Goal: Task Accomplishment & Management: Manage account settings

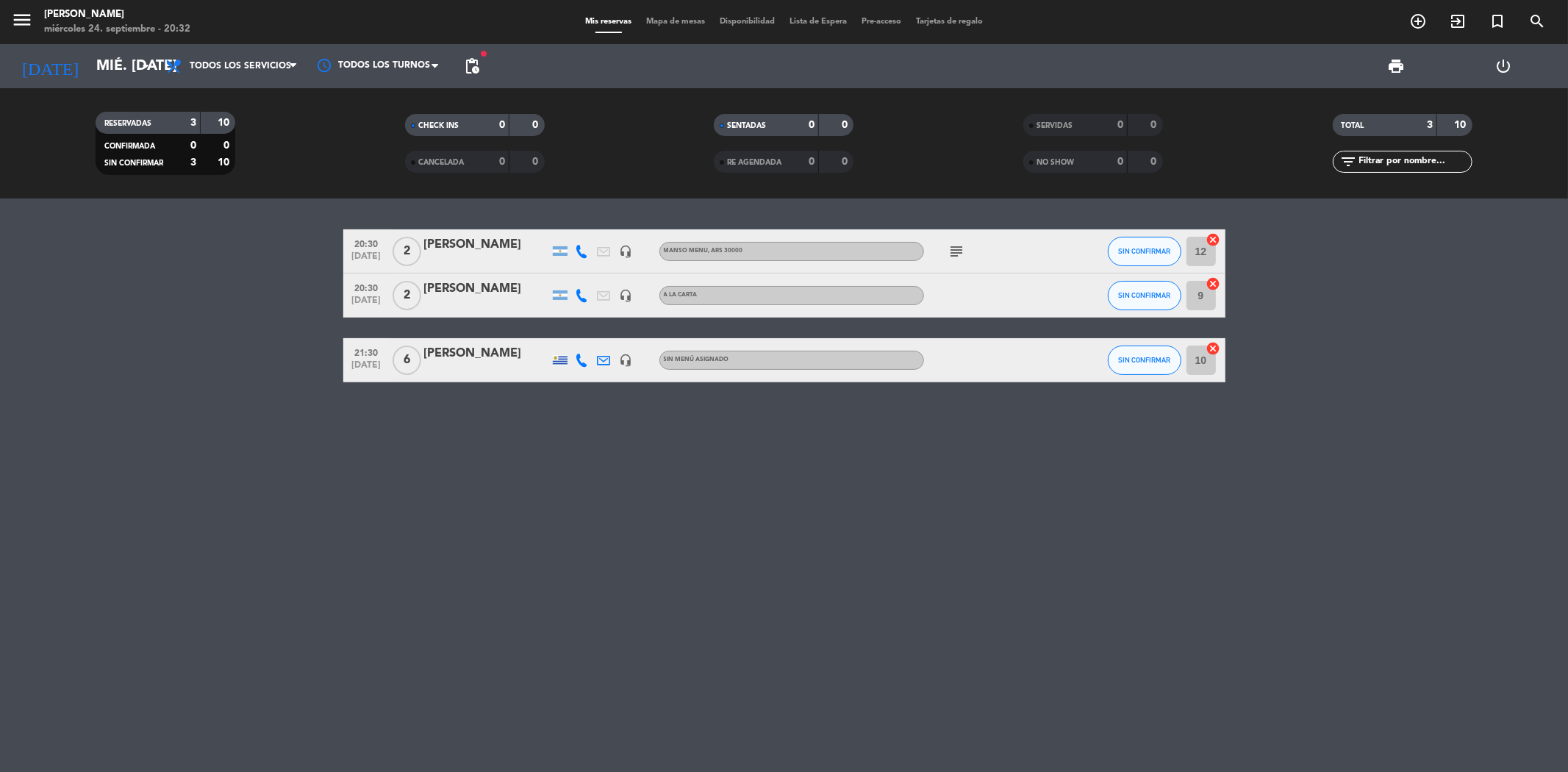
drag, startPoint x: 359, startPoint y: 244, endPoint x: 515, endPoint y: 251, distance: 156.2
click at [515, 251] on div "20:30 [DATE] 2 [PERSON_NAME] headset_mic [PERSON_NAME] MENU , ARS 30000 subject…" at bounding box center [784, 251] width 882 height 44
click at [265, 254] on bookings-row "20:30 [DATE] 2 [PERSON_NAME] headset_mic [PERSON_NAME] MENU , ARS 30000 subject…" at bounding box center [784, 306] width 1568 height 153
click at [294, 229] on bookings-row "20:30 [DATE] 2 [PERSON_NAME] headset_mic [PERSON_NAME] MENU , ARS 30000 subject…" at bounding box center [784, 306] width 1568 height 153
click at [105, 66] on input "mié. [DATE]" at bounding box center [182, 66] width 187 height 33
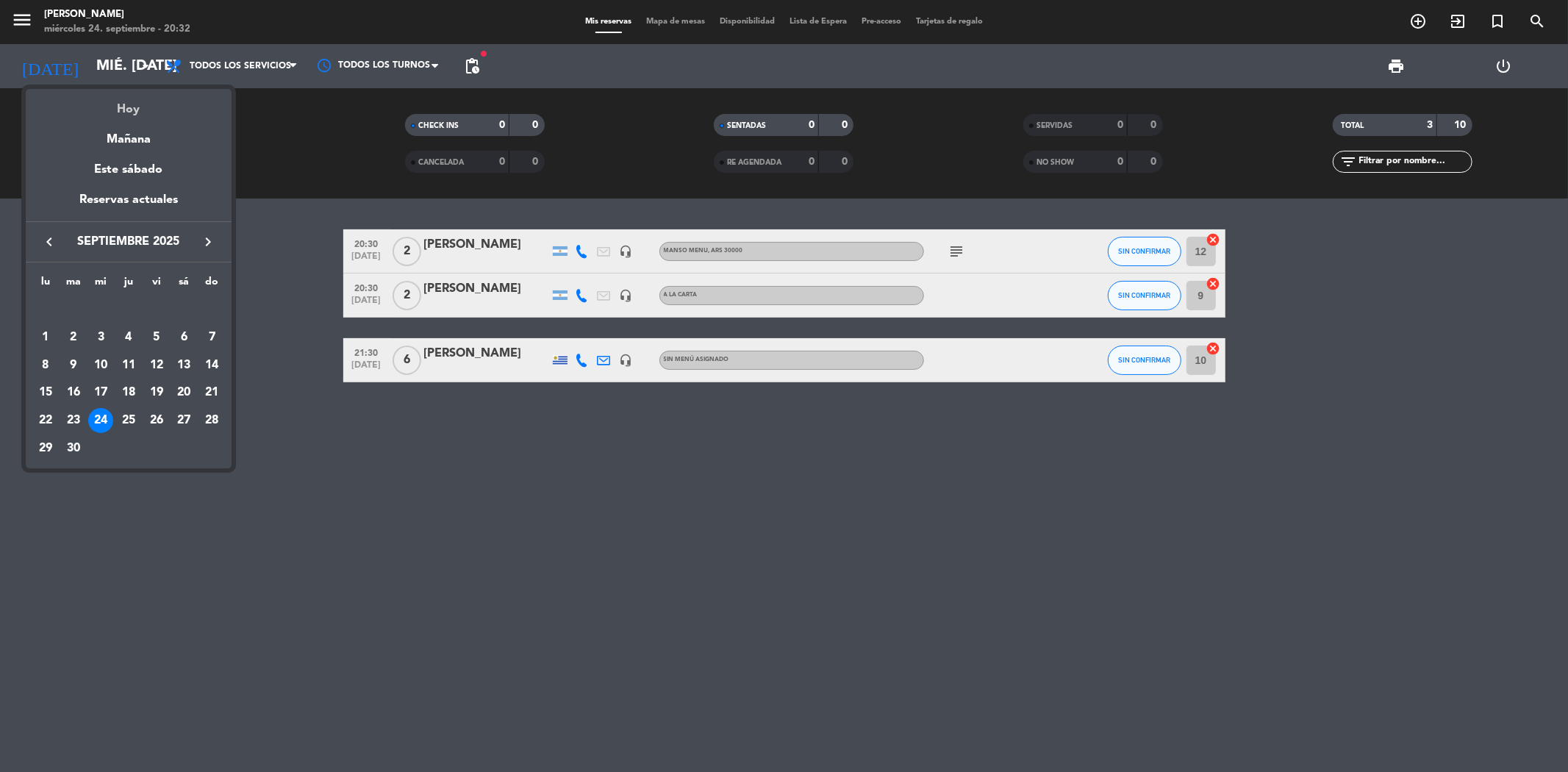
click at [128, 103] on div "Hoy" at bounding box center [129, 104] width 206 height 30
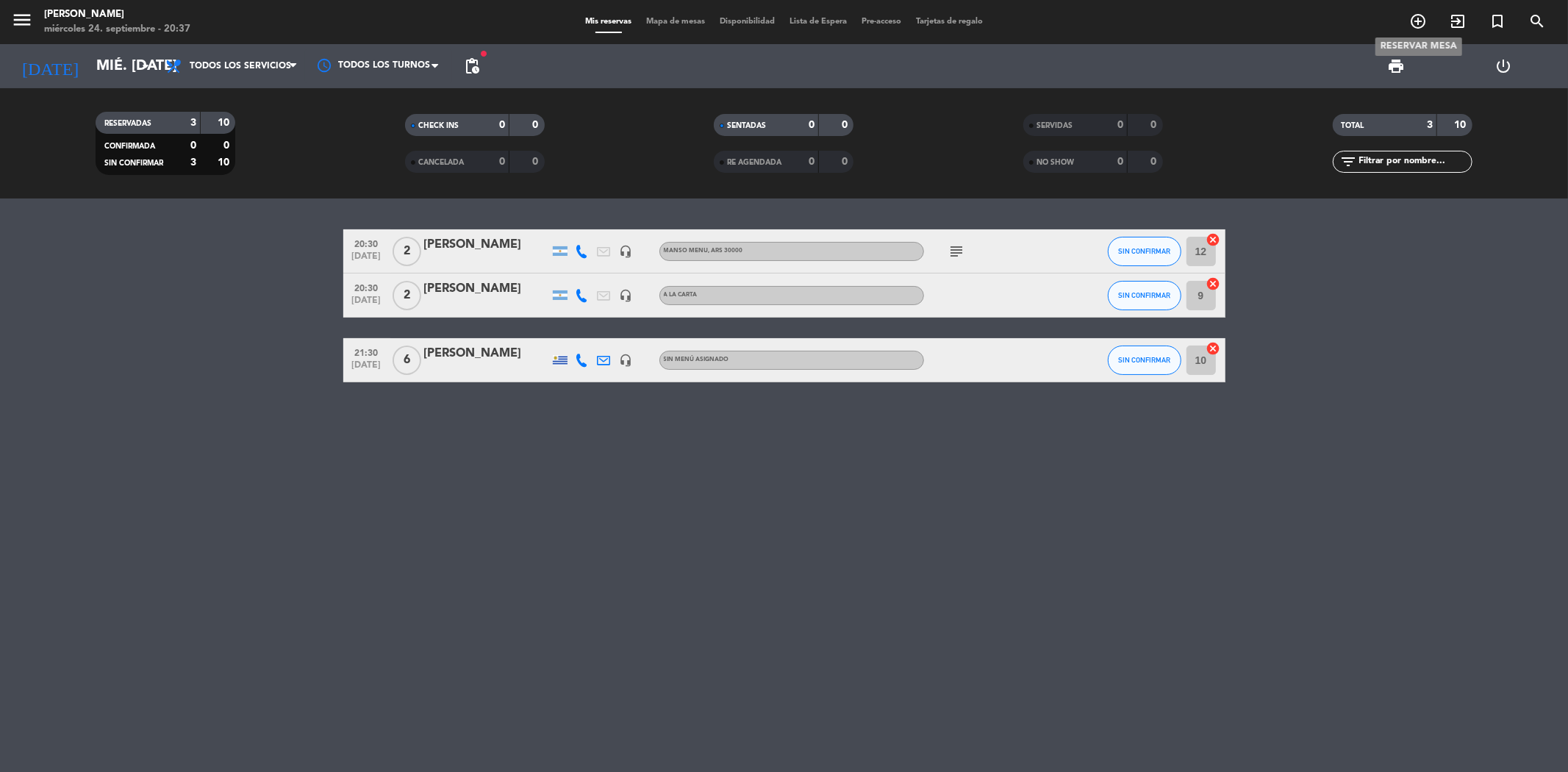
click at [1409, 18] on icon "add_circle_outline" at bounding box center [1418, 22] width 18 height 18
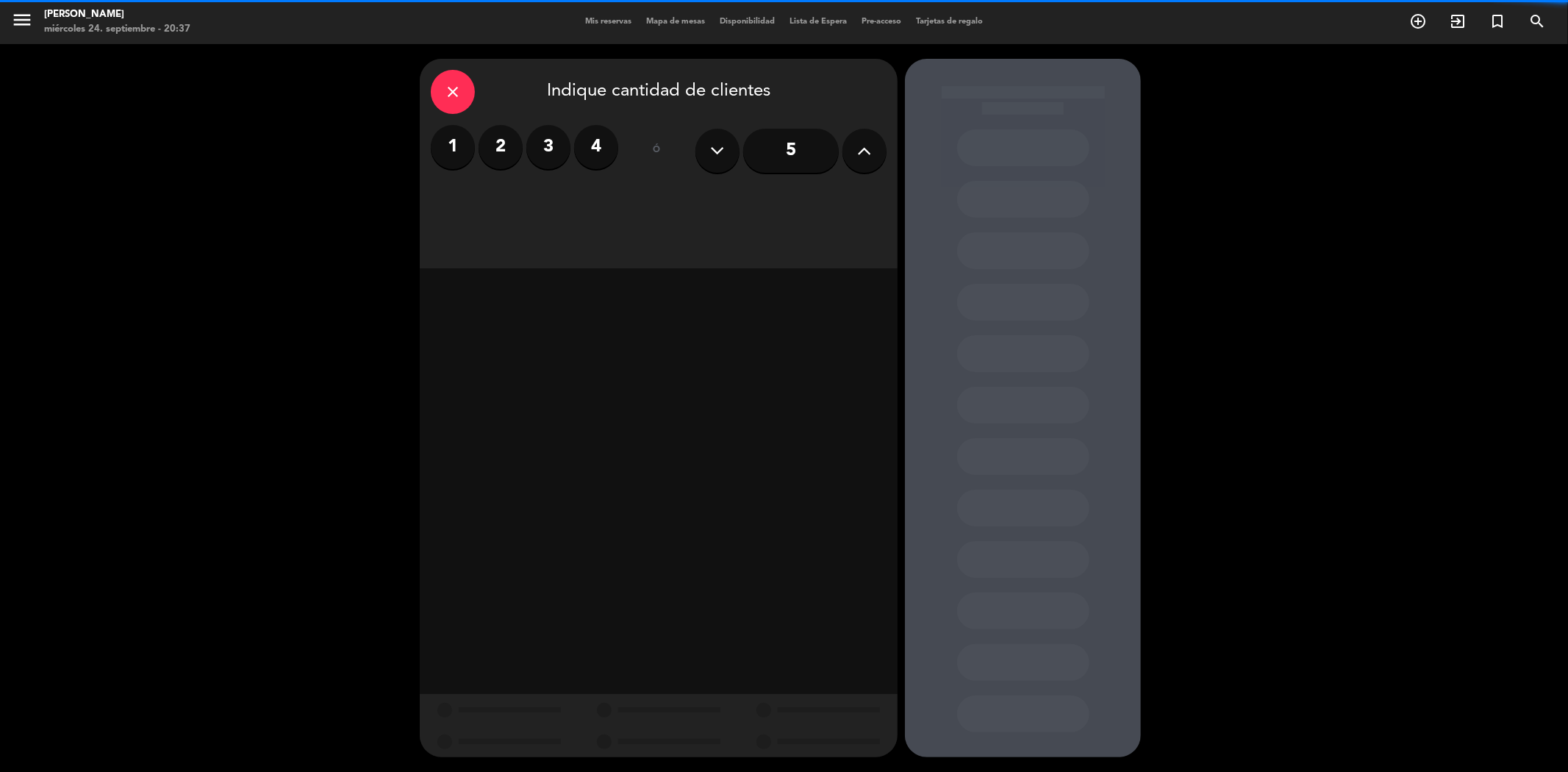
click at [595, 149] on label "4" at bounding box center [595, 147] width 44 height 44
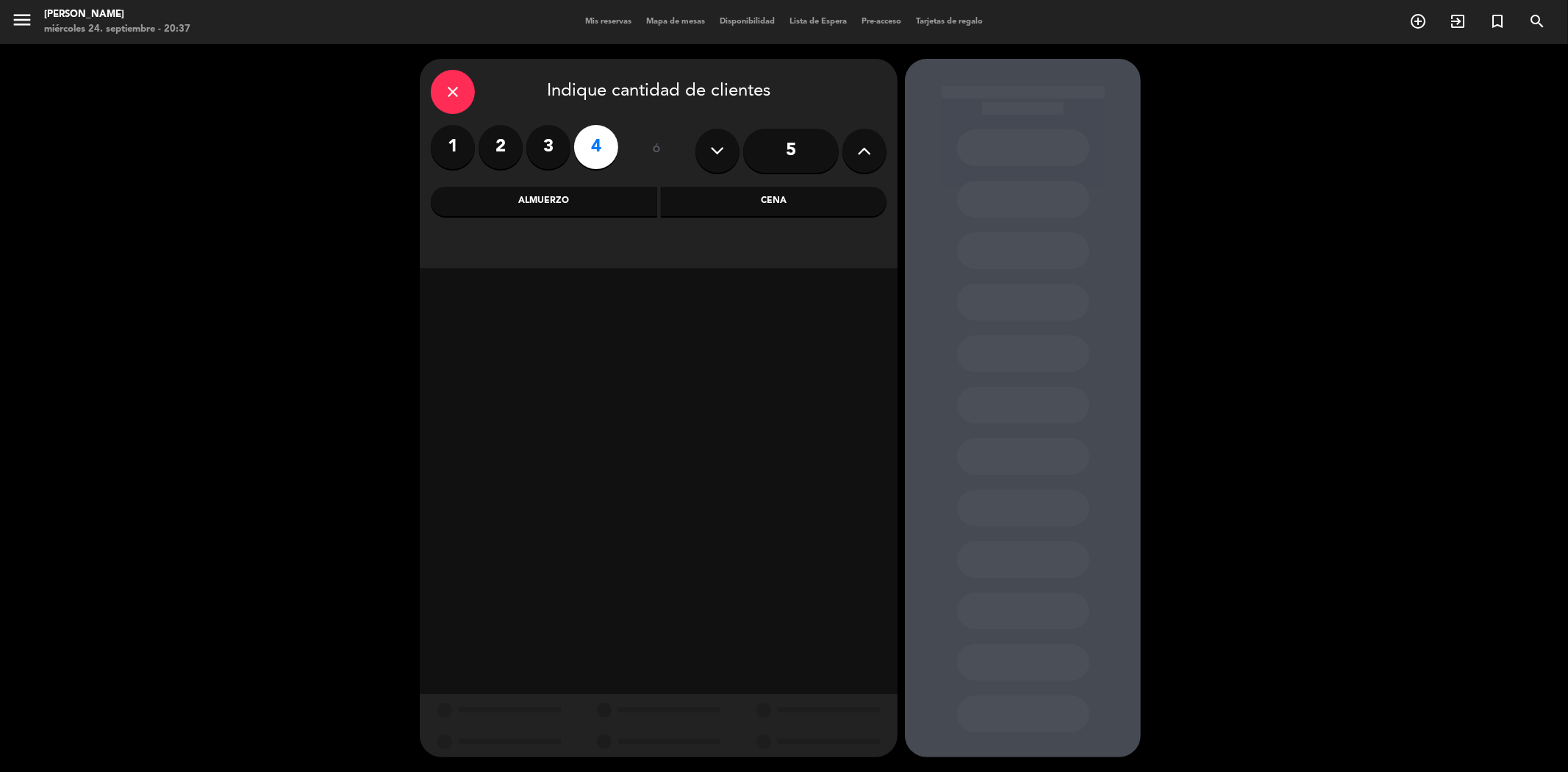
click at [735, 202] on div "Cena" at bounding box center [773, 202] width 226 height 30
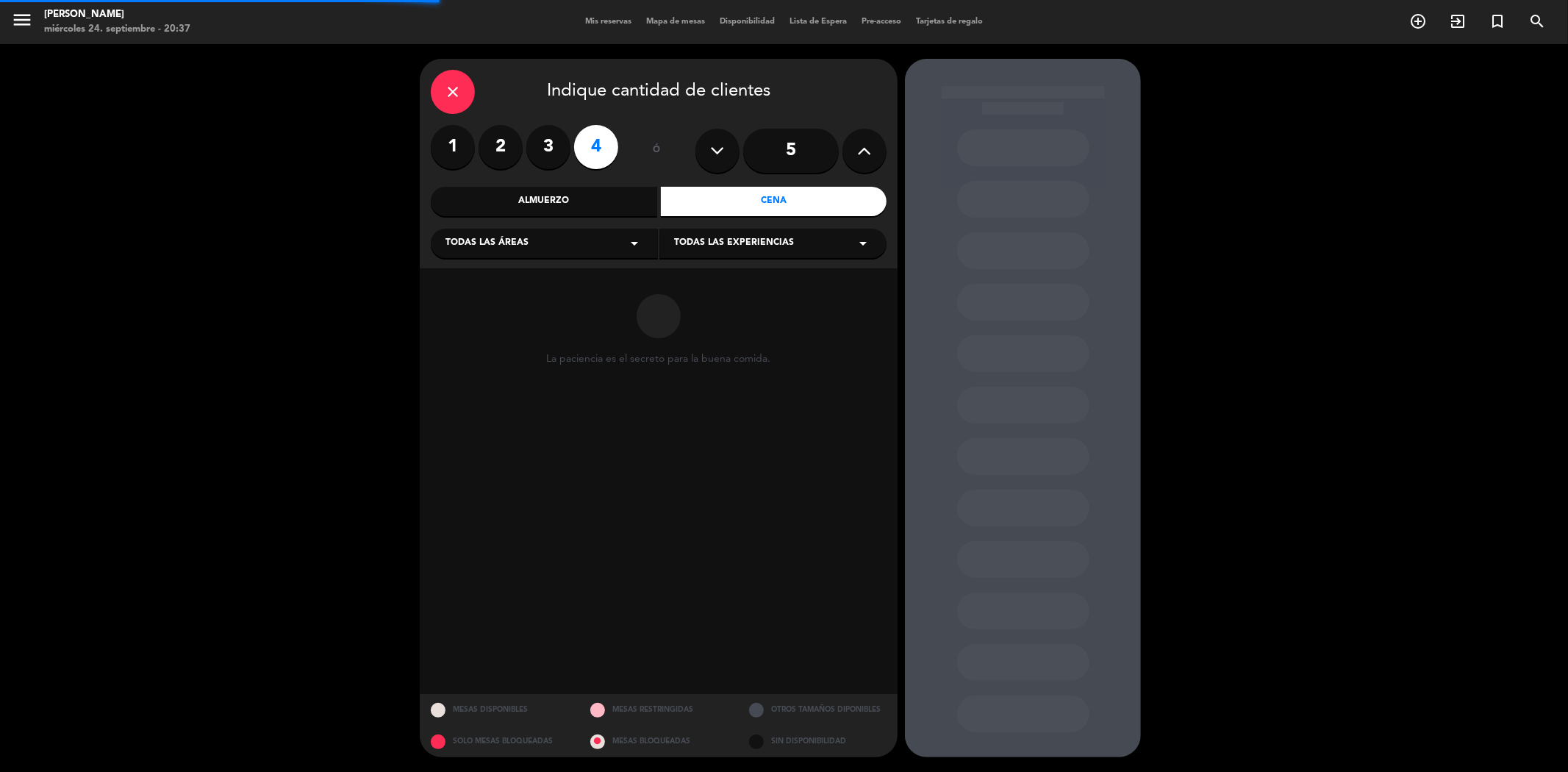
click at [722, 241] on span "Todas las experiencias" at bounding box center [734, 243] width 120 height 15
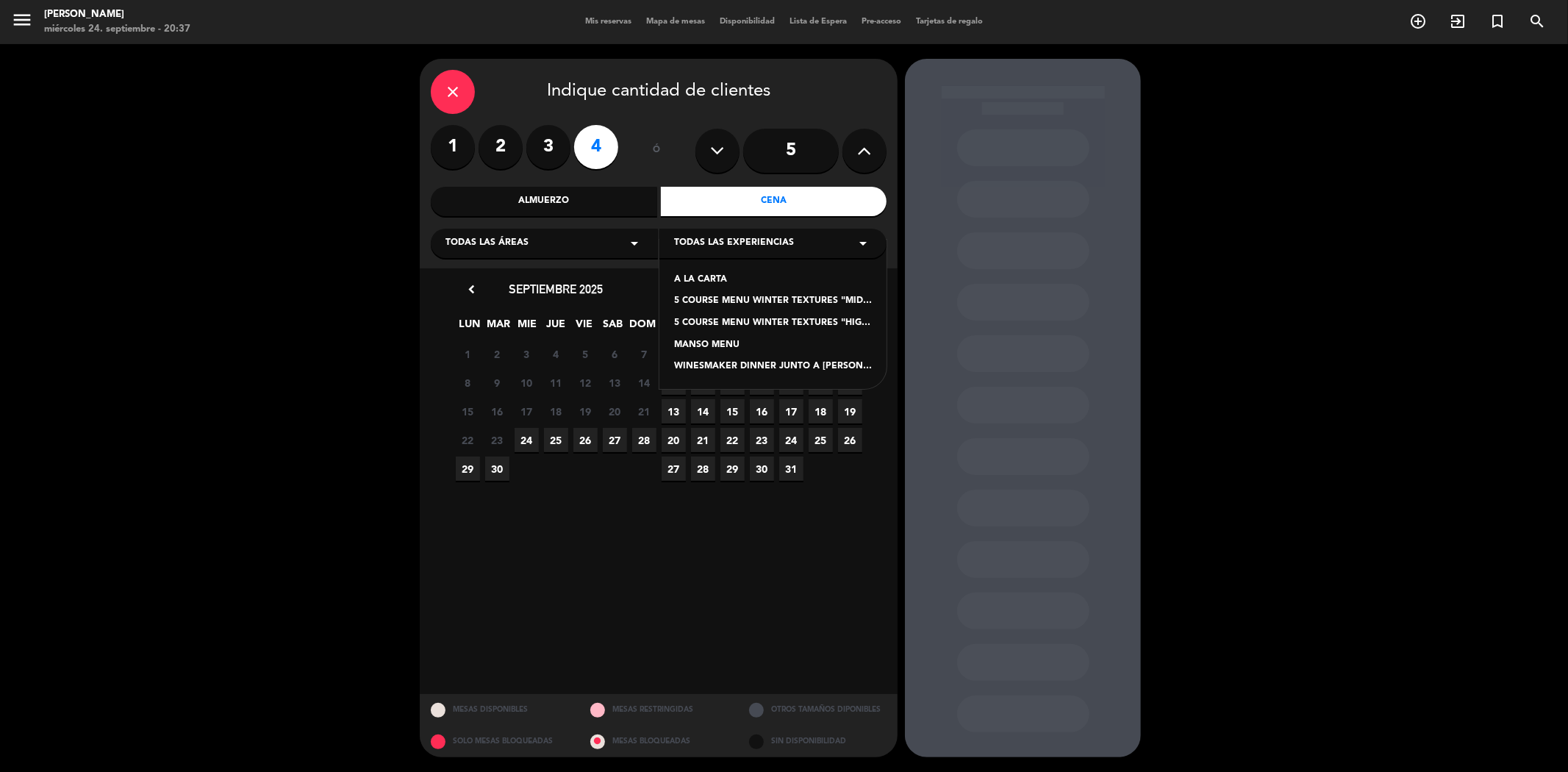
click at [735, 366] on div "WINESMAKER DINNER JUNTO A [PERSON_NAME] ( ENOLOGO DE [PERSON_NAME])" at bounding box center [773, 367] width 198 height 15
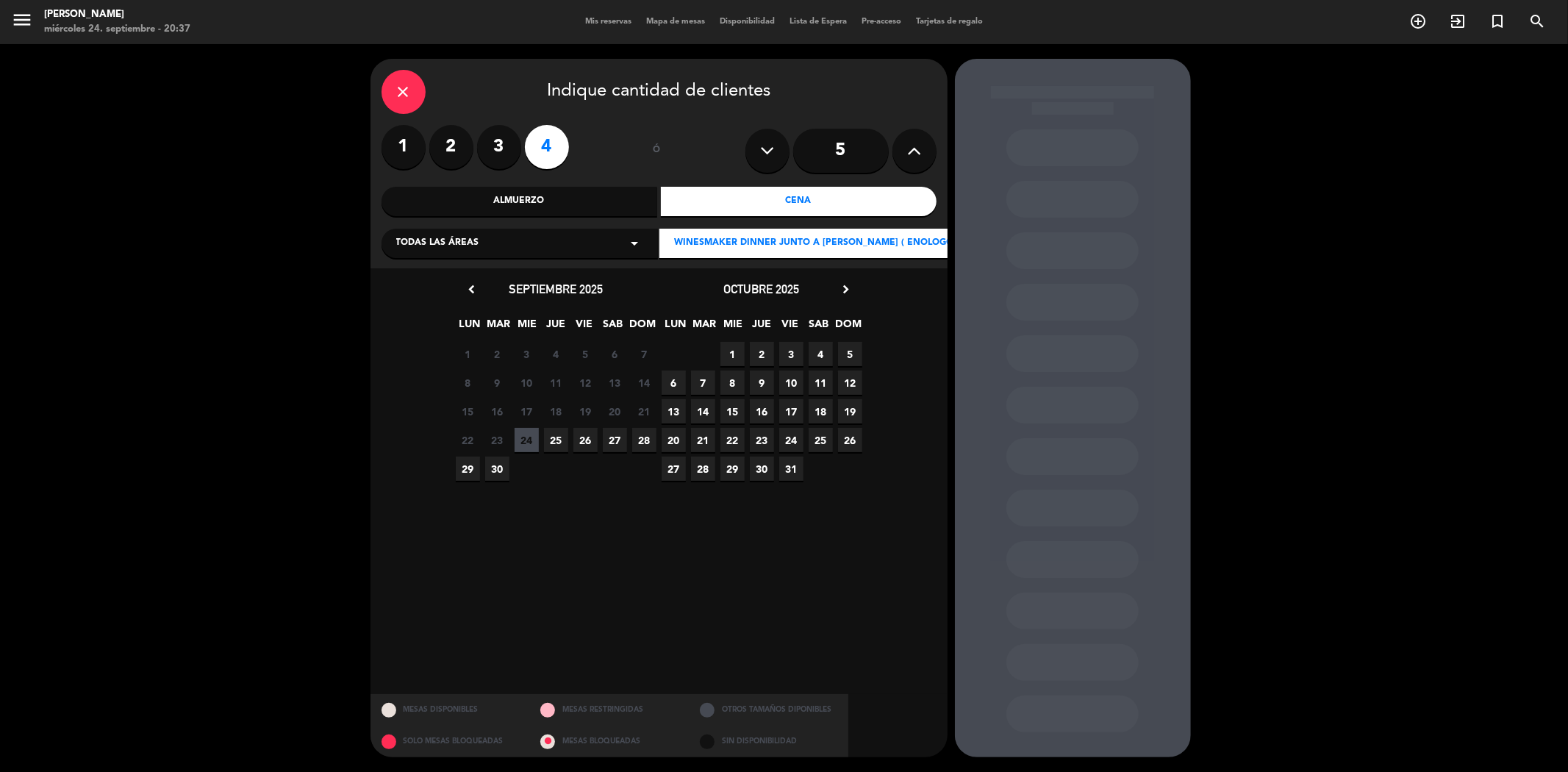
click at [584, 442] on span "26" at bounding box center [585, 440] width 24 height 24
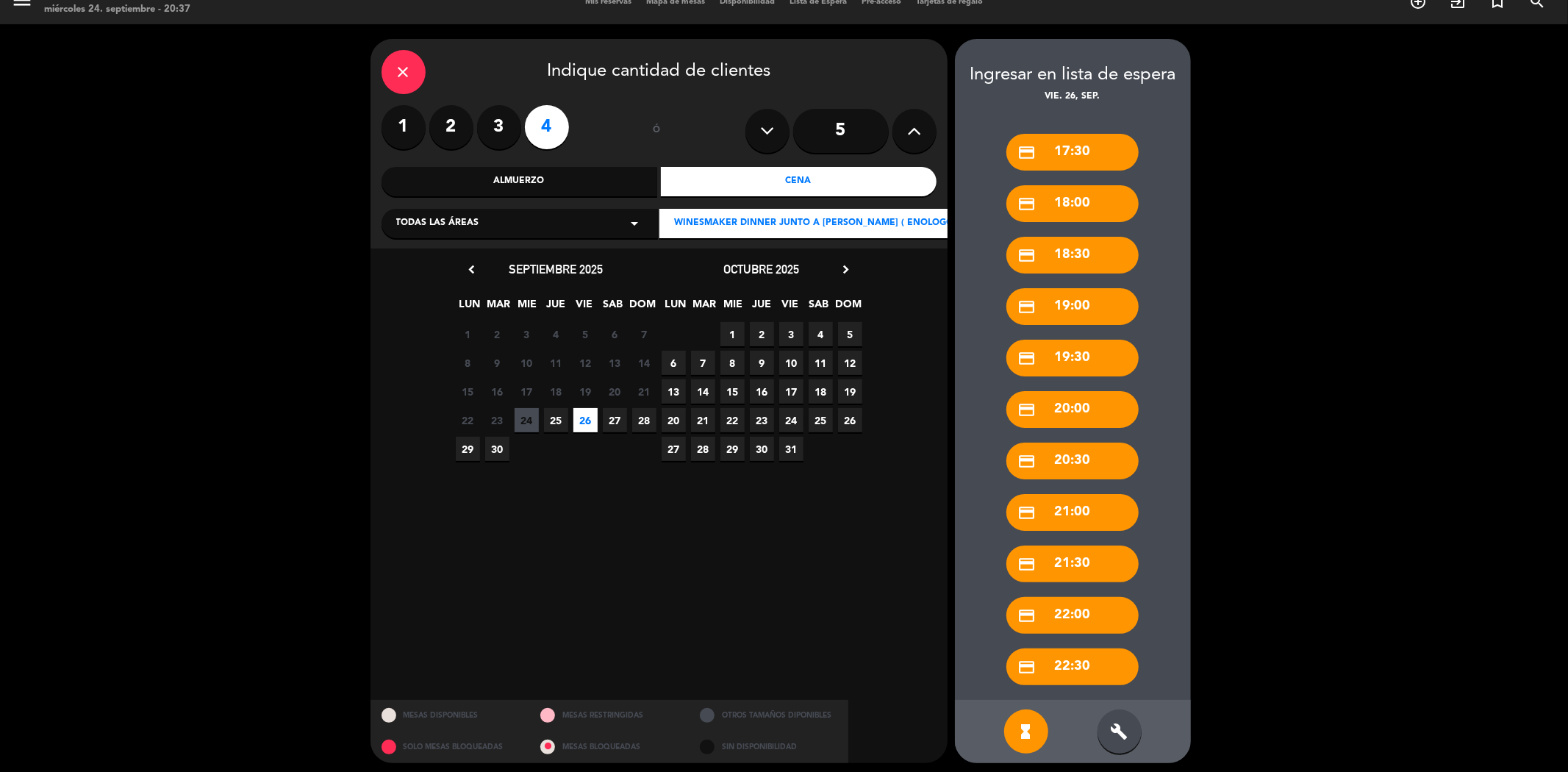
scroll to position [25, 0]
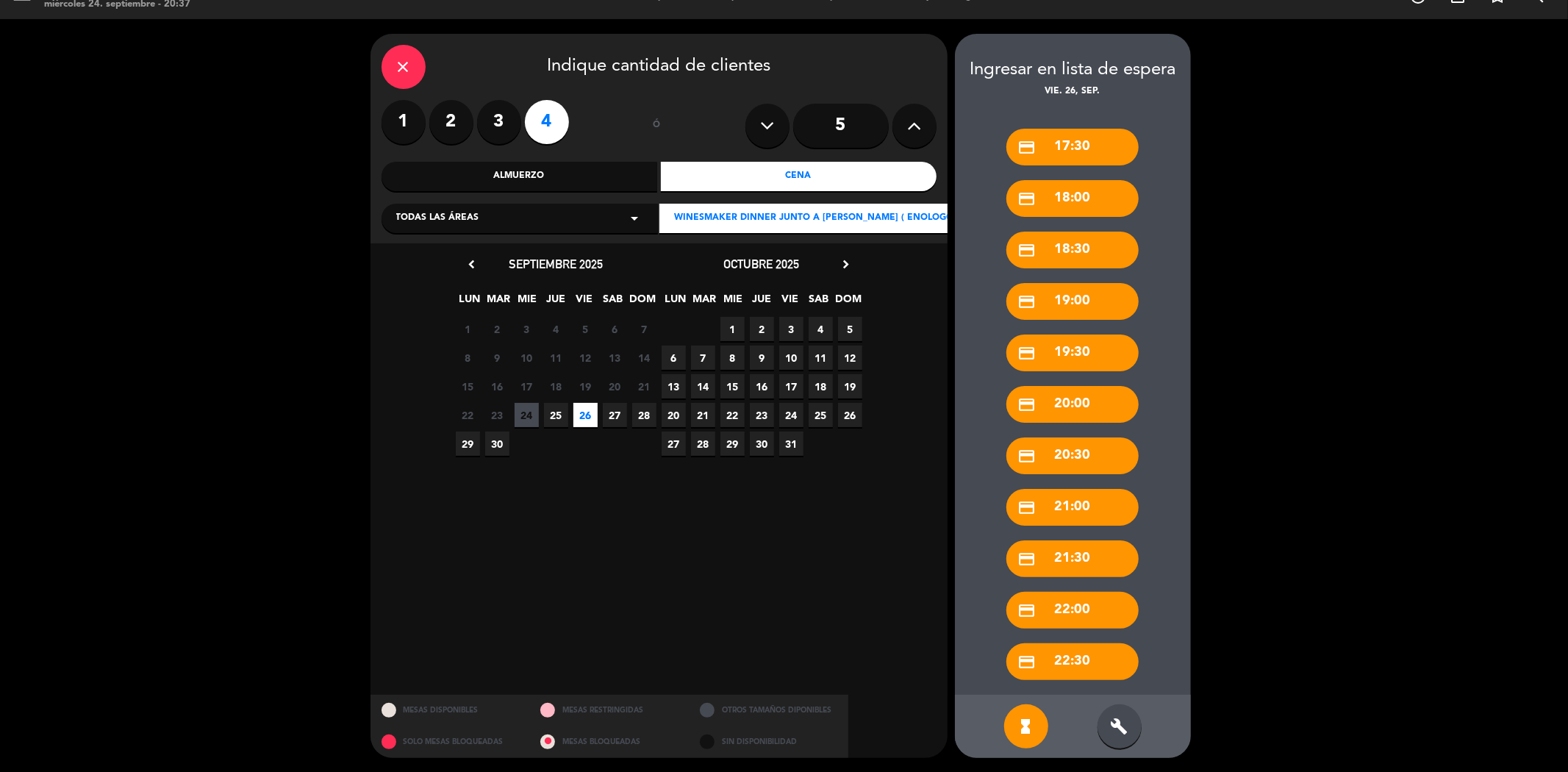
click at [416, 68] on div "close" at bounding box center [403, 66] width 44 height 44
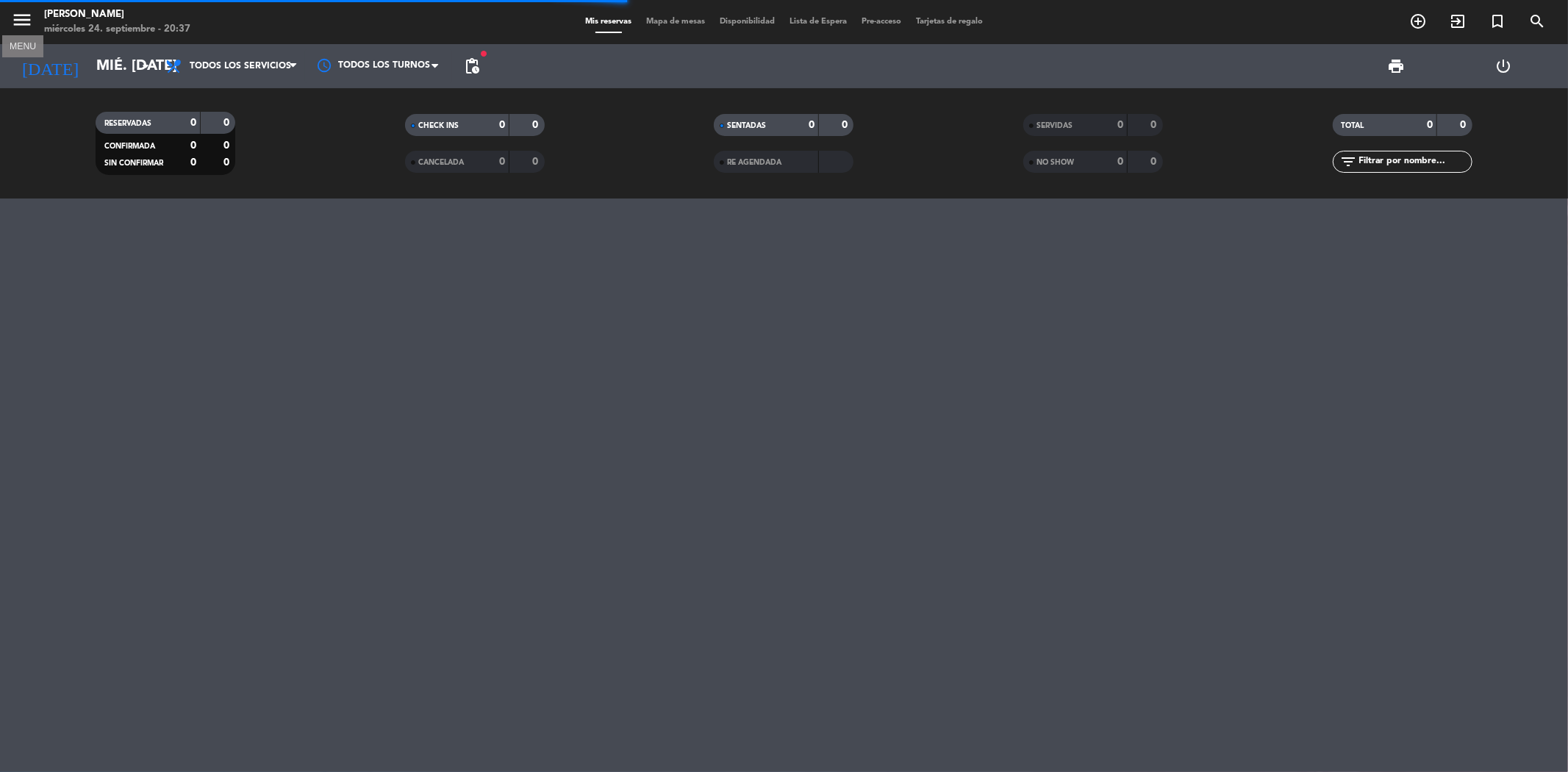
click at [13, 27] on icon "menu" at bounding box center [22, 20] width 22 height 22
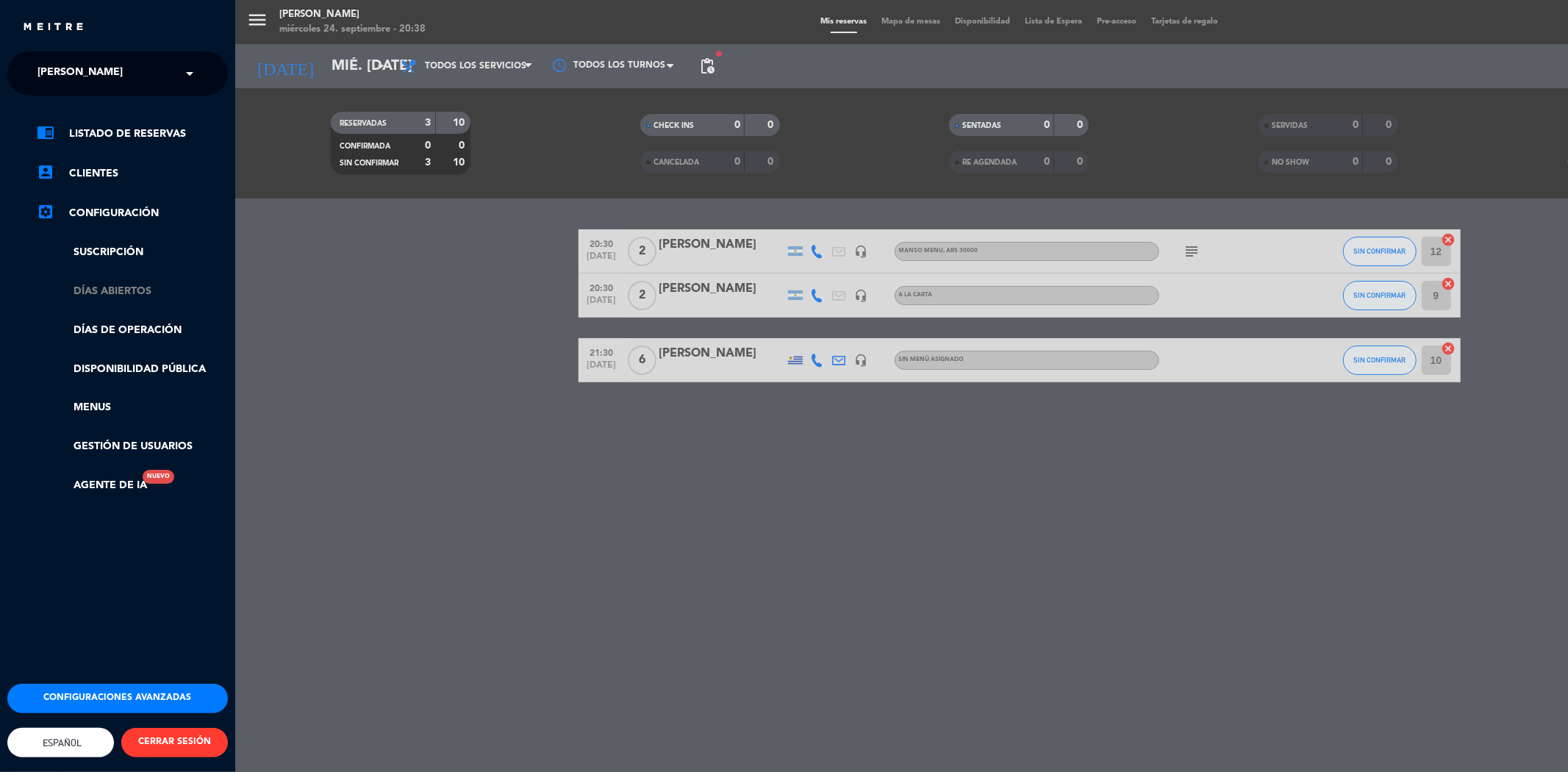
click at [105, 292] on link "Días abiertos" at bounding box center [133, 291] width 191 height 17
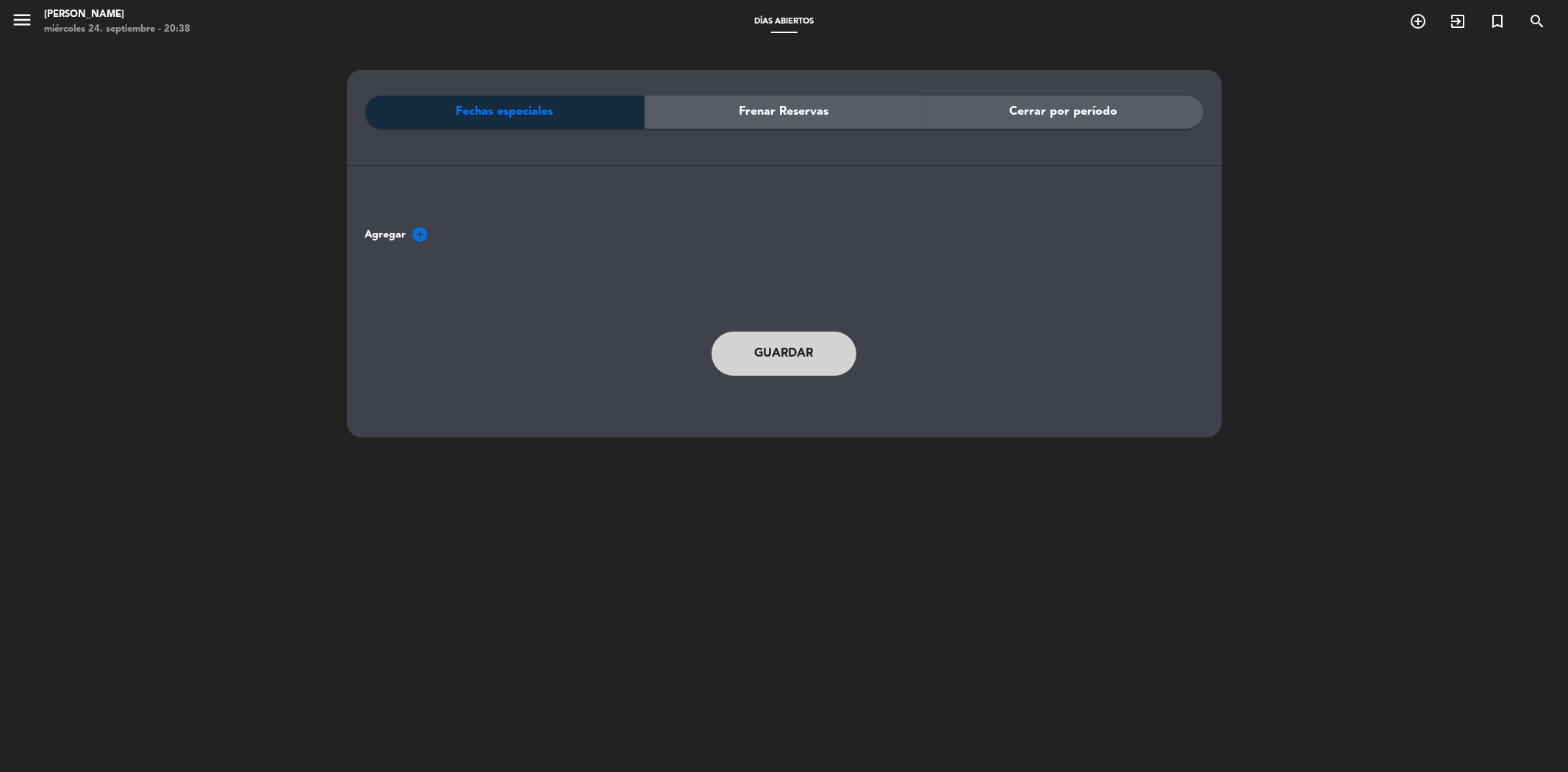
click at [414, 237] on icon "add_circle" at bounding box center [420, 234] width 18 height 18
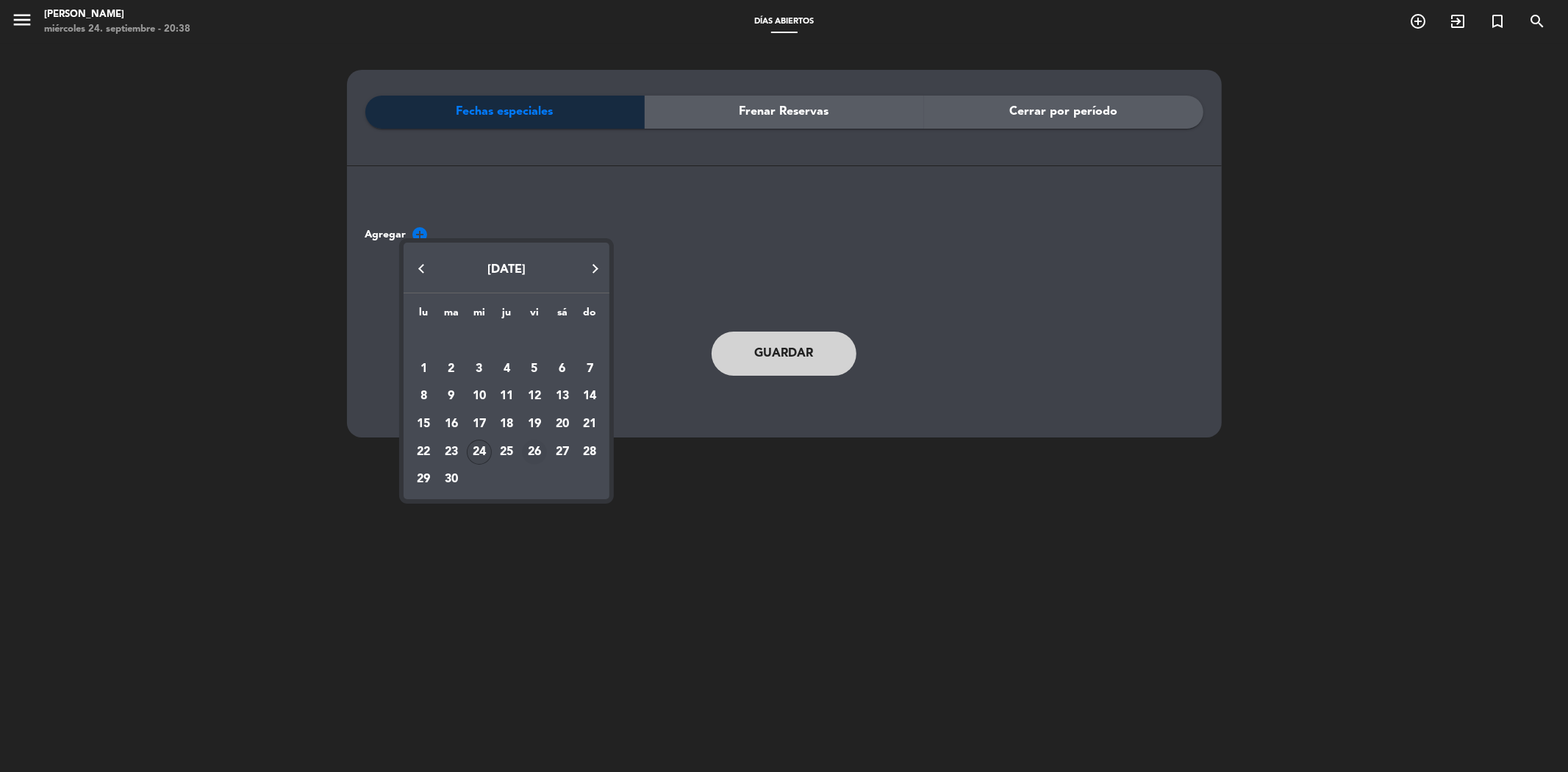
click at [540, 449] on div "26" at bounding box center [535, 452] width 25 height 25
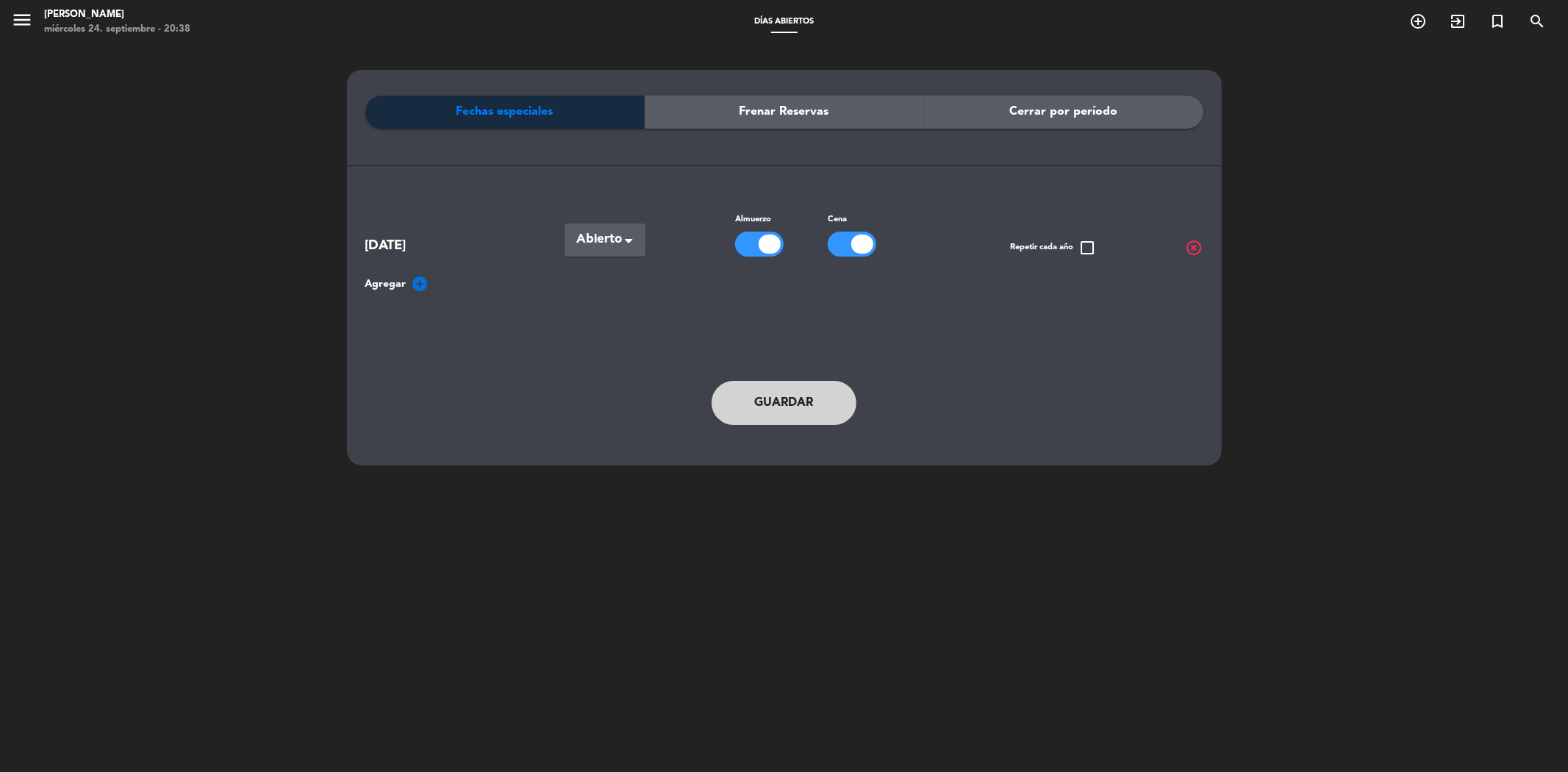
click at [761, 244] on div at bounding box center [770, 244] width 22 height 19
click at [635, 243] on span at bounding box center [632, 240] width 15 height 15
click at [628, 240] on span at bounding box center [629, 241] width 7 height 10
click at [798, 395] on button "Guardar" at bounding box center [784, 403] width 145 height 44
click at [15, 17] on icon "menu" at bounding box center [22, 20] width 22 height 22
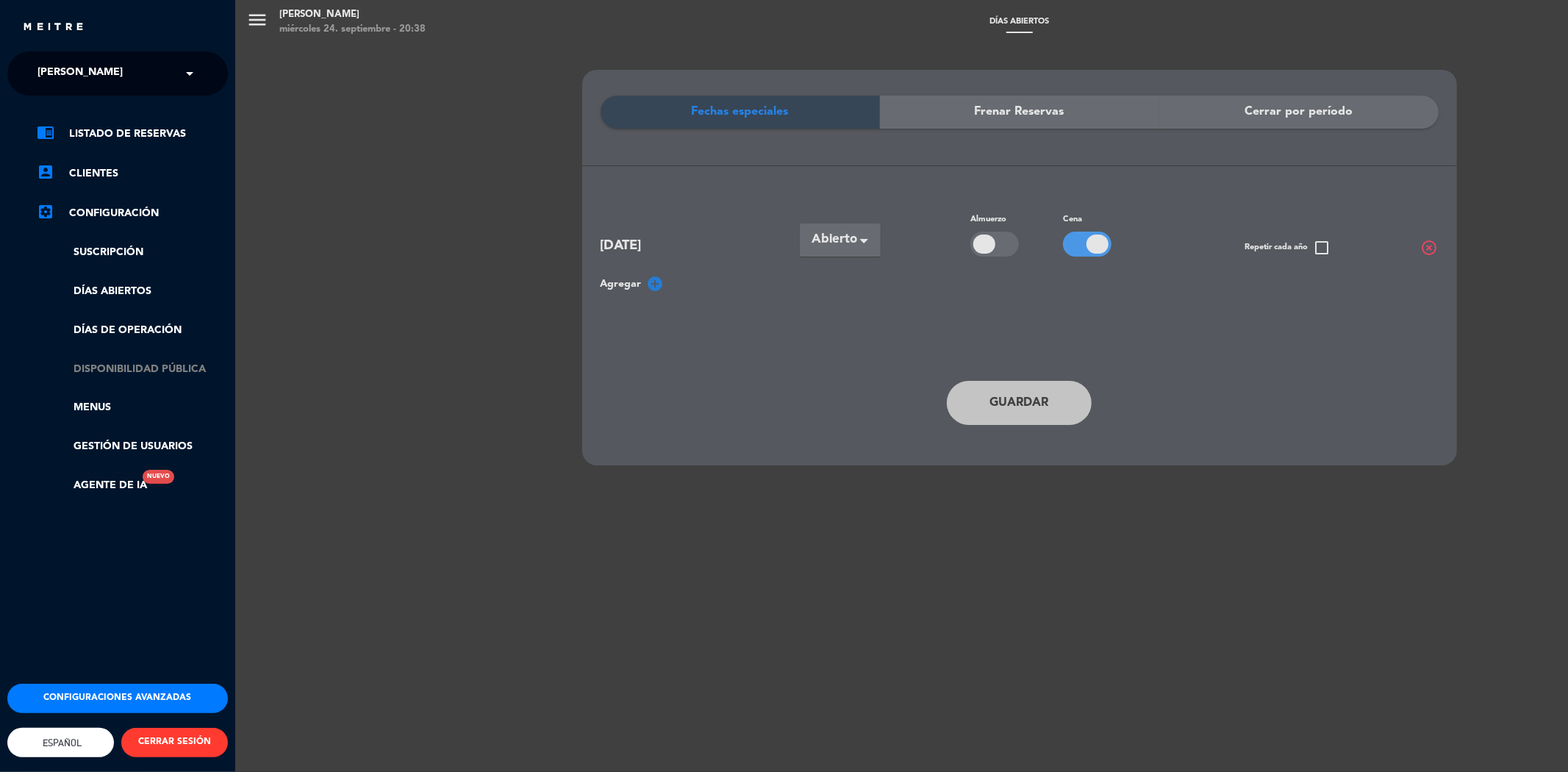
click at [122, 370] on link "Disponibilidad pública" at bounding box center [133, 369] width 191 height 17
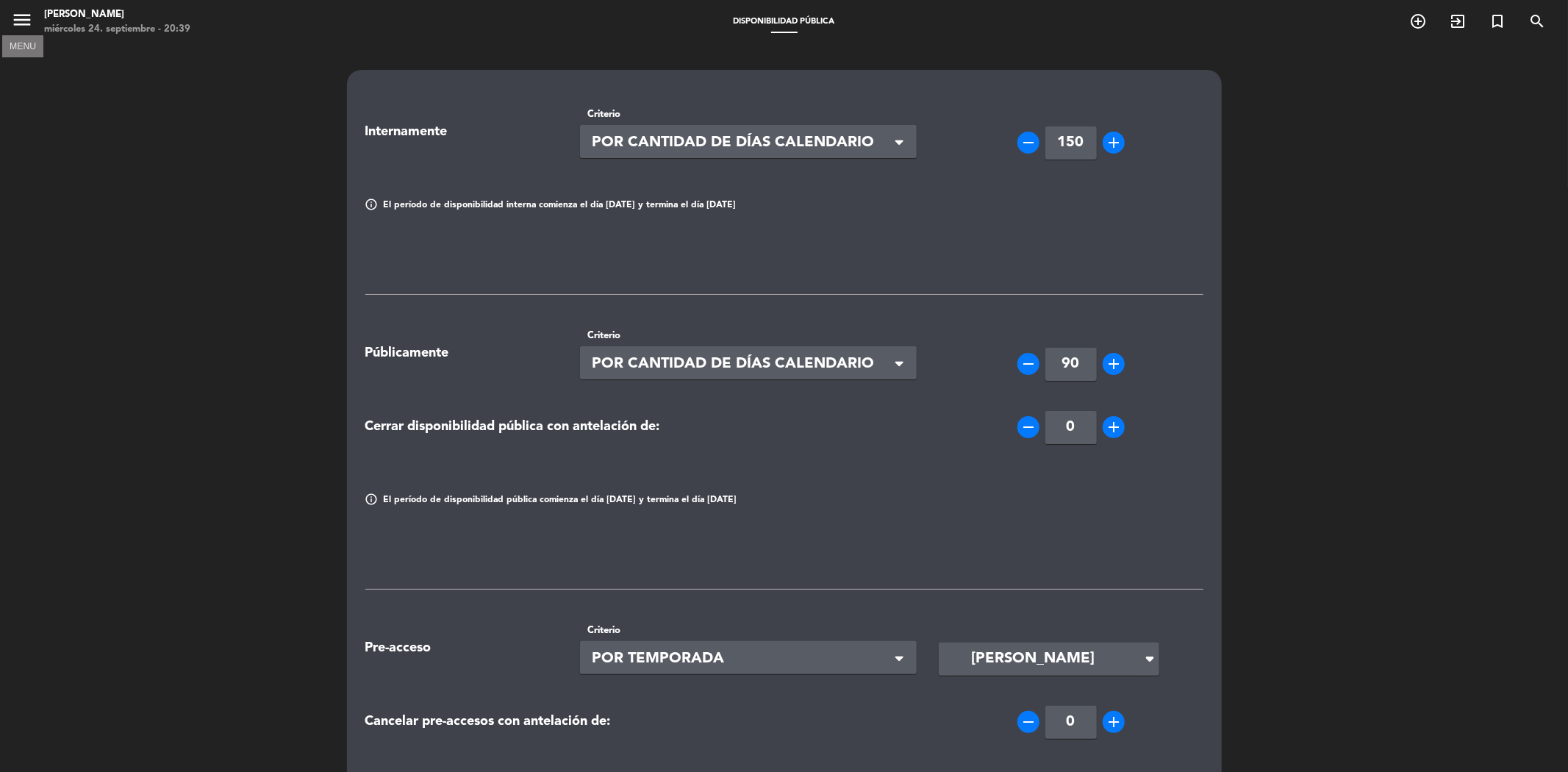
click at [23, 15] on icon "menu" at bounding box center [22, 20] width 22 height 22
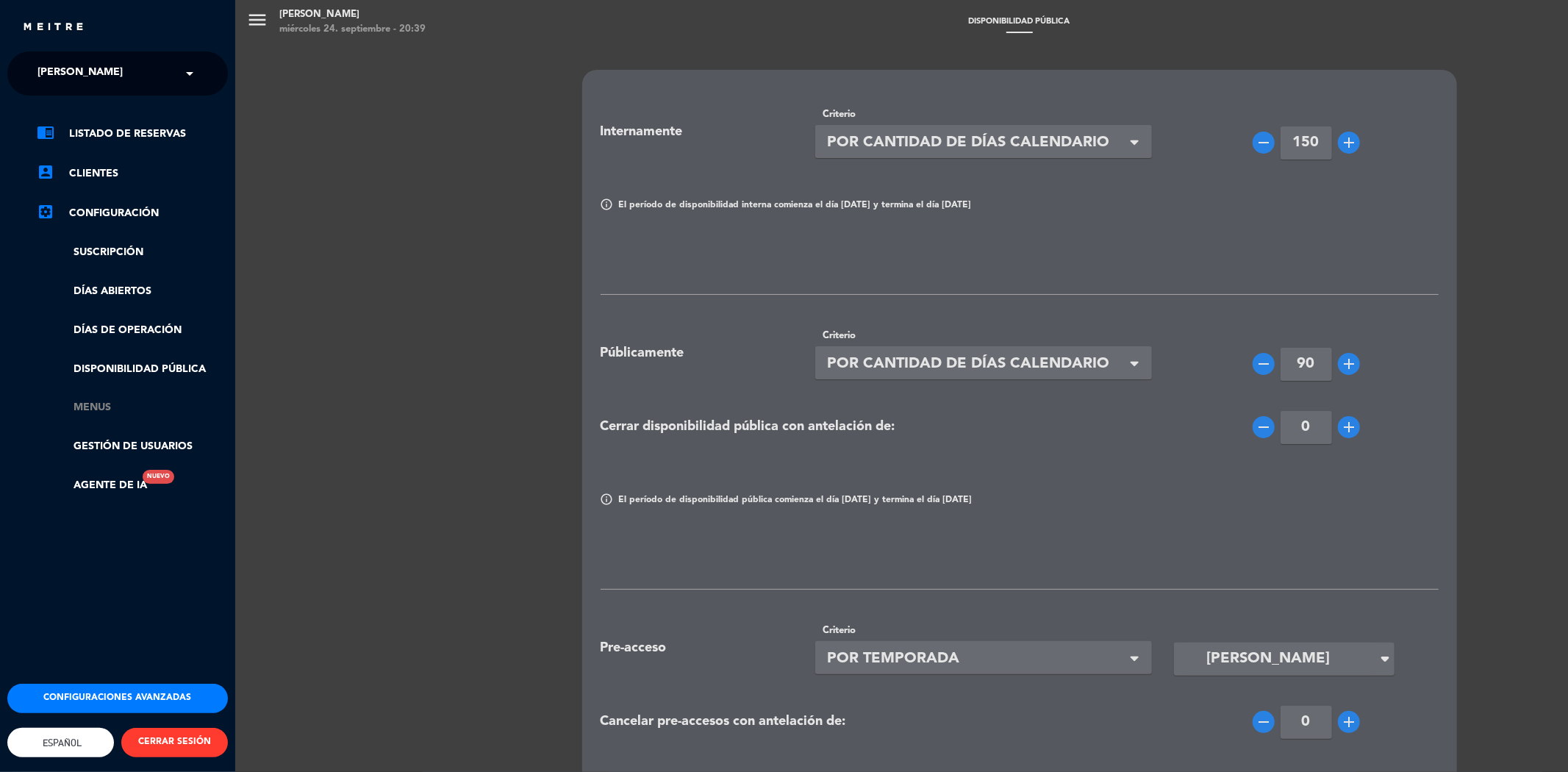
click at [103, 408] on link "Menus" at bounding box center [133, 407] width 191 height 17
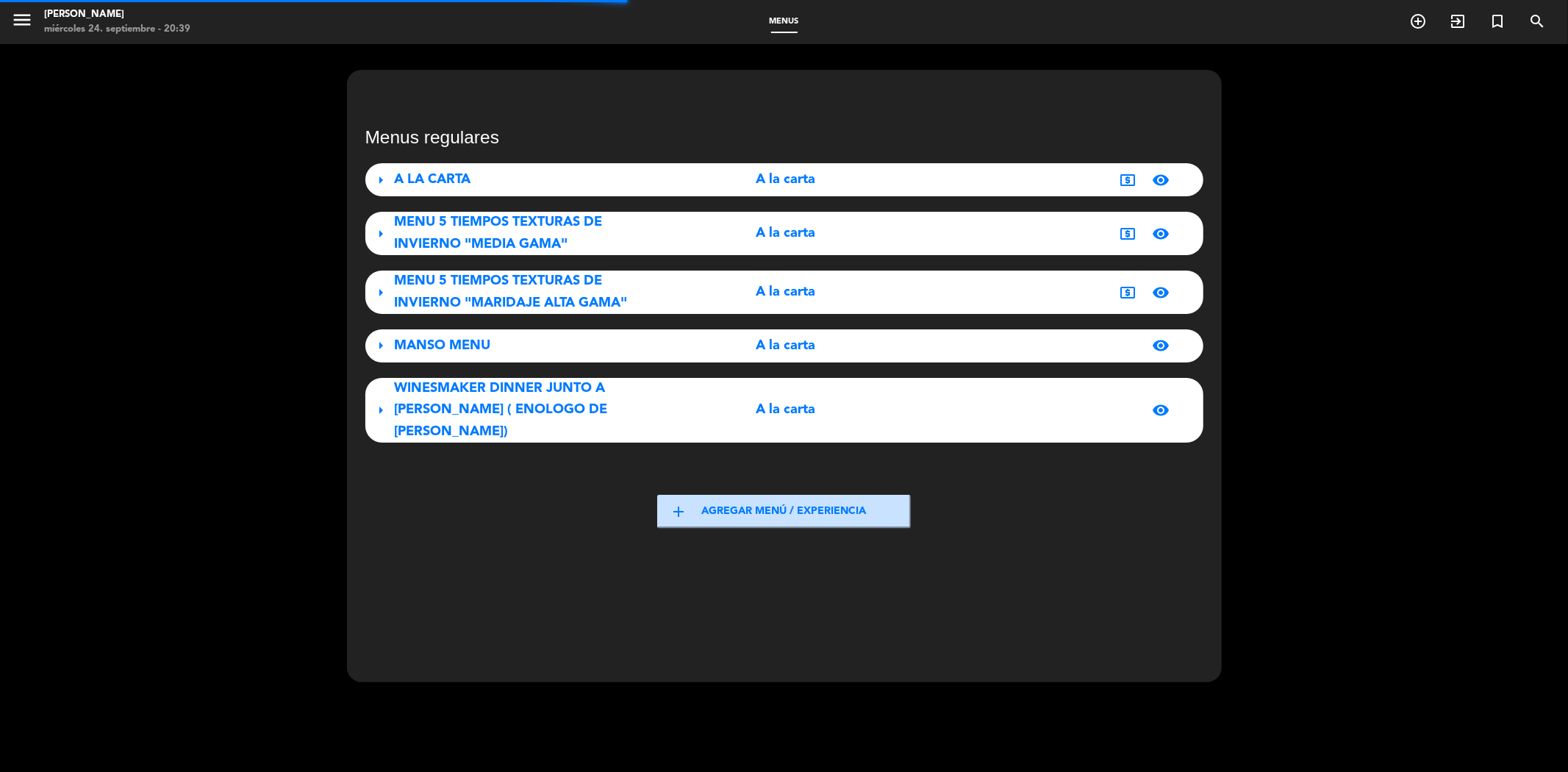
click at [647, 409] on div "WINESMAKER DINNER JUNTO A [PERSON_NAME] ( ENOLOGO DE [PERSON_NAME])" at bounding box center [525, 410] width 261 height 65
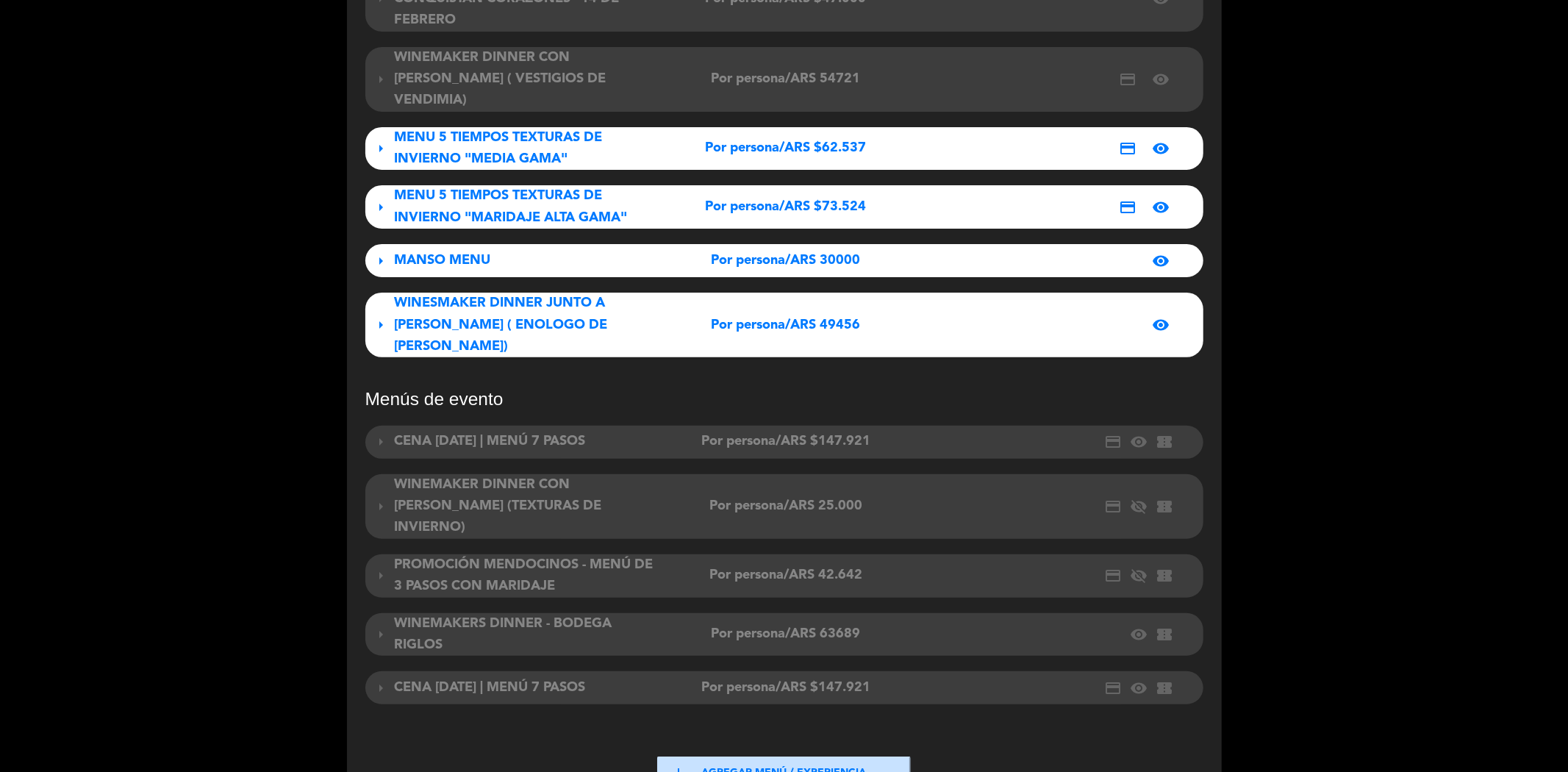
scroll to position [326, 0]
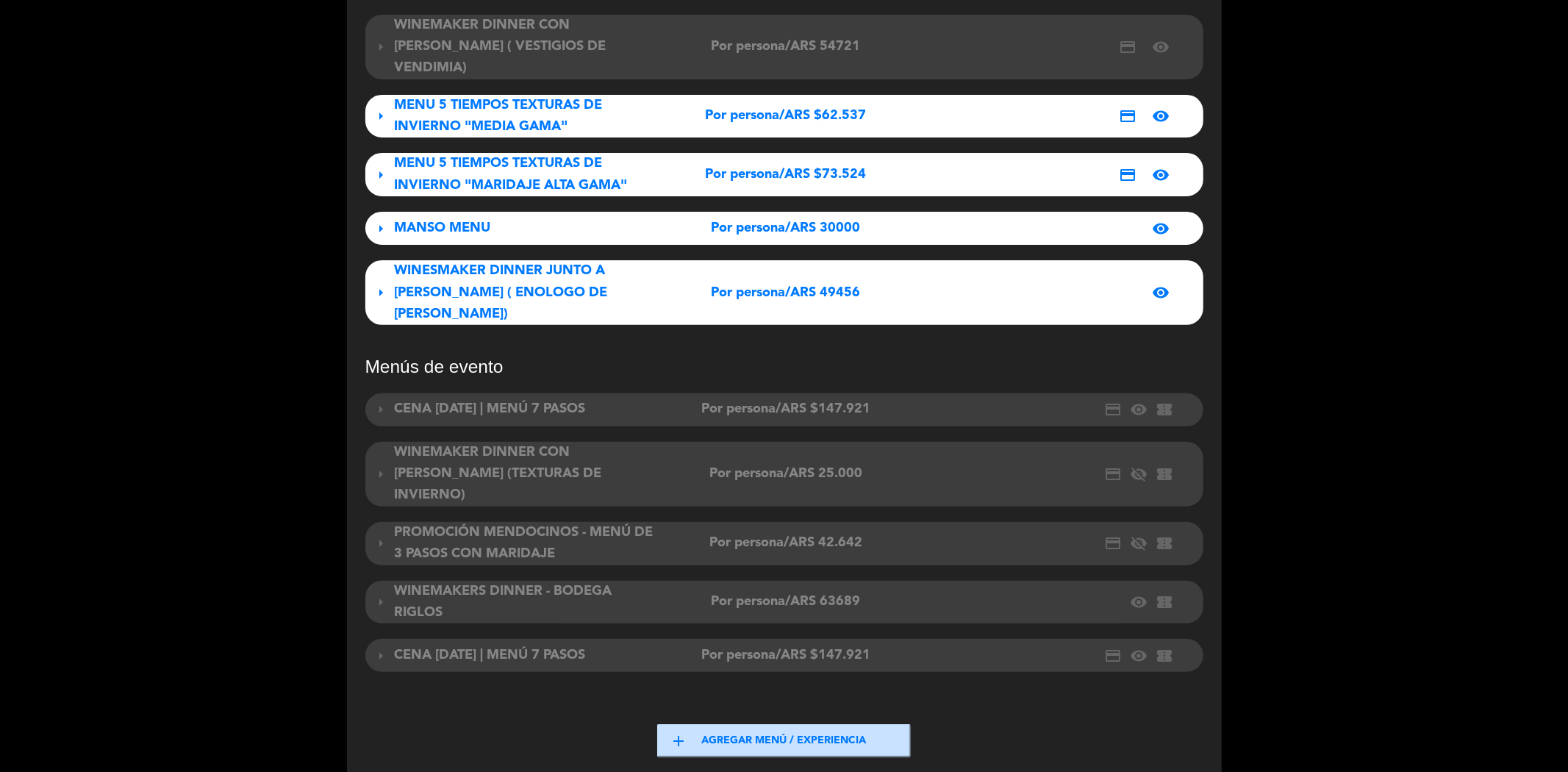
click at [628, 291] on div "WINESMAKER DINNER JUNTO A [PERSON_NAME] ( ENOLOGO DE [PERSON_NAME])" at bounding box center [525, 292] width 261 height 65
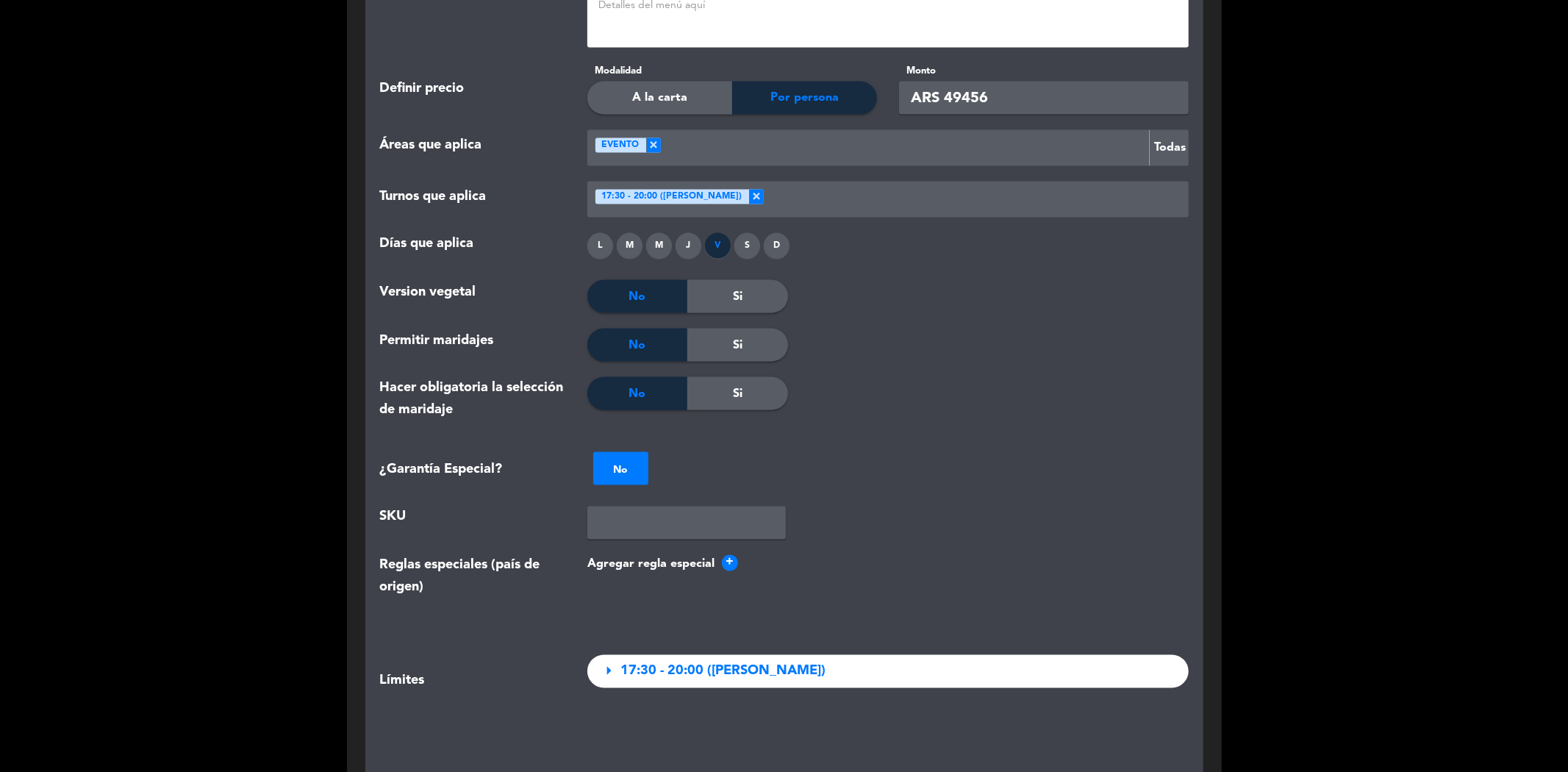
scroll to position [1797, 0]
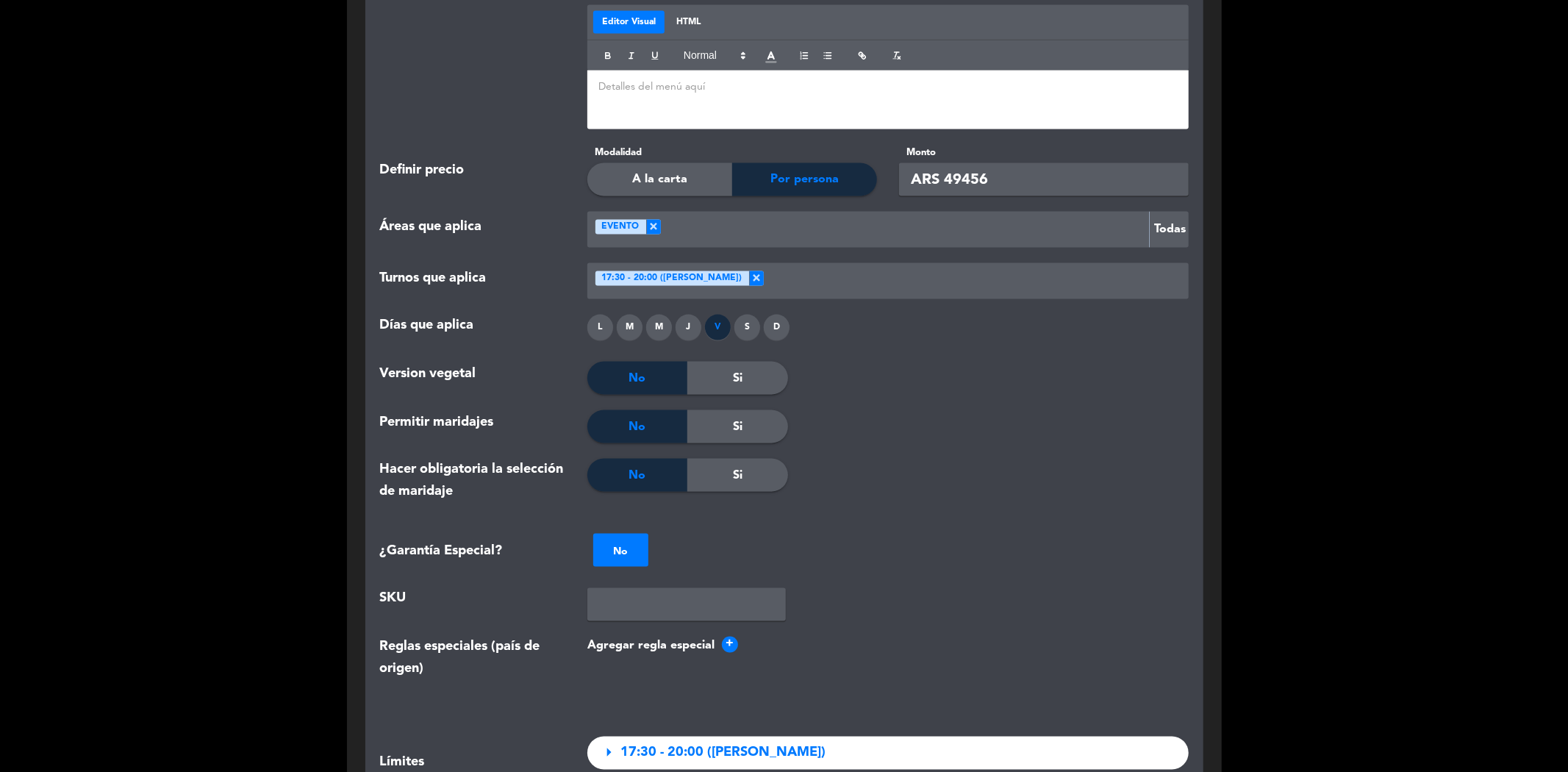
click at [714, 314] on div "V" at bounding box center [718, 327] width 26 height 26
click at [715, 314] on div "V" at bounding box center [718, 327] width 26 height 26
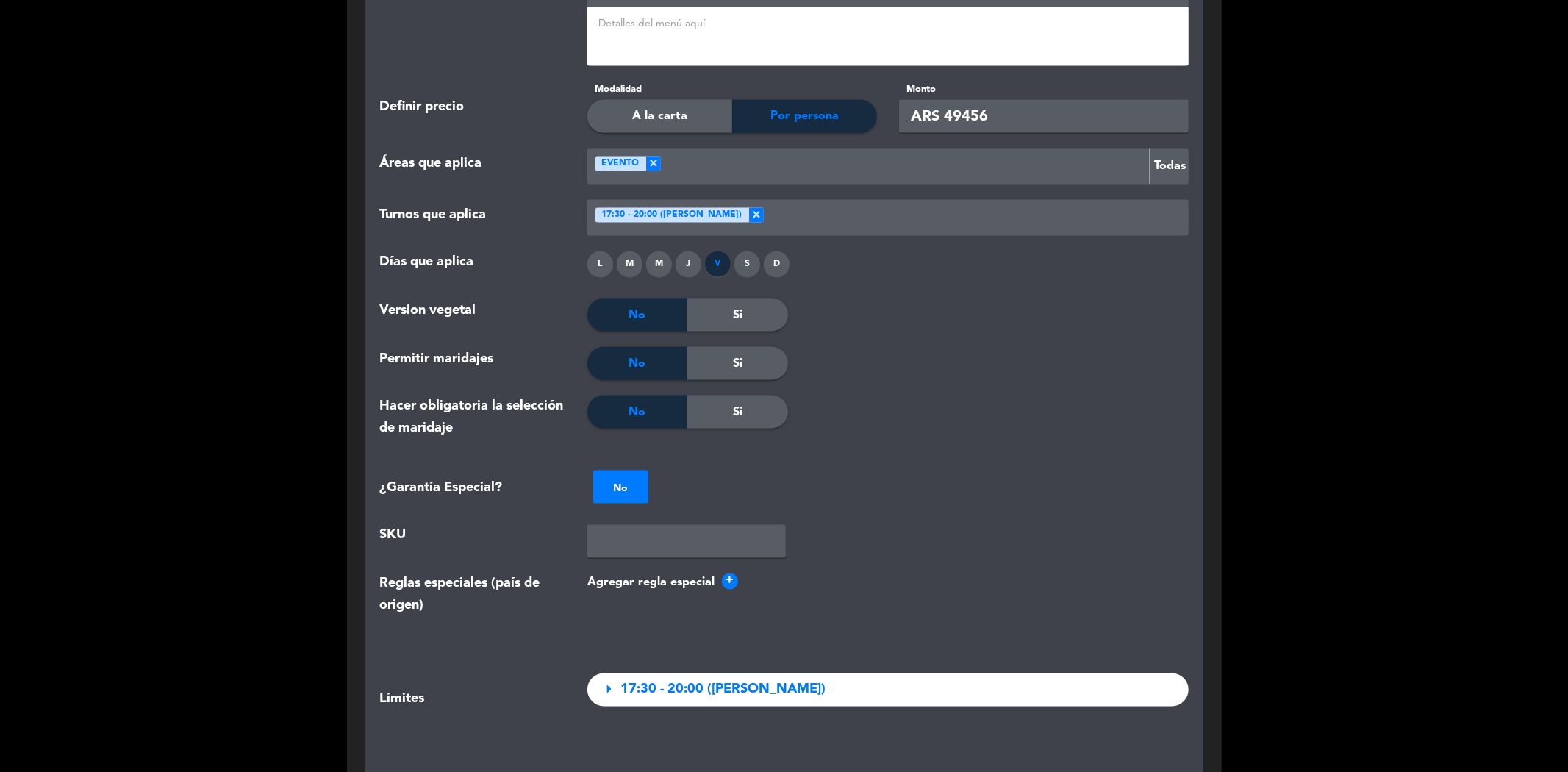
scroll to position [2042, 0]
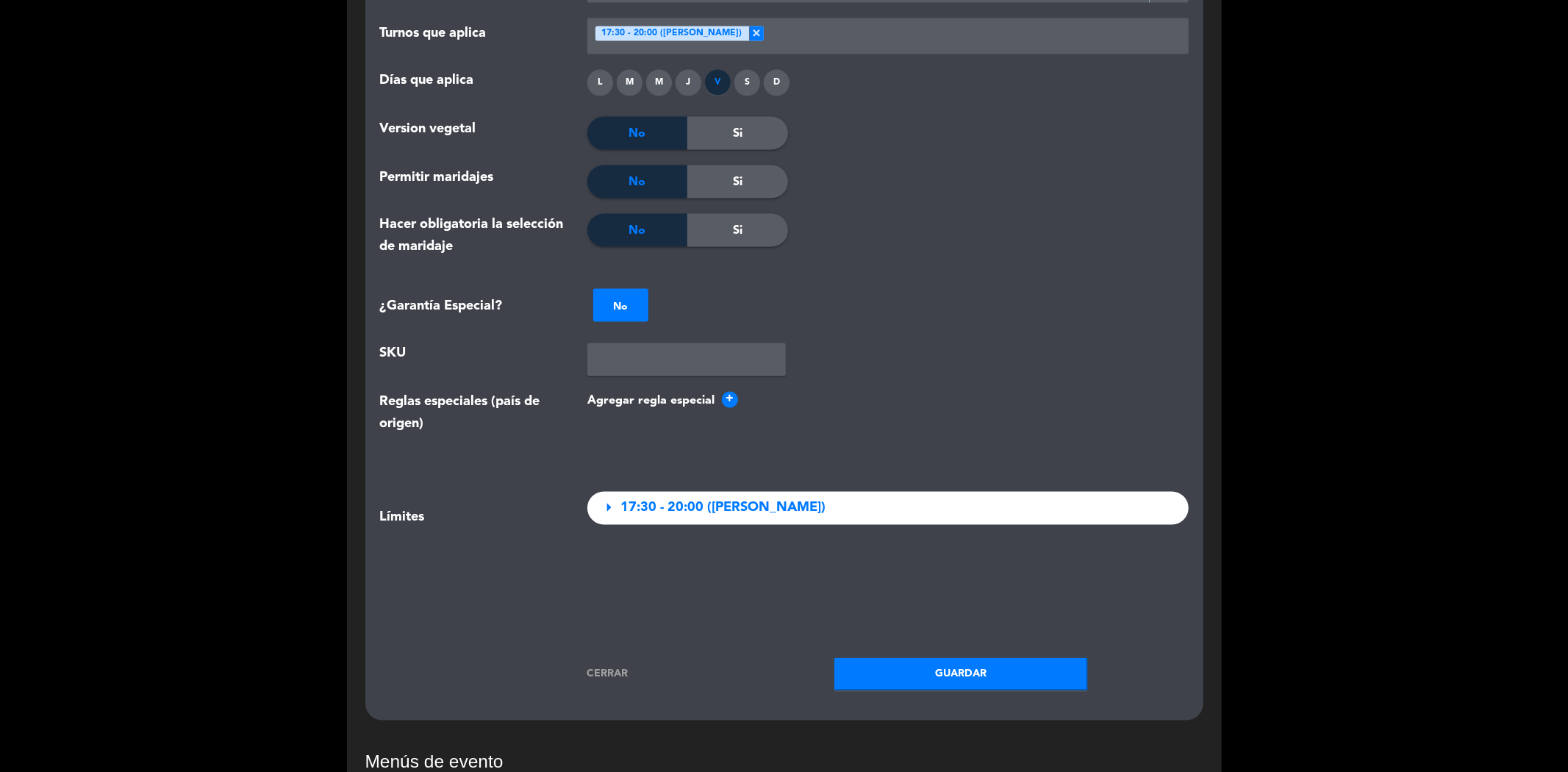
click at [725, 392] on span "+" at bounding box center [730, 400] width 16 height 16
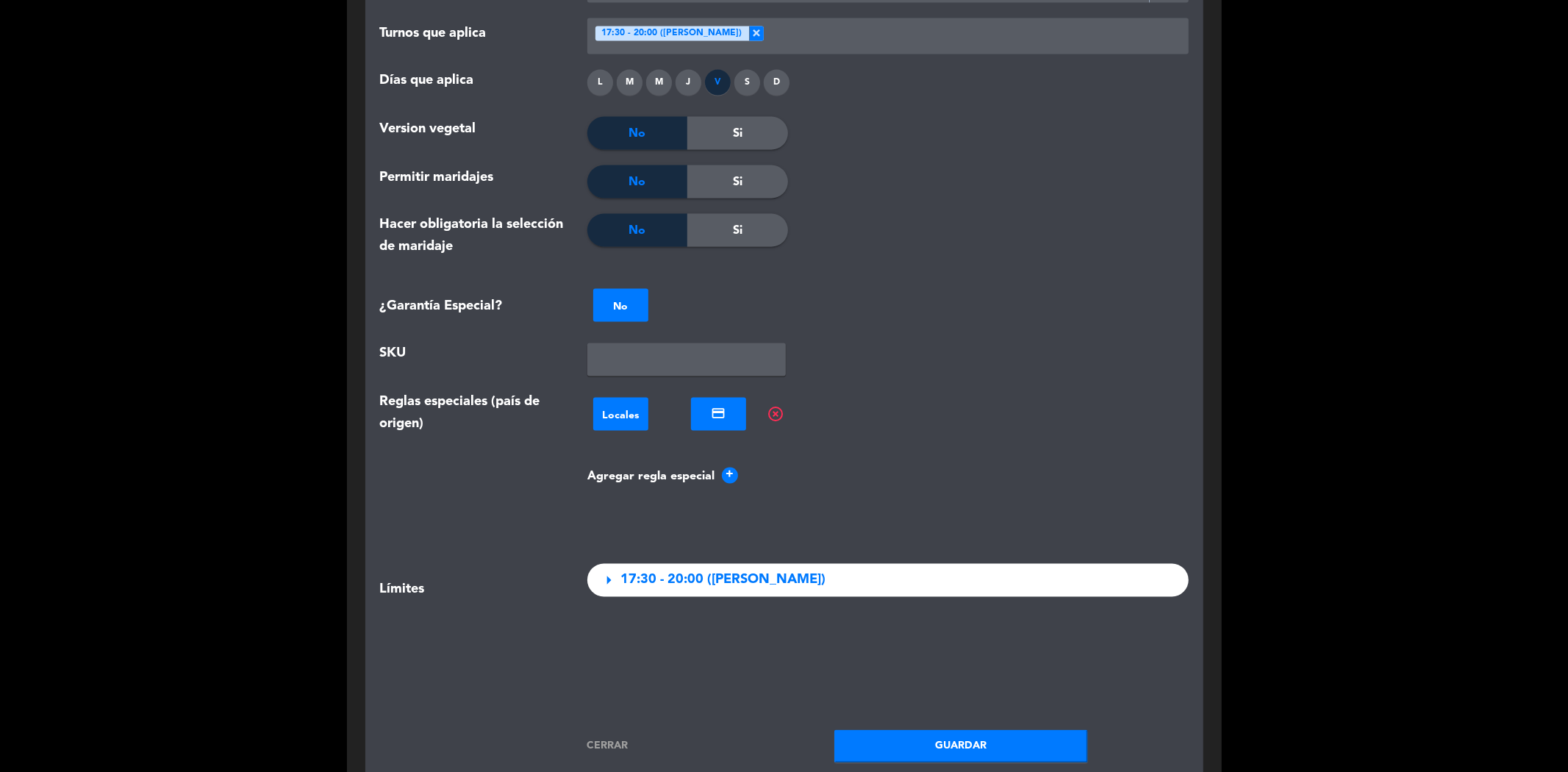
click at [732, 468] on span "+" at bounding box center [730, 476] width 16 height 16
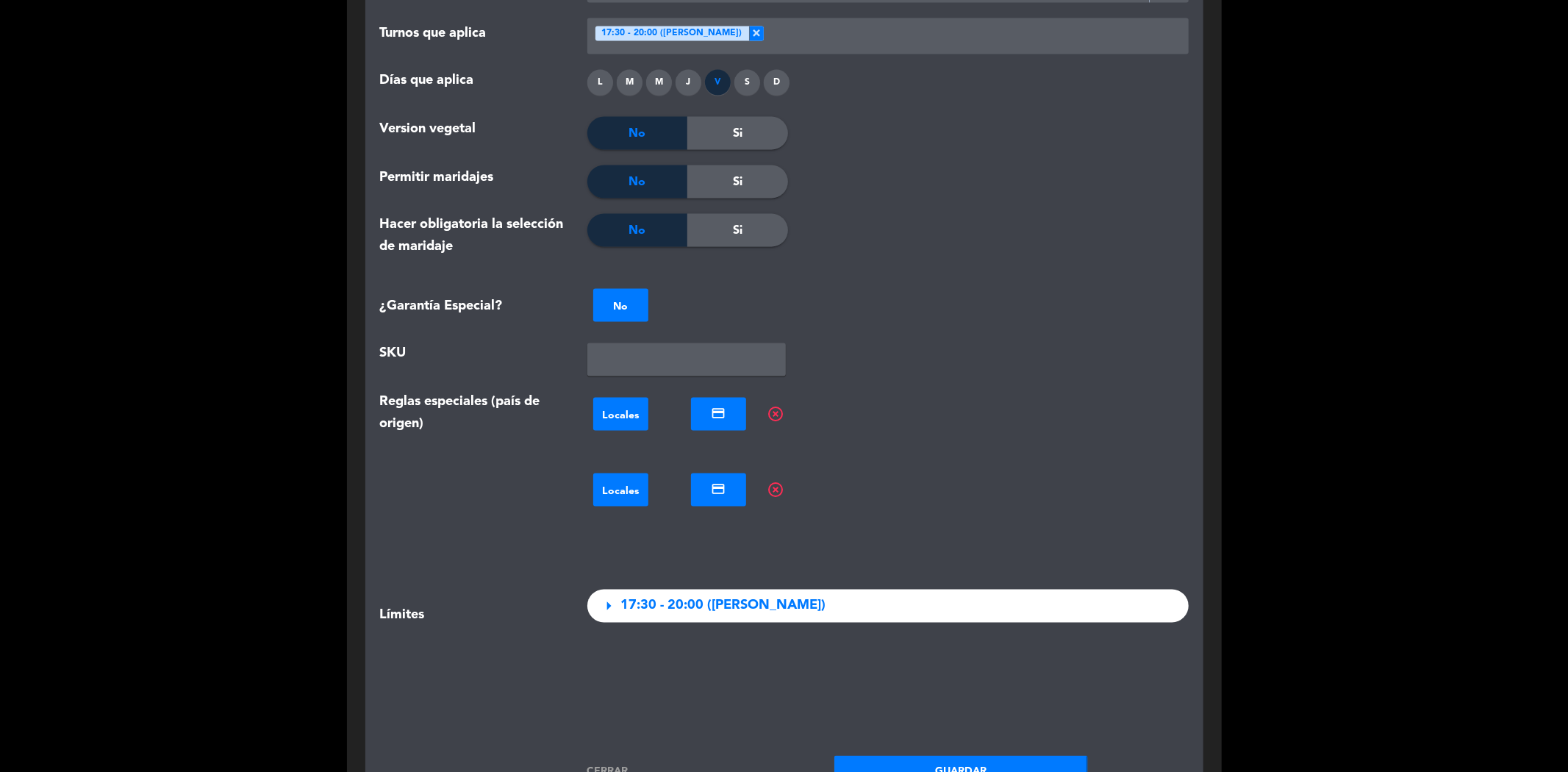
click at [772, 481] on span "highlight_off" at bounding box center [775, 490] width 18 height 18
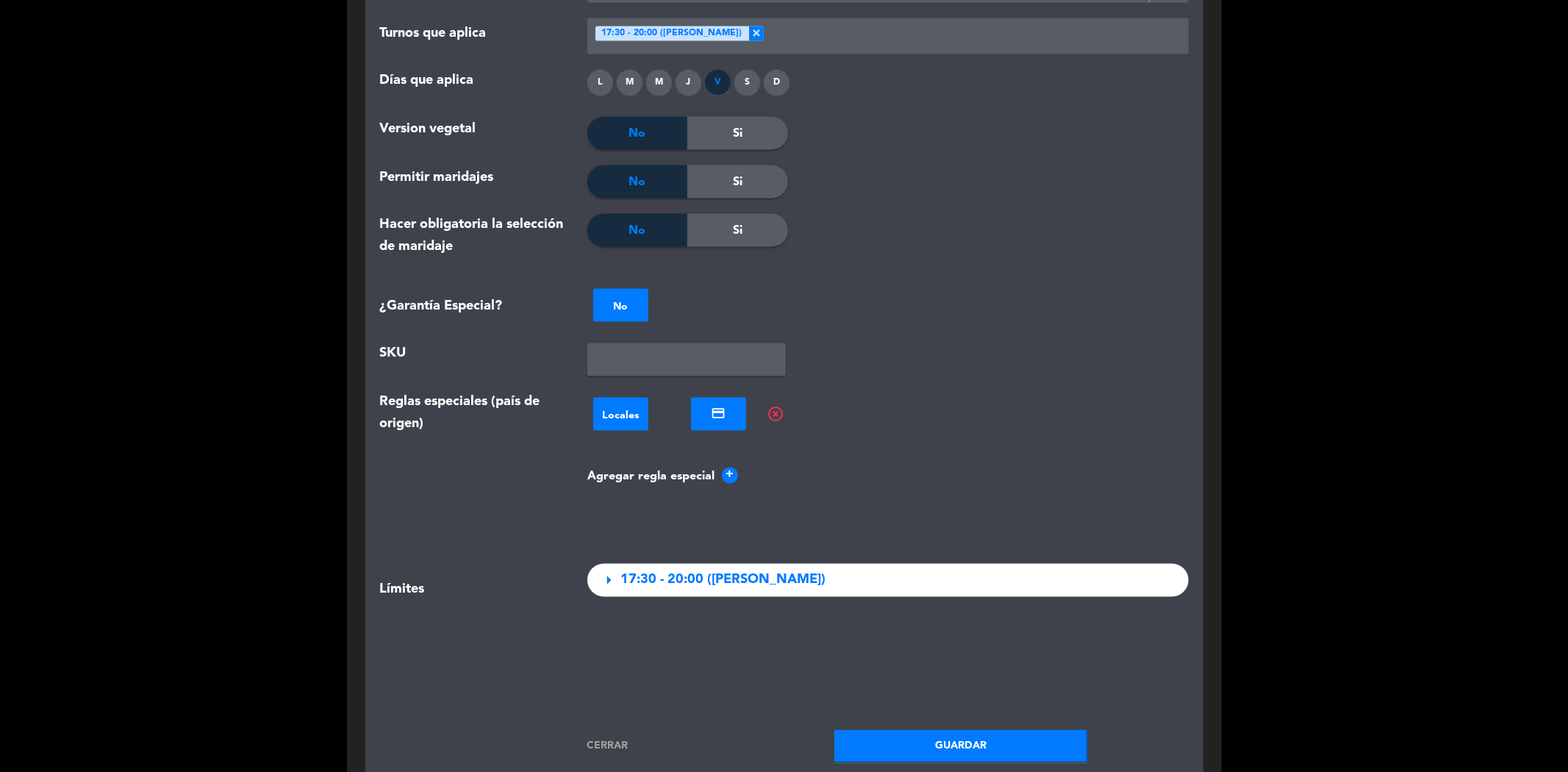
click at [772, 406] on span "highlight_off" at bounding box center [775, 415] width 18 height 18
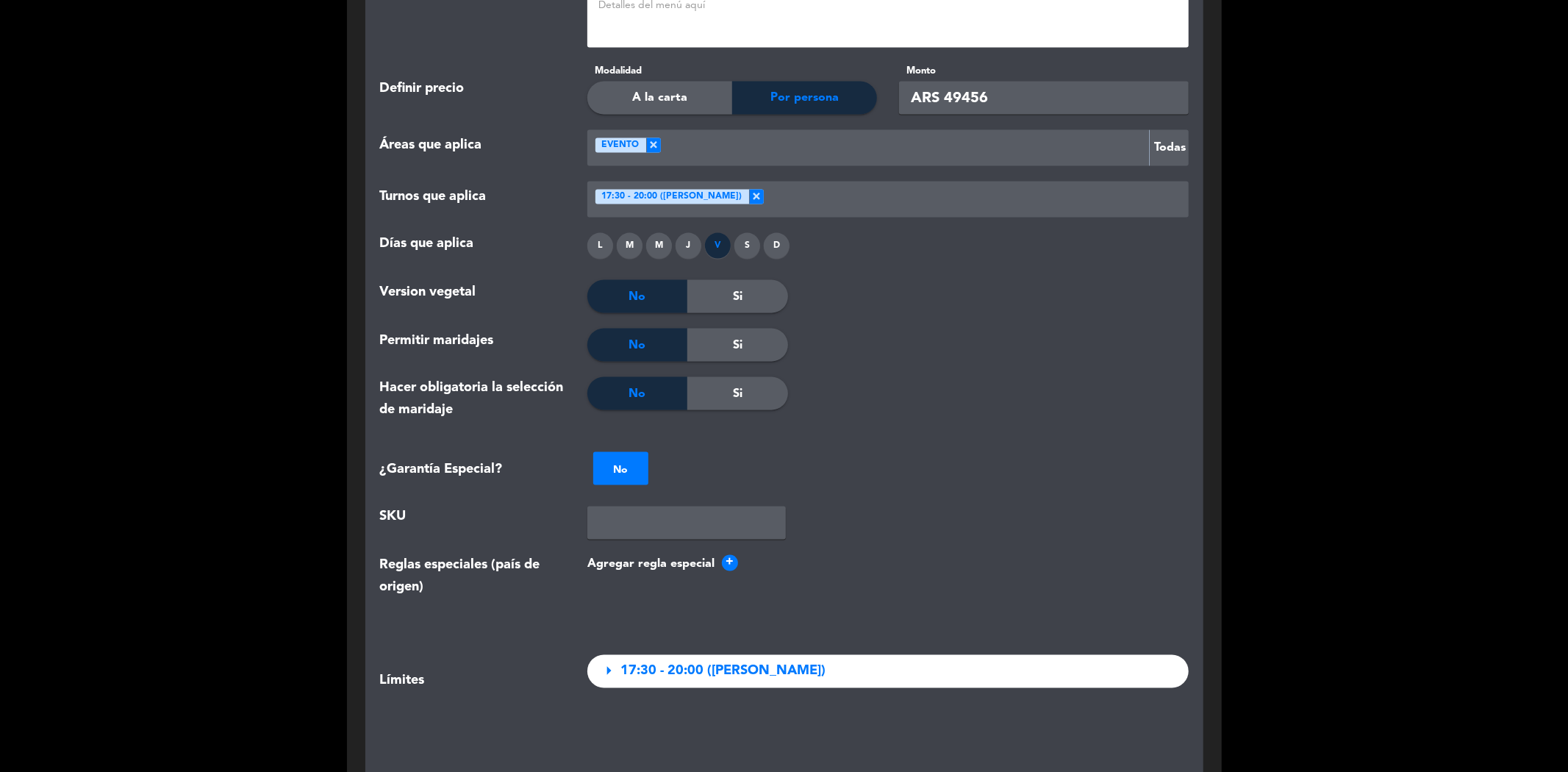
scroll to position [1797, 0]
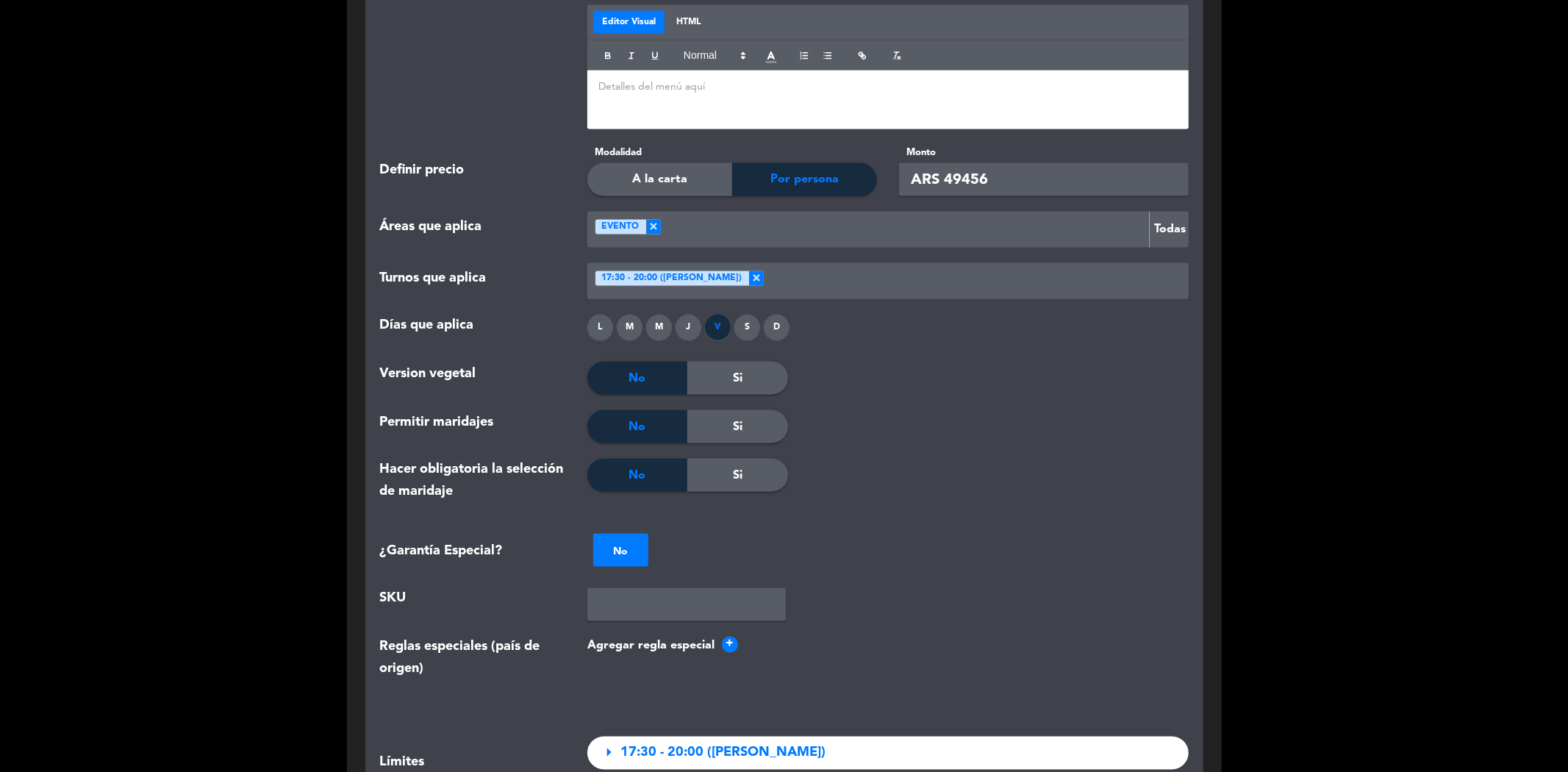
click at [614, 271] on span "17:30 - 20:00 ([PERSON_NAME])" at bounding box center [671, 279] width 140 height 15
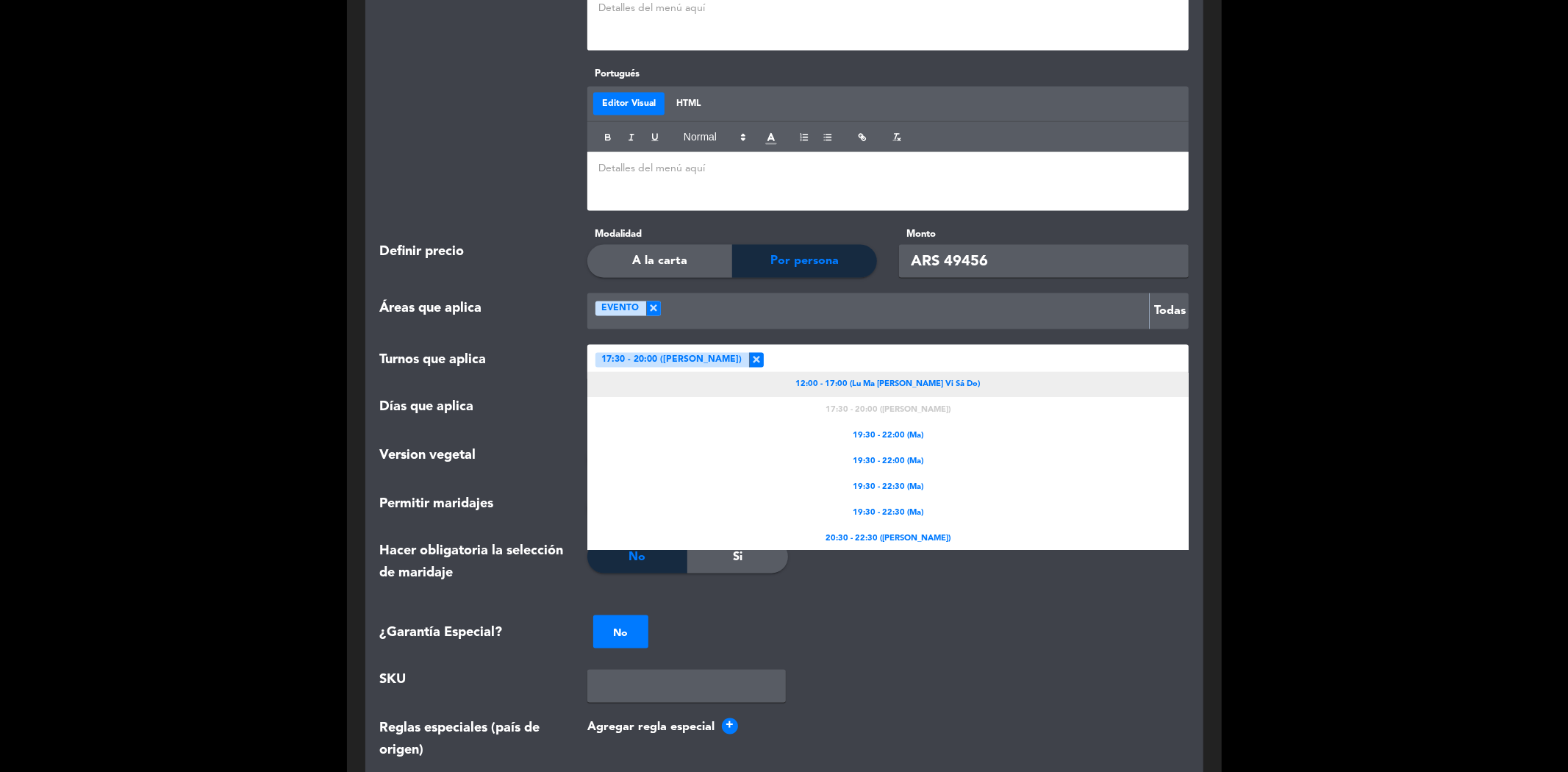
scroll to position [3, 0]
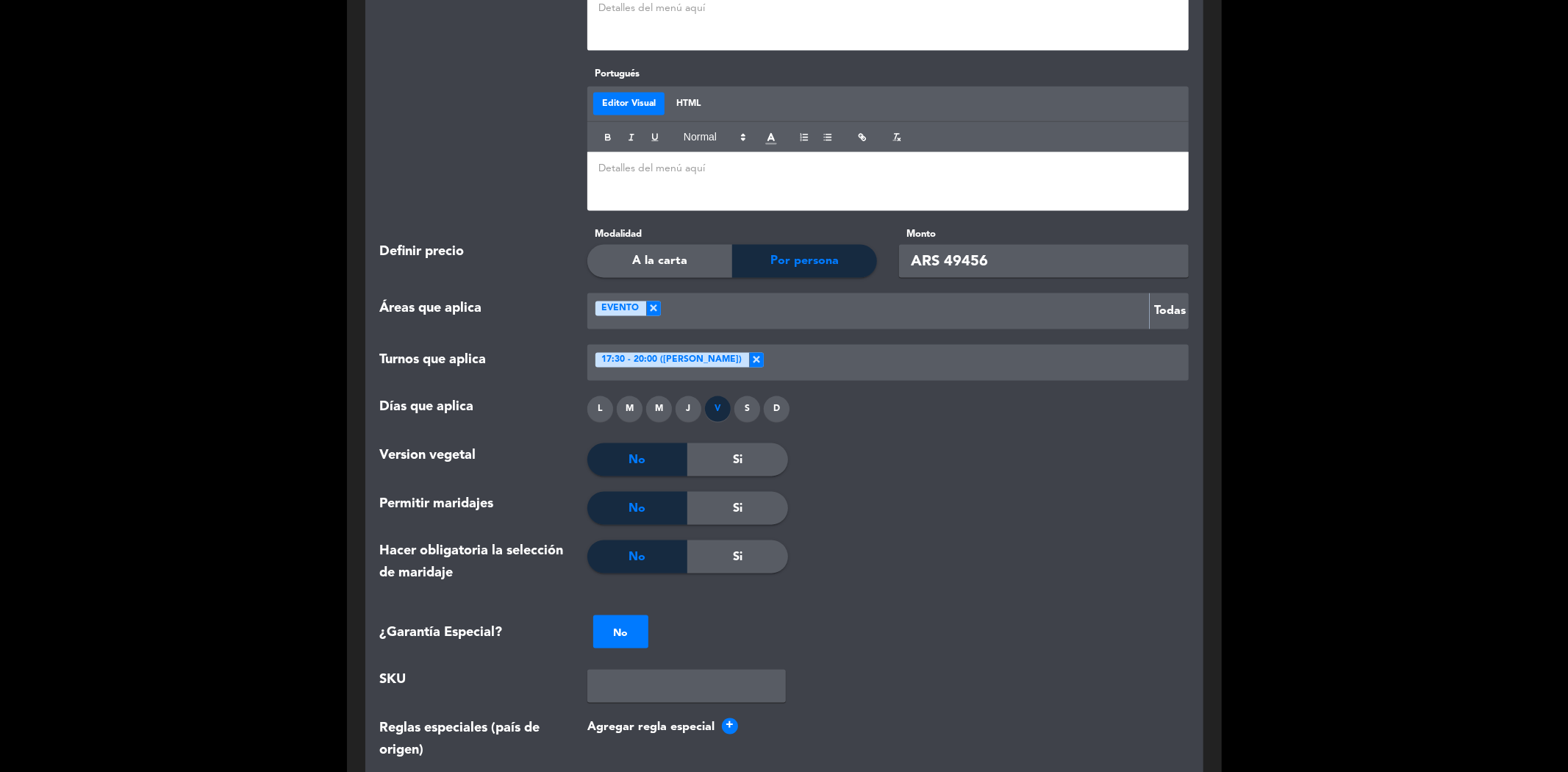
click at [509, 345] on div "Turnos que aplica" at bounding box center [473, 363] width 208 height 36
click at [519, 226] on div "Definir precio" at bounding box center [473, 251] width 208 height 51
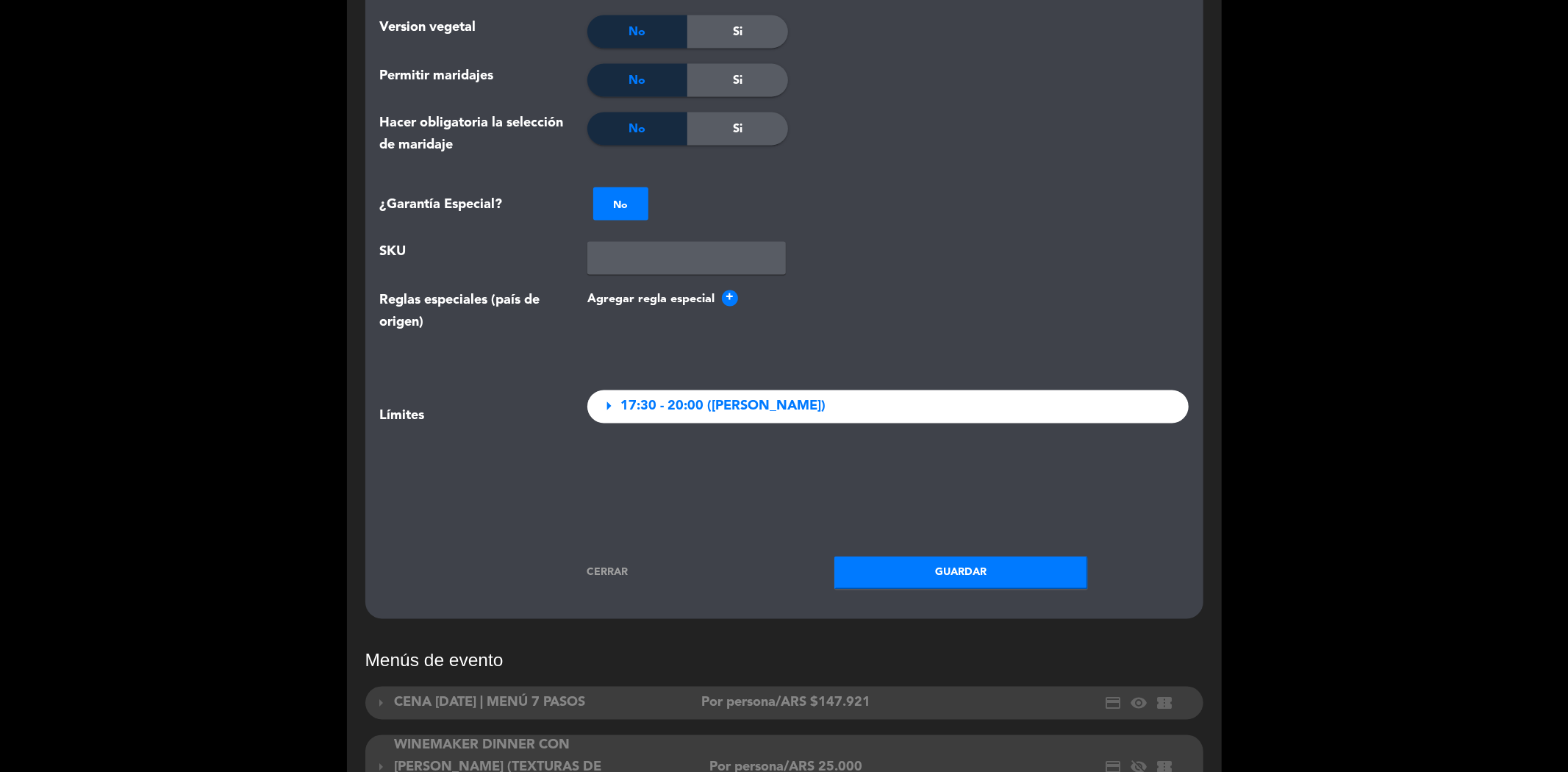
scroll to position [2451, 0]
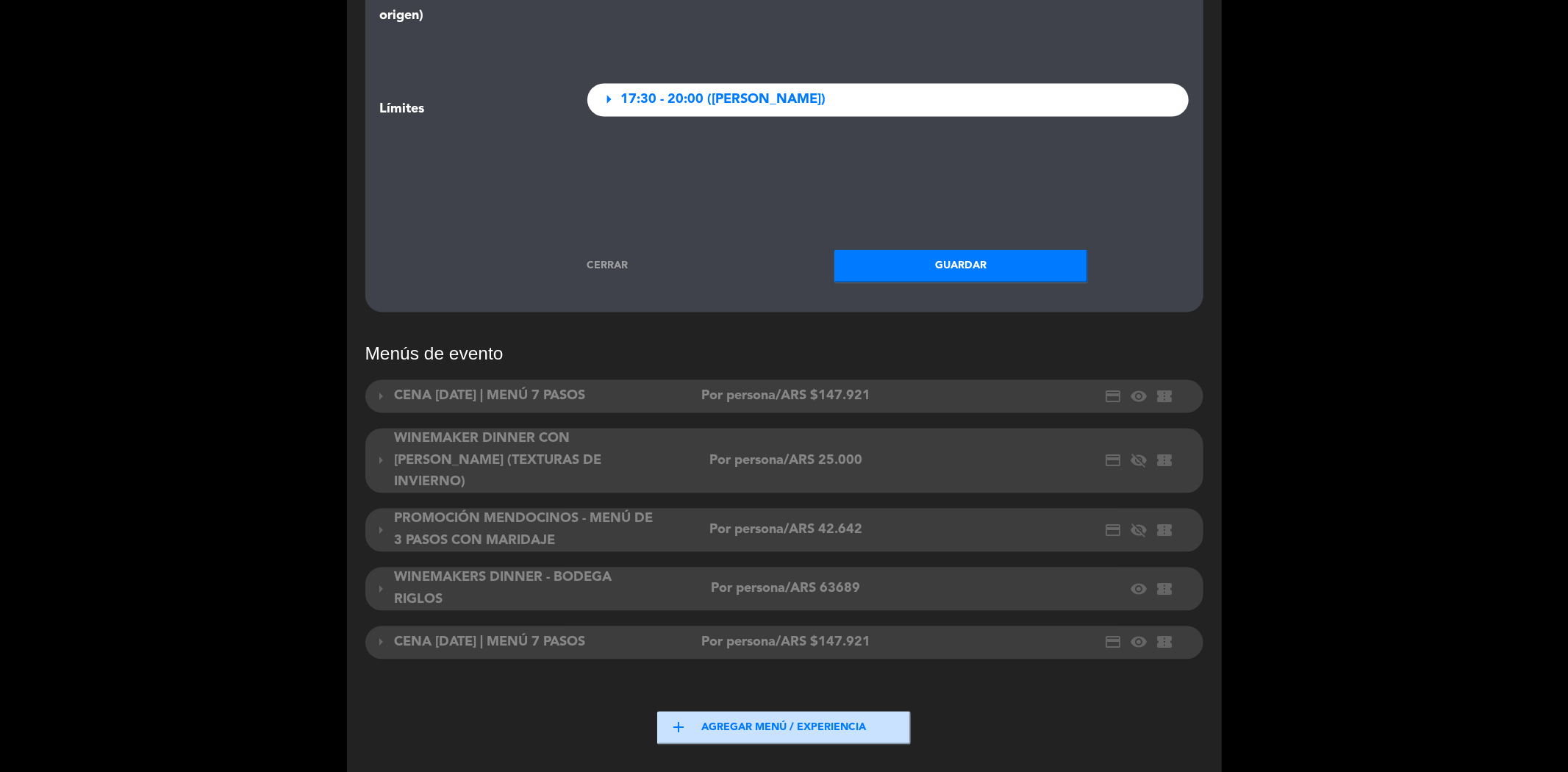
click at [887, 249] on button "Guardar" at bounding box center [961, 265] width 254 height 33
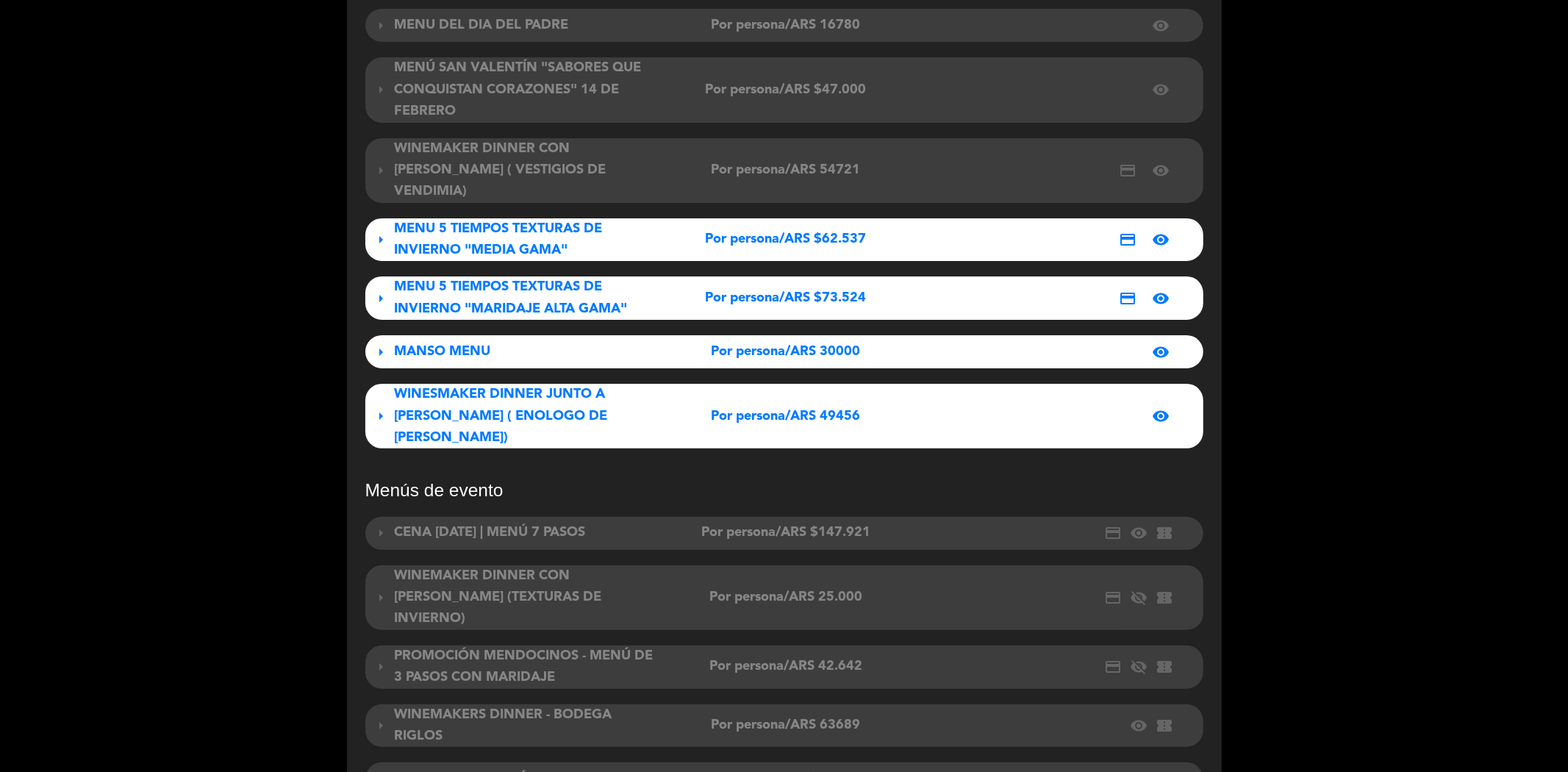
scroll to position [245, 0]
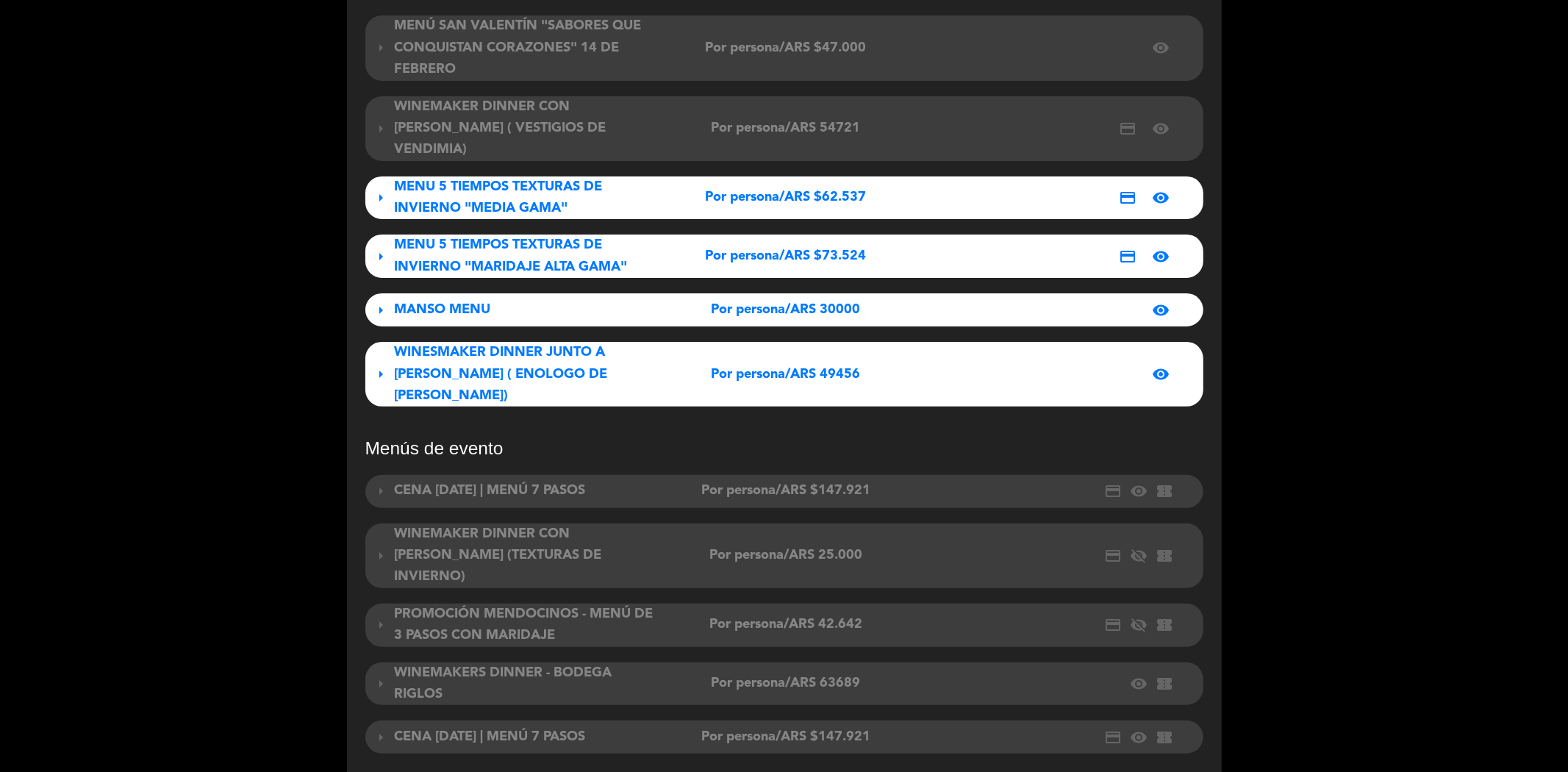
click at [670, 364] on div "Por persona/ARS 49456" at bounding box center [786, 375] width 261 height 22
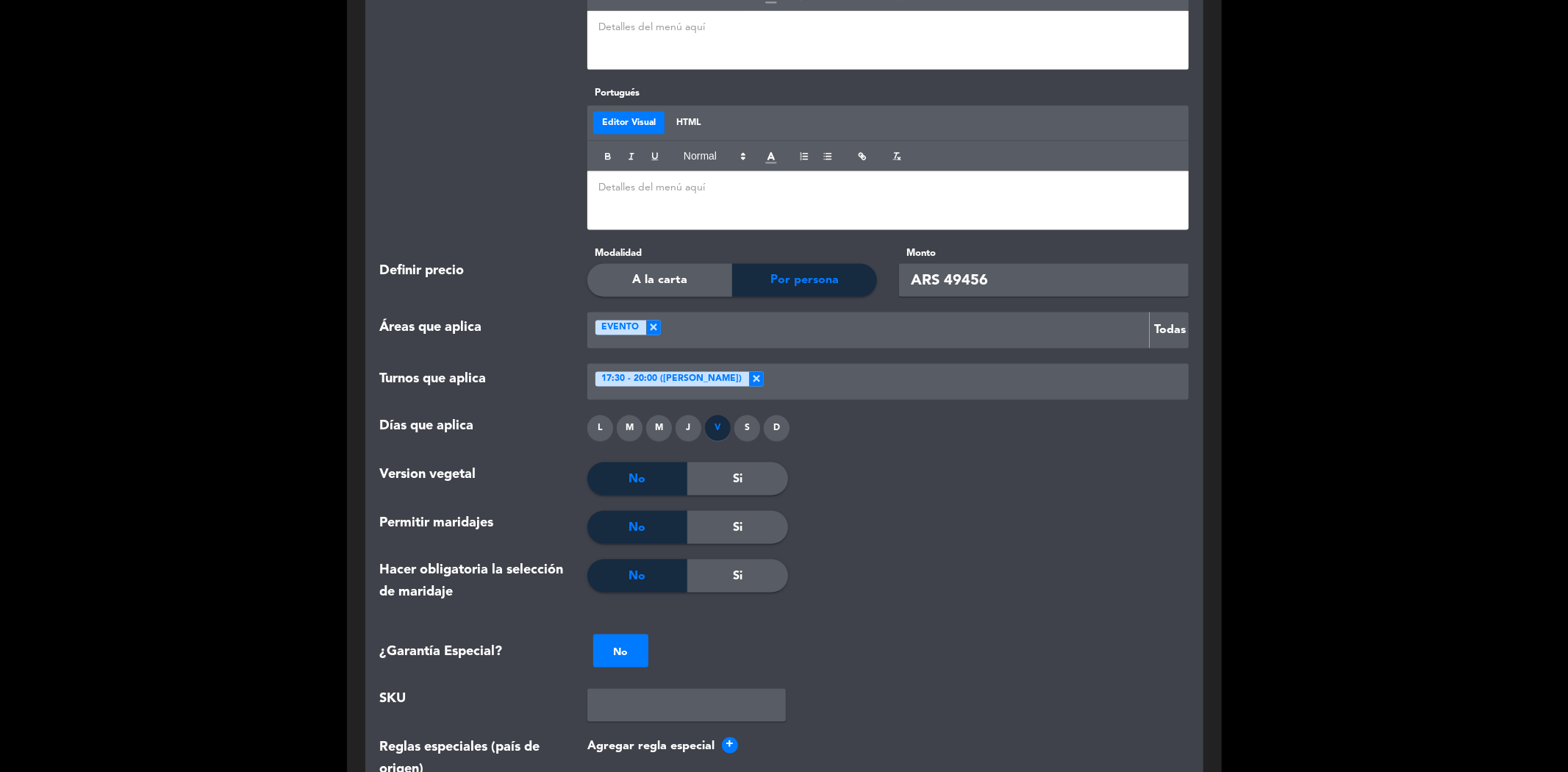
scroll to position [1797, 0]
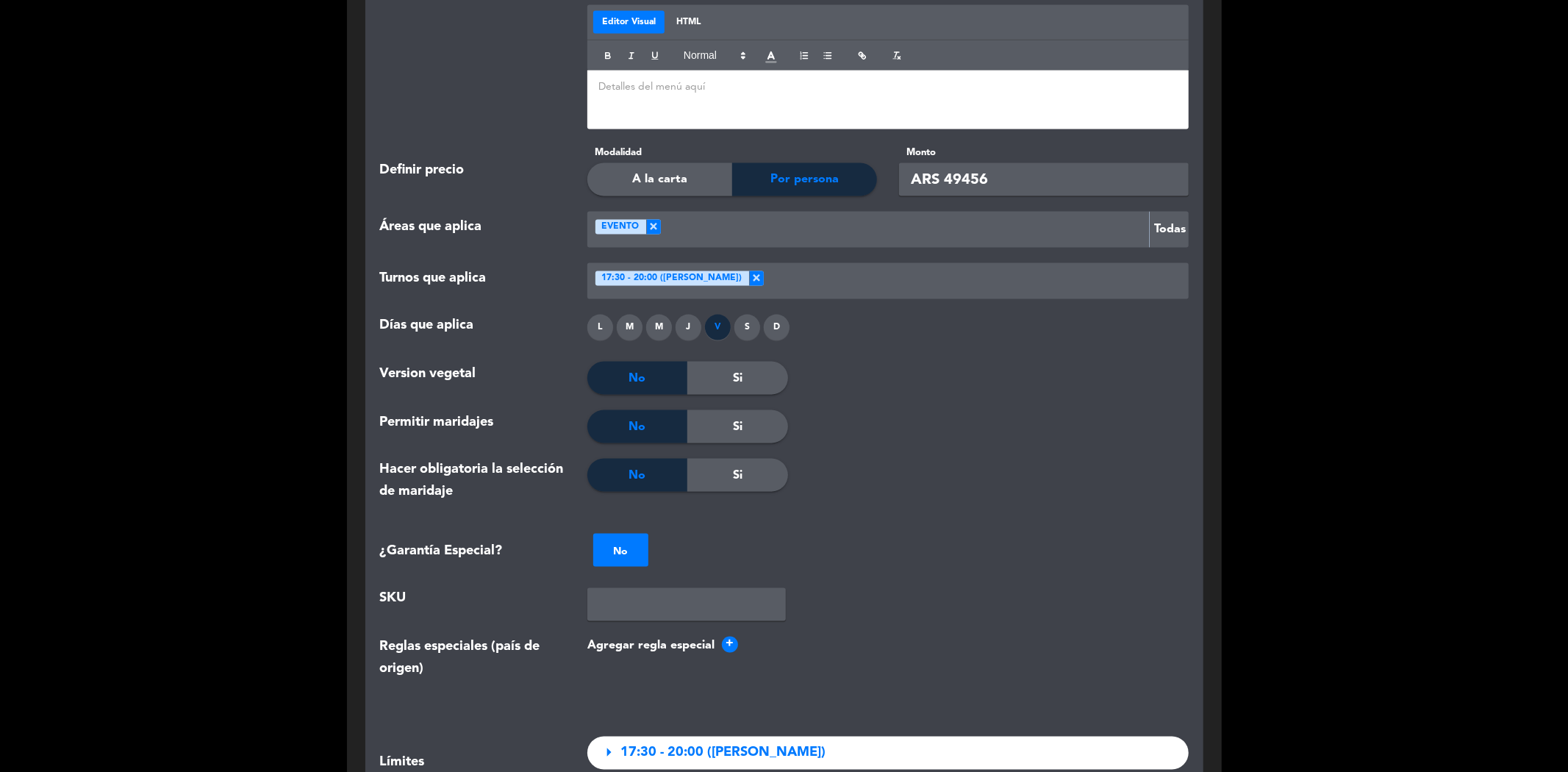
click at [689, 271] on span "17:30 - 20:00 ([PERSON_NAME])" at bounding box center [671, 279] width 140 height 15
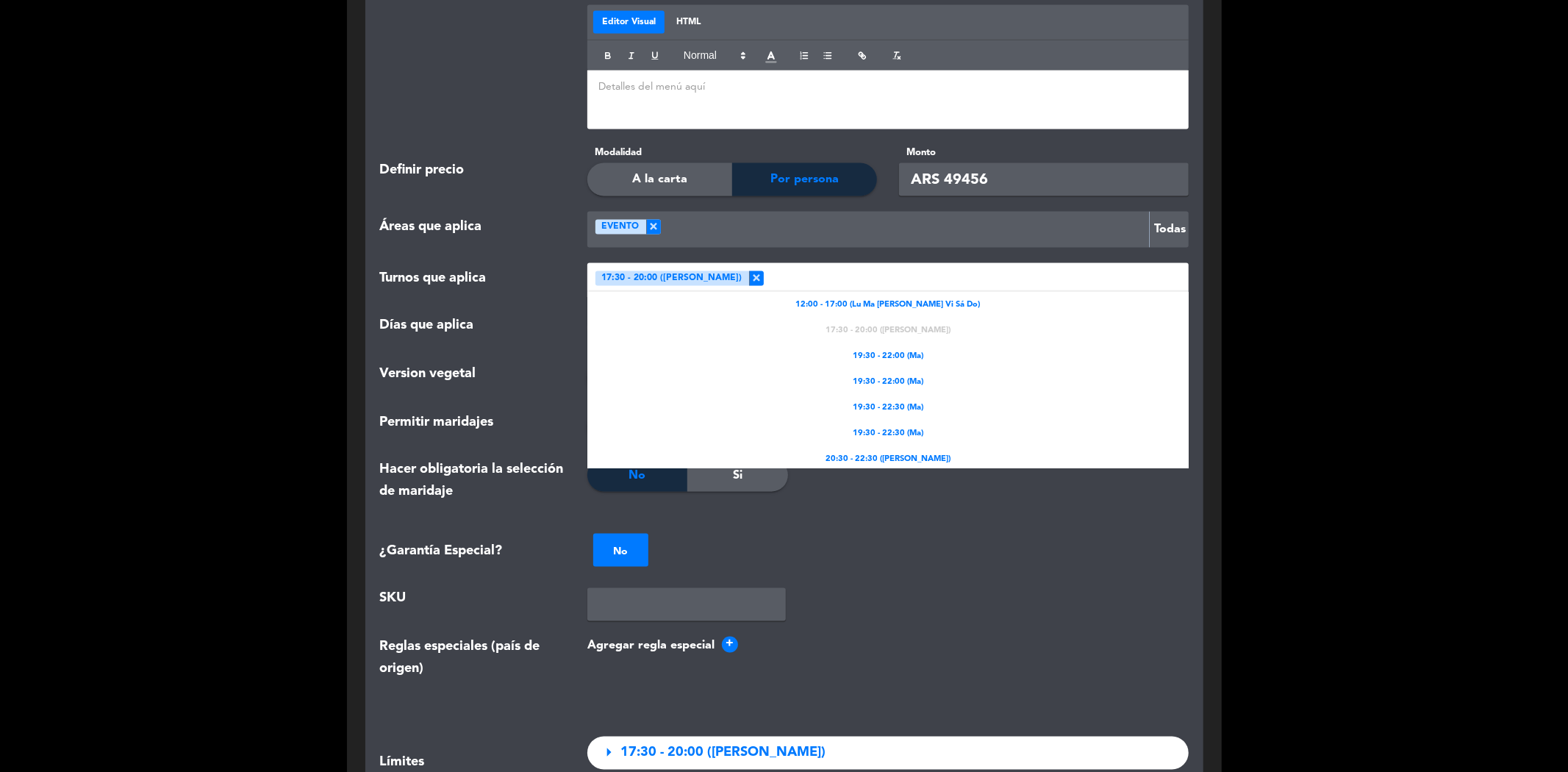
scroll to position [4, 0]
click at [881, 295] on span "12:00 - 17:00 (Lu Ma [PERSON_NAME] Vi Sá Do)" at bounding box center [887, 302] width 185 height 13
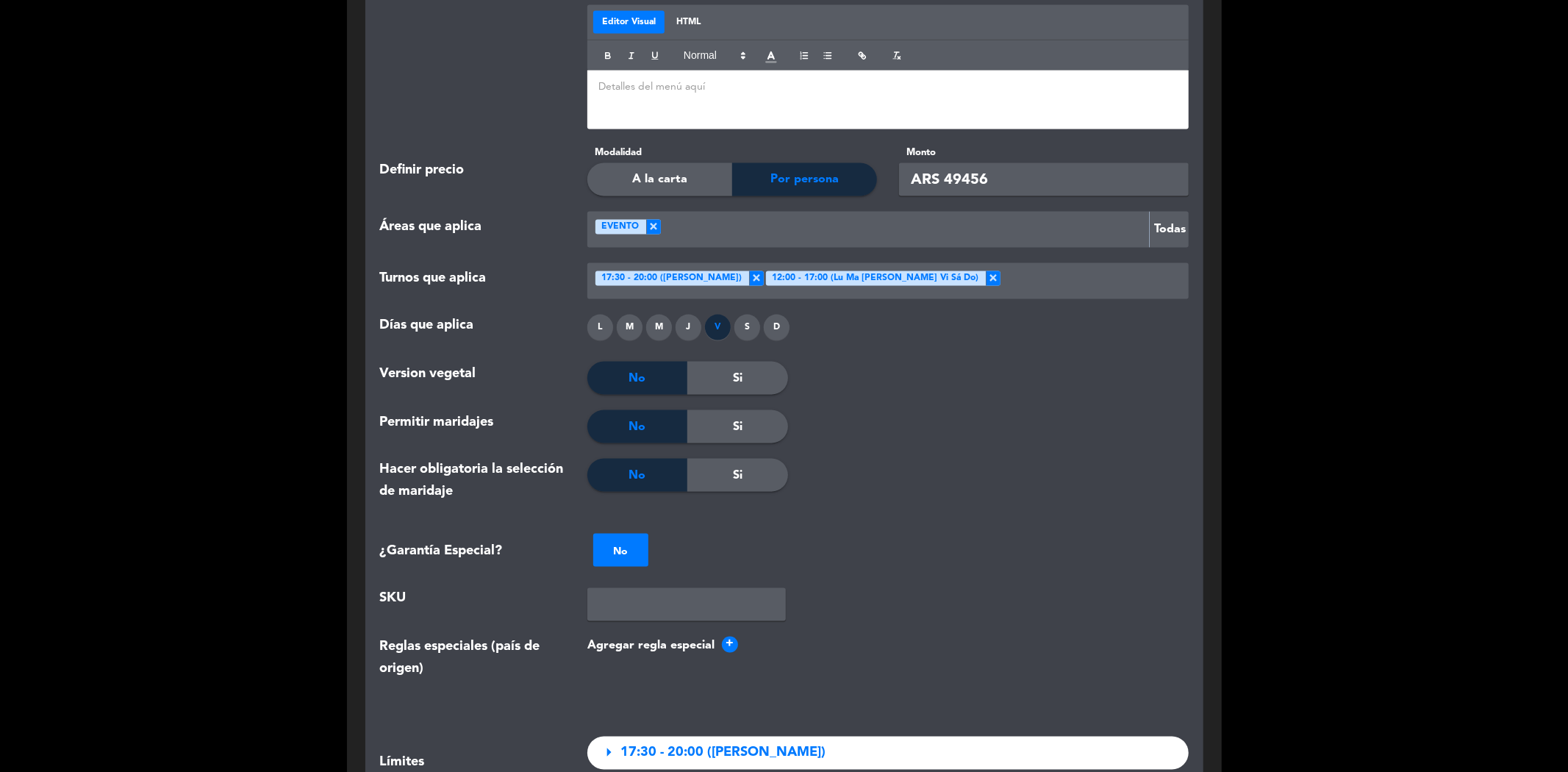
click at [826, 271] on span "12:00 - 17:00 (Lu Ma [PERSON_NAME] Vi Sá Do)" at bounding box center [875, 279] width 207 height 15
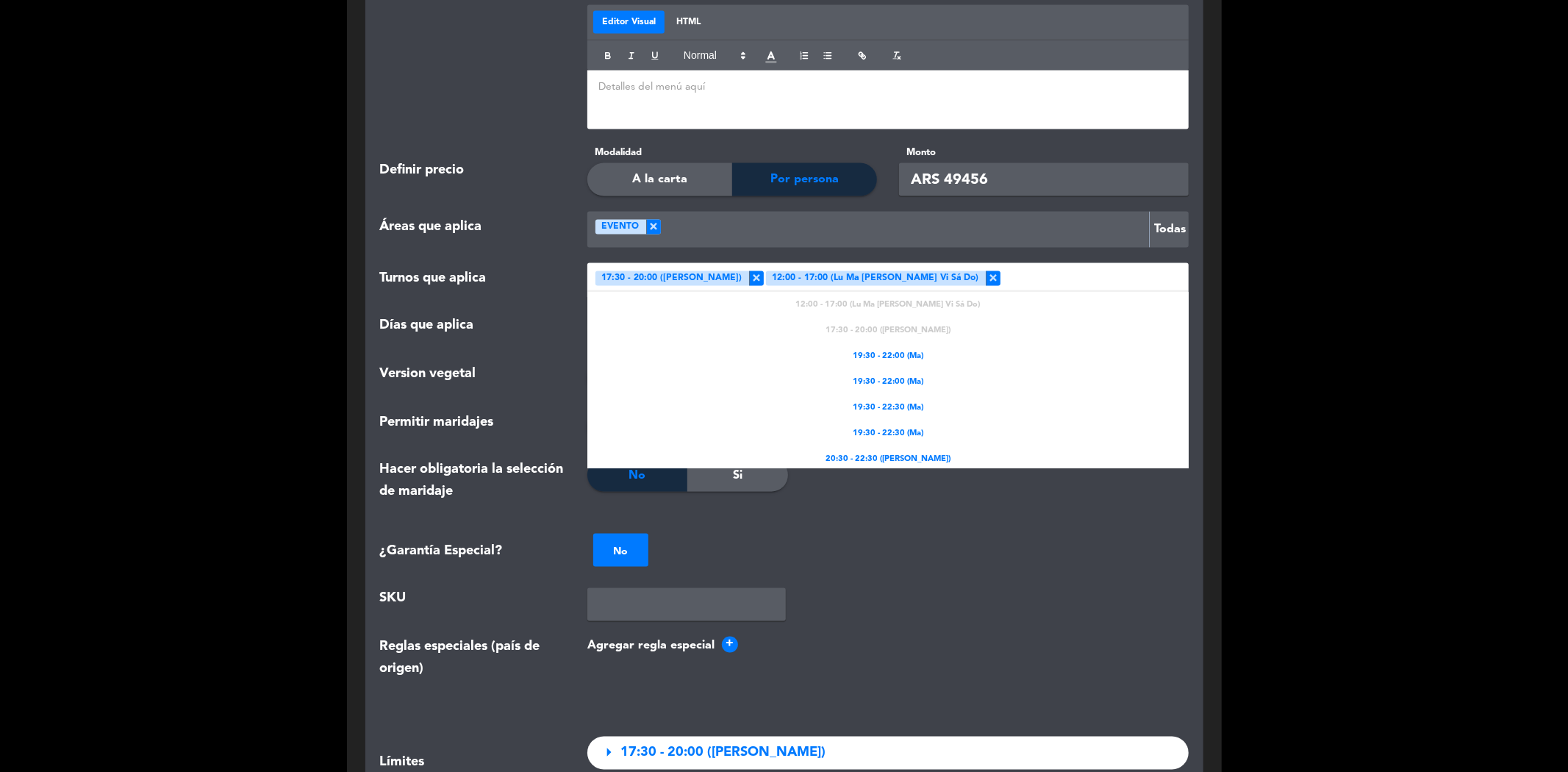
click at [986, 271] on span "×" at bounding box center [993, 279] width 15 height 15
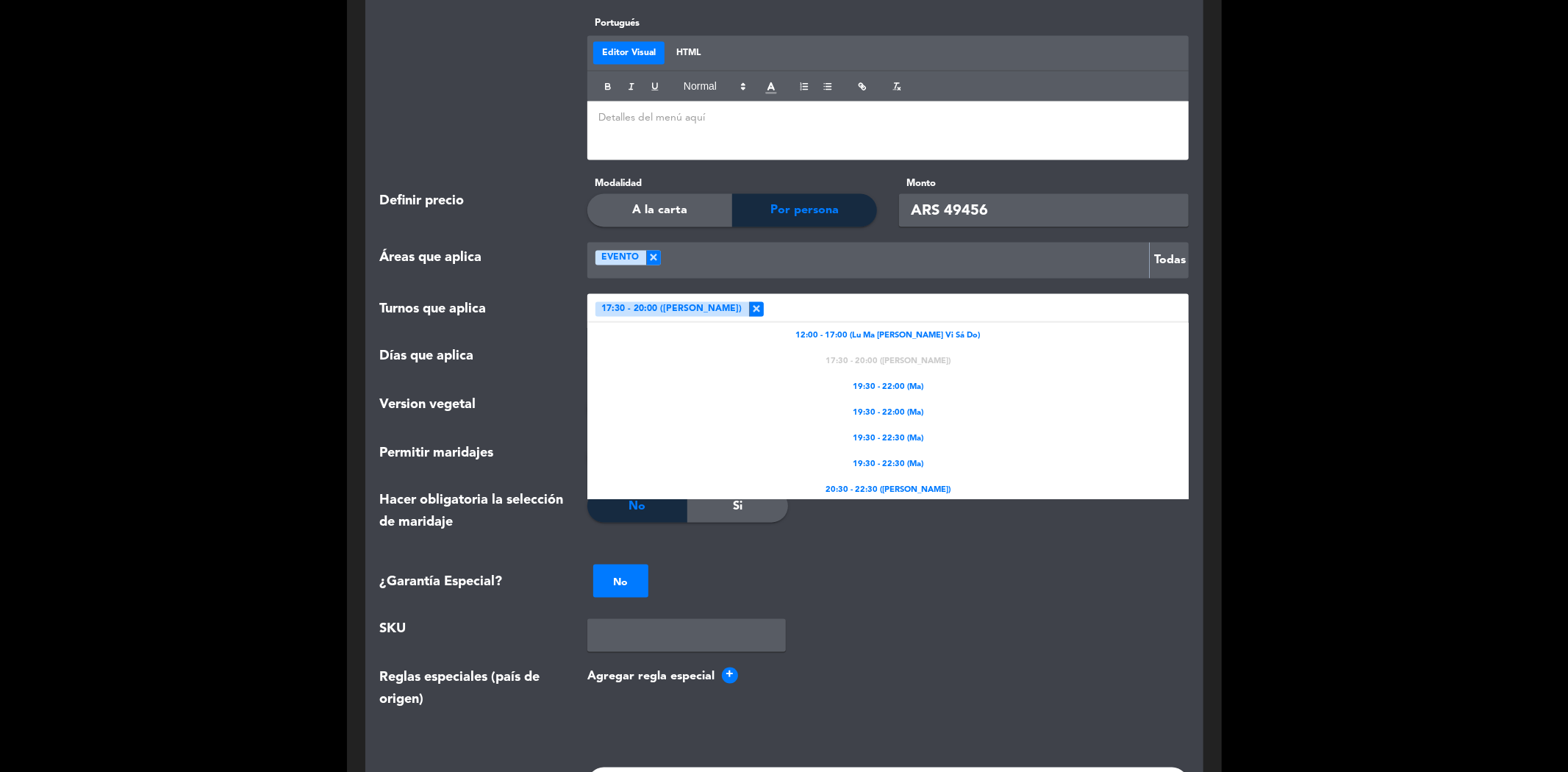
scroll to position [1715, 0]
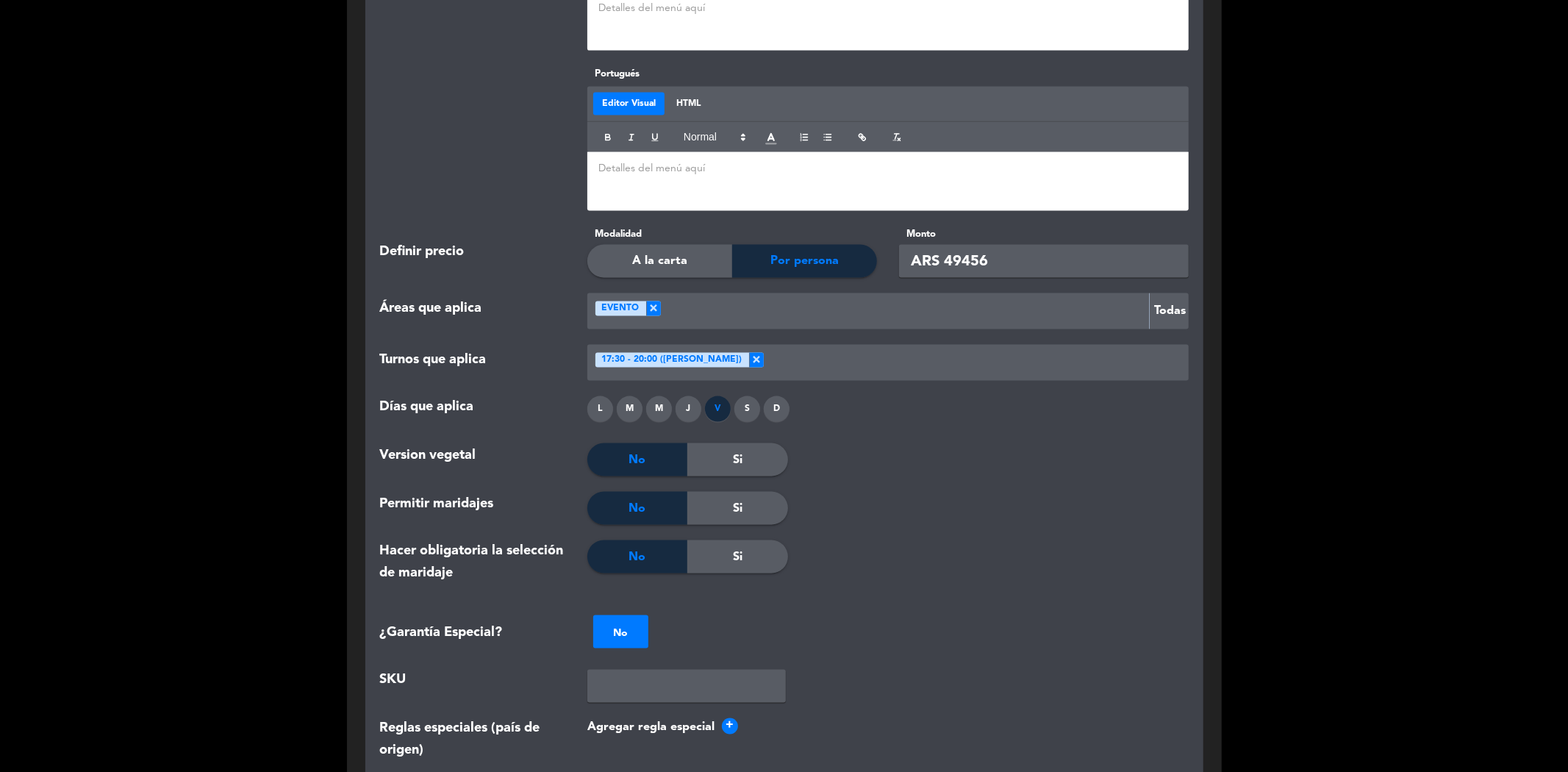
click at [538, 345] on div "Turnos que aplica" at bounding box center [473, 363] width 208 height 36
click at [1174, 294] on button "Todas" at bounding box center [1168, 311] width 39 height 36
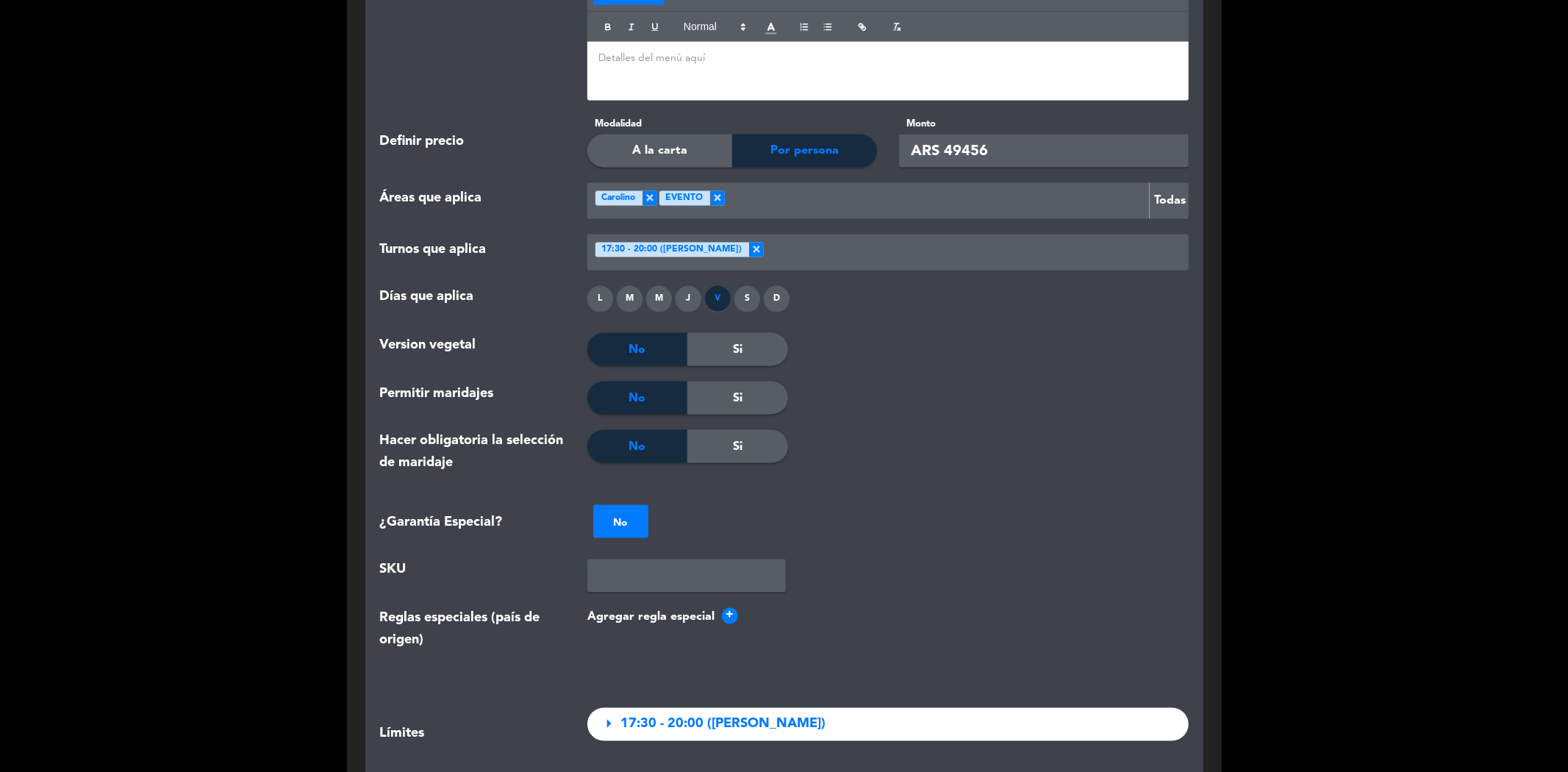
scroll to position [2288, 0]
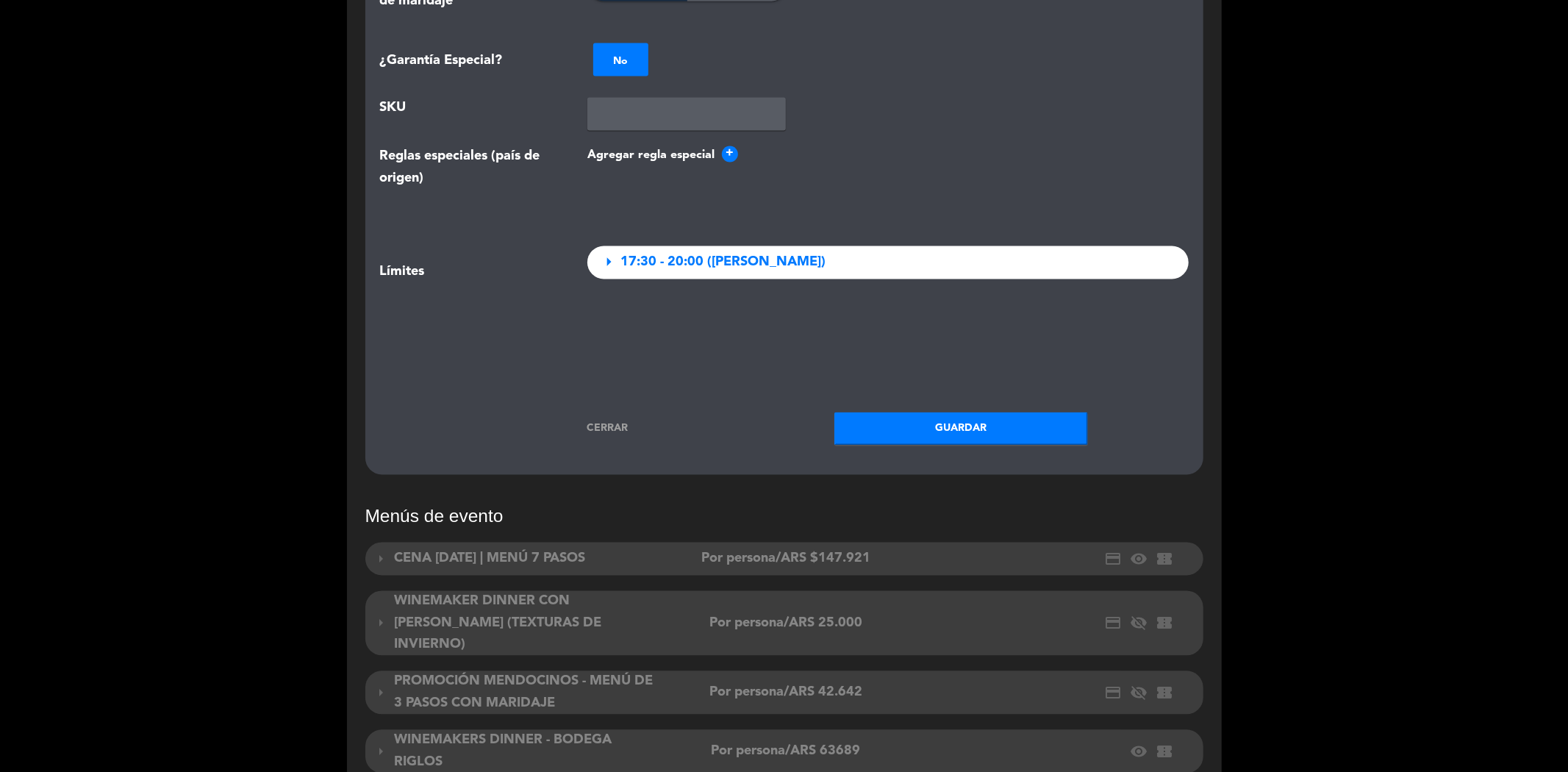
click at [885, 412] on button "Guardar" at bounding box center [961, 429] width 254 height 33
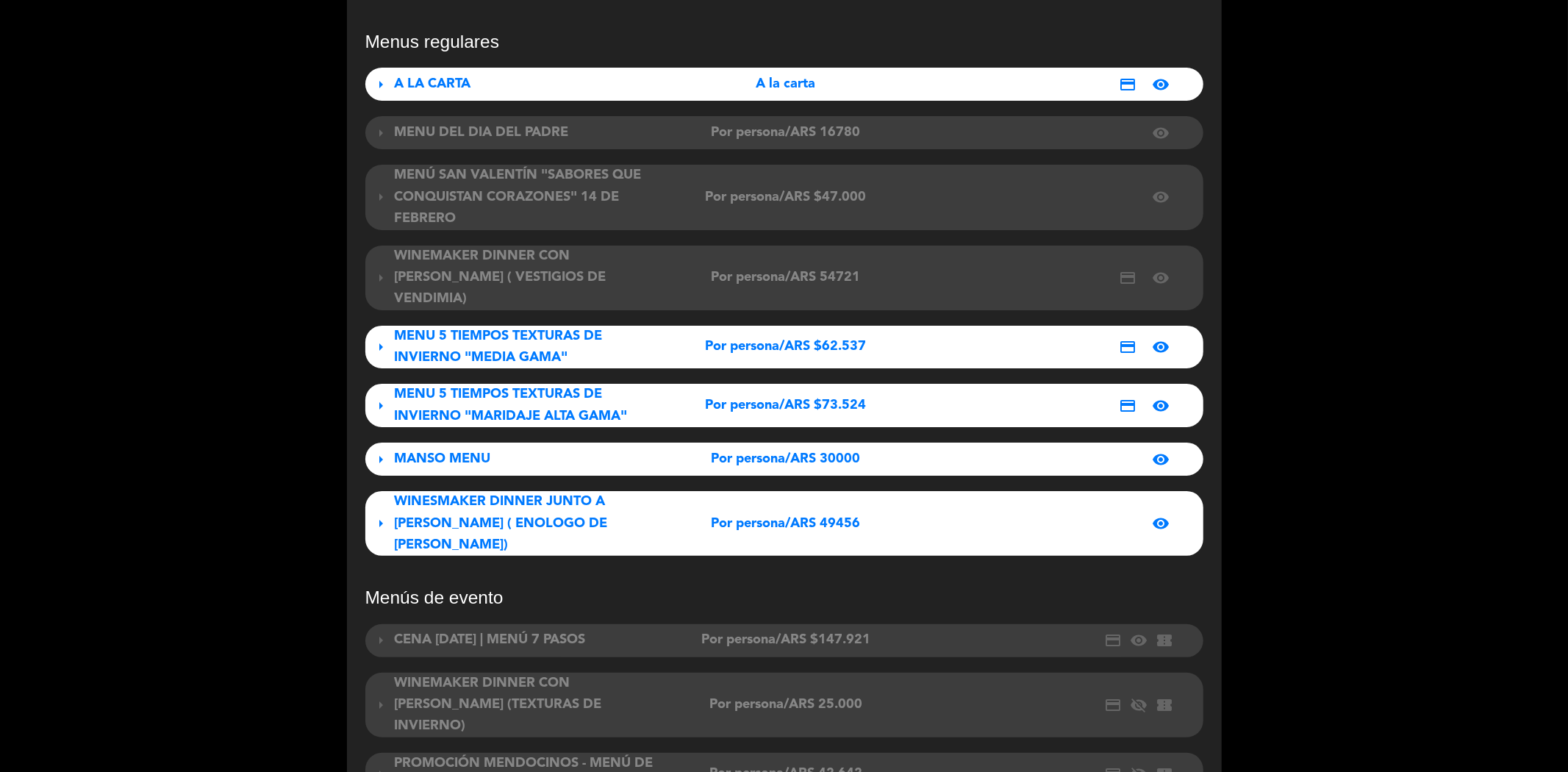
scroll to position [0, 0]
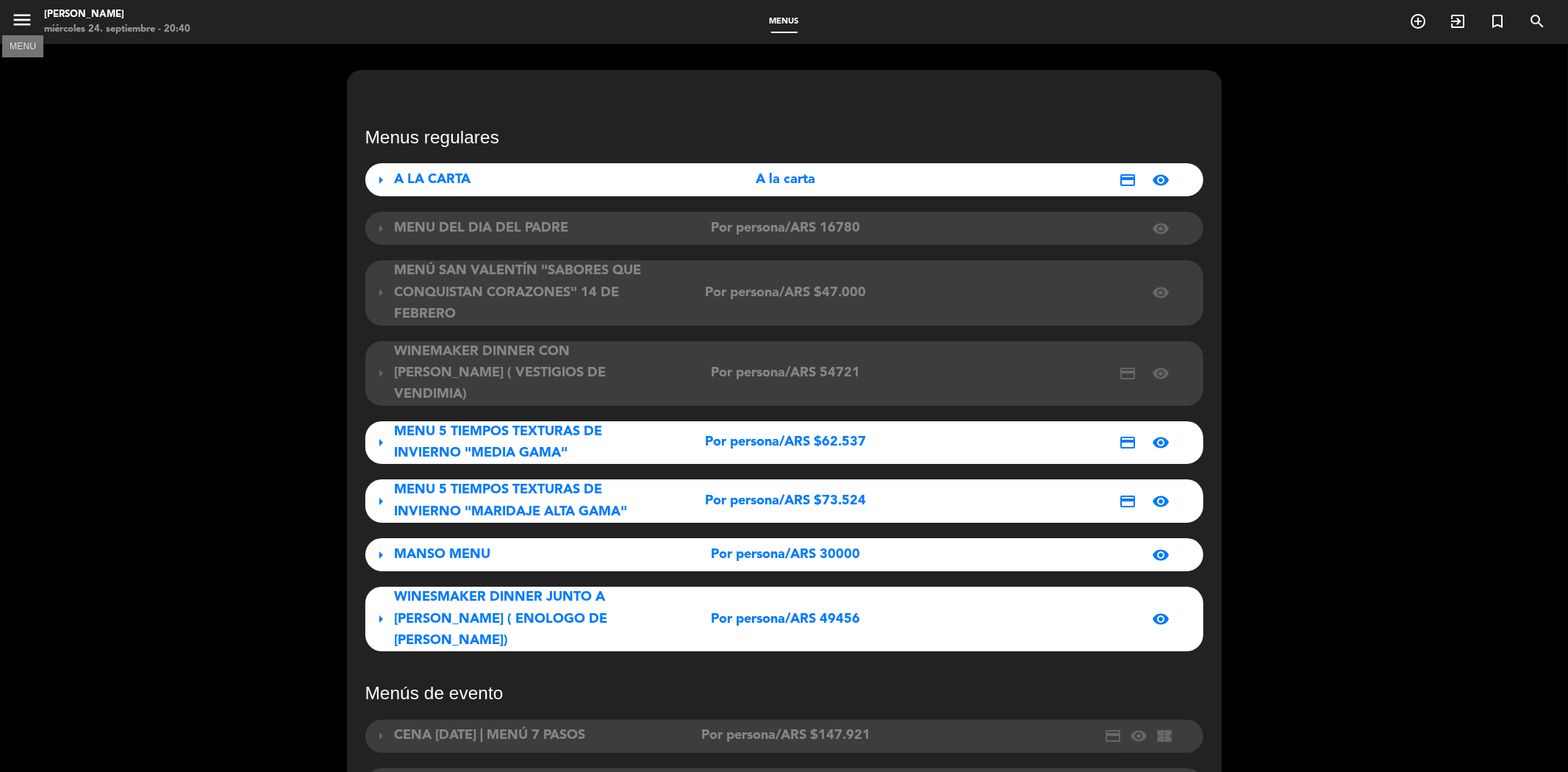
click at [25, 27] on icon "menu" at bounding box center [22, 20] width 22 height 22
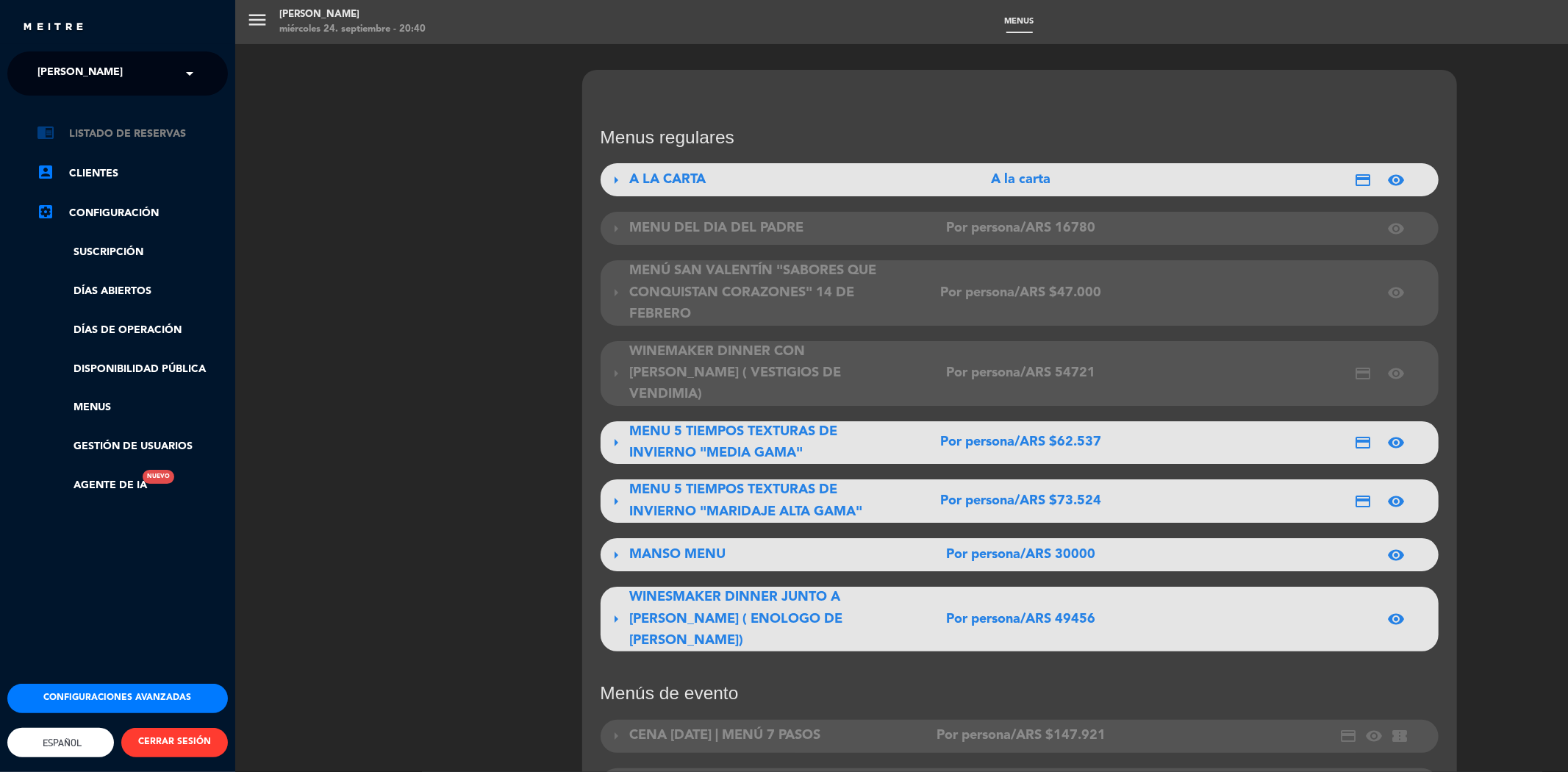
click at [105, 128] on link "chrome_reader_mode Listado de Reservas" at bounding box center [133, 134] width 191 height 18
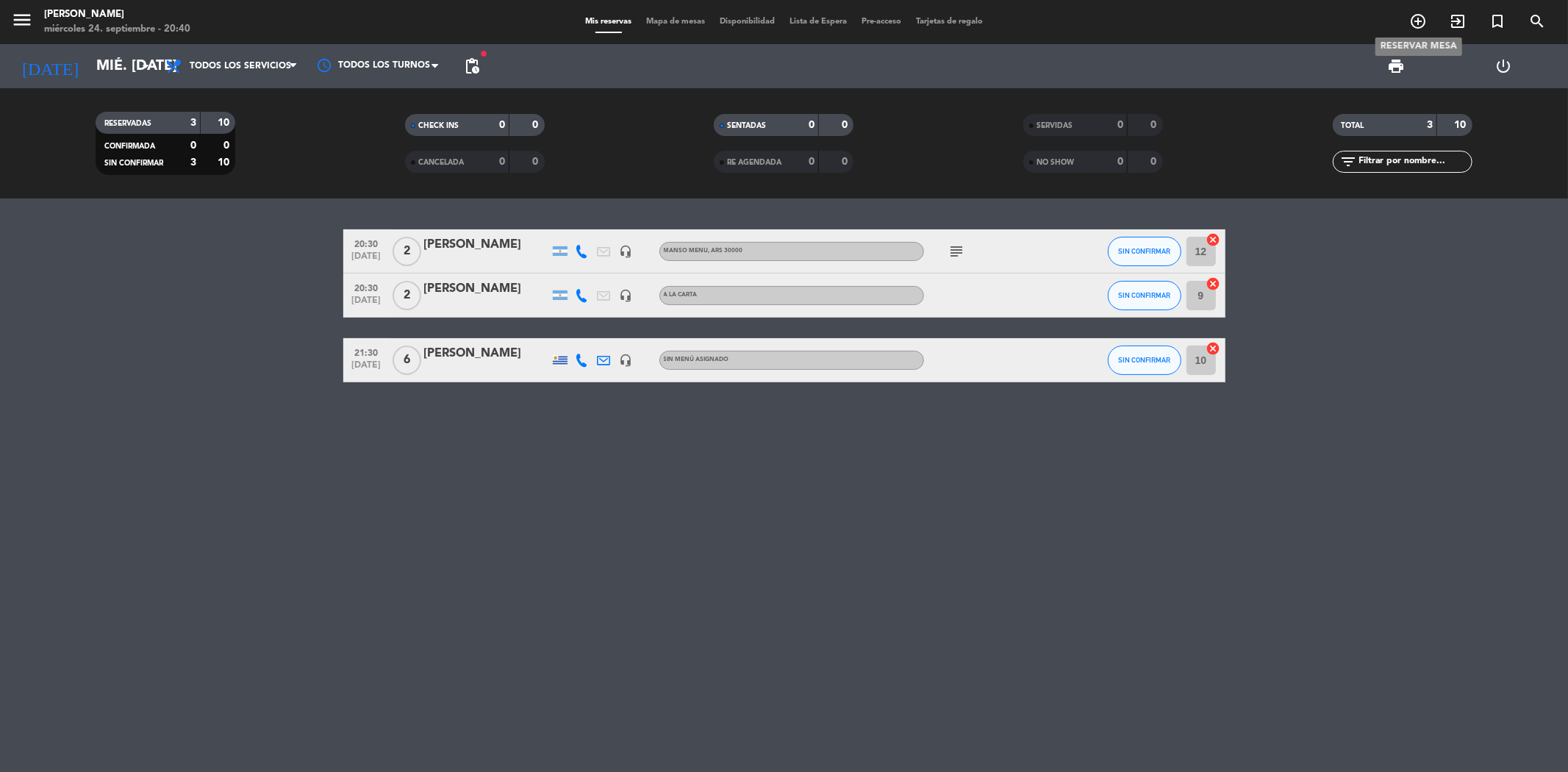
click at [1423, 24] on icon "add_circle_outline" at bounding box center [1418, 22] width 18 height 18
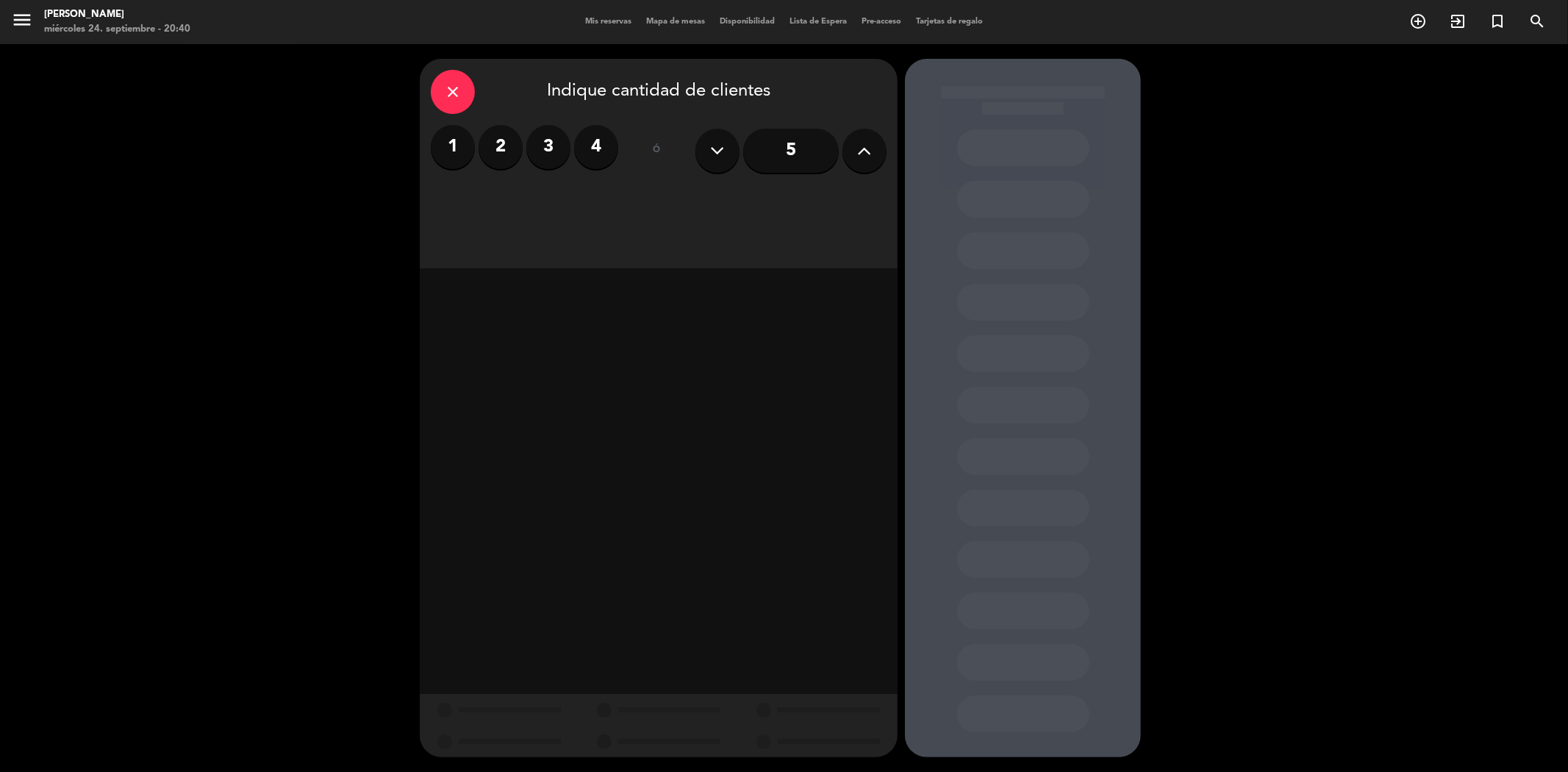
click at [594, 136] on label "4" at bounding box center [595, 147] width 44 height 44
click at [729, 207] on div "Cena" at bounding box center [773, 202] width 226 height 30
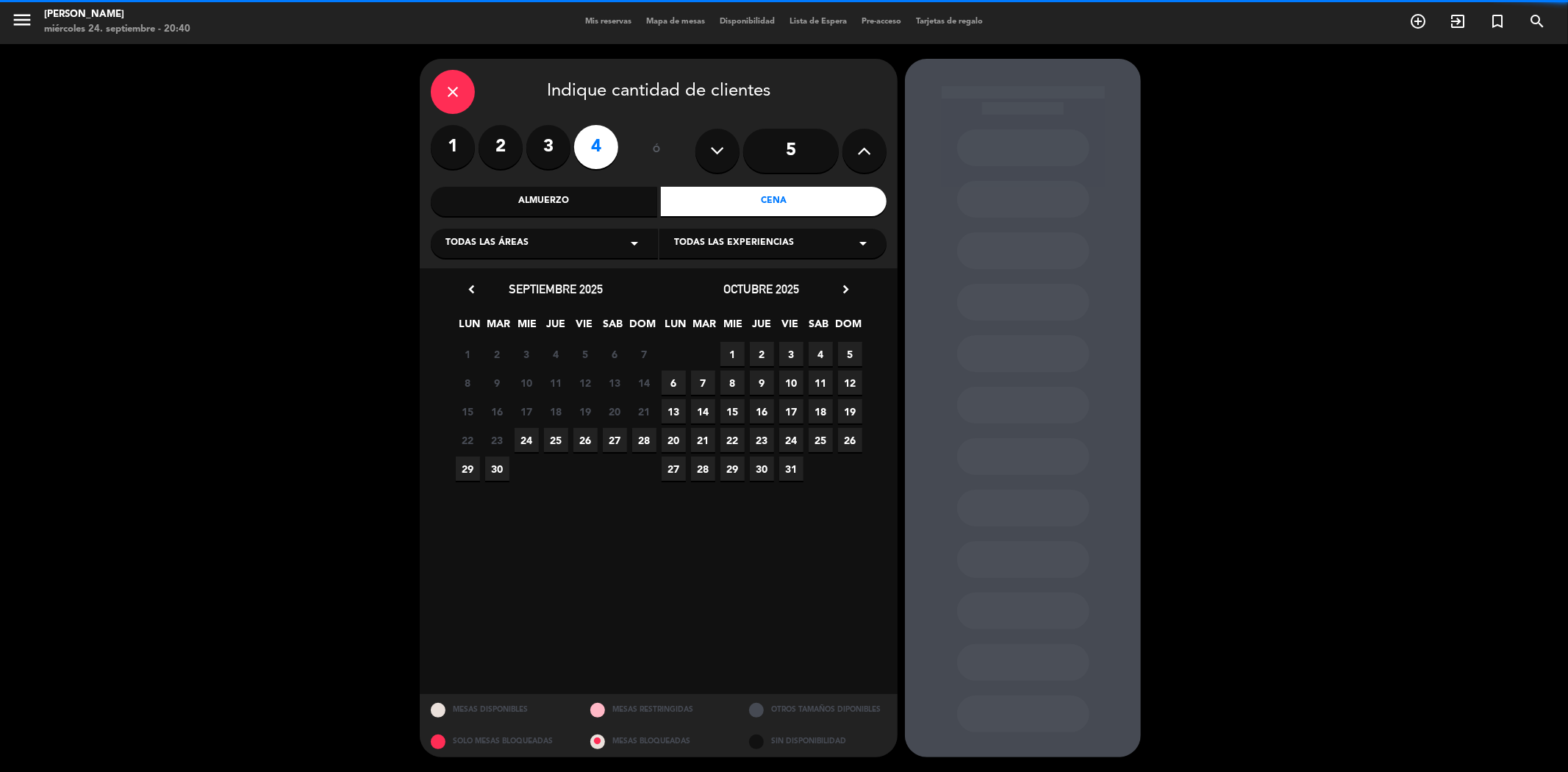
click at [732, 245] on span "Todas las experiencias" at bounding box center [734, 243] width 120 height 15
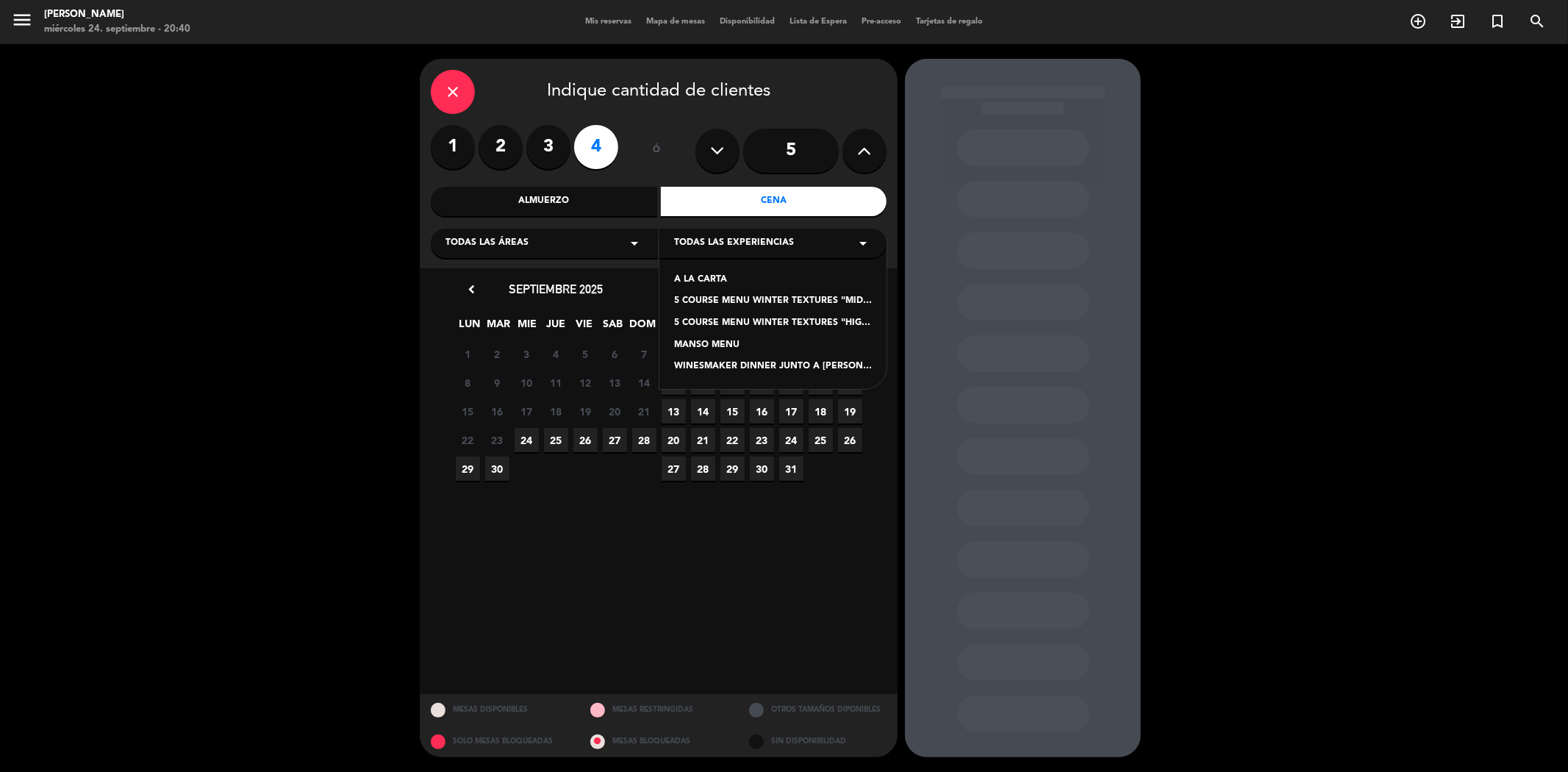
click at [717, 363] on div "WINESMAKER DINNER JUNTO A [PERSON_NAME] ( ENOLOGO DE [PERSON_NAME])" at bounding box center [773, 367] width 198 height 15
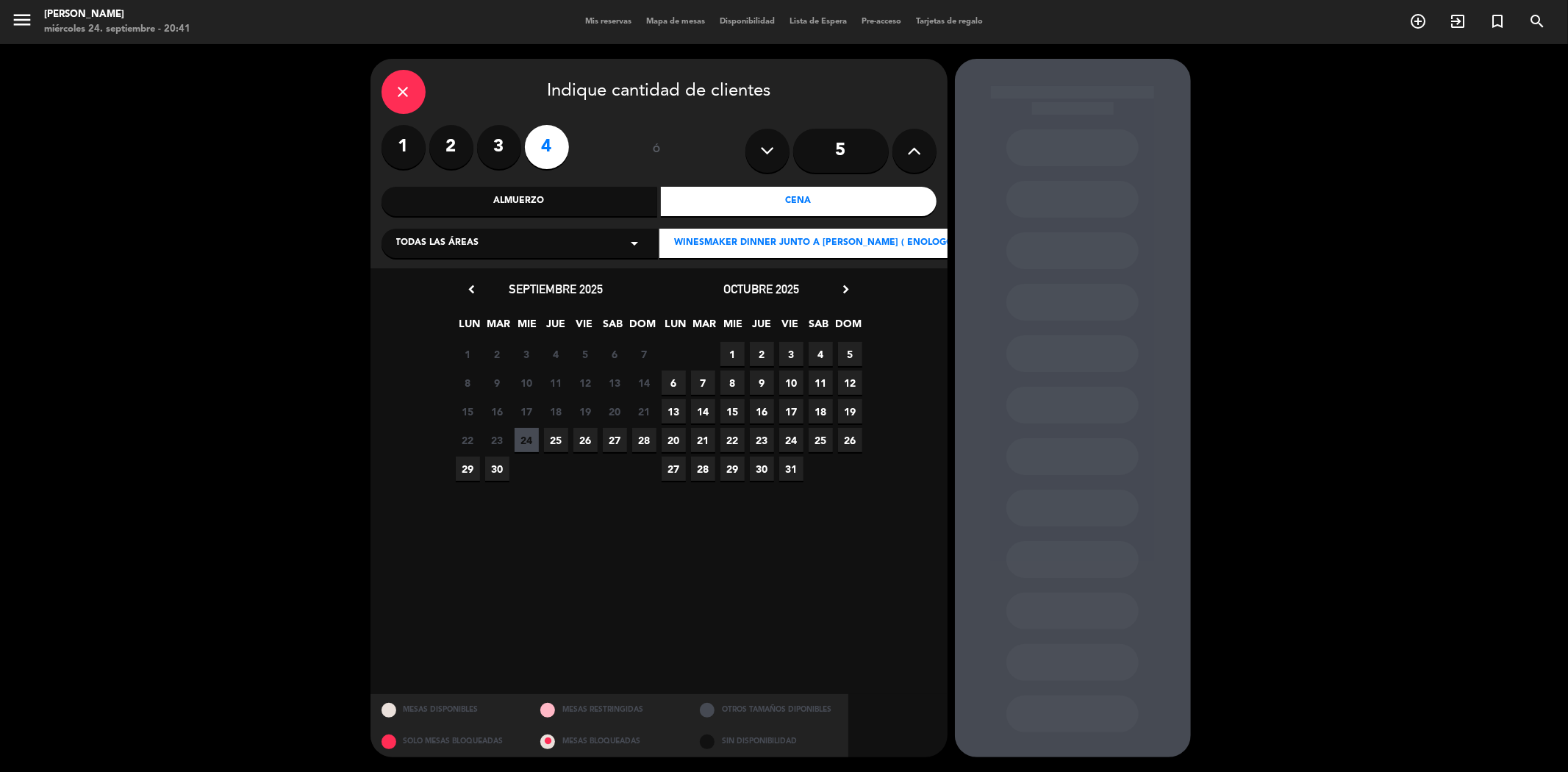
click at [584, 438] on span "26" at bounding box center [585, 440] width 24 height 24
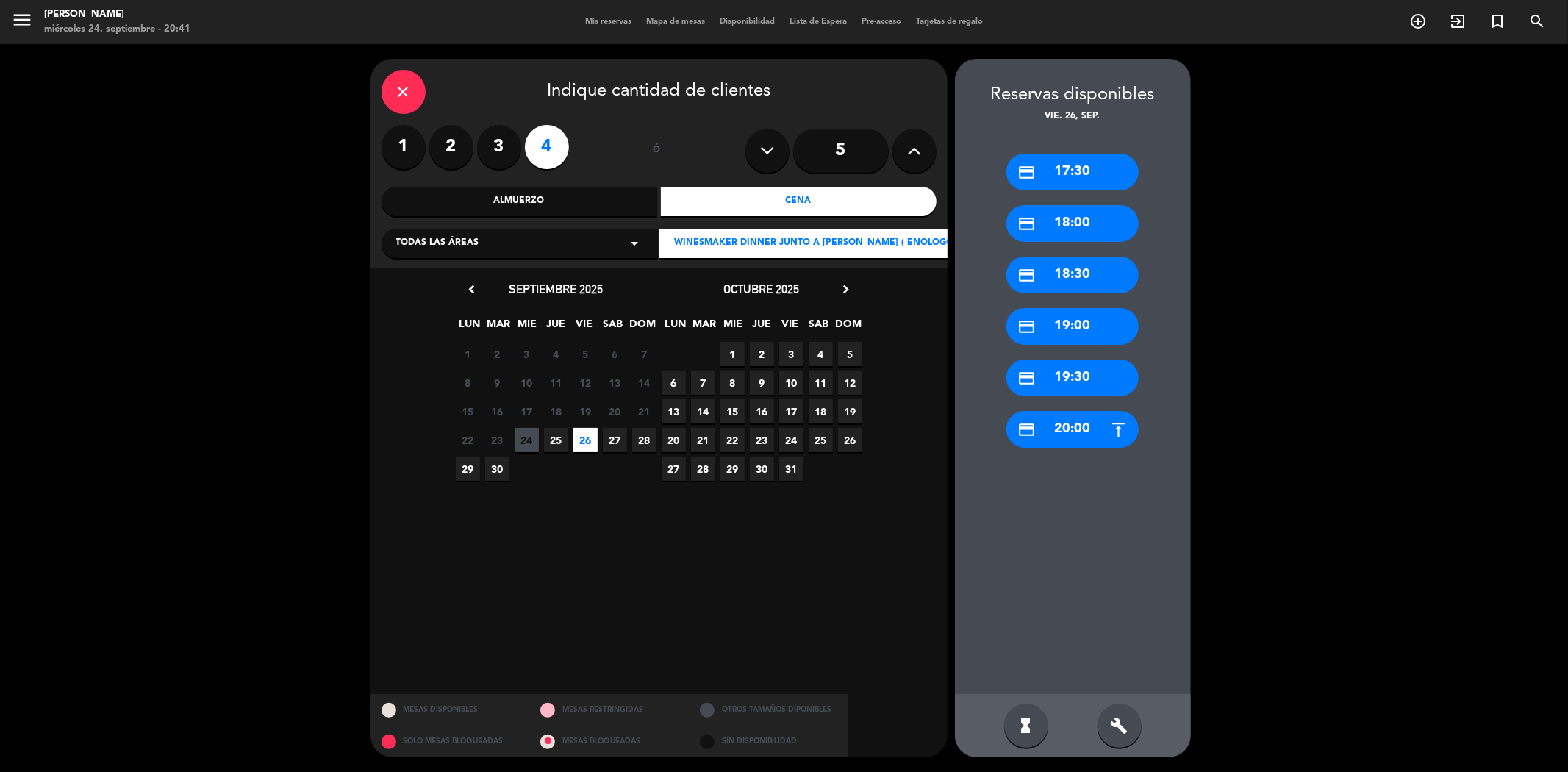
click at [555, 441] on span "25" at bounding box center [556, 440] width 24 height 24
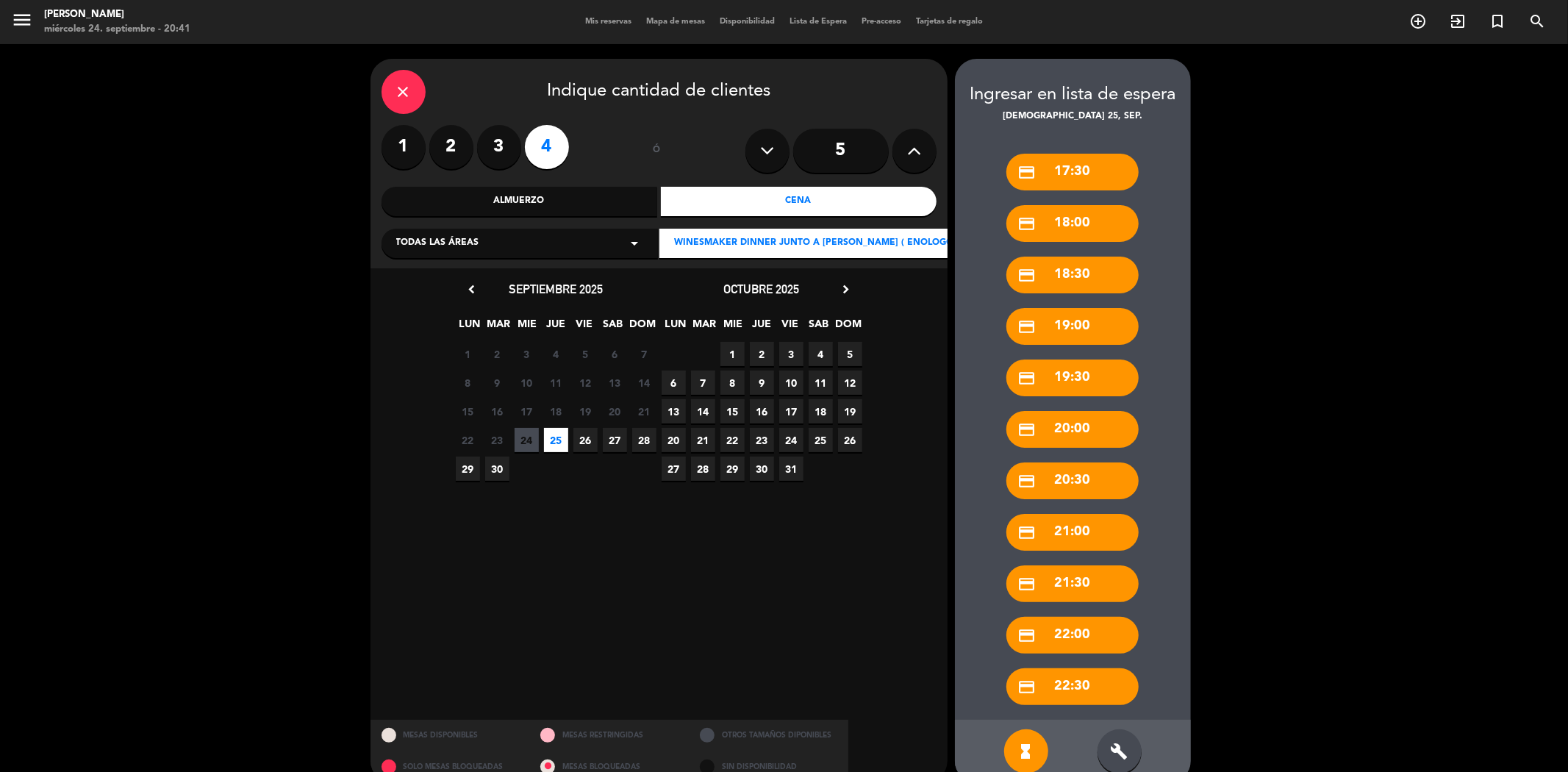
click at [500, 467] on span "30" at bounding box center [497, 469] width 24 height 24
click at [417, 90] on div "close" at bounding box center [403, 91] width 44 height 44
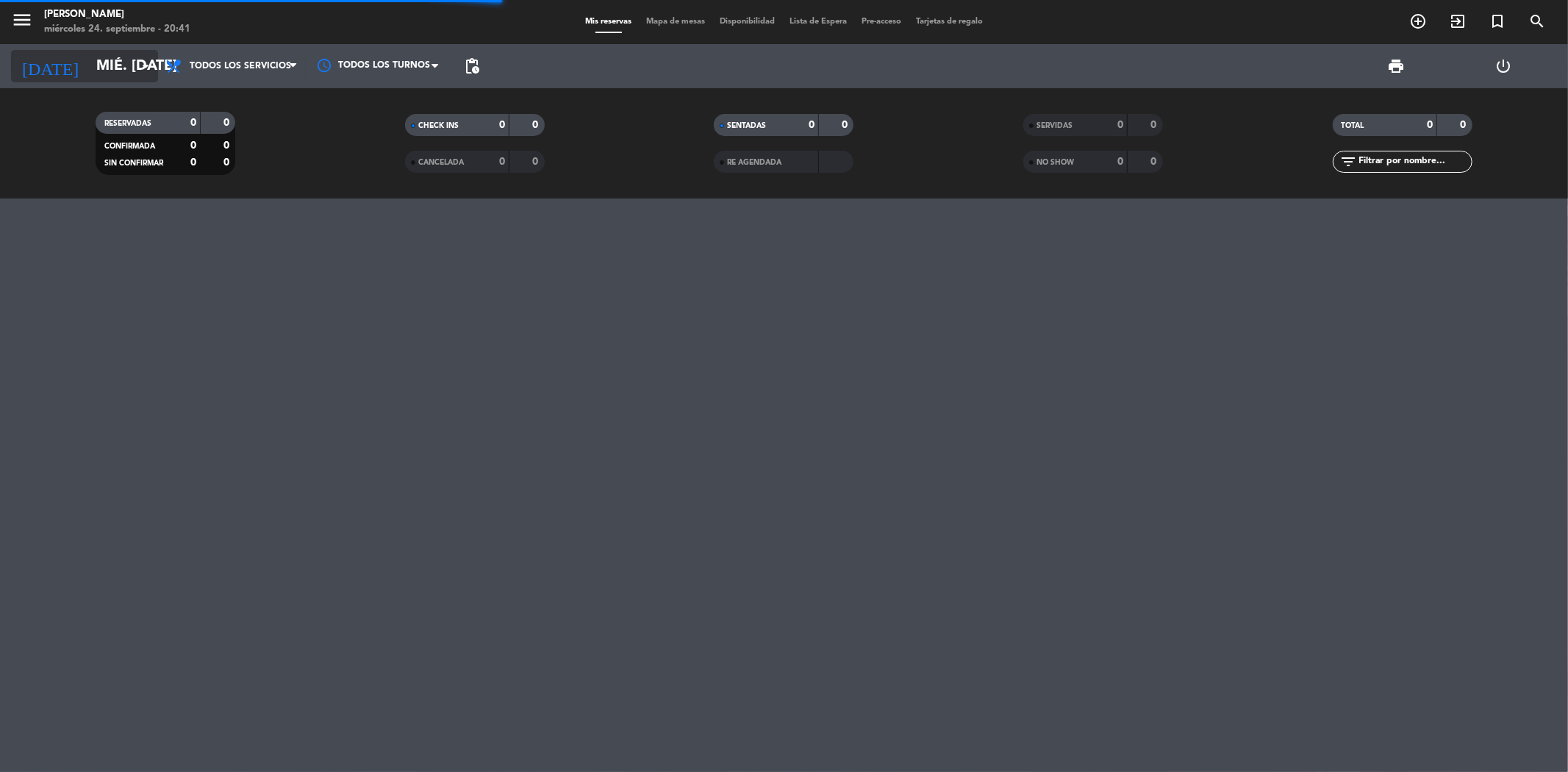
click at [94, 67] on input "mié. [DATE]" at bounding box center [182, 66] width 187 height 33
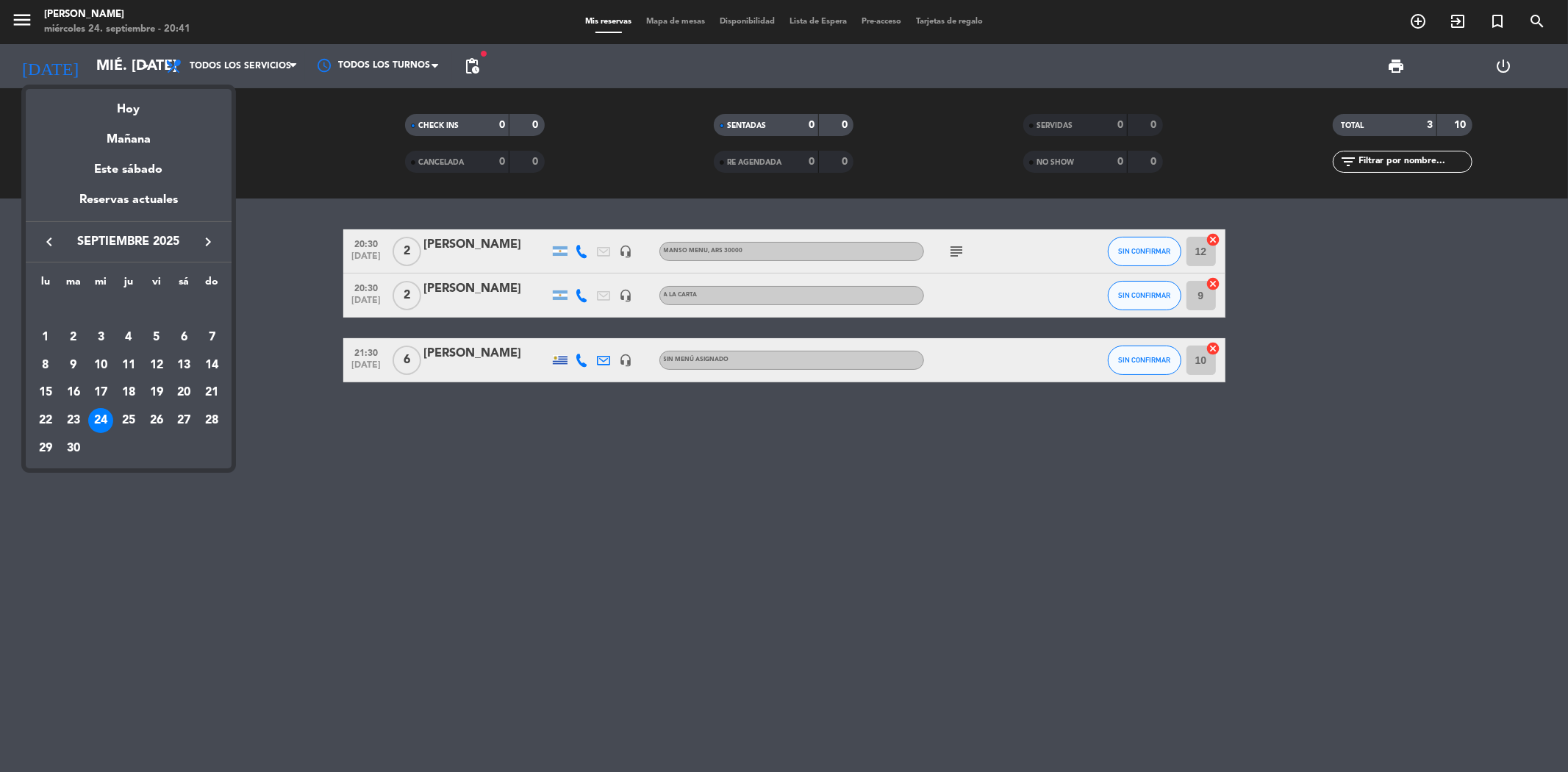
click at [26, 28] on div at bounding box center [784, 386] width 1568 height 772
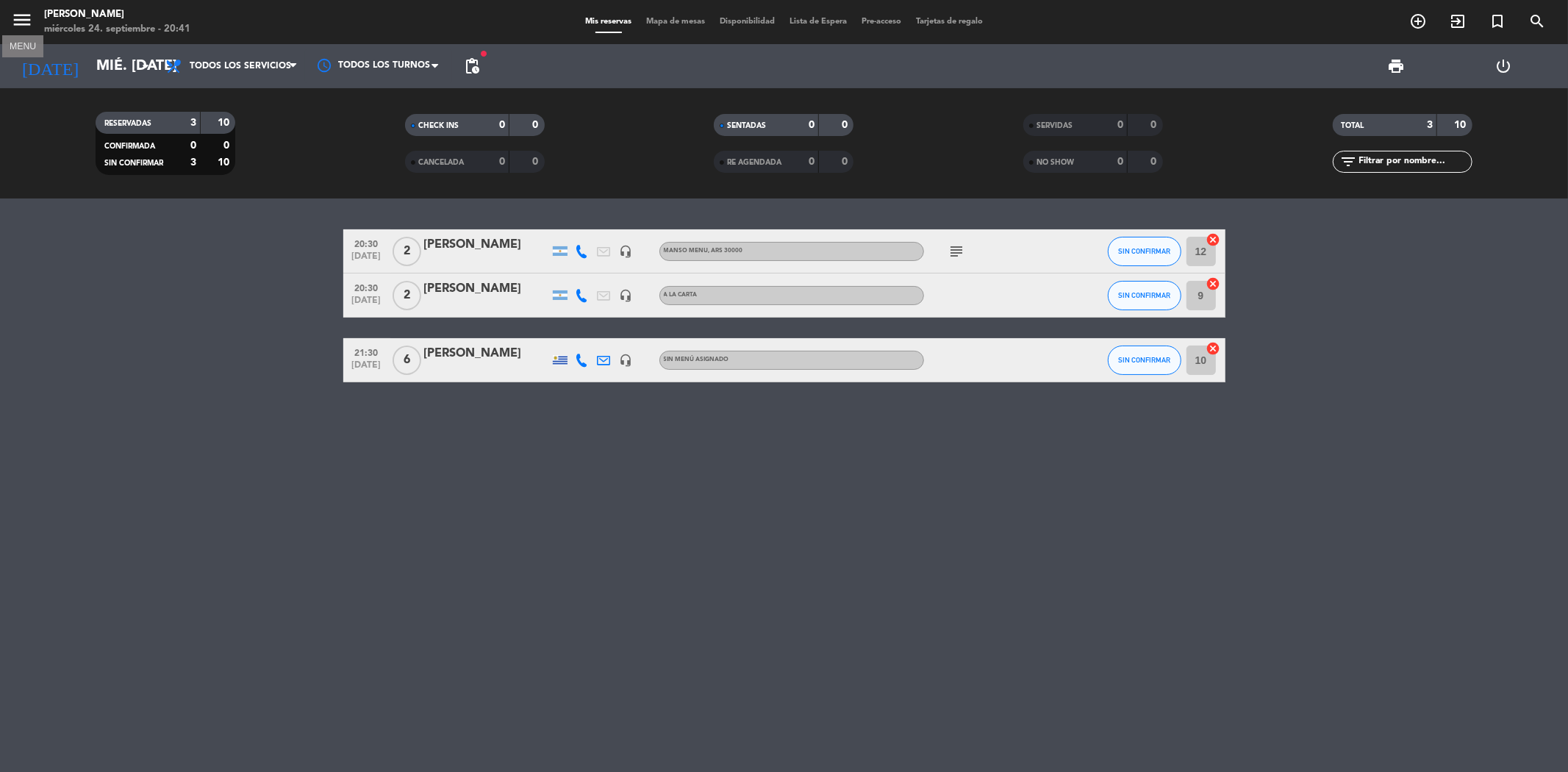
click at [30, 23] on icon "menu" at bounding box center [22, 20] width 22 height 22
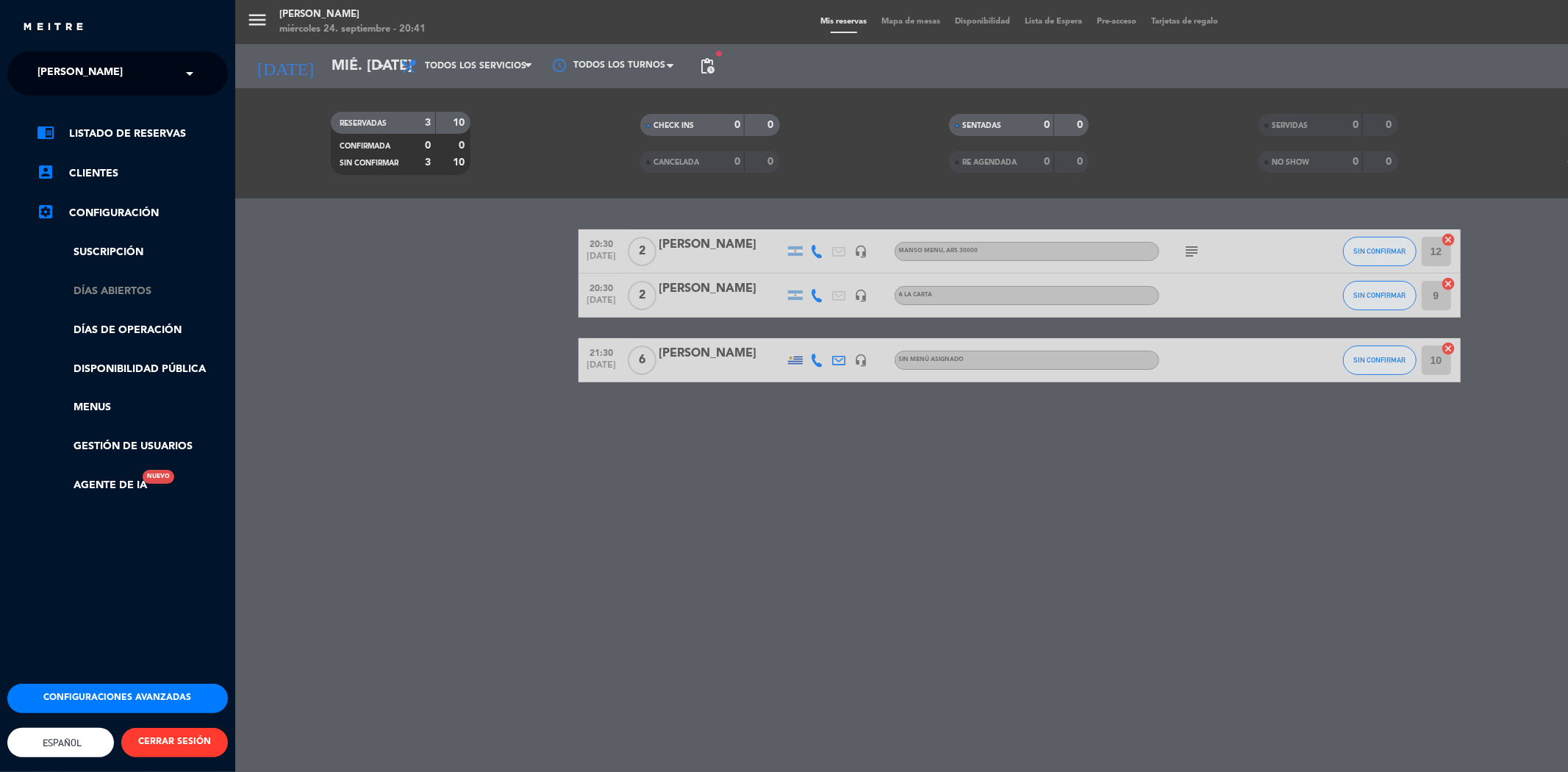
click at [115, 292] on link "Días abiertos" at bounding box center [133, 291] width 191 height 17
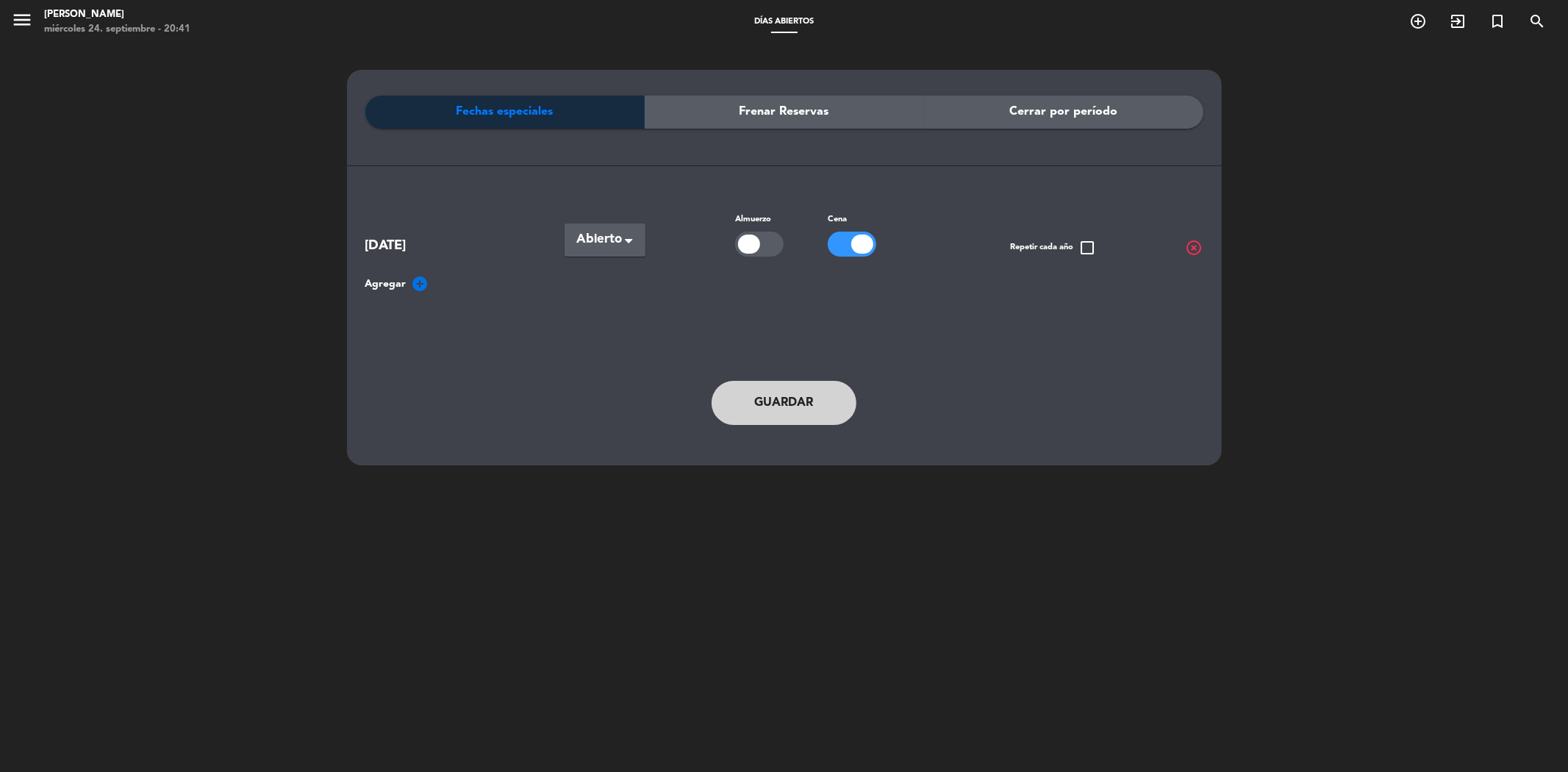
click at [578, 119] on div "Fechas especiales" at bounding box center [505, 112] width 279 height 33
click at [747, 114] on span "Frenar Reservas" at bounding box center [784, 112] width 90 height 19
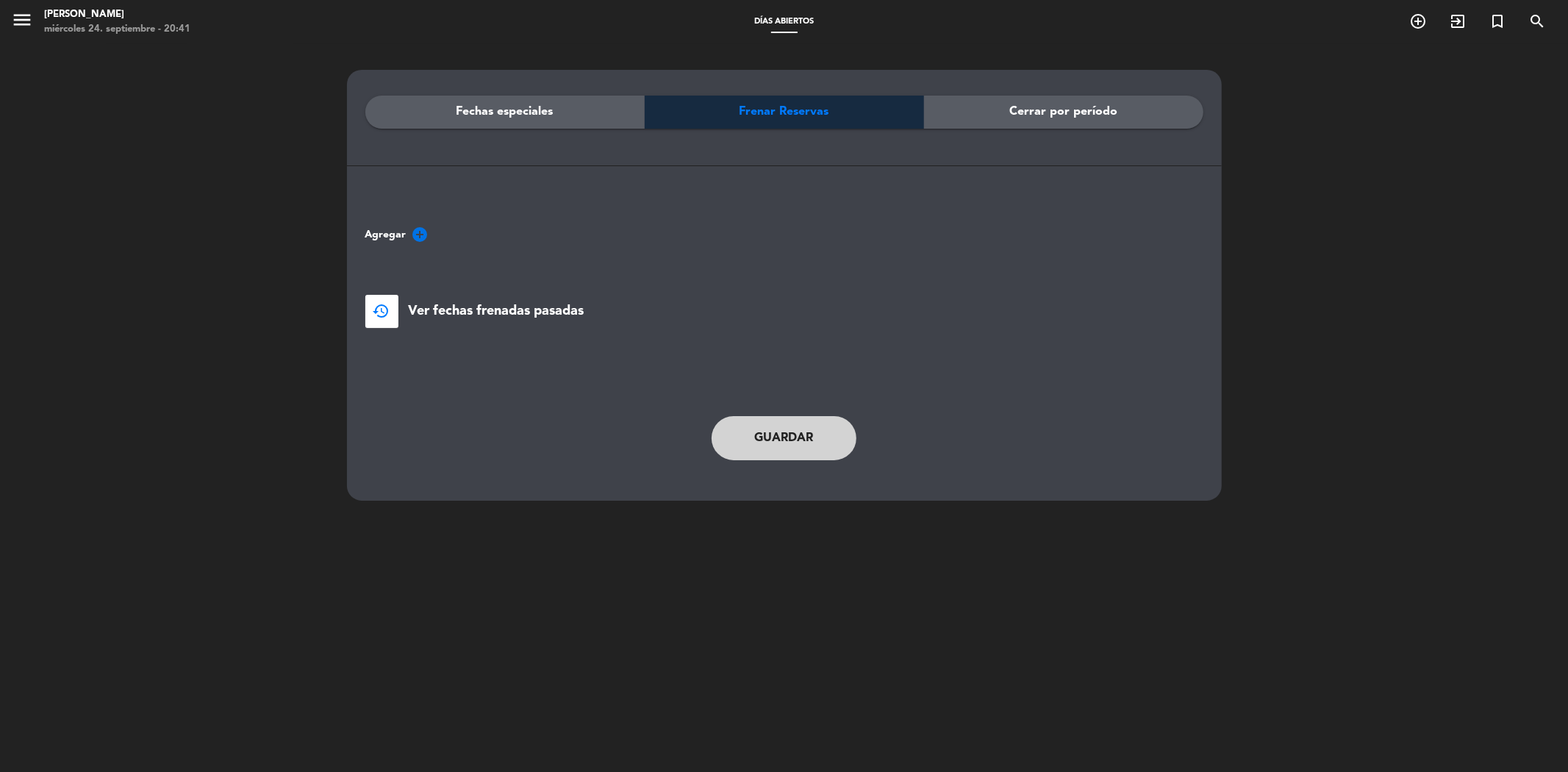
click at [1068, 108] on span "Cerrar por período" at bounding box center [1063, 112] width 108 height 19
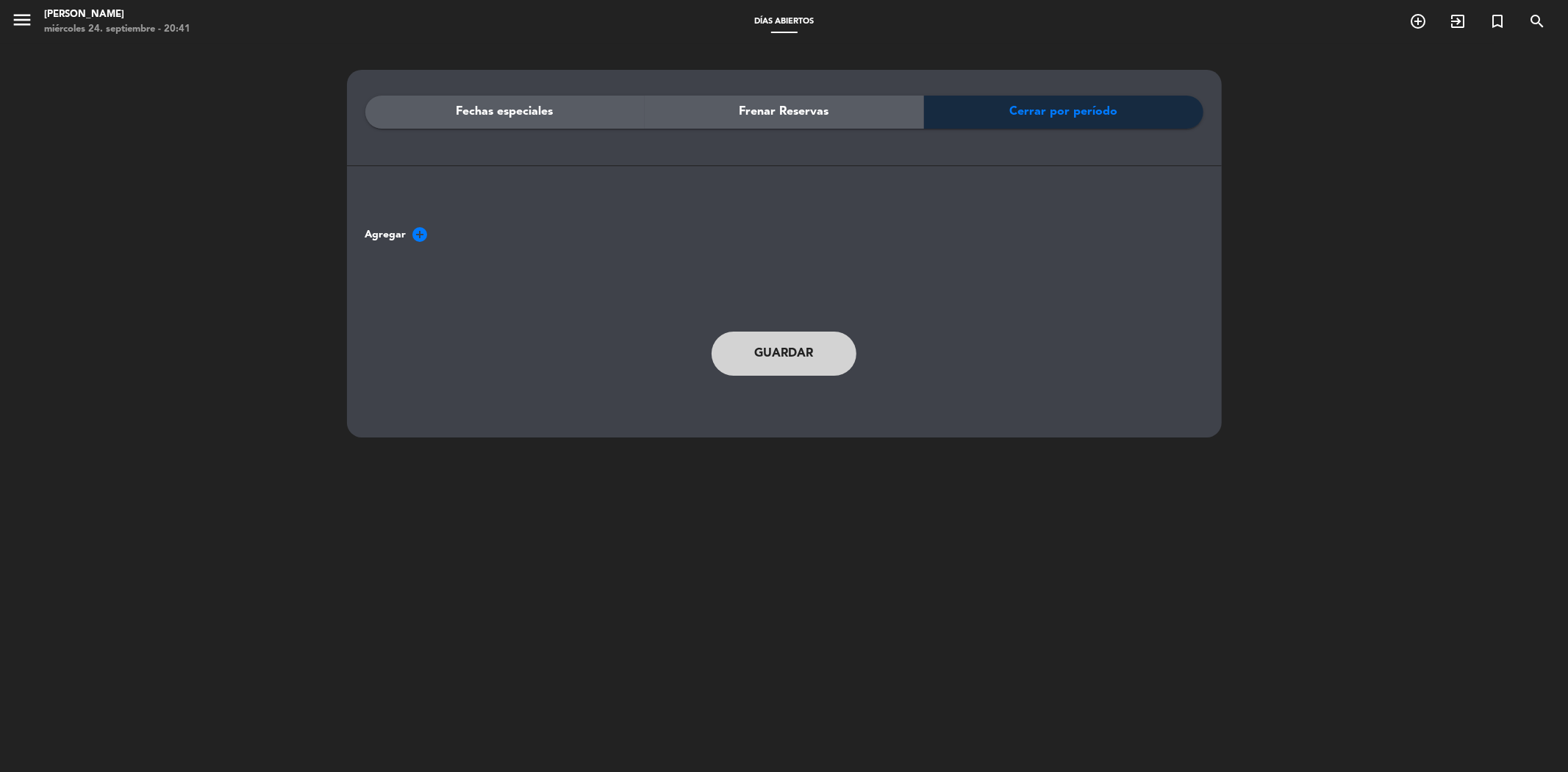
click at [737, 101] on div "Frenar Reservas" at bounding box center [784, 112] width 279 height 33
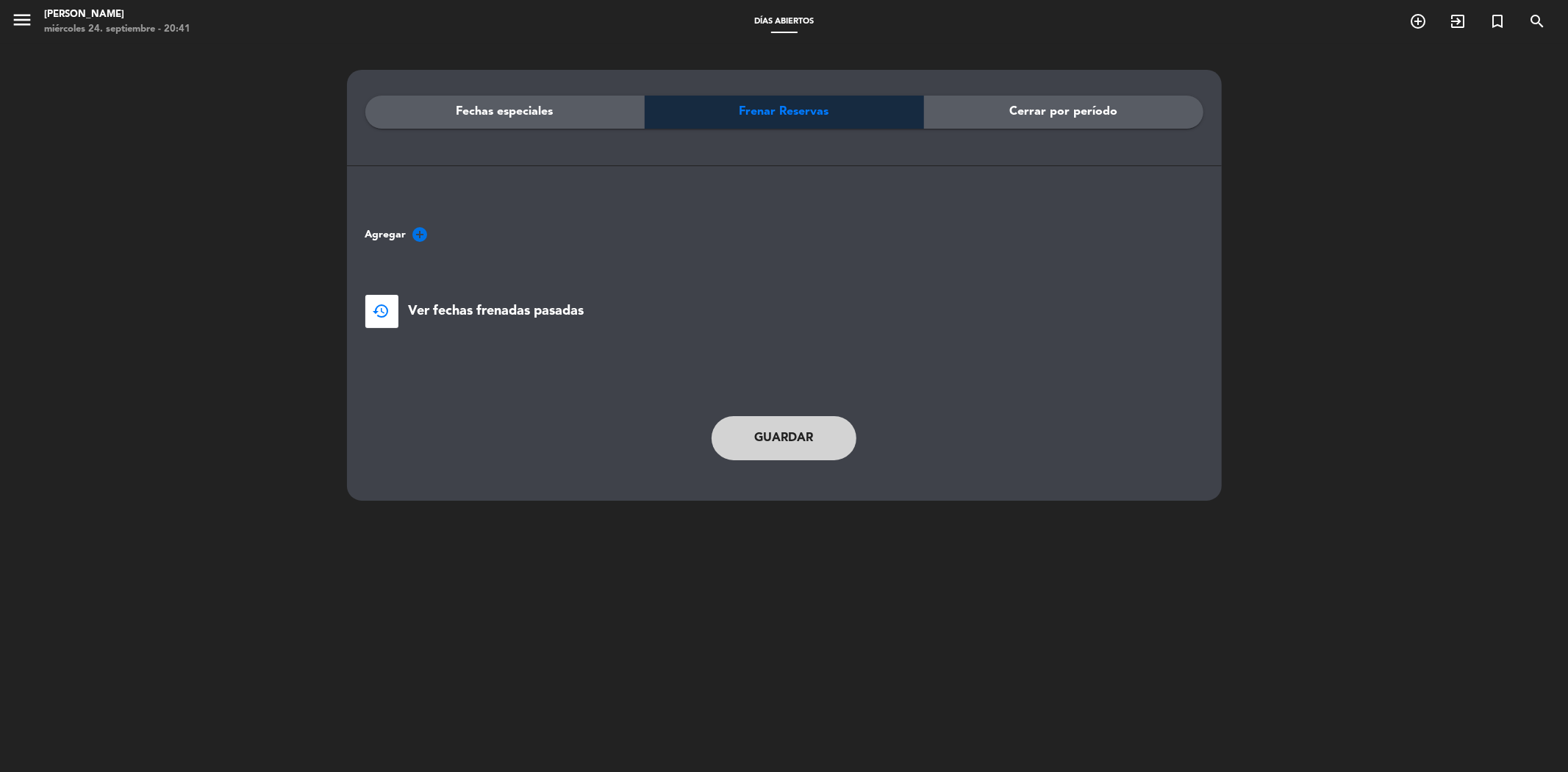
click at [991, 116] on div "Cerrar por período" at bounding box center [1063, 112] width 279 height 33
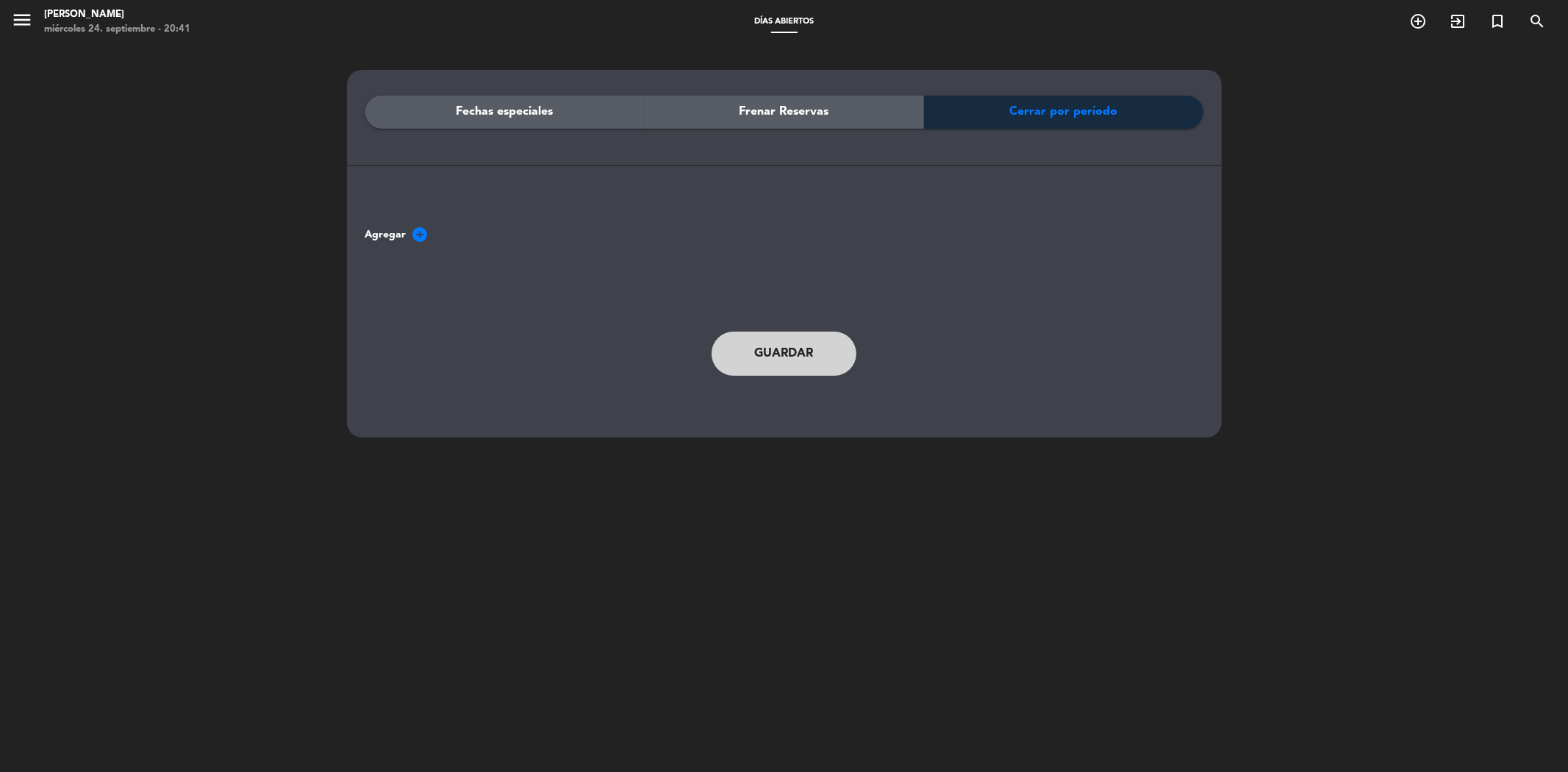
click at [500, 113] on span "Fechas especiales" at bounding box center [505, 112] width 97 height 19
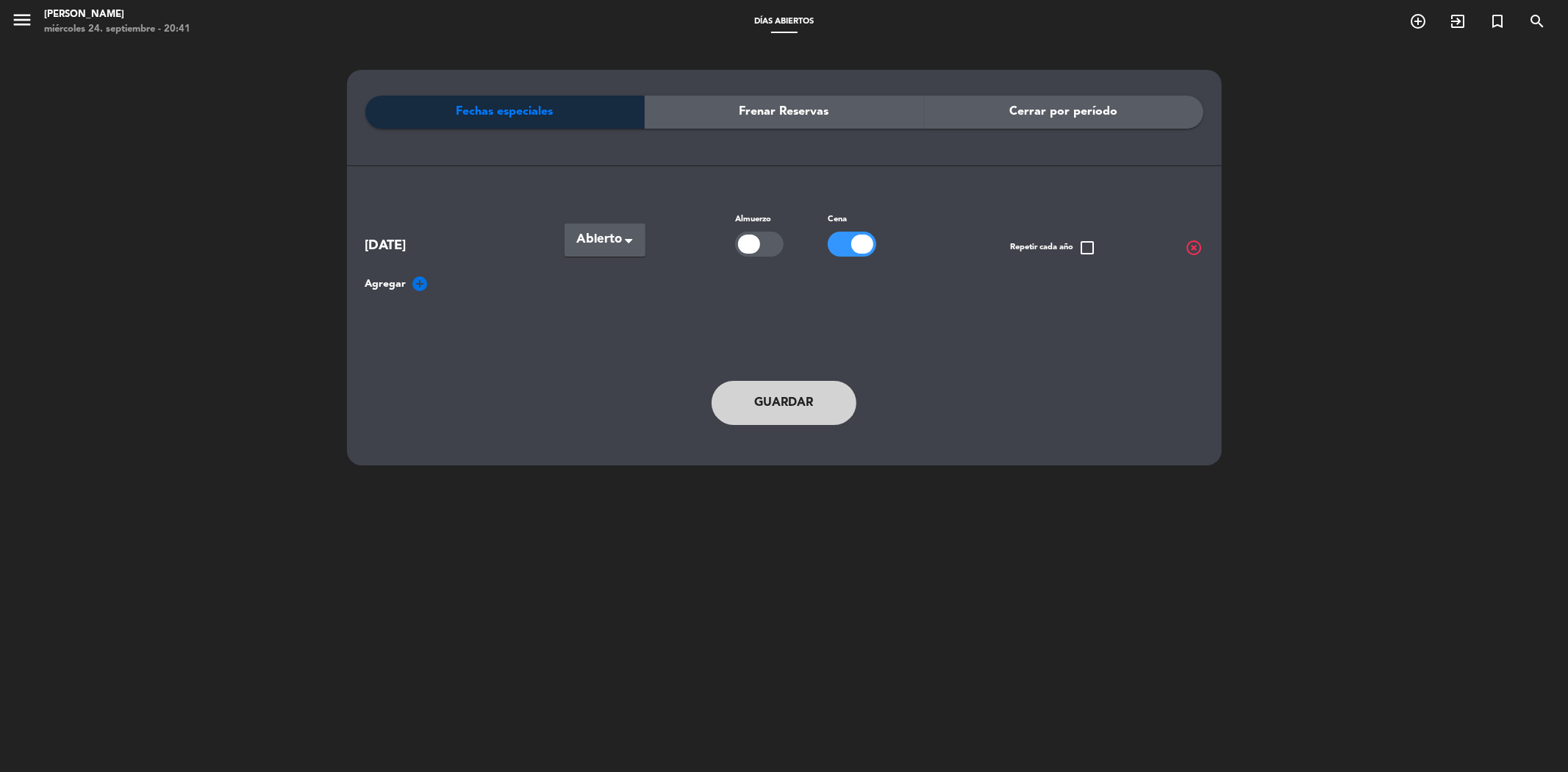
click at [1195, 245] on span "highlight_off" at bounding box center [1194, 248] width 18 height 18
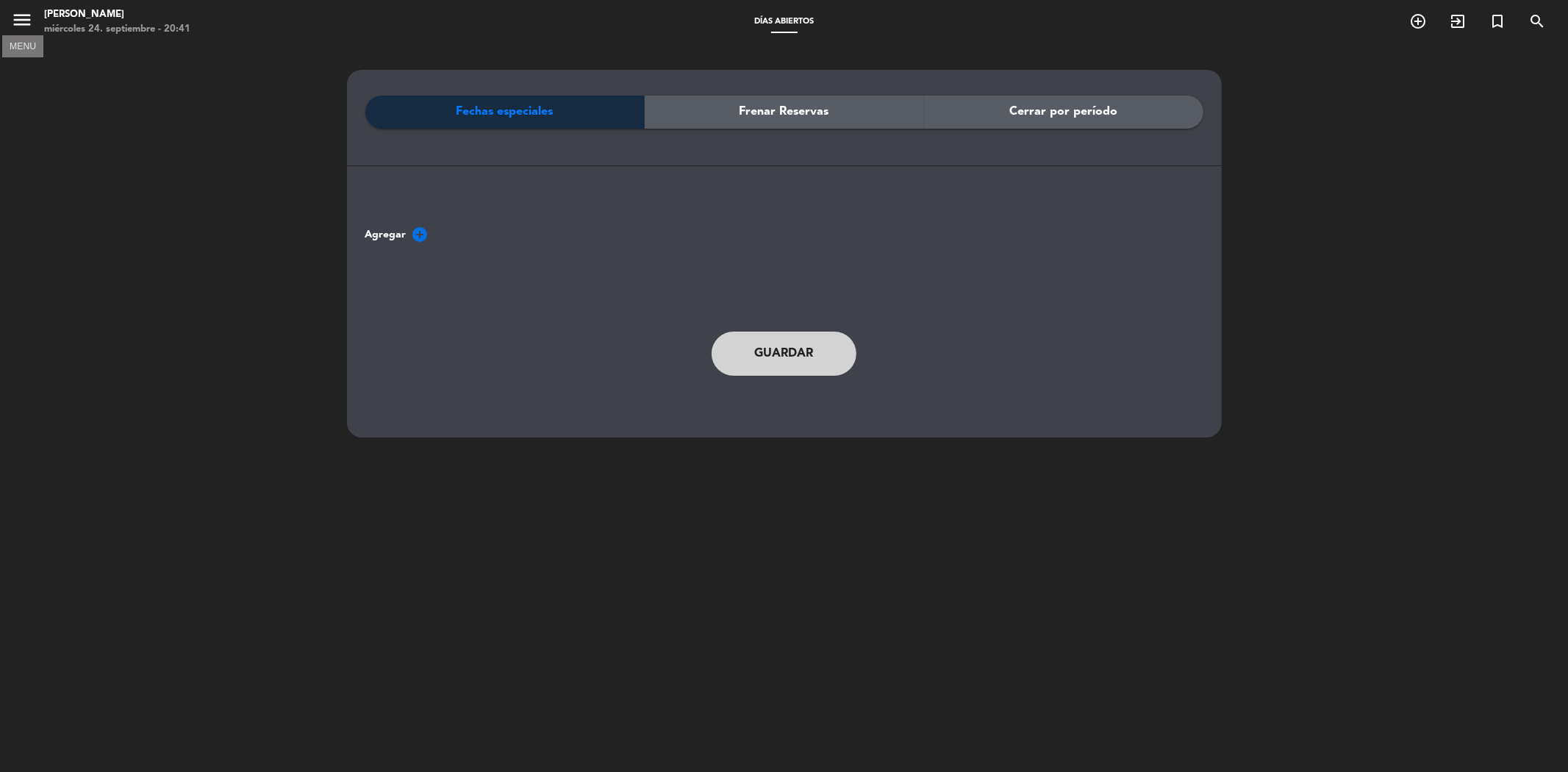
click at [20, 19] on icon "menu" at bounding box center [22, 20] width 22 height 22
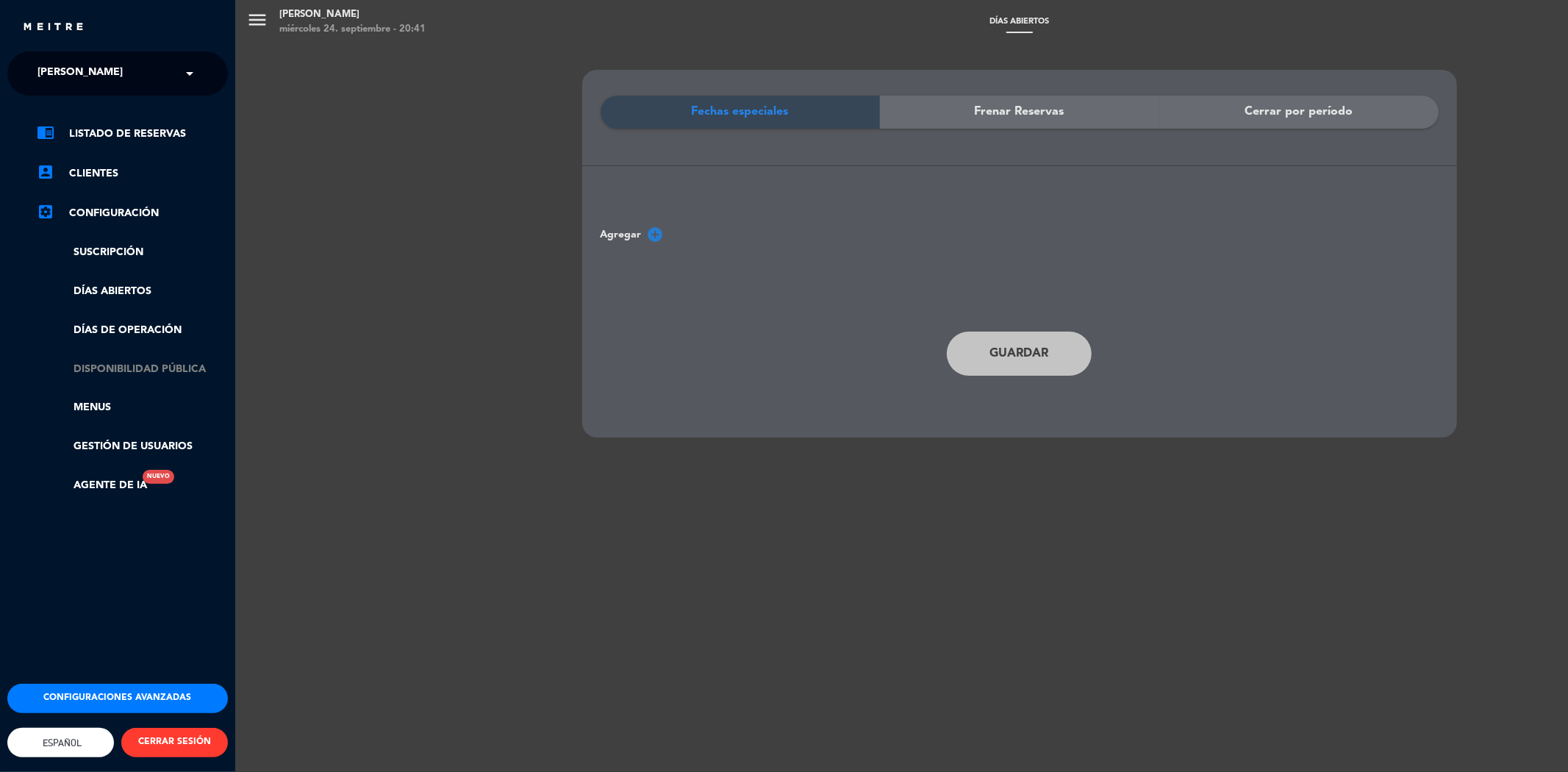
click at [111, 365] on link "Disponibilidad pública" at bounding box center [133, 369] width 191 height 17
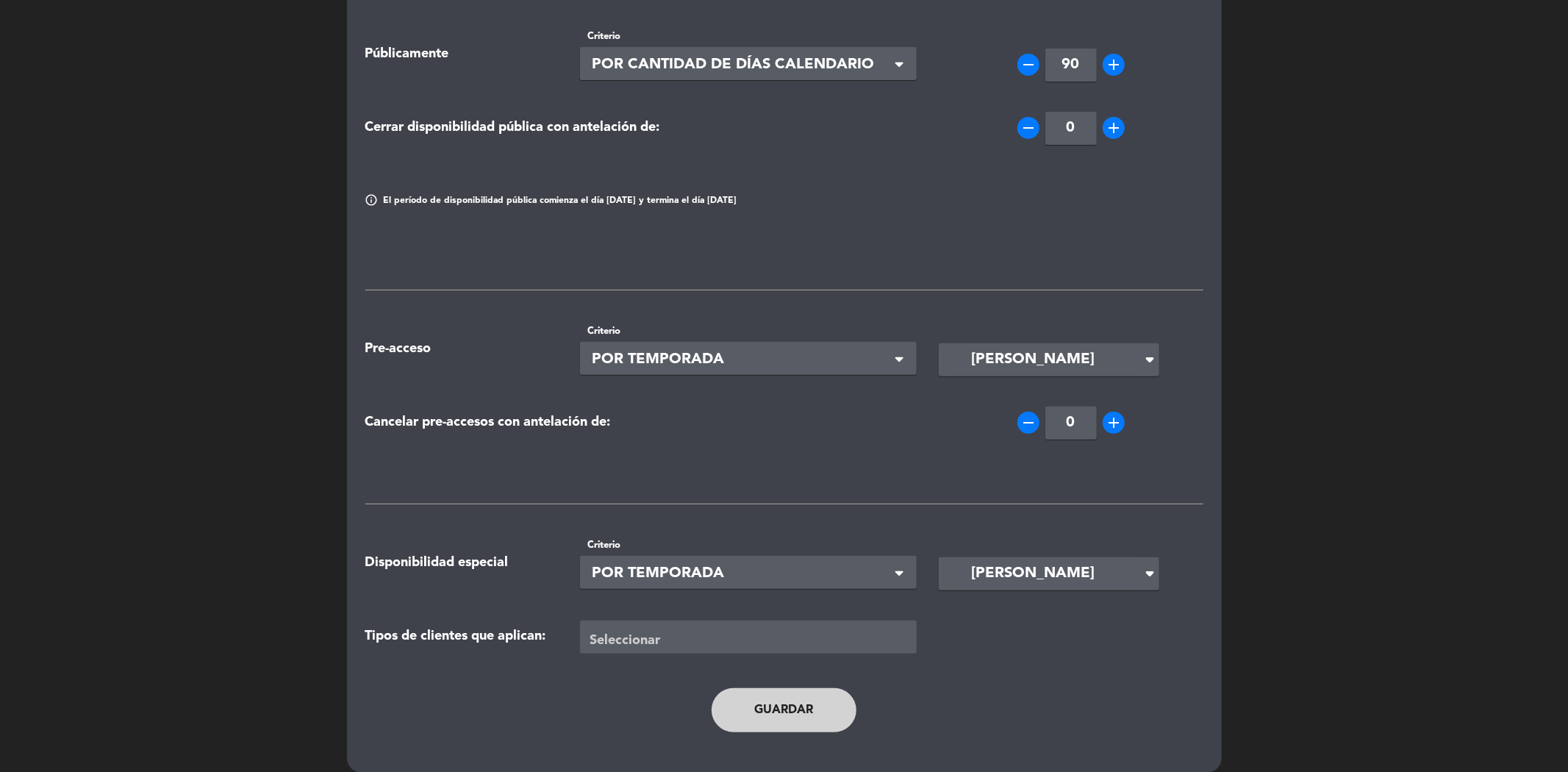
scroll to position [314, 0]
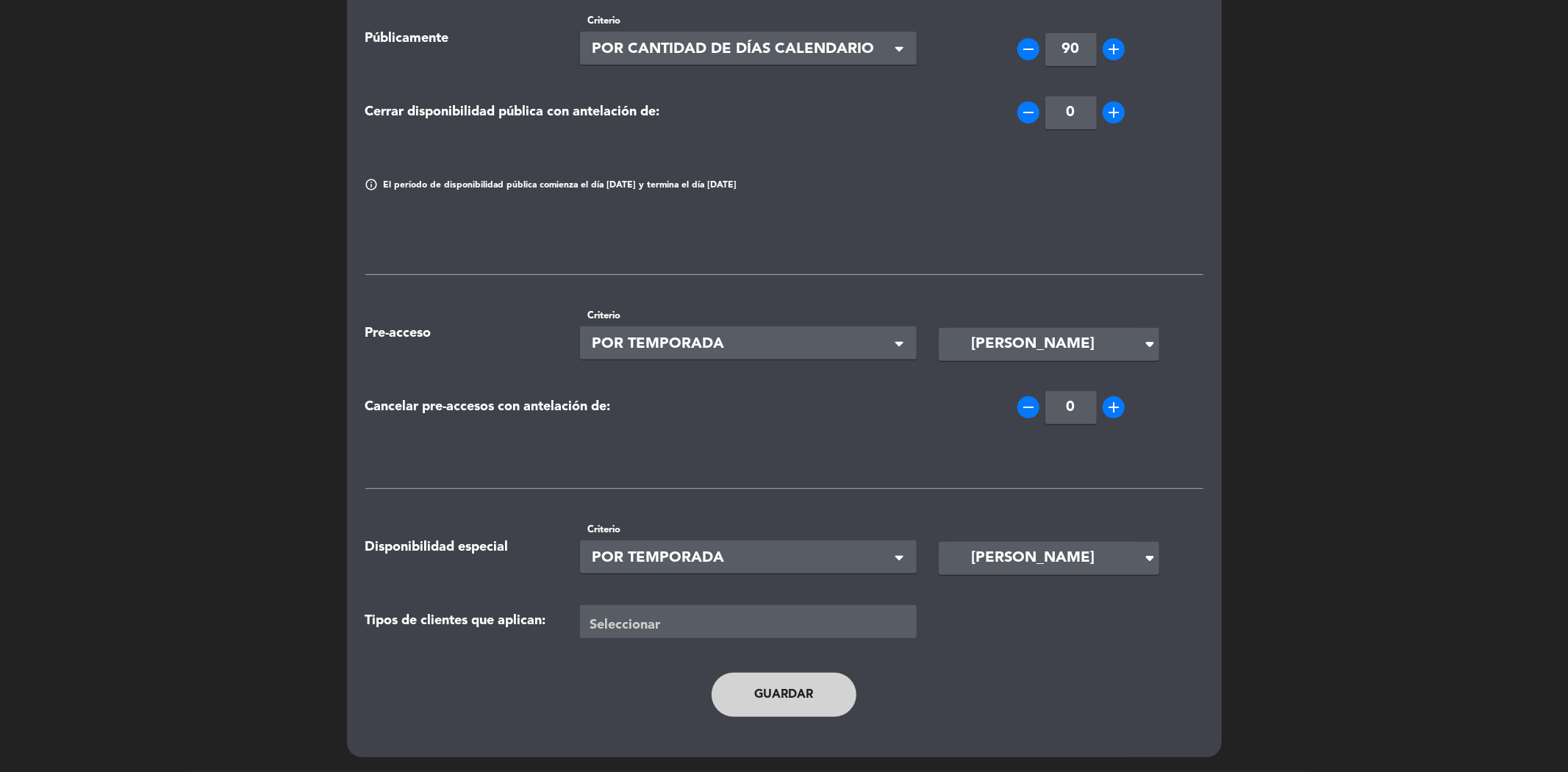
click at [1009, 558] on span "[PERSON_NAME]" at bounding box center [1033, 558] width 124 height 24
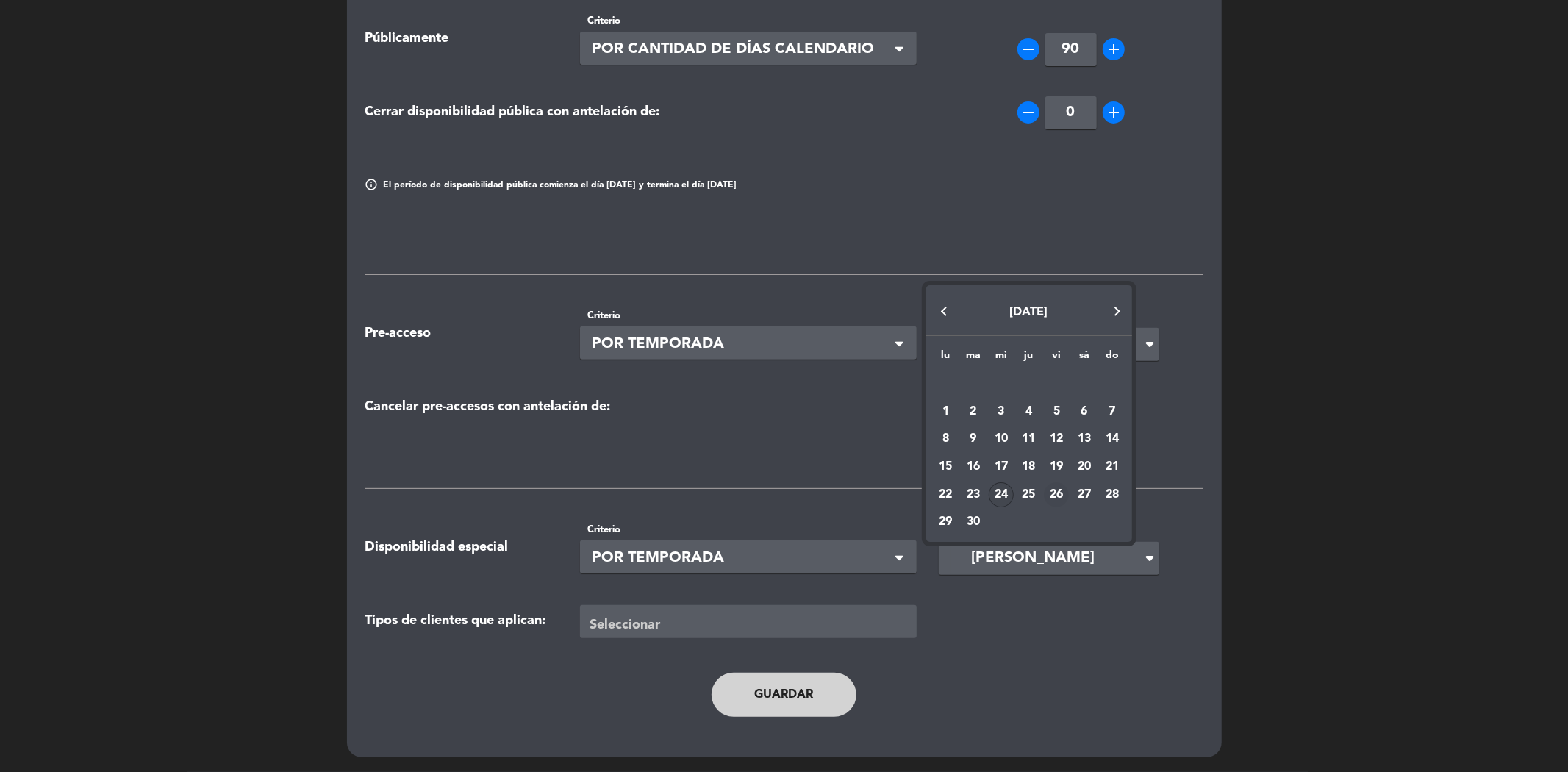
click at [1060, 493] on div "26" at bounding box center [1056, 495] width 25 height 25
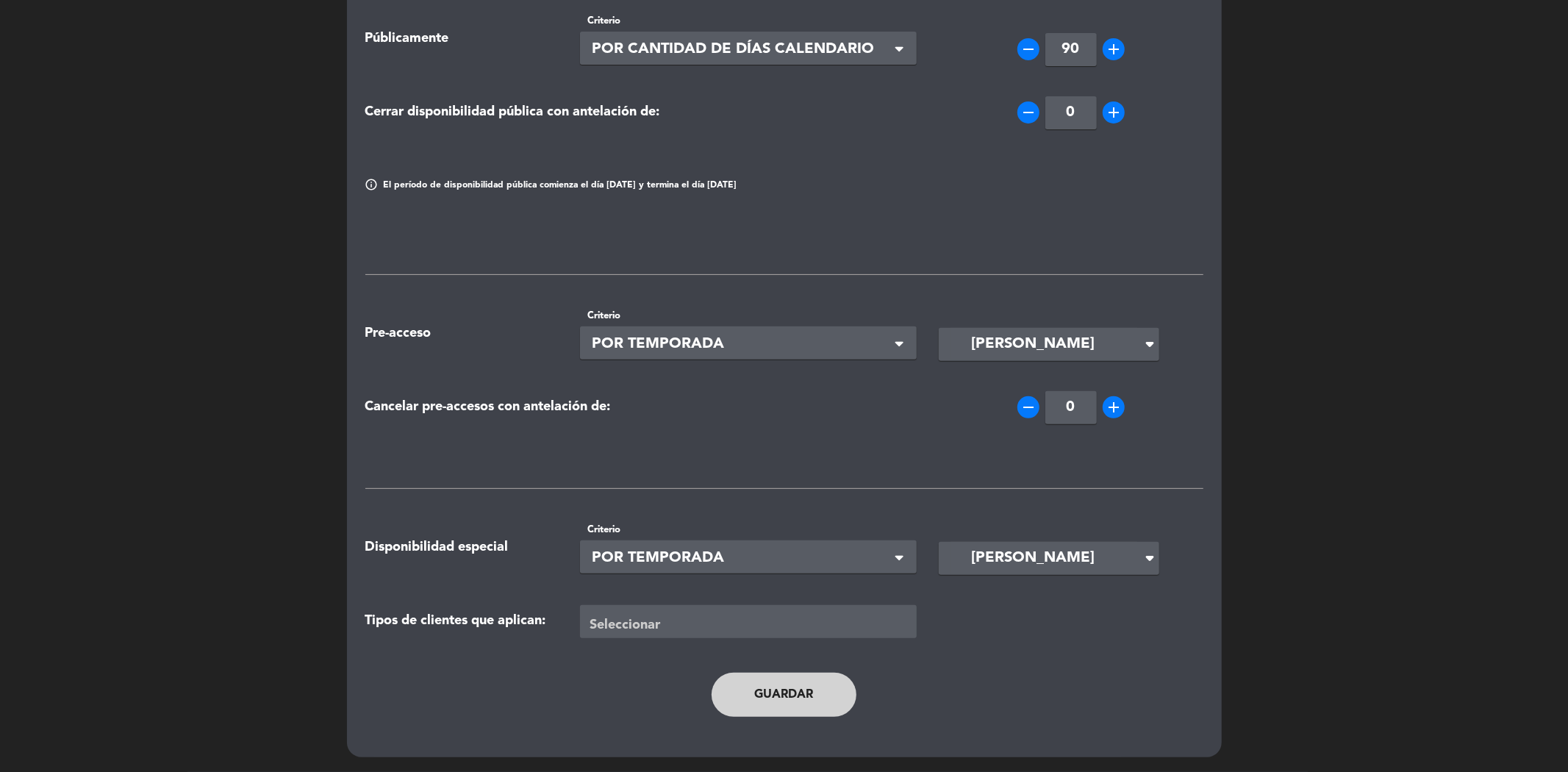
type input "vie. [DATE]"
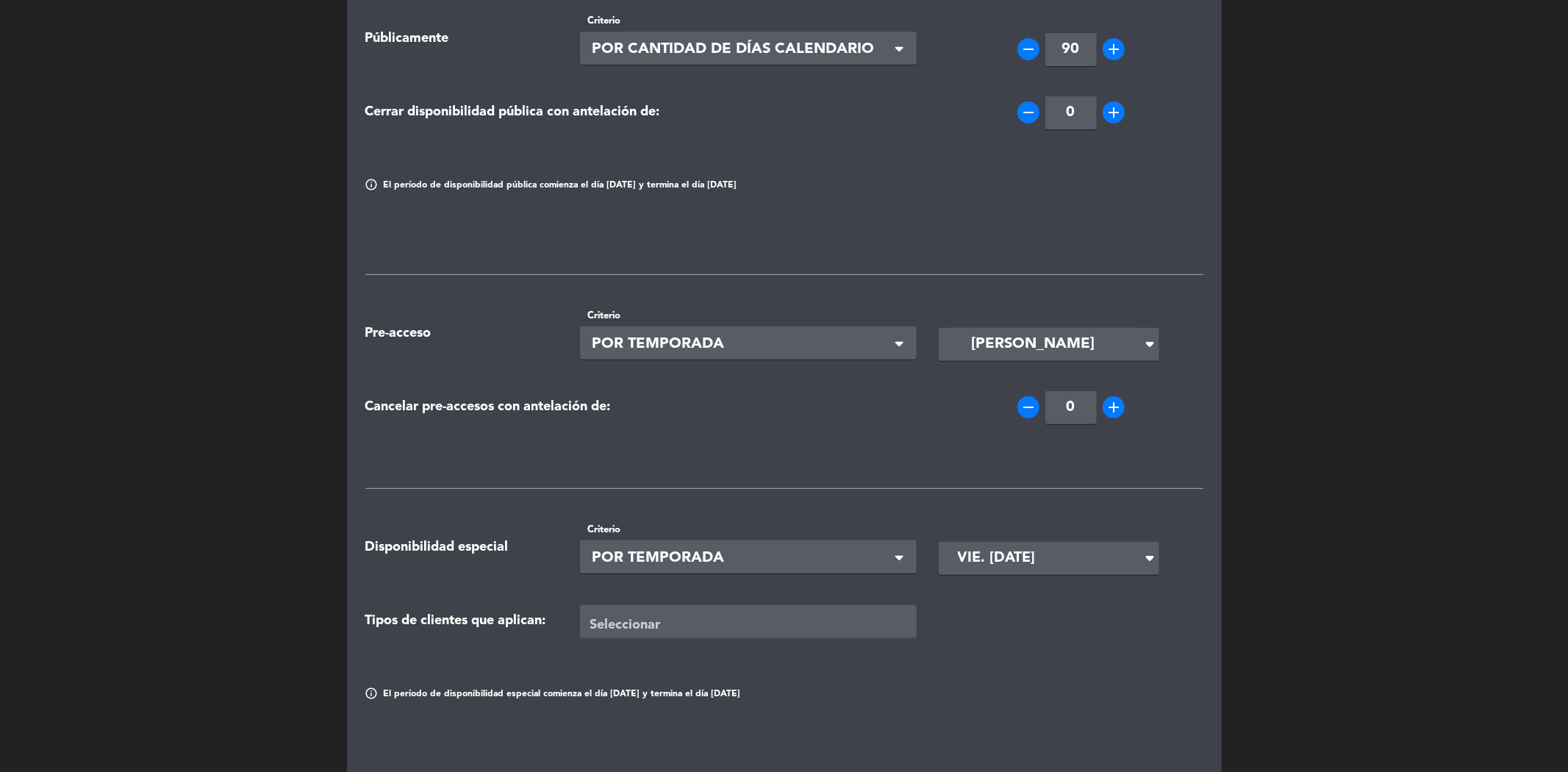
click at [848, 555] on span "POR TEMPORADA" at bounding box center [742, 558] width 302 height 24
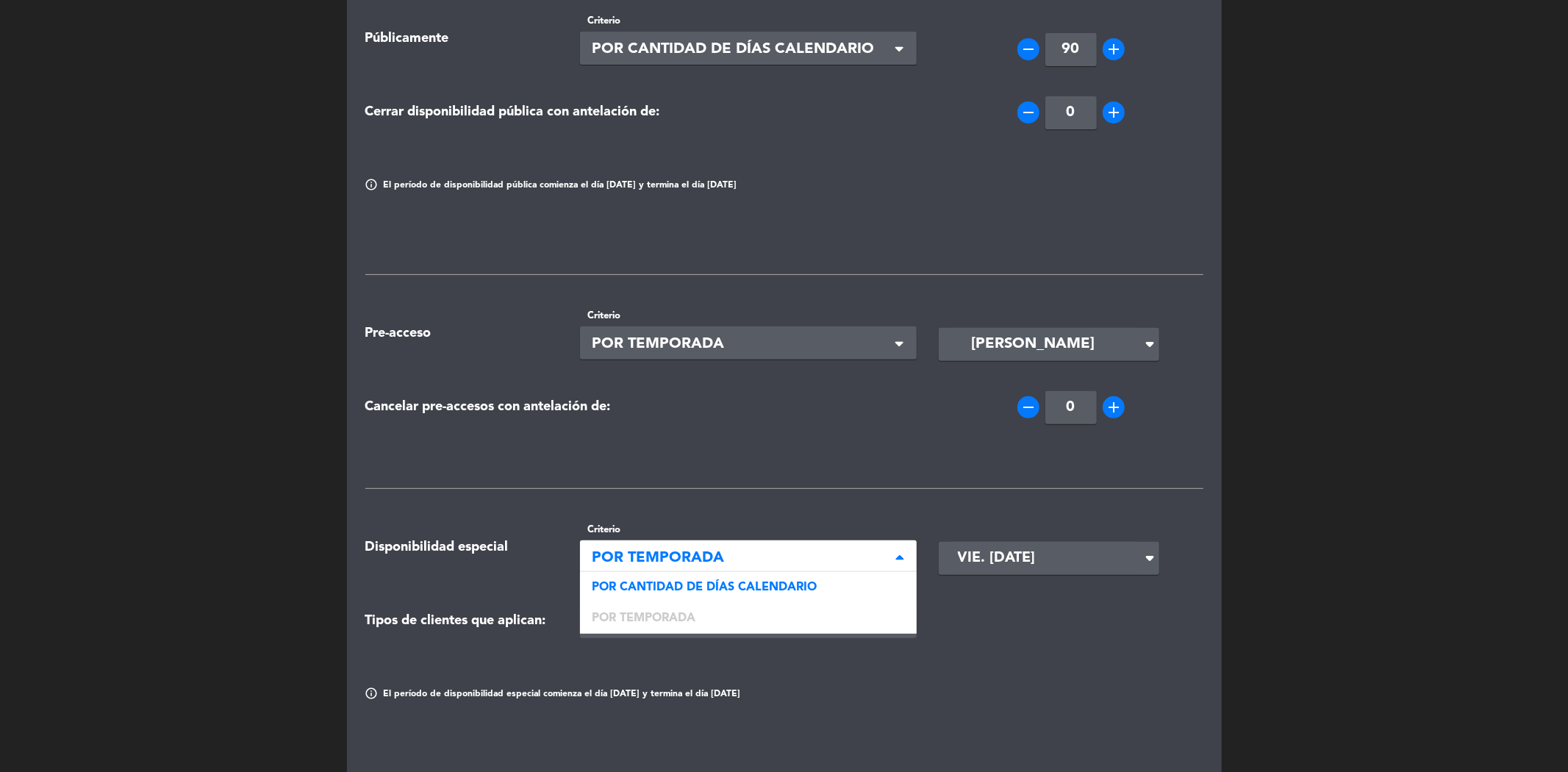
click at [847, 558] on span "POR TEMPORADA" at bounding box center [742, 558] width 302 height 24
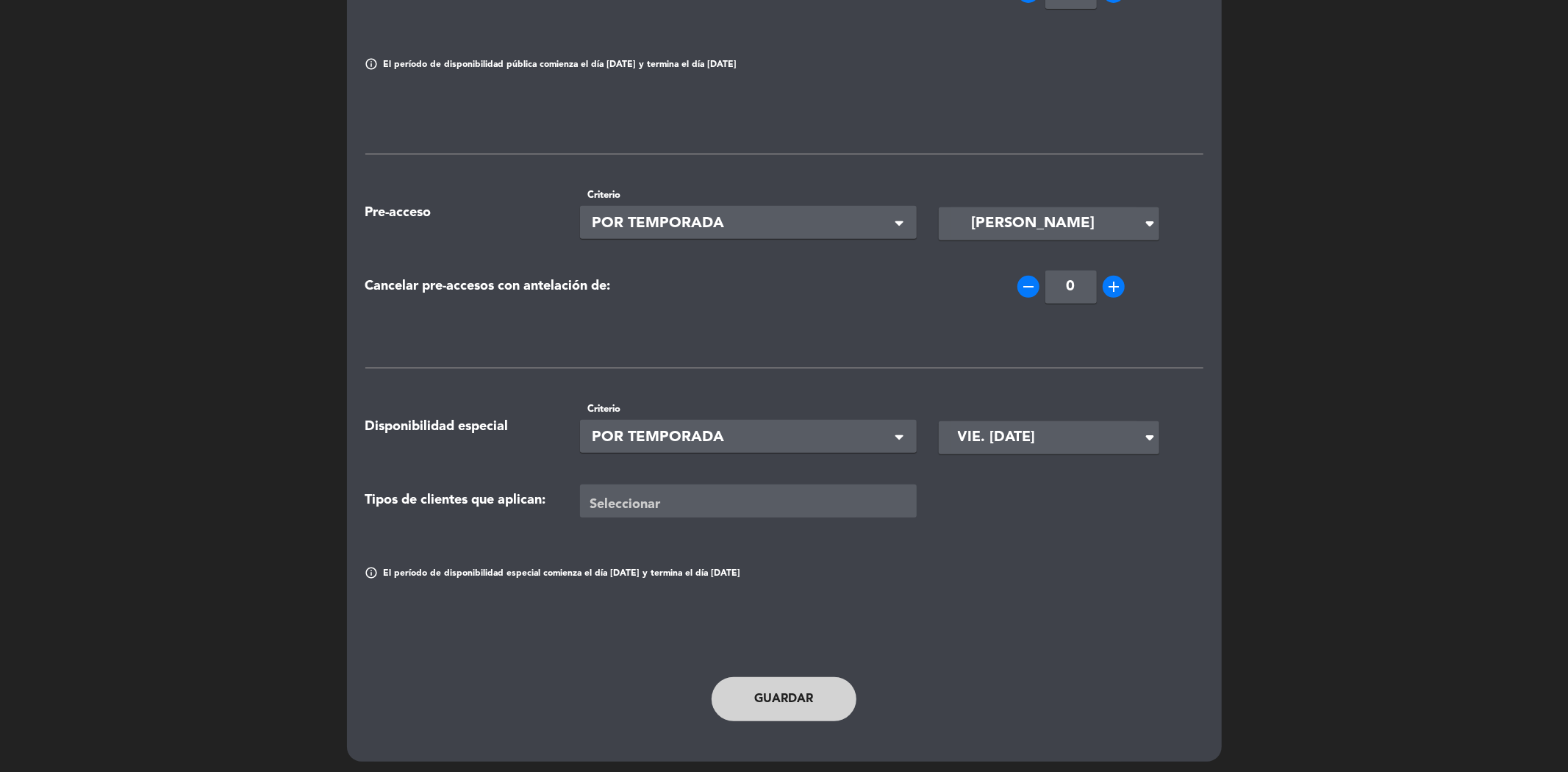
scroll to position [440, 0]
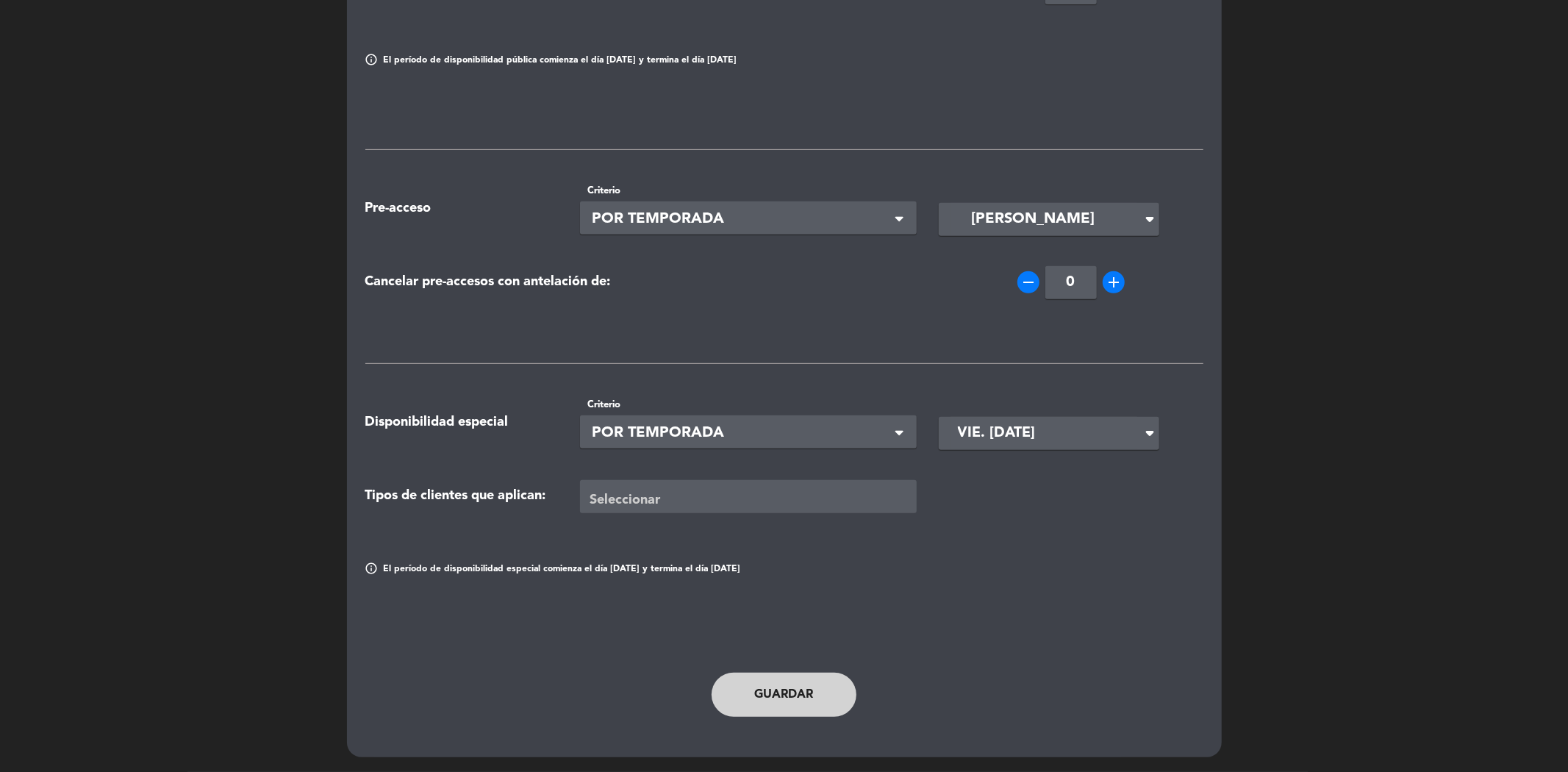
click at [633, 498] on div at bounding box center [751, 498] width 331 height 24
click at [717, 489] on div at bounding box center [751, 498] width 331 height 24
click at [810, 703] on button "Guardar" at bounding box center [784, 694] width 145 height 44
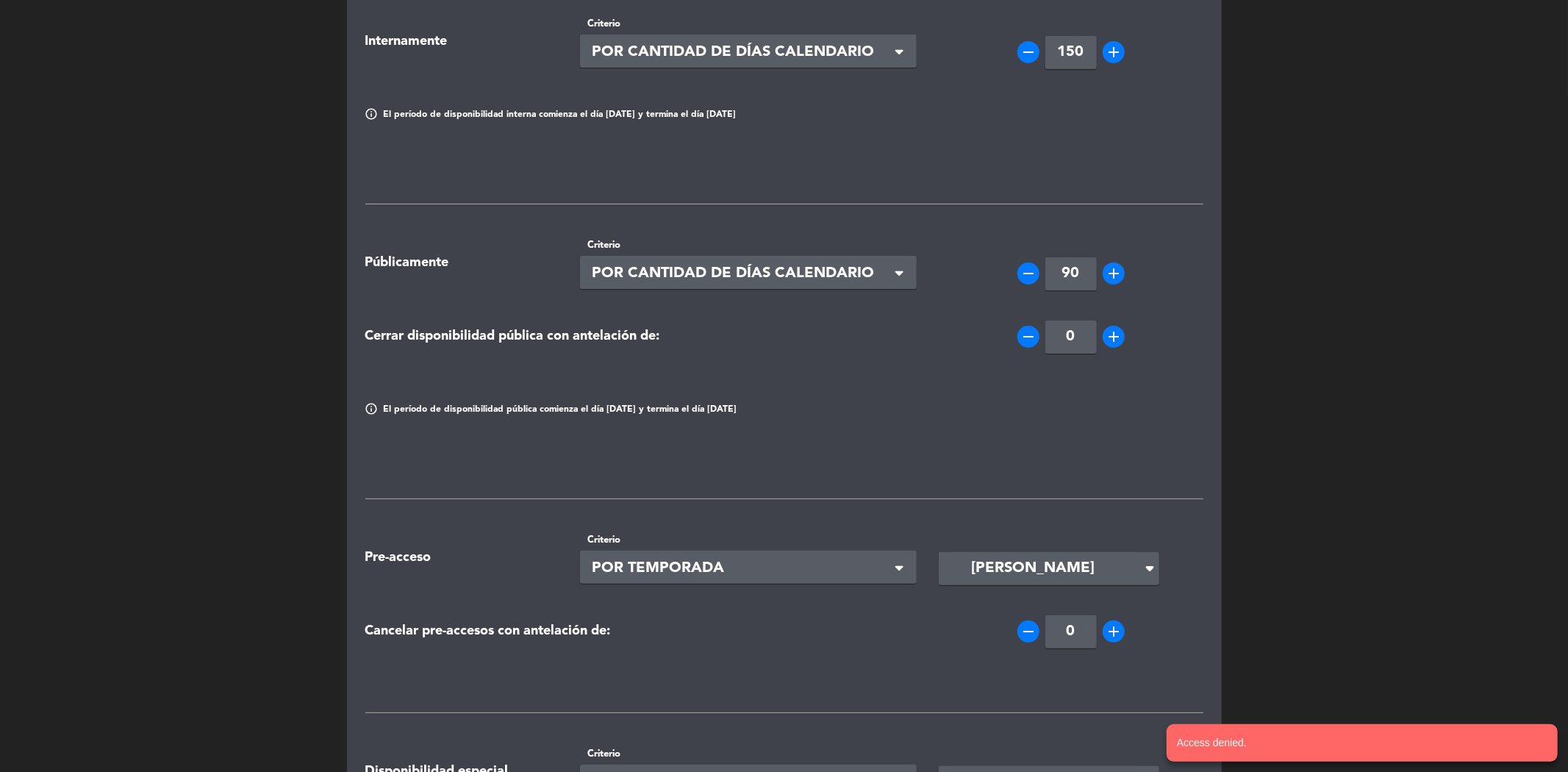
scroll to position [0, 0]
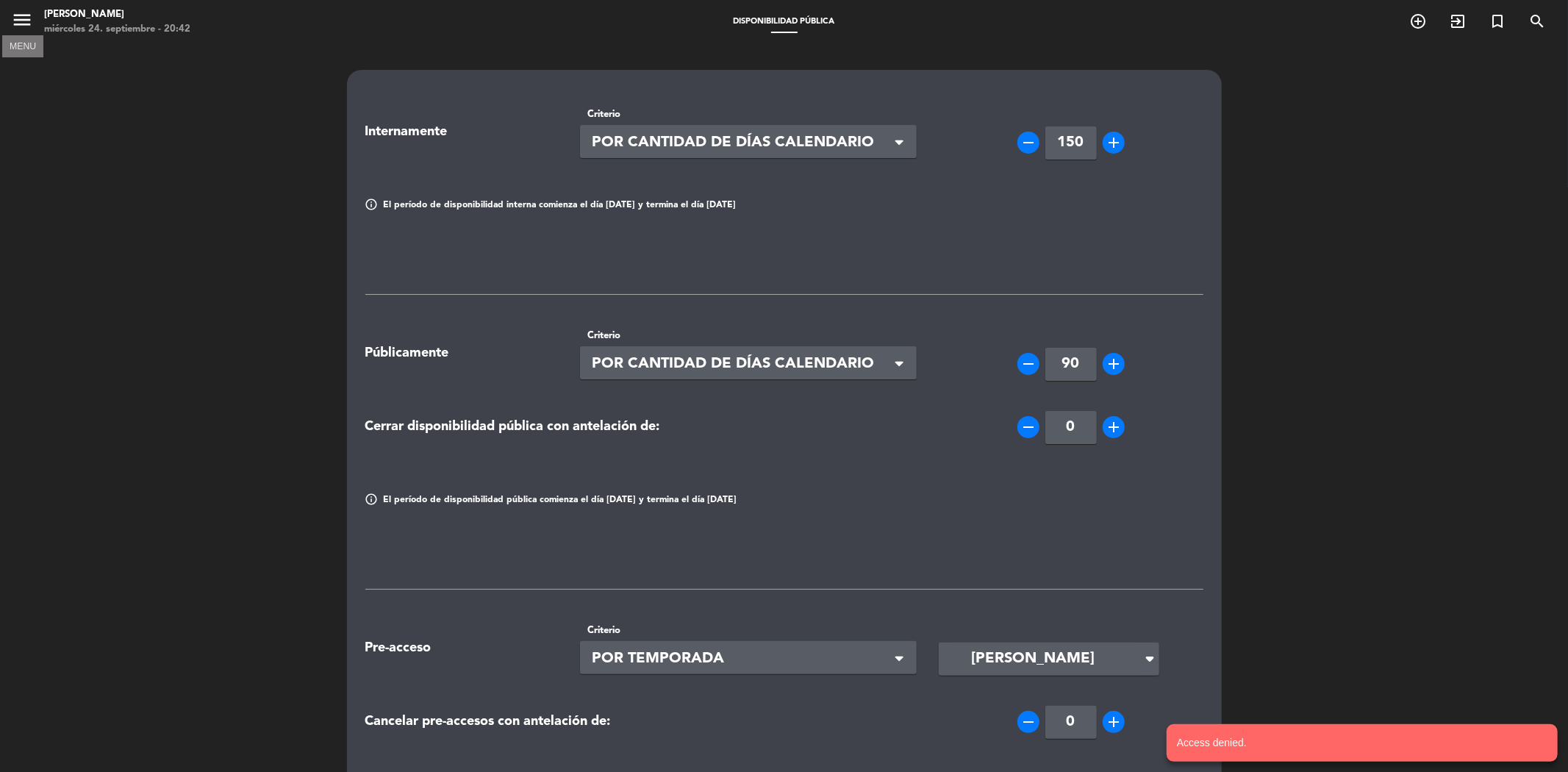
click at [19, 20] on icon "menu" at bounding box center [22, 20] width 22 height 22
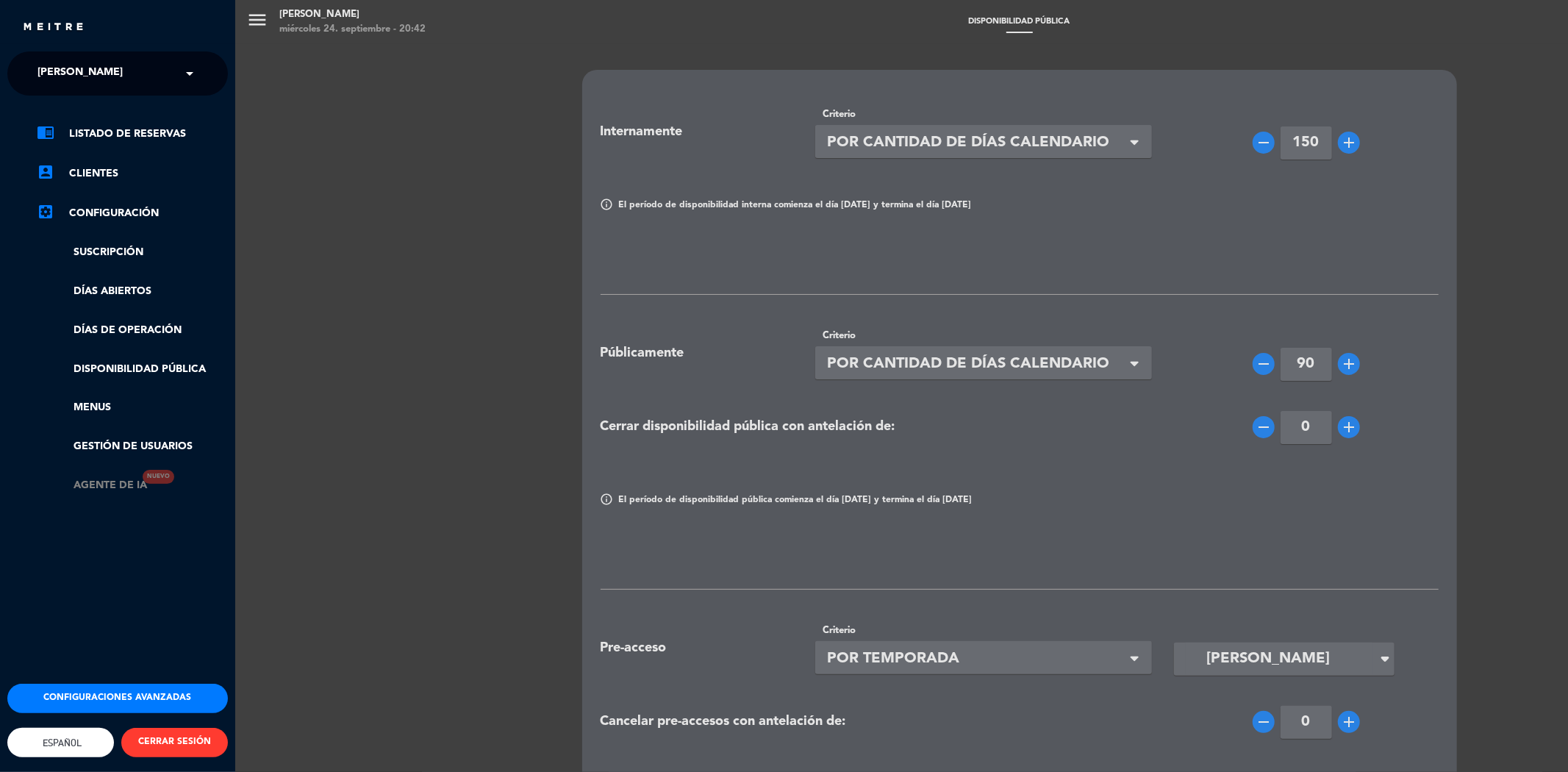
click at [113, 485] on link "Agente de IA Nuevo" at bounding box center [92, 485] width 110 height 17
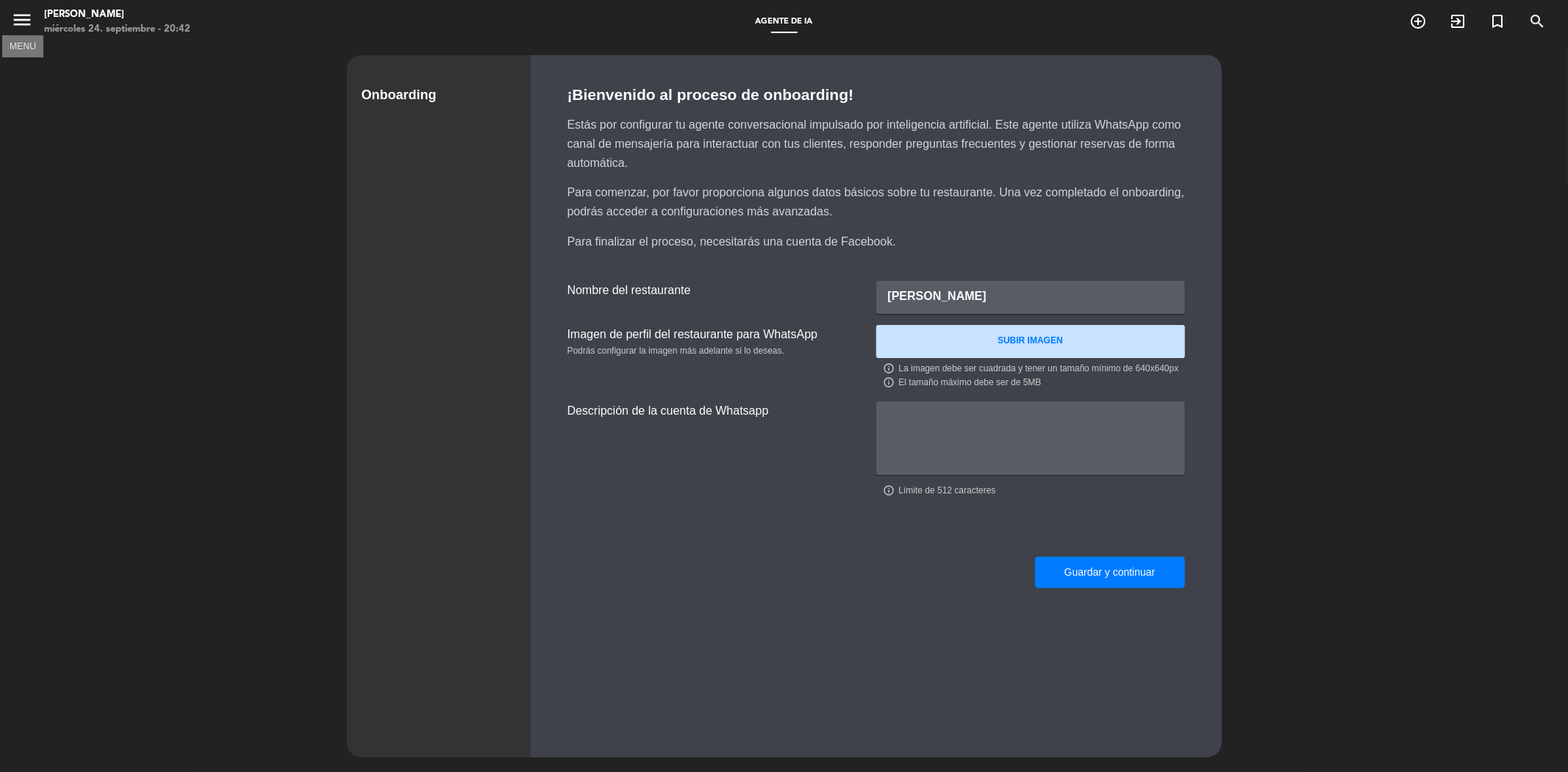
click at [11, 17] on icon "menu" at bounding box center [22, 20] width 22 height 22
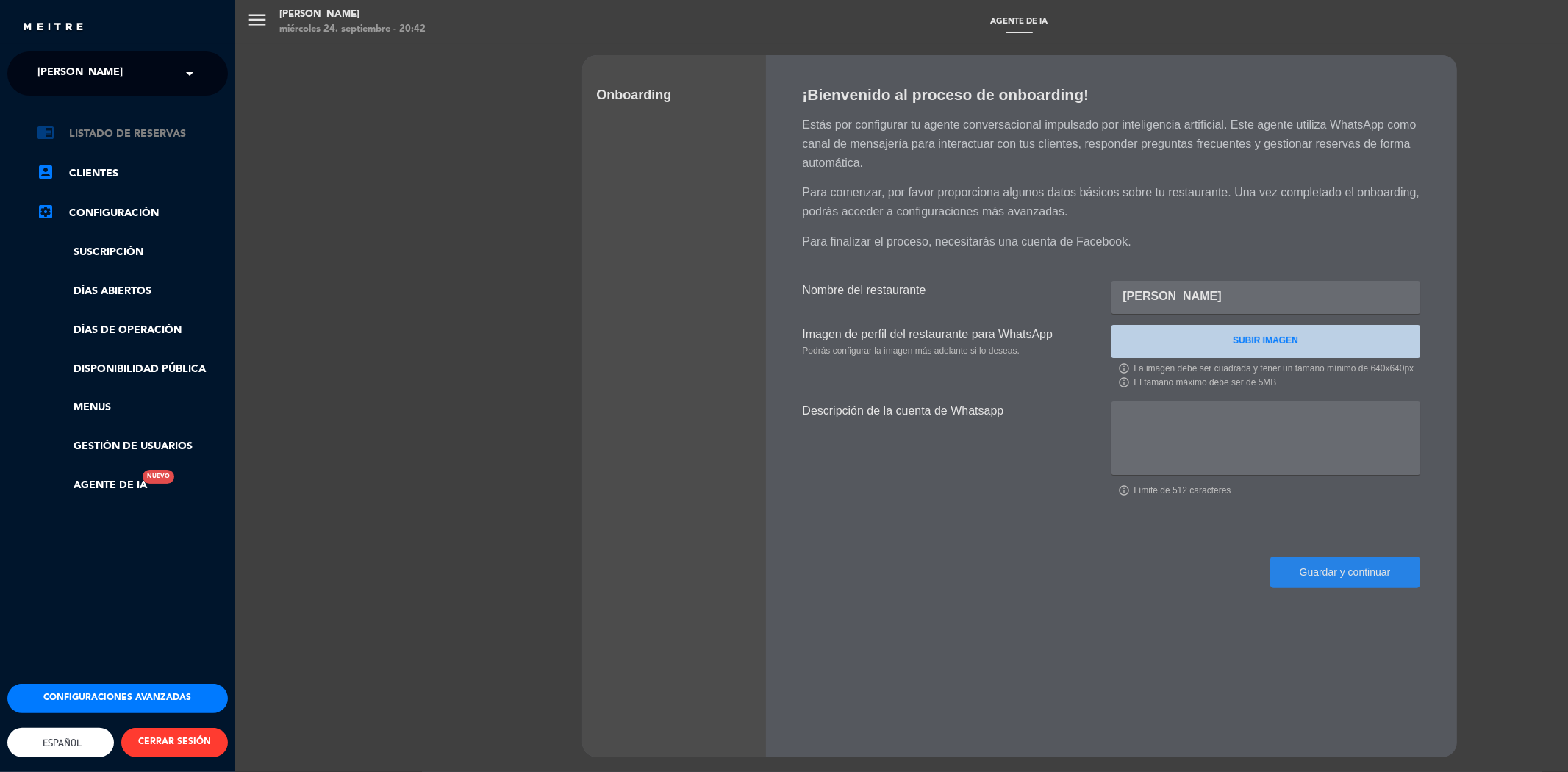
click at [87, 128] on link "chrome_reader_mode Listado de Reservas" at bounding box center [133, 134] width 191 height 18
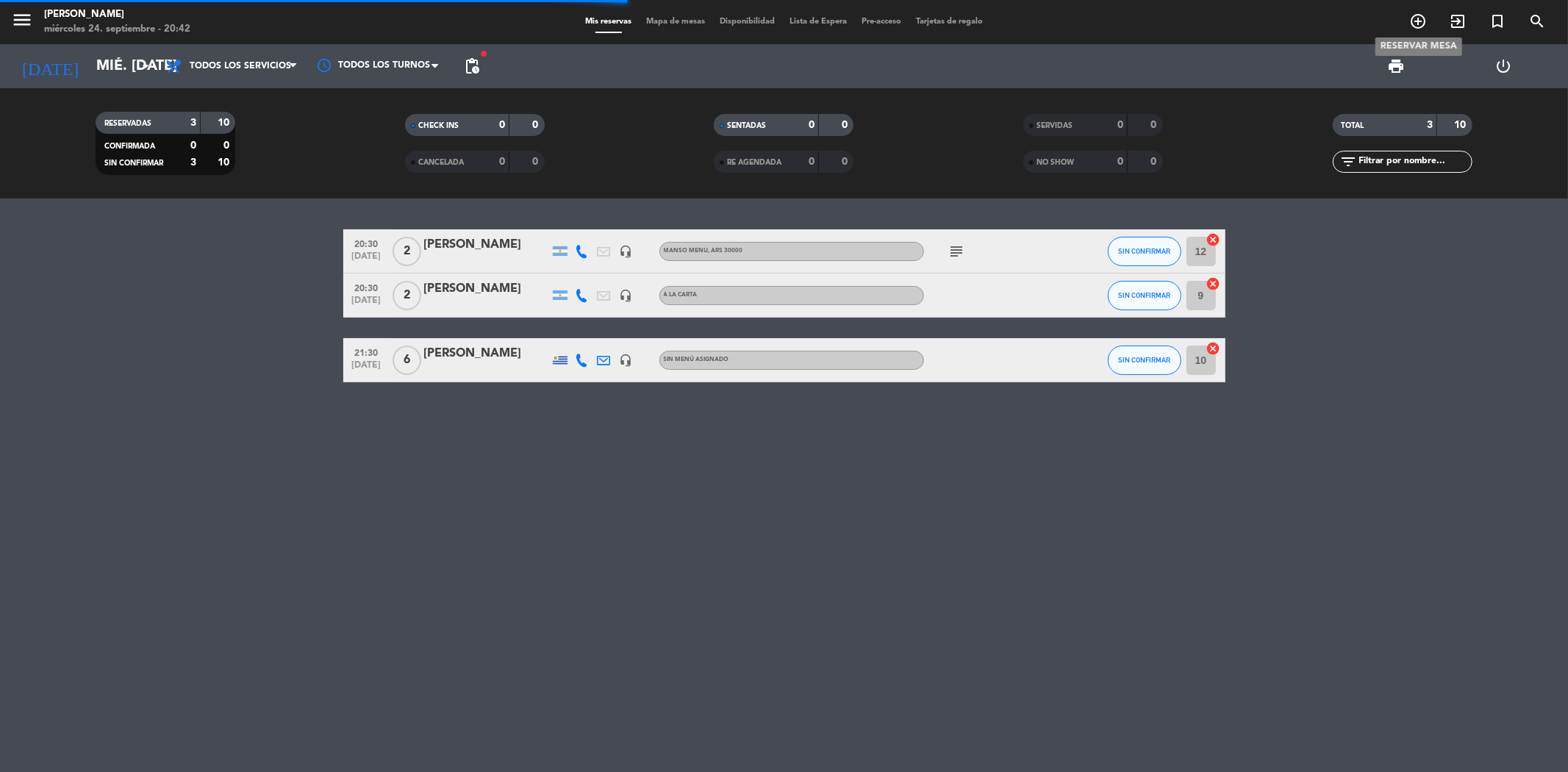
click at [1412, 25] on icon "add_circle_outline" at bounding box center [1418, 22] width 18 height 18
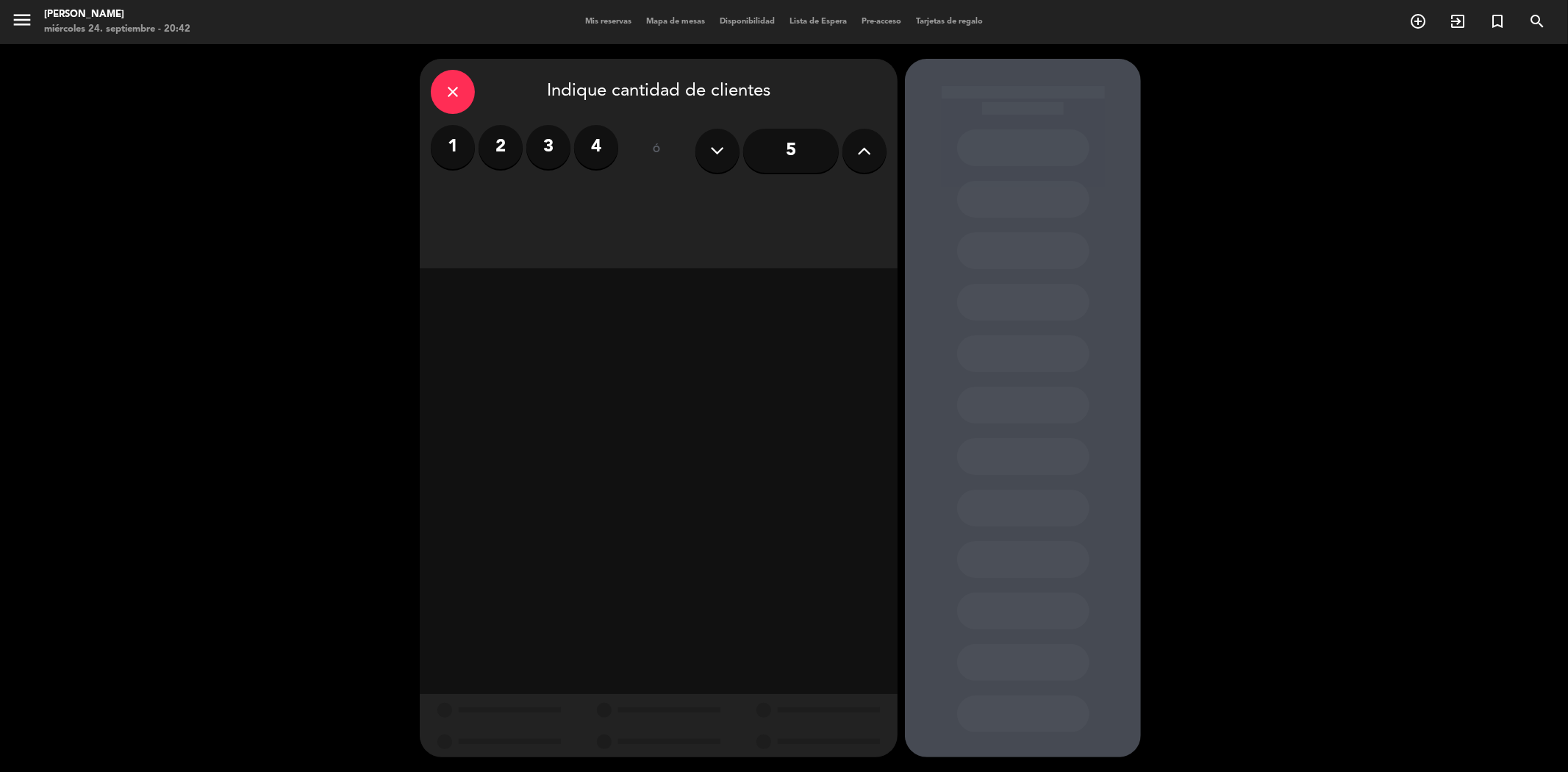
click at [606, 147] on label "4" at bounding box center [595, 147] width 44 height 44
click at [724, 211] on div "Cena" at bounding box center [773, 202] width 226 height 30
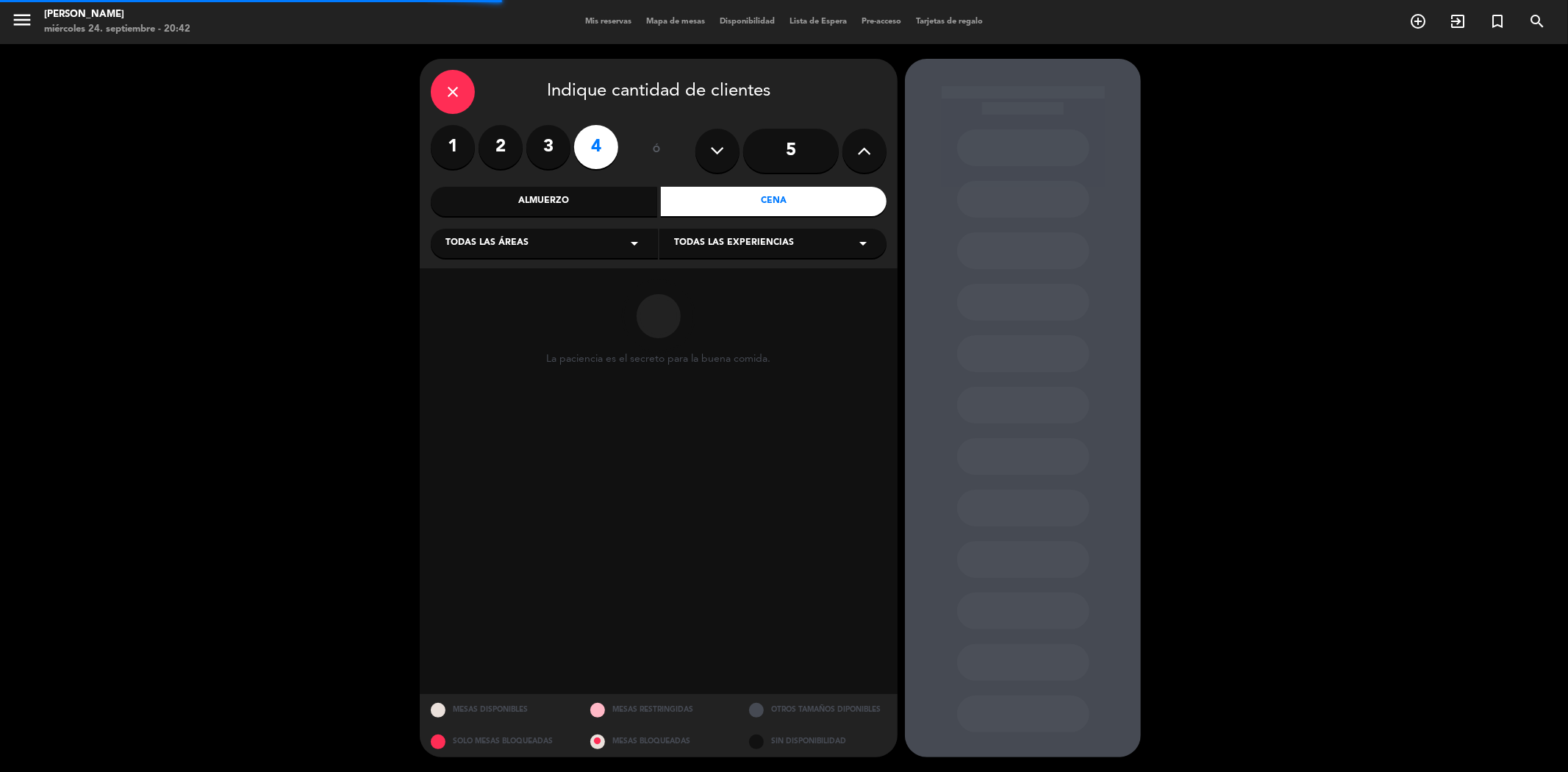
click at [717, 250] on span "Todas las experiencias" at bounding box center [734, 243] width 120 height 15
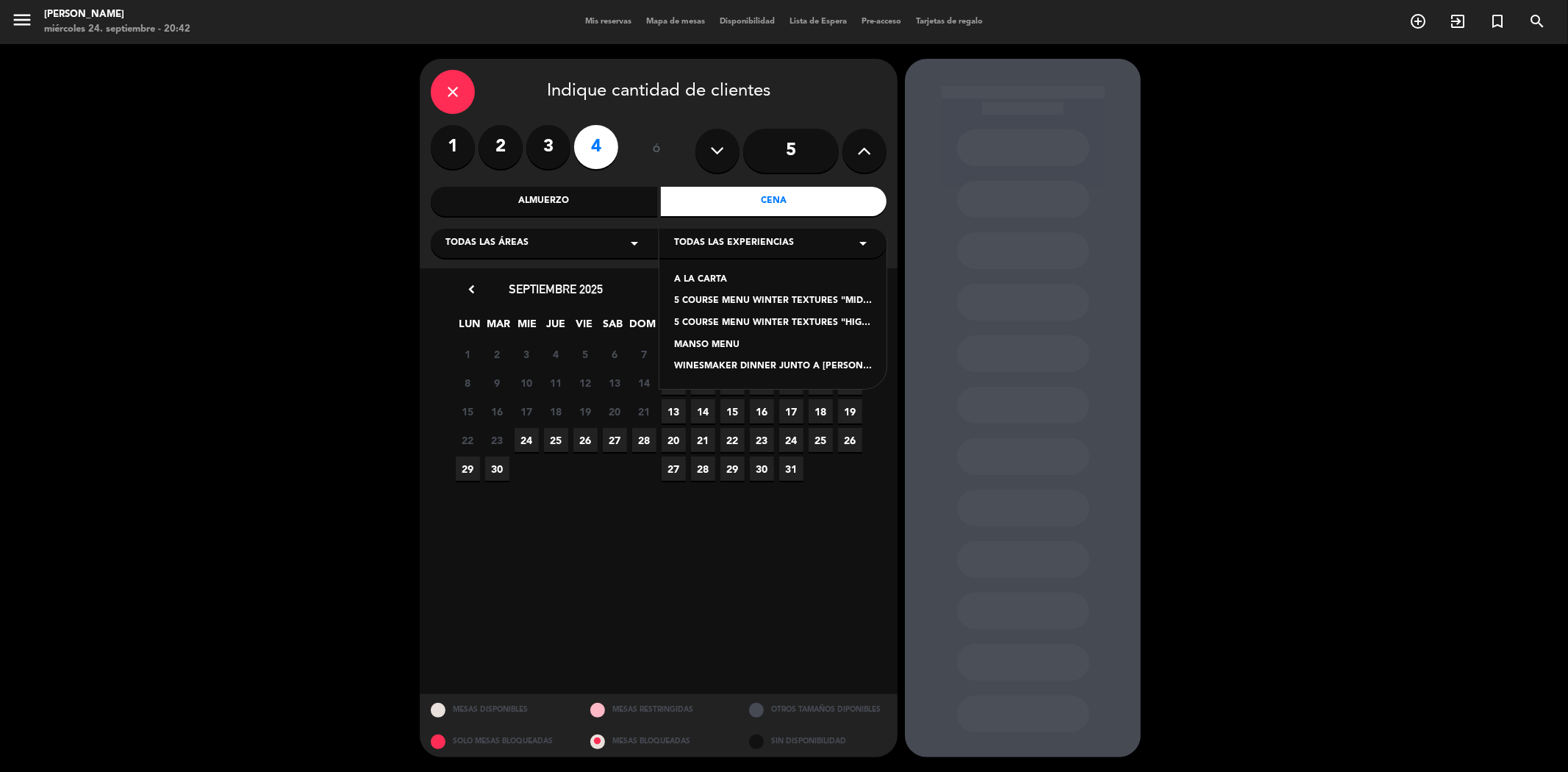
click at [704, 365] on div "WINESMAKER DINNER JUNTO A [PERSON_NAME] ( ENOLOGO DE [PERSON_NAME])" at bounding box center [773, 367] width 198 height 15
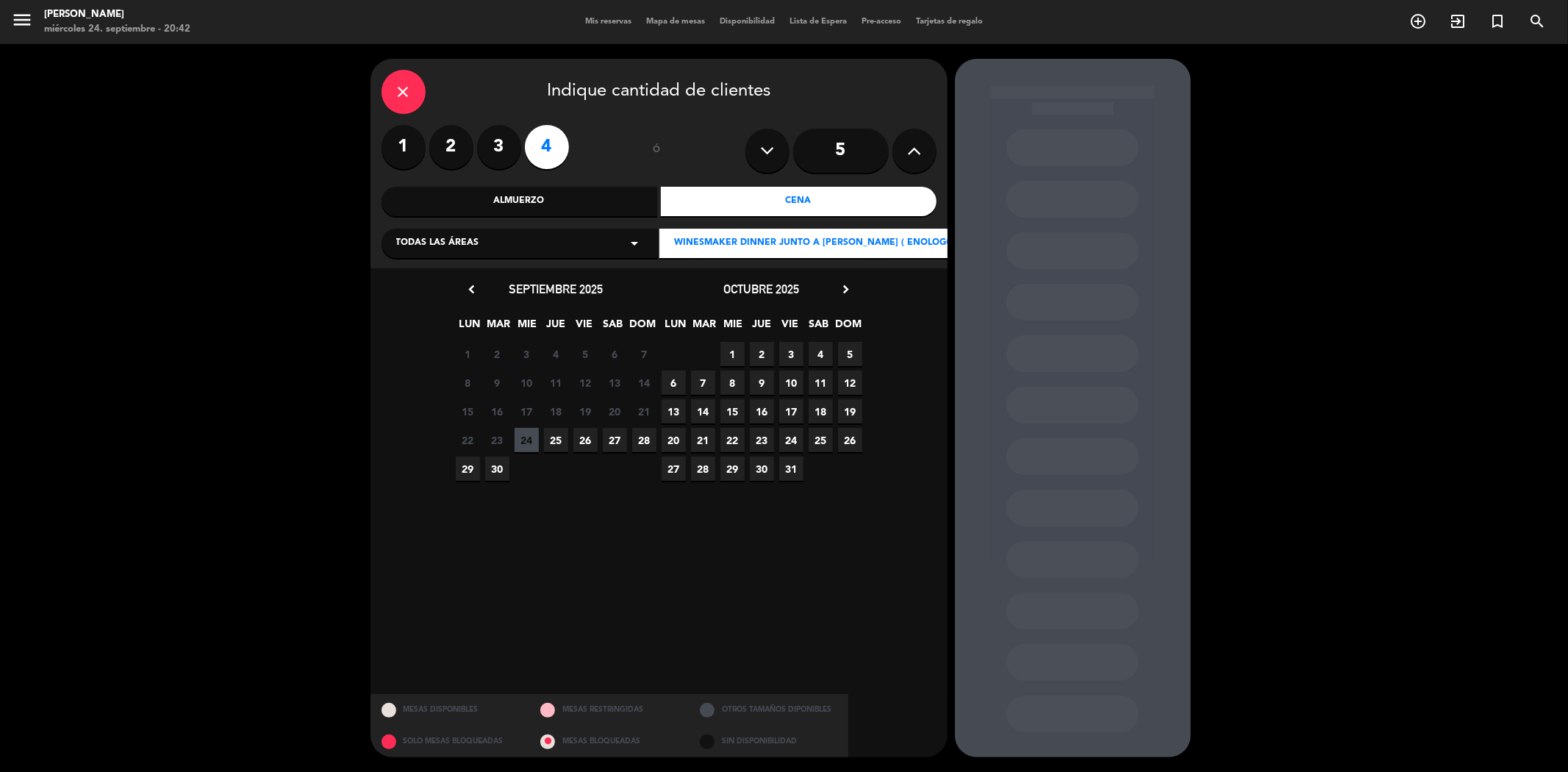
click at [584, 442] on span "26" at bounding box center [585, 440] width 24 height 24
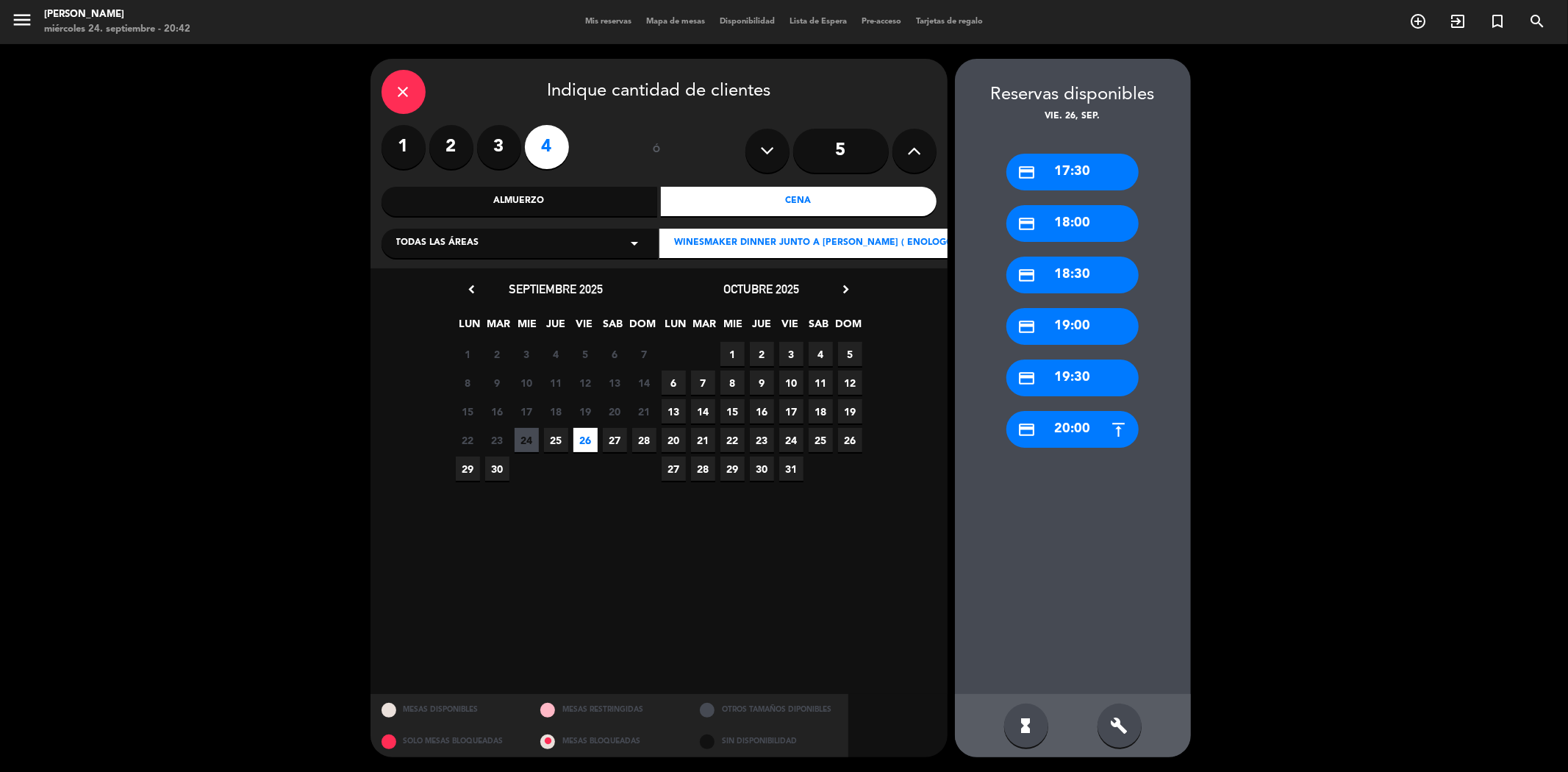
click at [1063, 434] on div "credit_card 20:00" at bounding box center [1072, 429] width 132 height 37
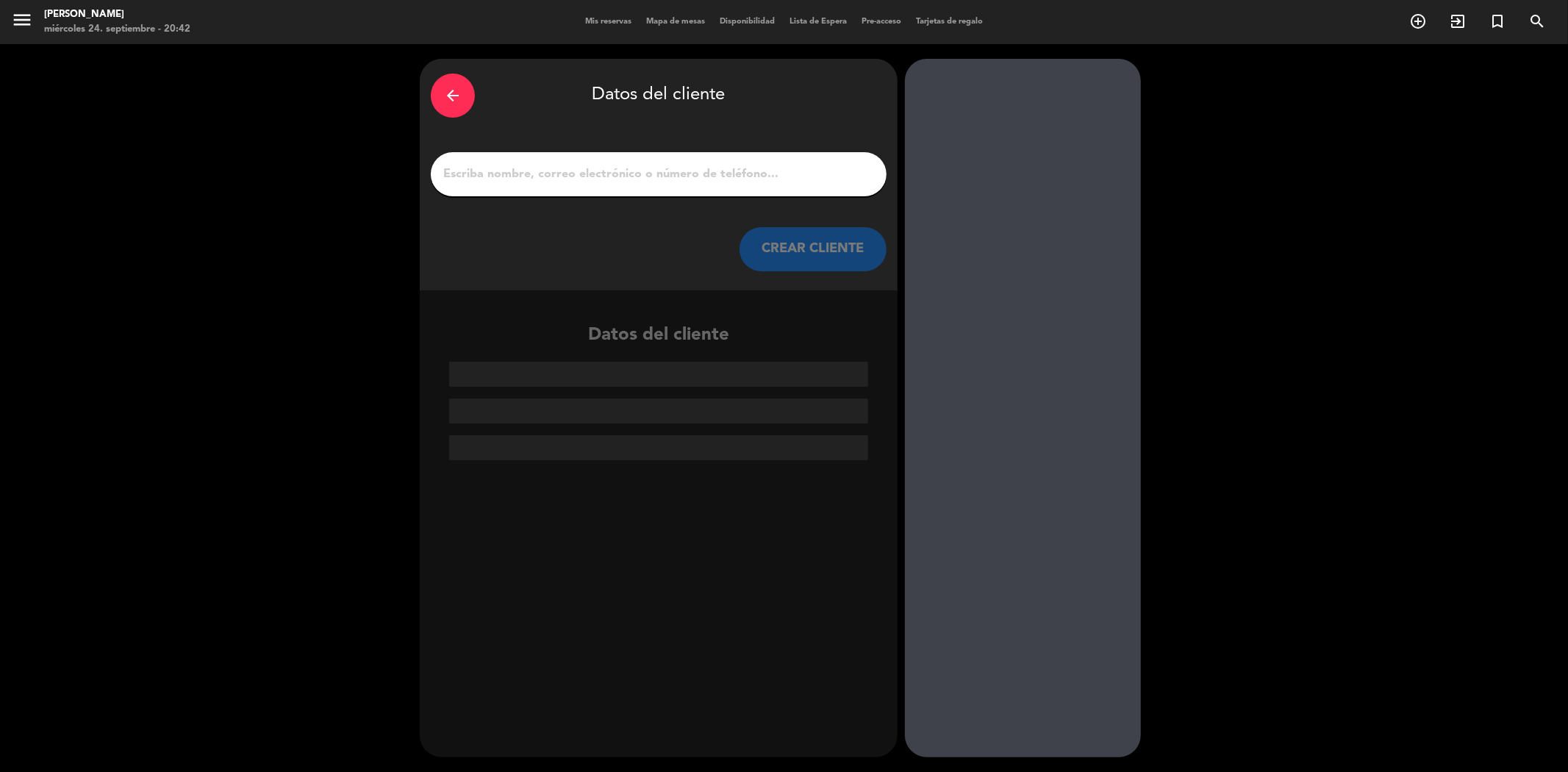
click at [450, 84] on div "arrow_back" at bounding box center [452, 95] width 44 height 44
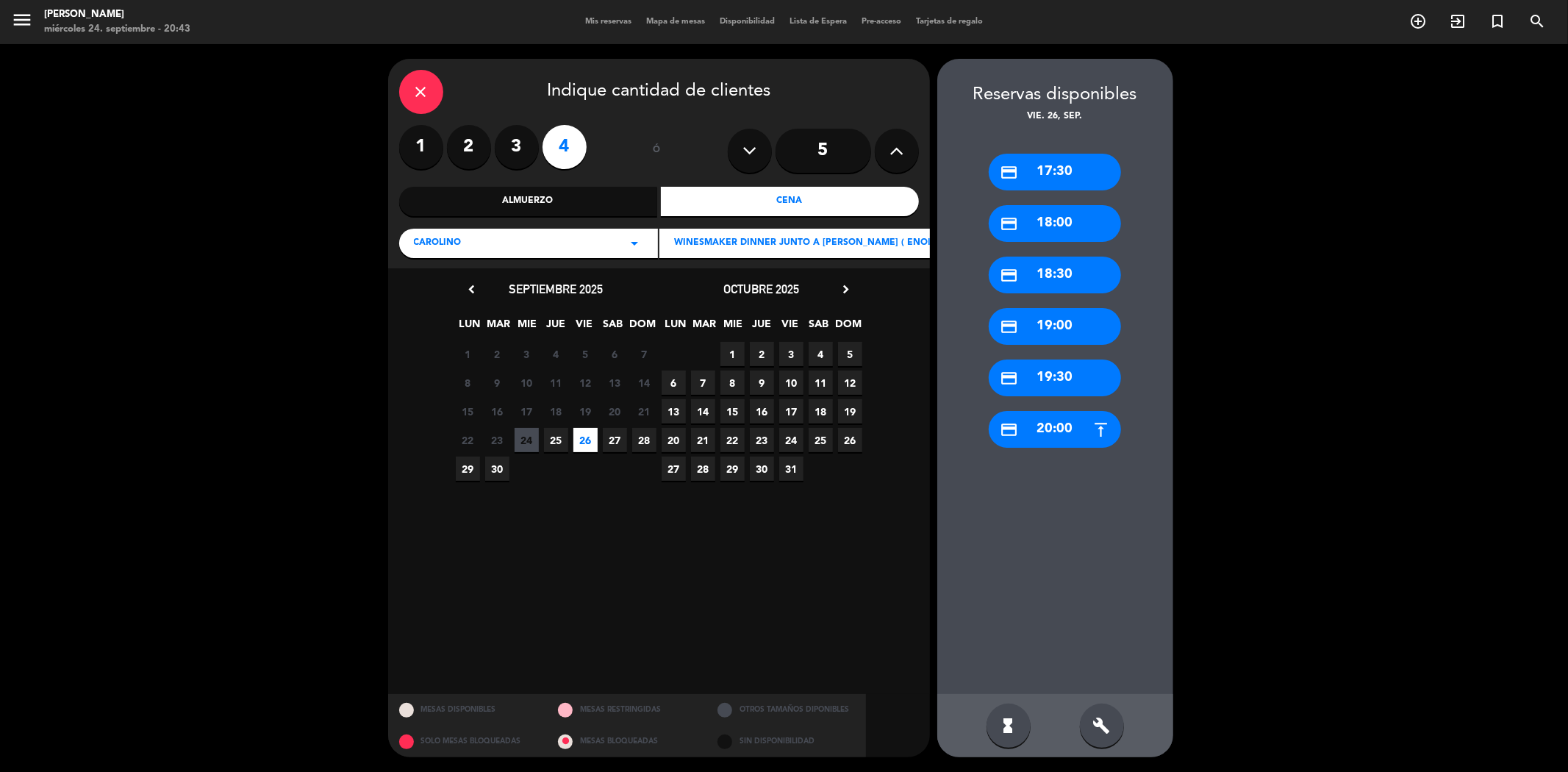
click at [612, 435] on span "27" at bounding box center [615, 440] width 24 height 24
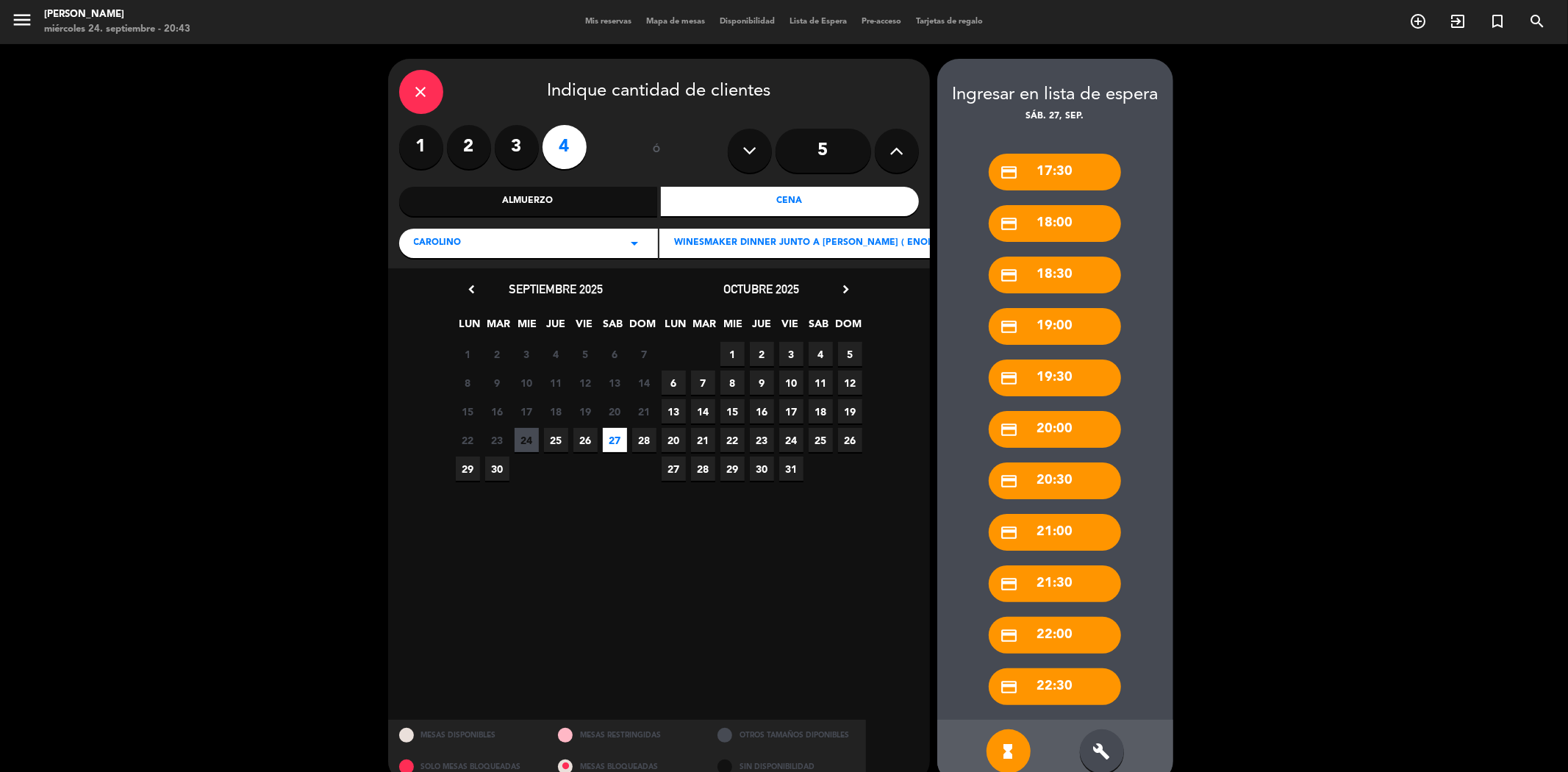
click at [557, 441] on span "25" at bounding box center [556, 440] width 24 height 24
click at [422, 98] on icon "close" at bounding box center [421, 92] width 18 height 18
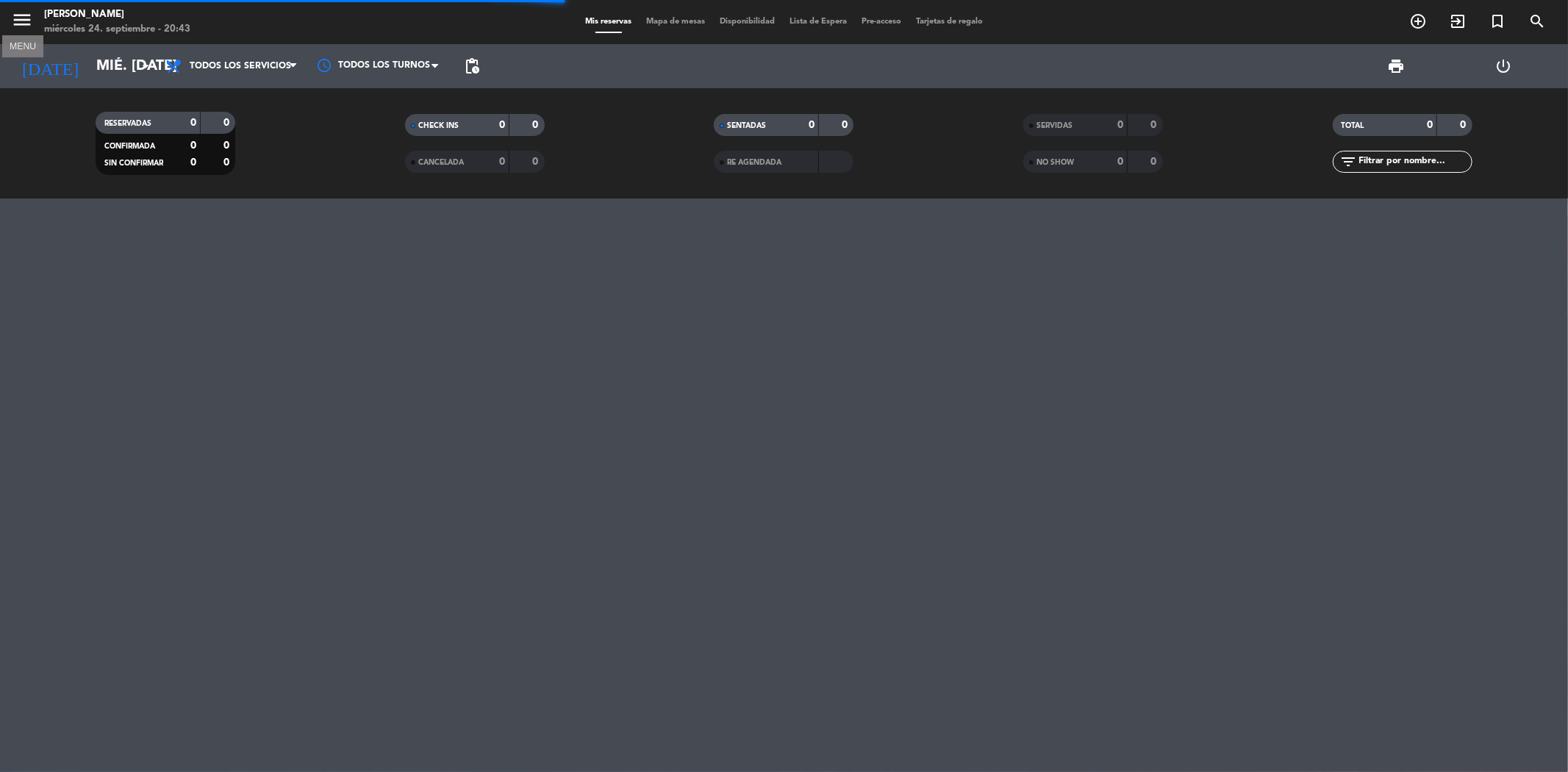
click at [17, 17] on icon "menu" at bounding box center [22, 20] width 22 height 22
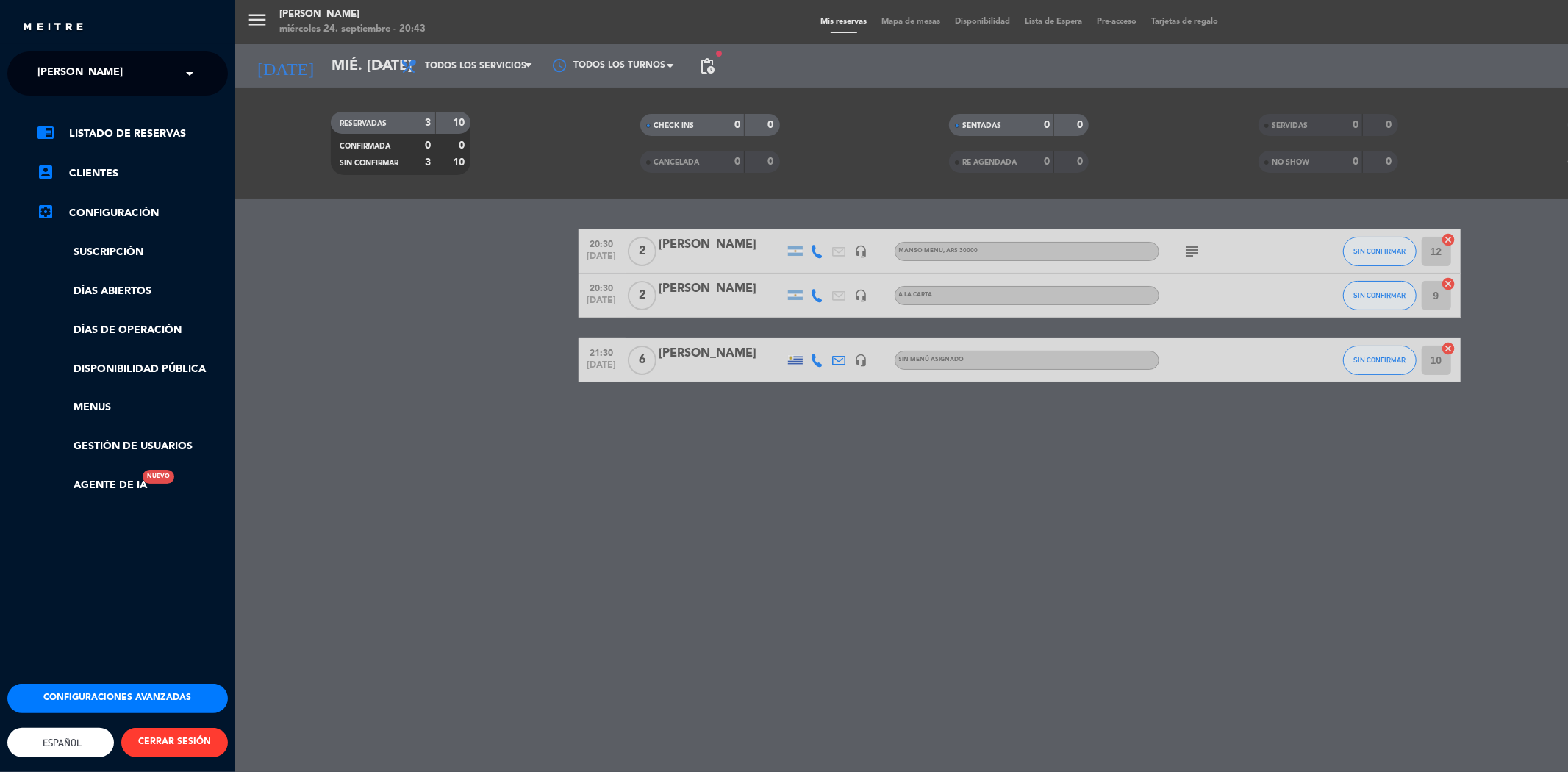
click at [108, 300] on ul "chrome_reader_mode Listado de Reservas account_box Clientes settings_applicatio…" at bounding box center [117, 310] width 220 height 369
click at [116, 329] on link "Días de Operación" at bounding box center [133, 330] width 191 height 17
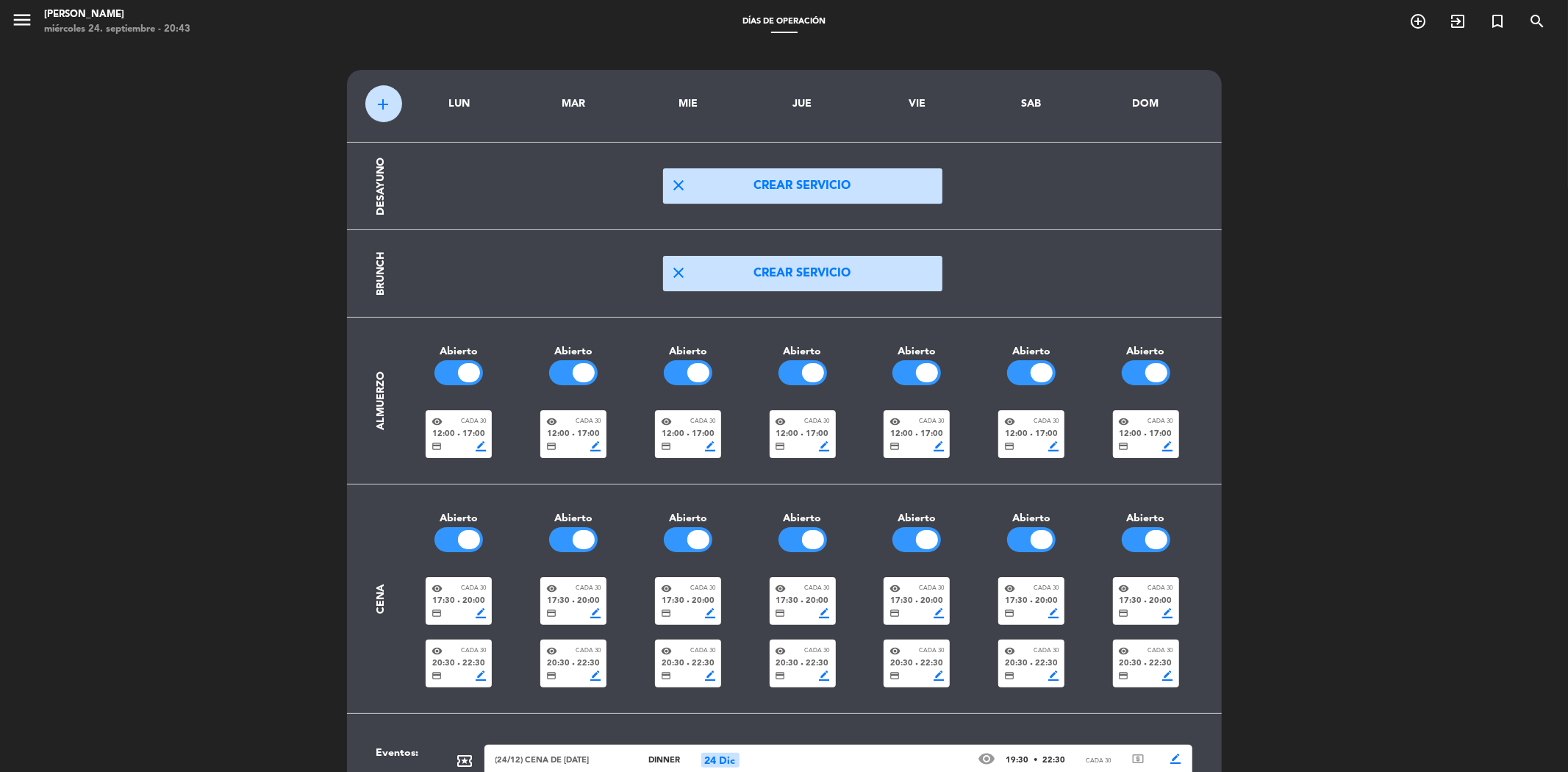
click at [21, 16] on icon "menu" at bounding box center [22, 20] width 22 height 22
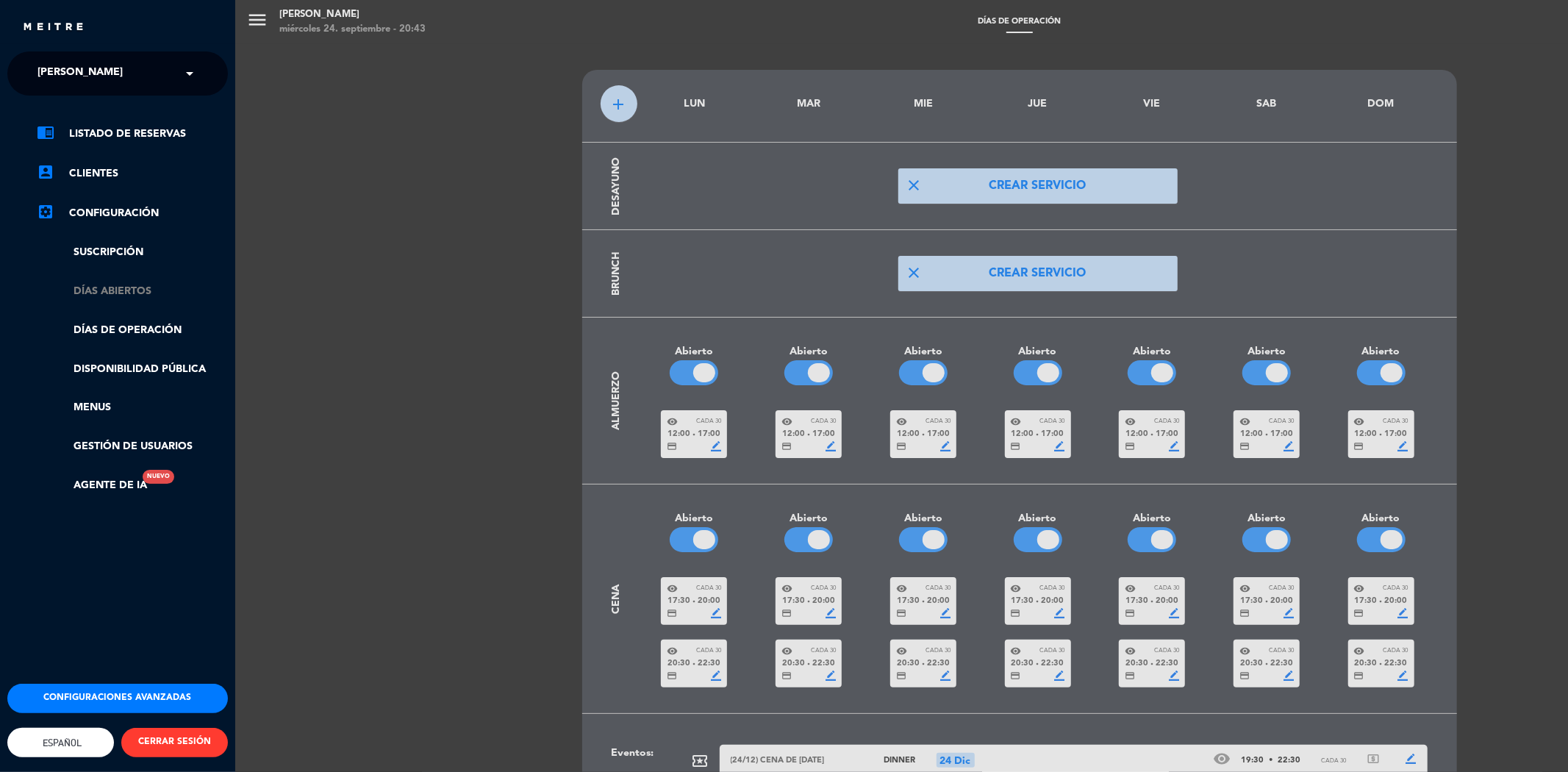
click at [119, 288] on link "Días abiertos" at bounding box center [133, 291] width 191 height 17
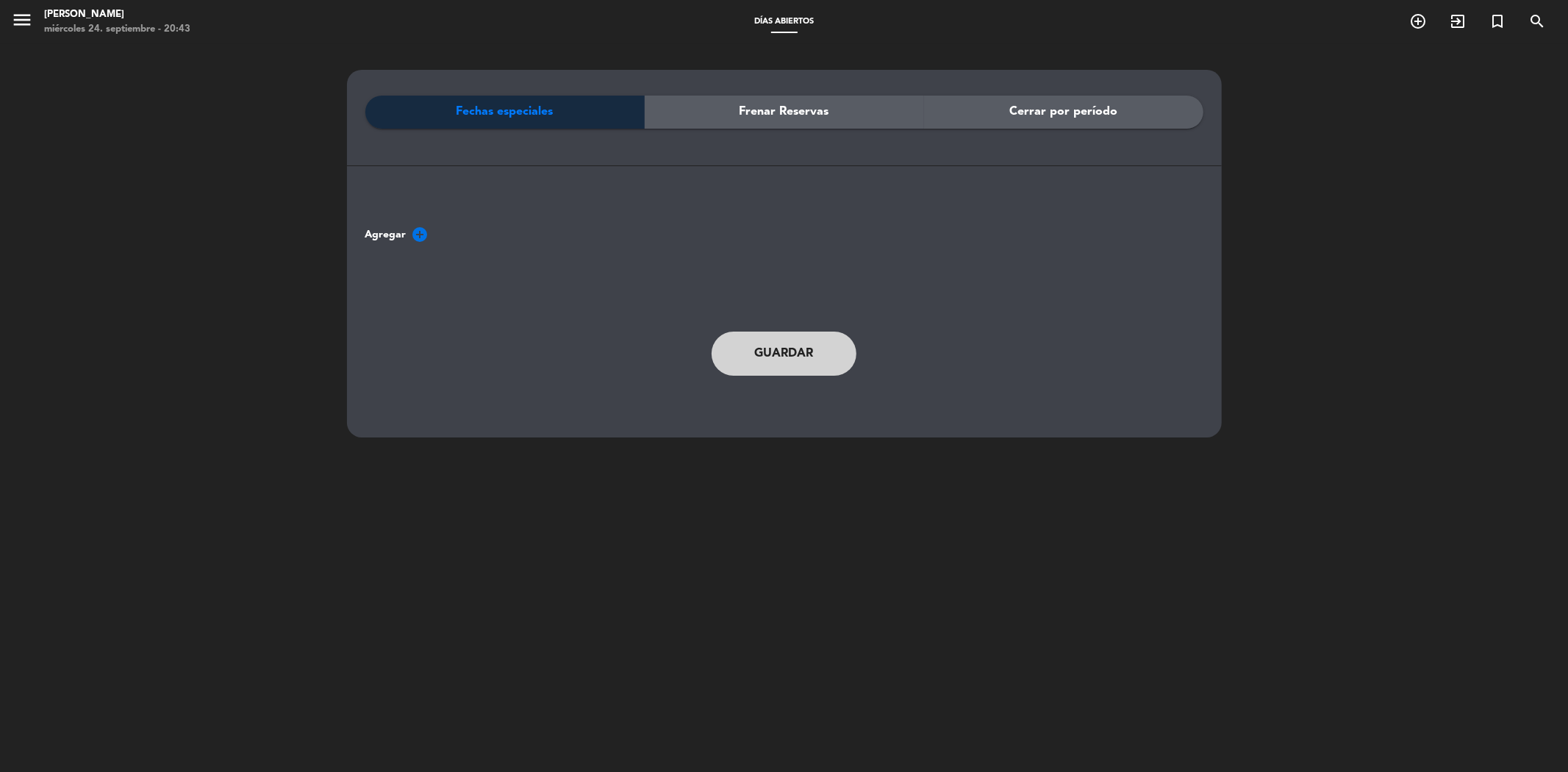
click at [710, 107] on div "Frenar Reservas" at bounding box center [784, 112] width 279 height 33
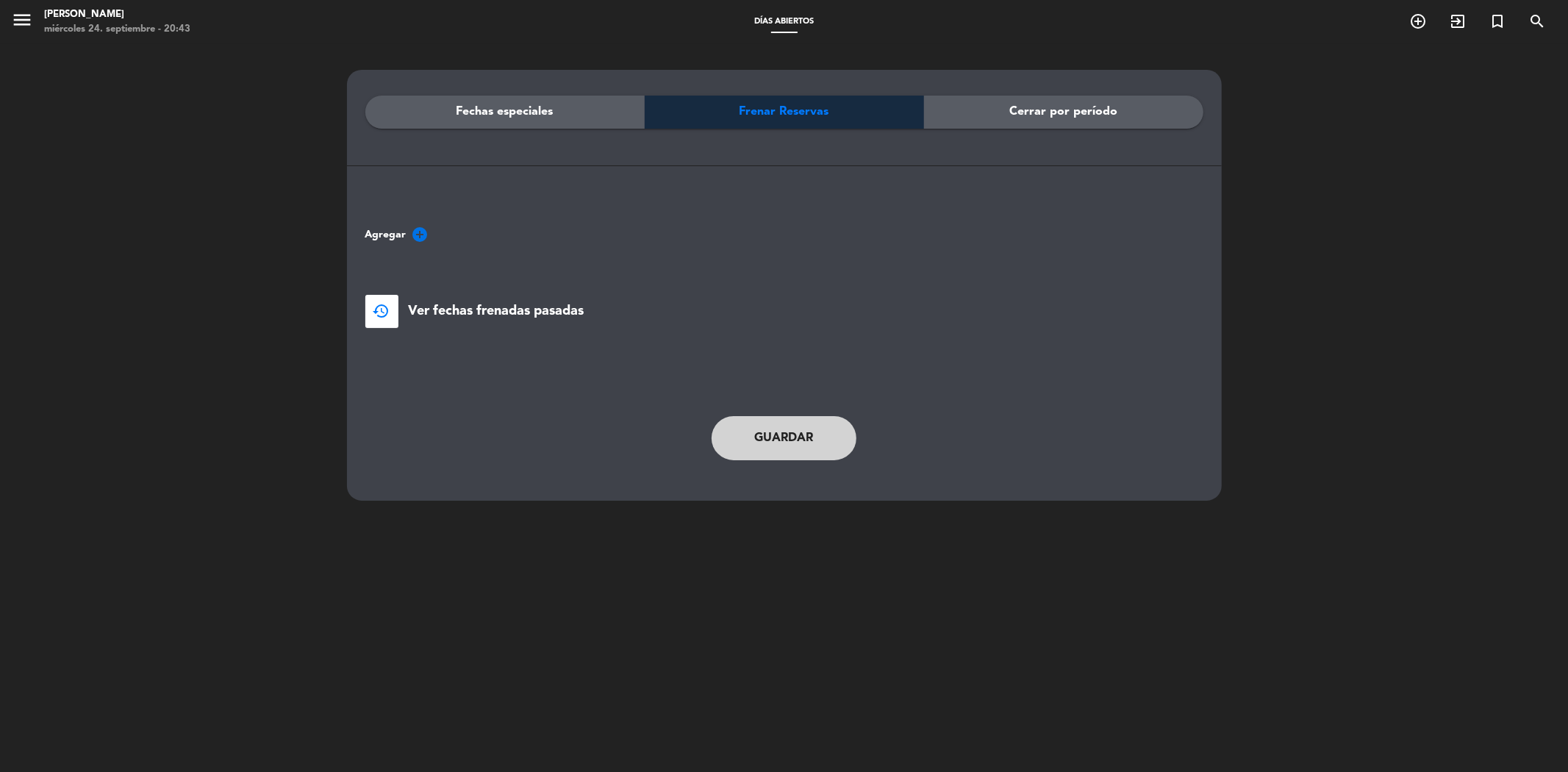
click at [1015, 112] on span "Cerrar por período" at bounding box center [1063, 112] width 108 height 19
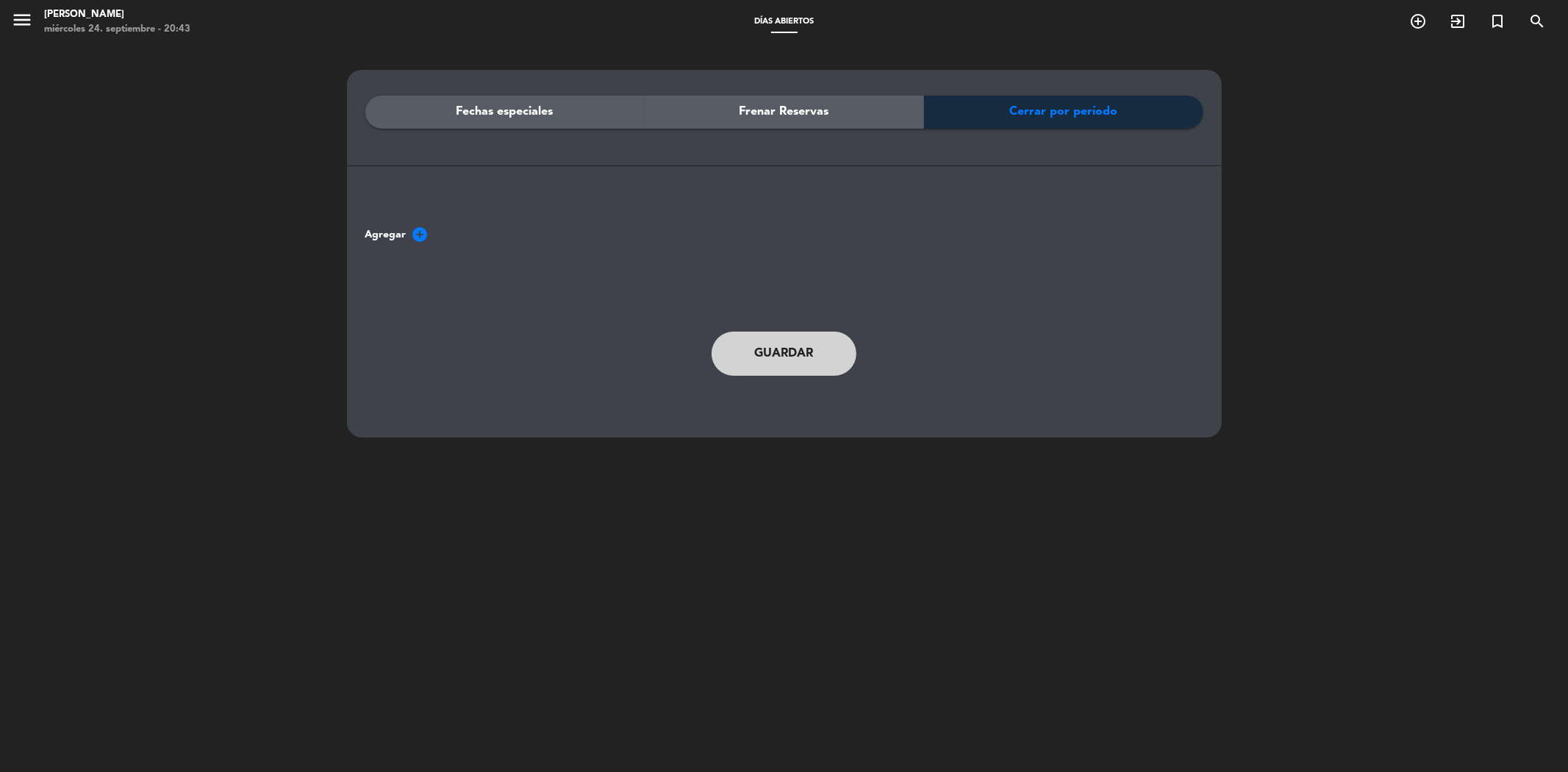
click at [500, 98] on div "Fechas especiales" at bounding box center [505, 112] width 279 height 33
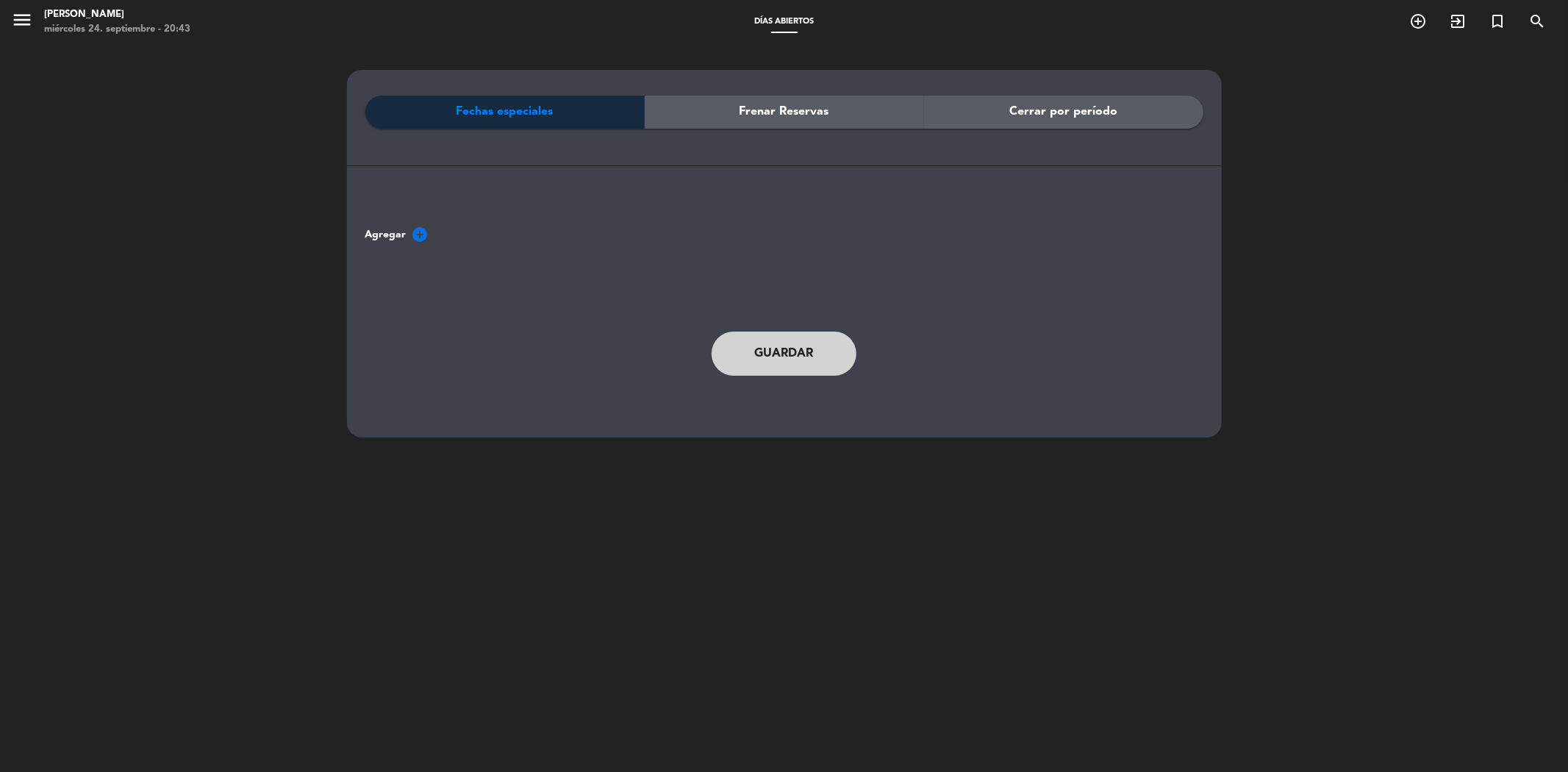
click at [414, 237] on icon "add_circle" at bounding box center [420, 234] width 18 height 18
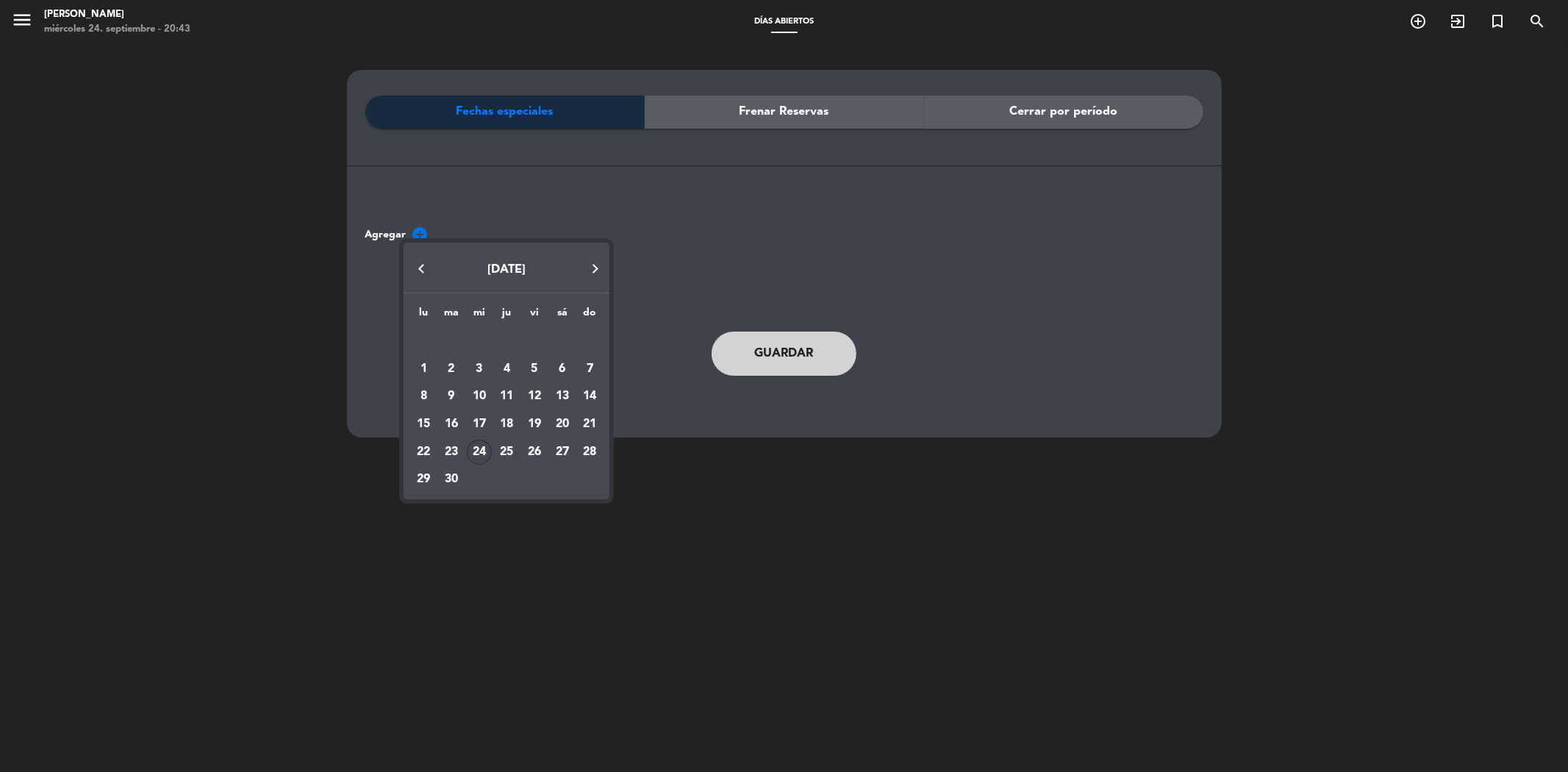
click at [498, 270] on span "[DATE]" at bounding box center [506, 270] width 39 height 12
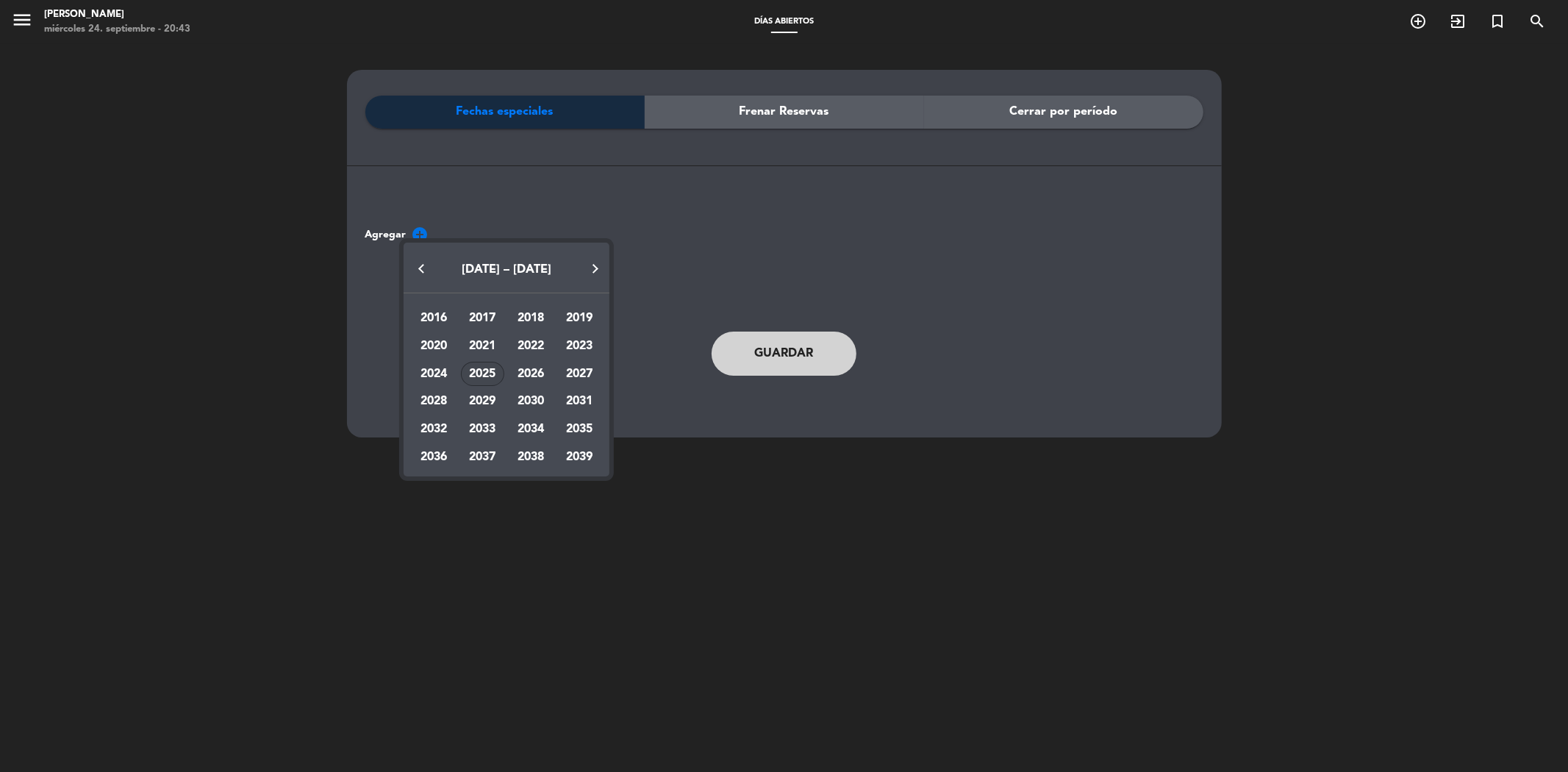
click at [485, 370] on div "2025" at bounding box center [483, 375] width 43 height 25
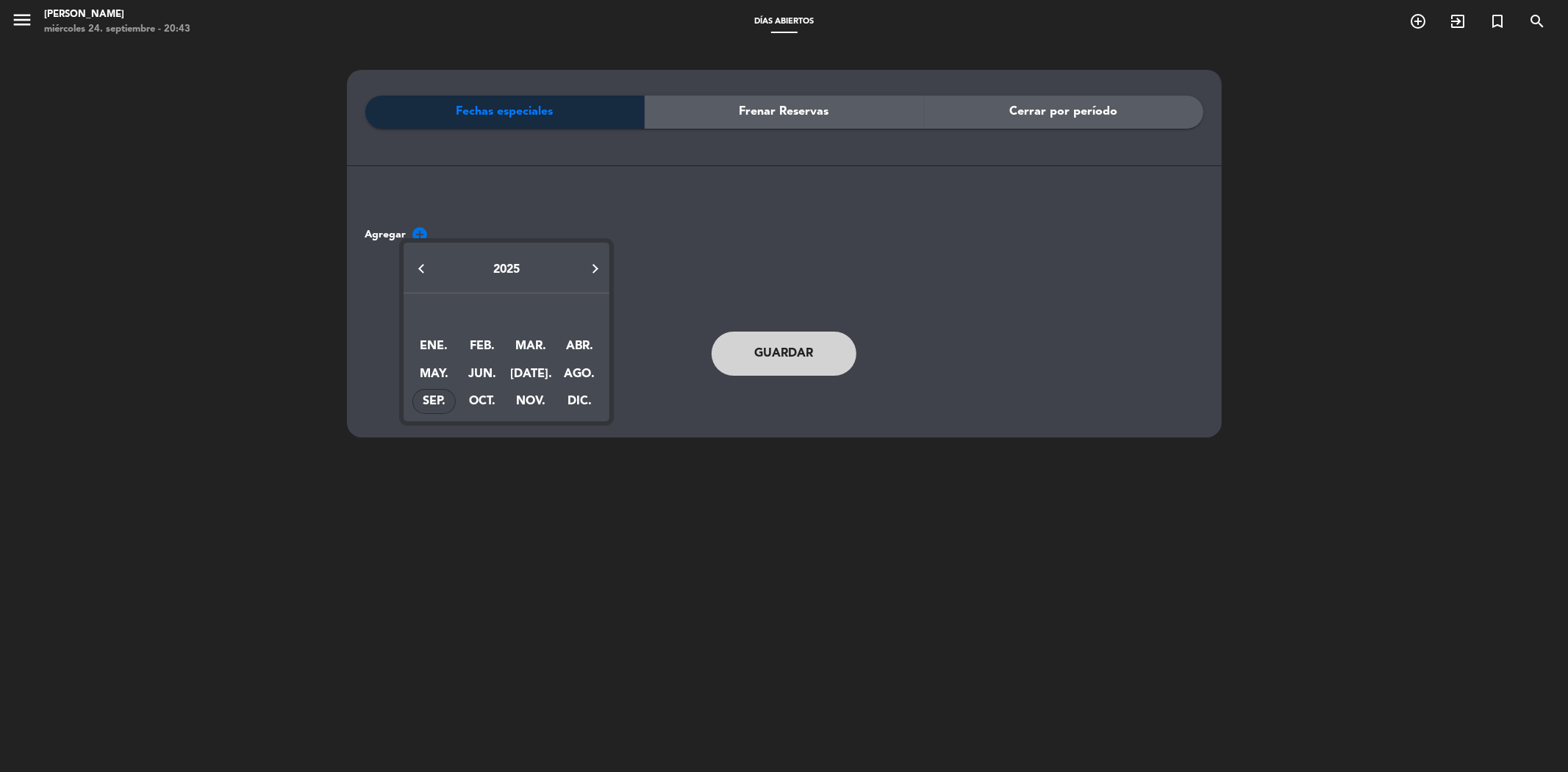
click at [431, 400] on div "SEP." at bounding box center [434, 401] width 43 height 25
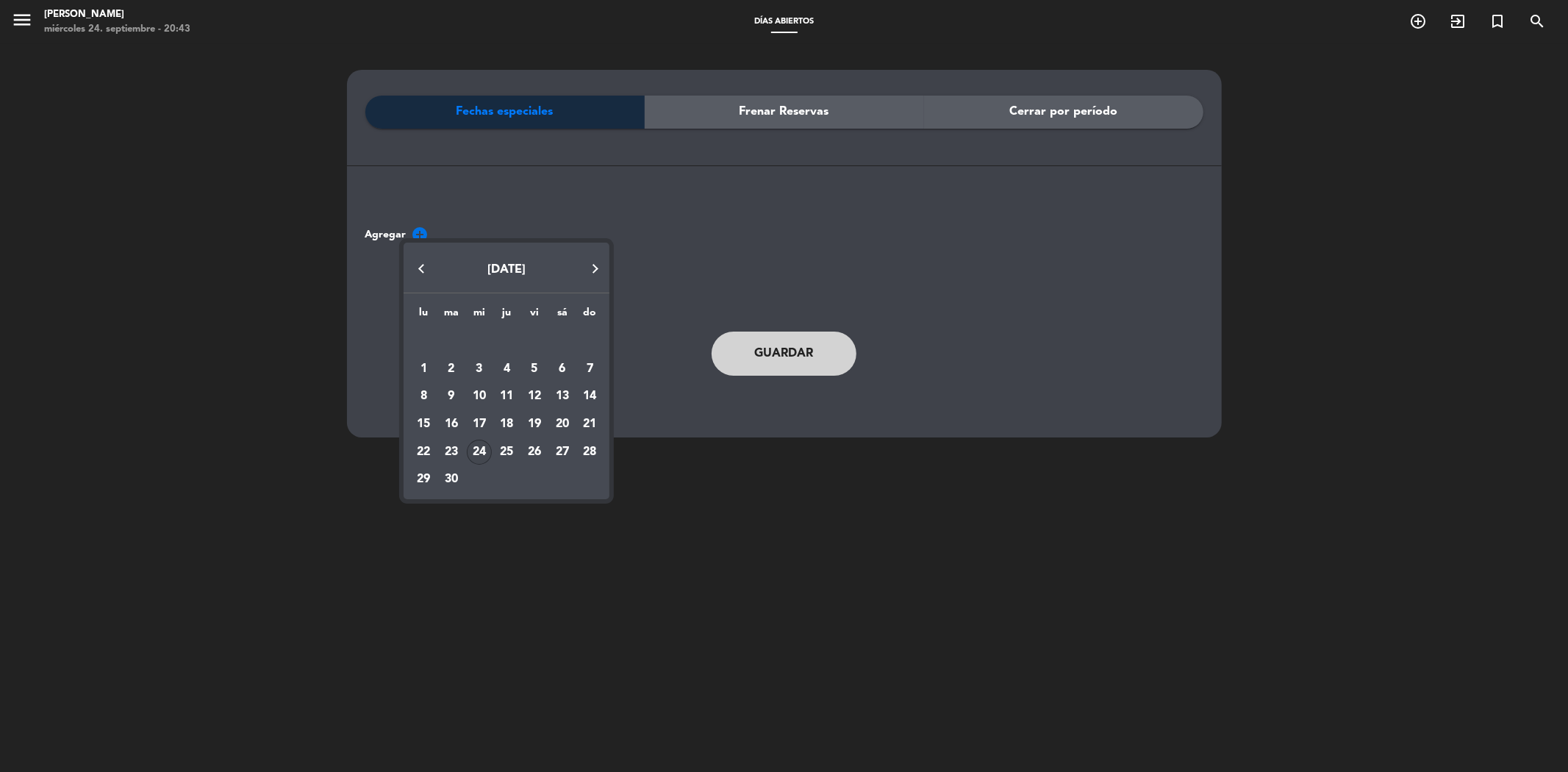
click at [479, 454] on div "24" at bounding box center [480, 452] width 25 height 25
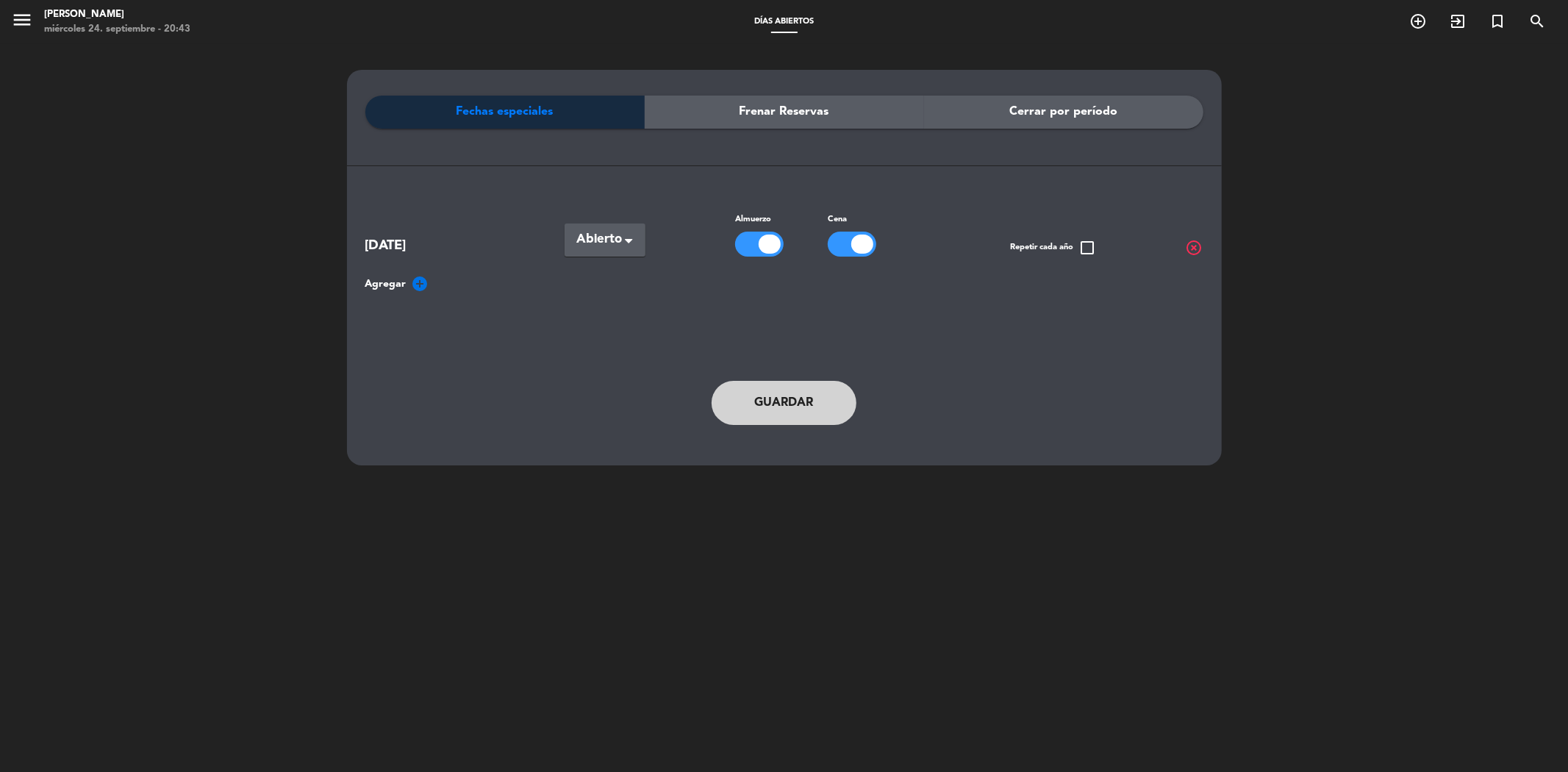
click at [608, 240] on span "Abierto" at bounding box center [598, 240] width 45 height 21
click at [606, 238] on span "Abierto" at bounding box center [598, 240] width 45 height 21
click at [417, 283] on icon "add_circle" at bounding box center [420, 284] width 18 height 18
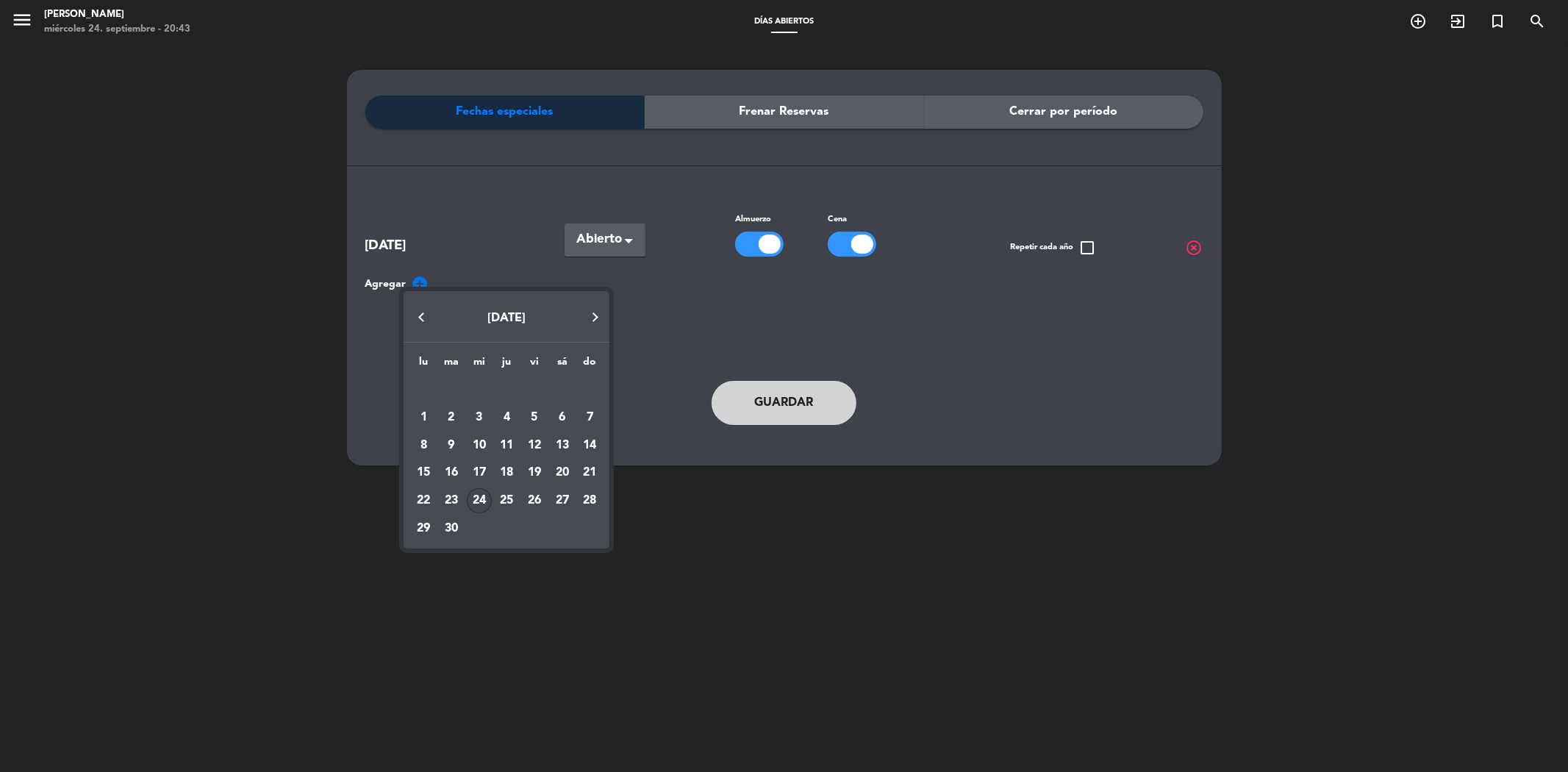
click at [408, 258] on div at bounding box center [784, 386] width 1568 height 772
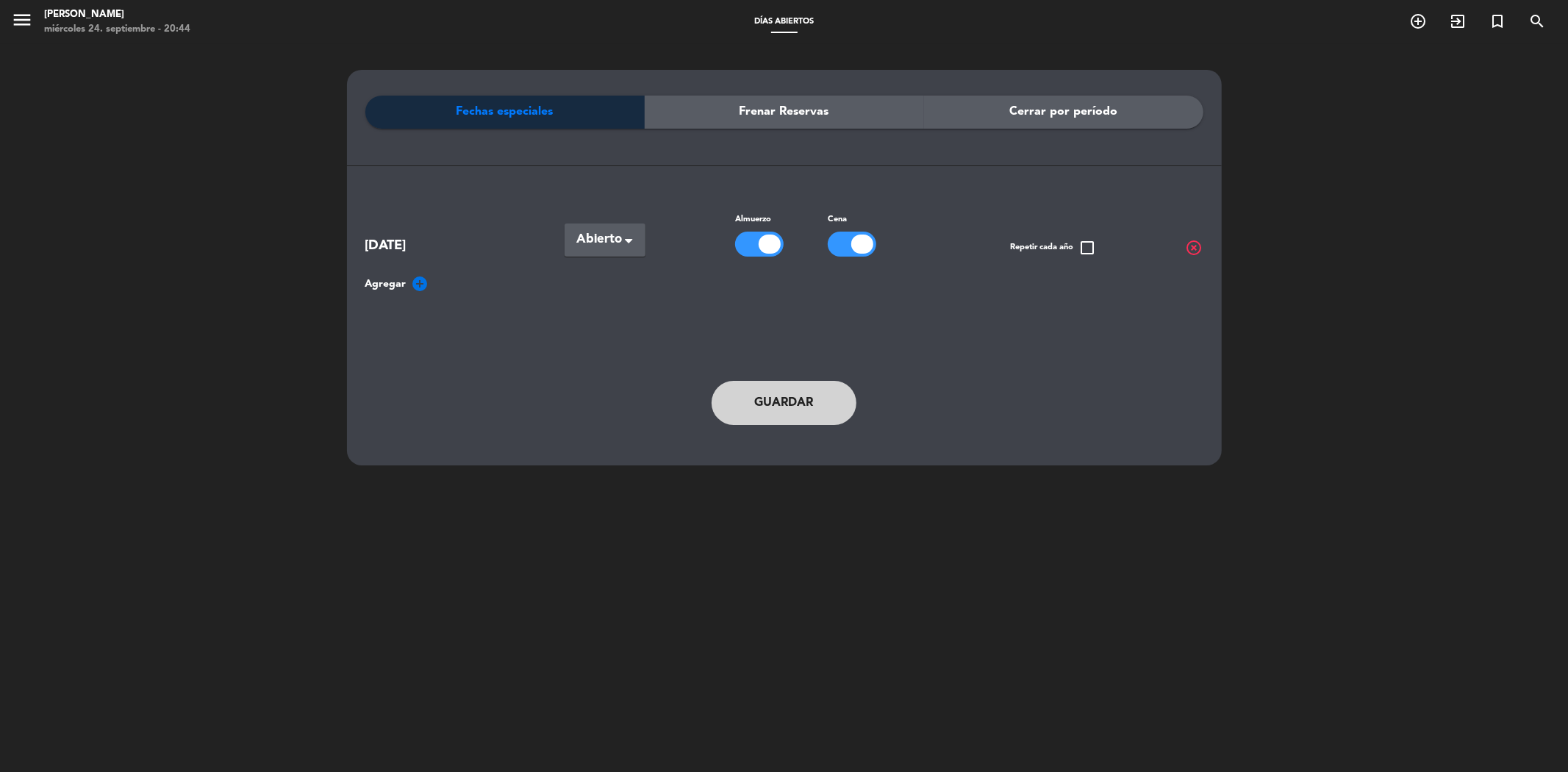
click at [1191, 245] on span "highlight_off" at bounding box center [1194, 248] width 18 height 18
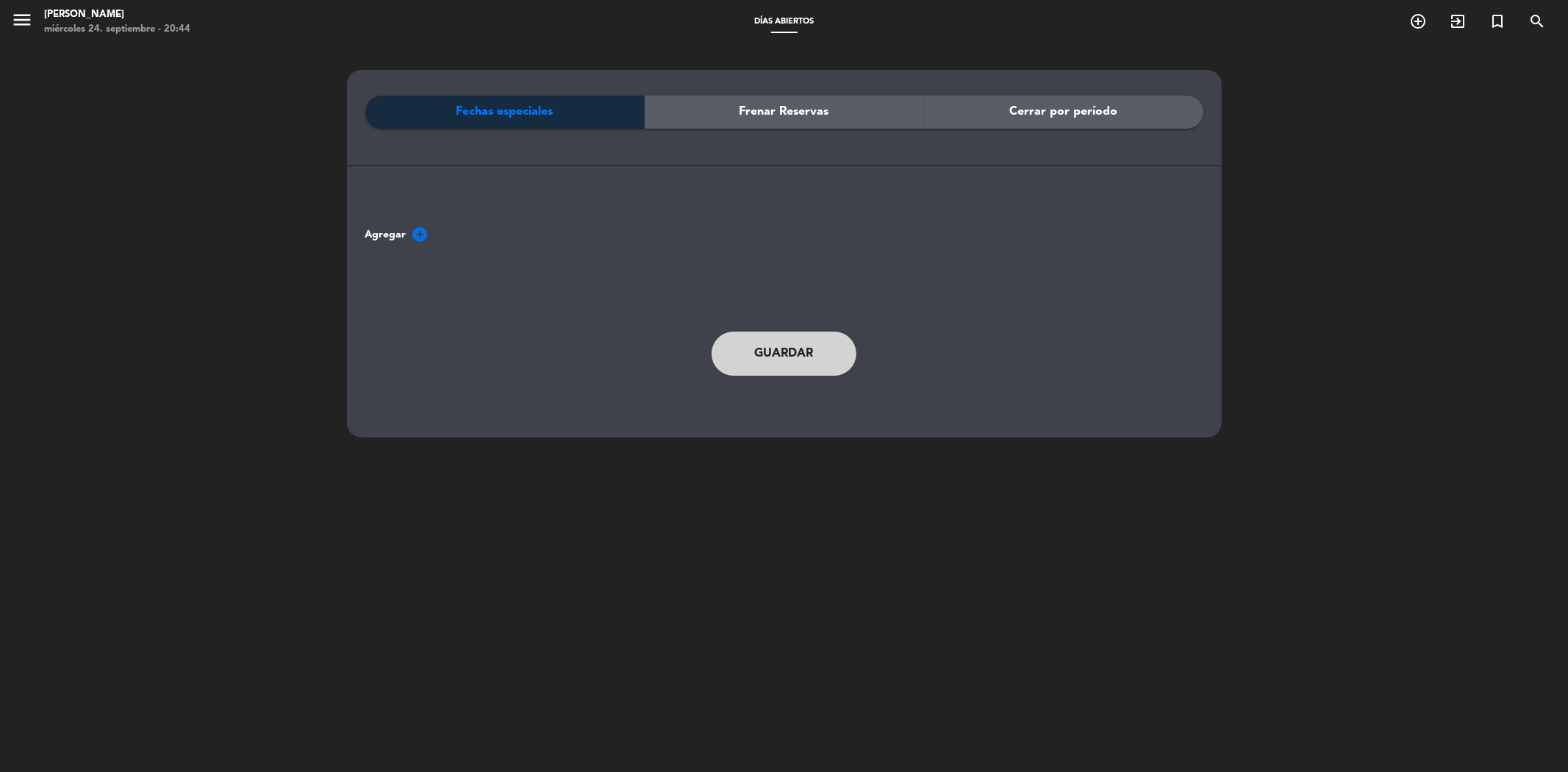
click at [755, 356] on button "Guardar" at bounding box center [784, 353] width 145 height 44
click at [20, 25] on icon "menu" at bounding box center [22, 20] width 22 height 22
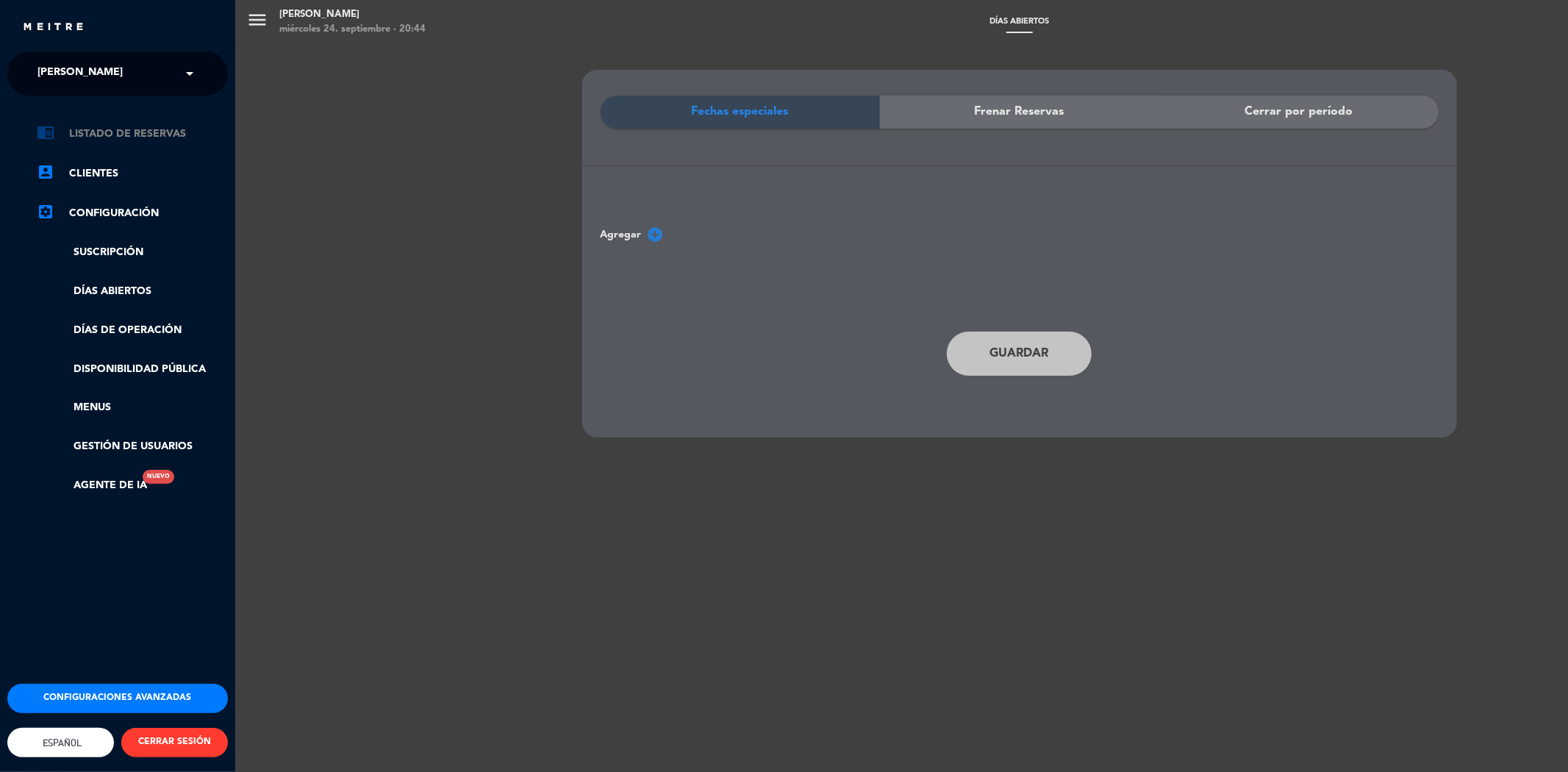
click at [93, 132] on link "chrome_reader_mode Listado de Reservas" at bounding box center [133, 134] width 191 height 18
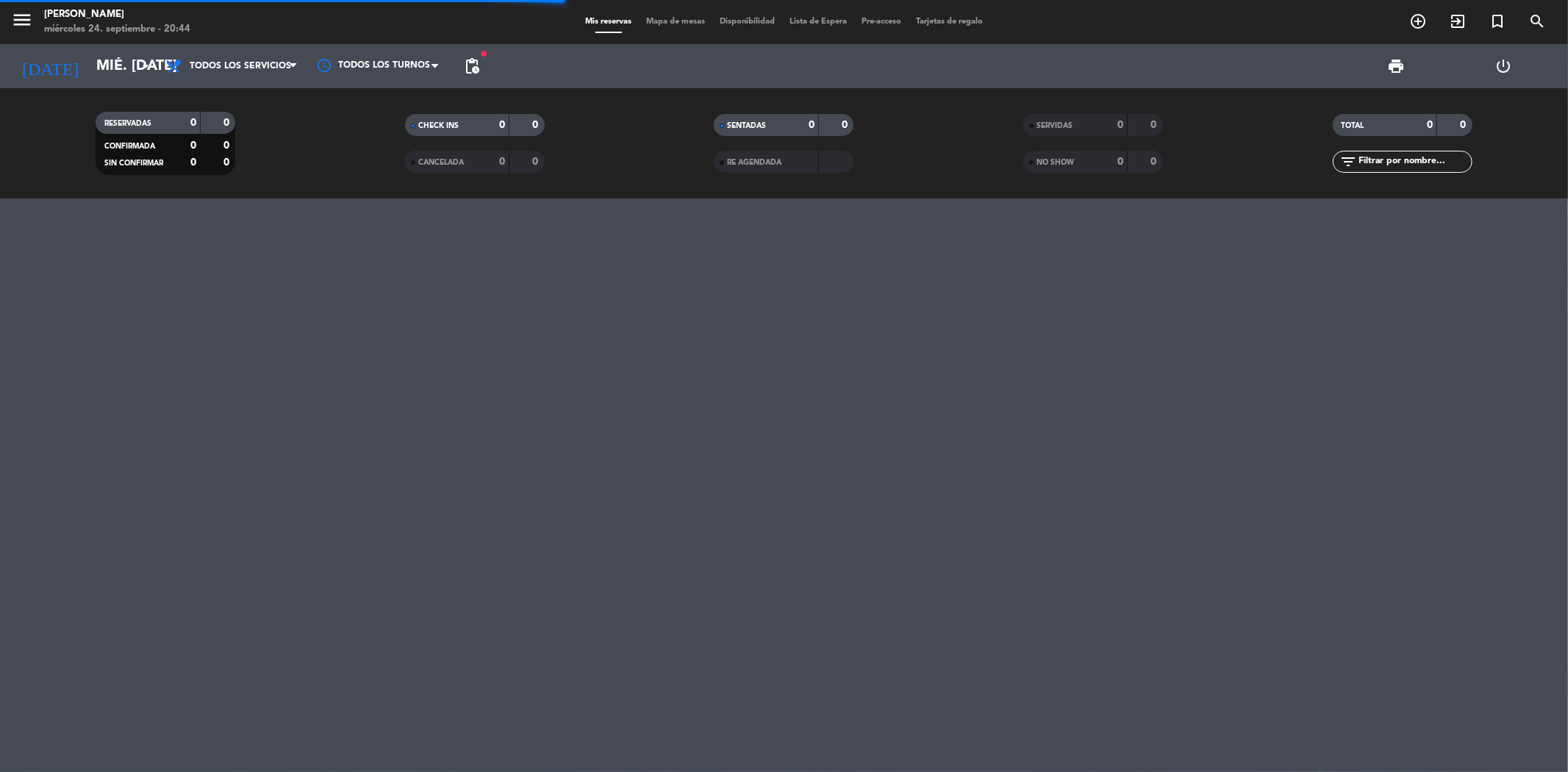
drag, startPoint x: 93, startPoint y: 132, endPoint x: 63, endPoint y: 136, distance: 30.3
click at [53, 155] on filter-checkbox "RESERVADAS 0 0 CONFIRMADA 0 0 SIN CONFIRMAR 0 0" at bounding box center [165, 143] width 309 height 63
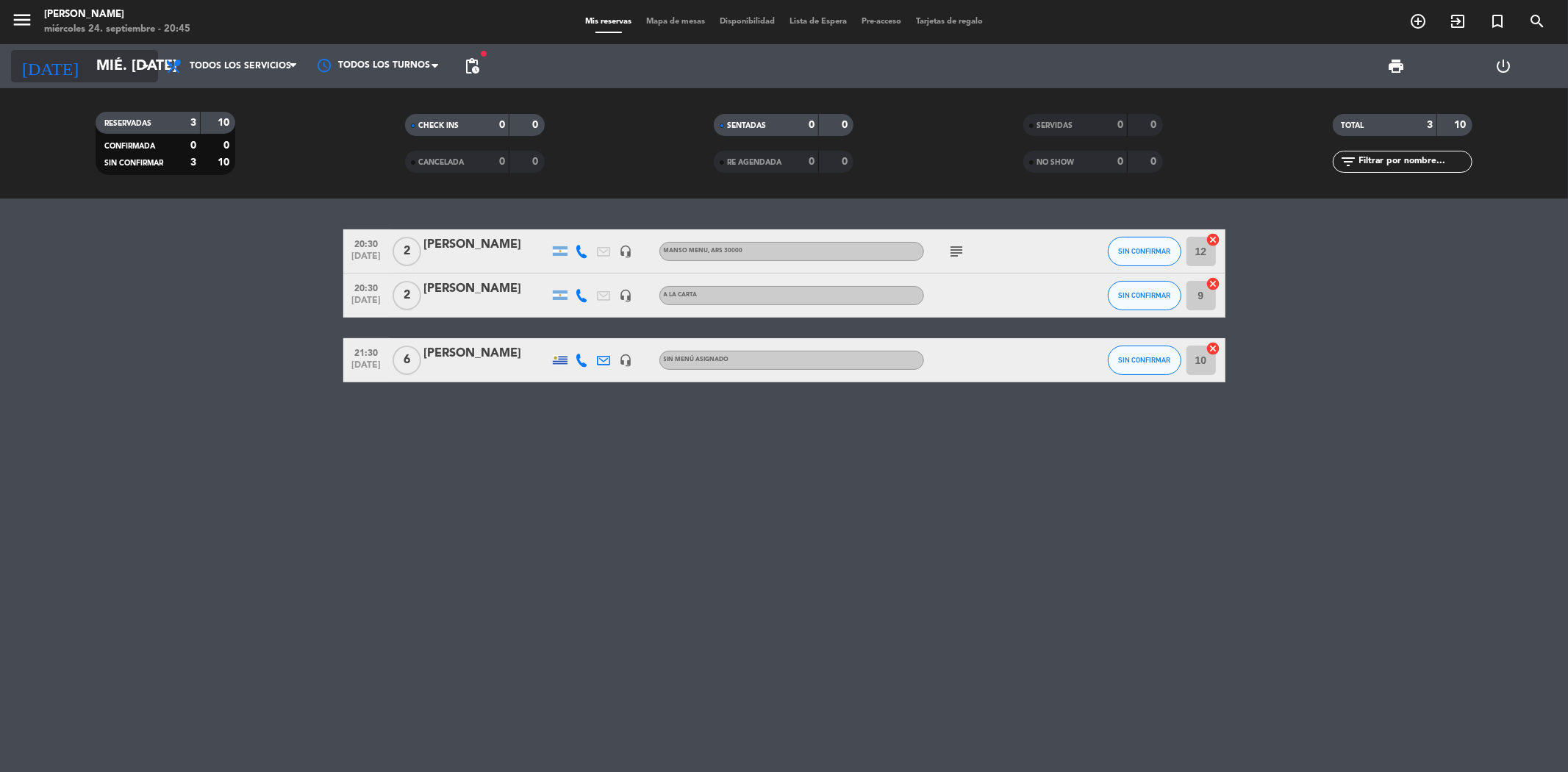
click at [116, 76] on input "mié. [DATE]" at bounding box center [182, 66] width 187 height 33
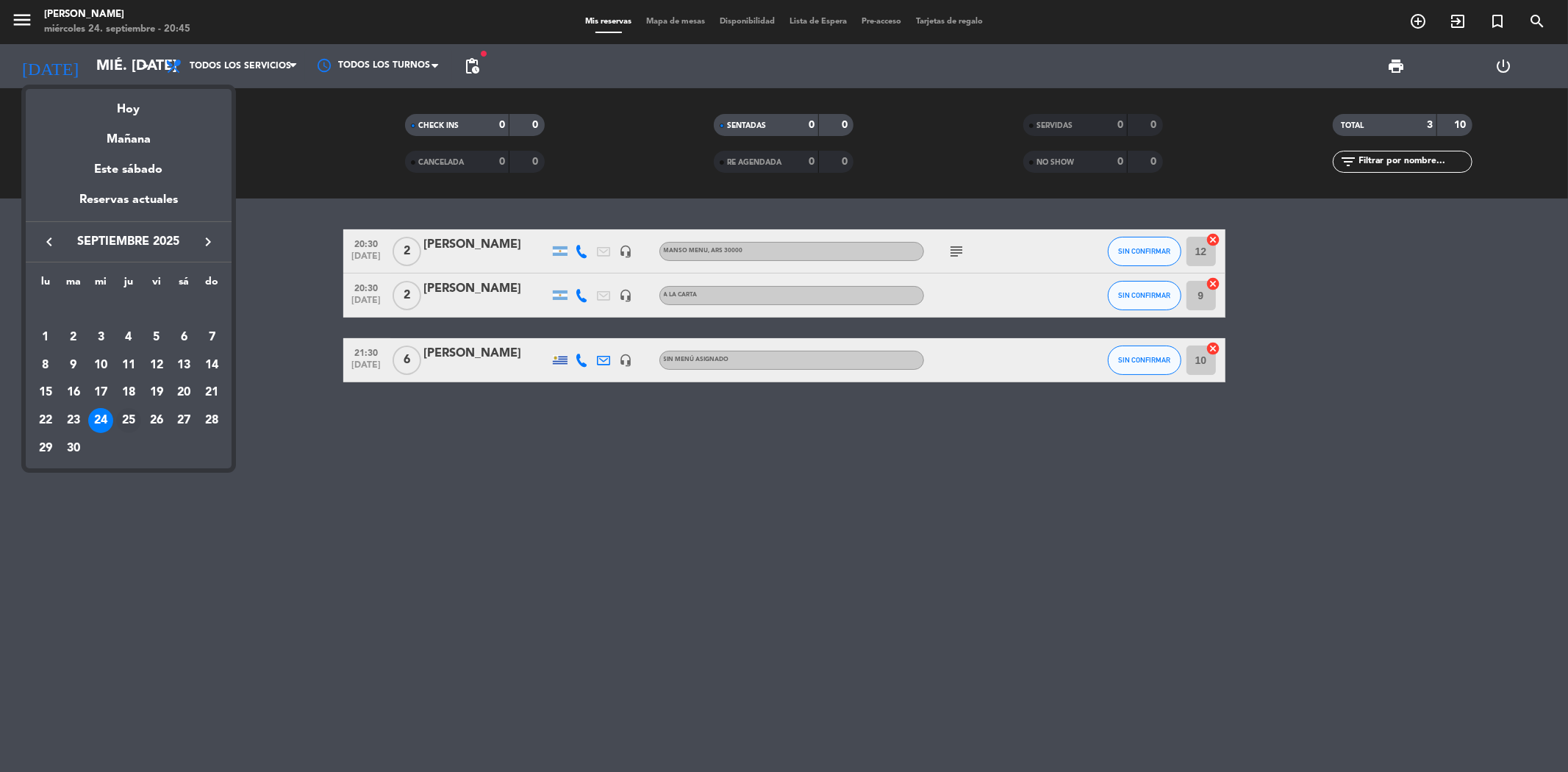
click at [126, 422] on div "25" at bounding box center [129, 420] width 25 height 25
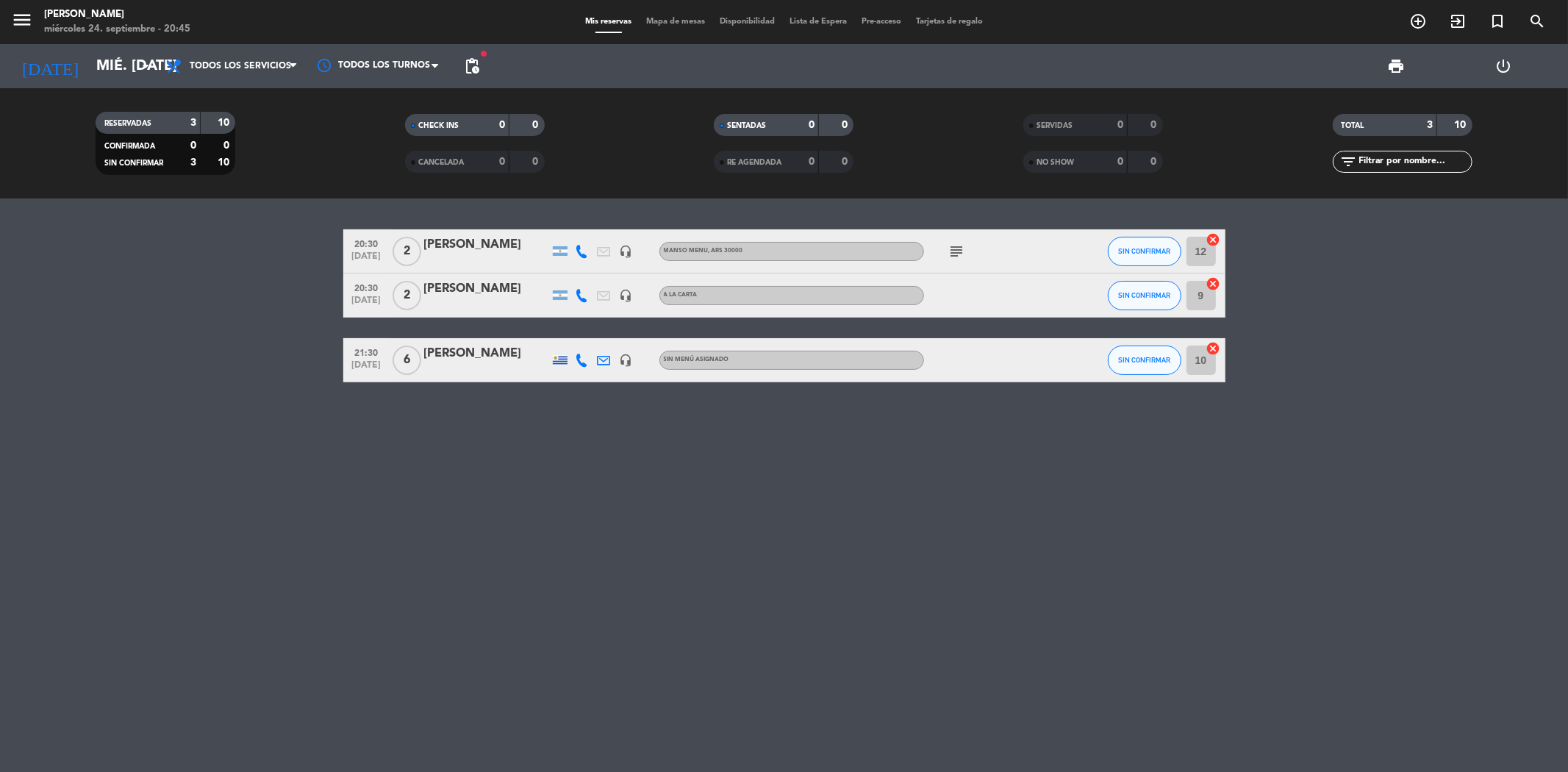
type input "[DEMOGRAPHIC_DATA] [DATE]"
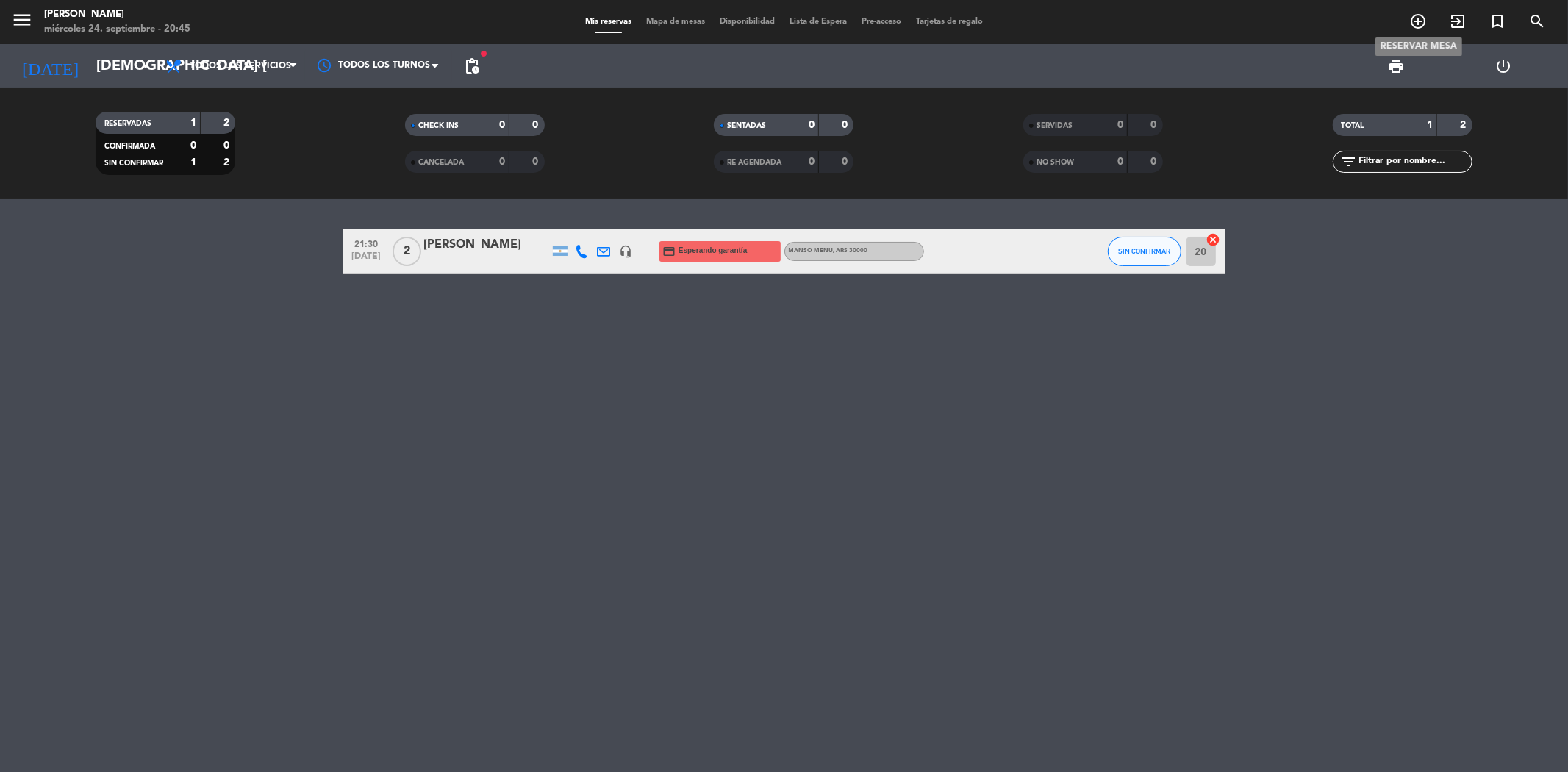
click at [1417, 20] on icon "add_circle_outline" at bounding box center [1418, 22] width 18 height 18
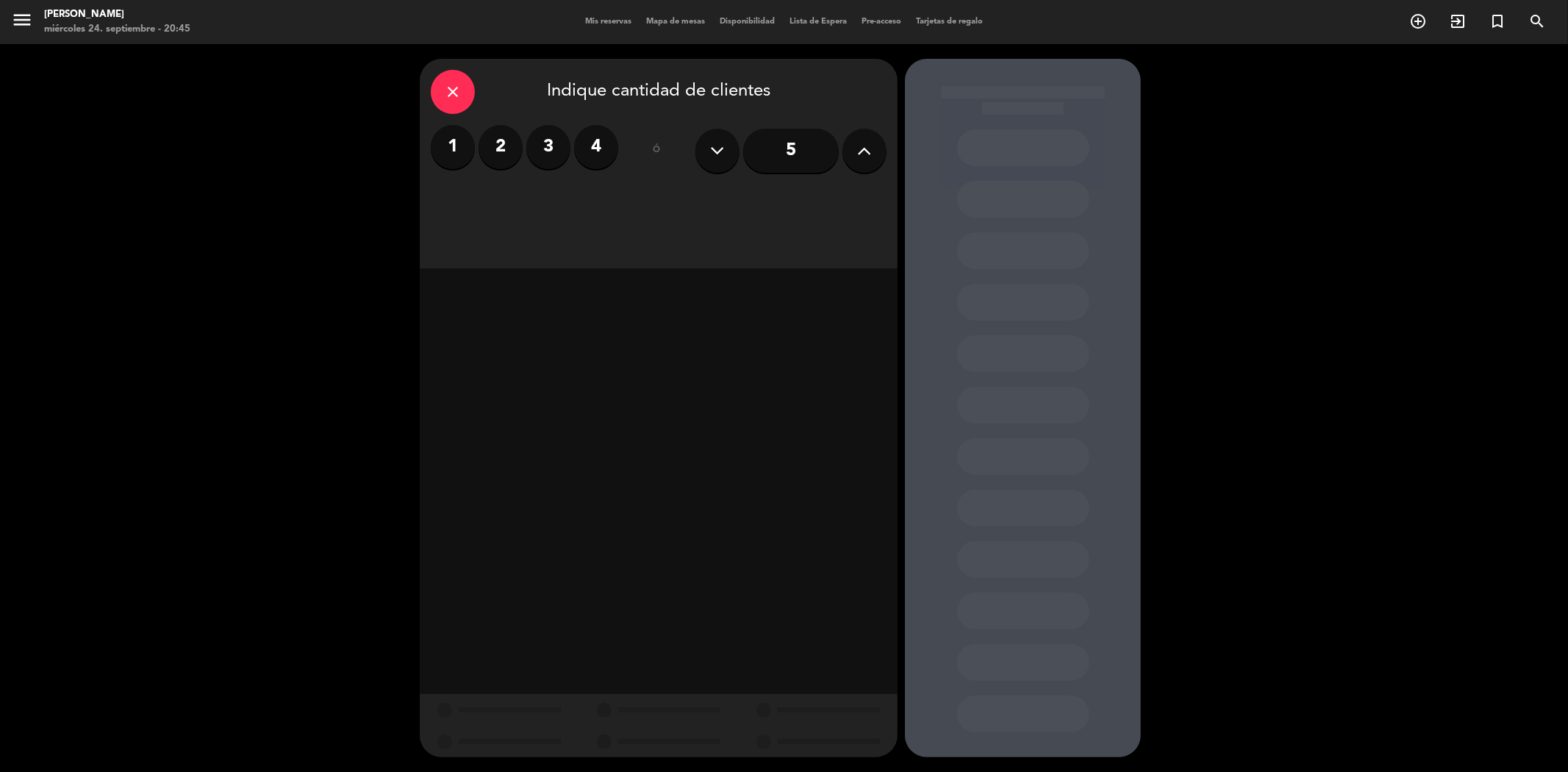
click at [535, 143] on label "3" at bounding box center [548, 147] width 44 height 44
click at [606, 206] on div "Almuerzo" at bounding box center [543, 202] width 226 height 30
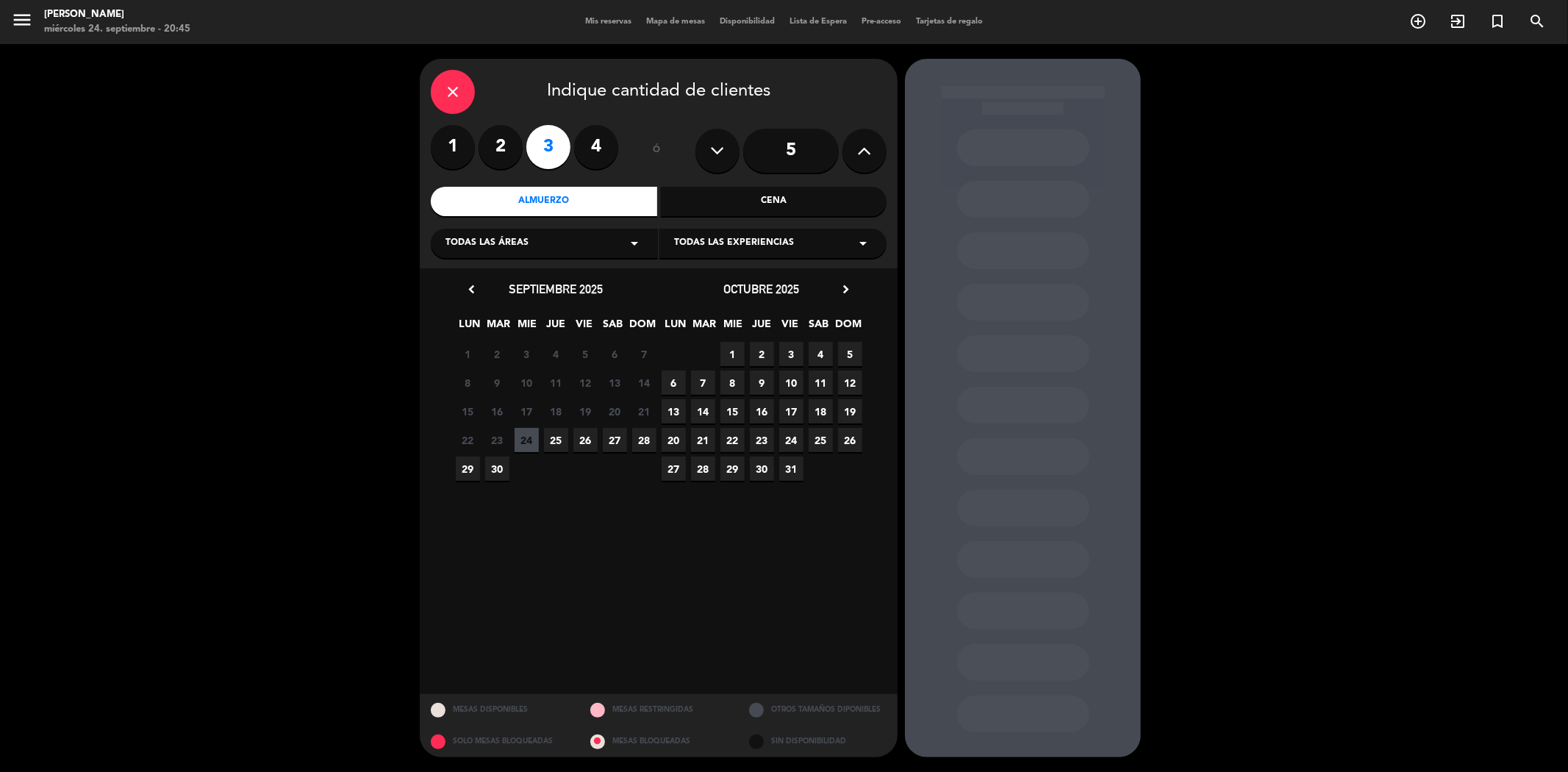
click at [558, 439] on span "25" at bounding box center [556, 440] width 24 height 24
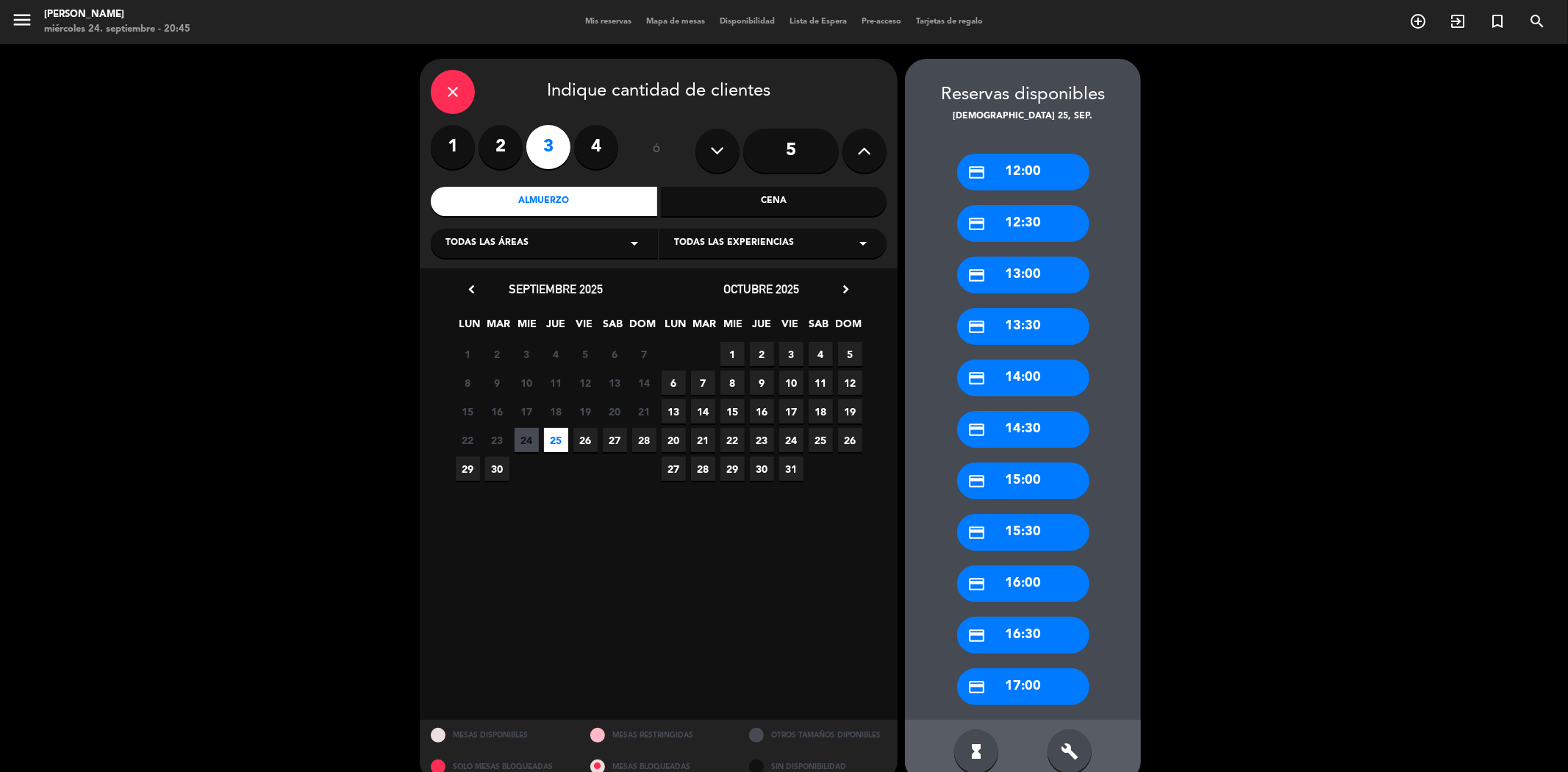
click at [580, 445] on span "26" at bounding box center [585, 440] width 24 height 24
click at [708, 199] on div "Cena" at bounding box center [773, 202] width 226 height 30
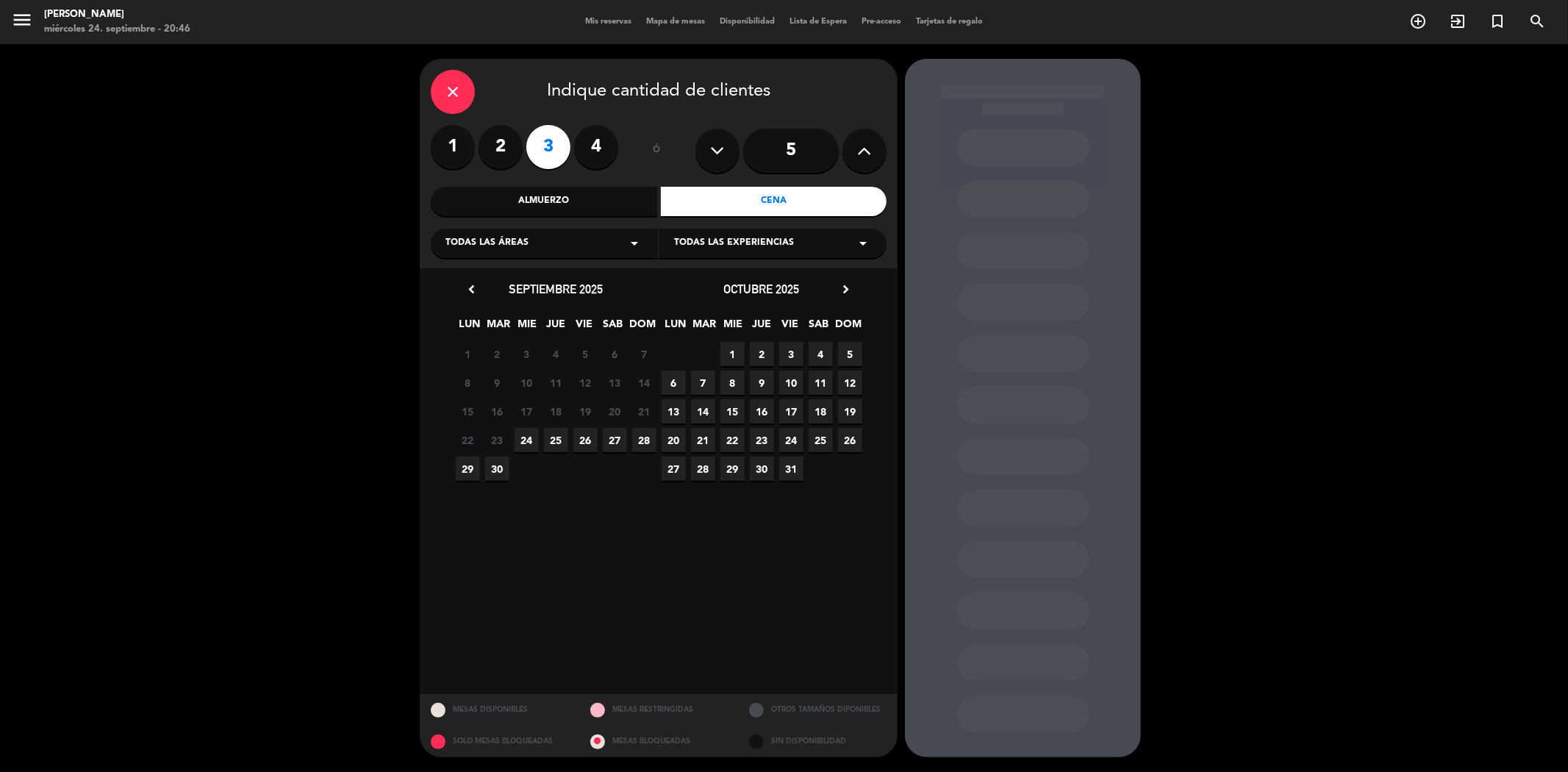
click at [553, 443] on span "25" at bounding box center [556, 440] width 24 height 24
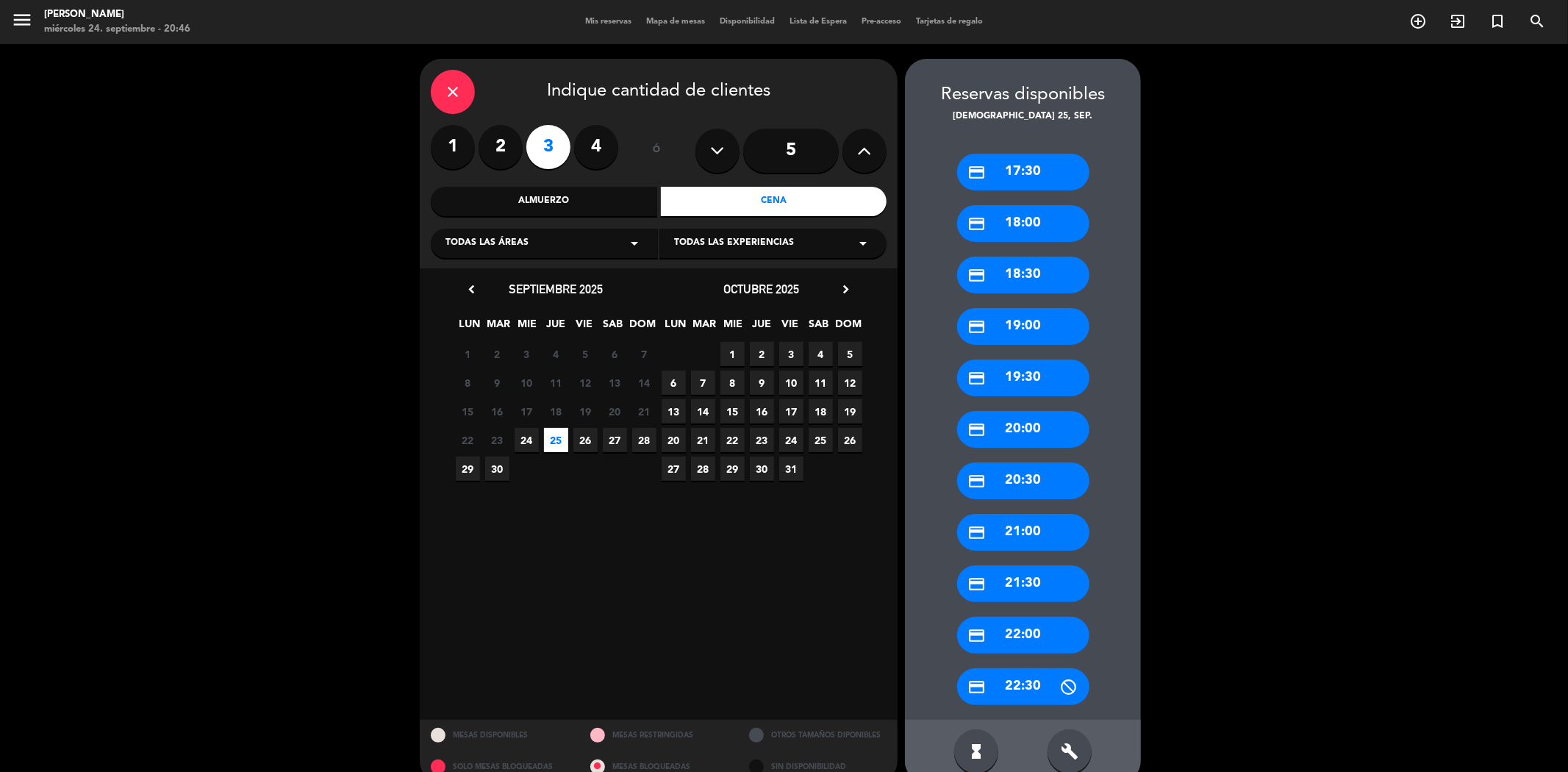
click at [575, 435] on span "26" at bounding box center [585, 440] width 24 height 24
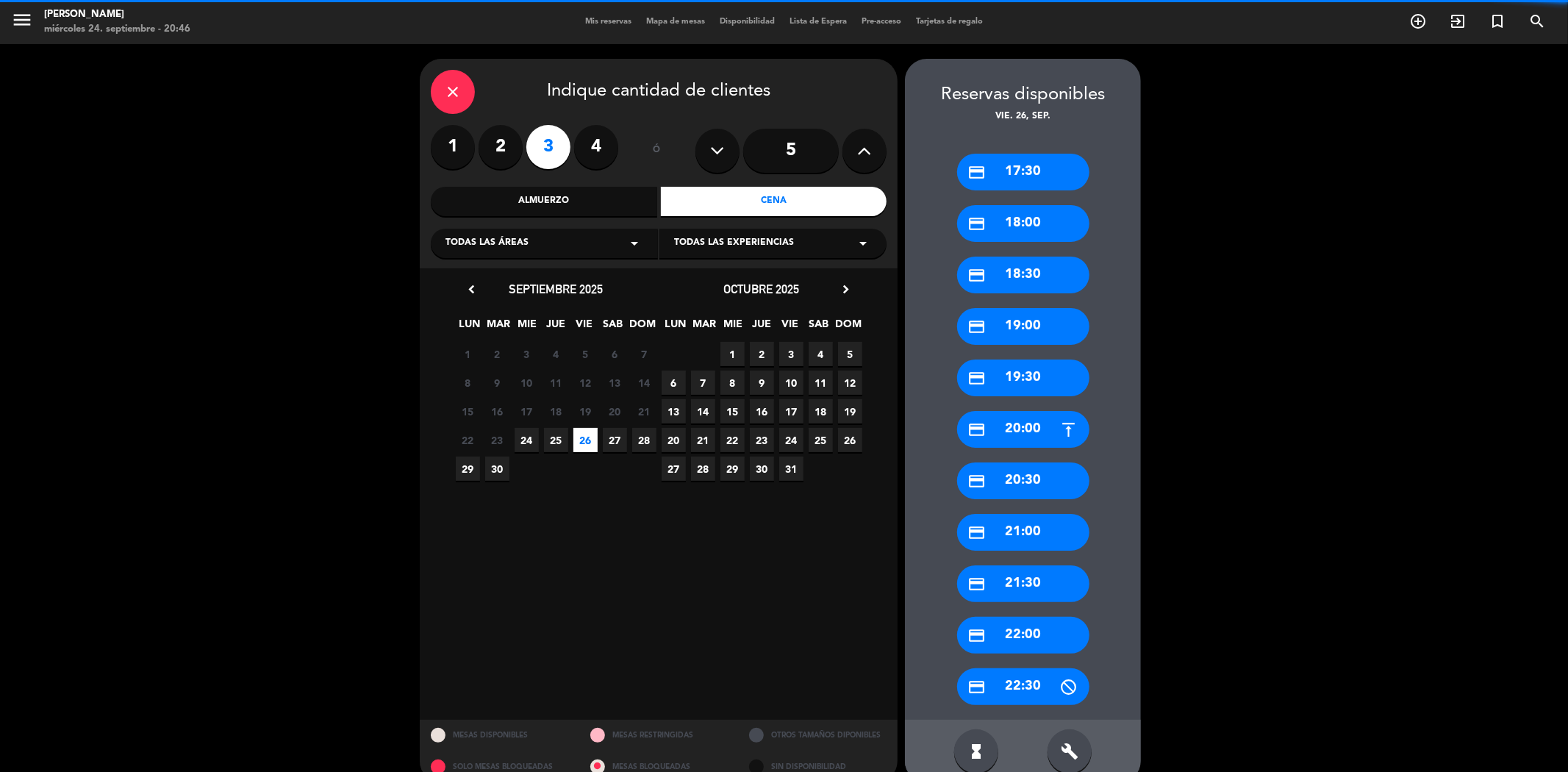
click at [612, 443] on span "27" at bounding box center [615, 440] width 24 height 24
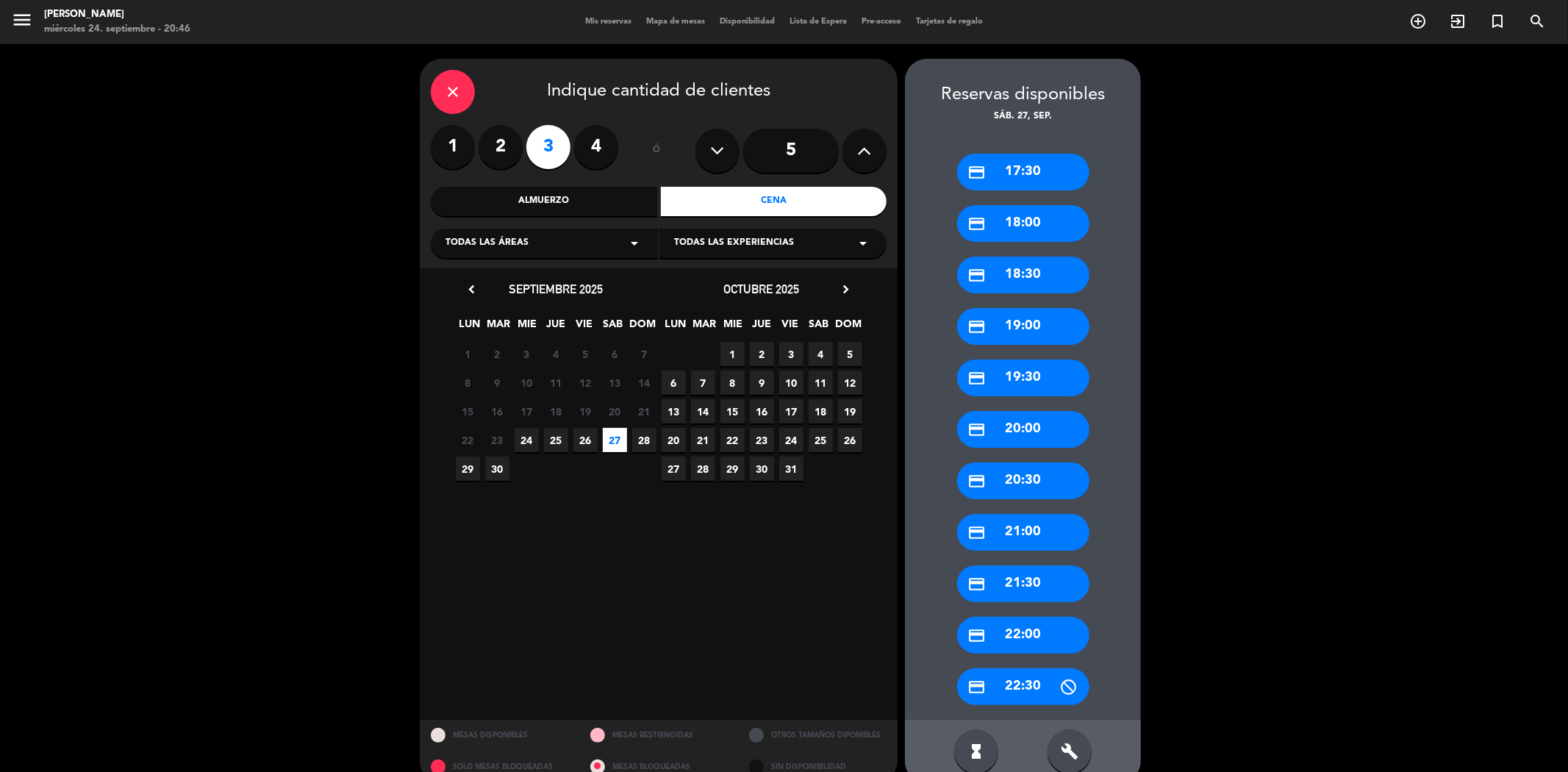
click at [462, 90] on div "close" at bounding box center [452, 91] width 44 height 44
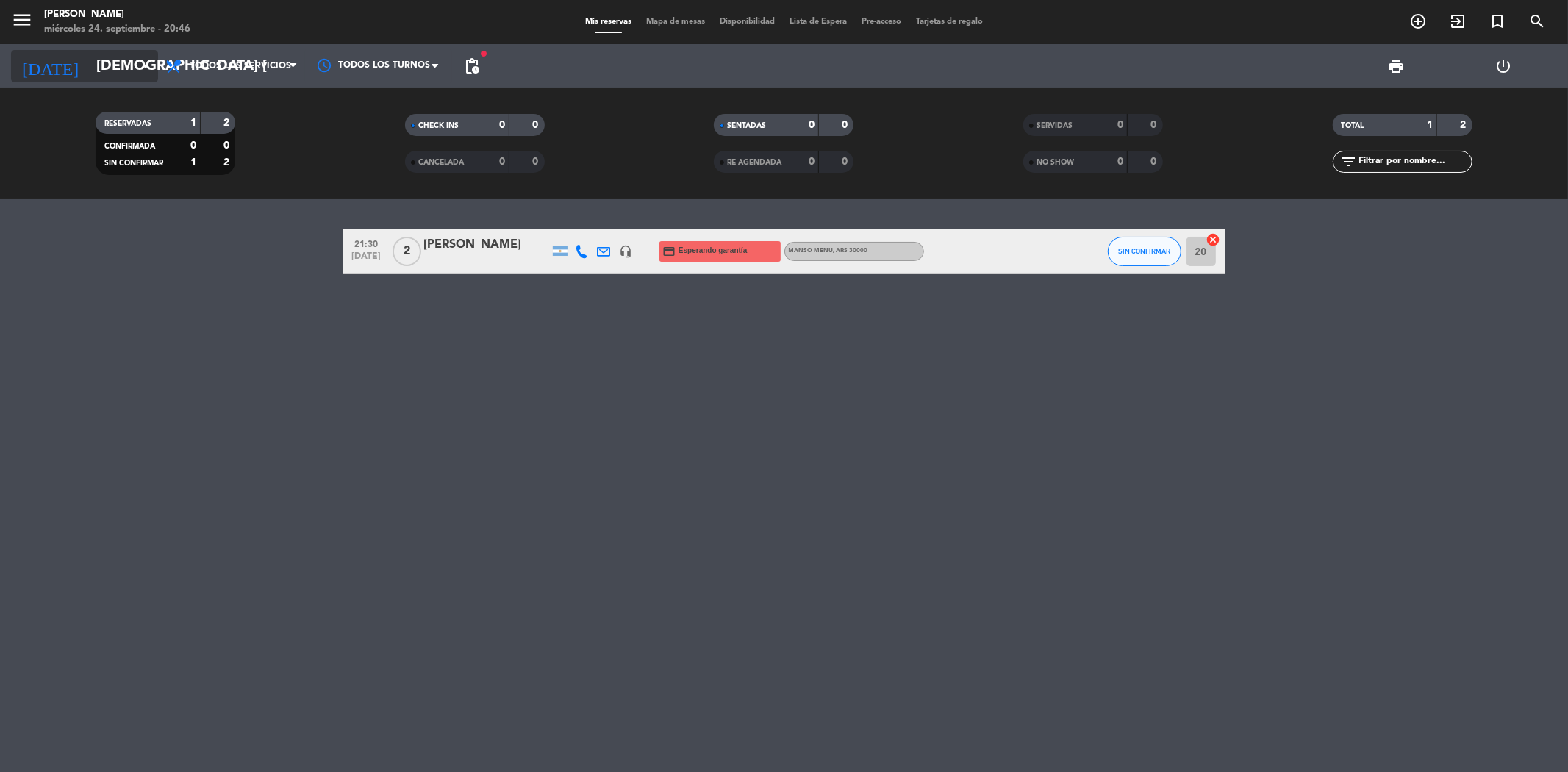
click at [103, 54] on input "[DEMOGRAPHIC_DATA] [DATE]" at bounding box center [182, 66] width 187 height 33
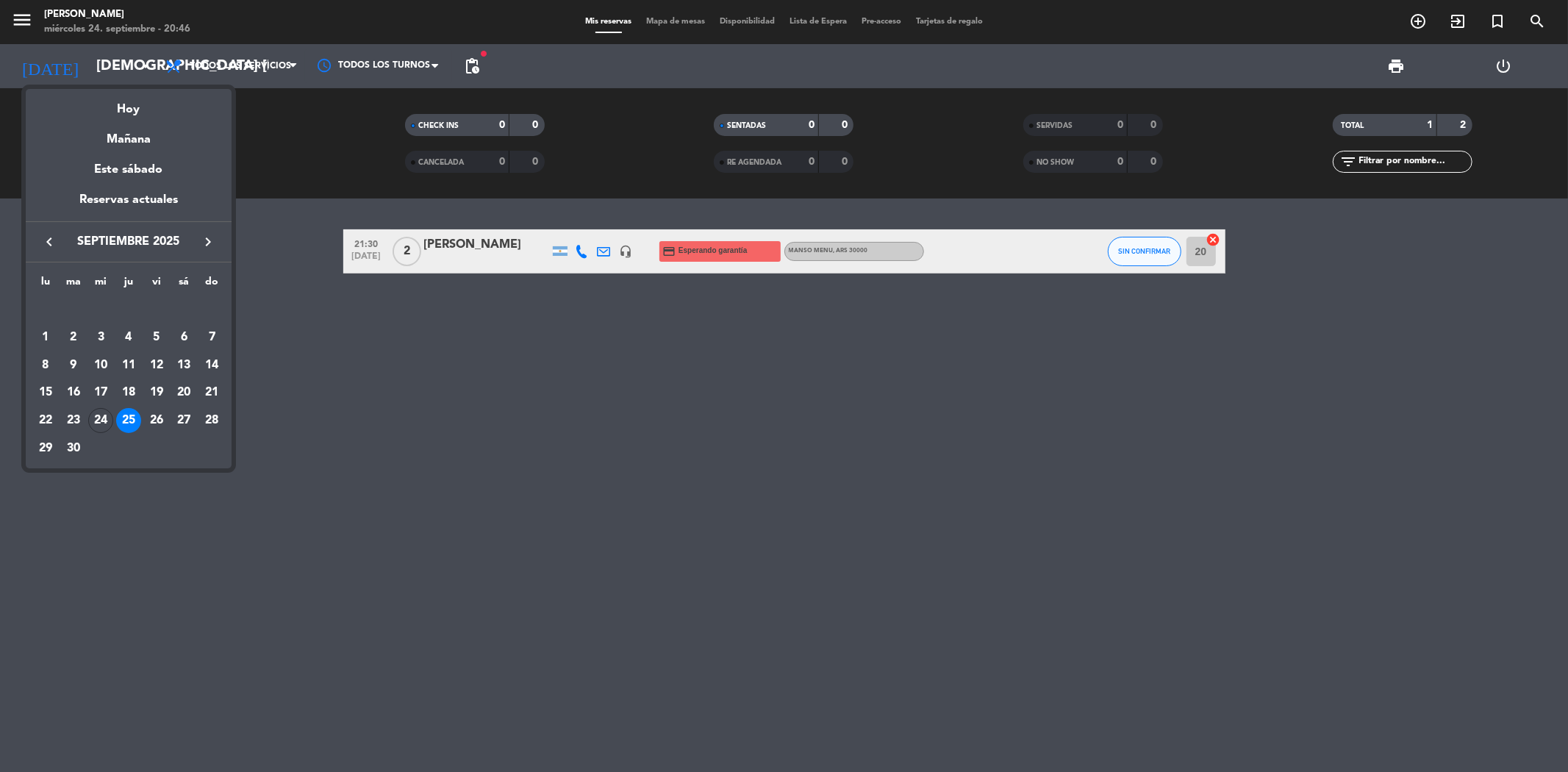
click at [1405, 21] on div at bounding box center [784, 386] width 1568 height 772
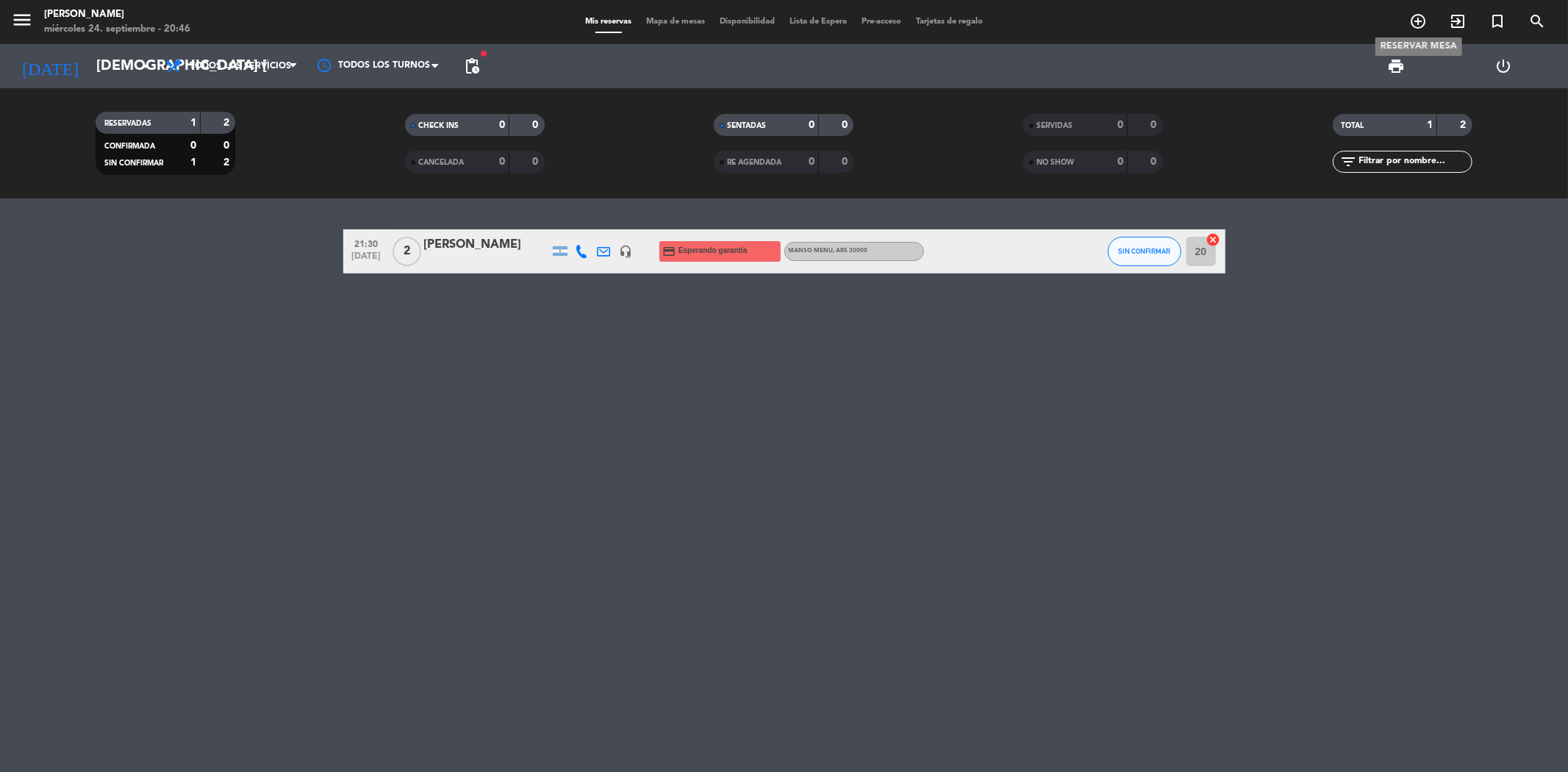
click at [1415, 18] on icon "add_circle_outline" at bounding box center [1418, 22] width 18 height 18
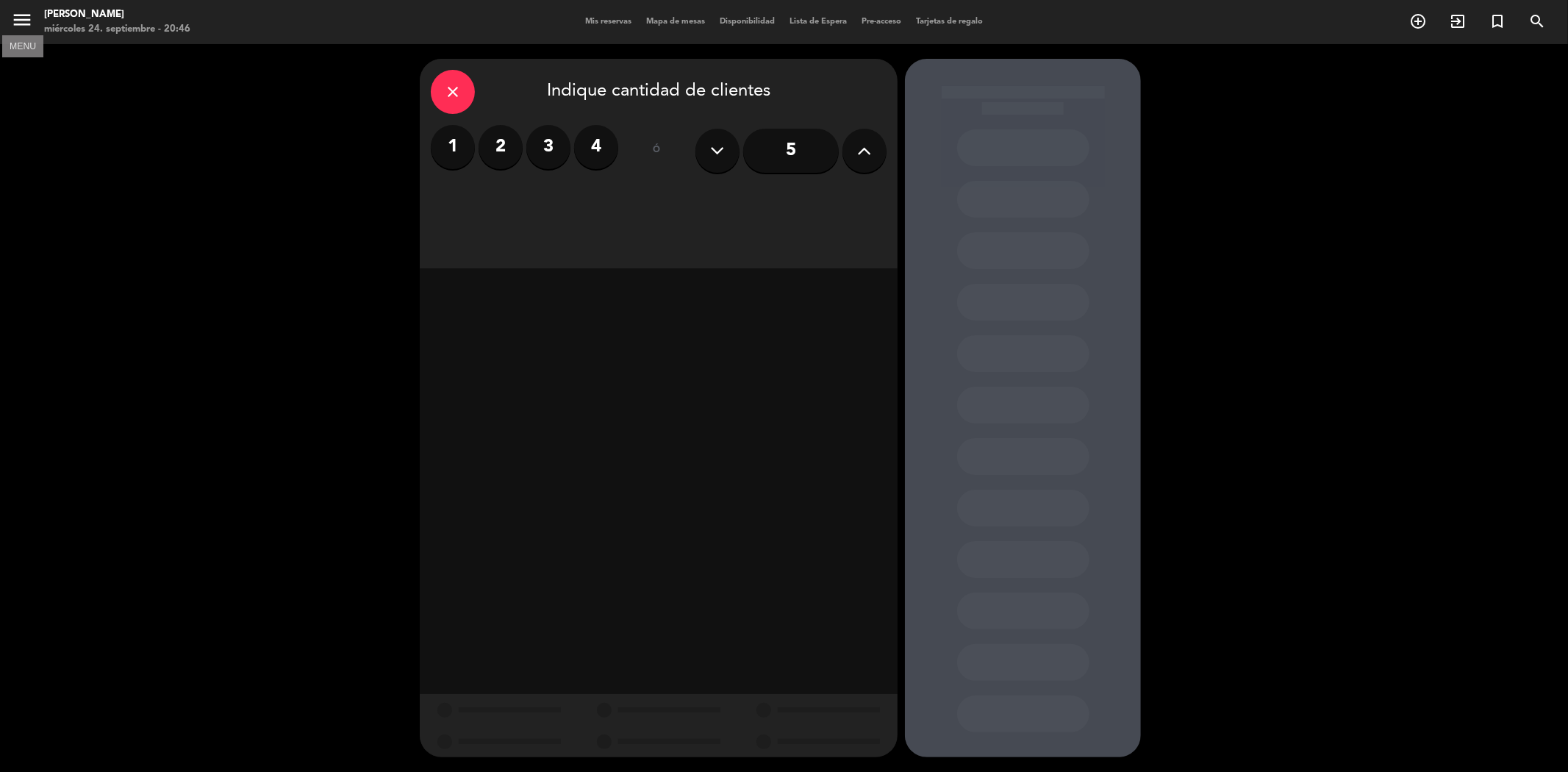
click at [16, 24] on icon "menu" at bounding box center [22, 20] width 22 height 22
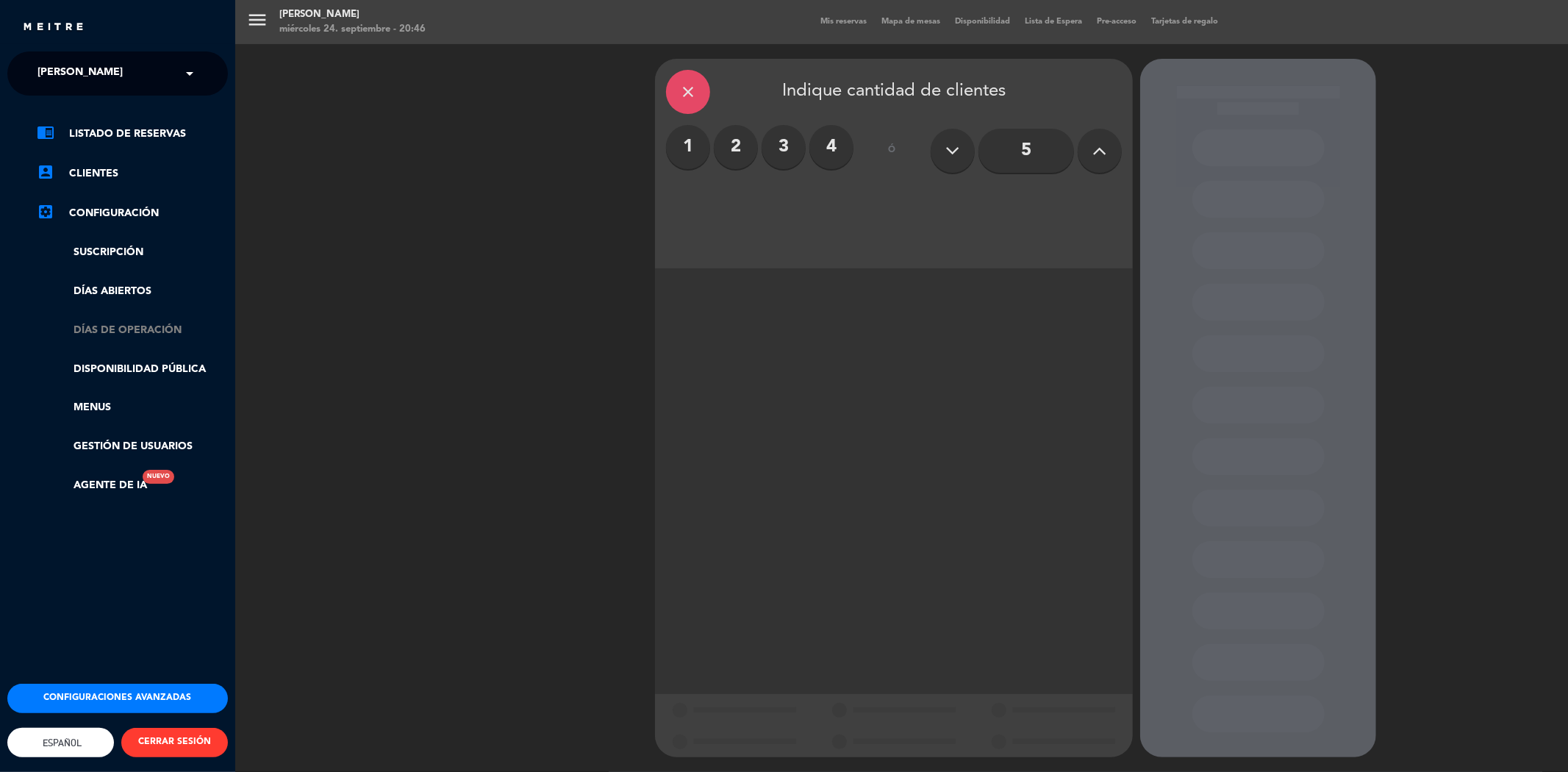
click at [126, 329] on link "Días de Operación" at bounding box center [133, 330] width 191 height 17
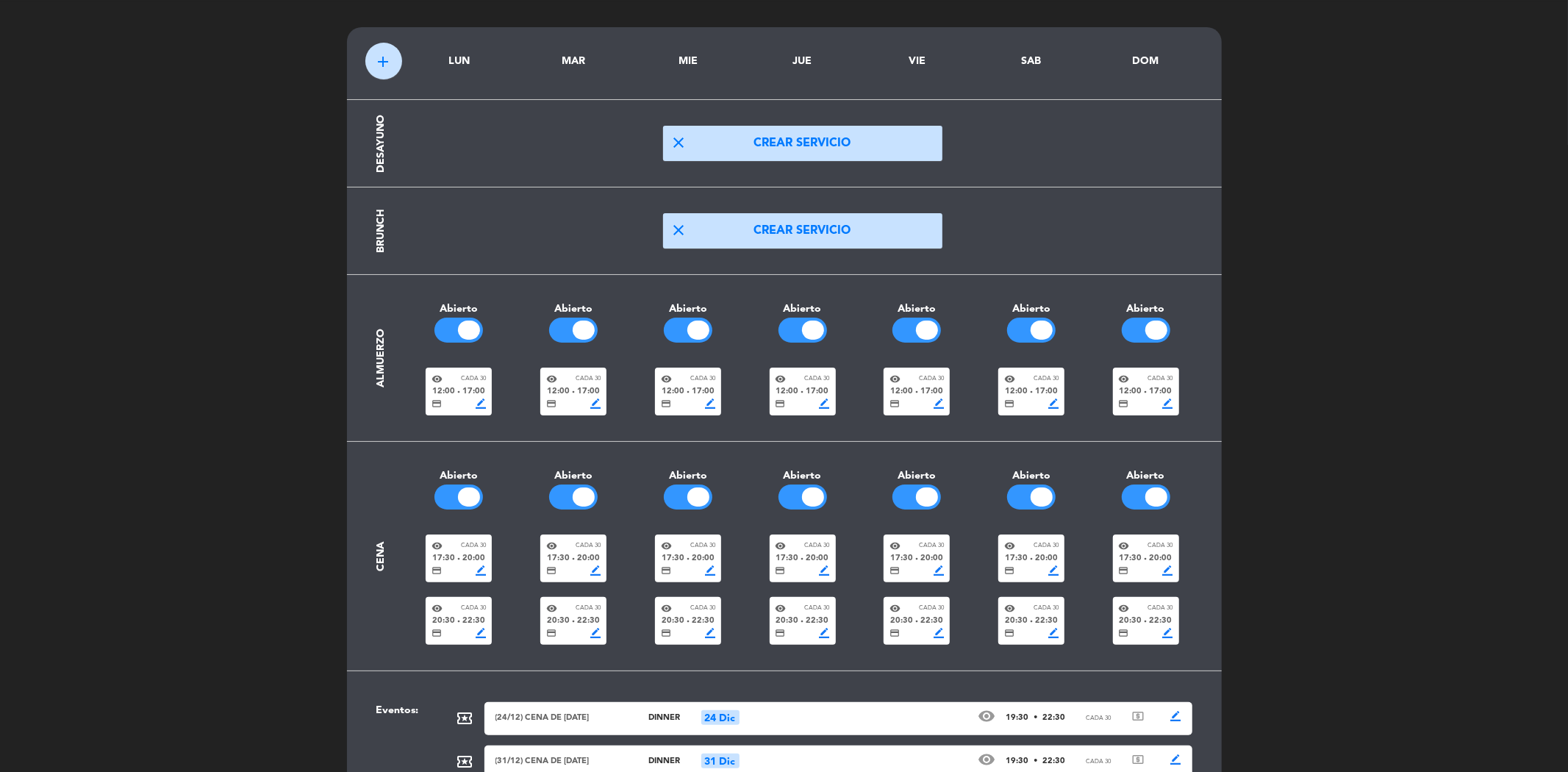
scroll to position [99, 0]
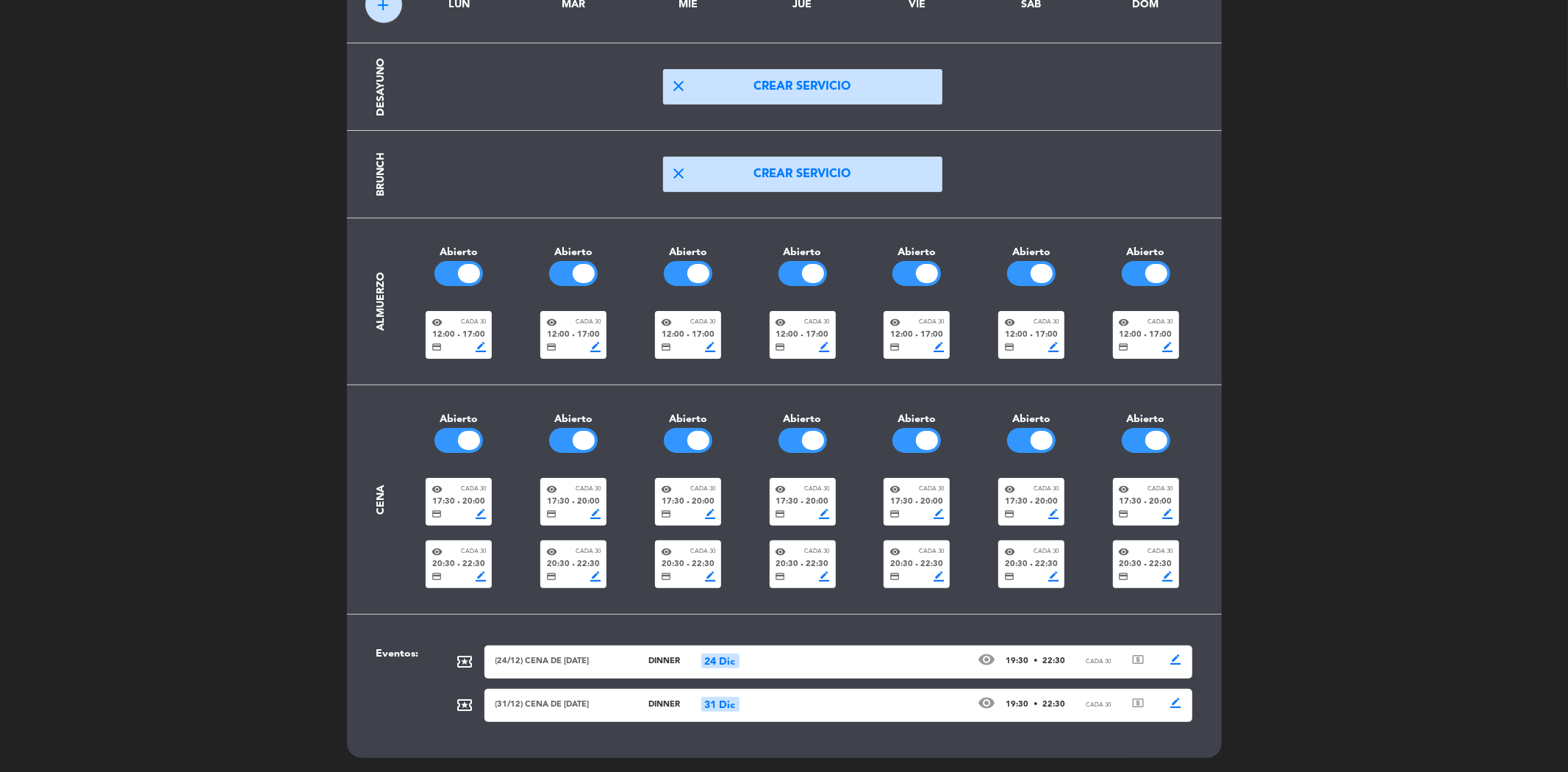
click at [467, 663] on span "local_activity" at bounding box center [466, 662] width 18 height 18
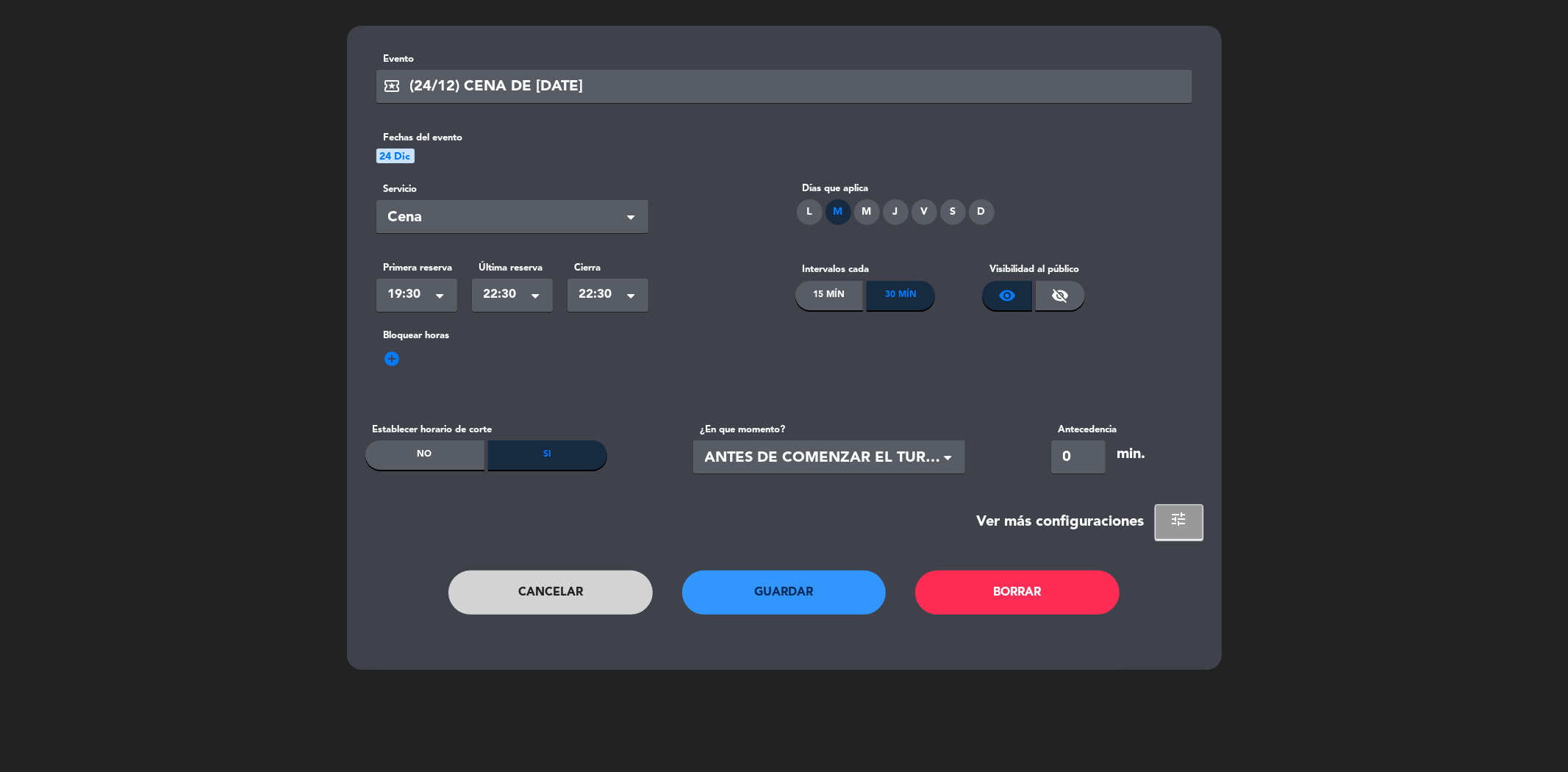
scroll to position [0, 0]
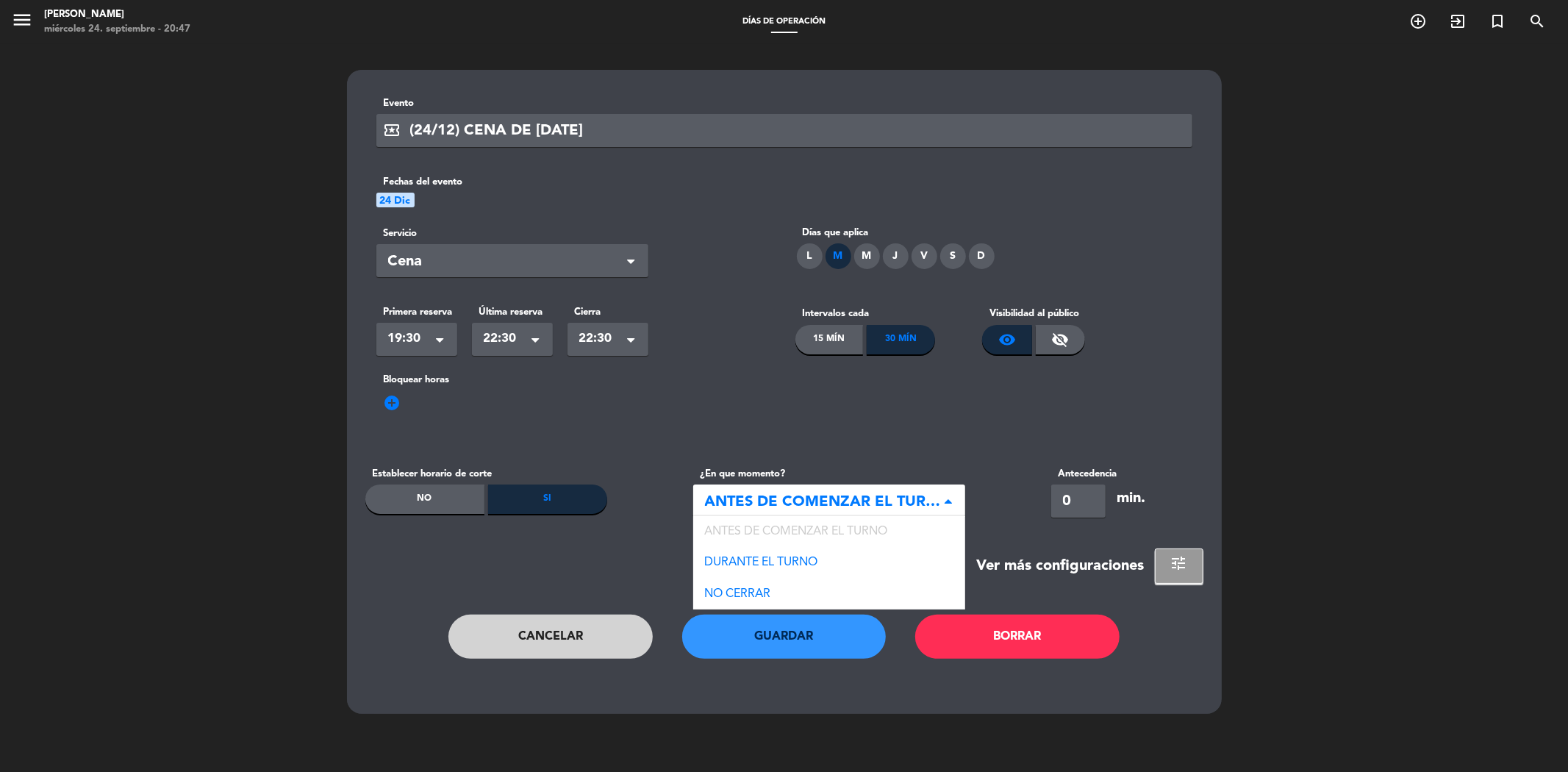
click at [813, 498] on span "ANTES DE COMENZAR EL TURNO" at bounding box center [823, 502] width 236 height 24
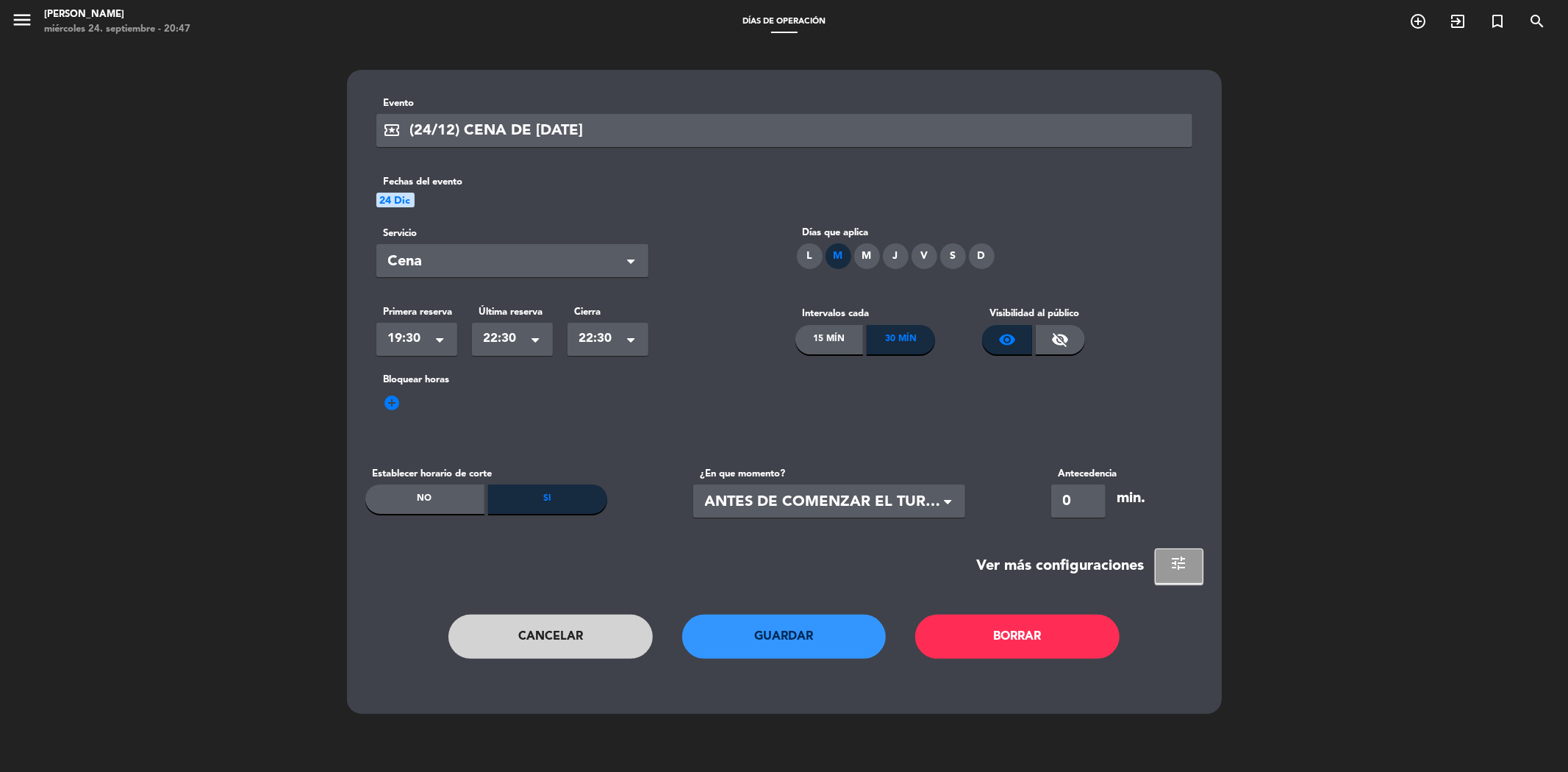
click at [813, 498] on span "ANTES DE COMENZAR EL TURNO" at bounding box center [823, 502] width 236 height 24
click at [24, 15] on icon "menu" at bounding box center [22, 20] width 22 height 22
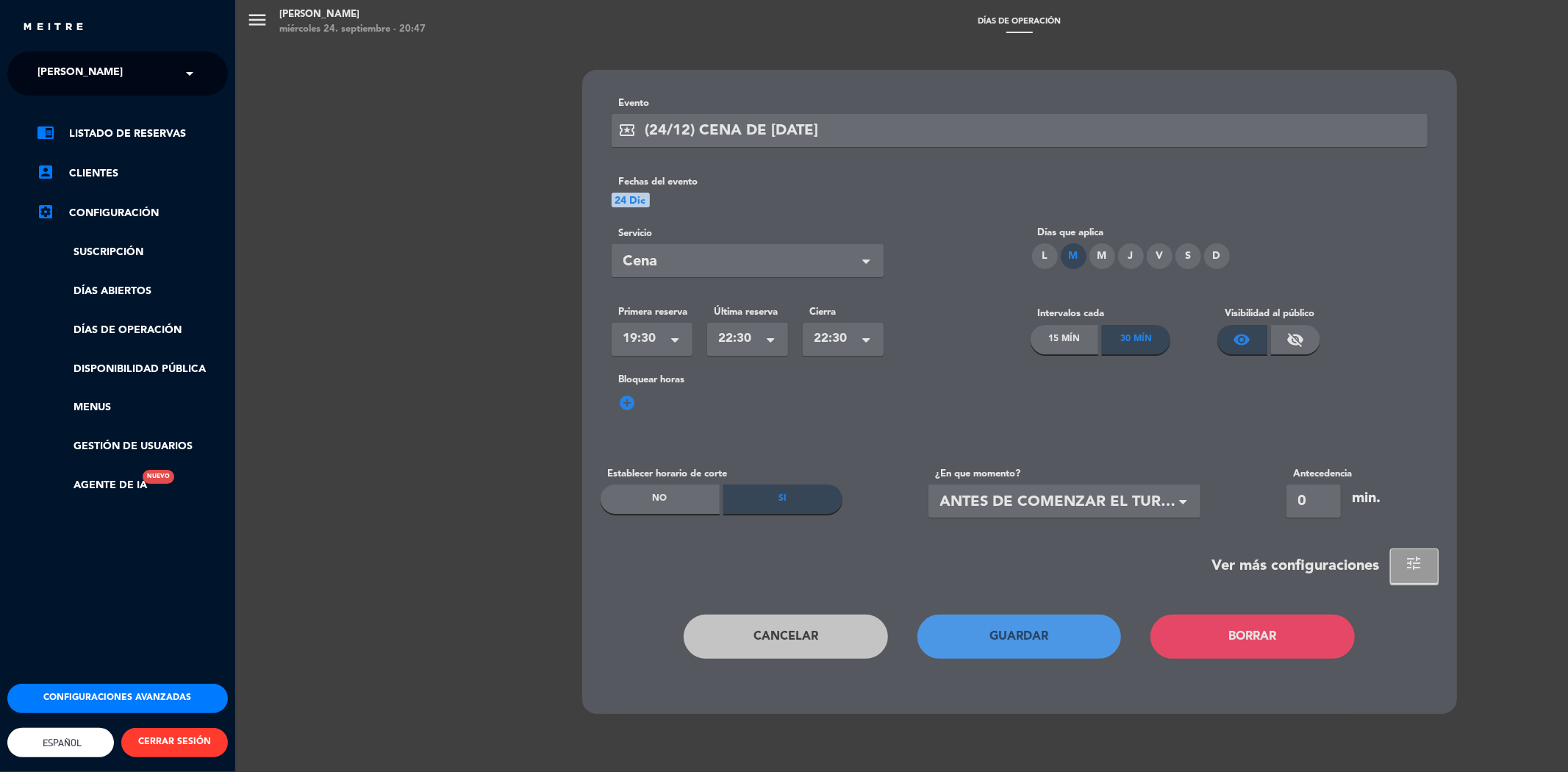
click at [142, 72] on div "× [PERSON_NAME]" at bounding box center [88, 73] width 113 height 31
click at [181, 60] on span at bounding box center [193, 73] width 25 height 31
click at [185, 70] on span at bounding box center [193, 73] width 25 height 31
click at [102, 334] on link "Días de Operación" at bounding box center [133, 330] width 191 height 17
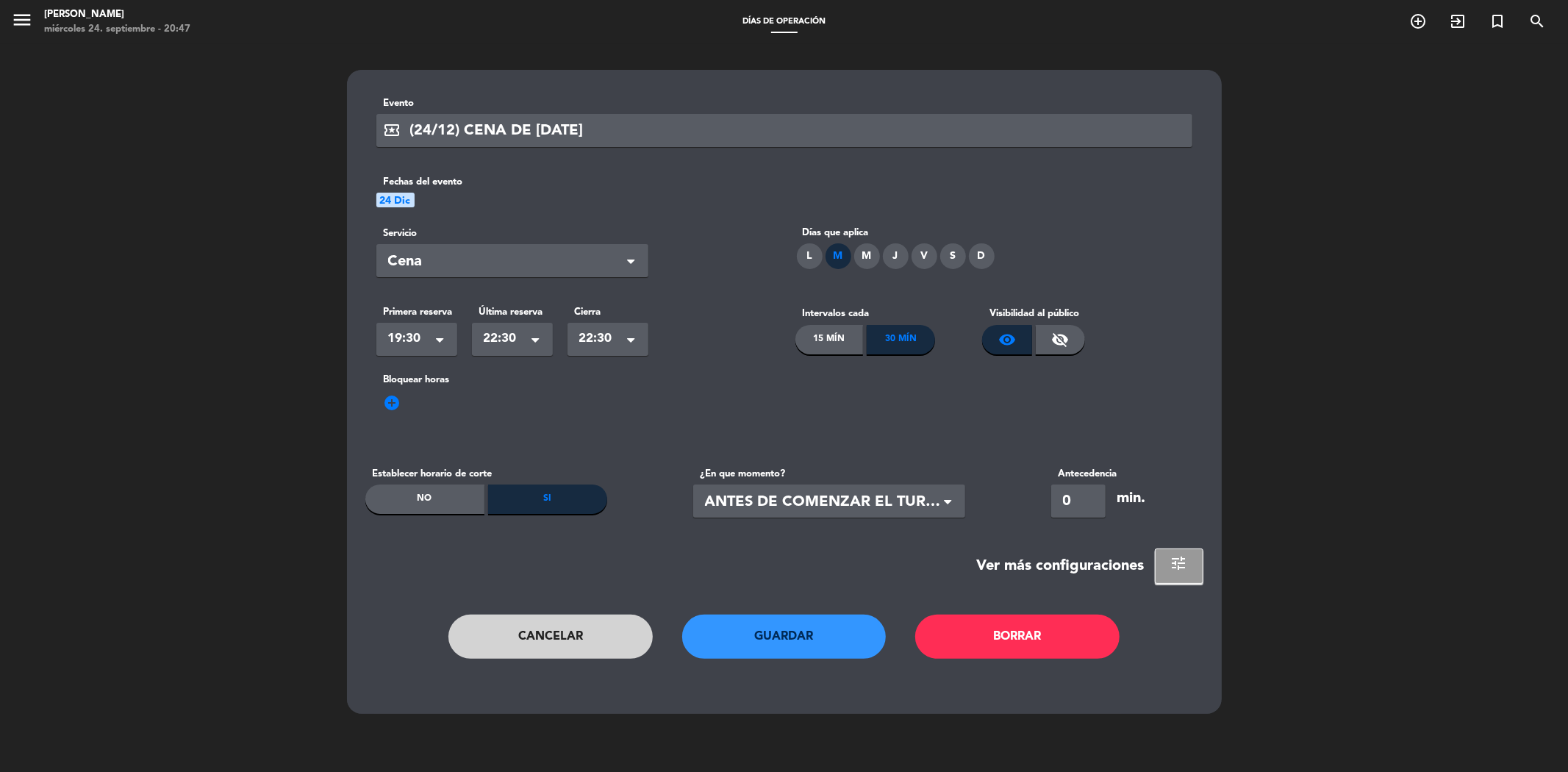
click at [611, 635] on button "Cancelar" at bounding box center [551, 636] width 205 height 44
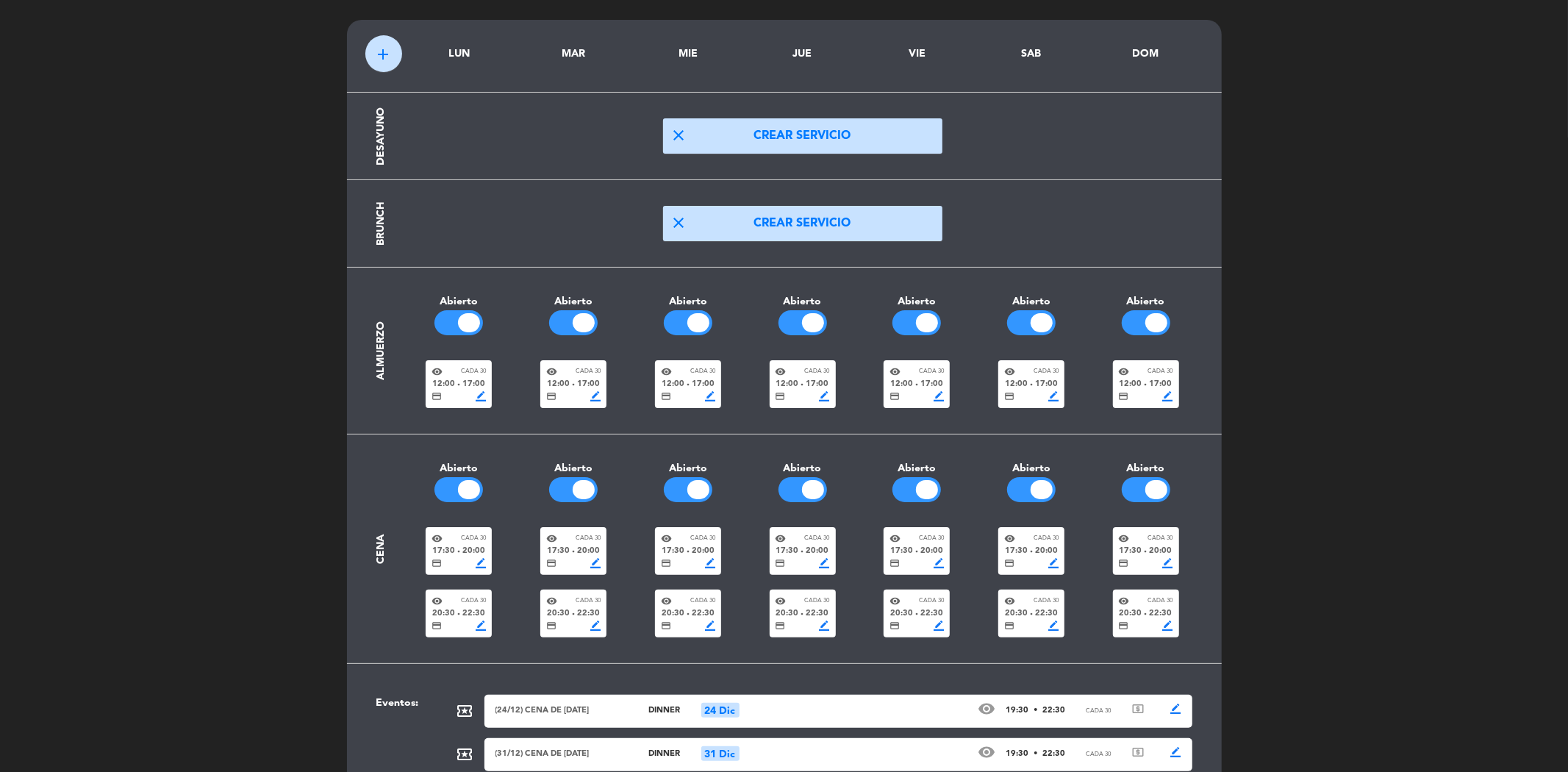
scroll to position [99, 0]
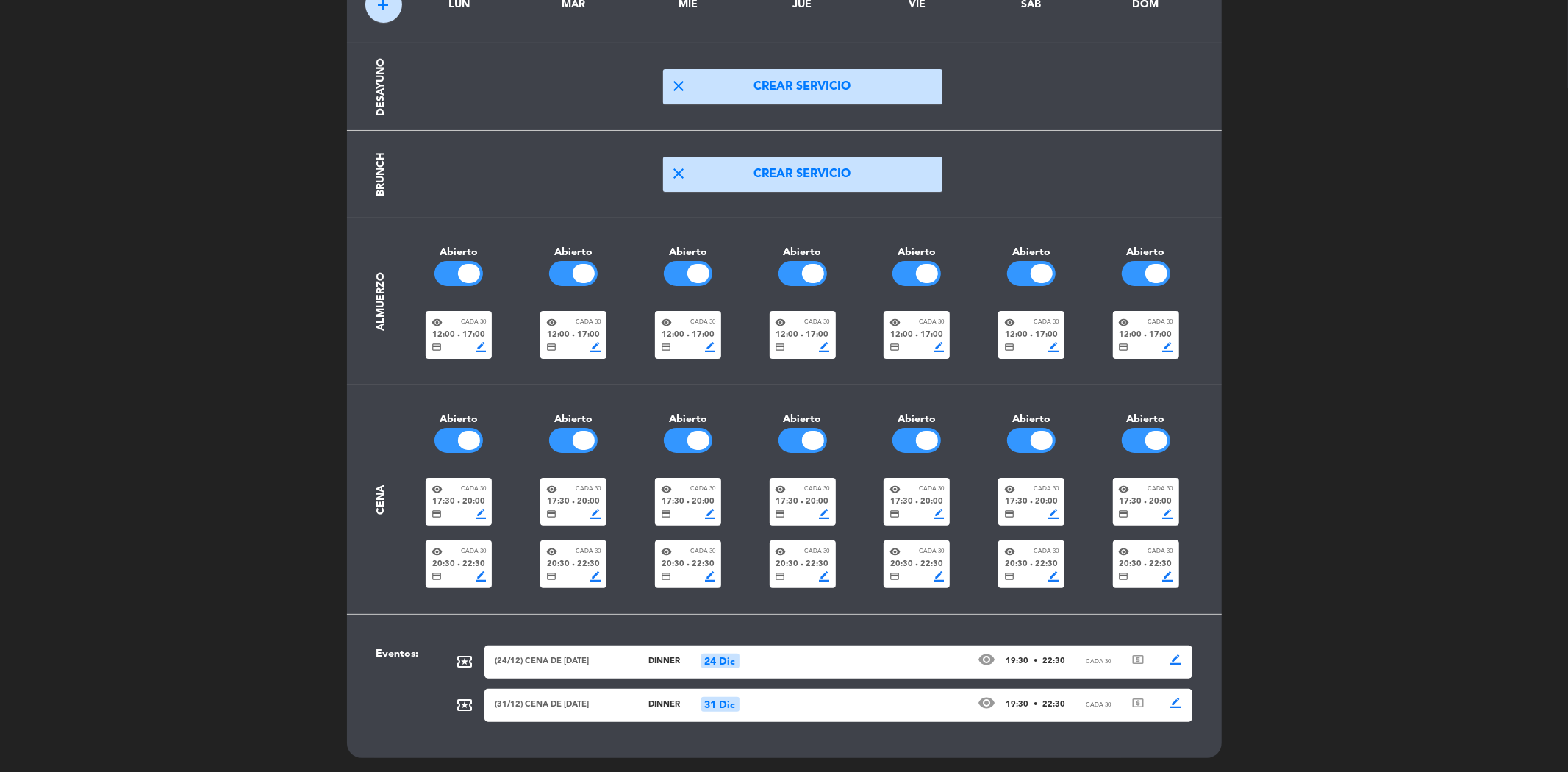
drag, startPoint x: 971, startPoint y: 621, endPoint x: 1010, endPoint y: 660, distance: 55.2
drag, startPoint x: 1010, startPoint y: 660, endPoint x: 950, endPoint y: 621, distance: 71.6
click at [950, 621] on div "add LUN MAR [PERSON_NAME] VIE SAB DOM Desayuno close Crear servicio Brunch clos…" at bounding box center [784, 364] width 838 height 736
click at [407, 648] on div "Eventos:" at bounding box center [400, 689] width 70 height 87
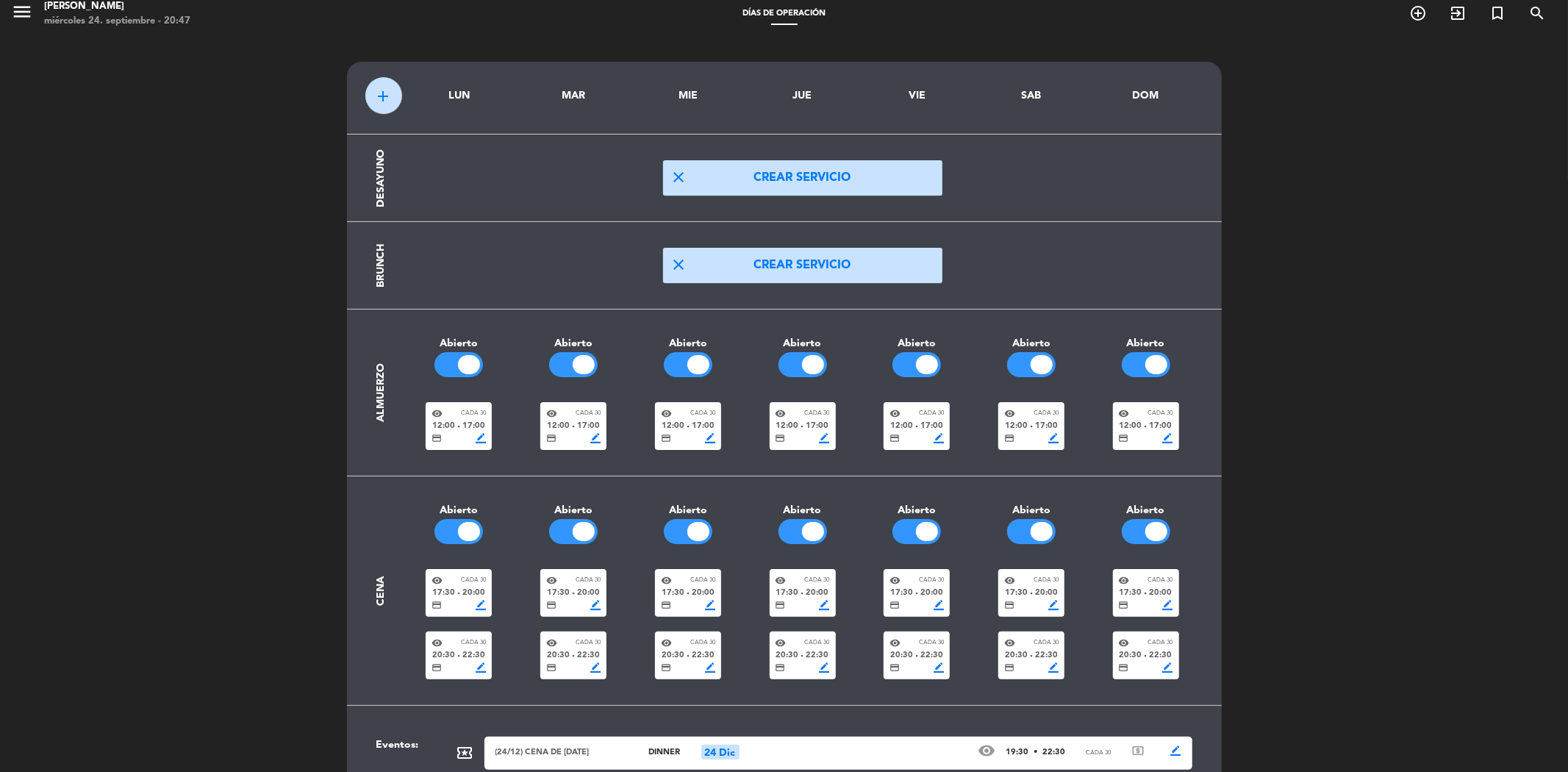
scroll to position [0, 0]
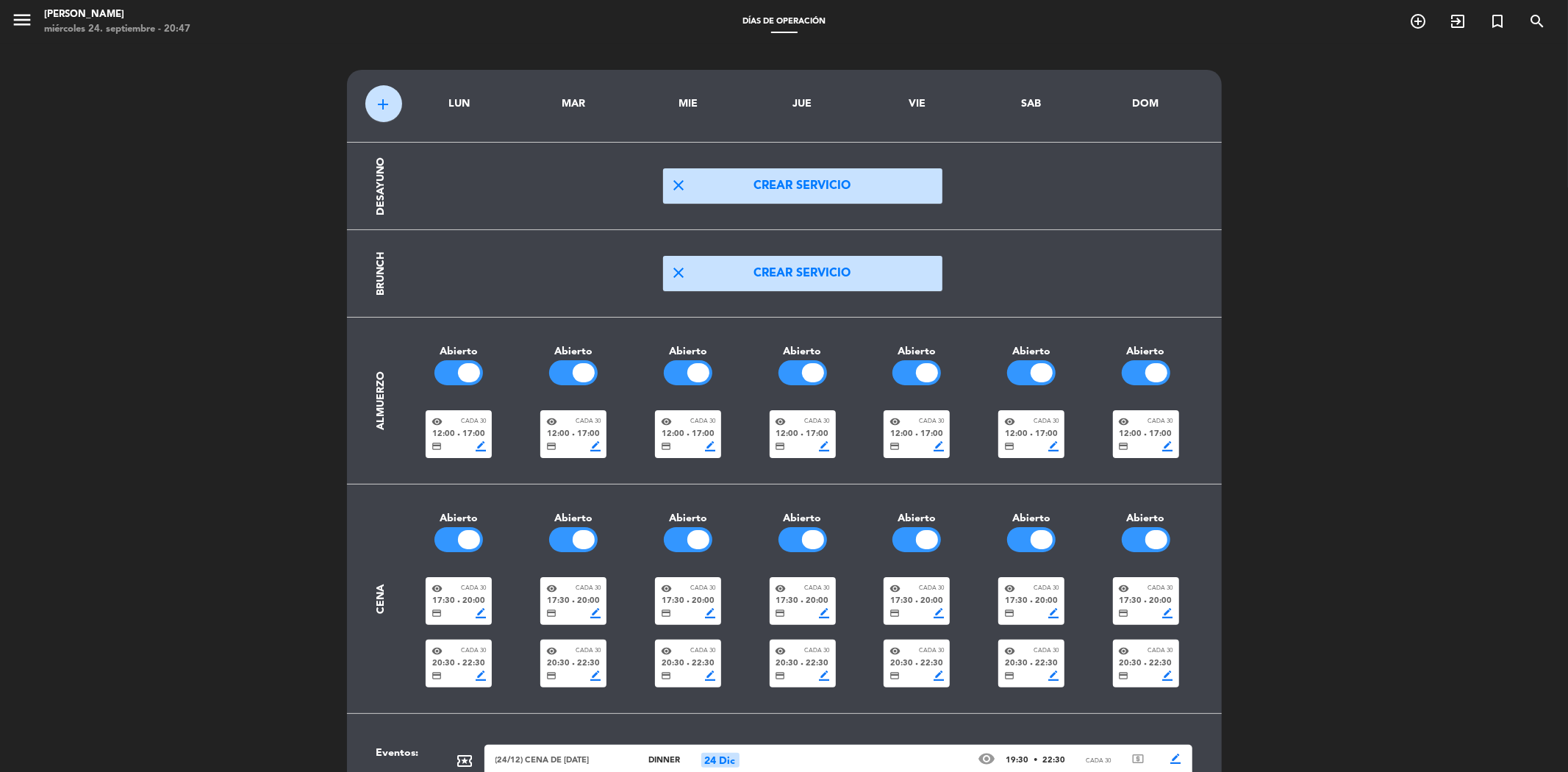
click at [380, 104] on span "add" at bounding box center [384, 105] width 18 height 18
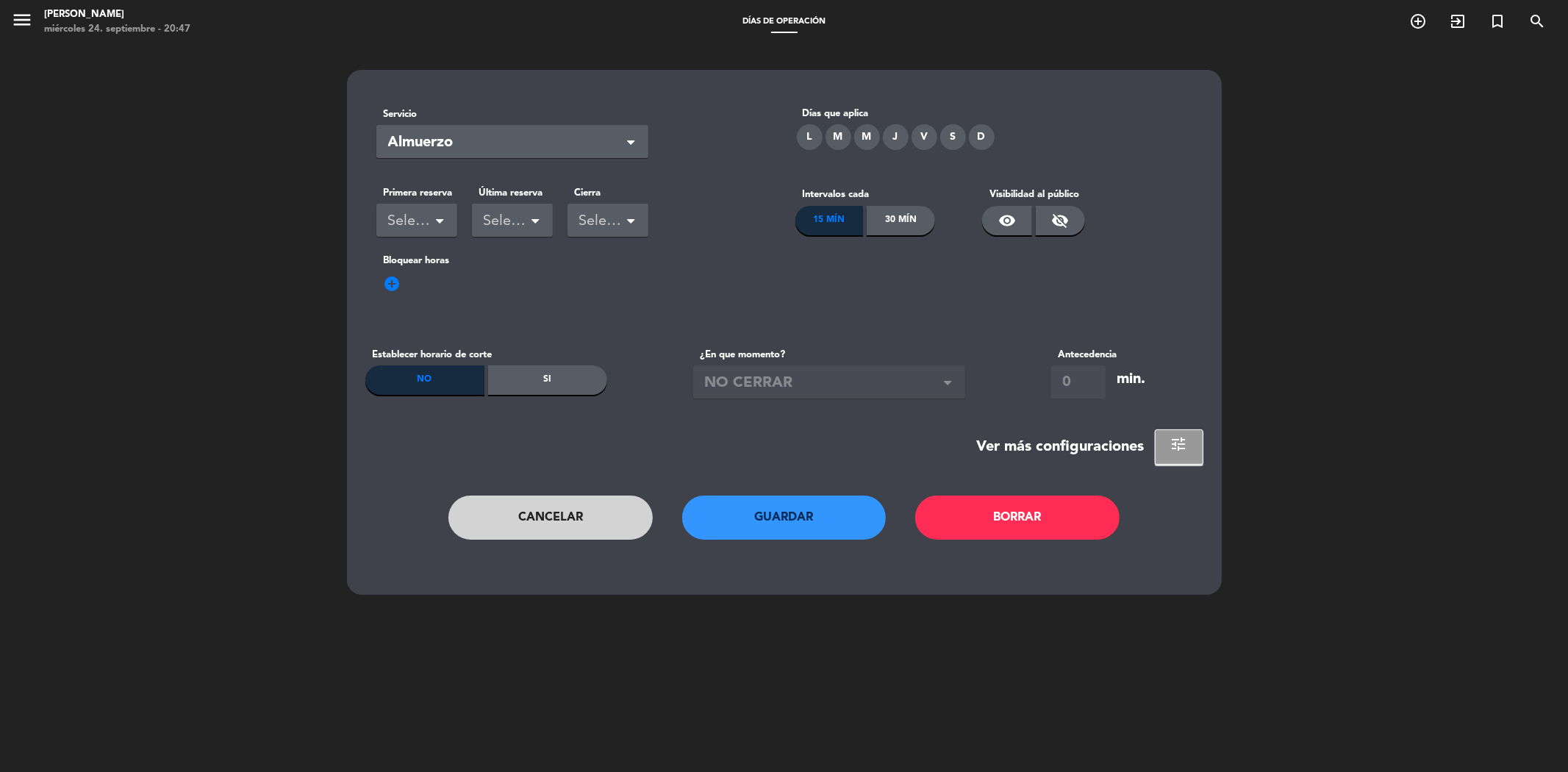
click at [441, 135] on span "Almuerzo" at bounding box center [506, 142] width 236 height 24
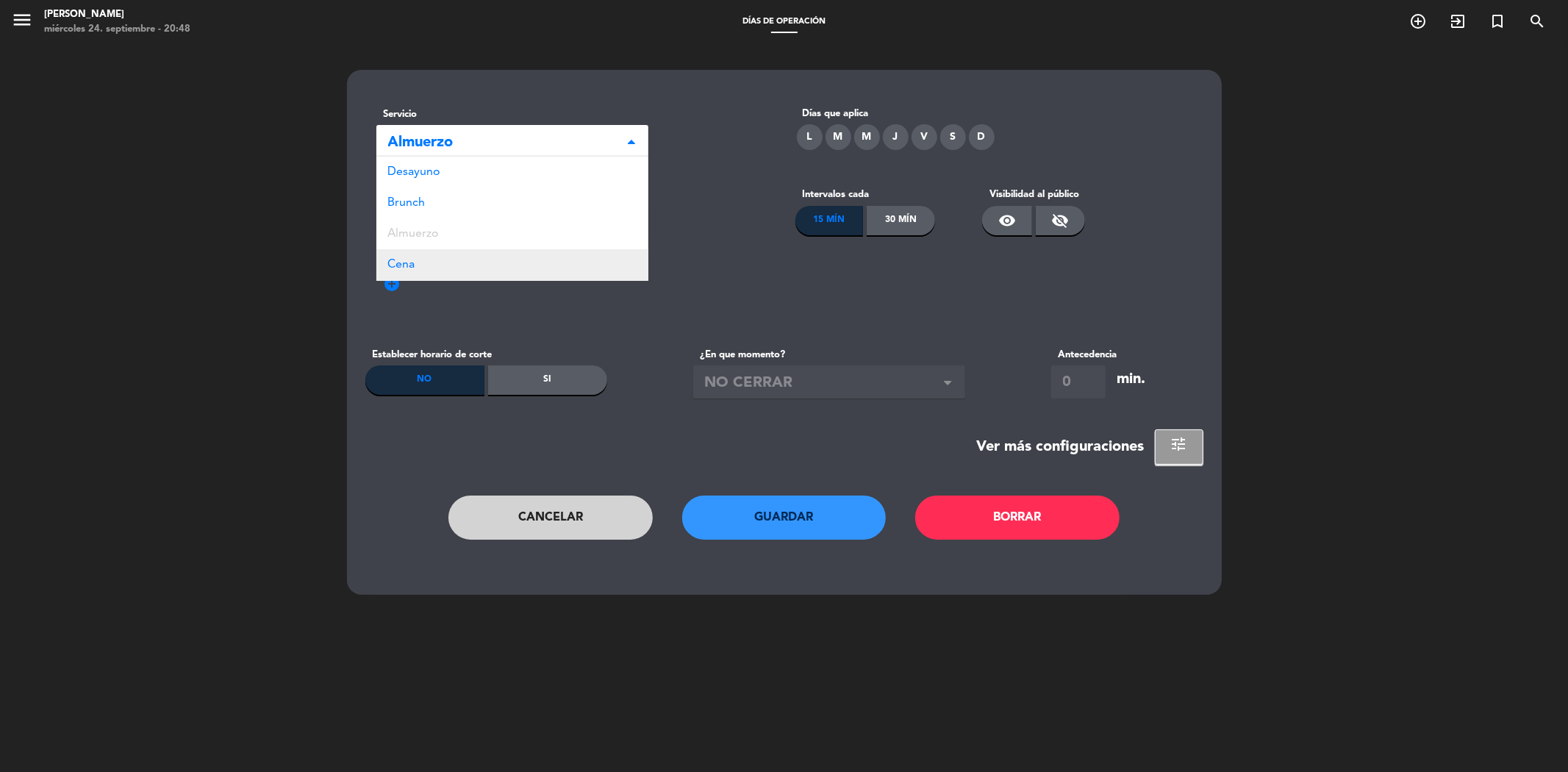
click at [425, 271] on div "Cena" at bounding box center [512, 265] width 272 height 31
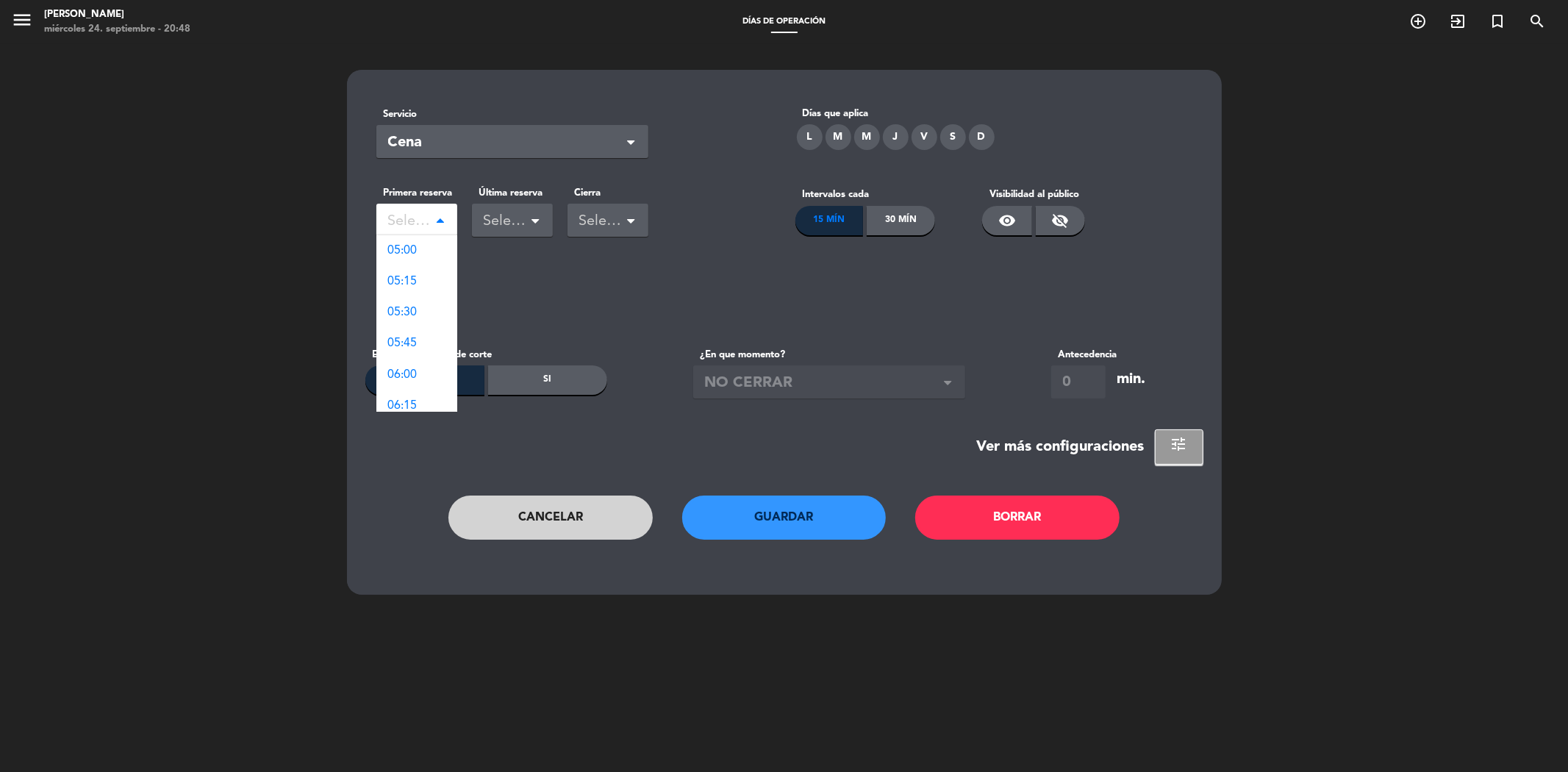
click at [444, 216] on span at bounding box center [444, 221] width 15 height 15
click at [408, 314] on span "20:00" at bounding box center [403, 311] width 30 height 12
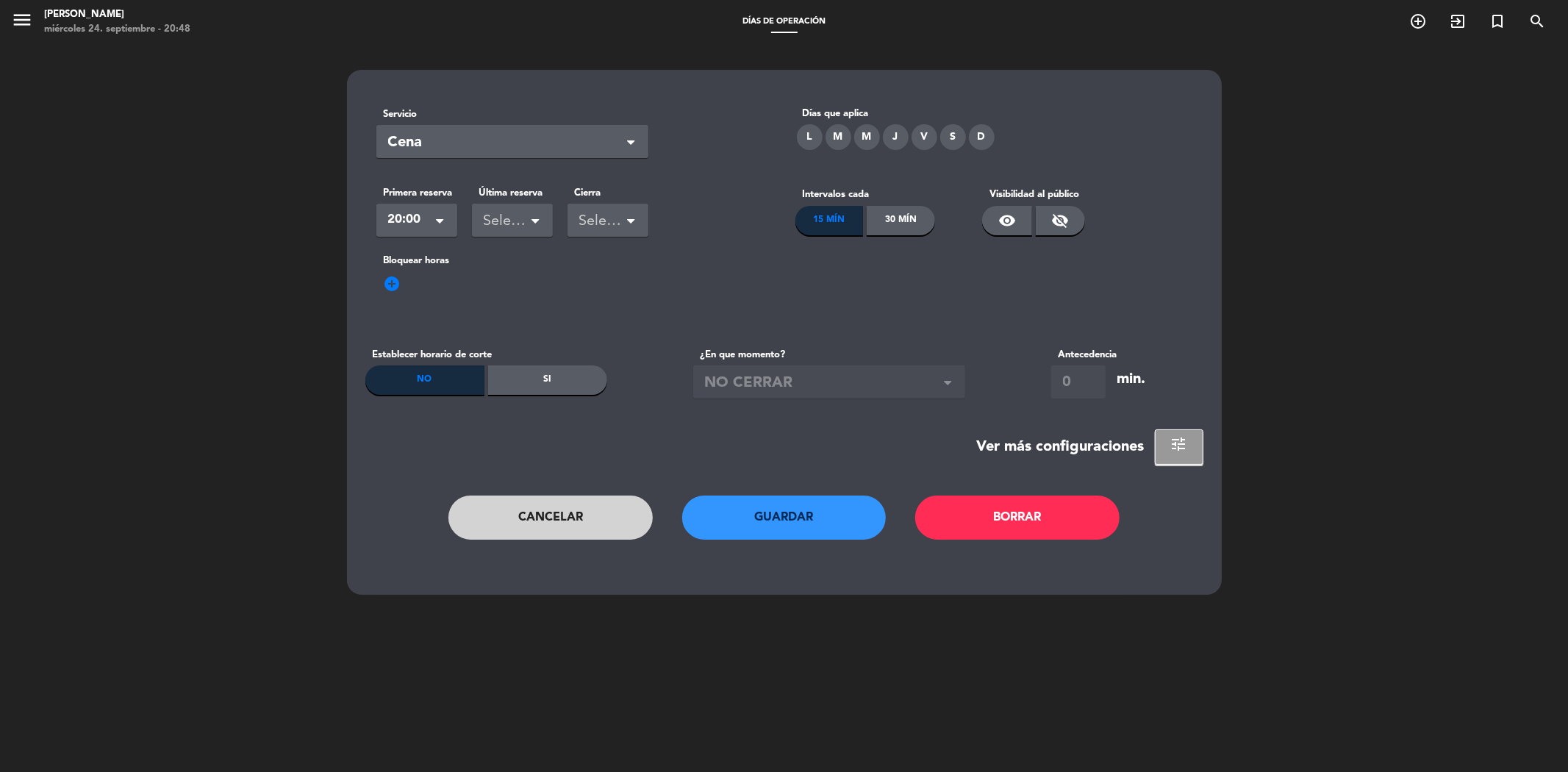
click at [516, 222] on div "Seleccionar" at bounding box center [506, 222] width 45 height 24
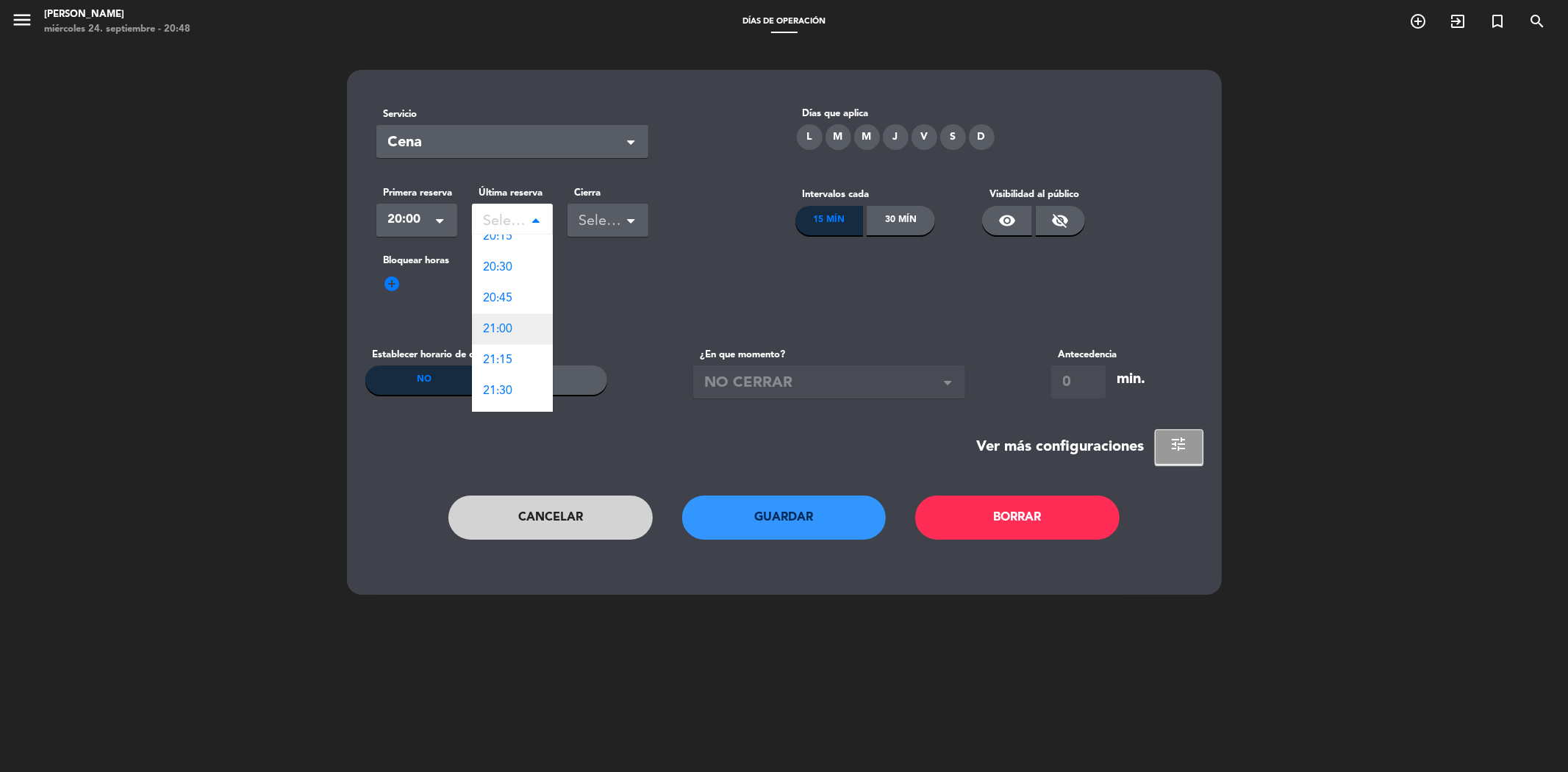
scroll to position [1878, 0]
click at [503, 291] on span "20:30" at bounding box center [498, 292] width 30 height 12
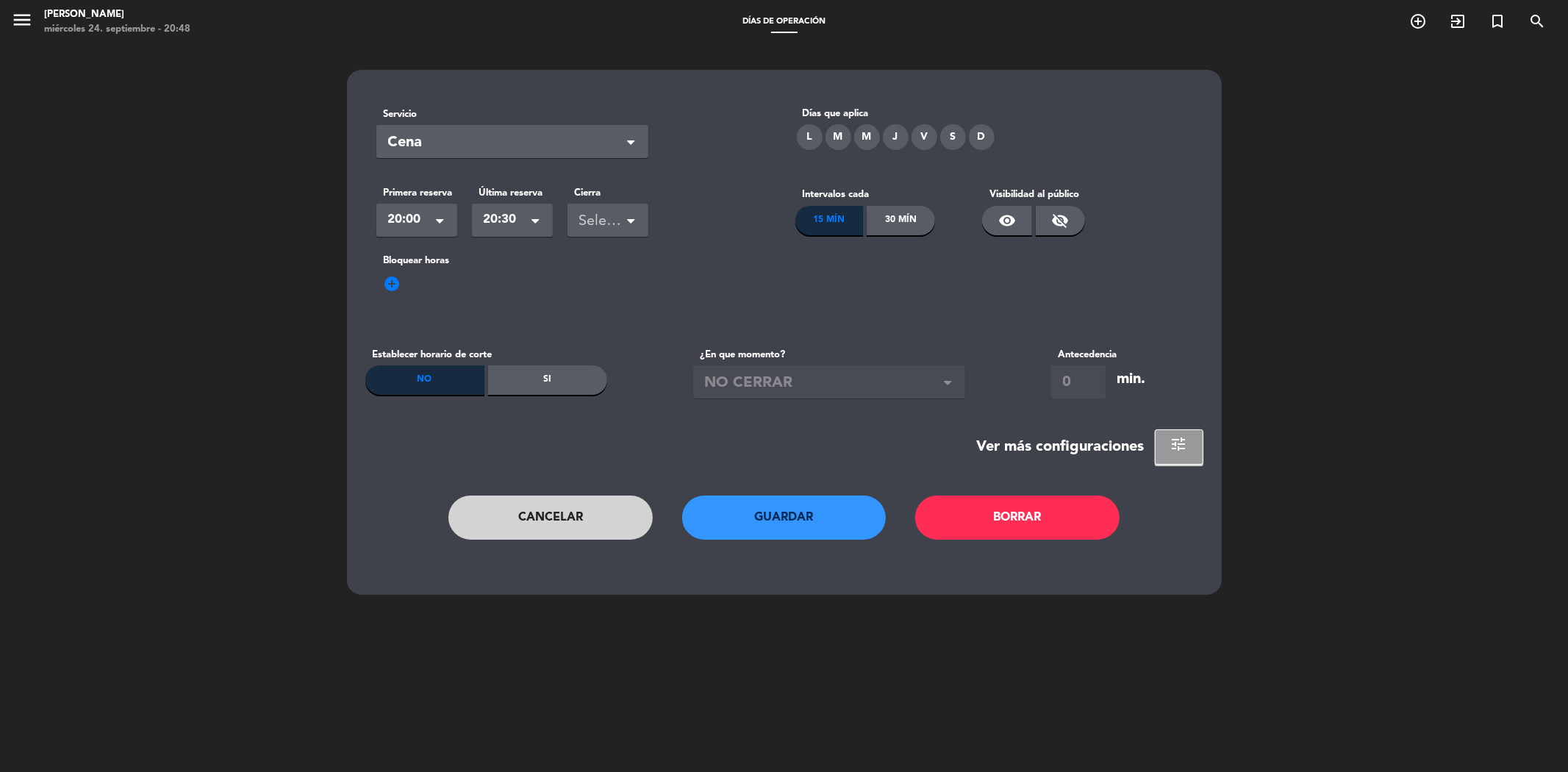
click at [598, 215] on div "Seleccionar" at bounding box center [601, 222] width 45 height 24
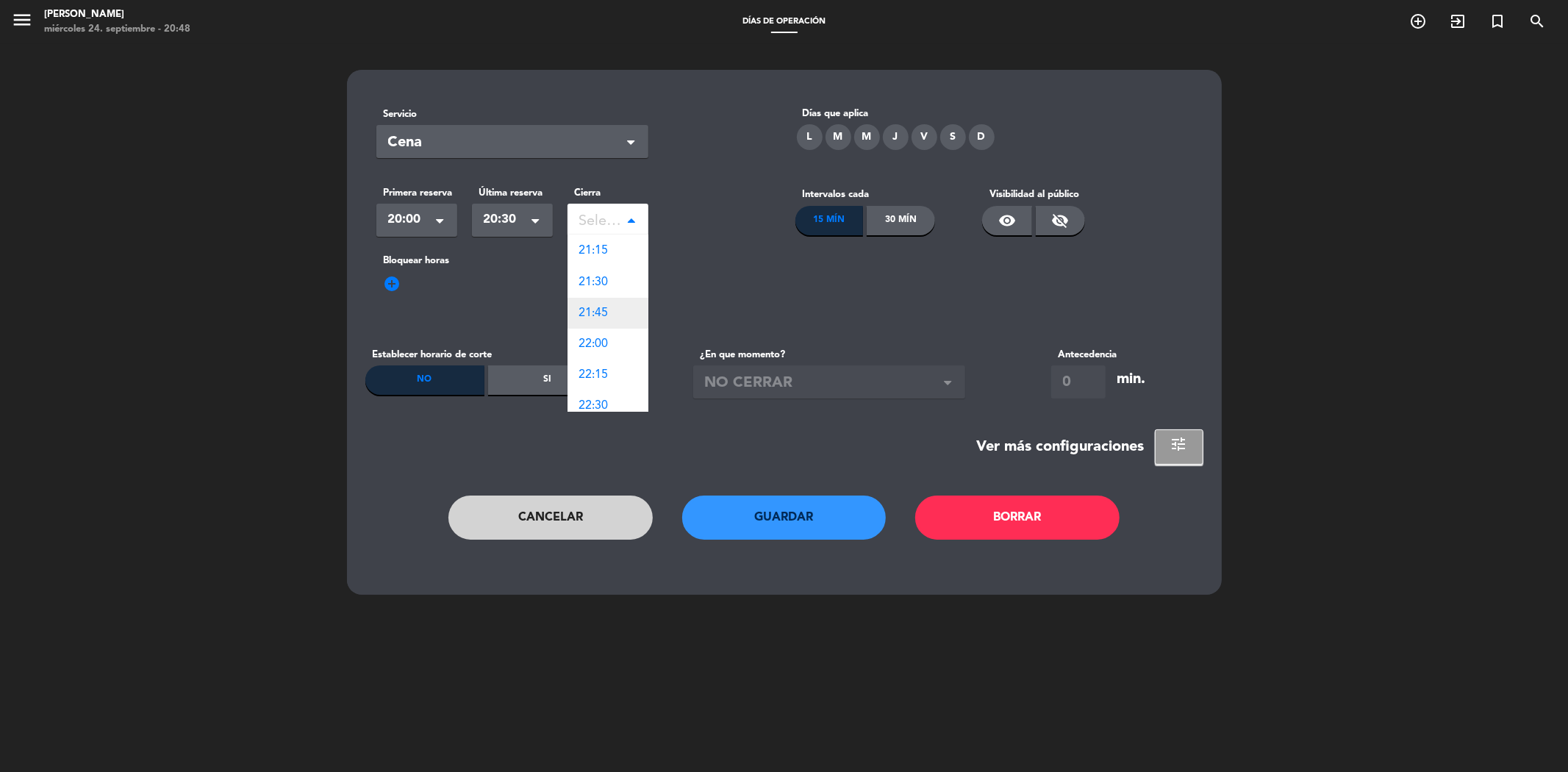
scroll to position [11, 0]
click at [601, 300] on span "21:00" at bounding box center [594, 302] width 30 height 12
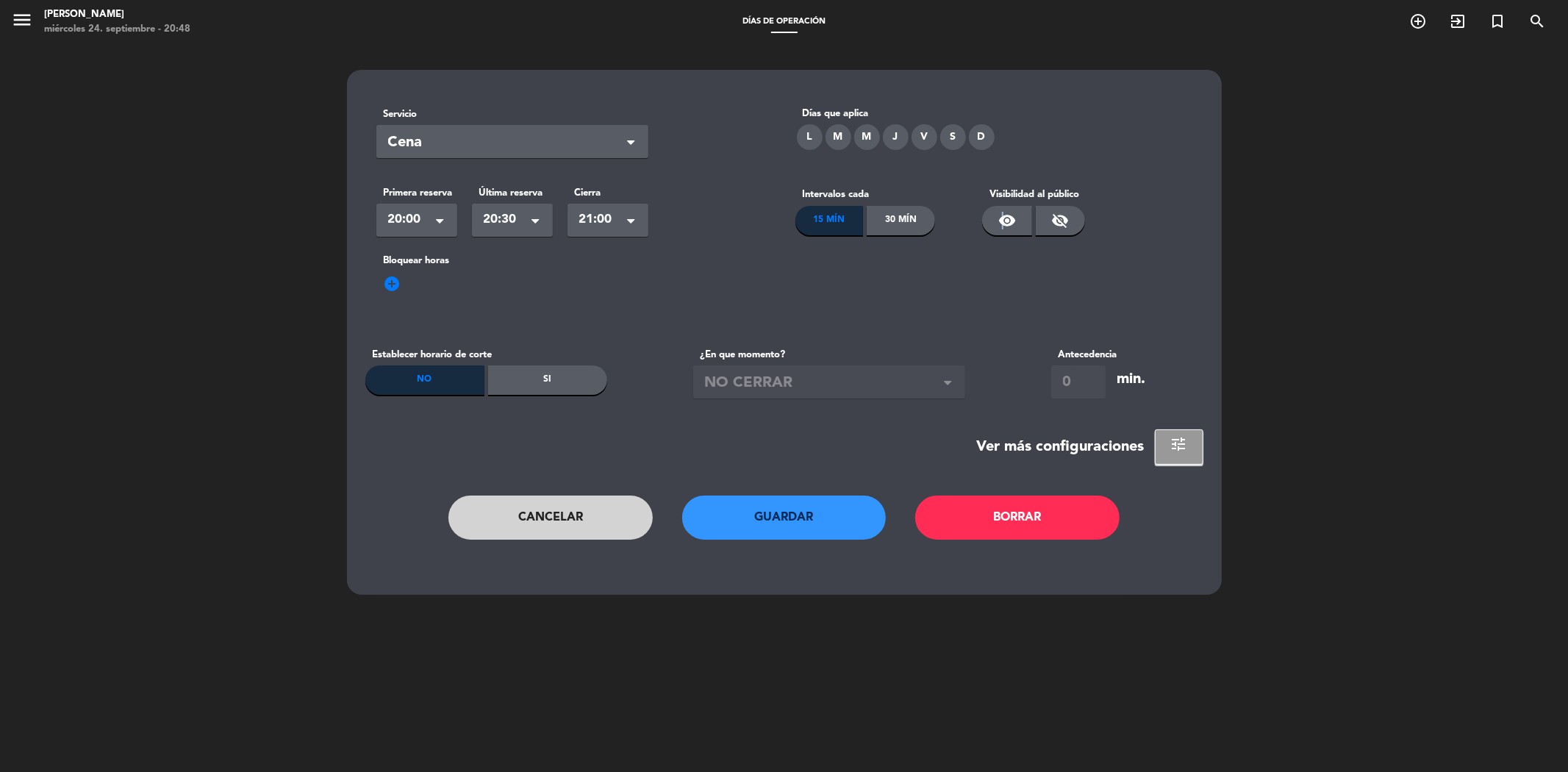
click at [1002, 218] on span "visibility" at bounding box center [1007, 221] width 18 height 18
click at [917, 131] on div "V" at bounding box center [924, 137] width 26 height 26
click at [390, 278] on span "add_circle" at bounding box center [393, 284] width 18 height 18
click at [441, 303] on span at bounding box center [444, 304] width 15 height 15
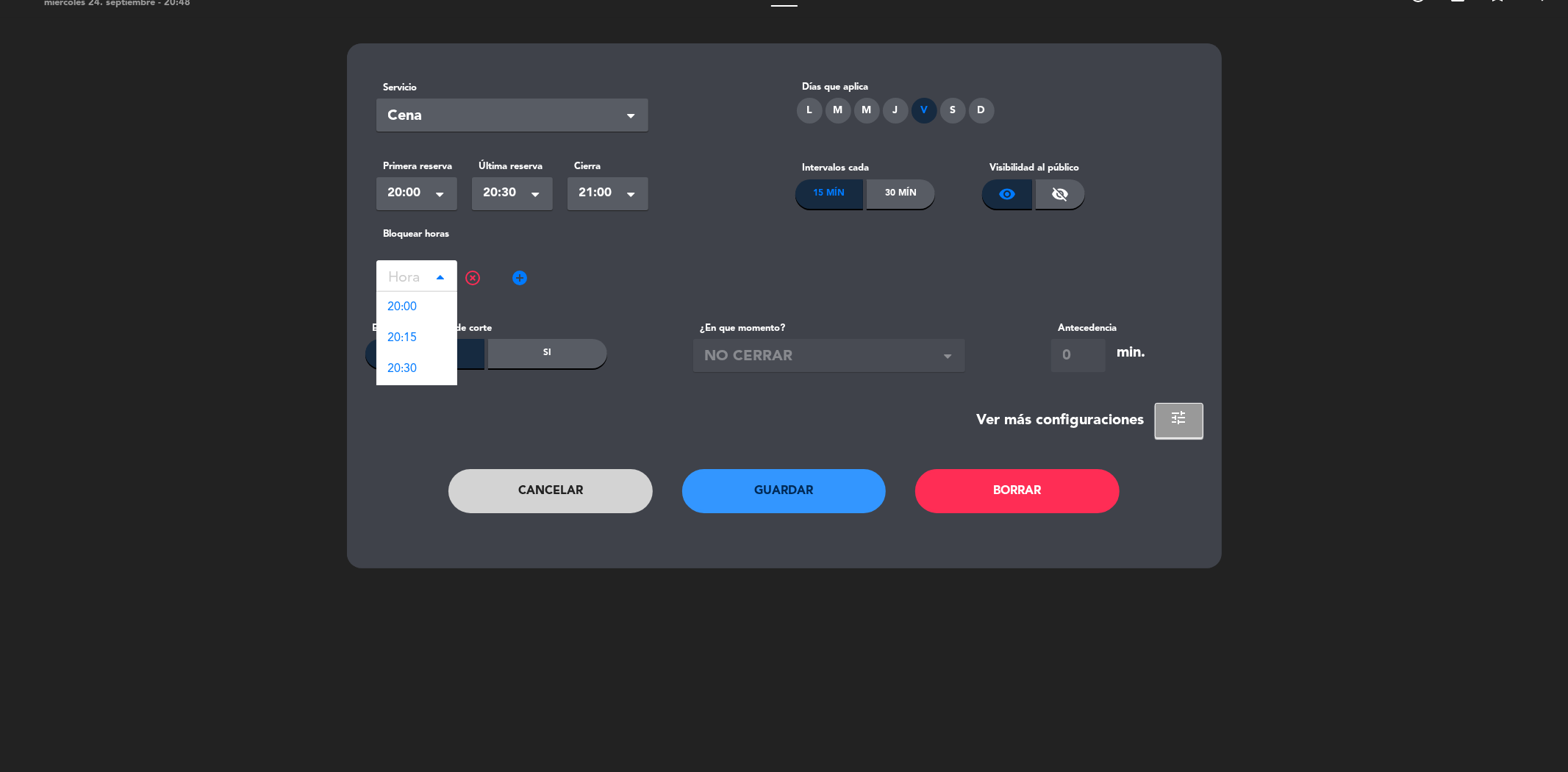
scroll to position [0, 0]
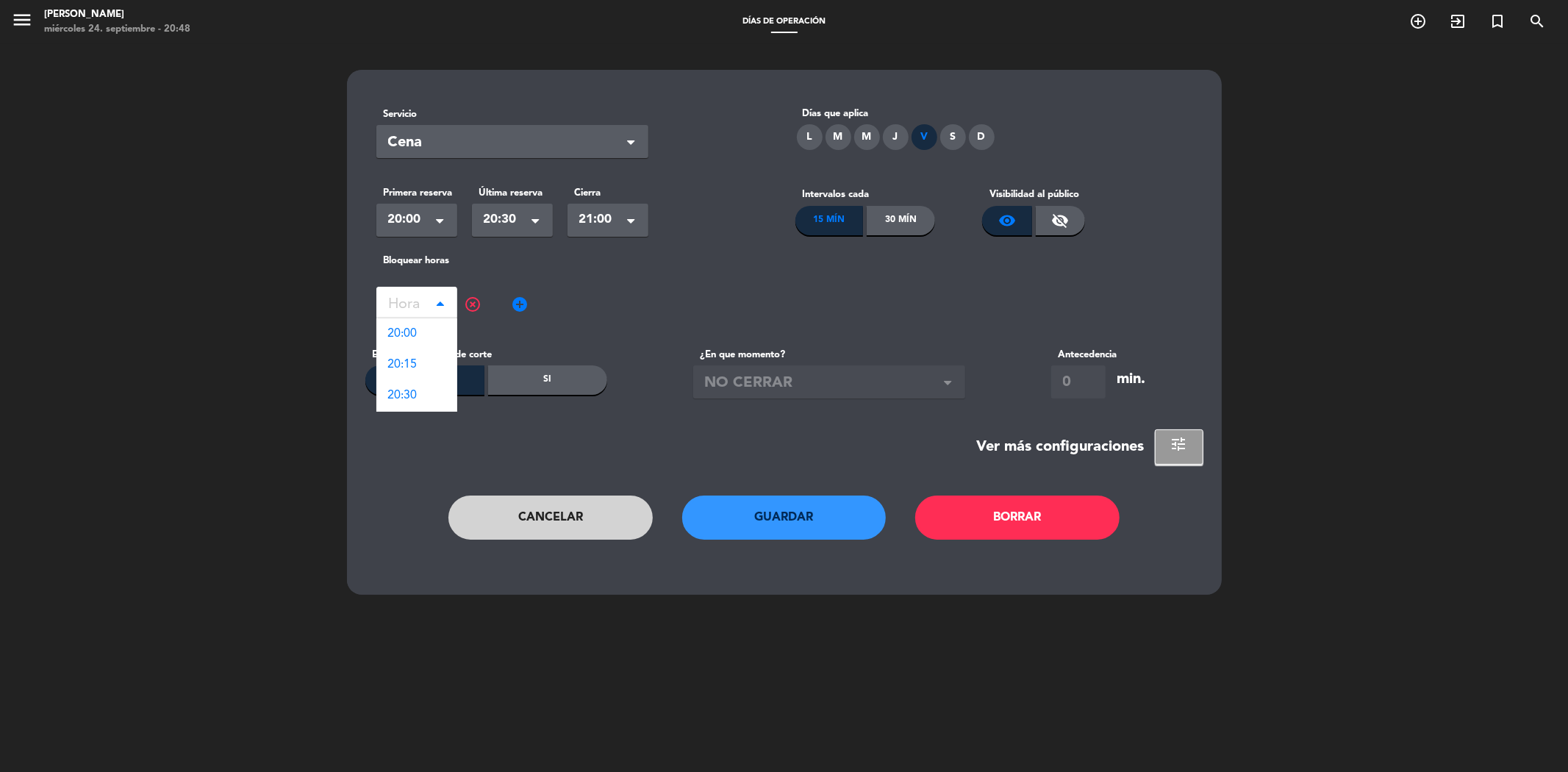
click at [437, 303] on div "Hora" at bounding box center [417, 303] width 81 height 33
click at [437, 303] on span at bounding box center [444, 304] width 15 height 15
click at [424, 380] on div "No" at bounding box center [425, 380] width 119 height 30
click at [818, 385] on span "NO CERRAR" at bounding box center [823, 383] width 236 height 24
click at [939, 380] on span "NO CERRAR" at bounding box center [823, 383] width 236 height 24
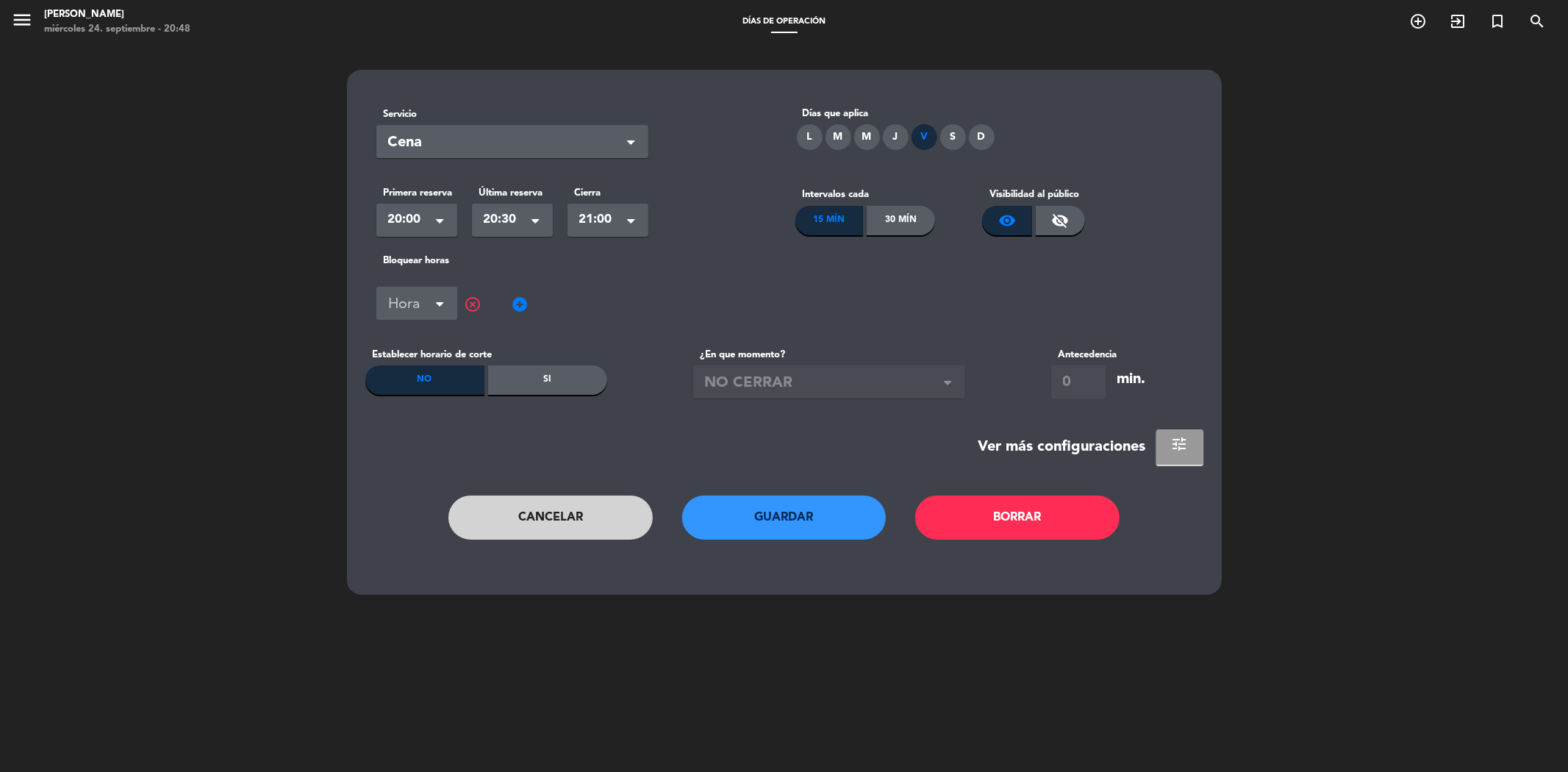
click at [1177, 446] on span "tune" at bounding box center [1180, 444] width 18 height 18
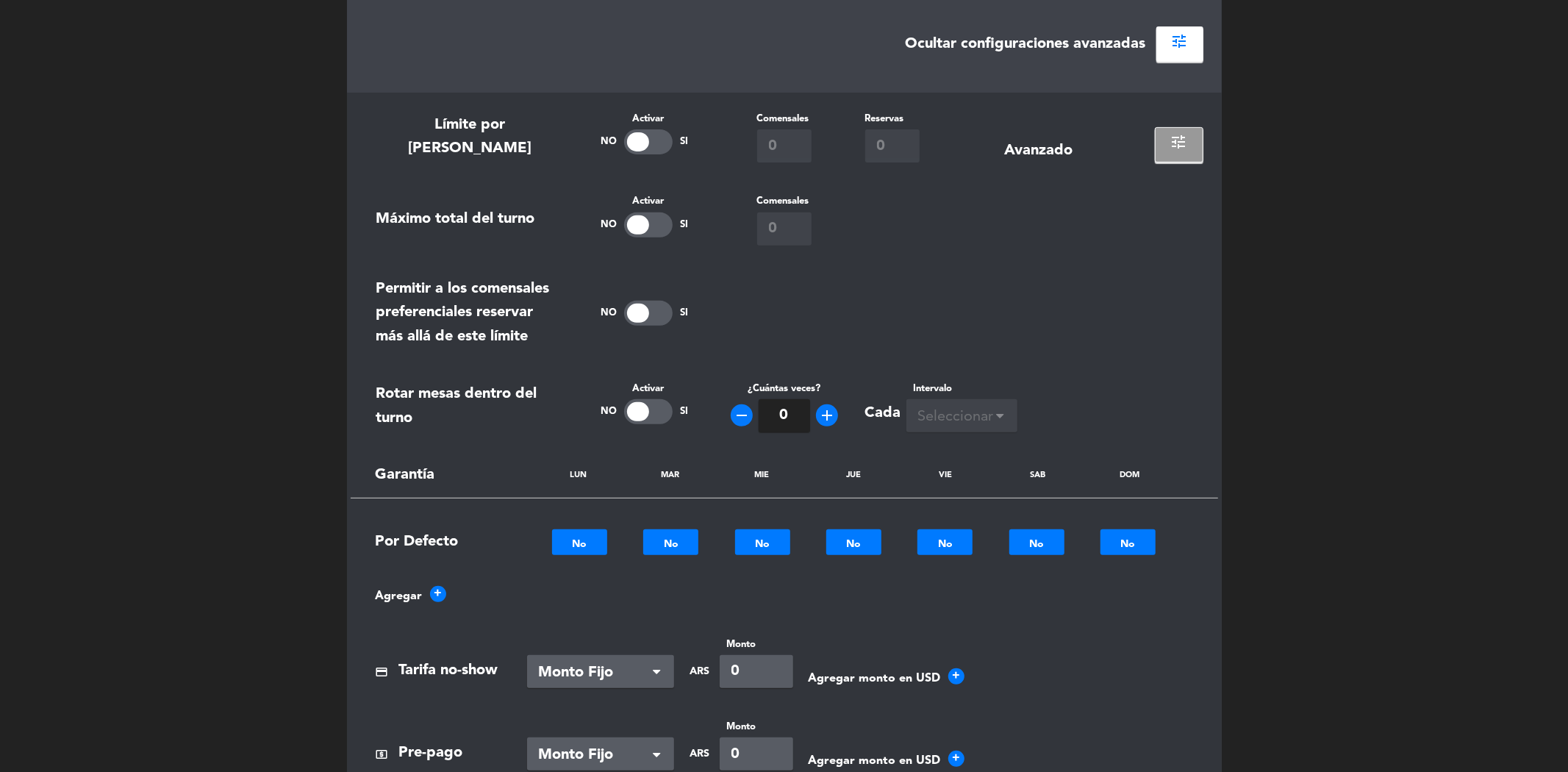
scroll to position [408, 0]
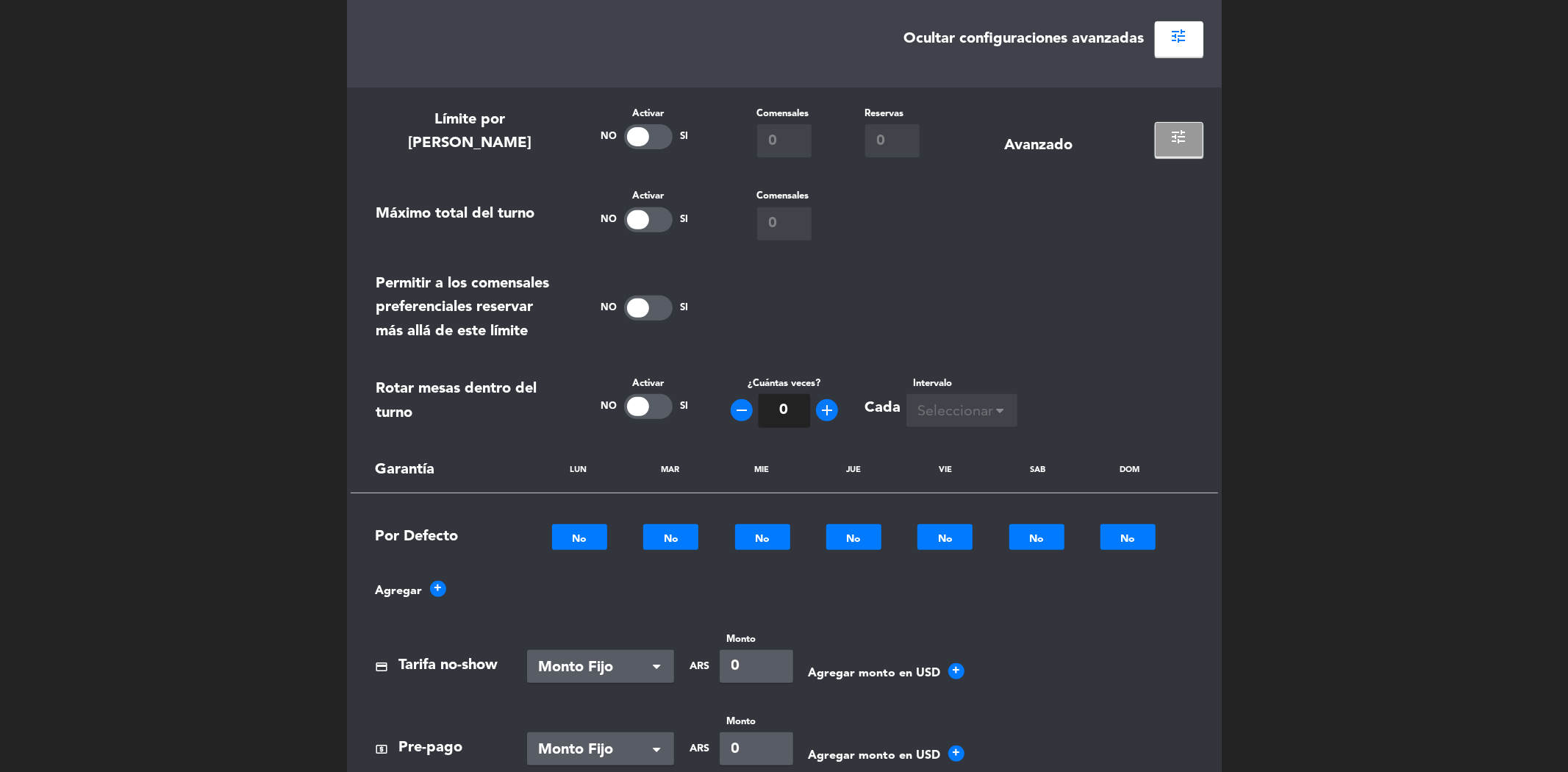
click at [652, 221] on div at bounding box center [648, 220] width 48 height 25
drag, startPoint x: 784, startPoint y: 220, endPoint x: 735, endPoint y: 225, distance: 49.3
click at [735, 225] on div "Comensales 0" at bounding box center [784, 214] width 139 height 51
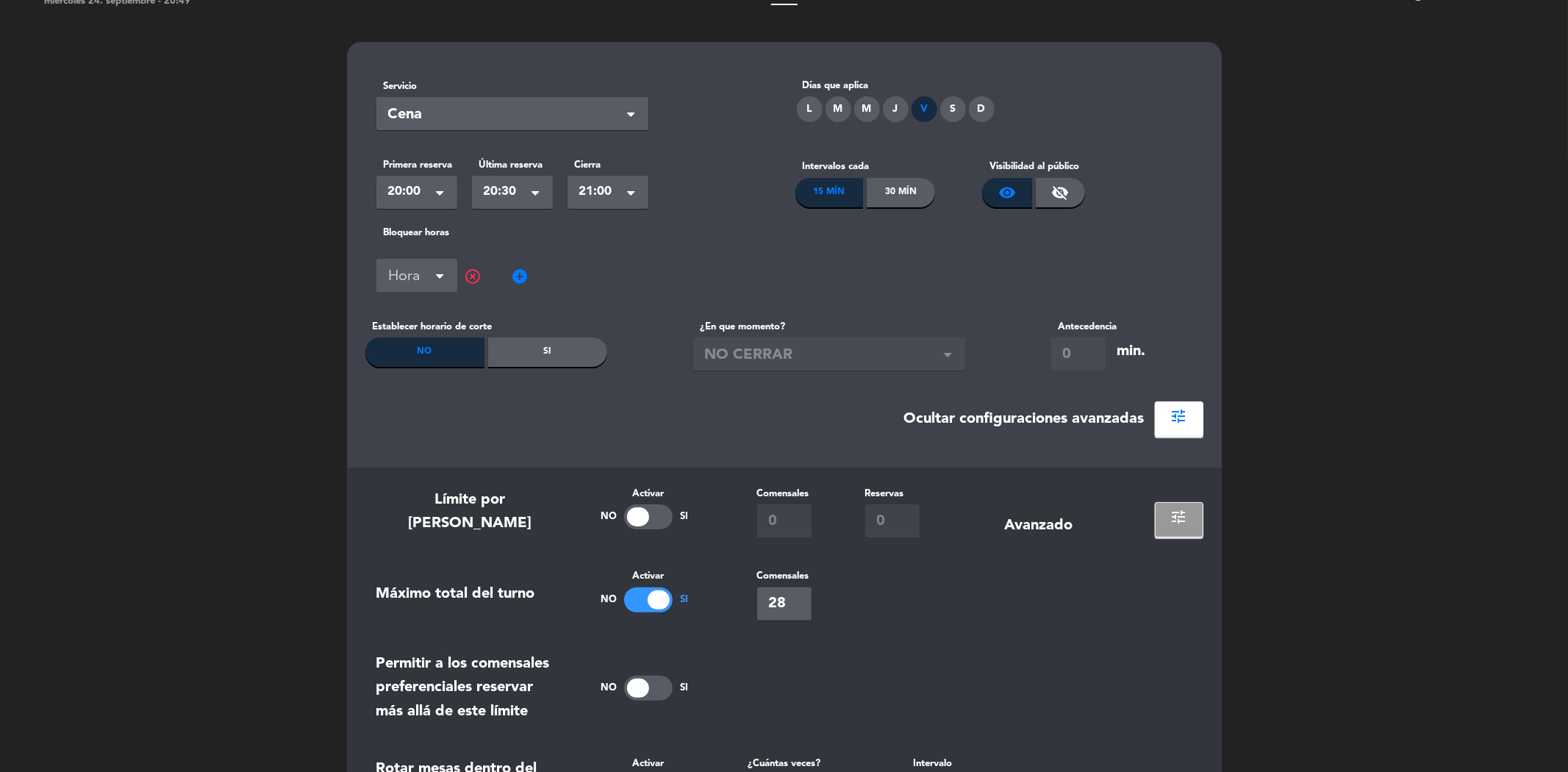
scroll to position [0, 0]
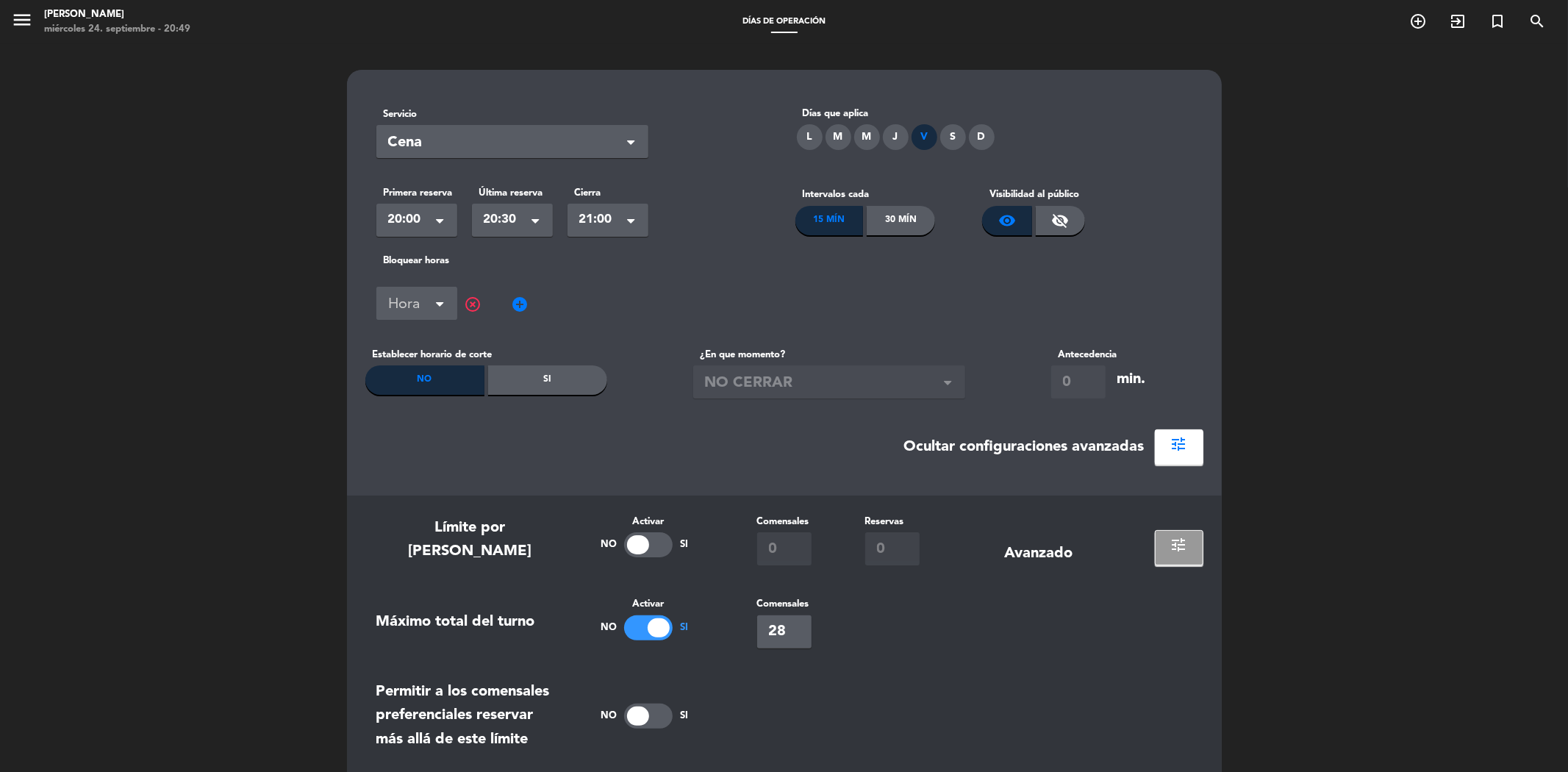
click at [505, 221] on span "20:30" at bounding box center [506, 220] width 45 height 21
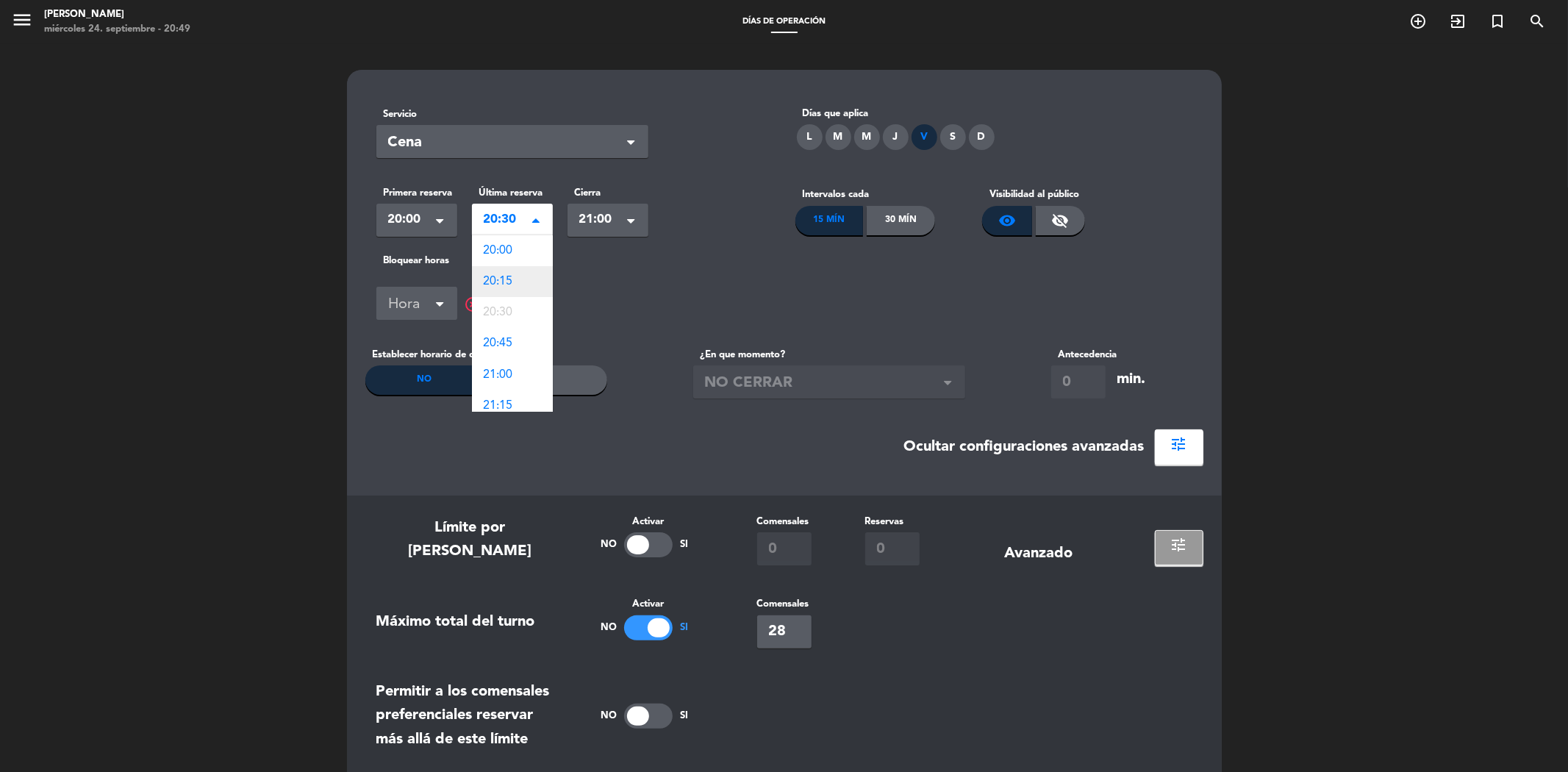
click at [510, 280] on span "20:15" at bounding box center [498, 282] width 30 height 12
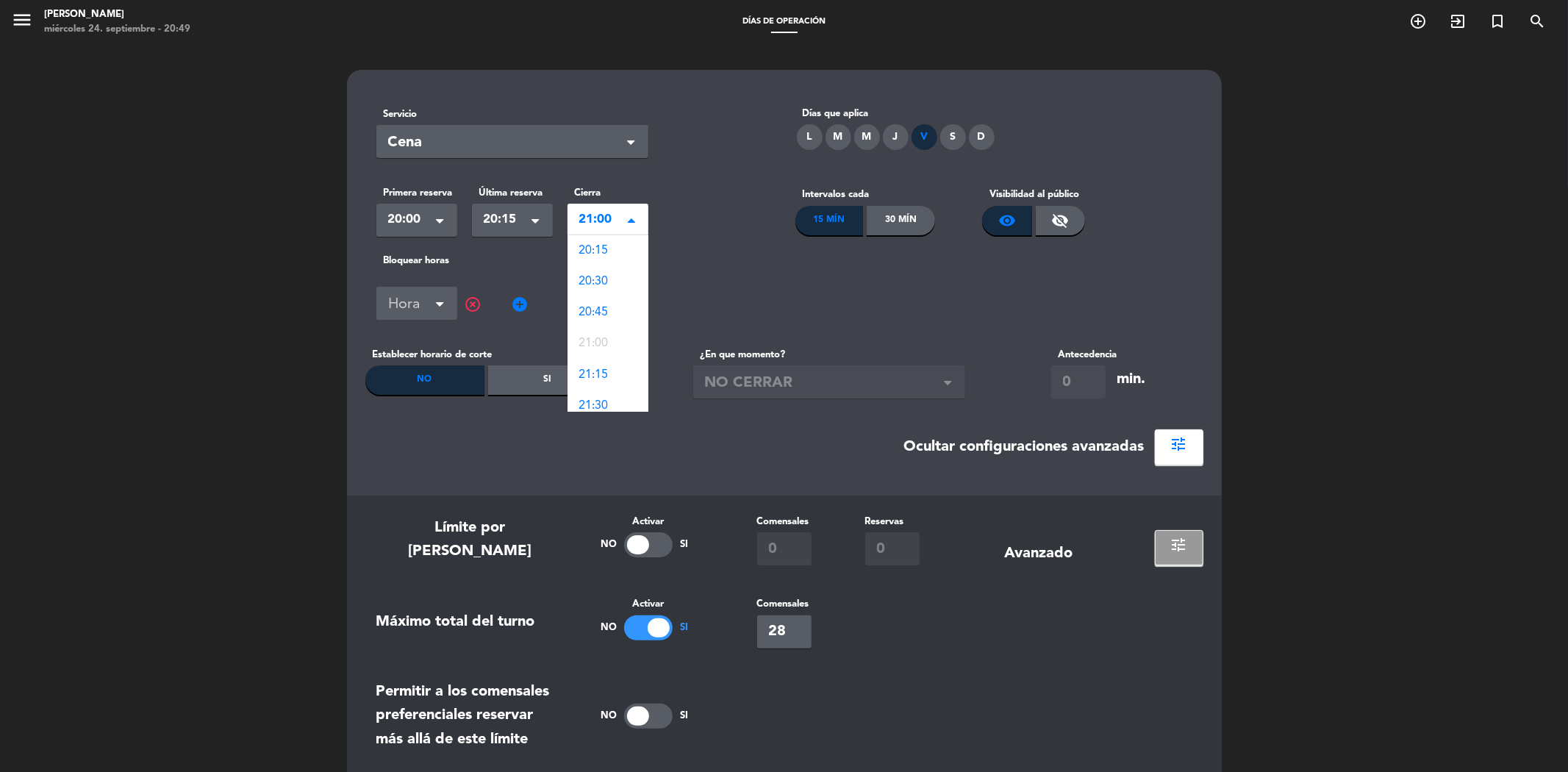
click at [612, 217] on span "21:00" at bounding box center [601, 220] width 45 height 21
click at [607, 277] on span "20:30" at bounding box center [594, 271] width 30 height 12
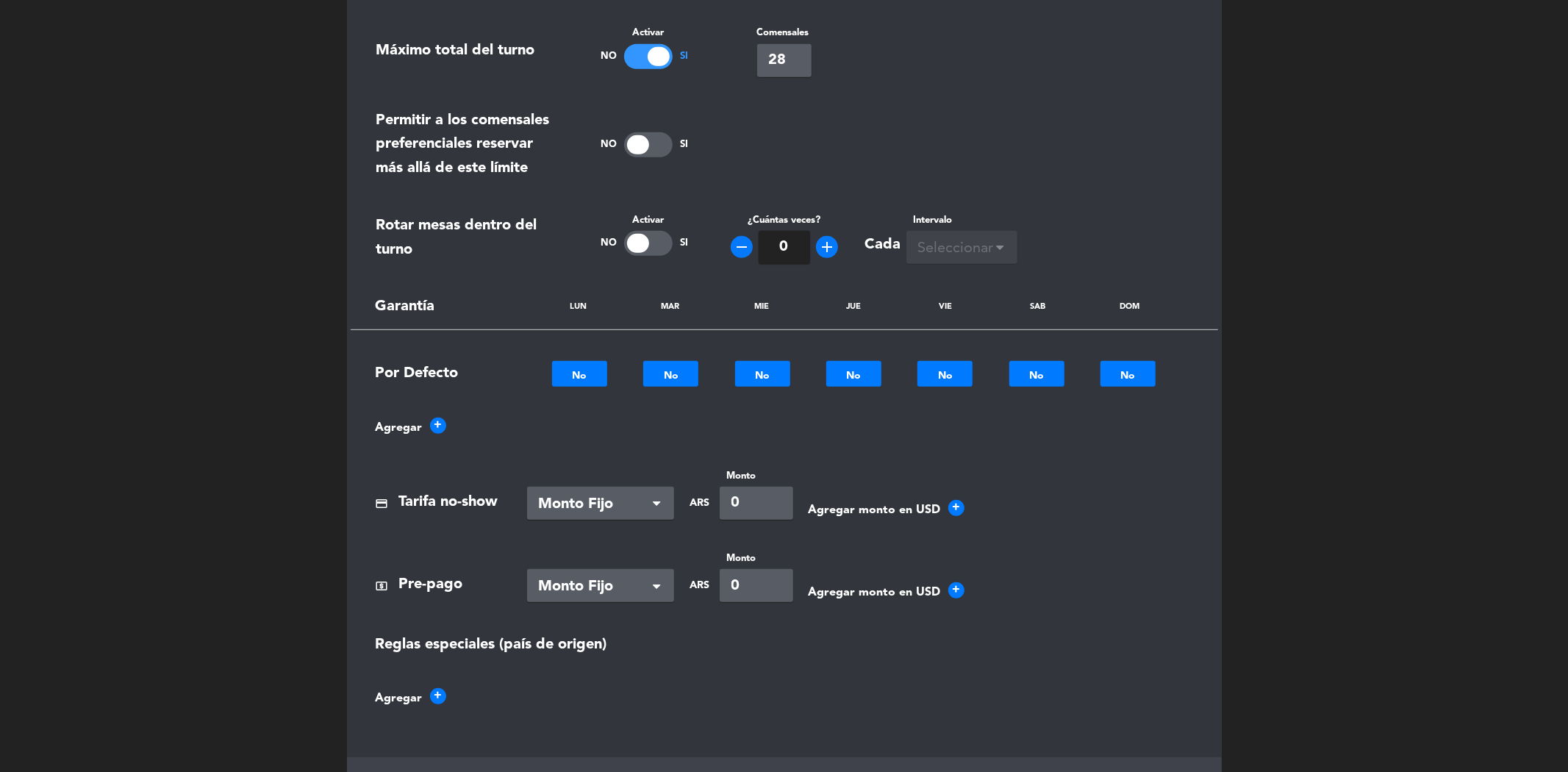
scroll to position [653, 0]
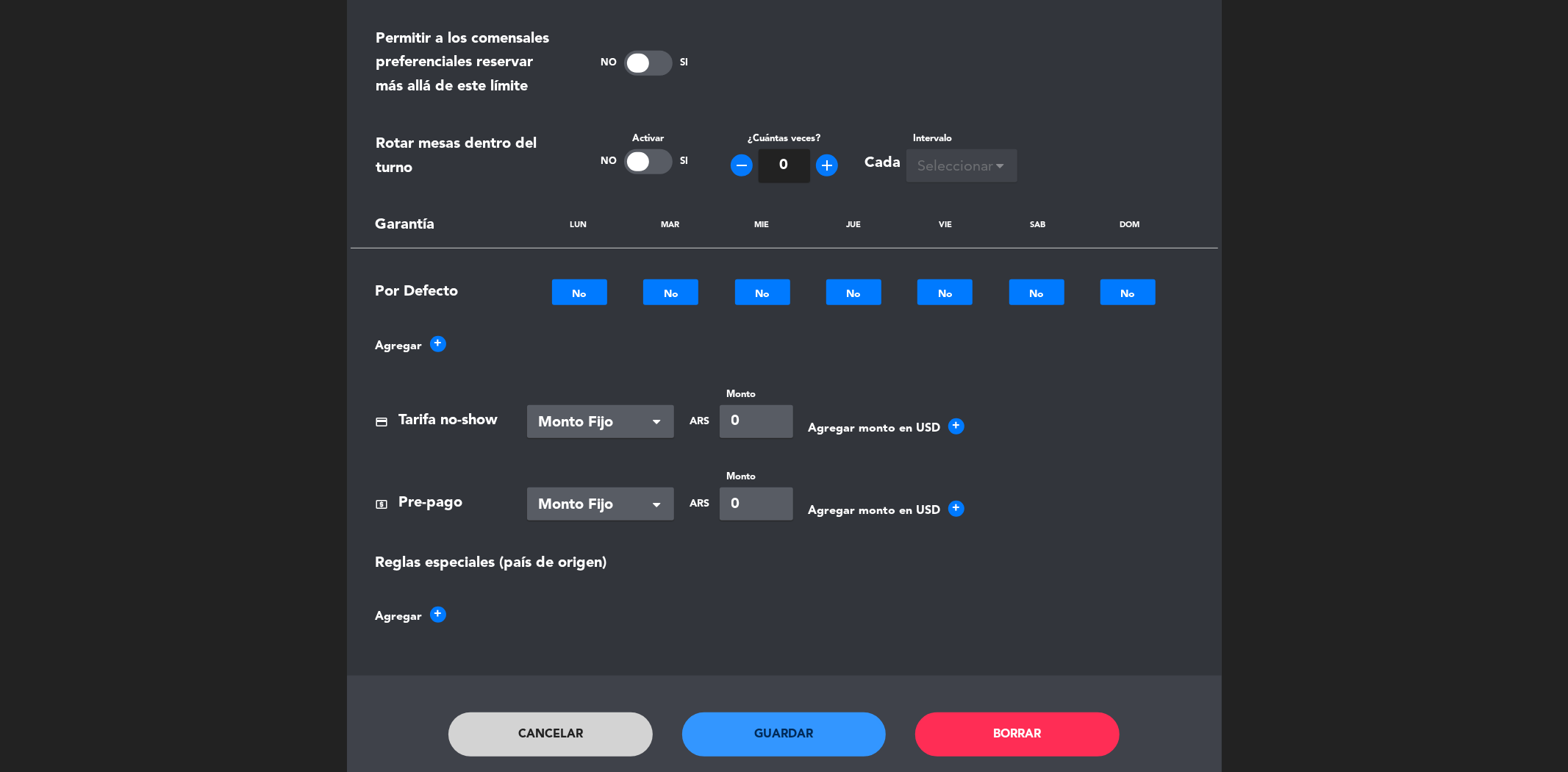
type input "28"
click at [947, 291] on div at bounding box center [945, 292] width 55 height 17
click at [949, 291] on div at bounding box center [945, 292] width 55 height 17
click at [445, 343] on span "+" at bounding box center [438, 344] width 16 height 16
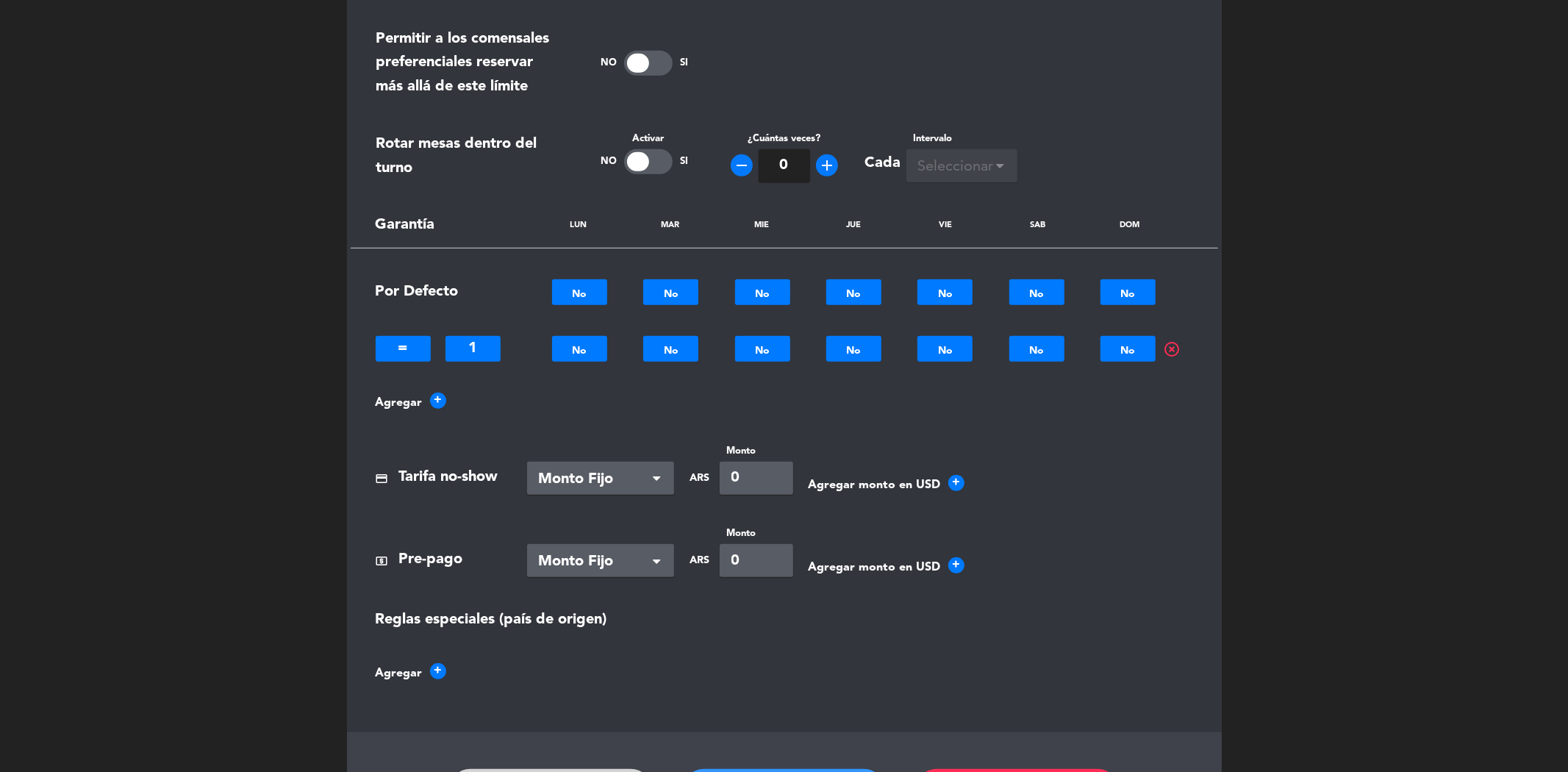
click at [1174, 347] on span "highlight_off" at bounding box center [1173, 349] width 18 height 18
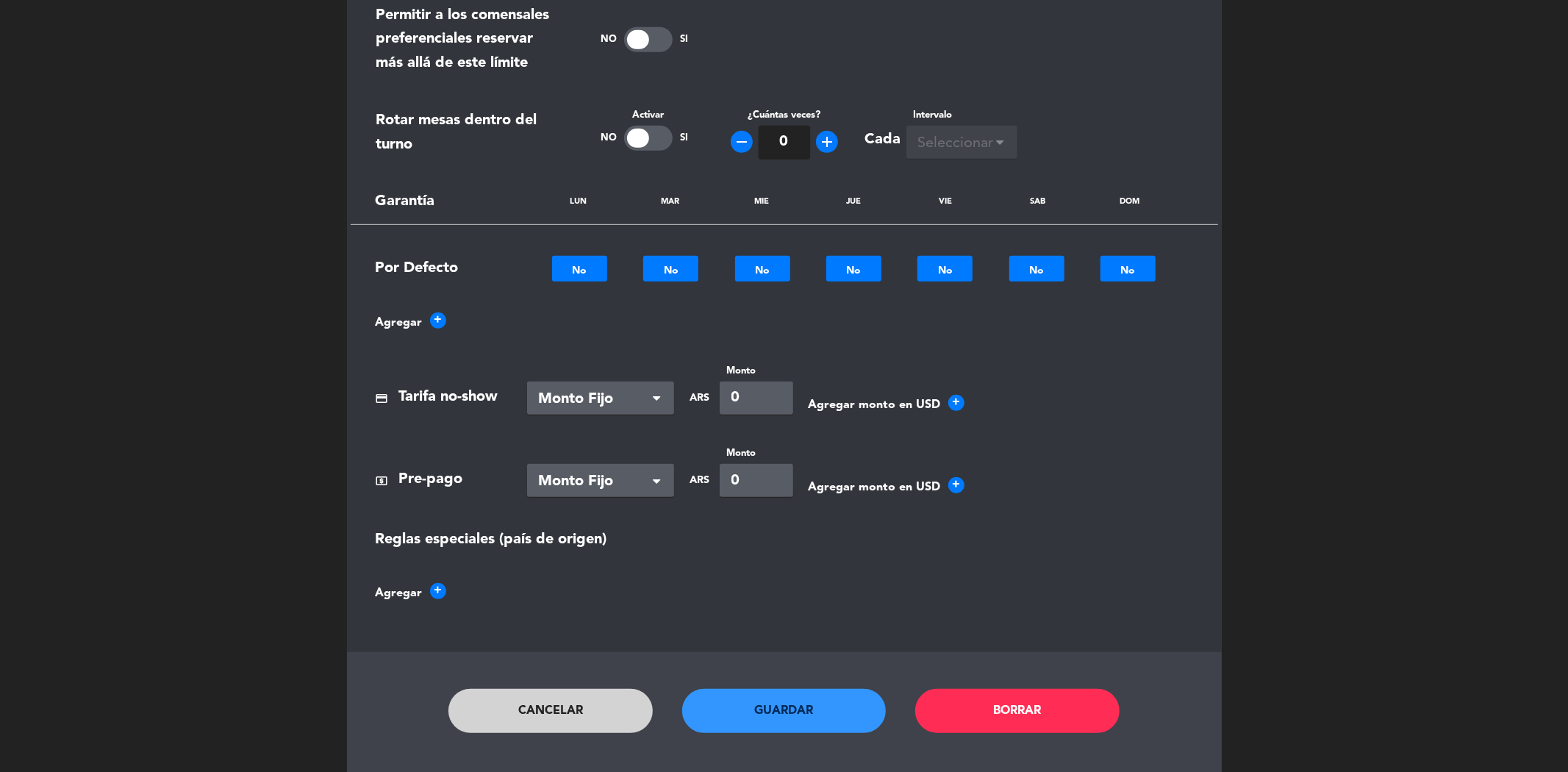
scroll to position [706, 0]
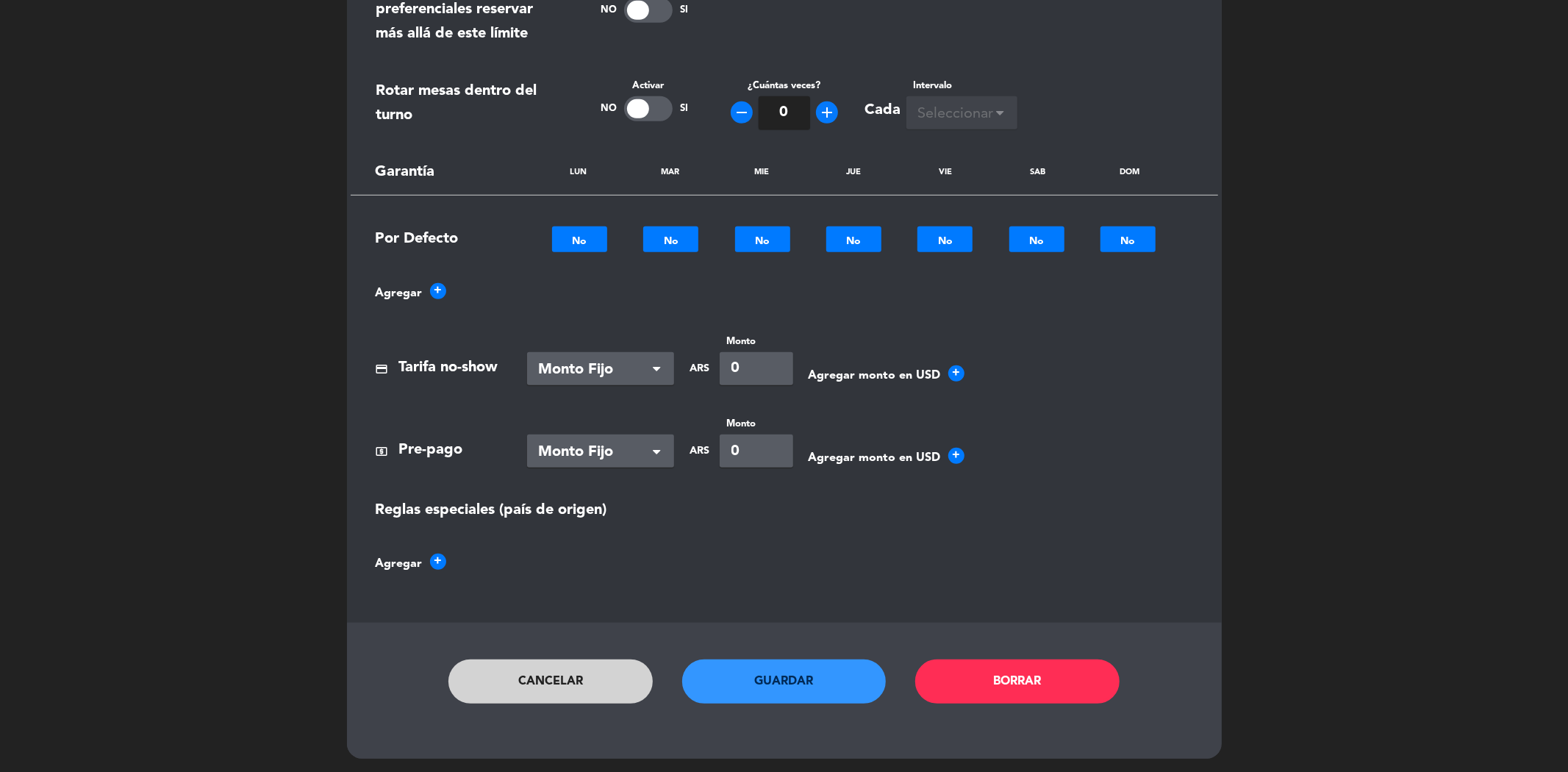
click at [862, 679] on button "Guardar" at bounding box center [784, 681] width 205 height 44
click at [866, 679] on button "Guardar" at bounding box center [784, 681] width 205 height 44
click at [607, 679] on button "Cancelar" at bounding box center [551, 681] width 205 height 44
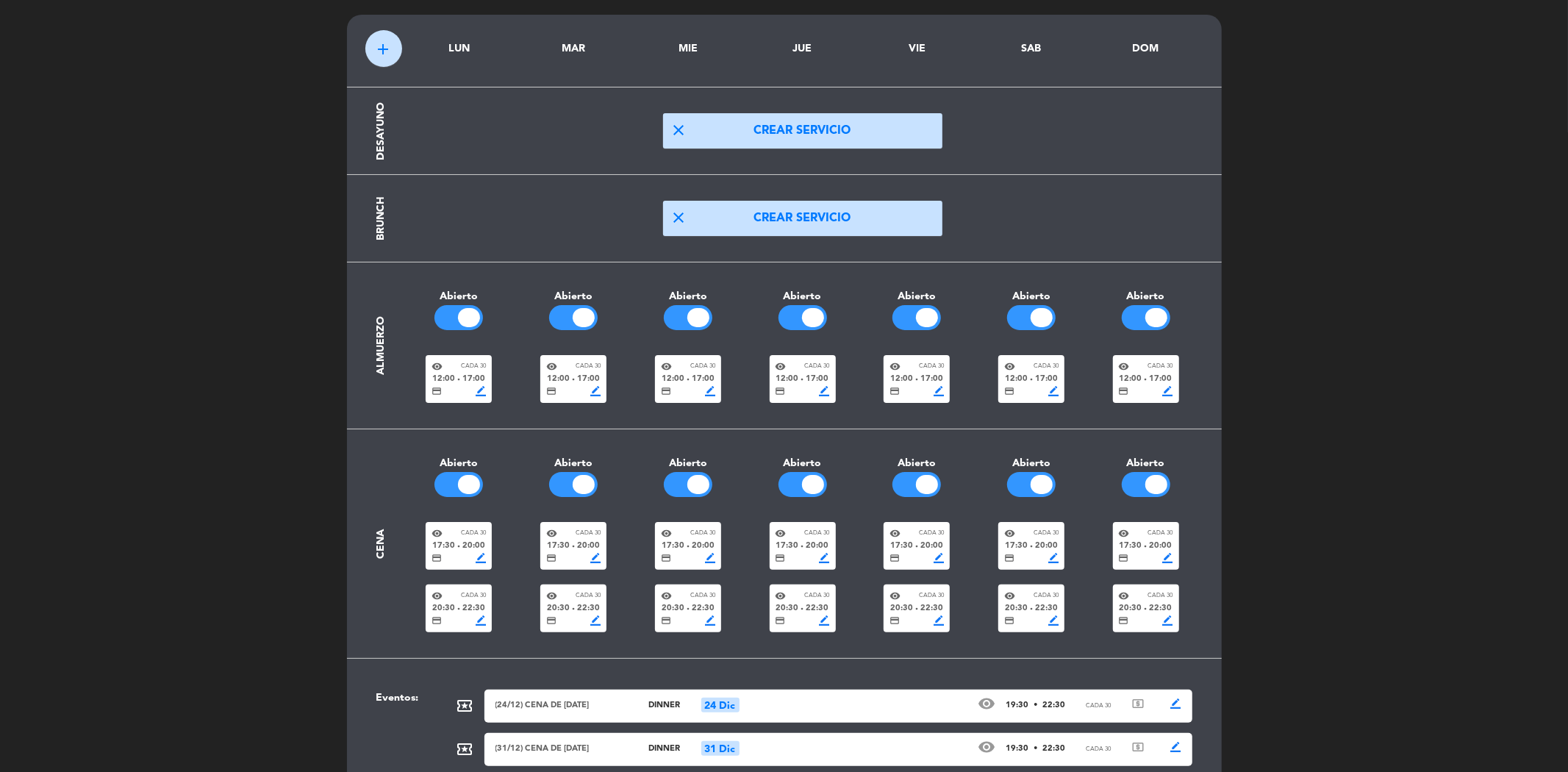
scroll to position [0, 0]
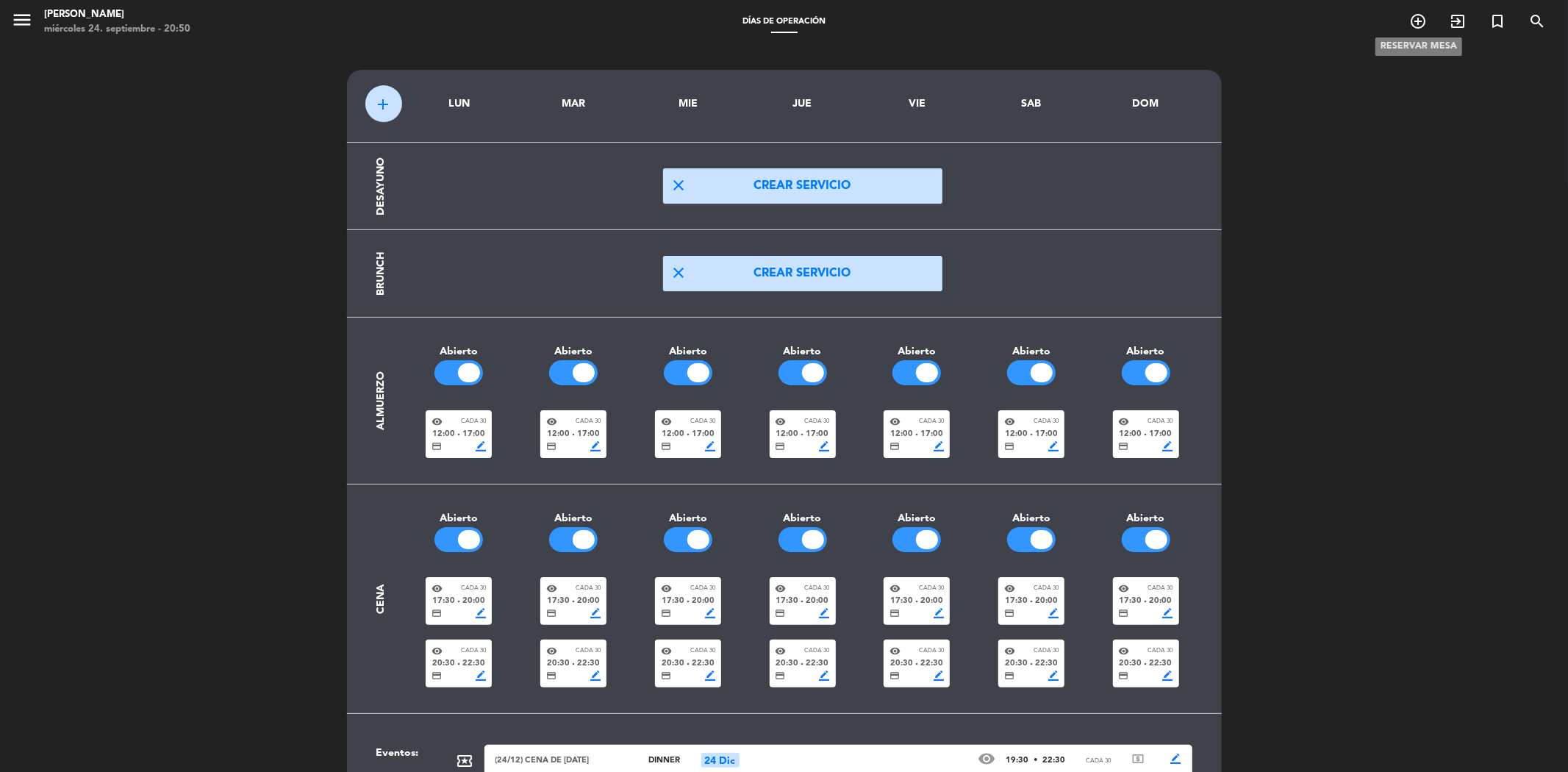
click at [1426, 19] on icon "add_circle_outline" at bounding box center [1418, 22] width 18 height 18
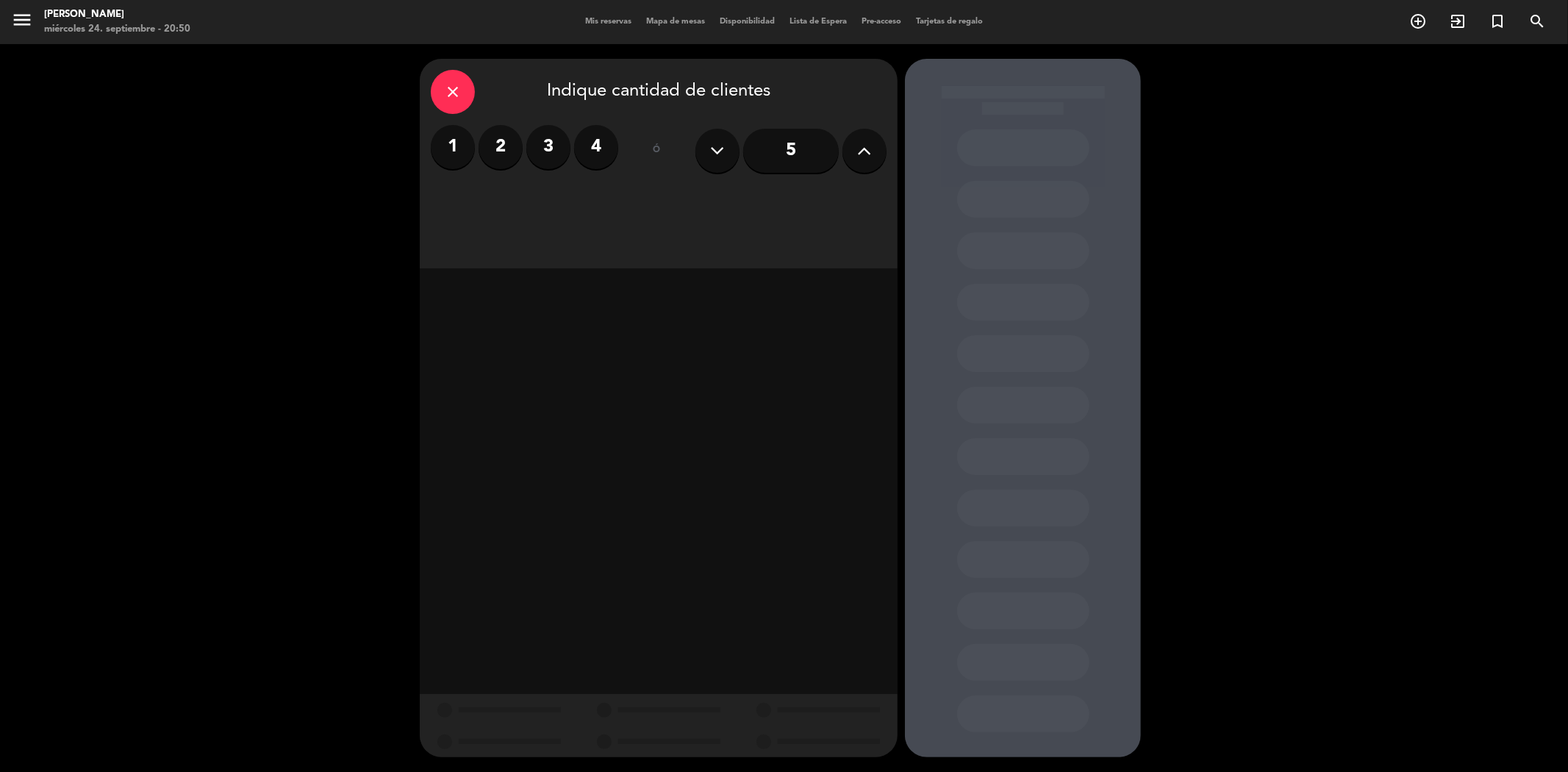
click at [549, 150] on label "3" at bounding box center [548, 147] width 44 height 44
click at [737, 207] on div "Cena" at bounding box center [773, 202] width 226 height 30
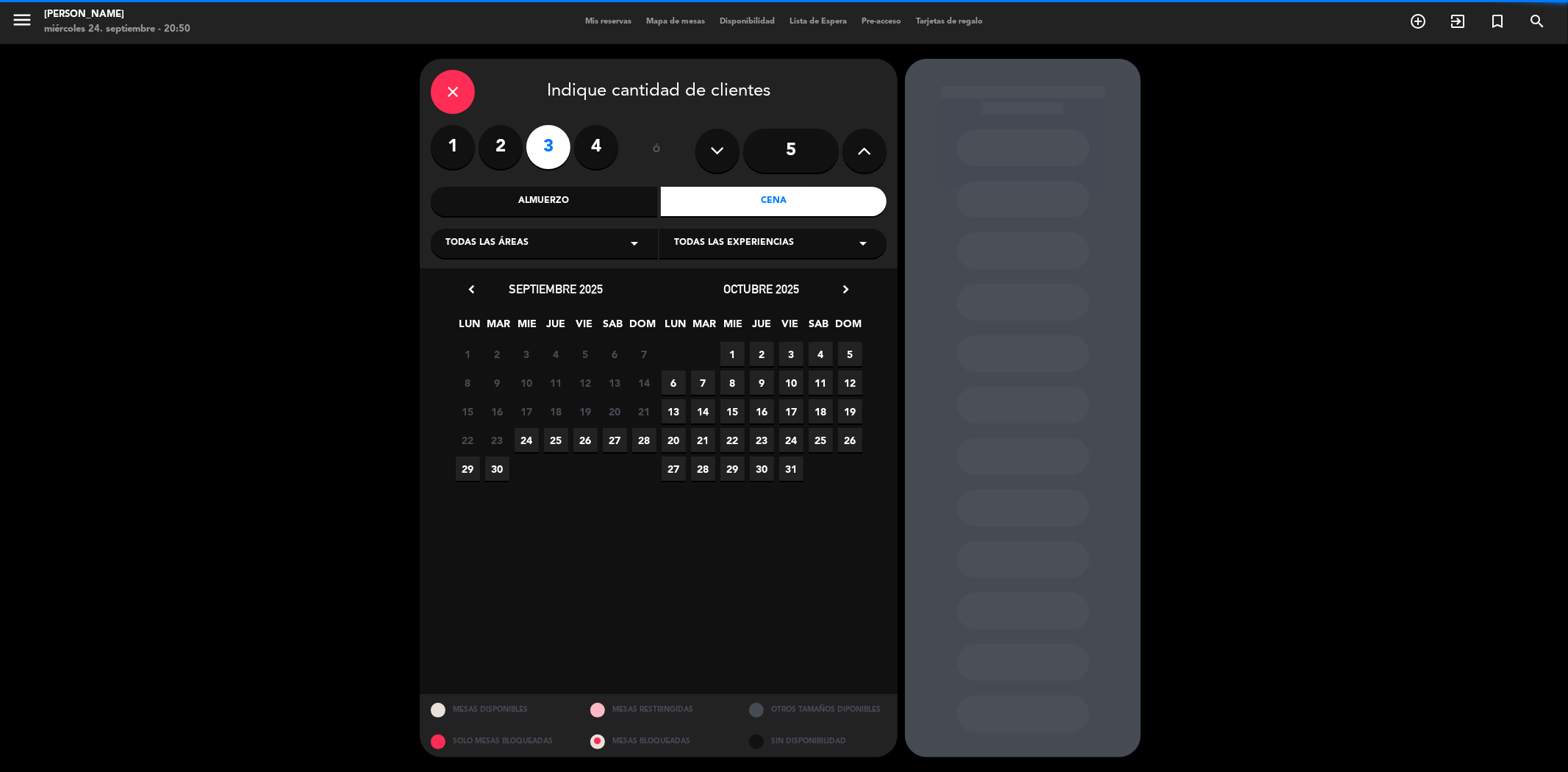
click at [732, 243] on span "Todas las experiencias" at bounding box center [734, 243] width 120 height 15
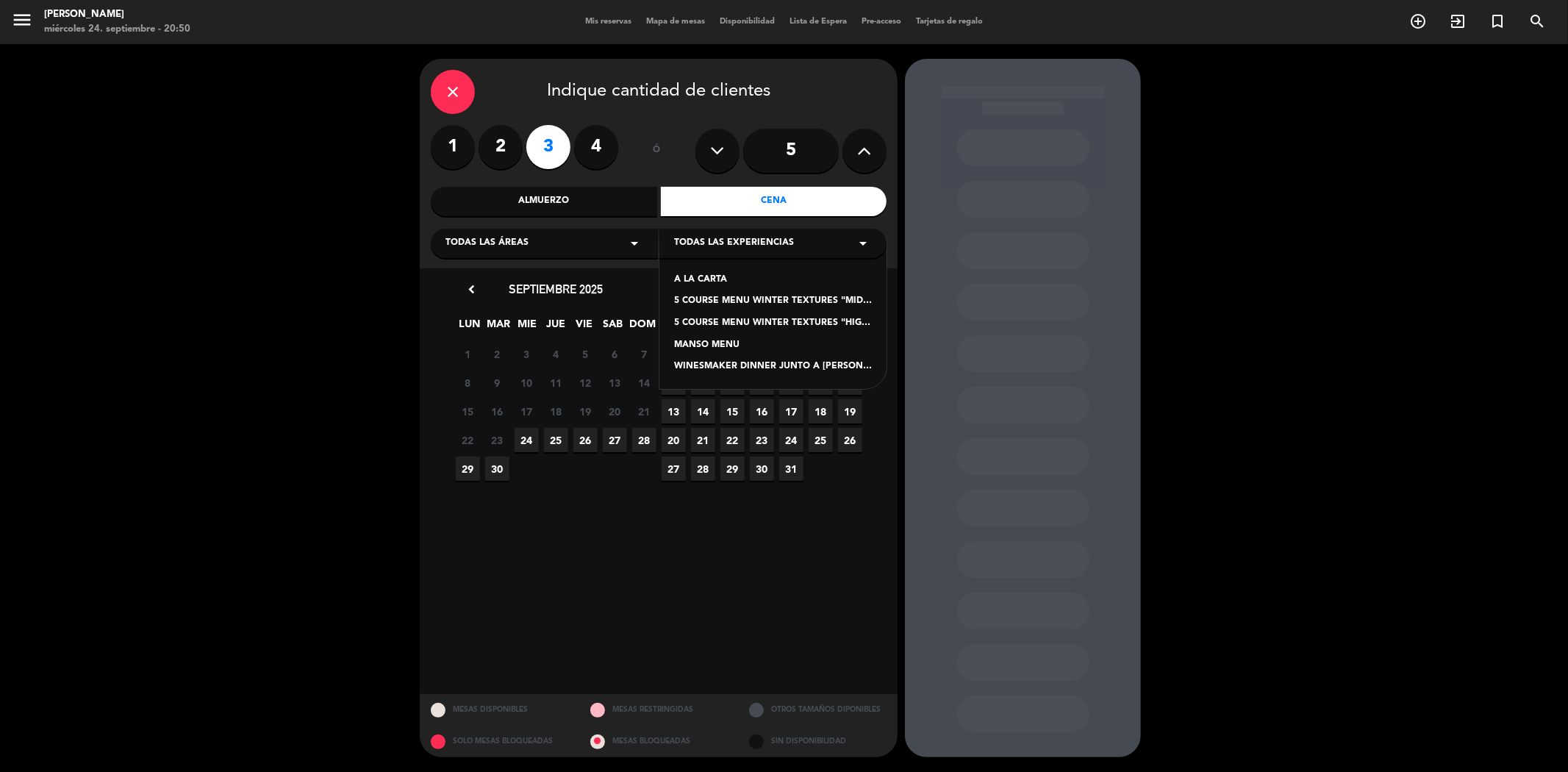
click at [727, 366] on div "WINESMAKER DINNER JUNTO A [PERSON_NAME] ( ENOLOGO DE [PERSON_NAME])" at bounding box center [773, 367] width 198 height 15
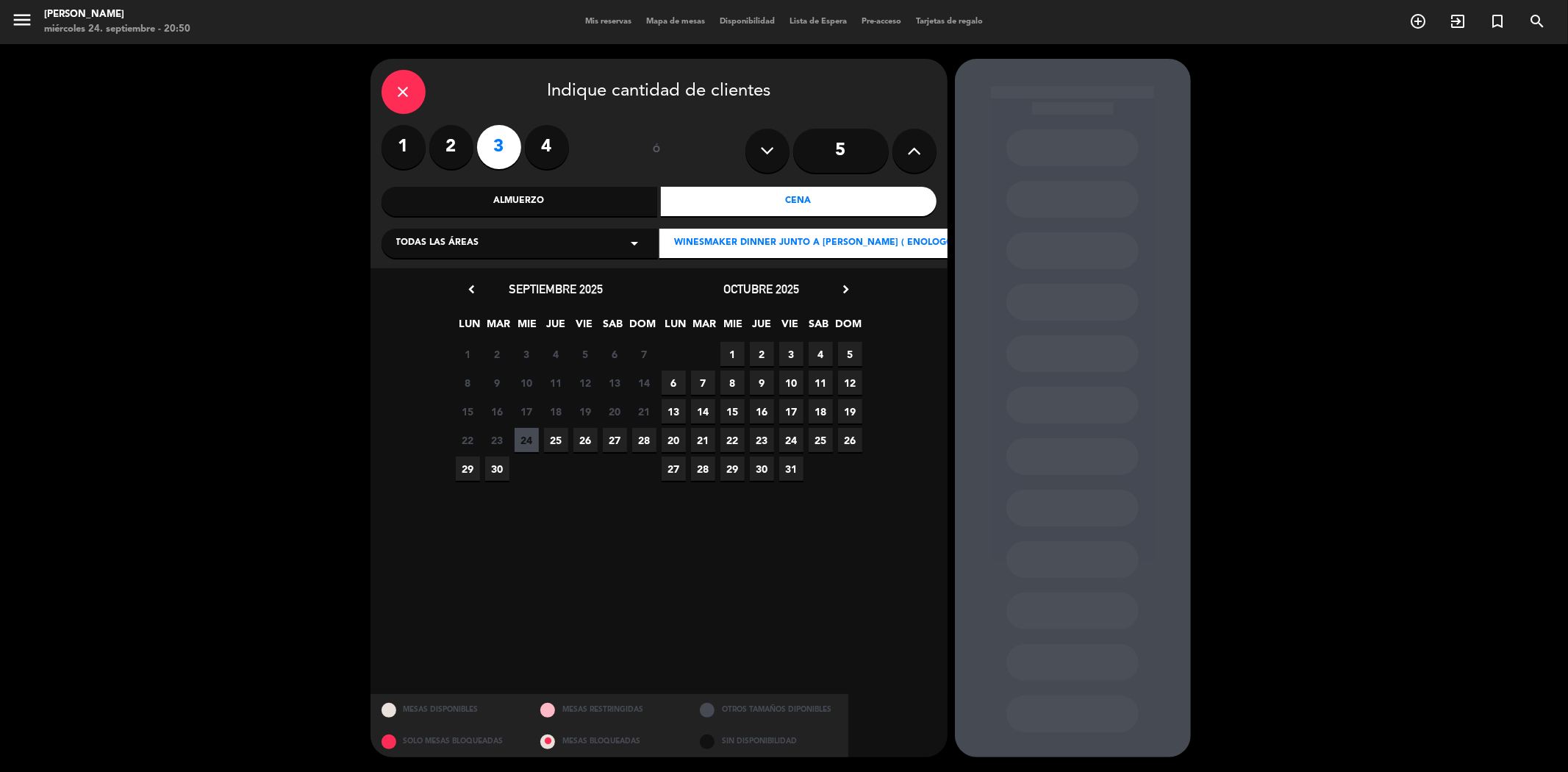
click at [588, 438] on span "26" at bounding box center [585, 440] width 24 height 24
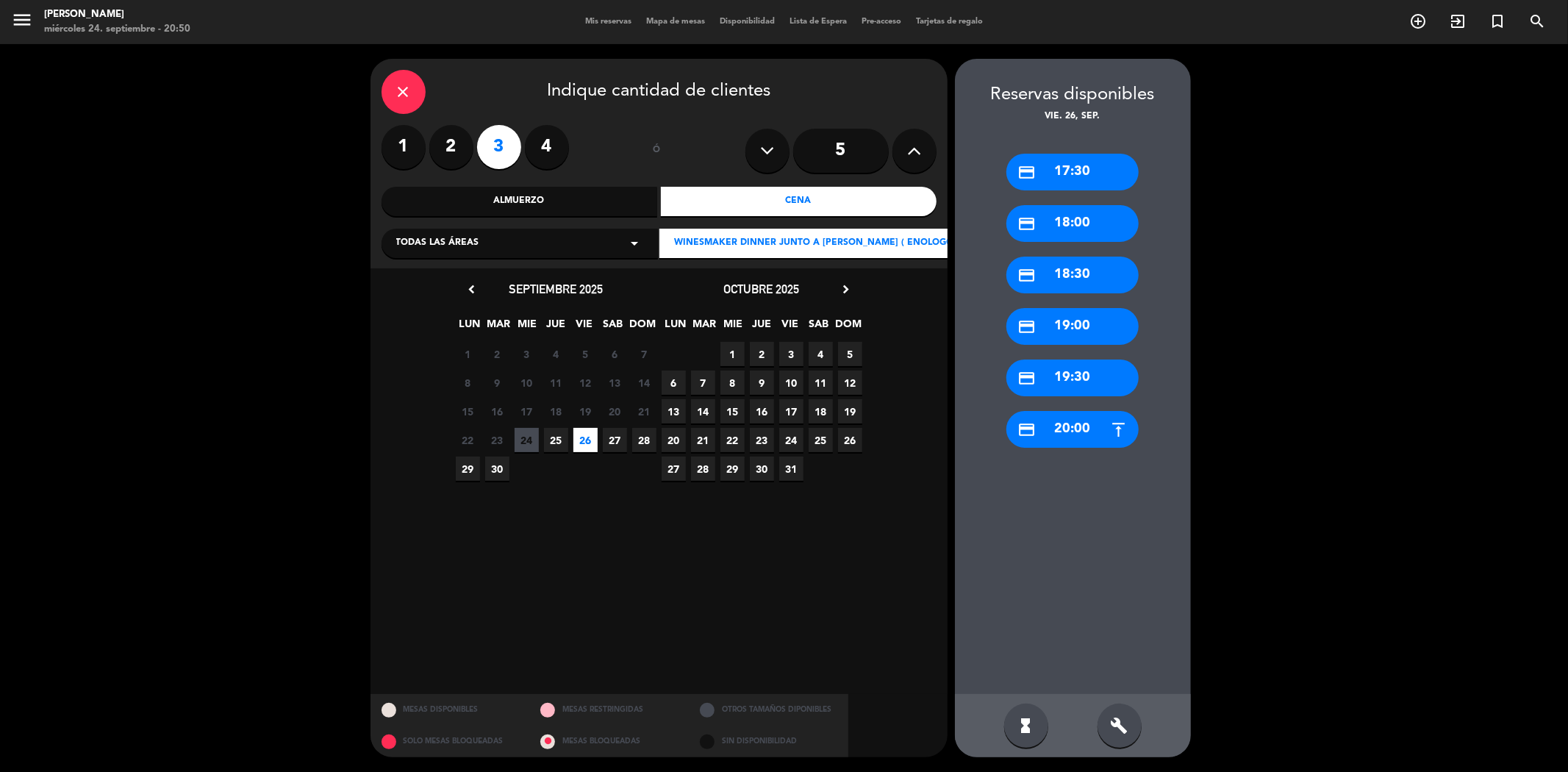
click at [403, 99] on icon "close" at bounding box center [403, 92] width 18 height 18
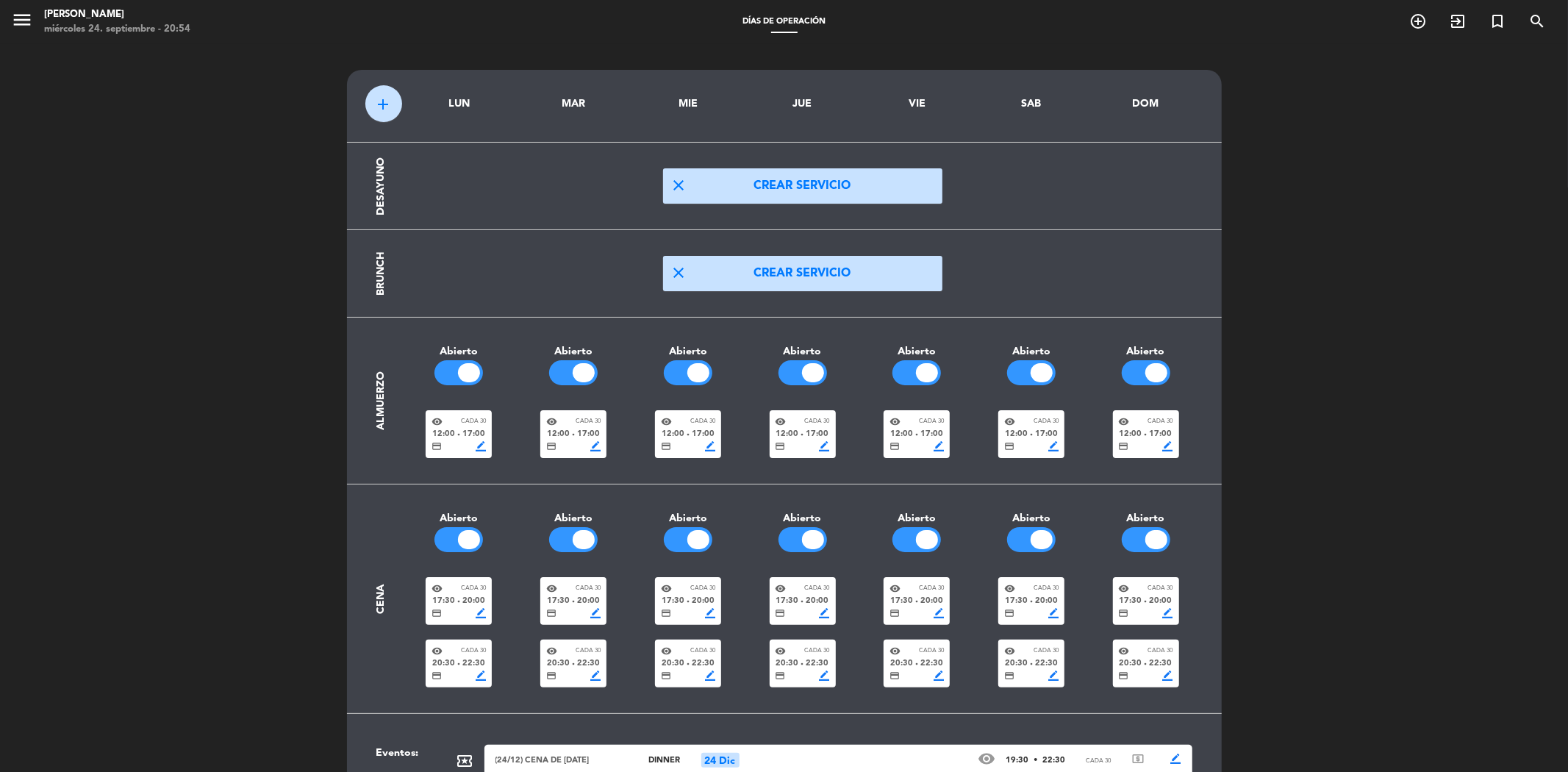
click at [33, 30] on span "menu" at bounding box center [27, 22] width 33 height 35
click at [27, 21] on icon "menu" at bounding box center [22, 20] width 22 height 22
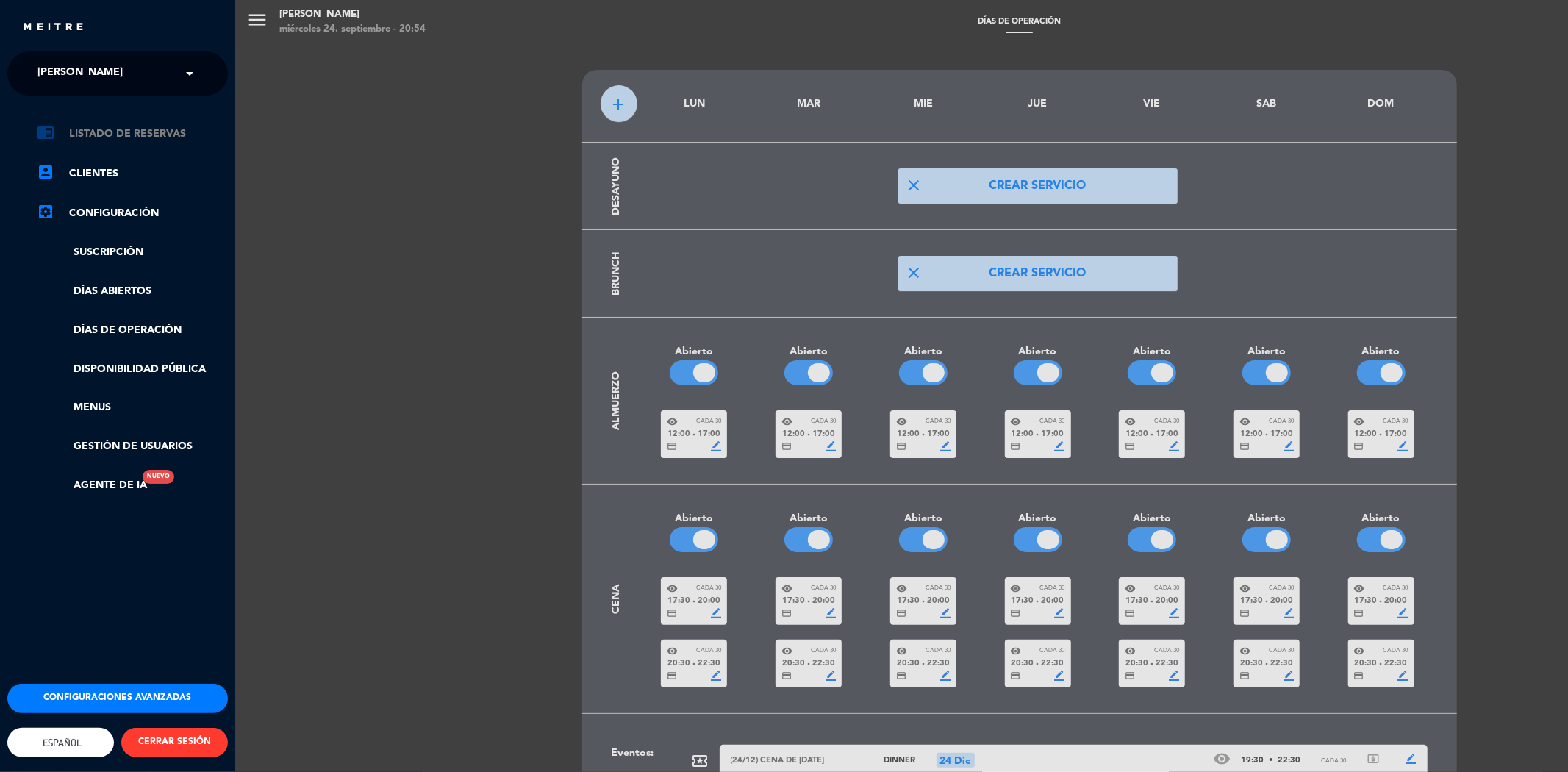
click at [122, 127] on link "chrome_reader_mode Listado de Reservas" at bounding box center [133, 134] width 191 height 18
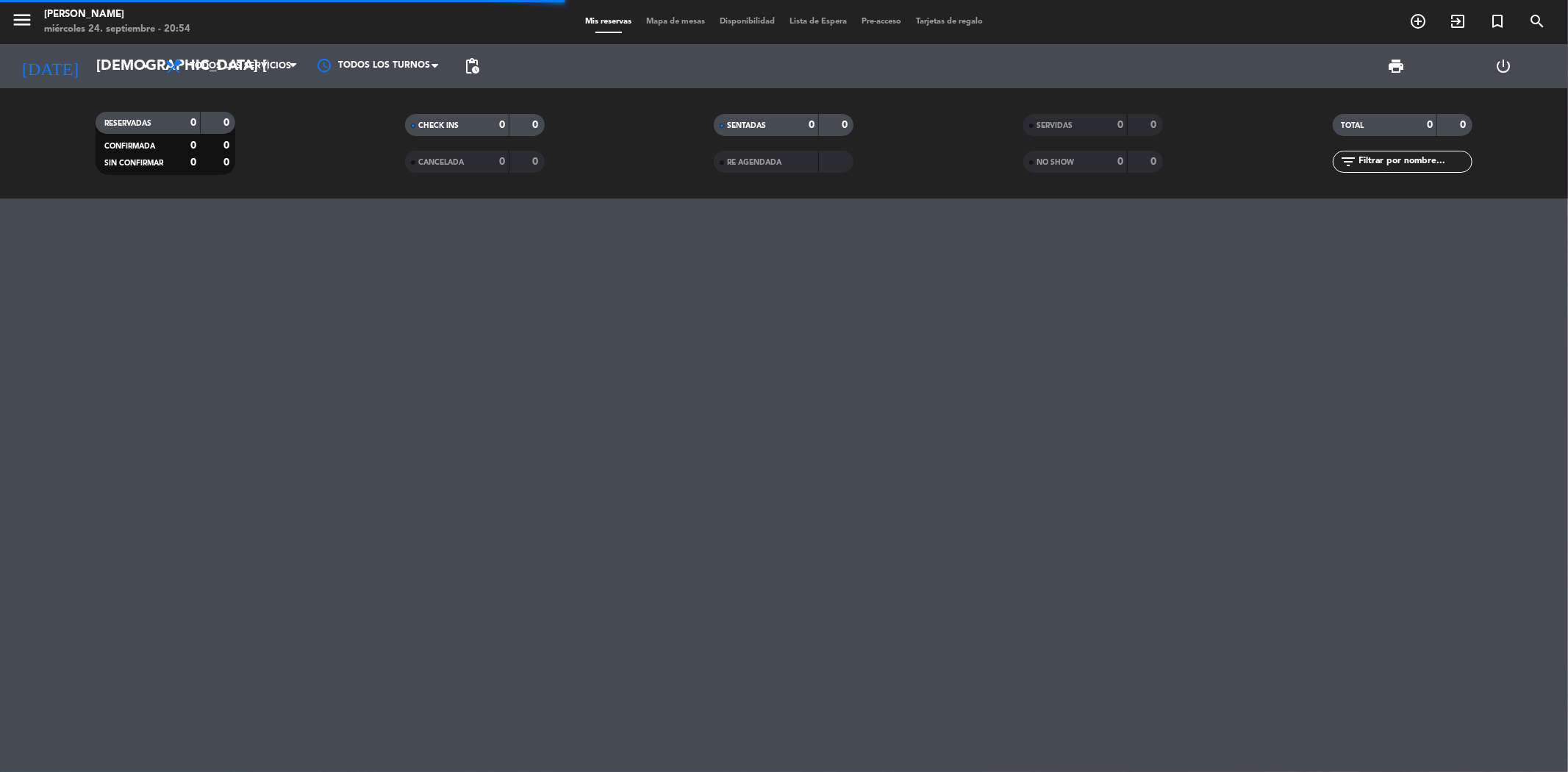
click at [23, 21] on icon "menu" at bounding box center [22, 20] width 22 height 22
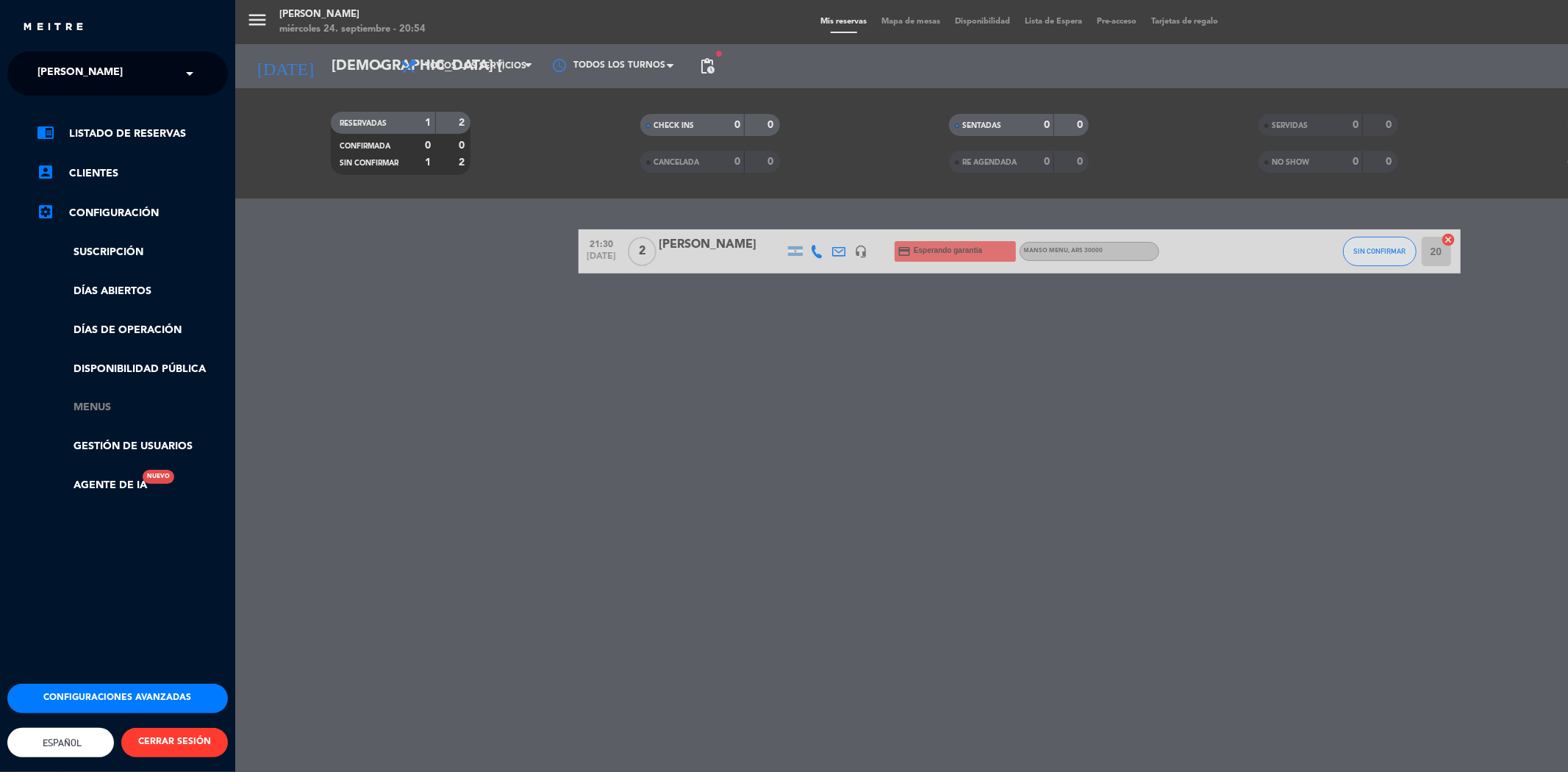
click at [99, 408] on link "Menus" at bounding box center [133, 407] width 191 height 17
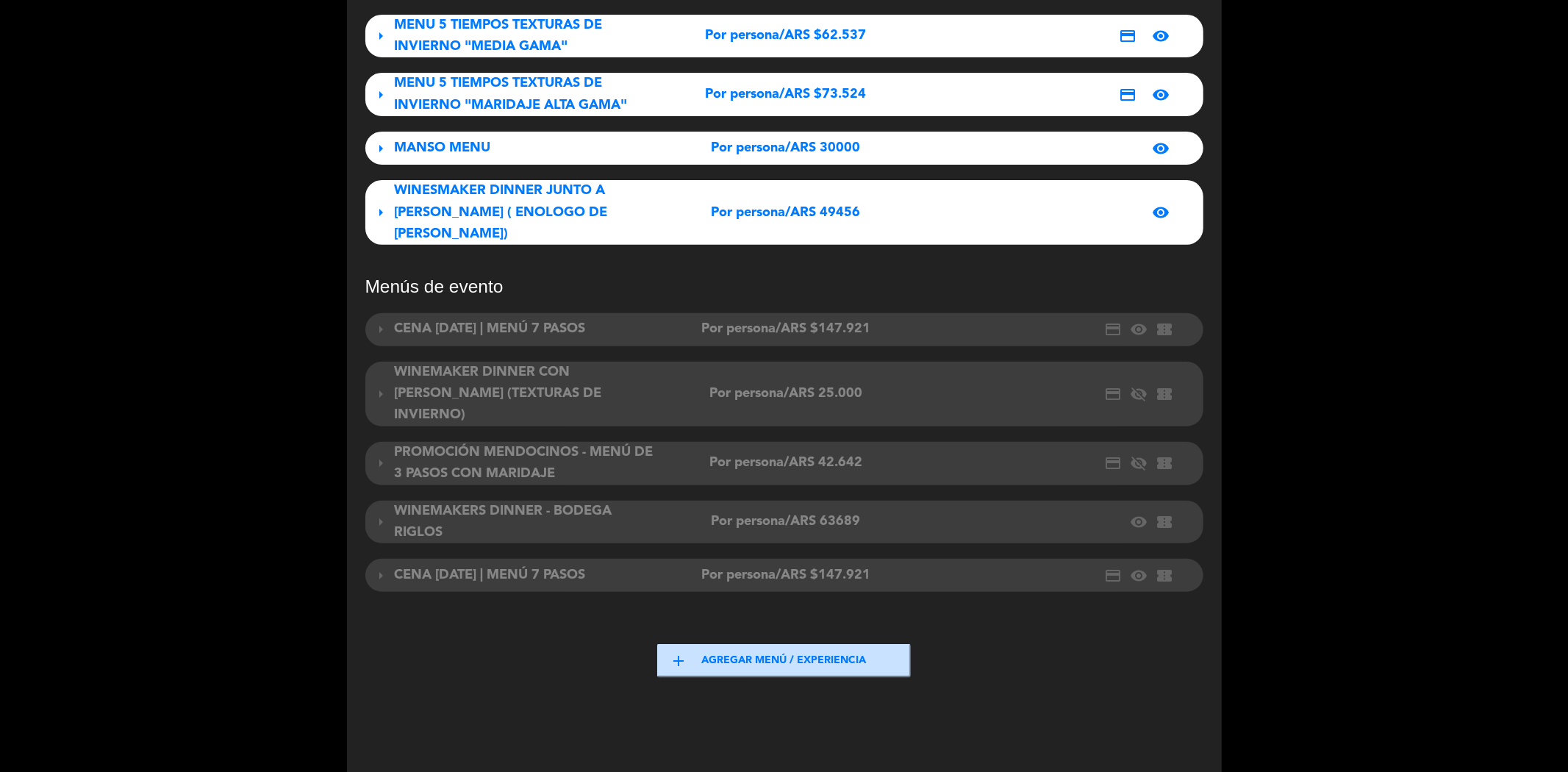
scroll to position [408, 0]
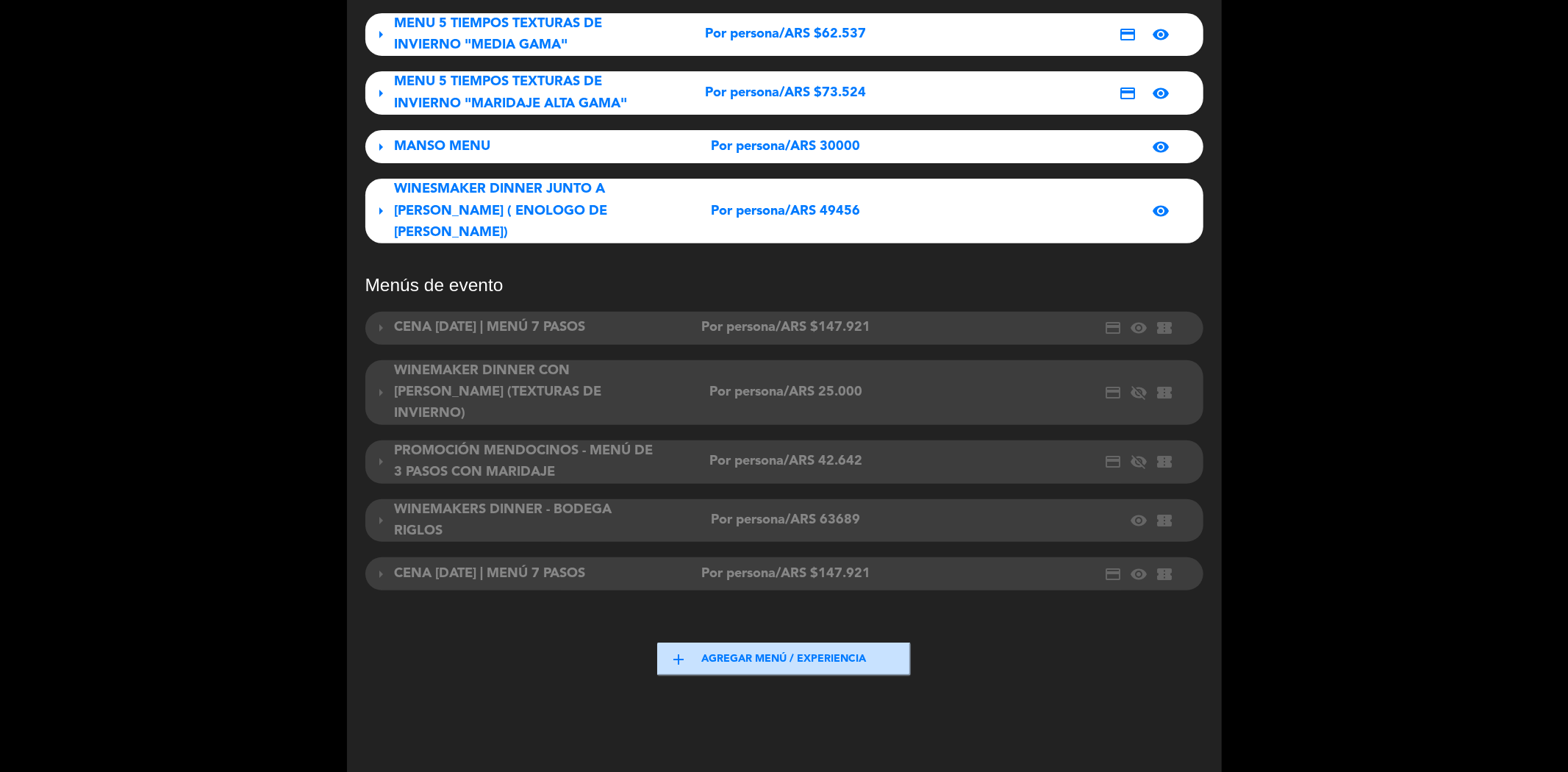
click at [488, 499] on div "WINEMAKERS DINNER - BODEGA RIGLOS" at bounding box center [525, 521] width 261 height 43
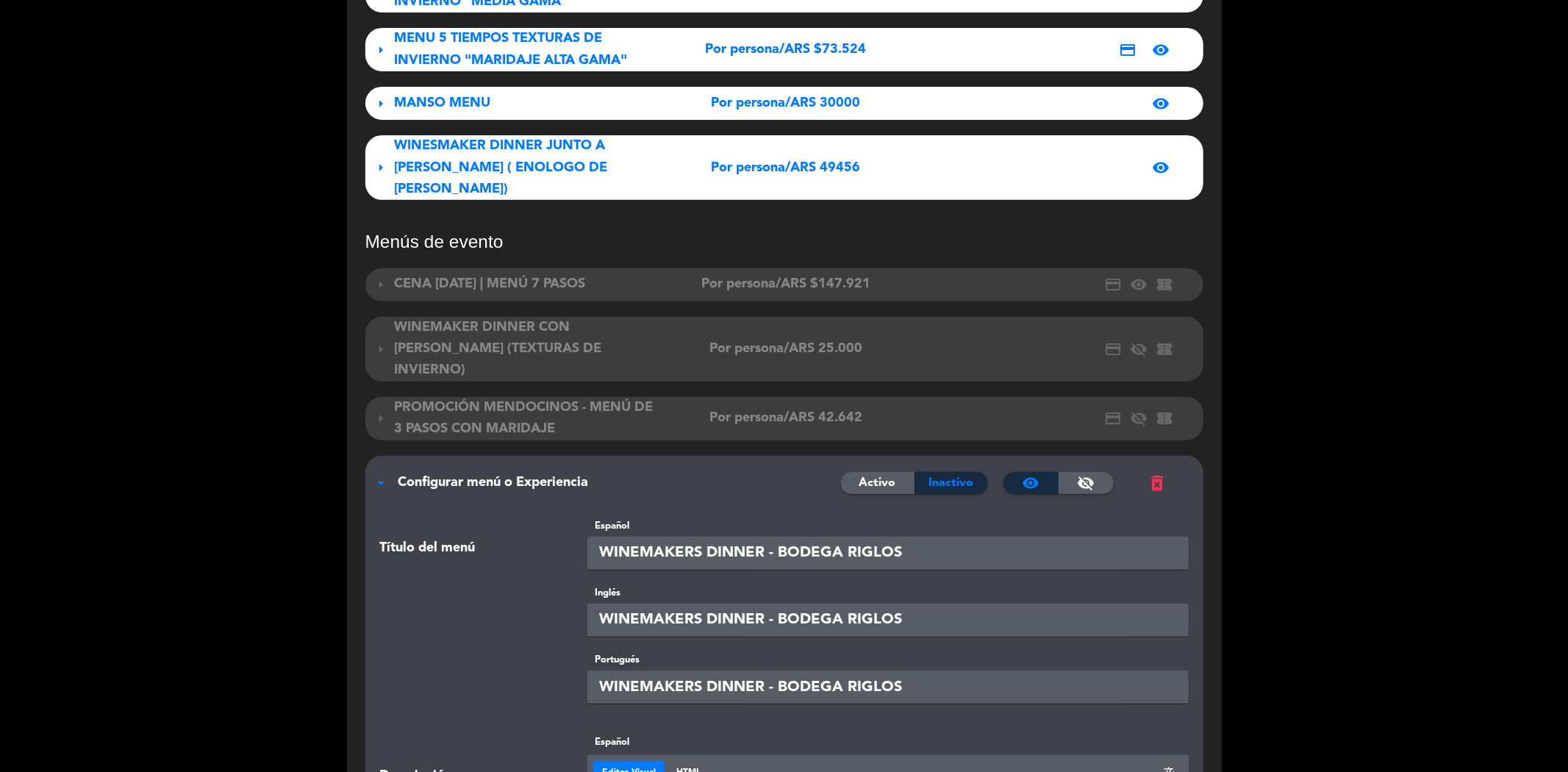
scroll to position [489, 0]
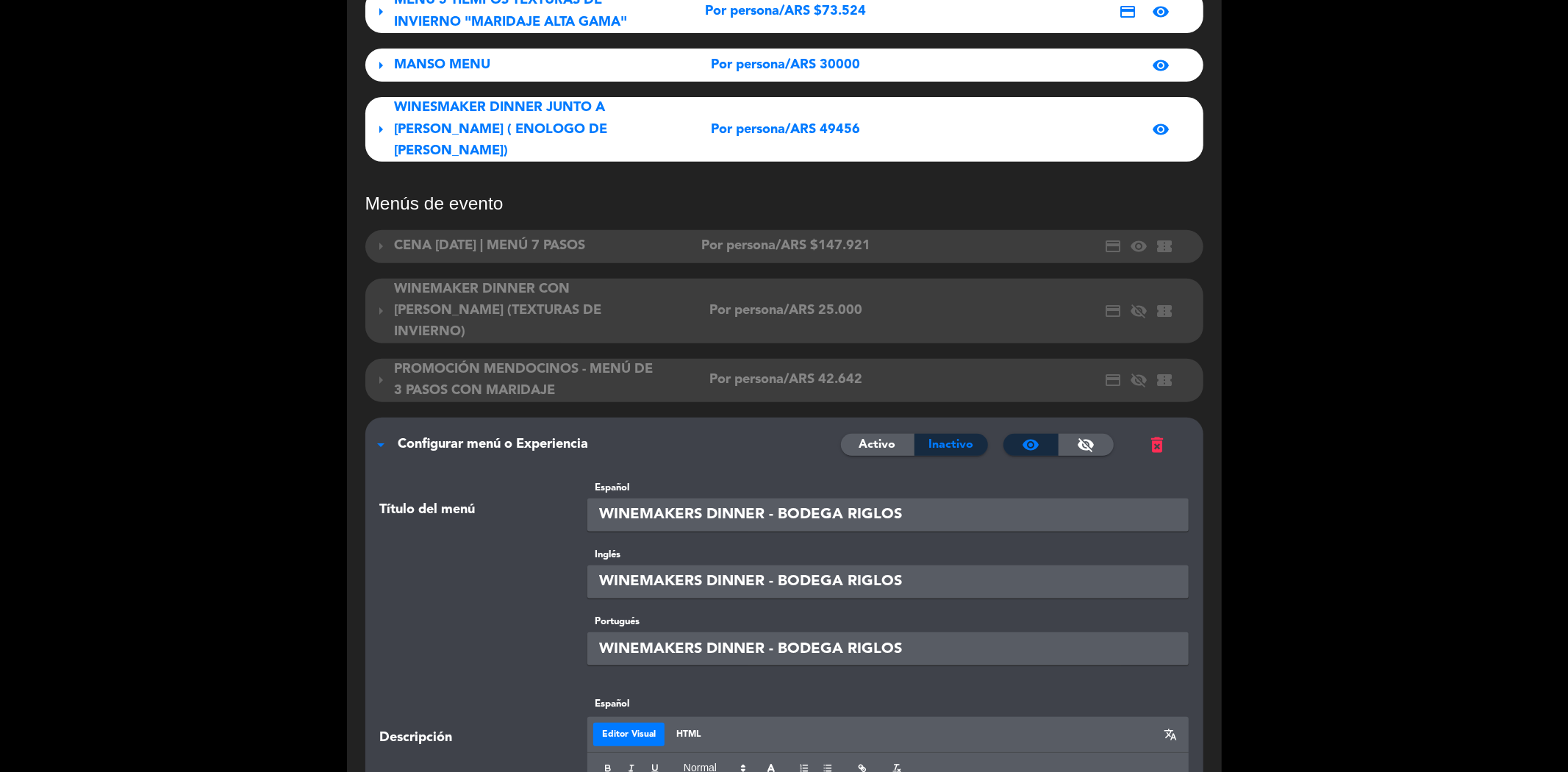
drag, startPoint x: 911, startPoint y: 472, endPoint x: 779, endPoint y: 471, distance: 132.0
click at [779, 498] on input "WINEMAKERS DINNER - BODEGA RIGLOS" at bounding box center [887, 515] width 601 height 33
click at [907, 498] on input "WINEMAKERS DINNER - BODEGA RIGLOS" at bounding box center [887, 515] width 601 height 33
click at [922, 498] on input "WINEMAKERS DINNER - BODEGA RIGLOS" at bounding box center [887, 515] width 601 height 33
drag, startPoint x: 922, startPoint y: 475, endPoint x: 840, endPoint y: 476, distance: 82.0
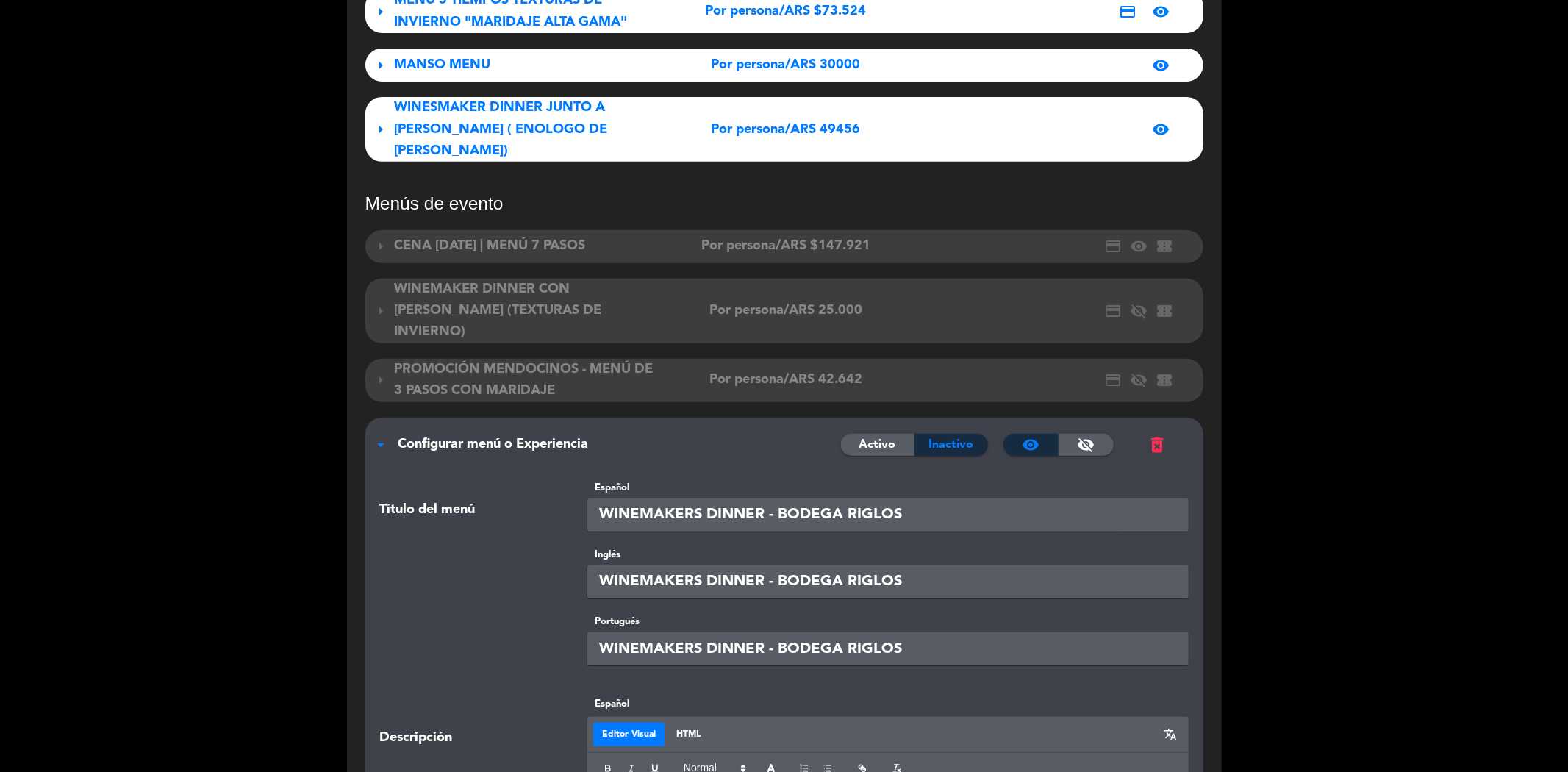
click at [840, 498] on input "WINEMAKERS DINNER - BODEGA RIGLOS" at bounding box center [887, 515] width 601 height 33
type input "WINEMAKERS DINNER - BODEGA ZORZAL"
drag, startPoint x: 915, startPoint y: 542, endPoint x: 847, endPoint y: 541, distance: 68.0
click at [847, 565] on input "WINEMAKERS DINNER - BODEGA RIGLOS" at bounding box center [887, 581] width 601 height 33
type input "WINEMAKERS DINNER - BODEGA ZORZAL"
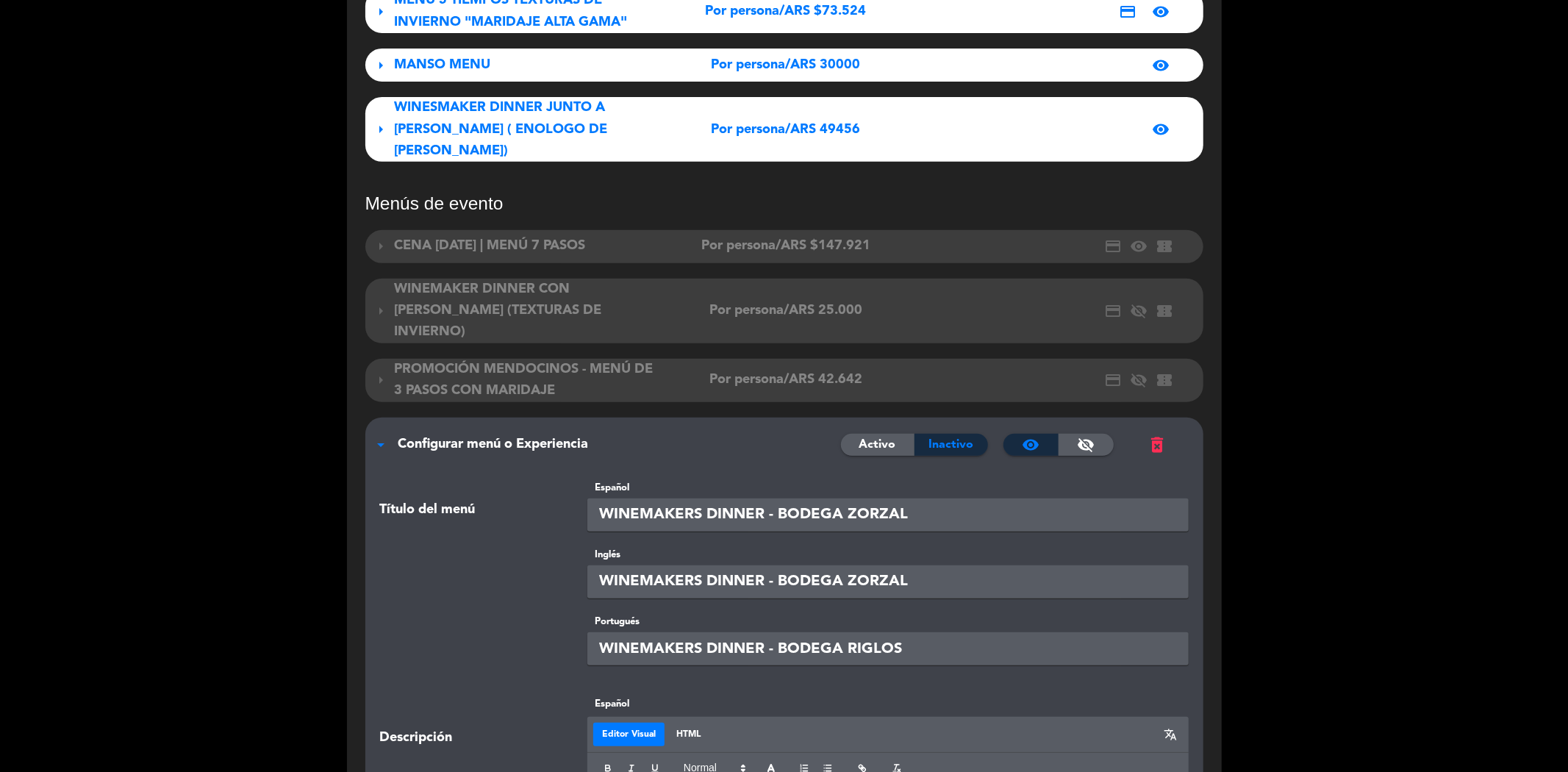
drag, startPoint x: 905, startPoint y: 604, endPoint x: 850, endPoint y: 604, distance: 55.0
click at [850, 633] on input "WINEMAKERS DINNER - BODEGA RIGLOS" at bounding box center [887, 649] width 601 height 33
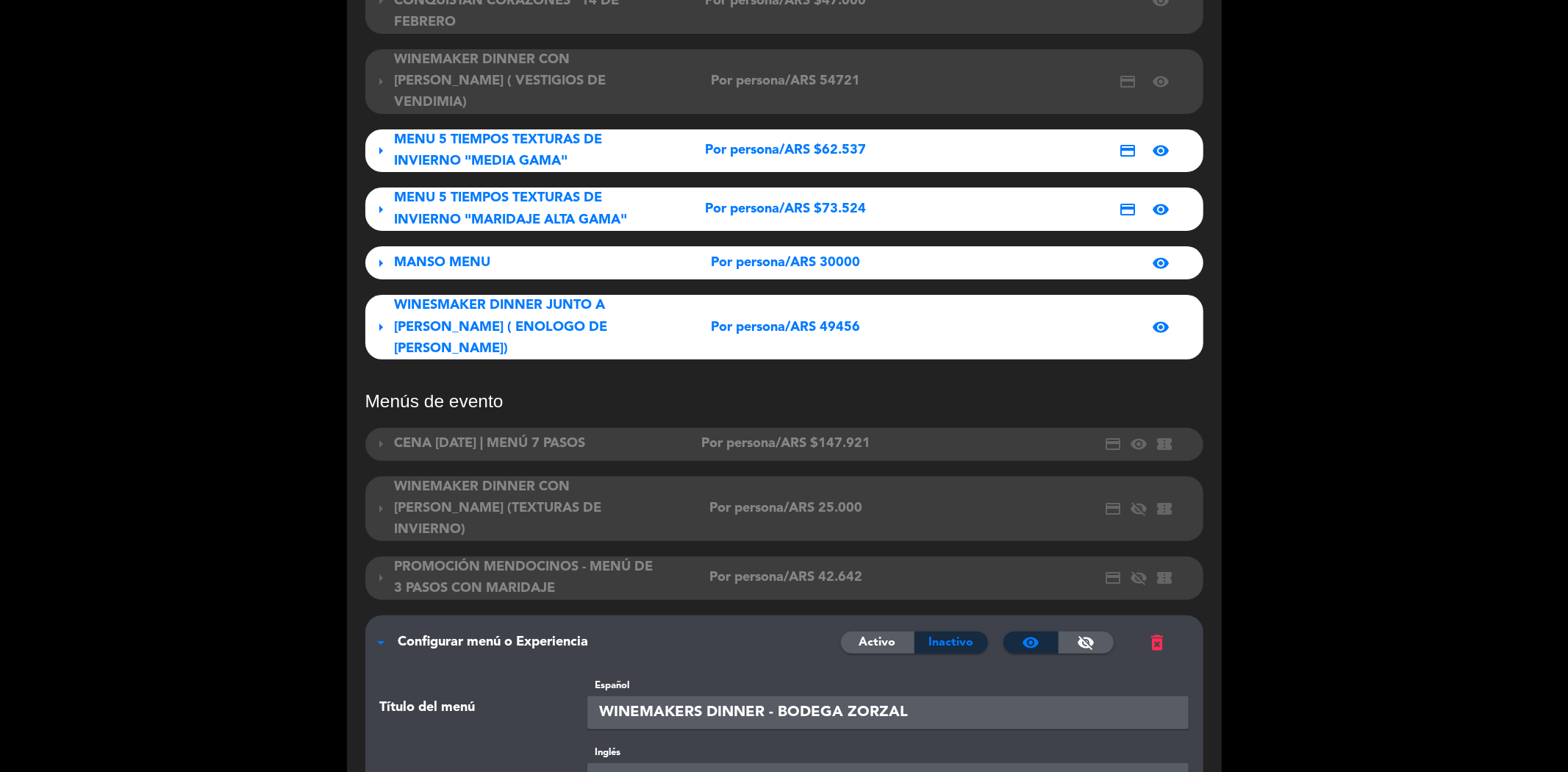
scroll to position [245, 0]
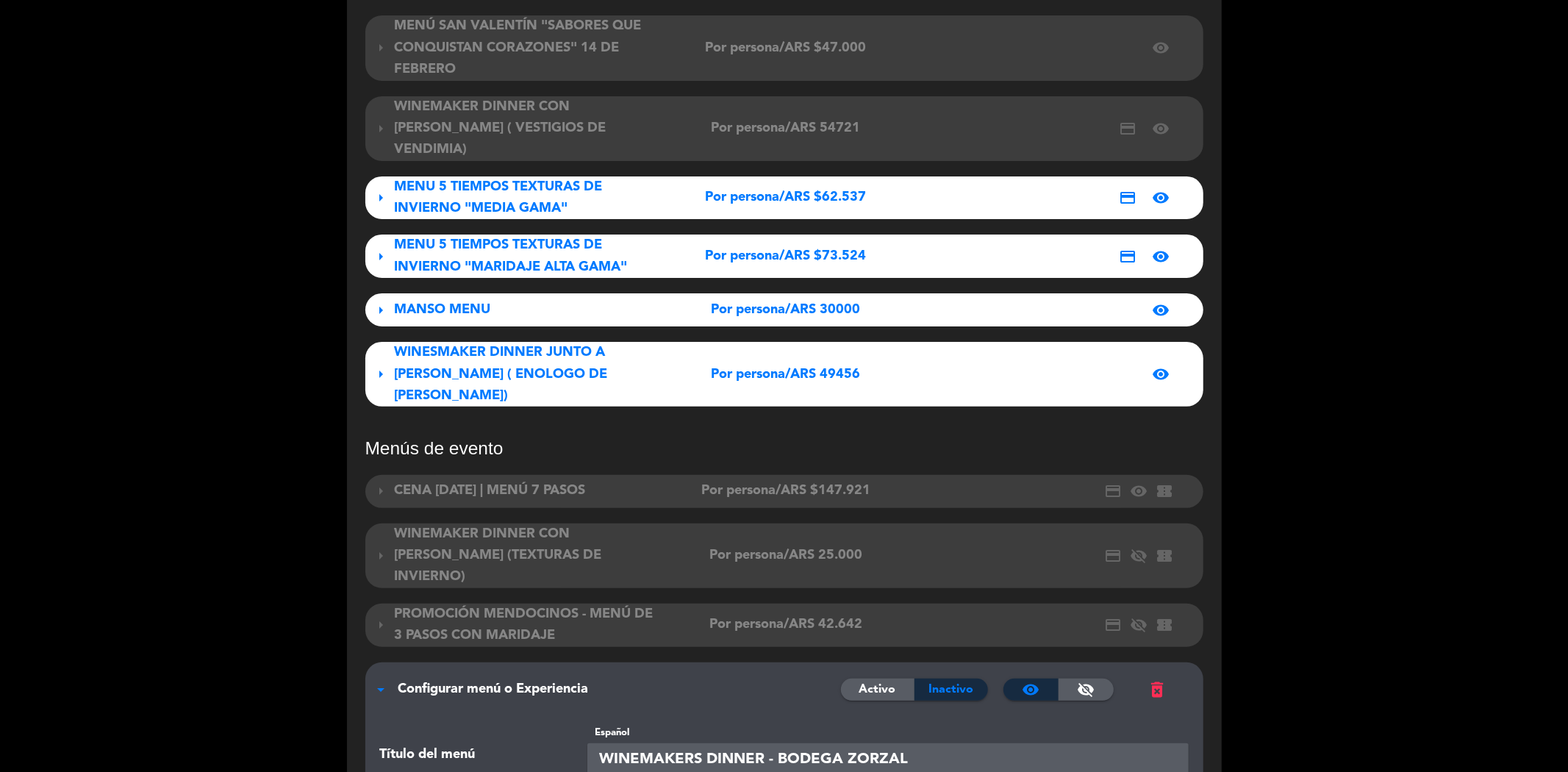
type input "WINEMAKERS DINNER - BODEGA ZORZAL"
click at [566, 343] on div "WINESMAKER DINNER JUNTO A [PERSON_NAME] ( ENOLOGO DE [PERSON_NAME])" at bounding box center [525, 374] width 261 height 65
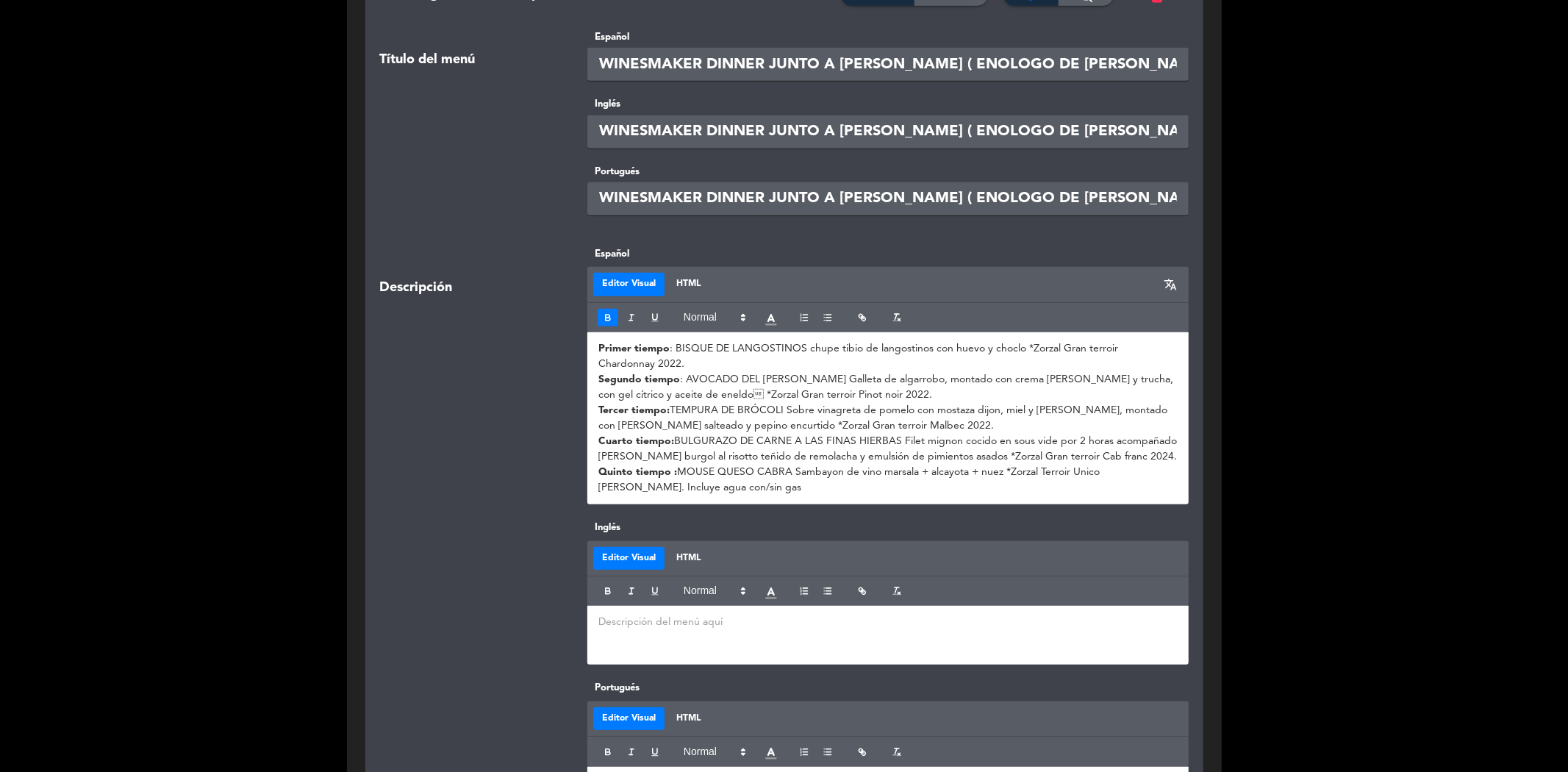
scroll to position [735, 0]
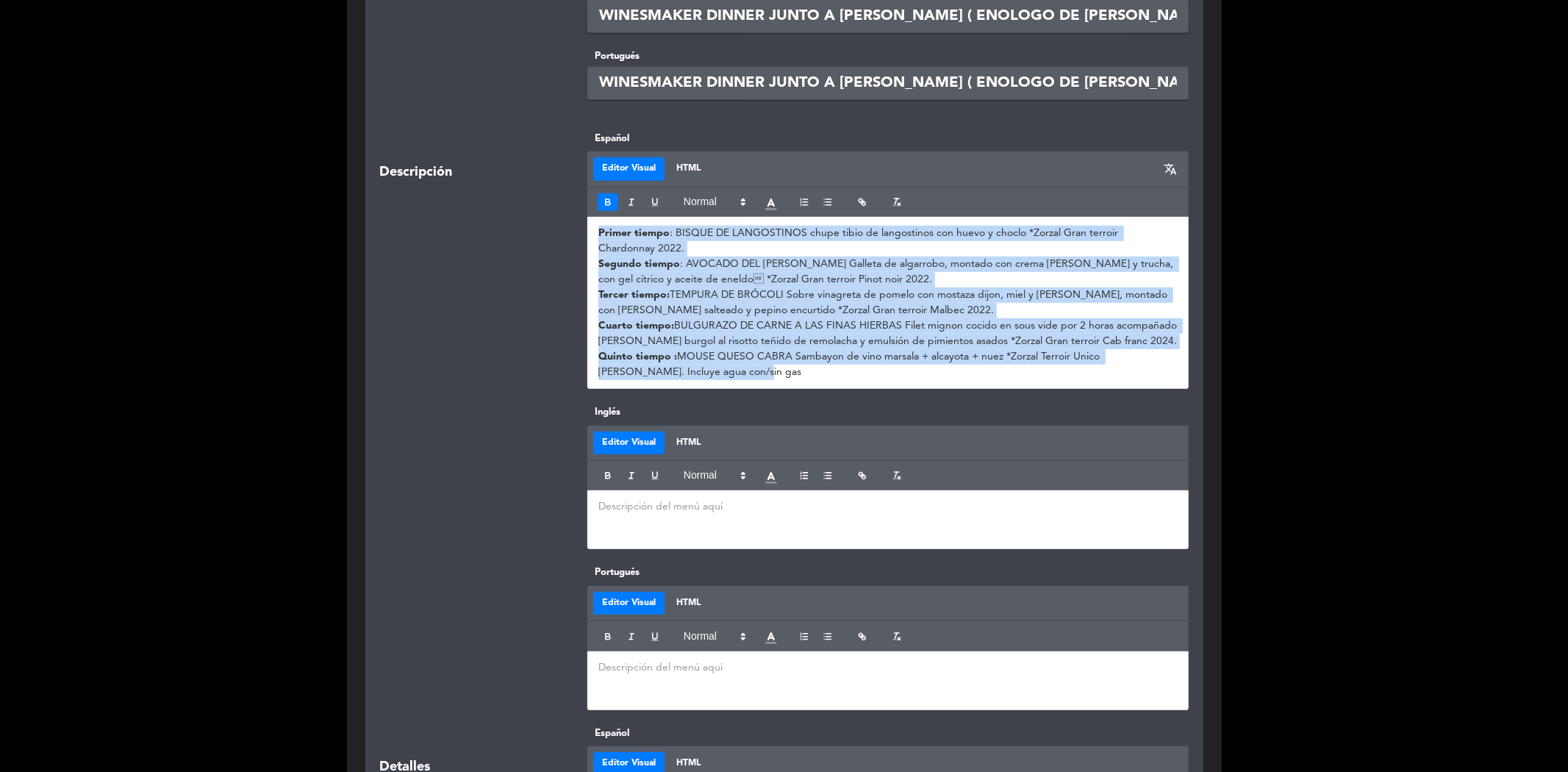
drag, startPoint x: 597, startPoint y: 209, endPoint x: 850, endPoint y: 358, distance: 293.6
click at [850, 358] on div "Primer tiempo : BISQUE DE LANGOSTINOS chupe tibio de langostinos con huevo y ch…" at bounding box center [887, 303] width 601 height 172
copy div "Primer tiempo : BISQUE DE LANGOSTINOS chupe tibio de langostinos con huevo y ch…"
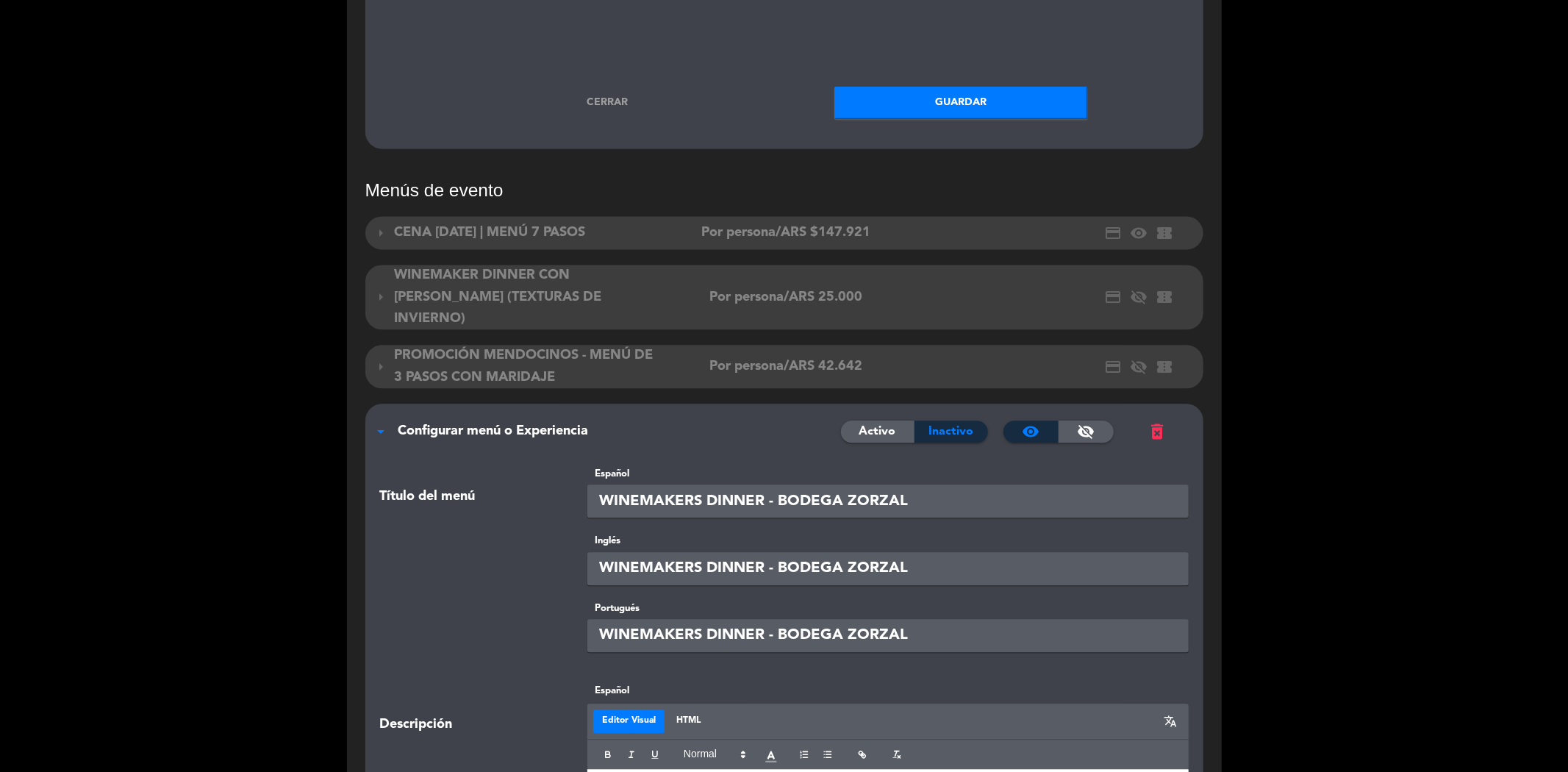
scroll to position [3023, 0]
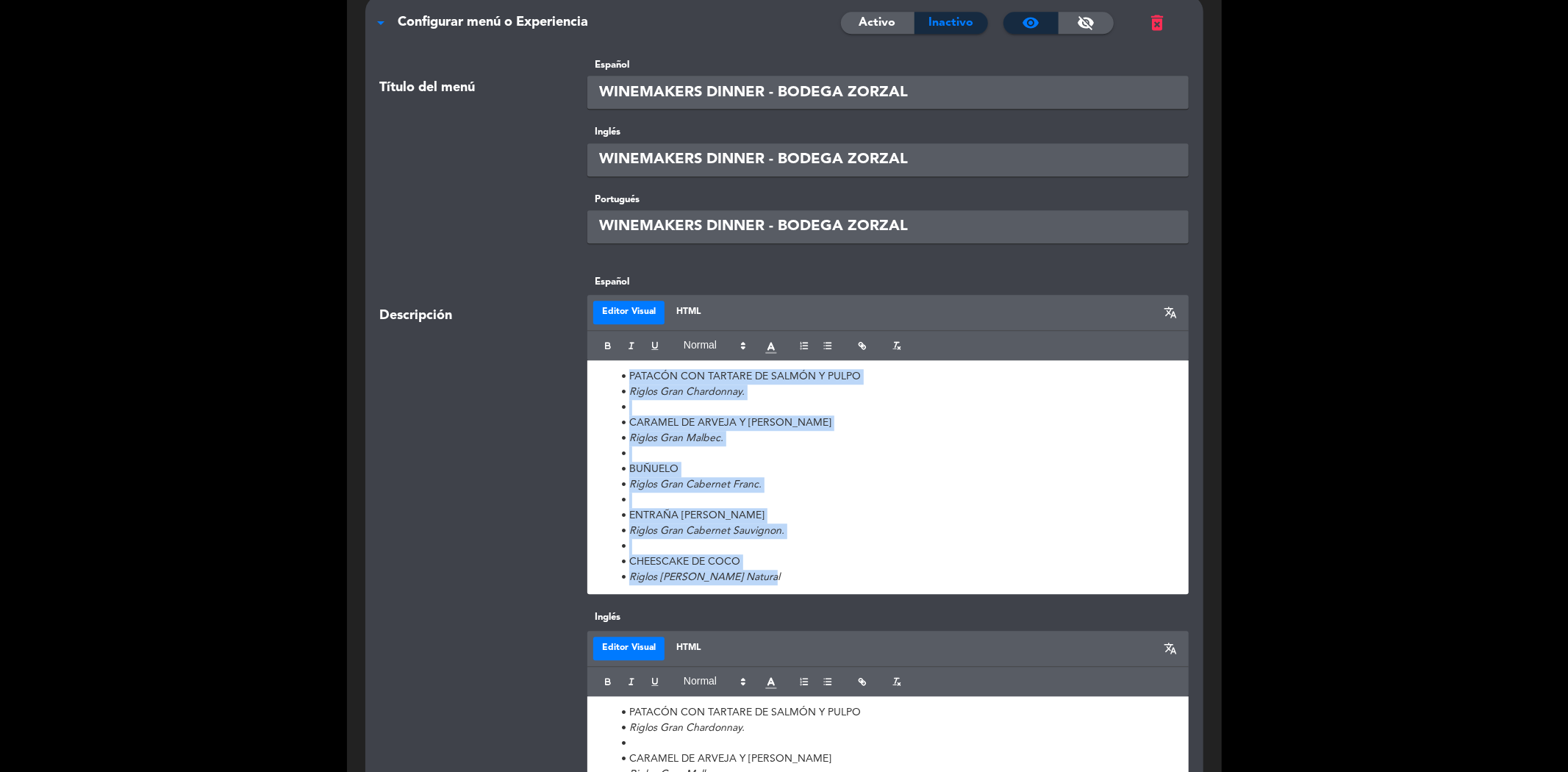
drag, startPoint x: 613, startPoint y: 329, endPoint x: 876, endPoint y: 554, distance: 346.1
click at [876, 554] on div "Descripción Español Editor Visual HTML translate PATACÓN CON TARTARE DE SALMÓN …" at bounding box center [784, 442] width 830 height 336
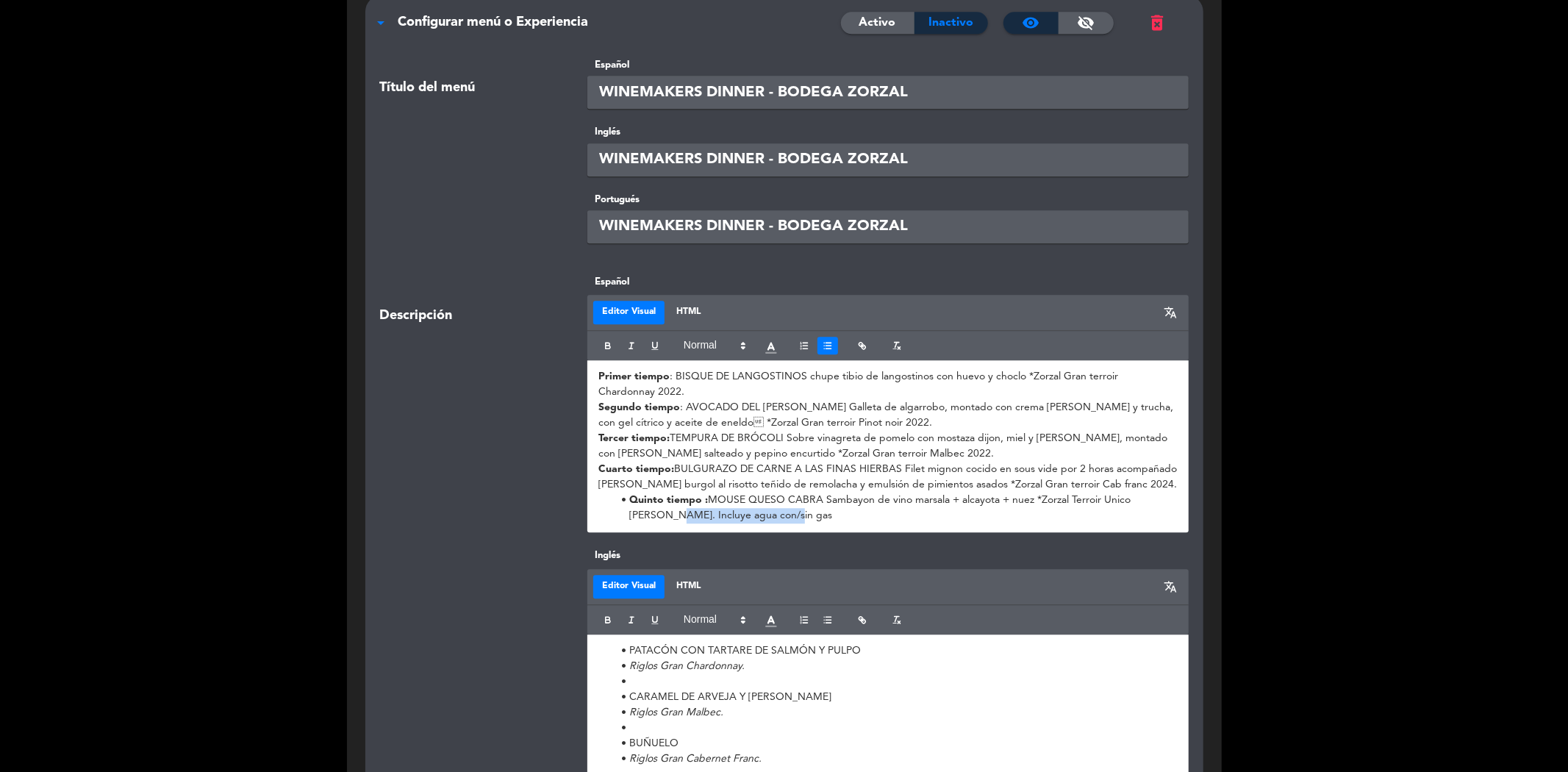
drag, startPoint x: 760, startPoint y: 473, endPoint x: 626, endPoint y: 472, distance: 134.0
click at [626, 492] on li "﻿Quinto tiempo : MOUSE QUESO CABRA Sambayon de vino marsala + alcayota + nuez *…" at bounding box center [896, 508] width 563 height 31
click at [626, 492] on li "﻿Quinto tiempo : MOUSE QUESO CABRA Sambayon de vino marsala + alcayota + nuez *…" at bounding box center [896, 508] width 563 height 31
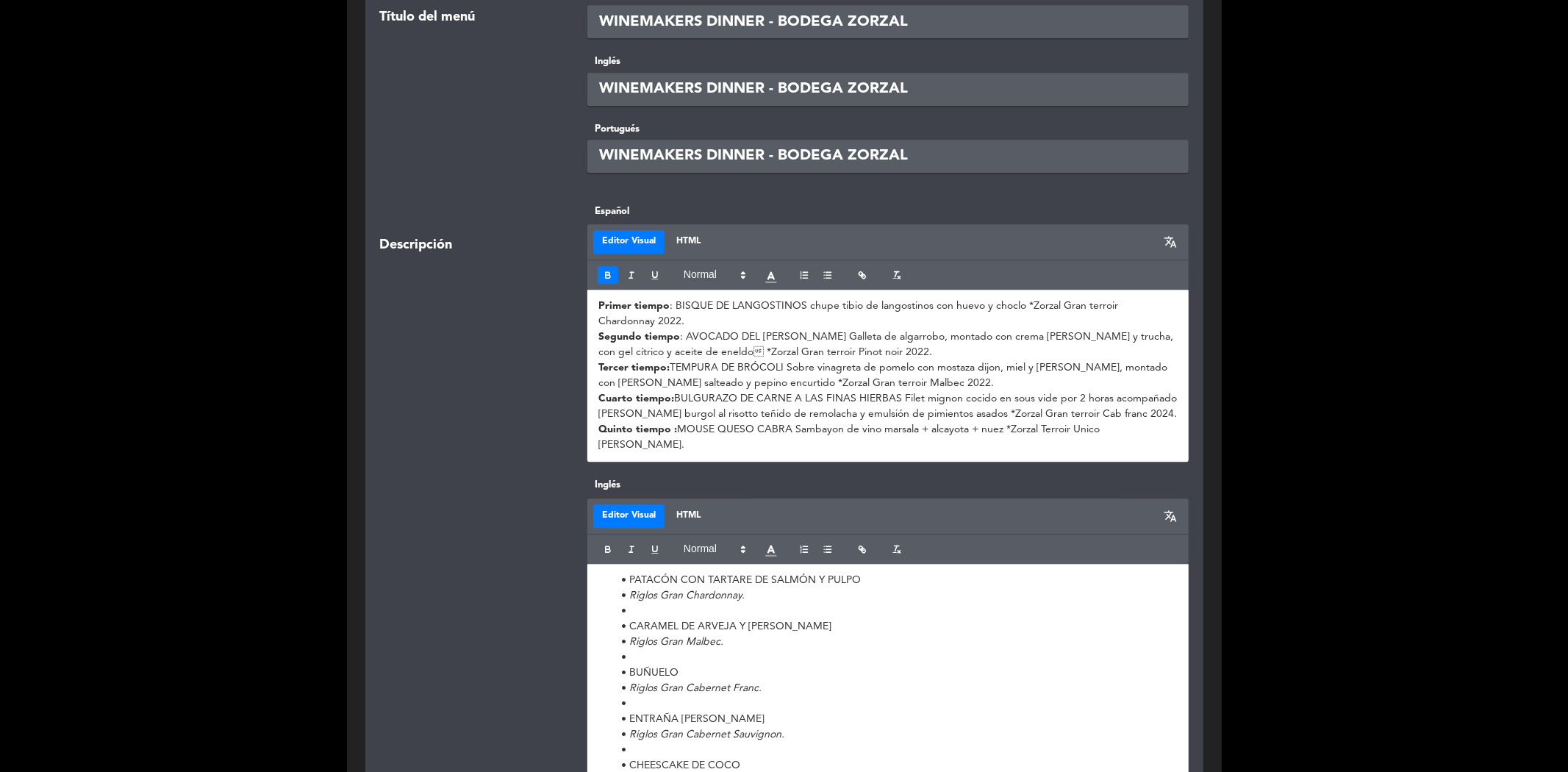
scroll to position [3267, 0]
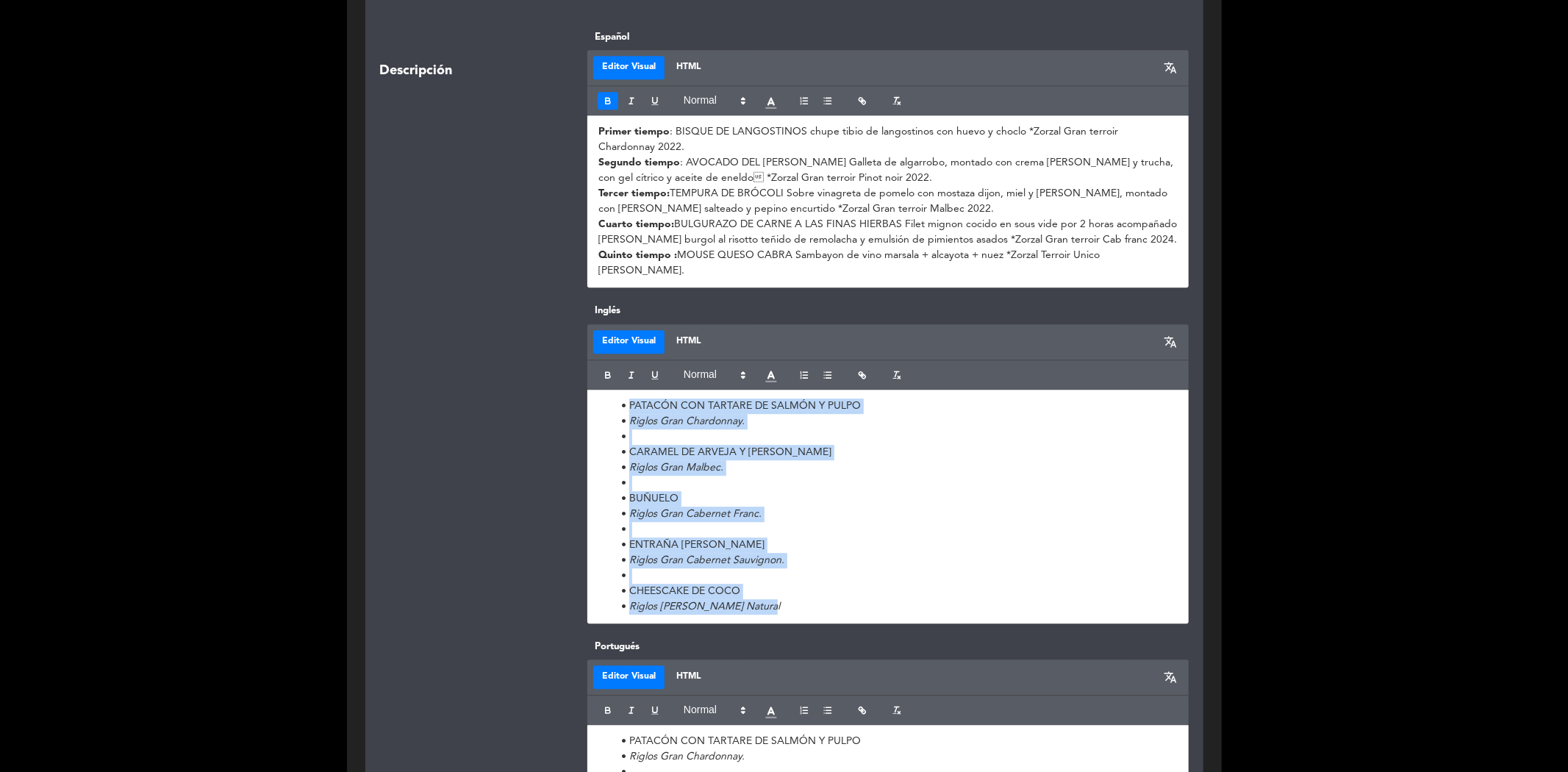
drag, startPoint x: 612, startPoint y: 343, endPoint x: 863, endPoint y: 552, distance: 326.6
click at [863, 552] on ul "PATACÓN CON TARTARE DE SALMÓN Y PULPO Riglos Gran Chardonnay. CARAMEL DE ARVEJA…" at bounding box center [887, 506] width 579 height 216
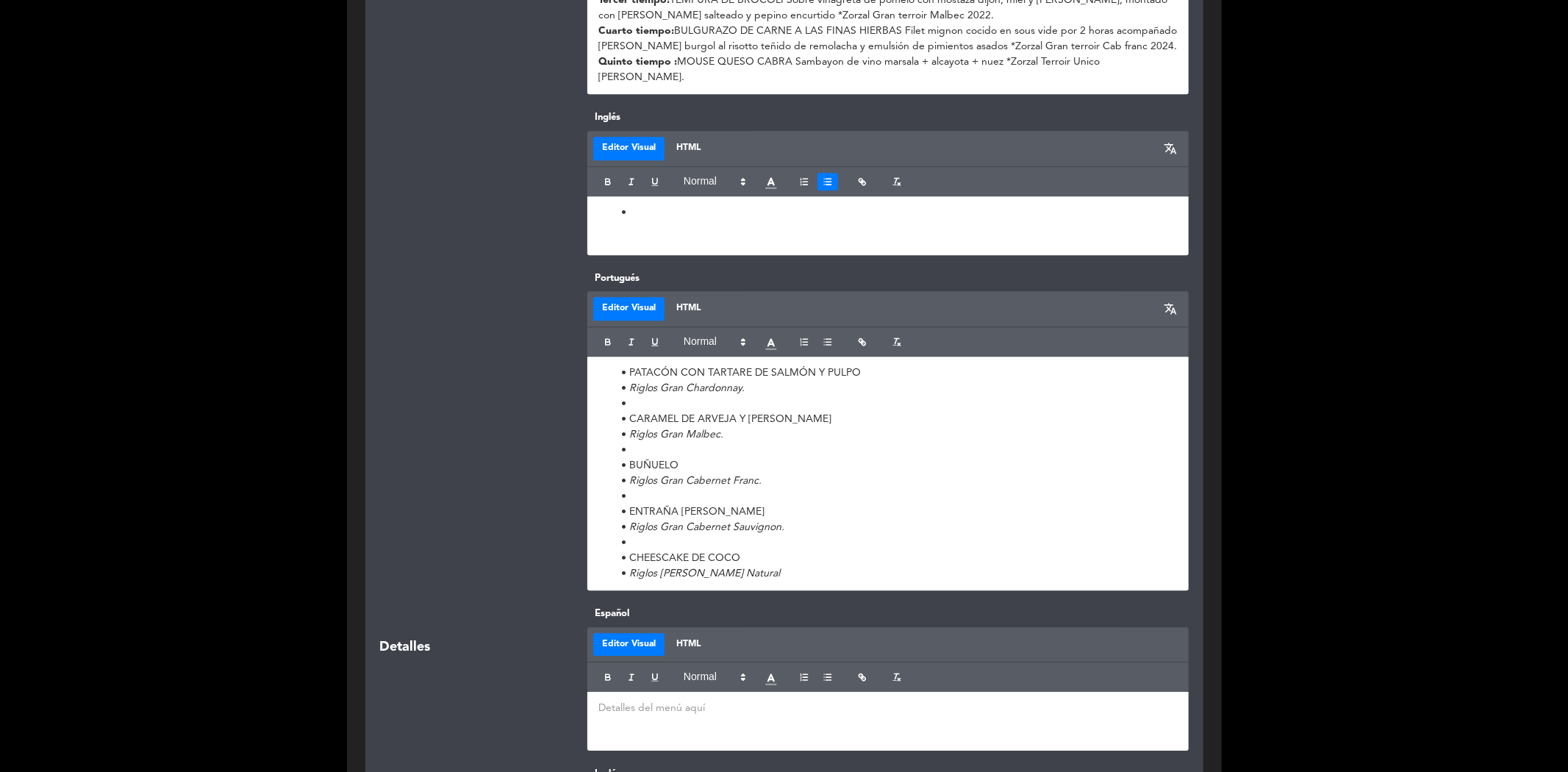
scroll to position [3512, 0]
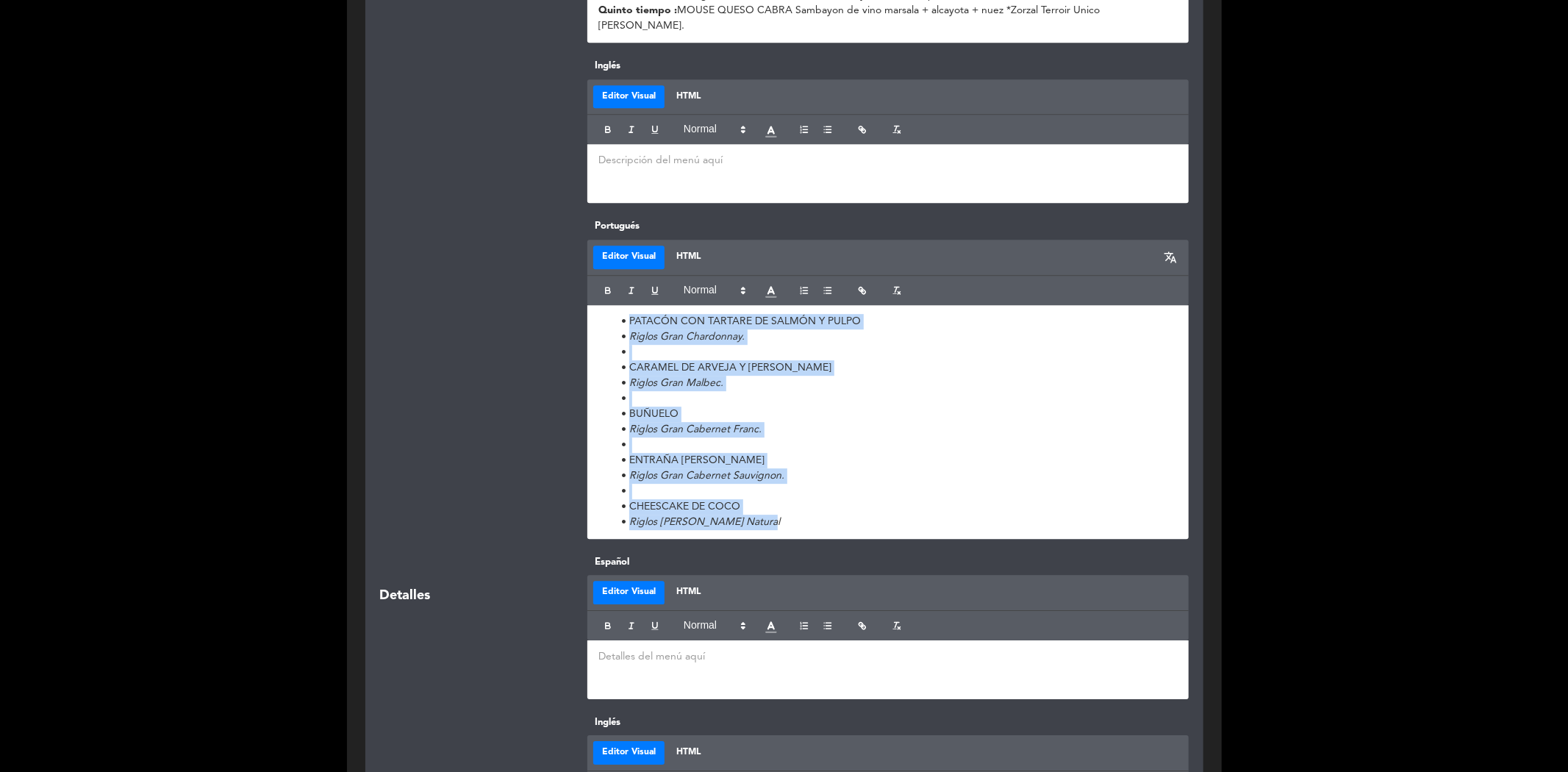
drag, startPoint x: 600, startPoint y: 261, endPoint x: 838, endPoint y: 474, distance: 319.4
click at [838, 474] on div "PATACÓN CON TARTARE DE SALMÓN Y PULPO Riglos Gran Chardonnay. CARAMEL DE ARVEJA…" at bounding box center [887, 421] width 601 height 234
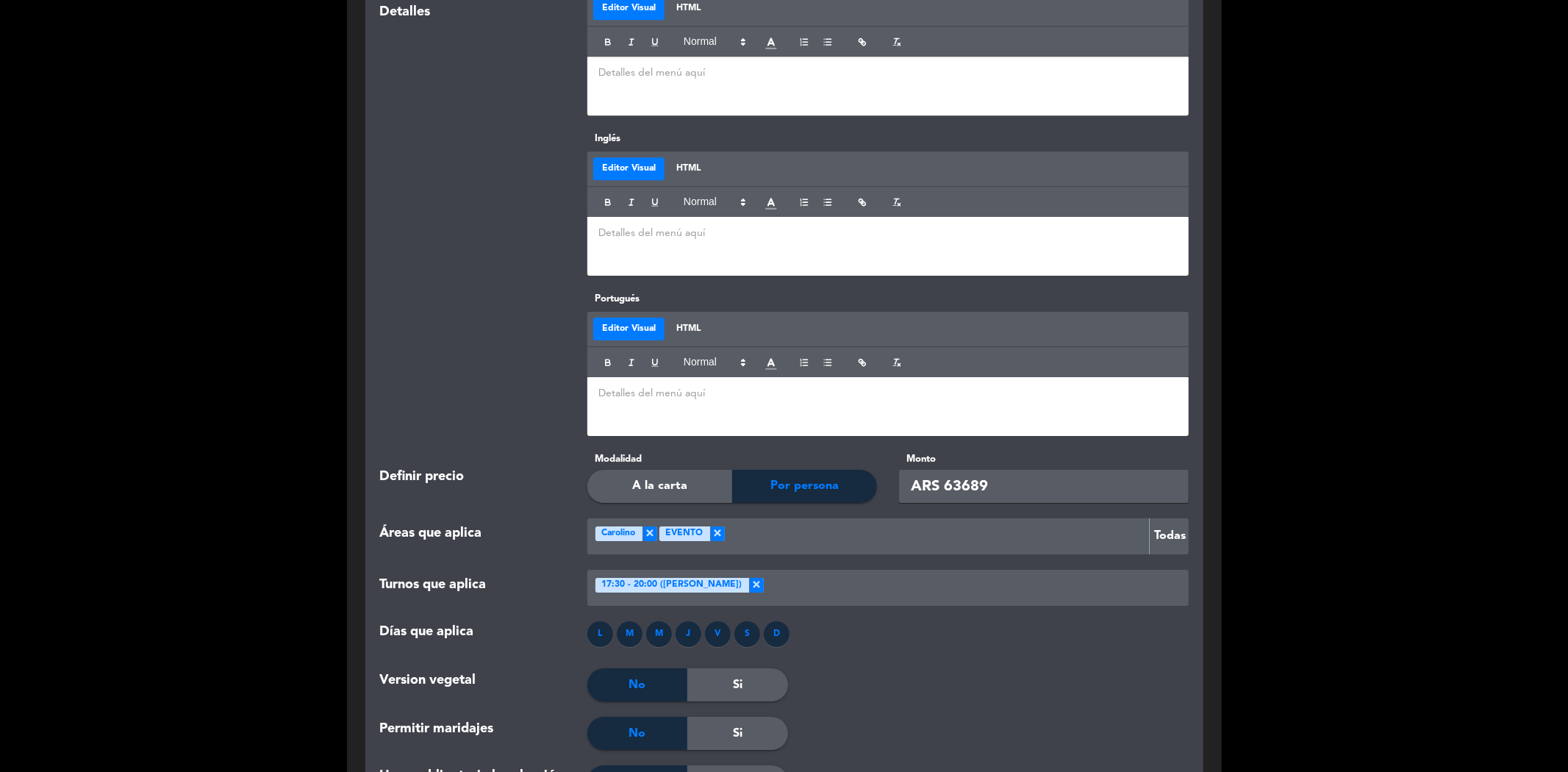
scroll to position [4085, 0]
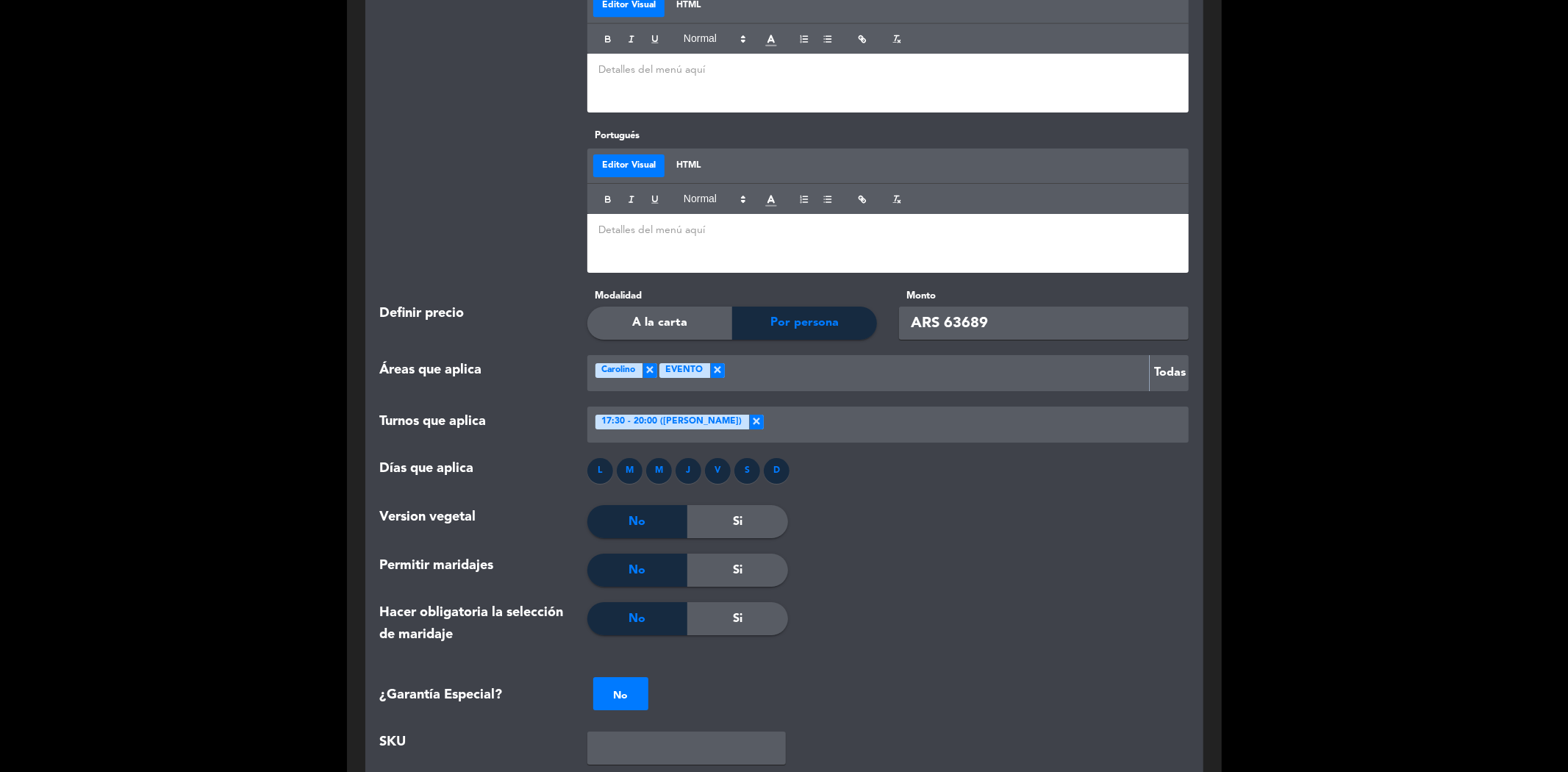
drag, startPoint x: 1007, startPoint y: 262, endPoint x: 943, endPoint y: 272, distance: 64.8
click at [943, 306] on input "ARS 63689" at bounding box center [1044, 323] width 290 height 33
click at [991, 306] on input "ARS 49" at bounding box center [1044, 323] width 290 height 33
type input "ARS 49456"
click at [715, 458] on div "V" at bounding box center [718, 471] width 26 height 26
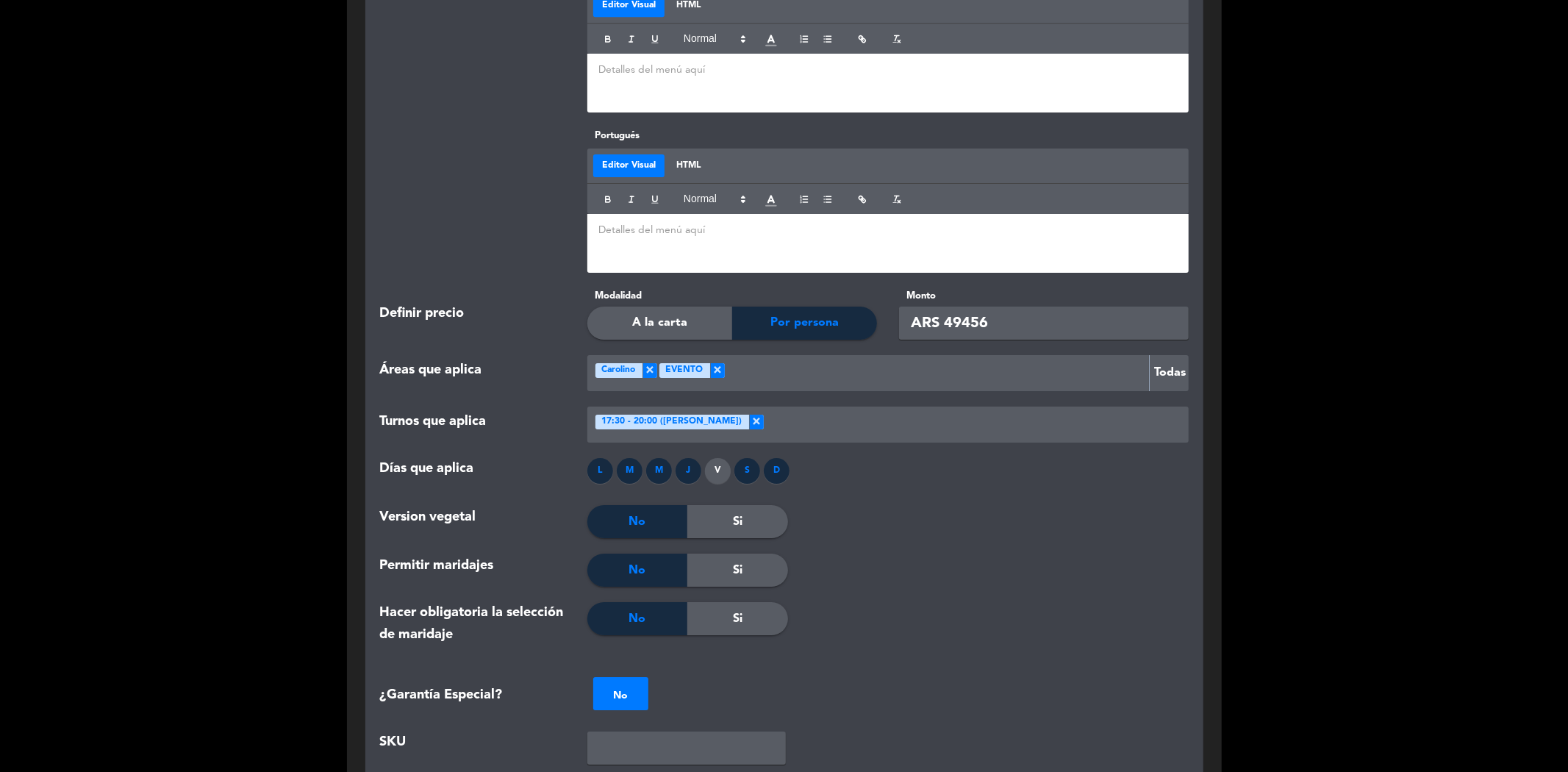
click at [718, 458] on div "V" at bounding box center [718, 471] width 26 height 26
click at [689, 458] on div "J" at bounding box center [688, 471] width 26 height 26
click at [658, 458] on div "M" at bounding box center [659, 471] width 26 height 26
click at [626, 458] on div "M" at bounding box center [629, 471] width 26 height 26
click at [607, 458] on div "L" at bounding box center [600, 471] width 26 height 26
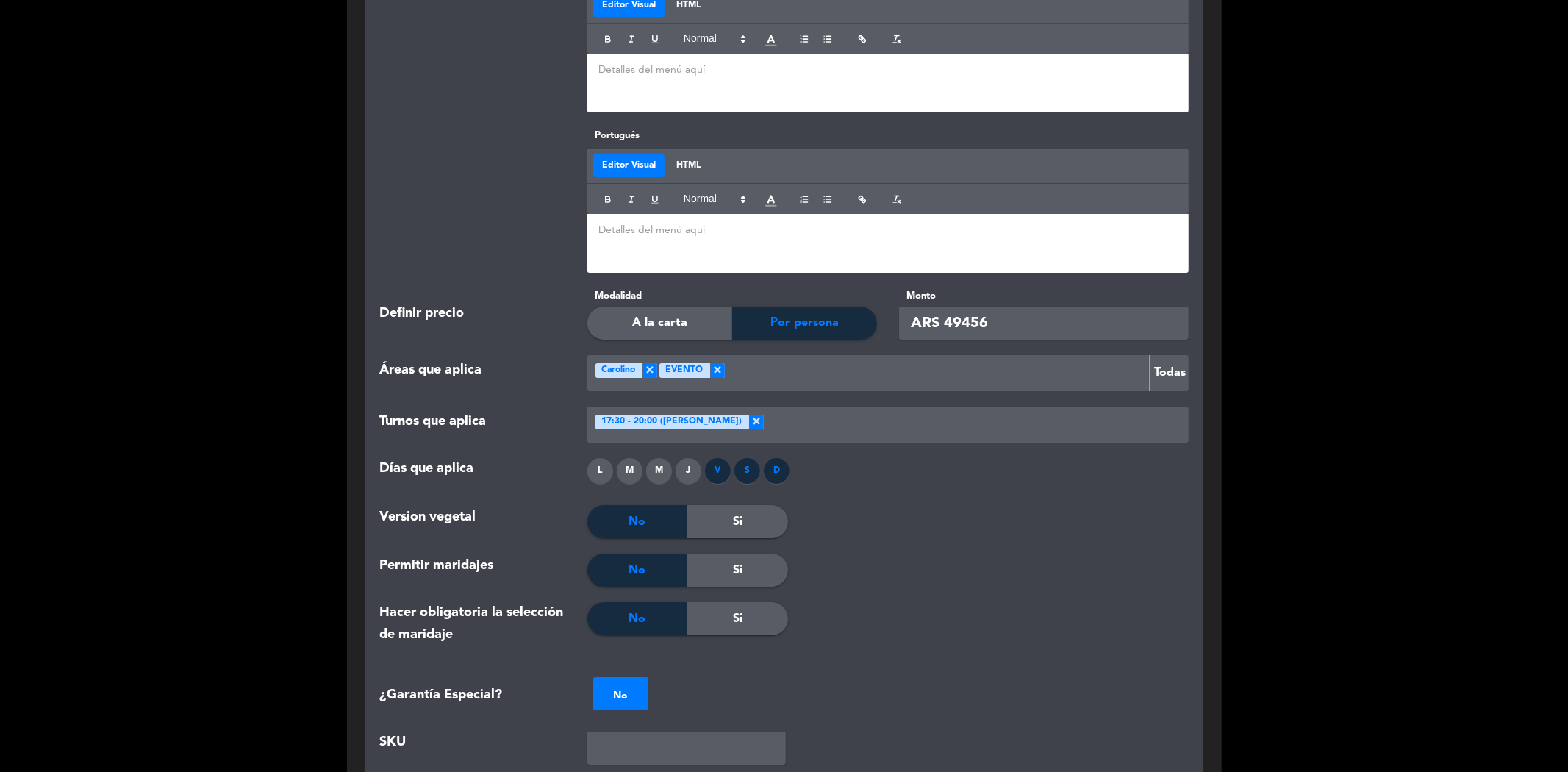
click at [752, 458] on div "S" at bounding box center [747, 471] width 26 height 26
click at [768, 458] on div "D" at bounding box center [776, 471] width 26 height 26
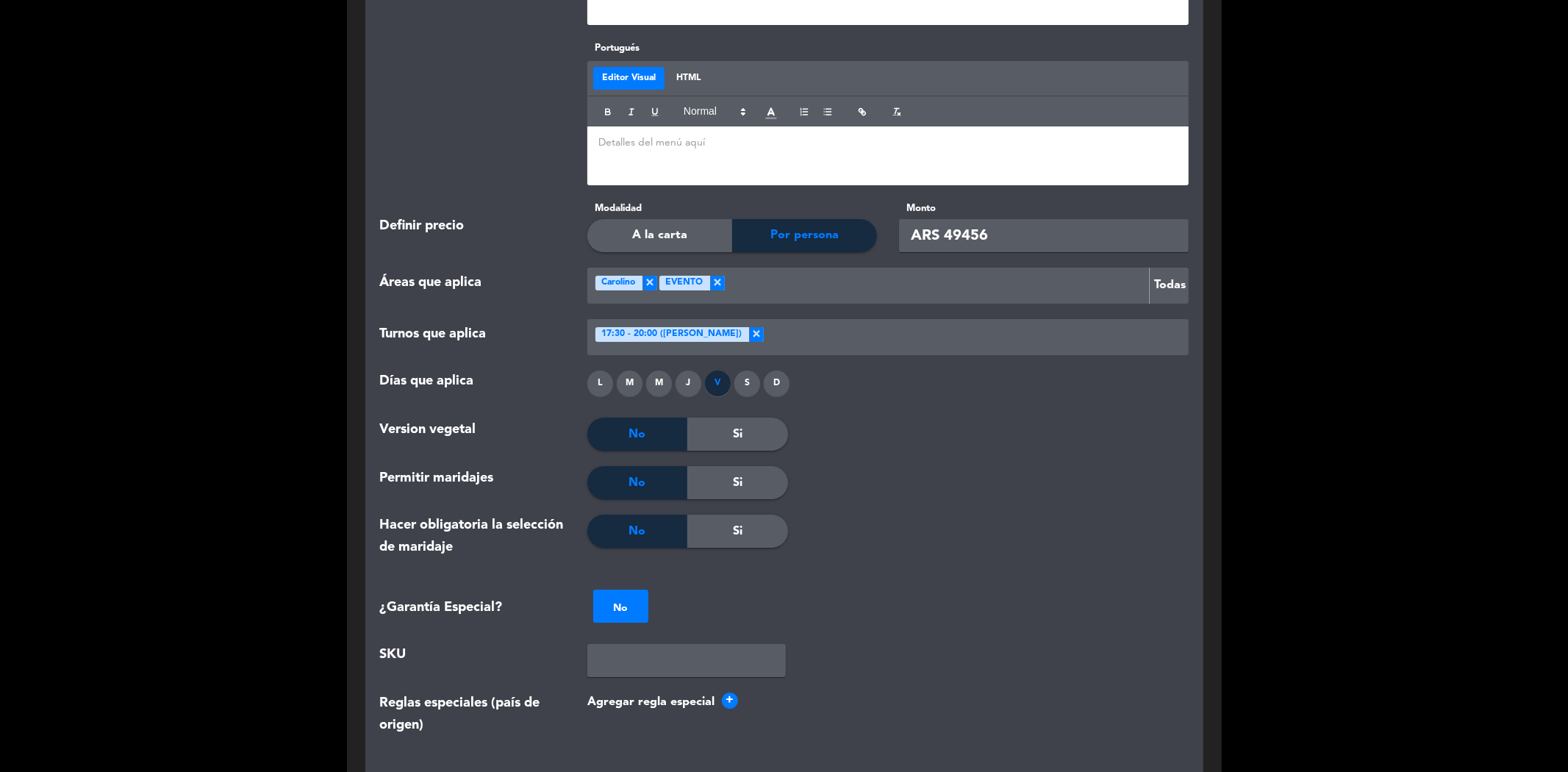
scroll to position [4493, 0]
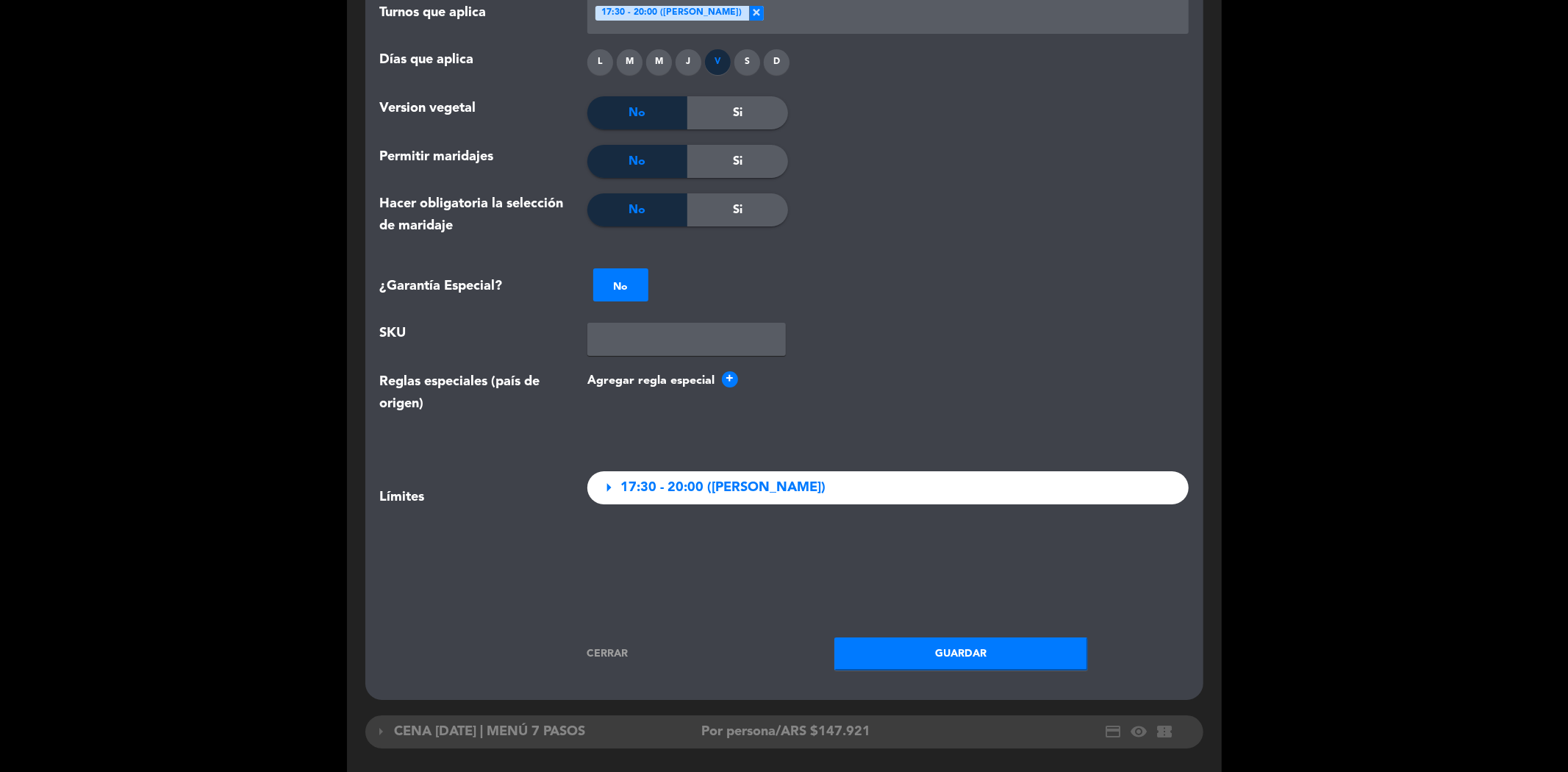
click at [607, 477] on span "arrow_right" at bounding box center [609, 487] width 21 height 21
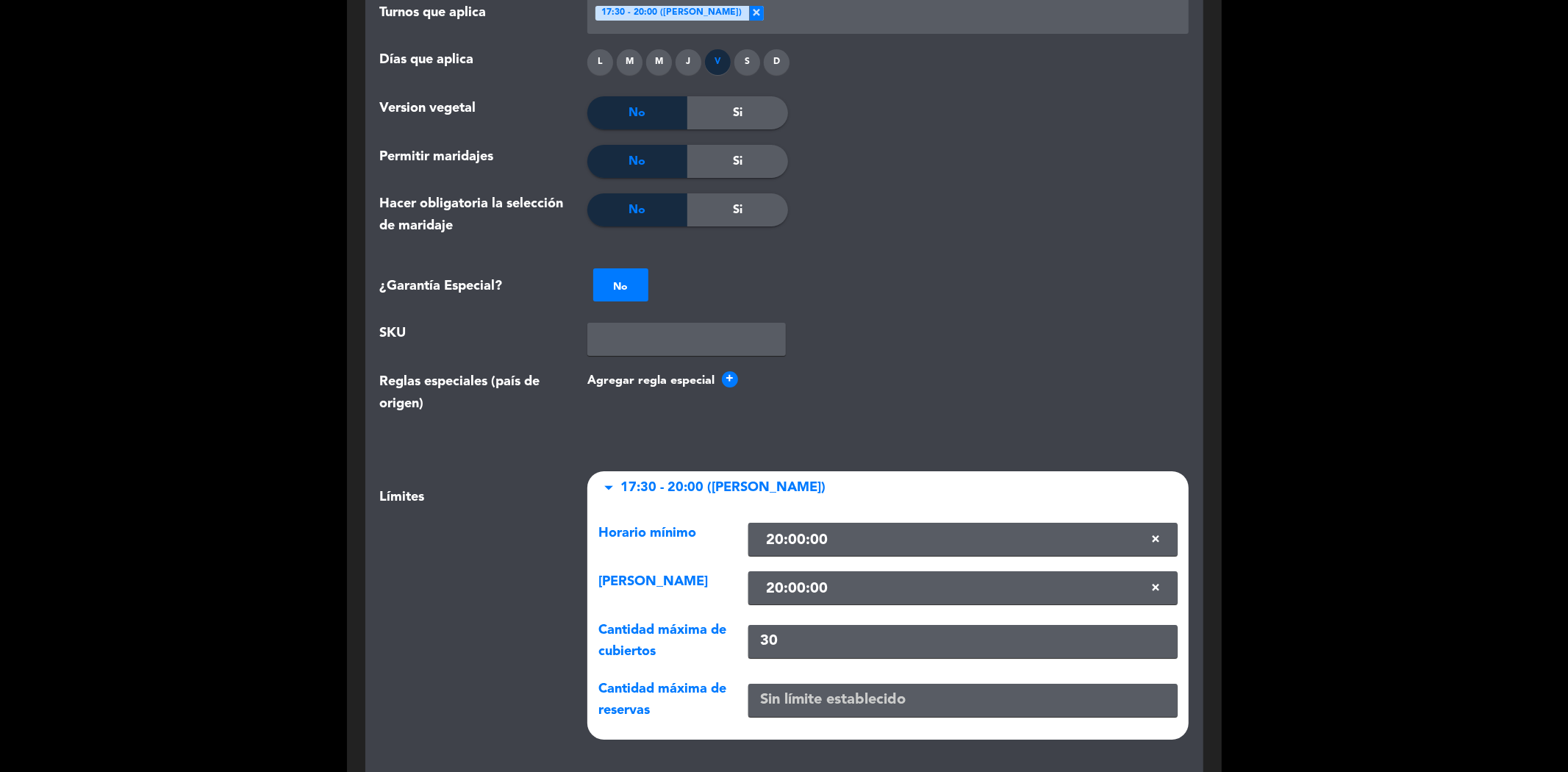
drag, startPoint x: 792, startPoint y: 579, endPoint x: 743, endPoint y: 584, distance: 49.3
click at [743, 620] on div "30" at bounding box center [962, 641] width 451 height 43
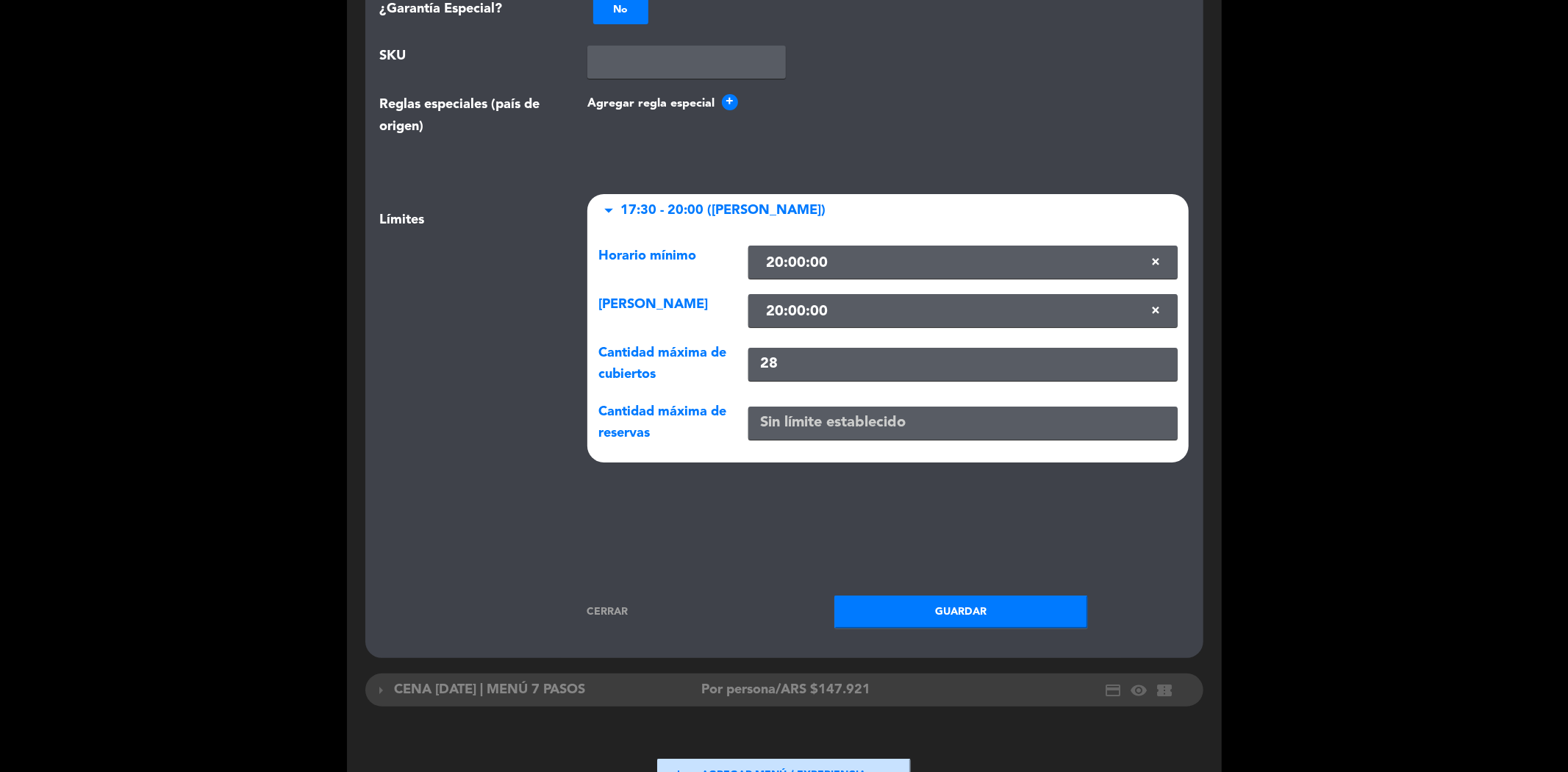
scroll to position [4898, 0]
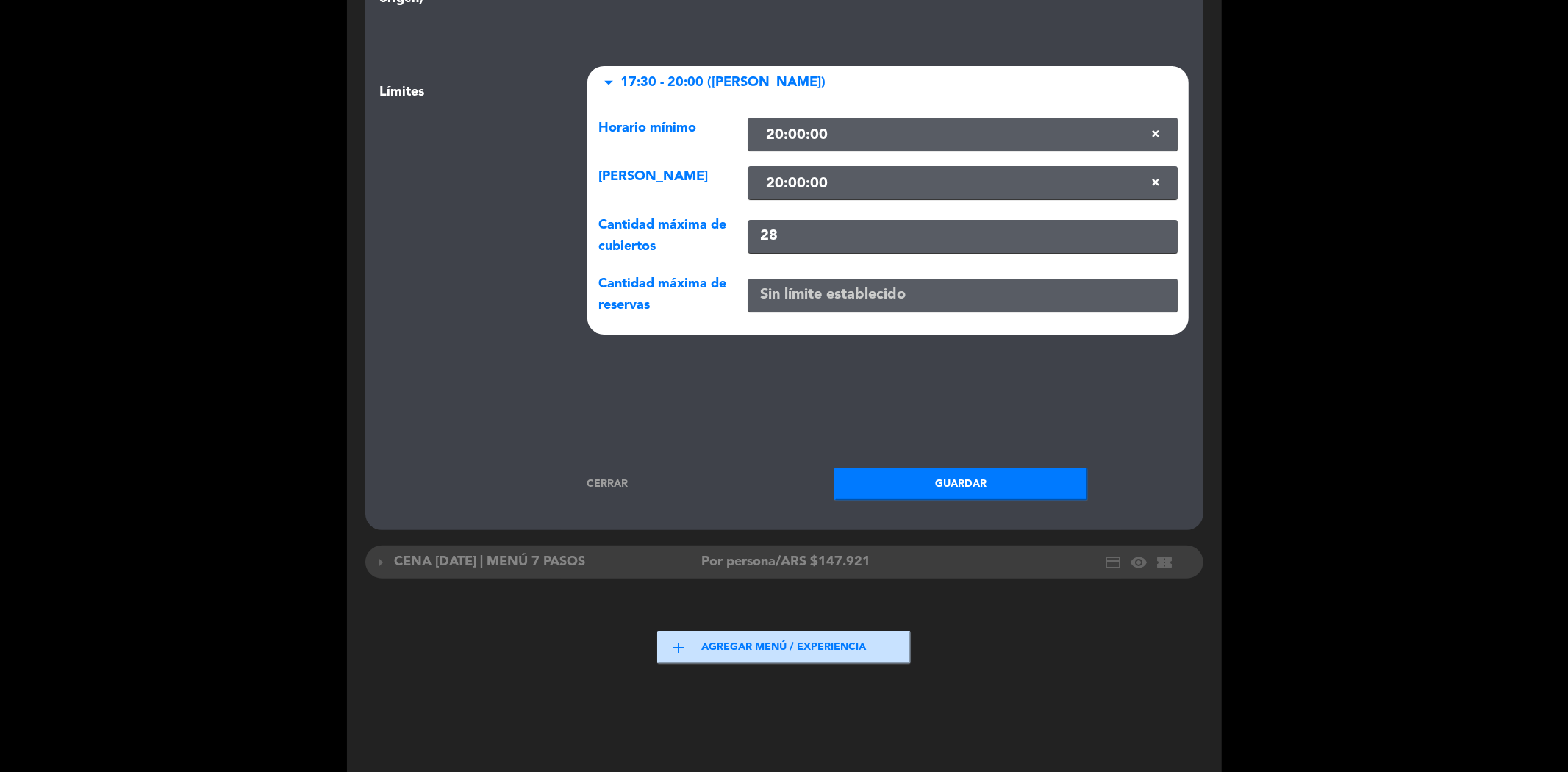
type input "28"
click at [922, 468] on button "Guardar" at bounding box center [961, 484] width 254 height 33
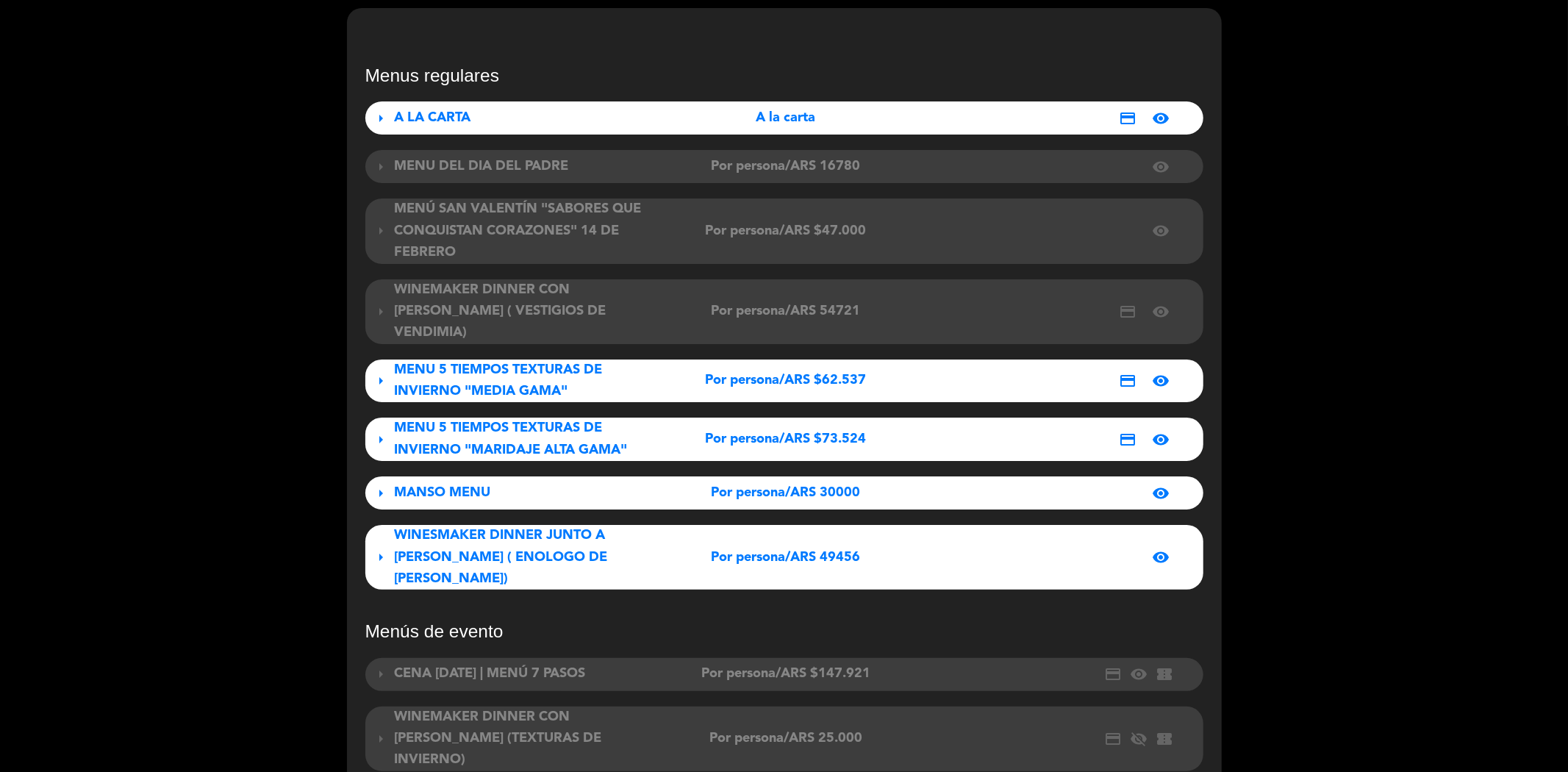
scroll to position [245, 0]
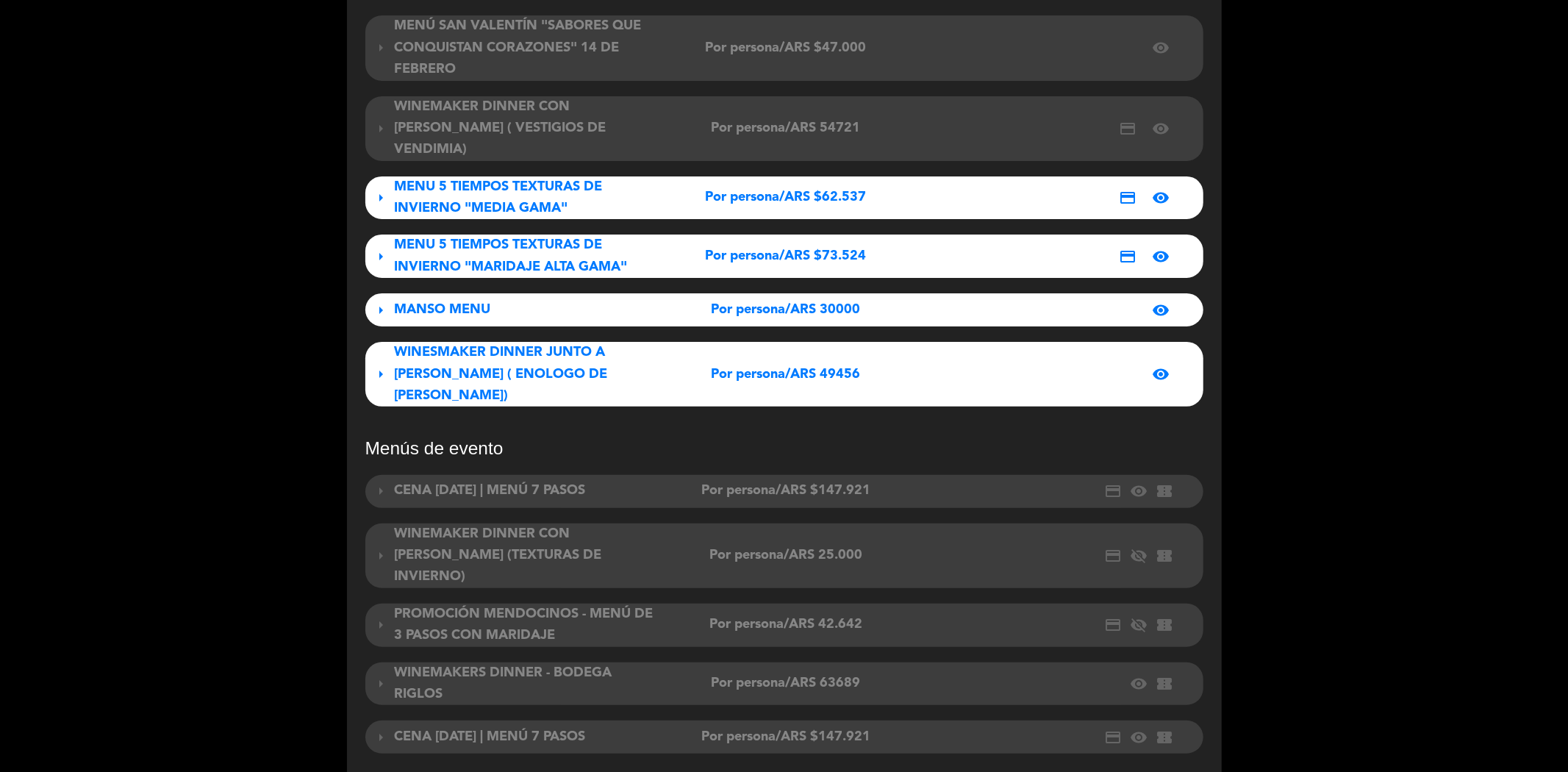
click at [1160, 366] on span "visibility" at bounding box center [1161, 375] width 18 height 18
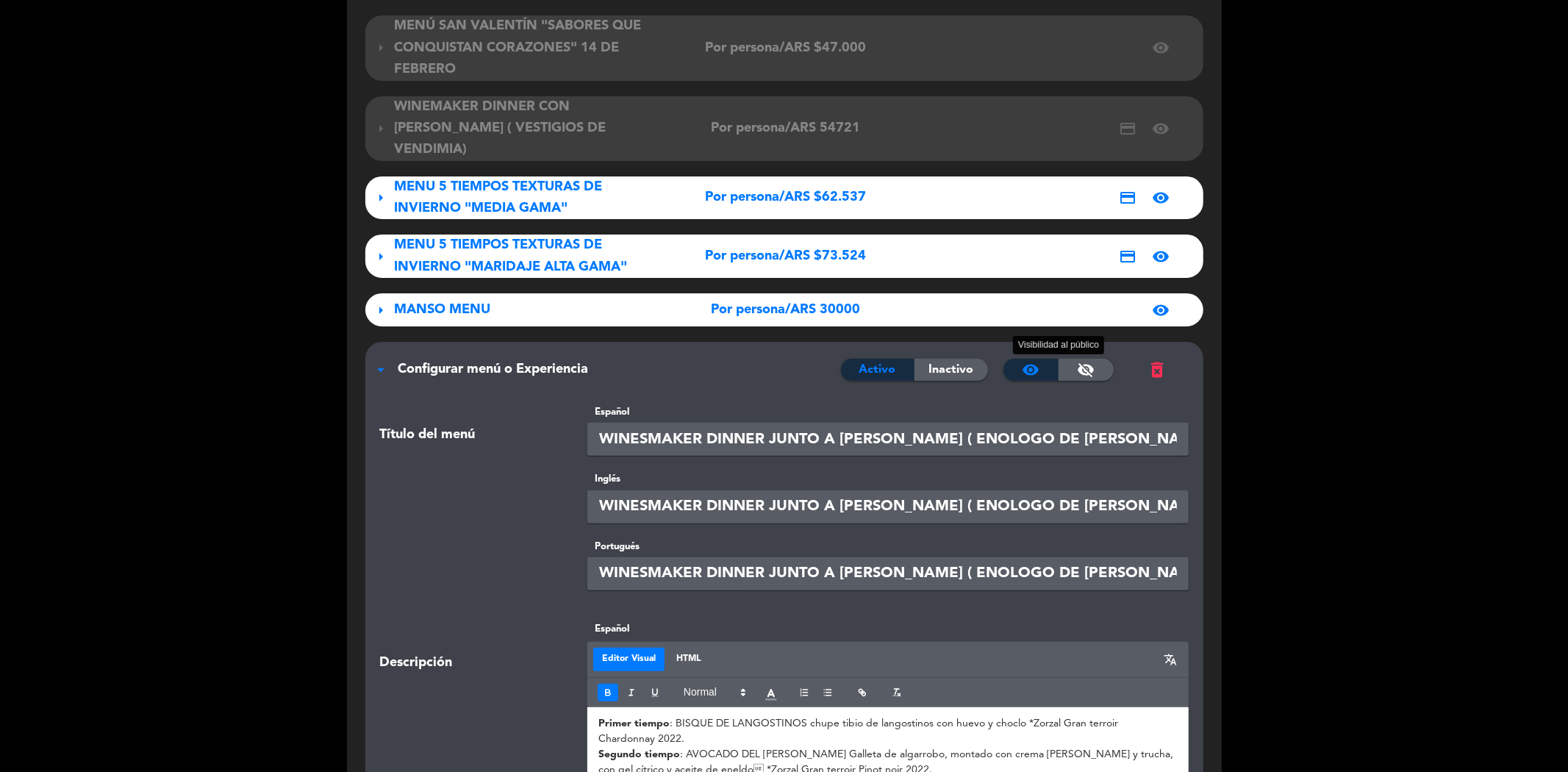
click at [1074, 359] on div "visibility_off" at bounding box center [1086, 370] width 55 height 22
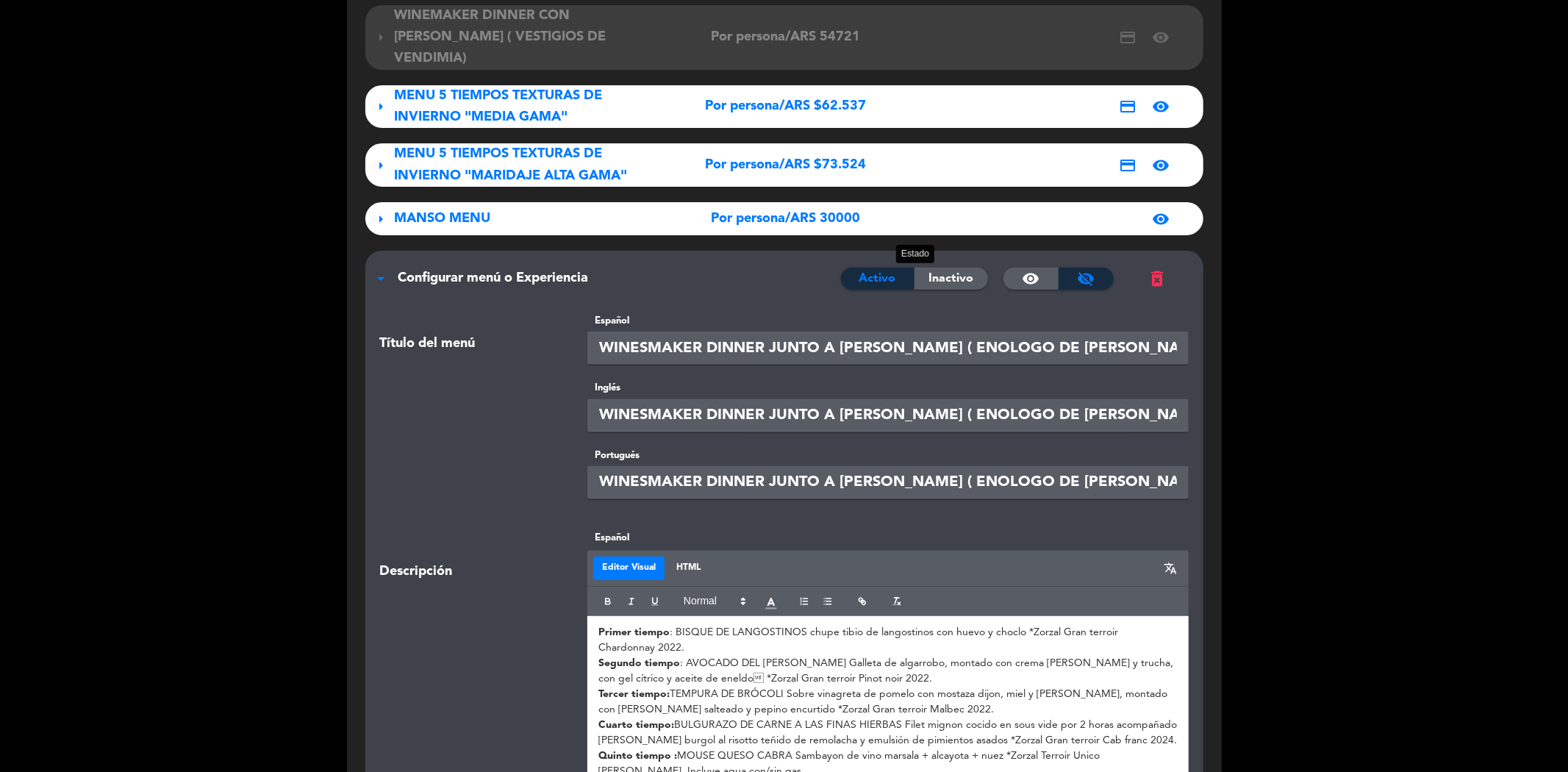
scroll to position [326, 0]
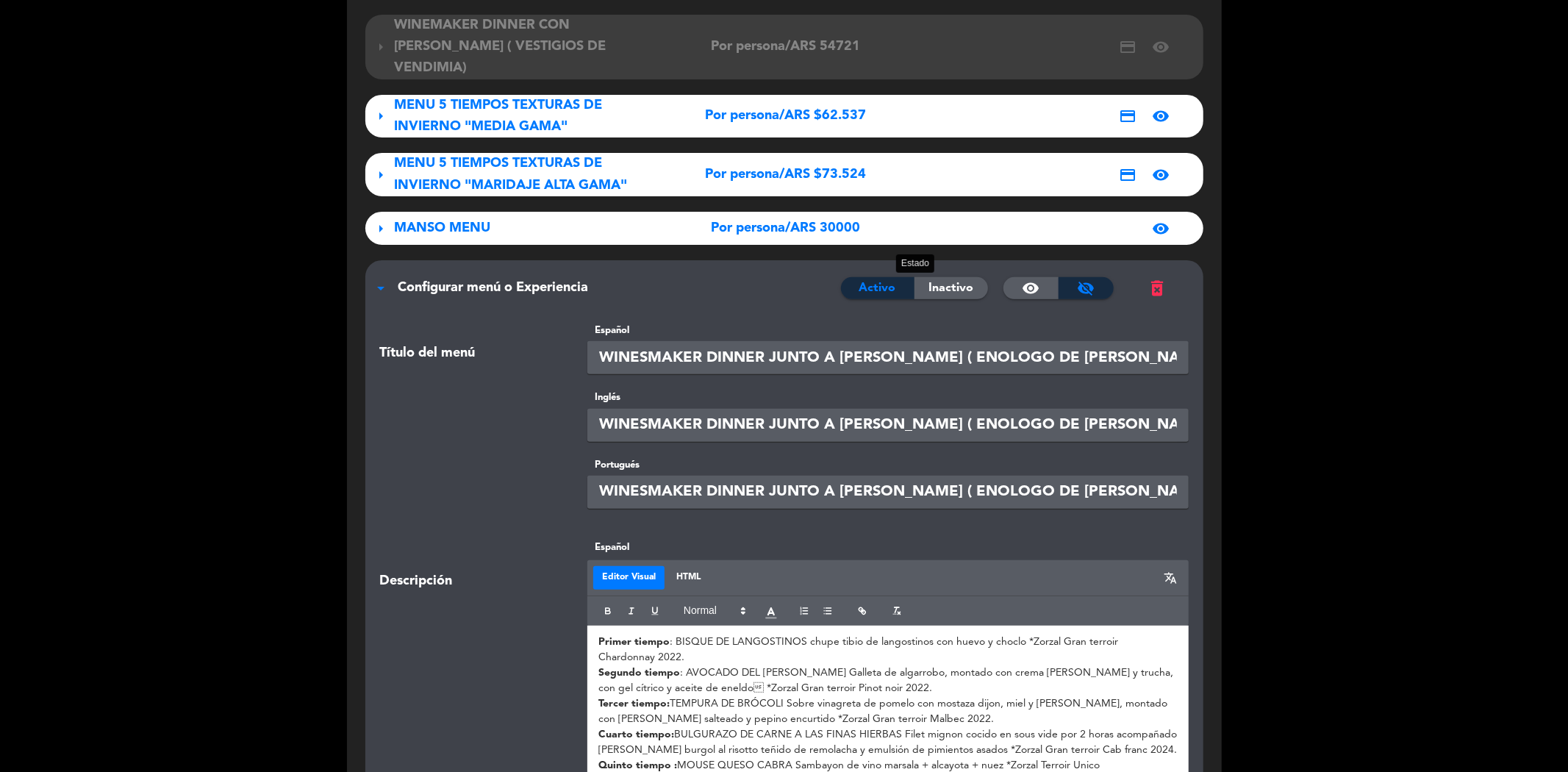
click at [945, 279] on span "Inactivo" at bounding box center [950, 288] width 44 height 19
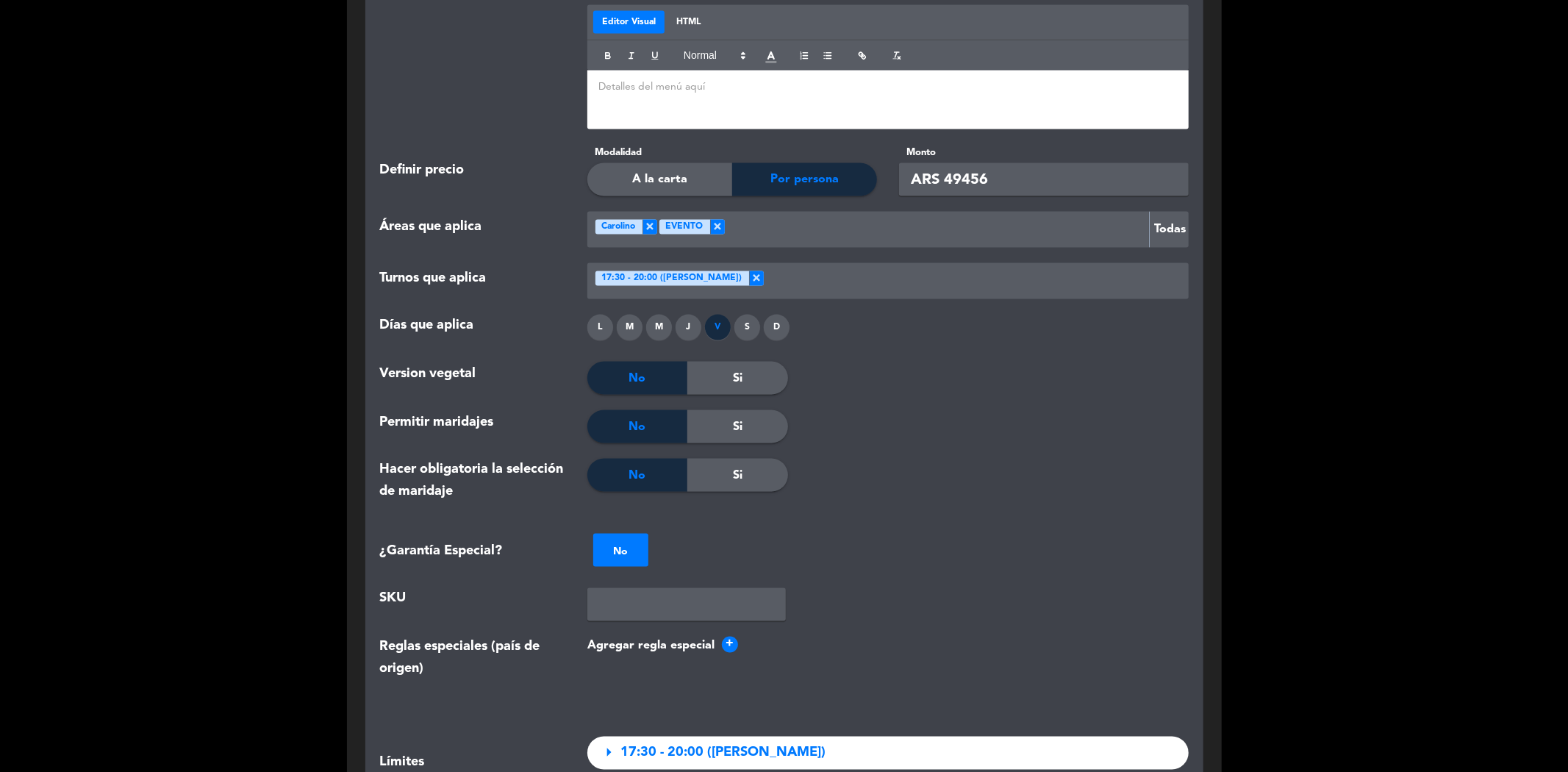
scroll to position [2451, 0]
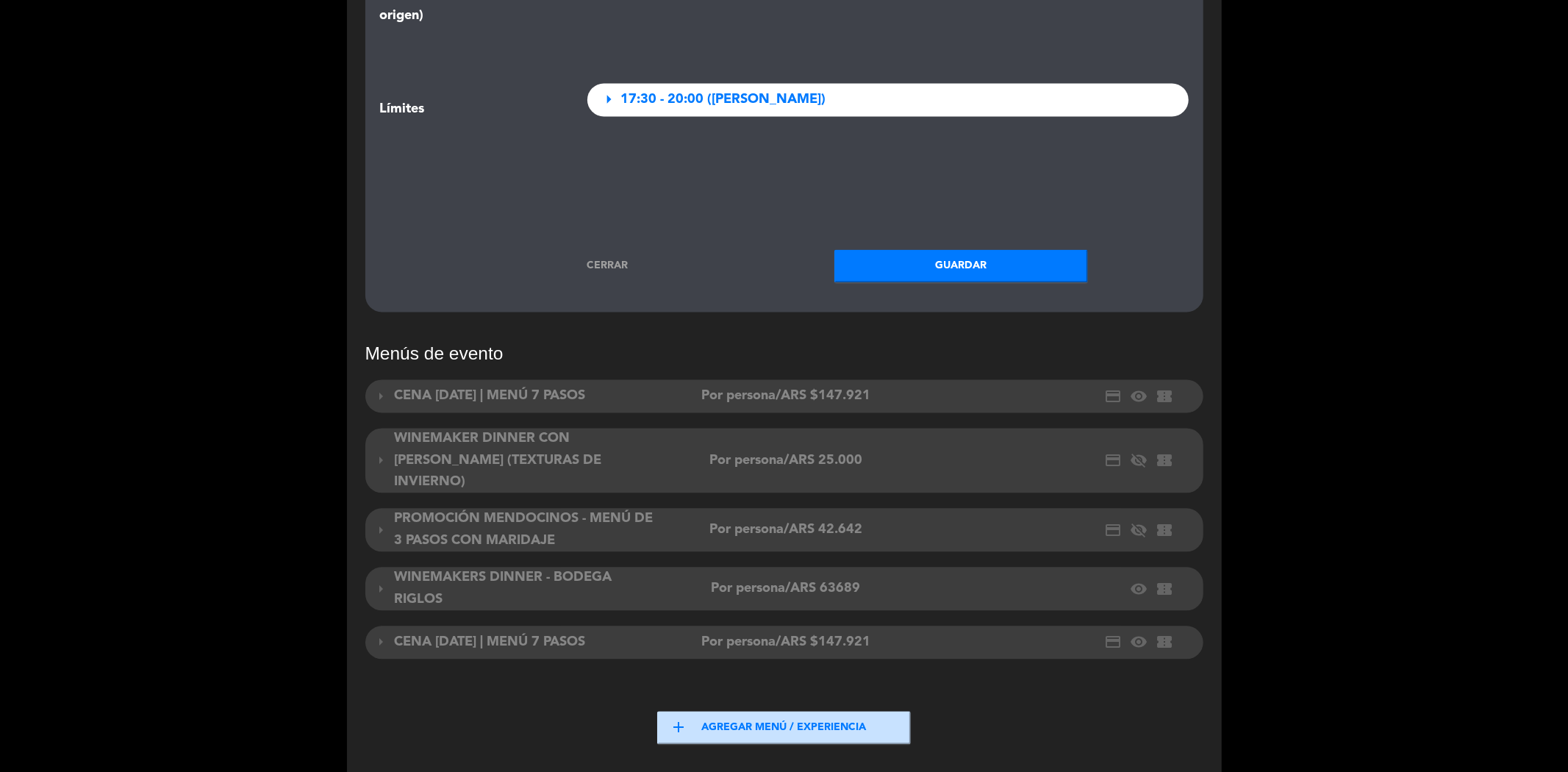
click at [979, 251] on button "Guardar" at bounding box center [961, 265] width 254 height 33
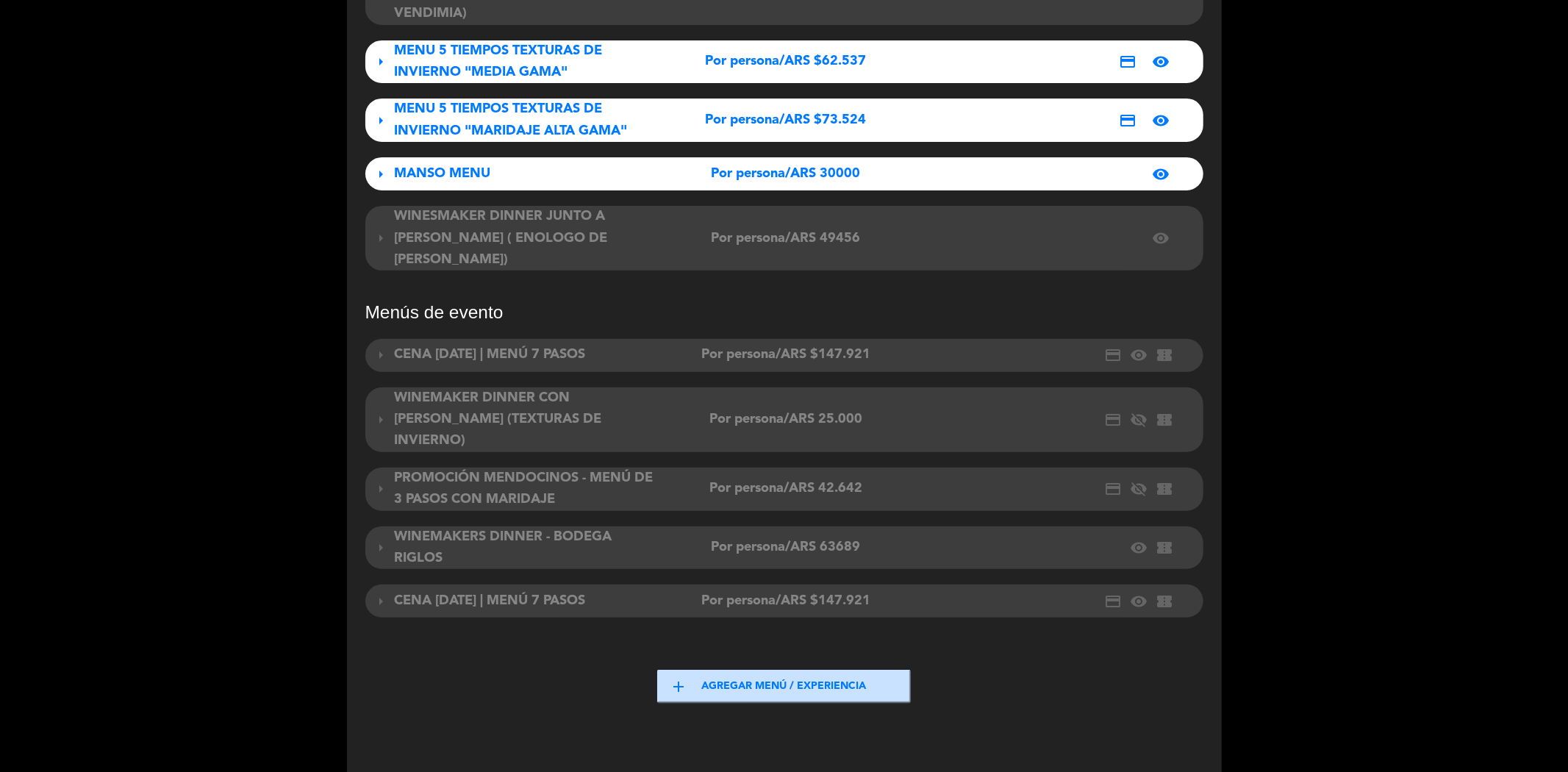
scroll to position [408, 0]
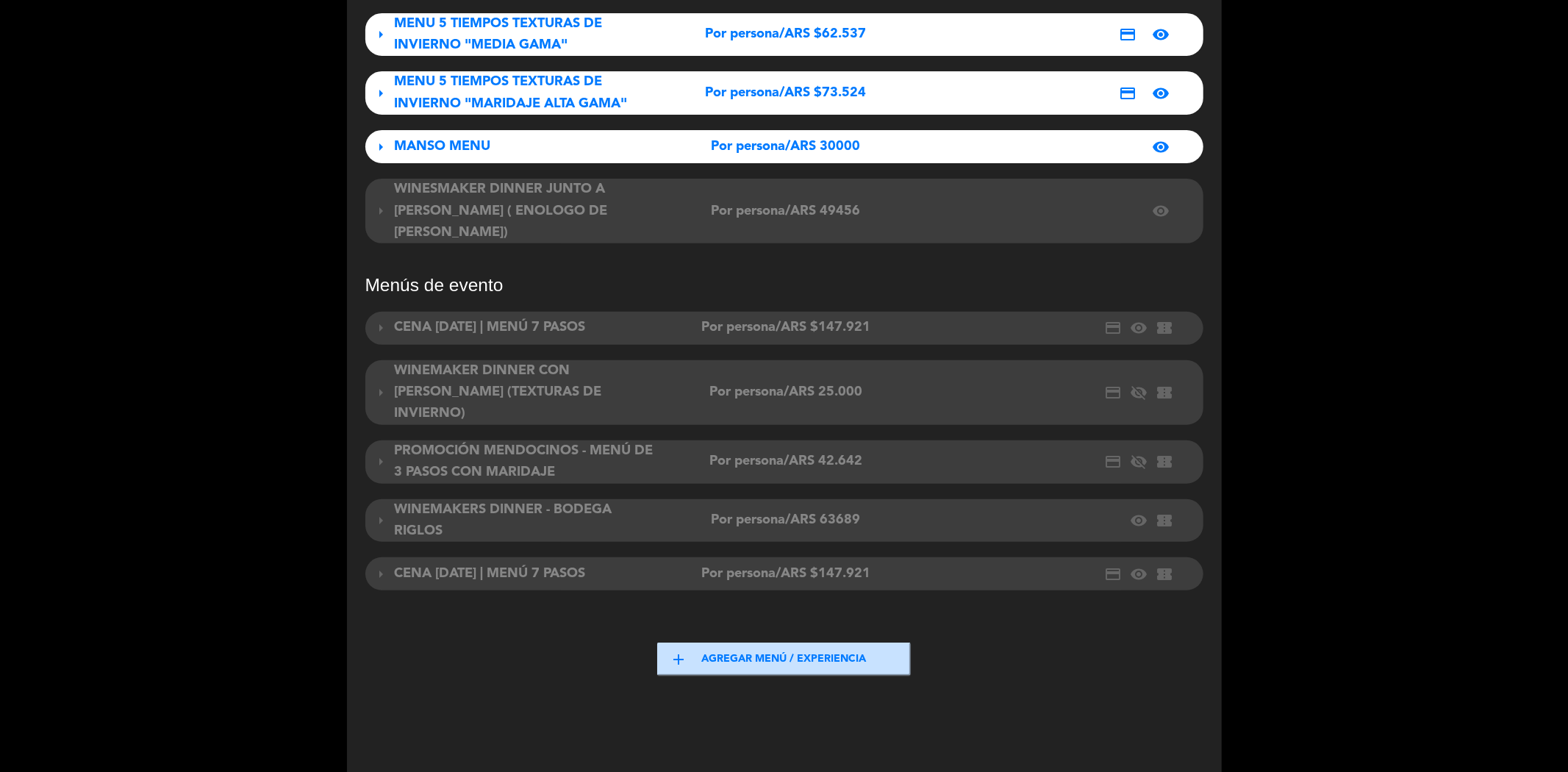
click at [386, 512] on span "arrow_right" at bounding box center [382, 521] width 18 height 18
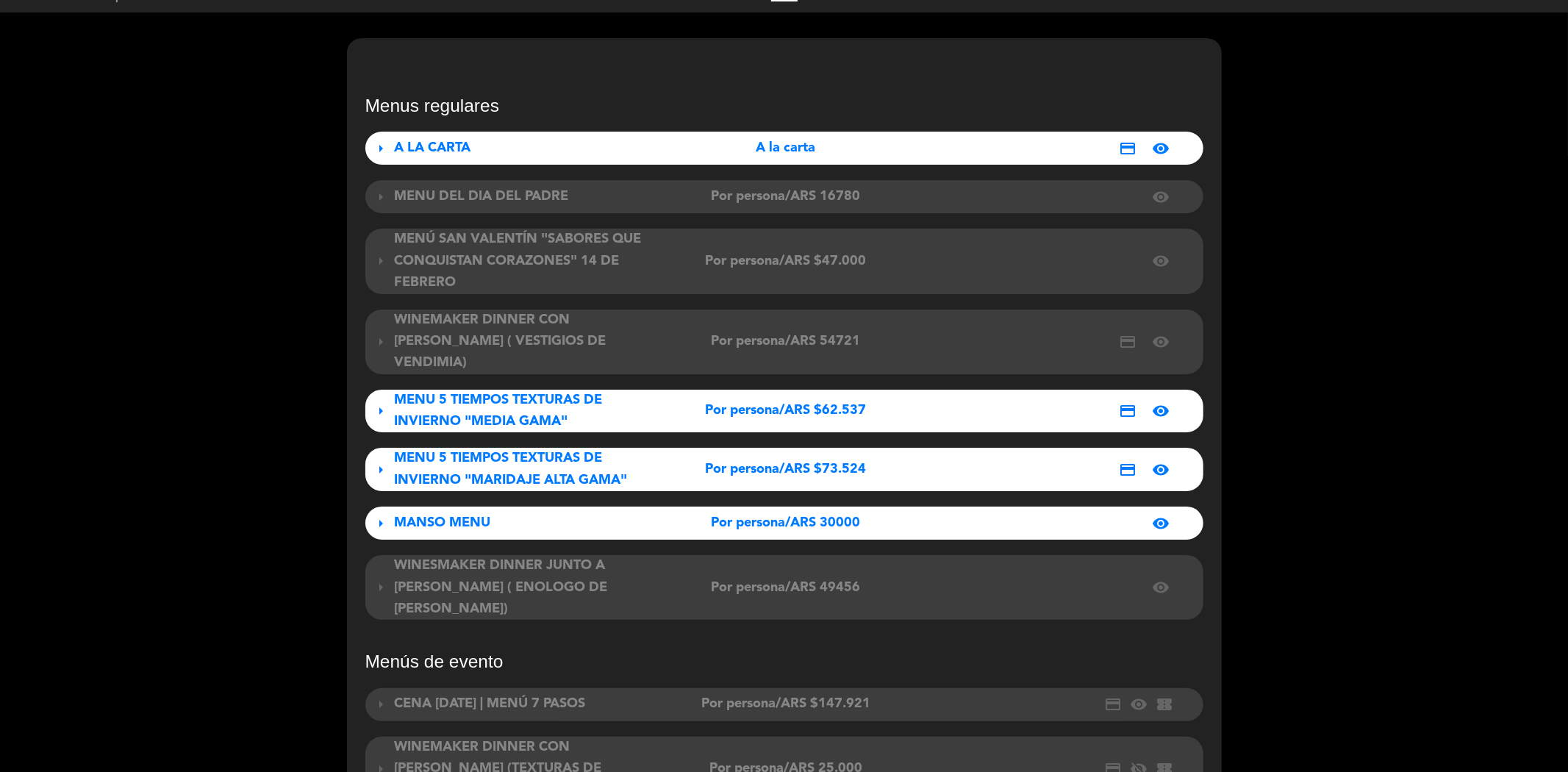
scroll to position [0, 0]
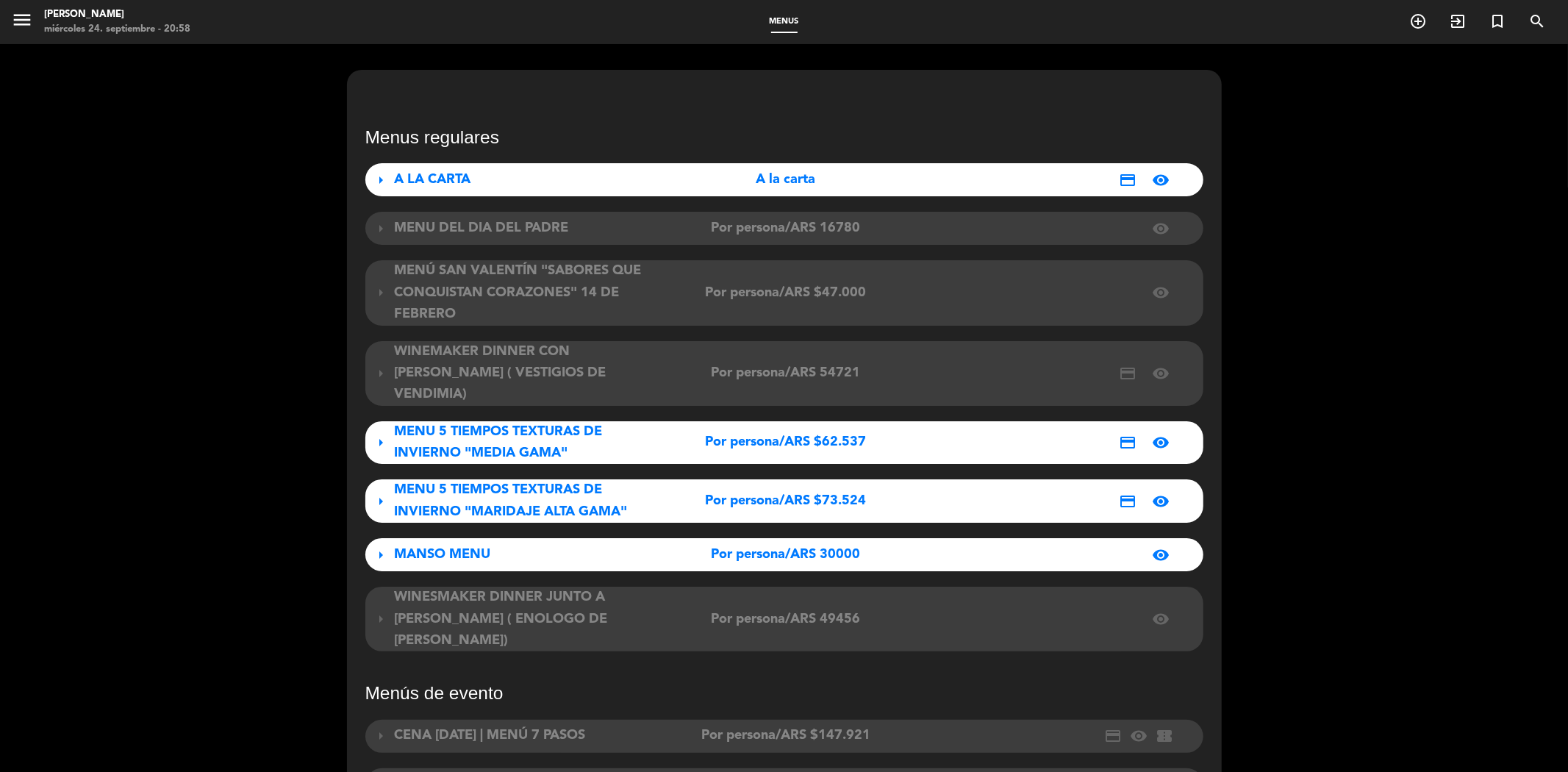
click at [383, 610] on span "arrow_right" at bounding box center [382, 619] width 18 height 18
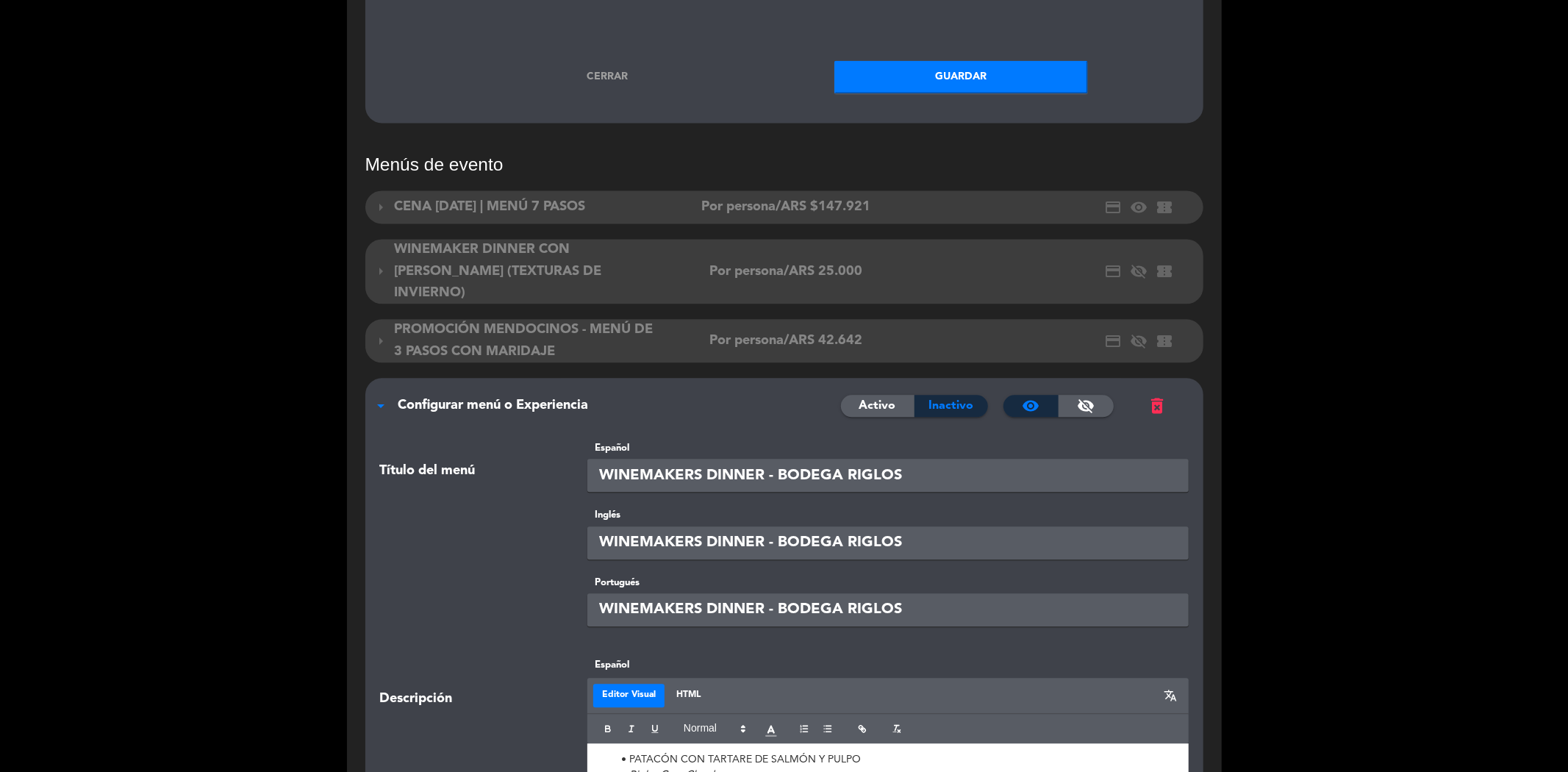
scroll to position [2614, 0]
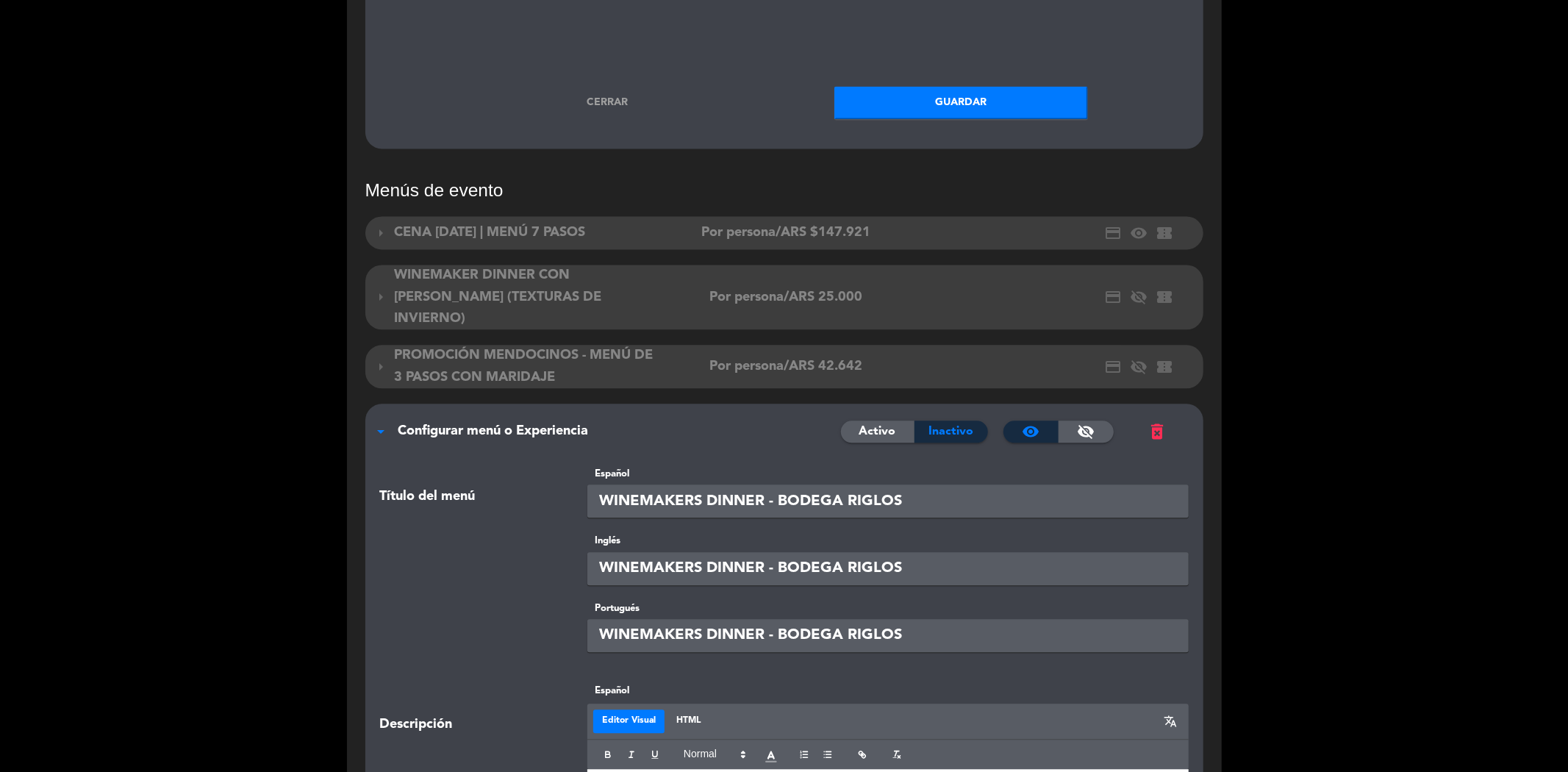
drag, startPoint x: 912, startPoint y: 452, endPoint x: 847, endPoint y: 454, distance: 65.0
click at [847, 484] on input "WINEMAKERS DINNER - BODEGA RIGLOS" at bounding box center [887, 501] width 601 height 33
type input "WINEMAKERS DINNER - BODEGA ZORZAL"
drag, startPoint x: 905, startPoint y: 521, endPoint x: 849, endPoint y: 524, distance: 56.1
click at [849, 552] on input "WINEMAKERS DINNER - BODEGA RIGLOS" at bounding box center [887, 569] width 601 height 33
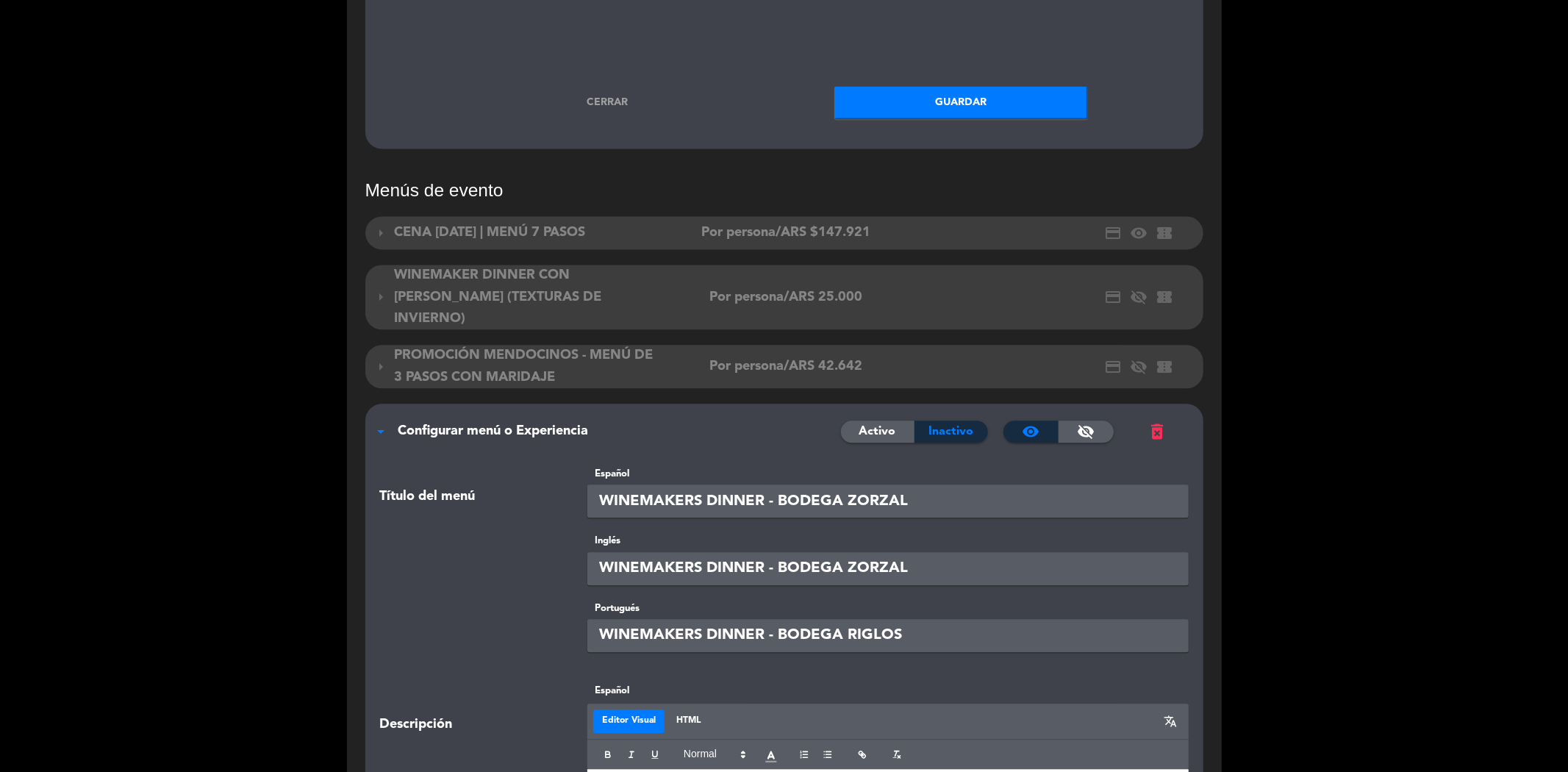
type input "WINEMAKERS DINNER - BODEGA ZORZAL"
drag, startPoint x: 904, startPoint y: 586, endPoint x: 849, endPoint y: 593, distance: 55.4
click at [849, 619] on input "WINEMAKERS DINNER - BODEGA RIGLOS" at bounding box center [887, 636] width 601 height 33
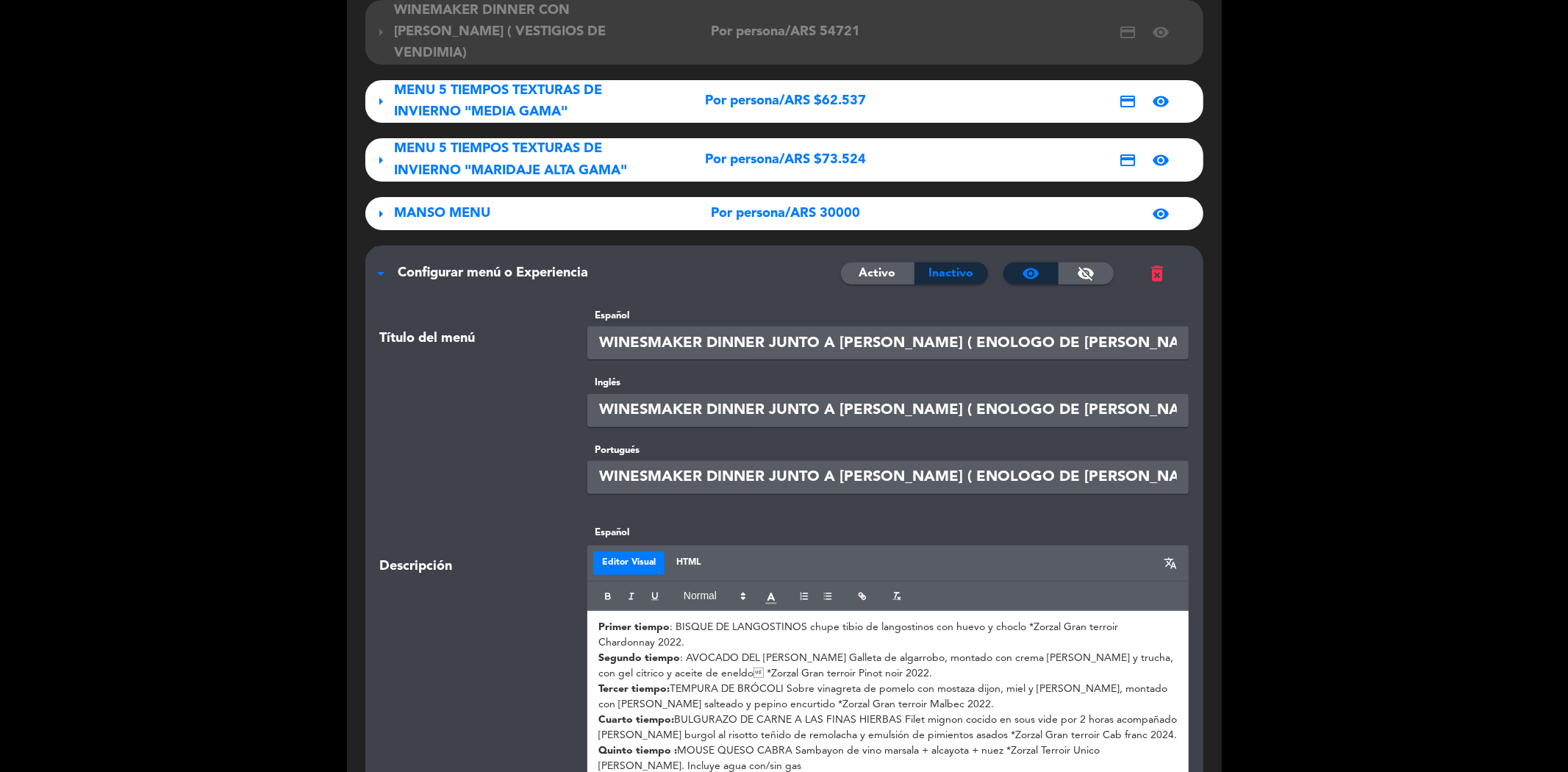
scroll to position [489, 0]
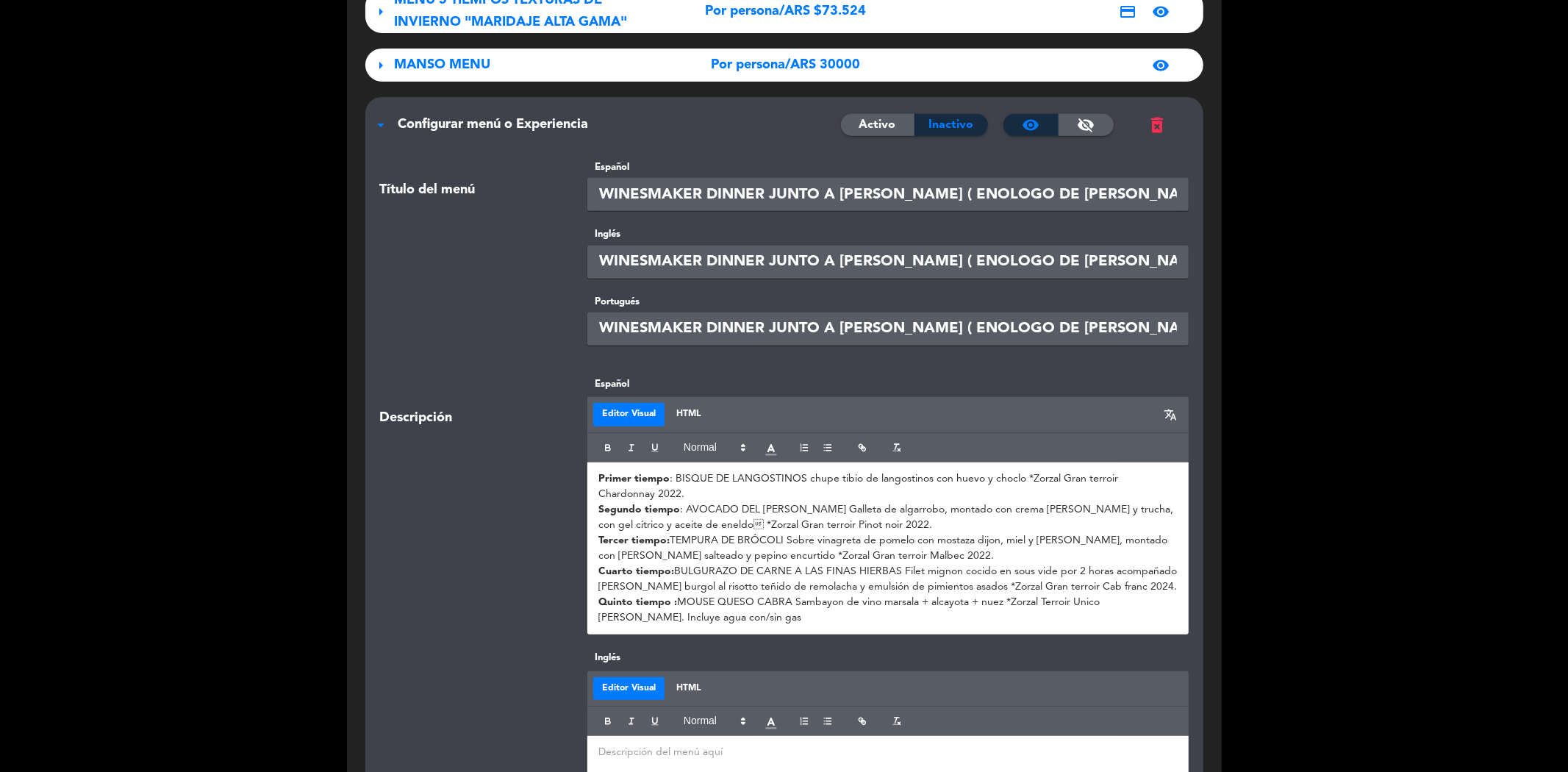
type input "WINEMAKERS DINNER - BODEGA ZORZAL"
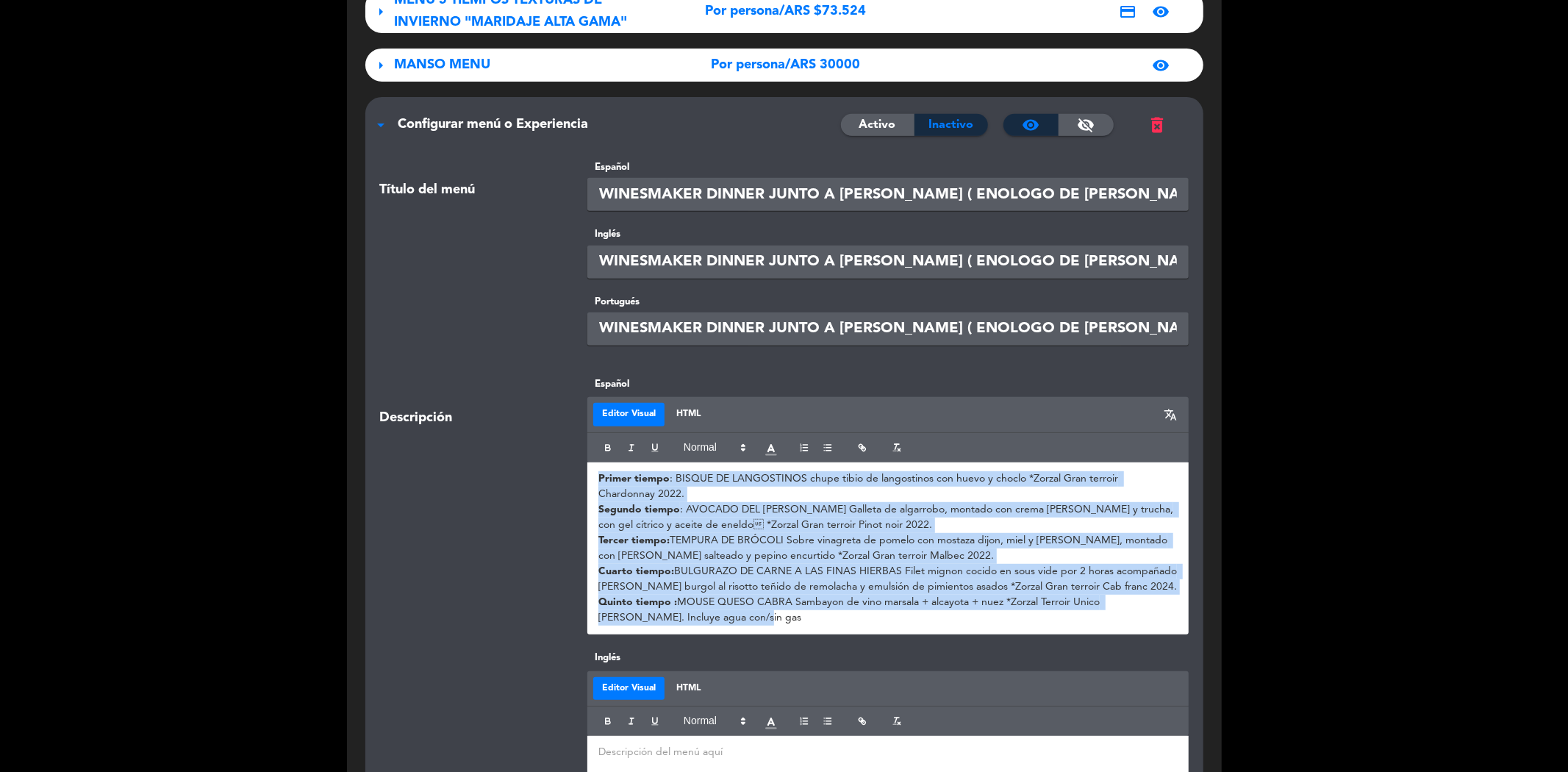
drag, startPoint x: 596, startPoint y: 458, endPoint x: 836, endPoint y: 607, distance: 282.5
click at [836, 607] on div "Primer tiempo : BISQUE DE LANGOSTINOS chupe tibio de langostinos con huevo y ch…" at bounding box center [887, 549] width 601 height 172
copy div "Primer tiempo : BISQUE DE LANGOSTINOS chupe tibio de langostinos con huevo y ch…"
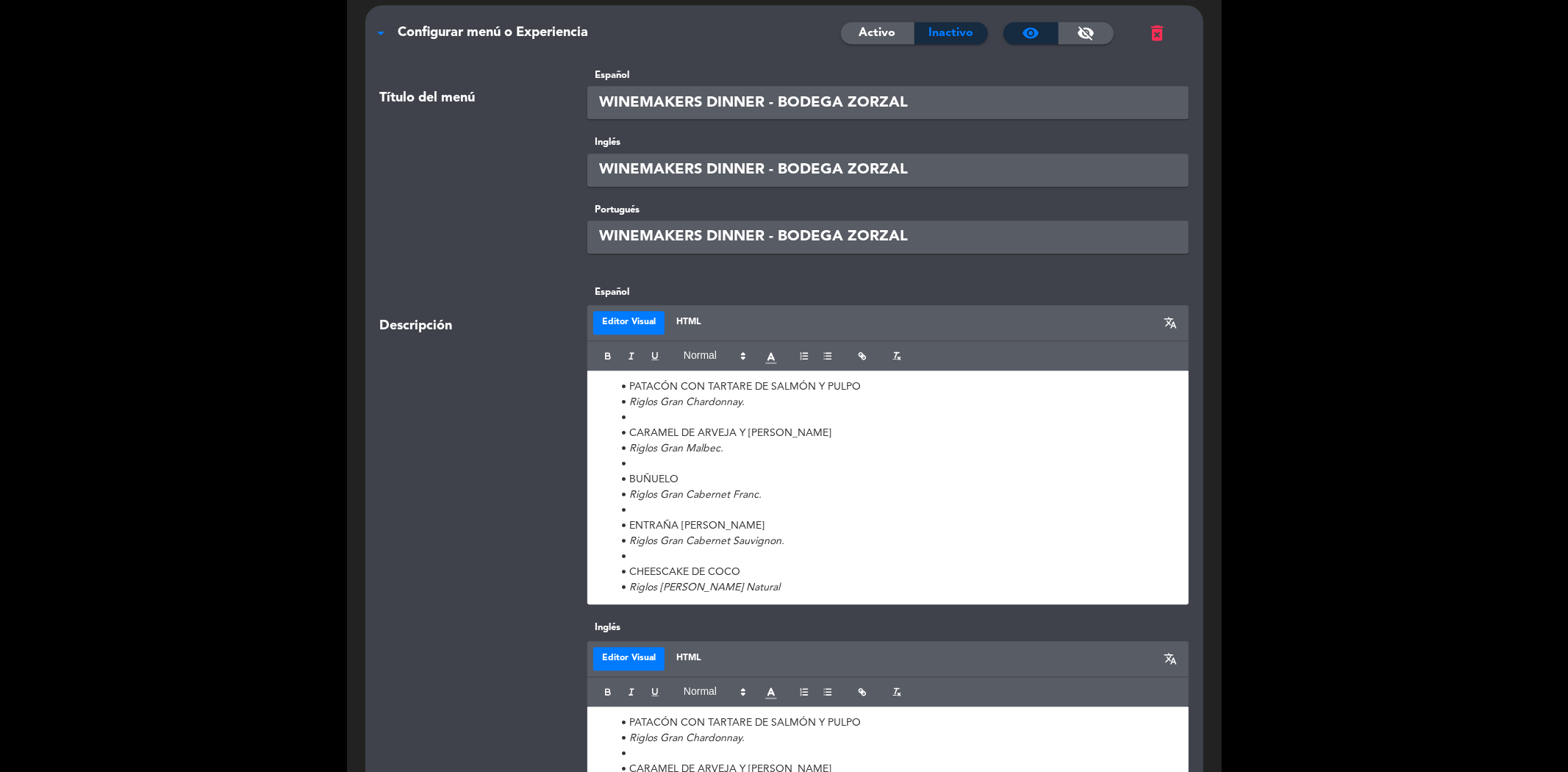
scroll to position [3104, 0]
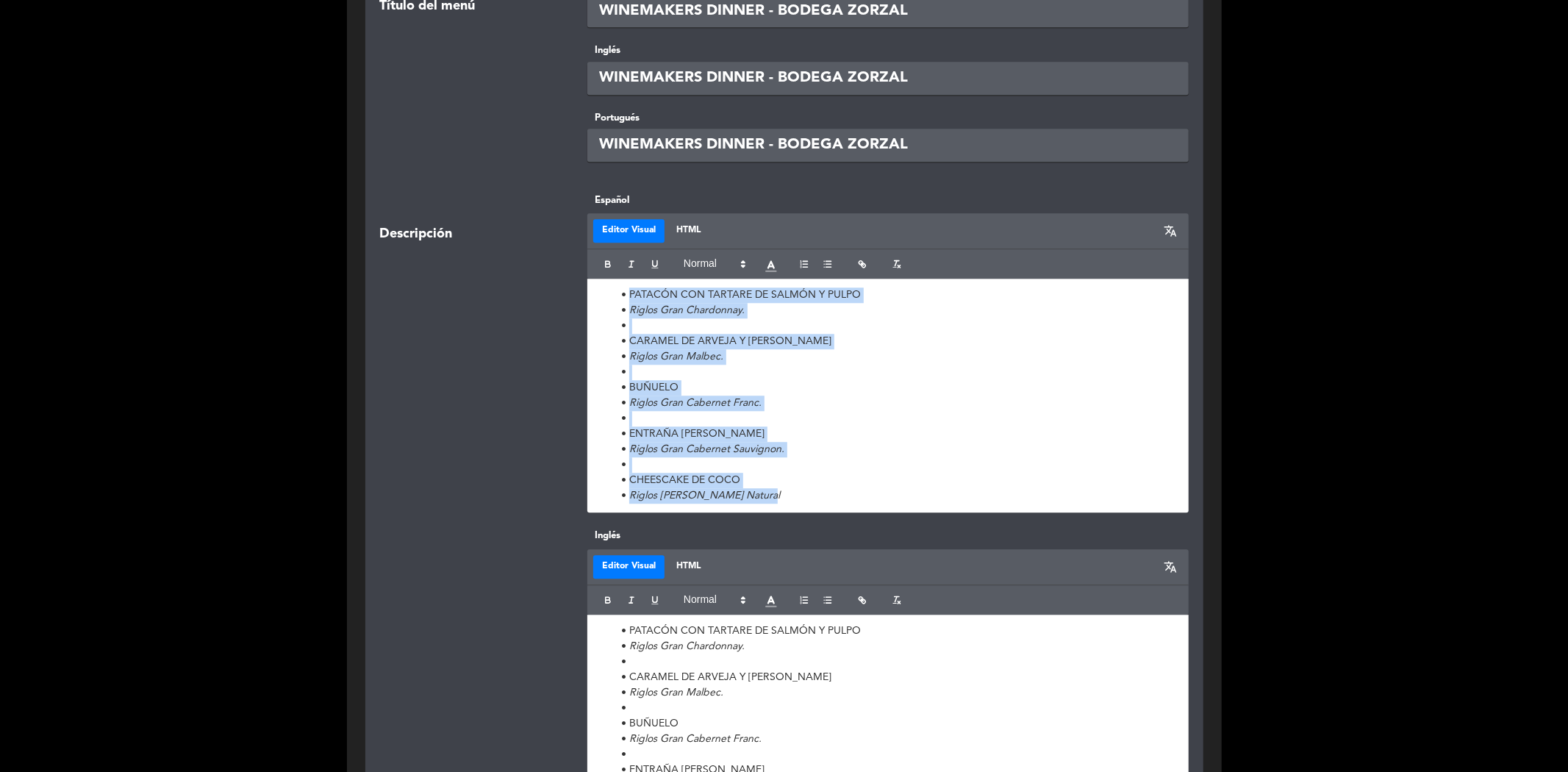
drag, startPoint x: 616, startPoint y: 250, endPoint x: 878, endPoint y: 455, distance: 332.7
click at [878, 455] on ul "PATACÓN CON TARTARE DE SALMÓN Y PULPO Riglos Gran Chardonnay. CARAMEL DE ARVEJA…" at bounding box center [887, 395] width 579 height 216
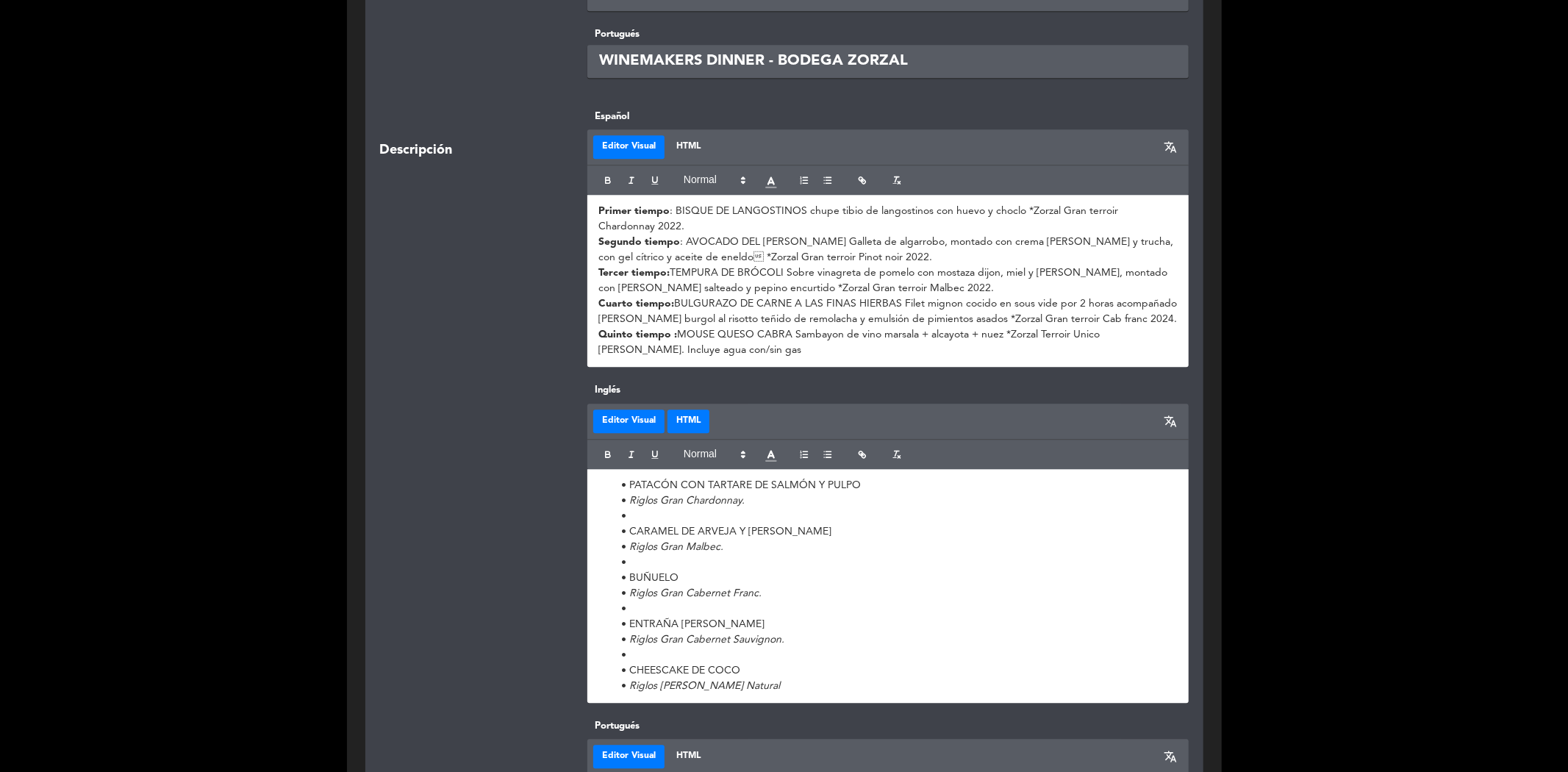
scroll to position [3267, 0]
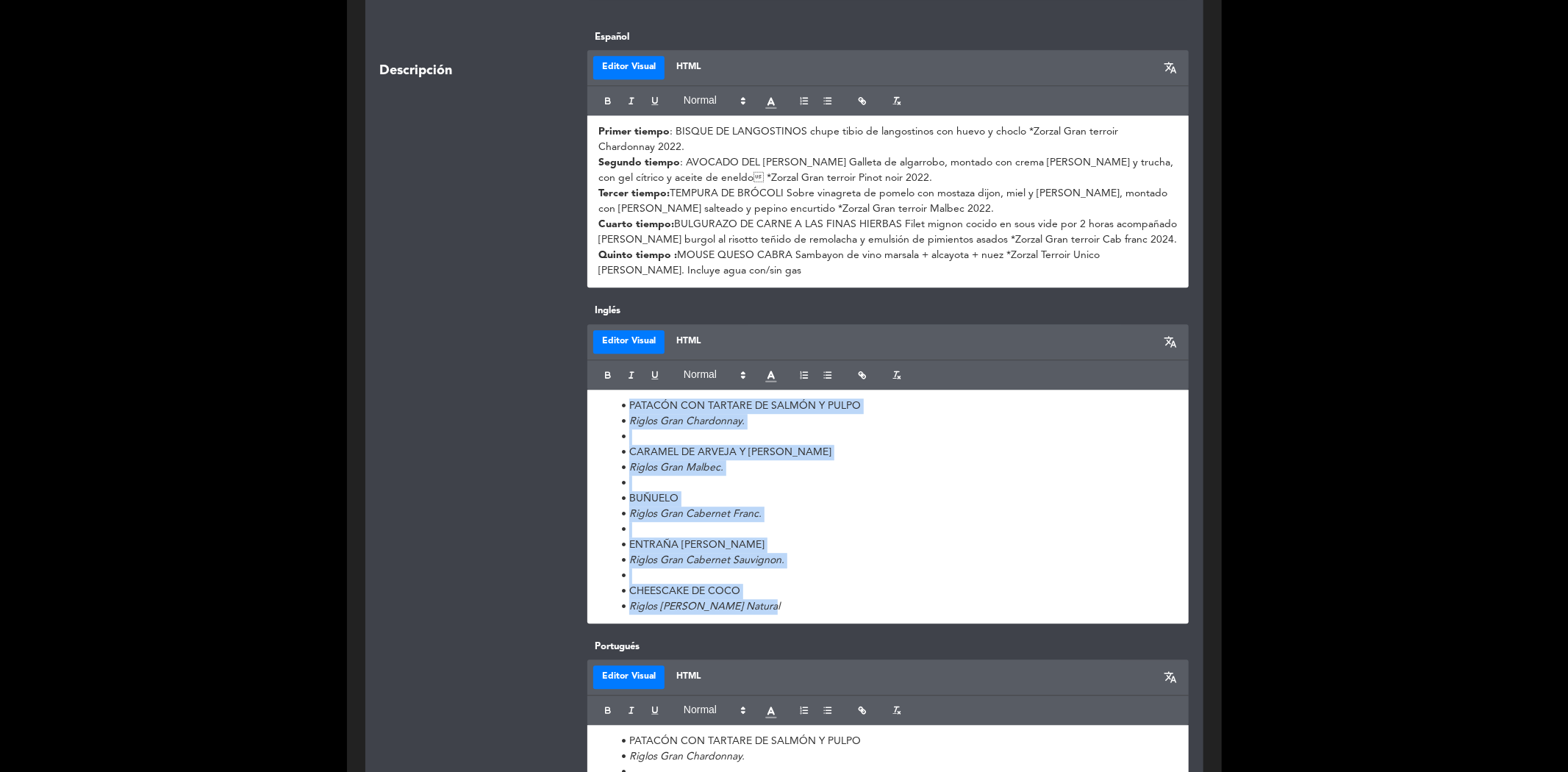
drag, startPoint x: 648, startPoint y: 383, endPoint x: 857, endPoint y: 562, distance: 275.2
click at [857, 562] on div "PATACÓN CON TARTARE DE SALMÓN Y PULPO Riglos Gran Chardonnay. CARAMEL DE ARVEJA…" at bounding box center [887, 506] width 601 height 234
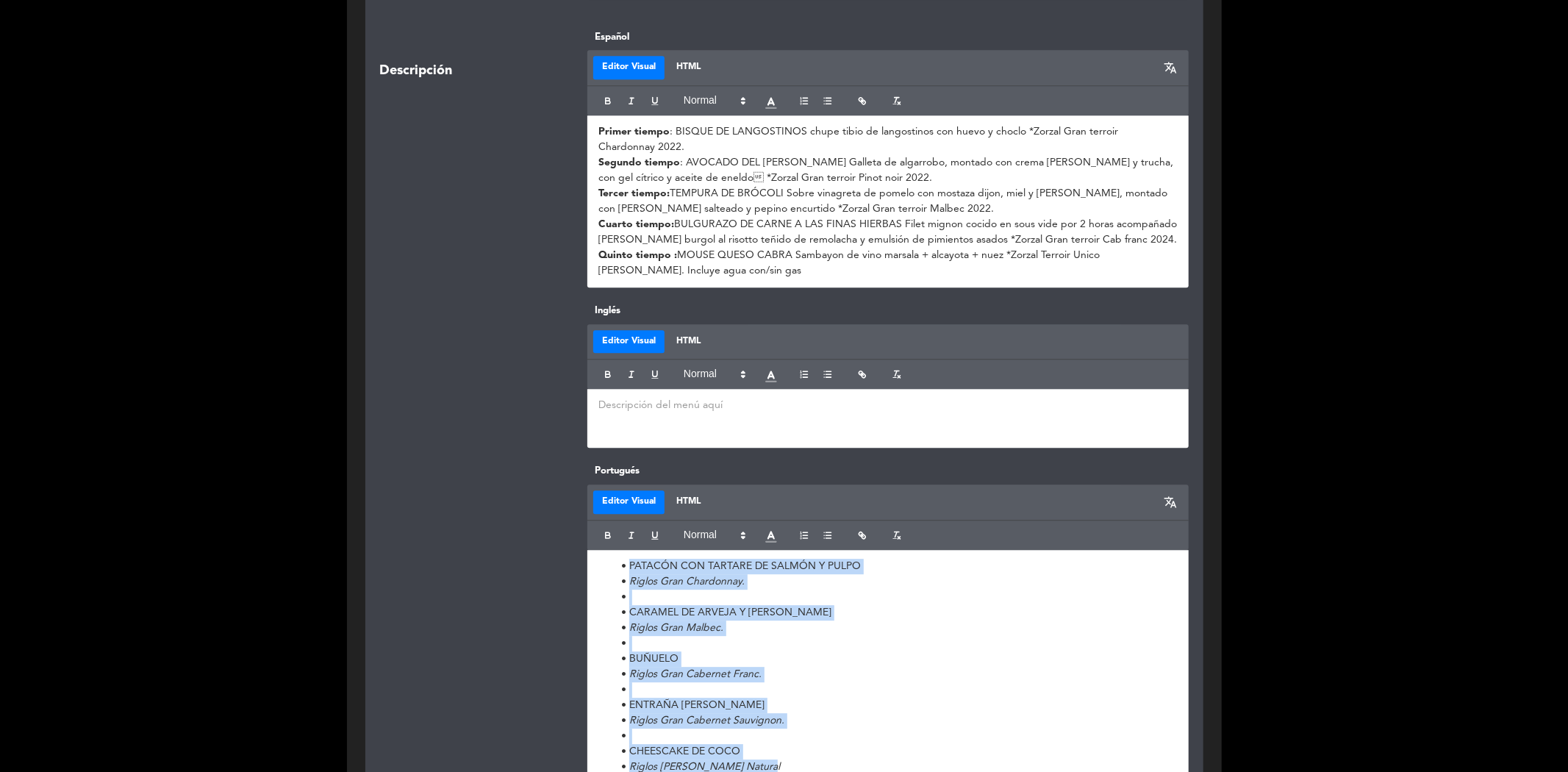
drag, startPoint x: 614, startPoint y: 519, endPoint x: 887, endPoint y: 733, distance: 346.9
click at [887, 733] on div "PATACÓN CON TARTARE DE SALMÓN Y PULPO Riglos Gran Chardonnay. CARAMEL DE ARVEJA…" at bounding box center [887, 667] width 601 height 234
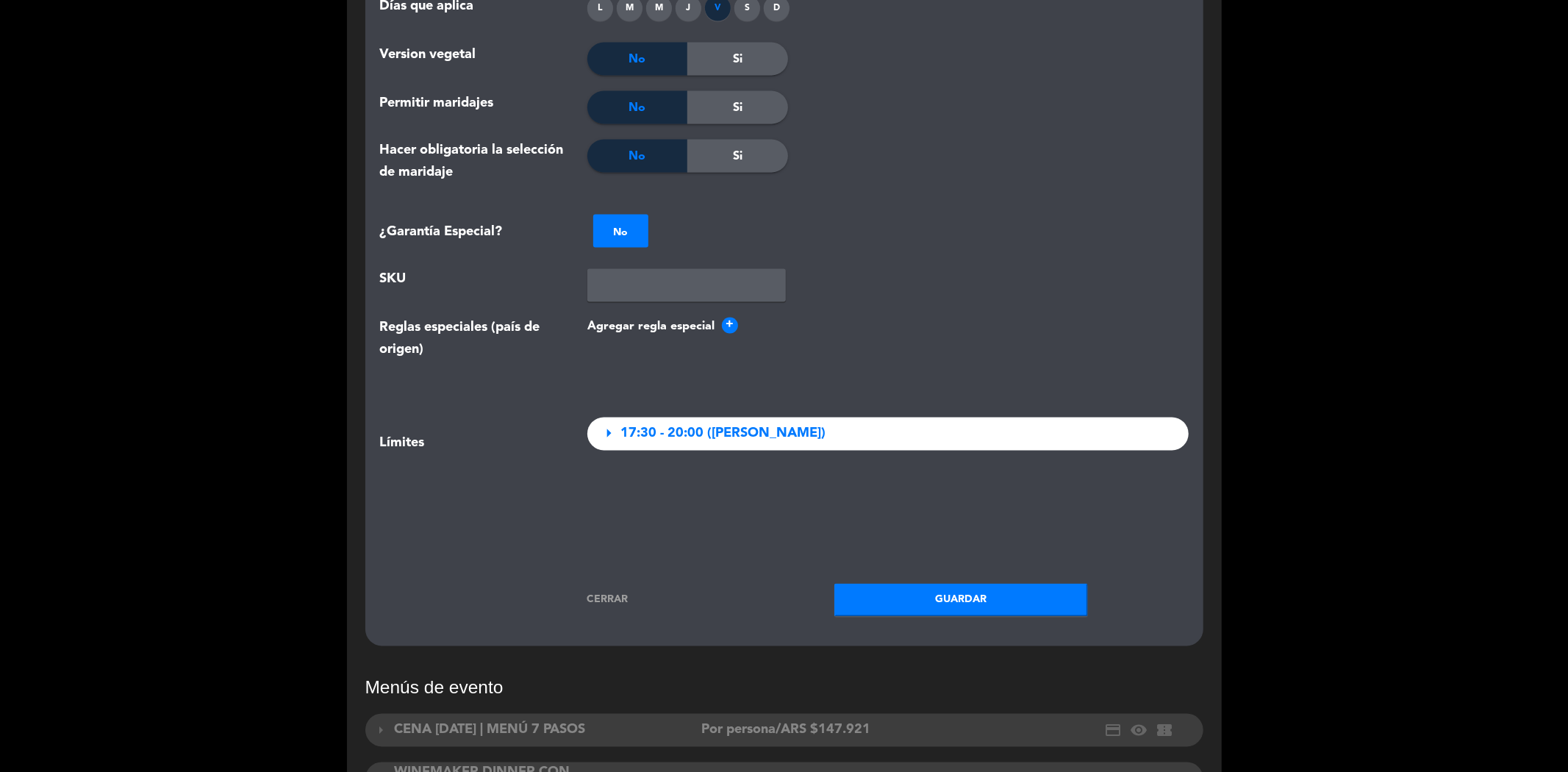
scroll to position [2123, 0]
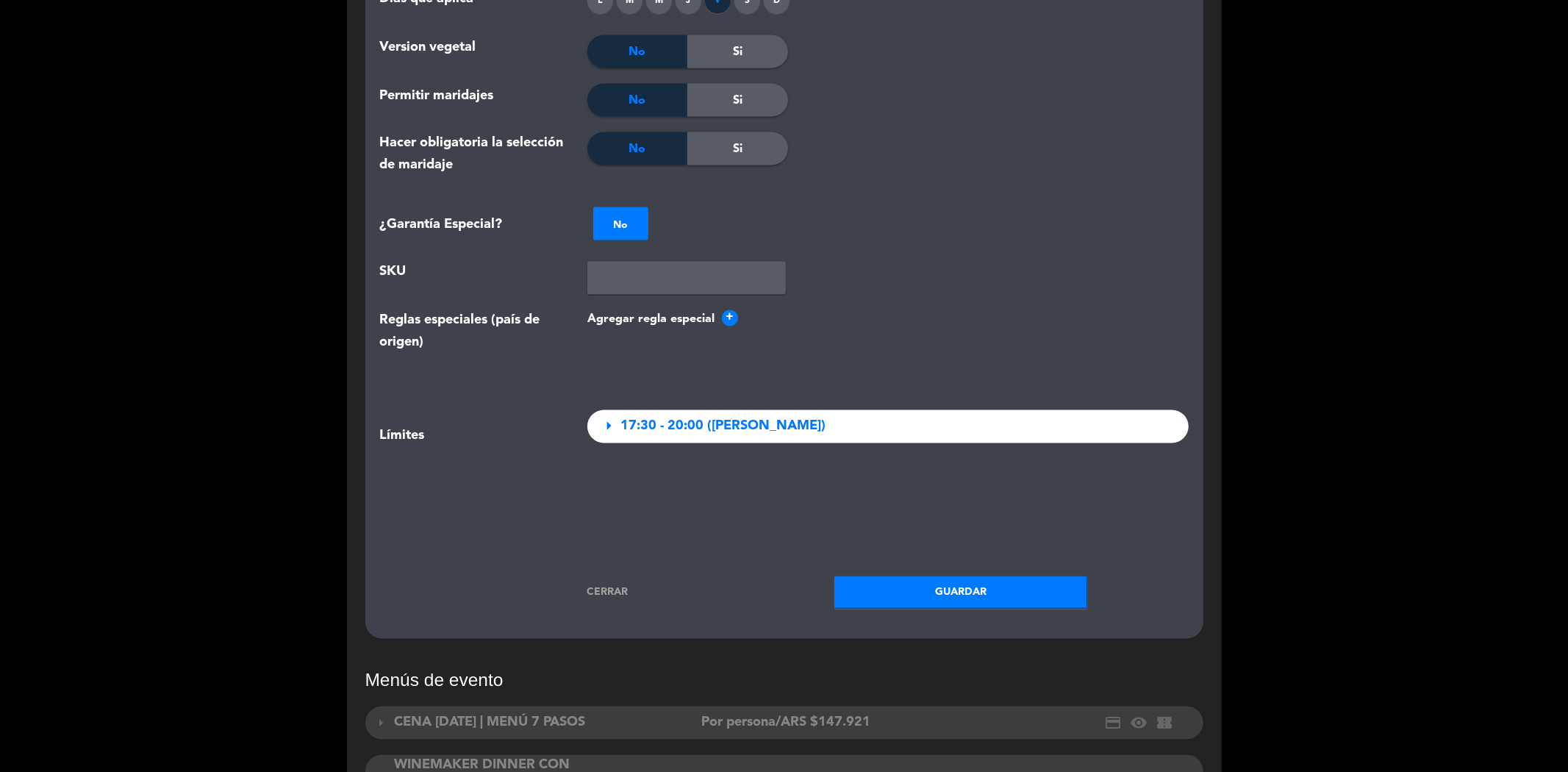
click at [825, 416] on span "17:30 - 20:00 ([PERSON_NAME])" at bounding box center [723, 426] width 205 height 22
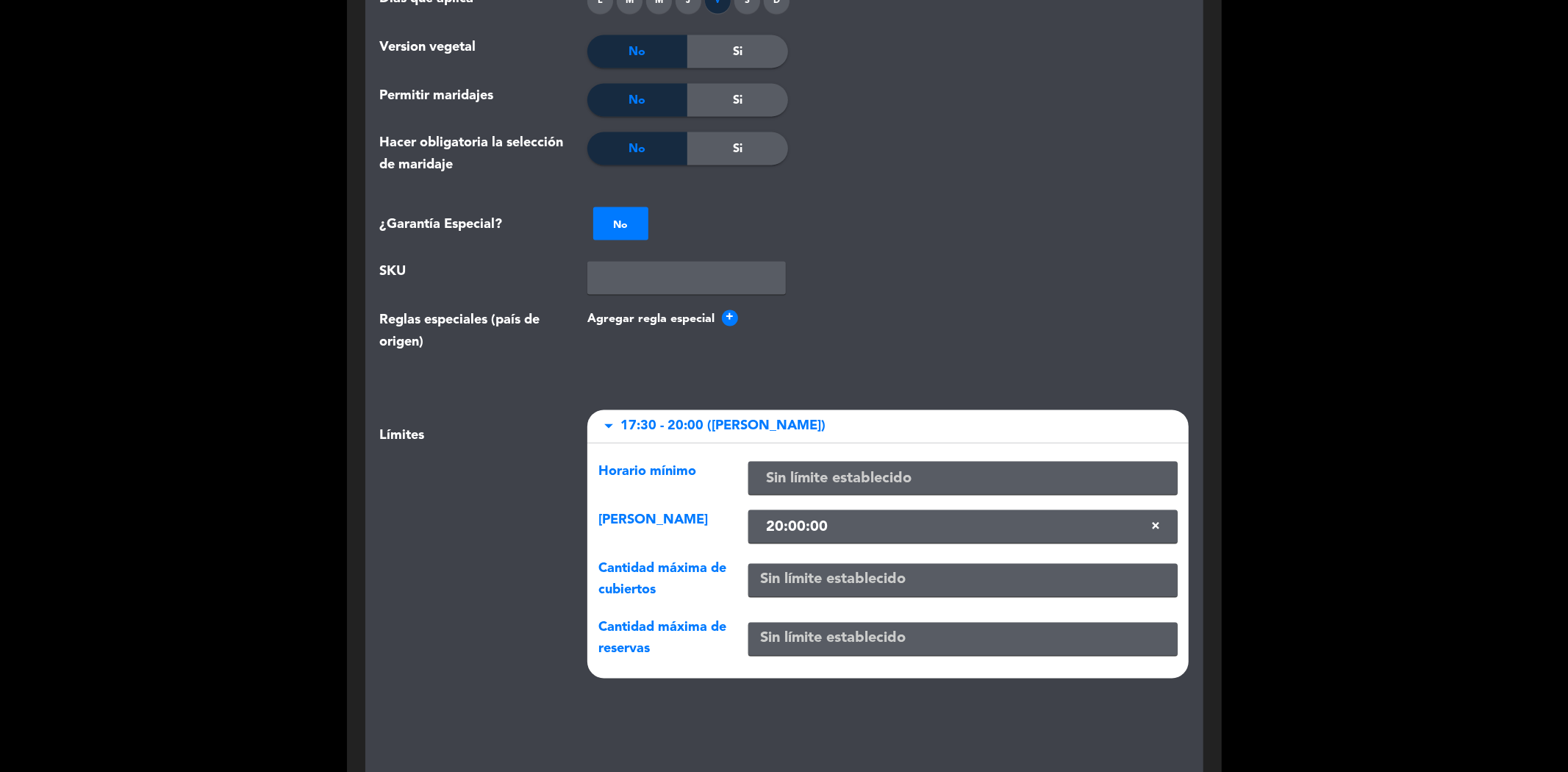
click at [825, 416] on span "17:30 - 20:00 ([PERSON_NAME])" at bounding box center [723, 426] width 205 height 22
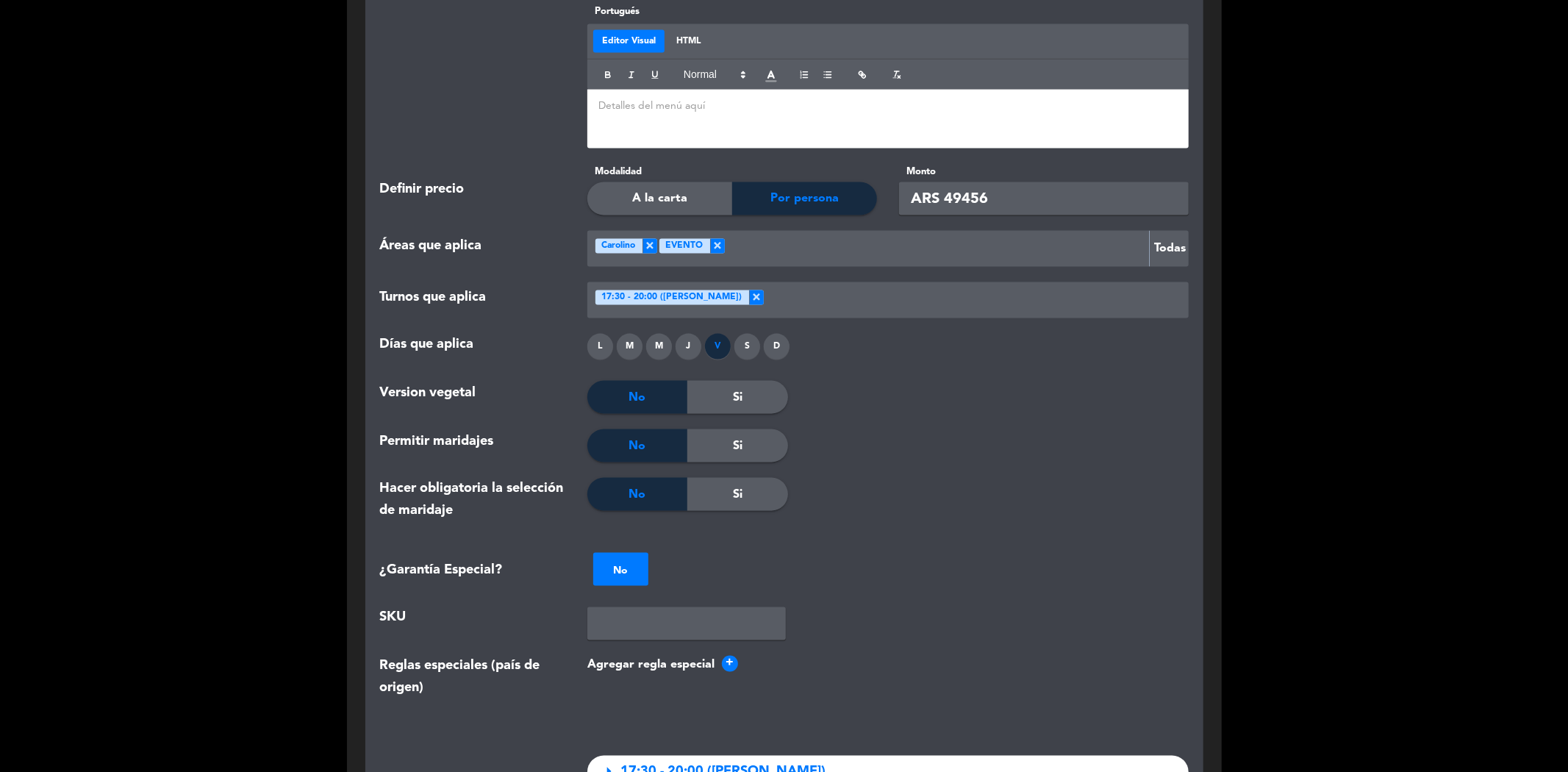
scroll to position [1634, 0]
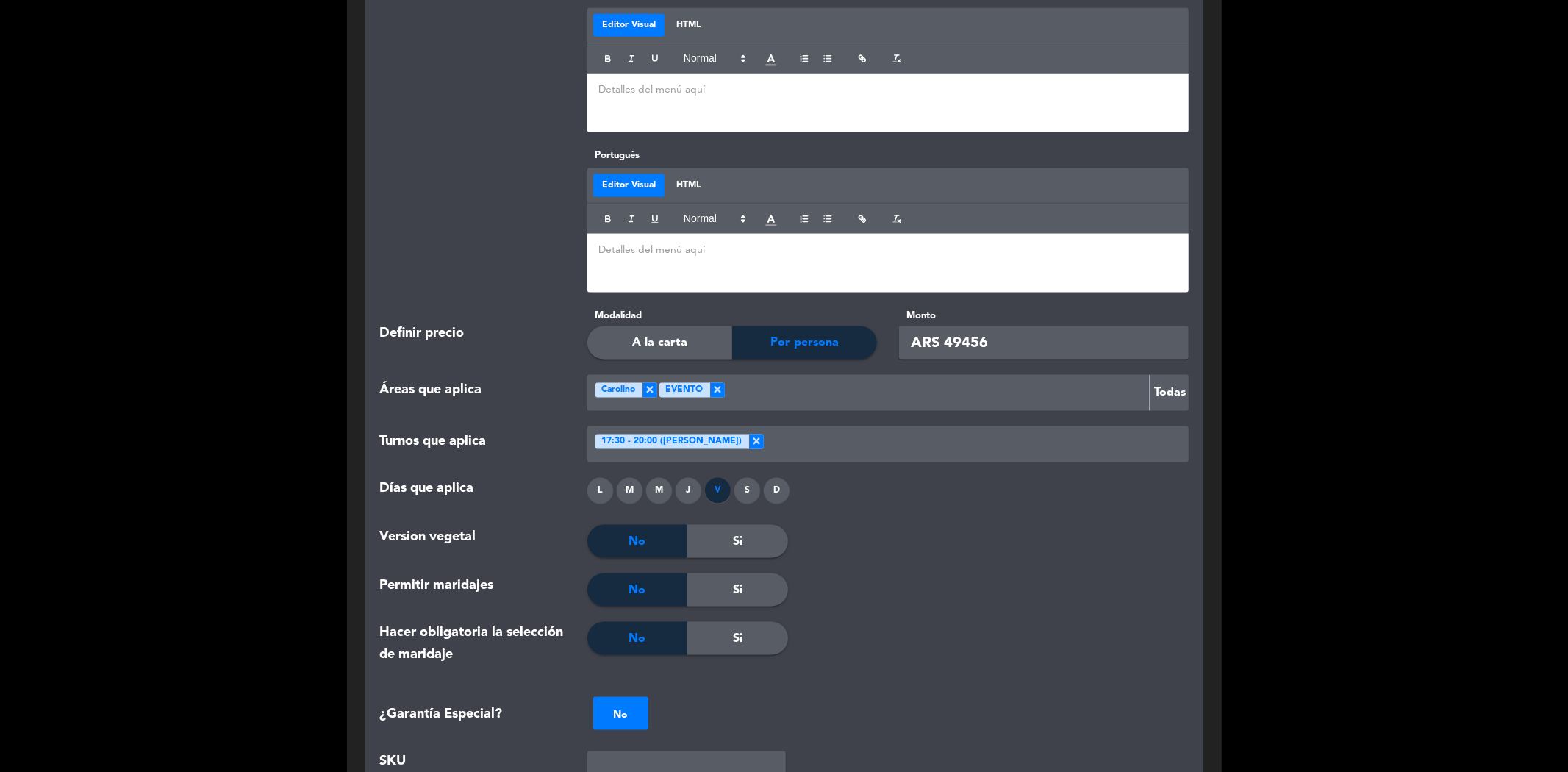
drag, startPoint x: 1007, startPoint y: 320, endPoint x: 947, endPoint y: 322, distance: 60.0
click at [947, 326] on input "ARS 49456" at bounding box center [1044, 343] width 290 height 33
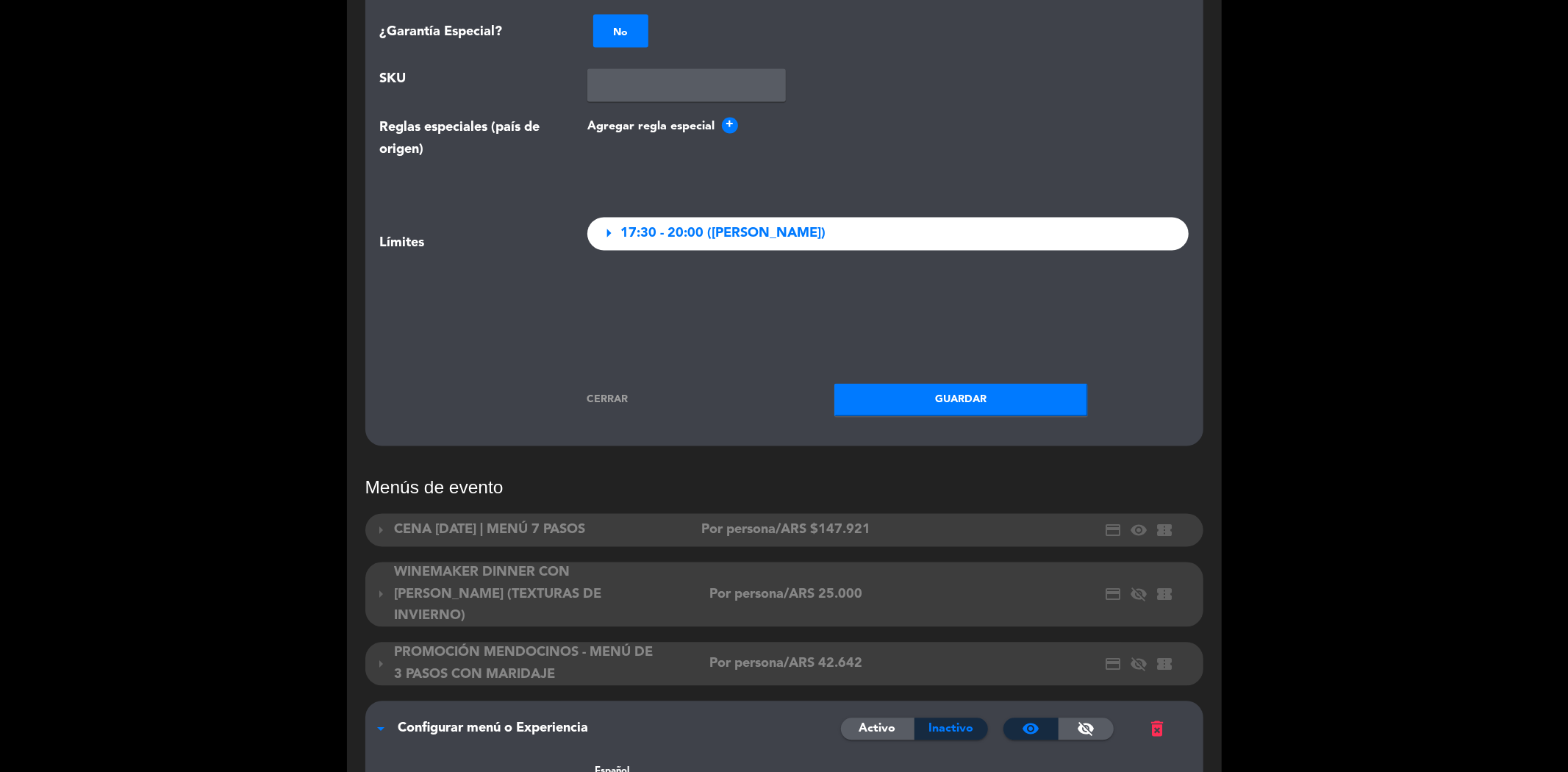
scroll to position [2369, 0]
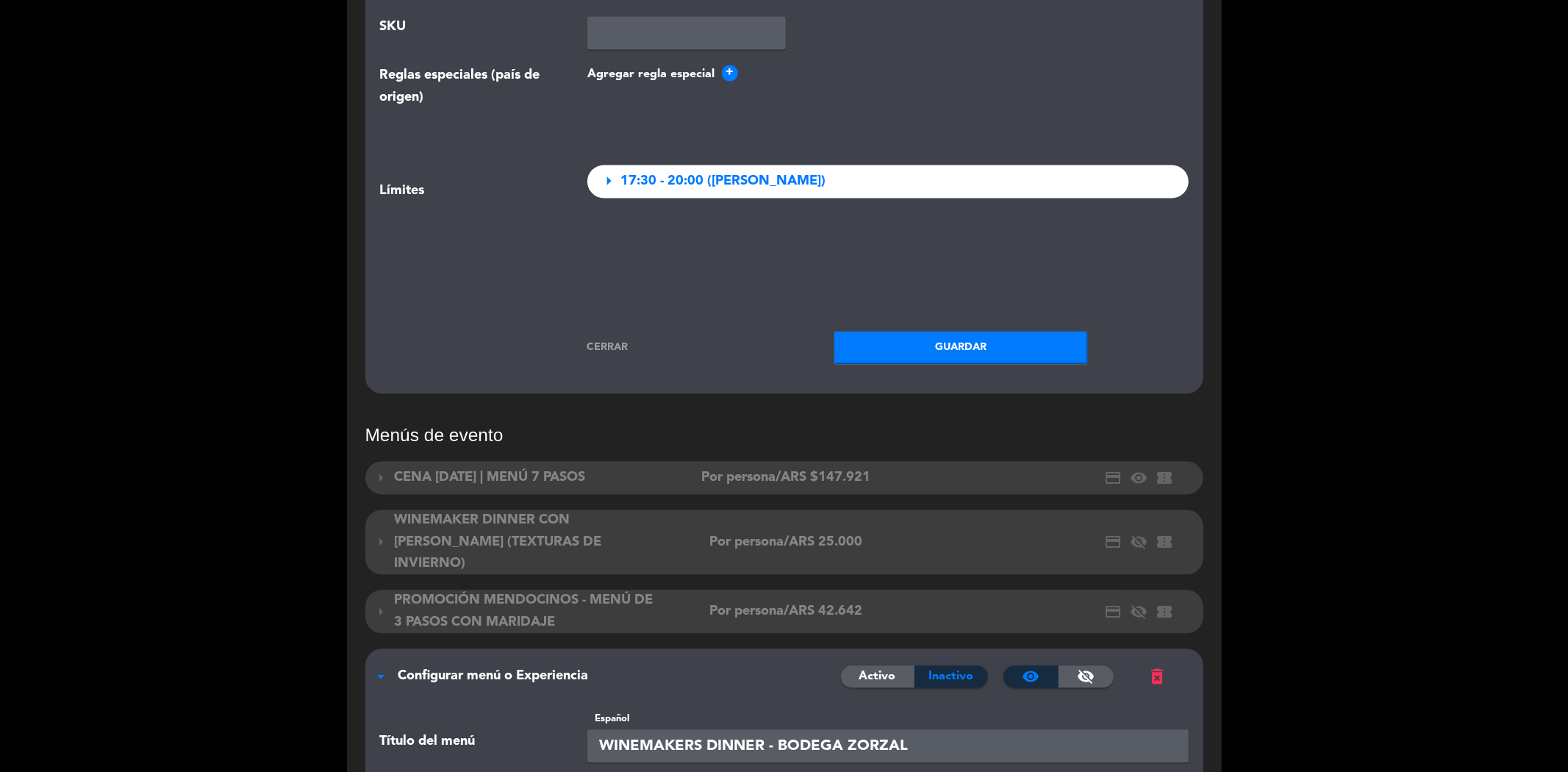
click at [621, 339] on link "Cerrar" at bounding box center [606, 347] width 254 height 17
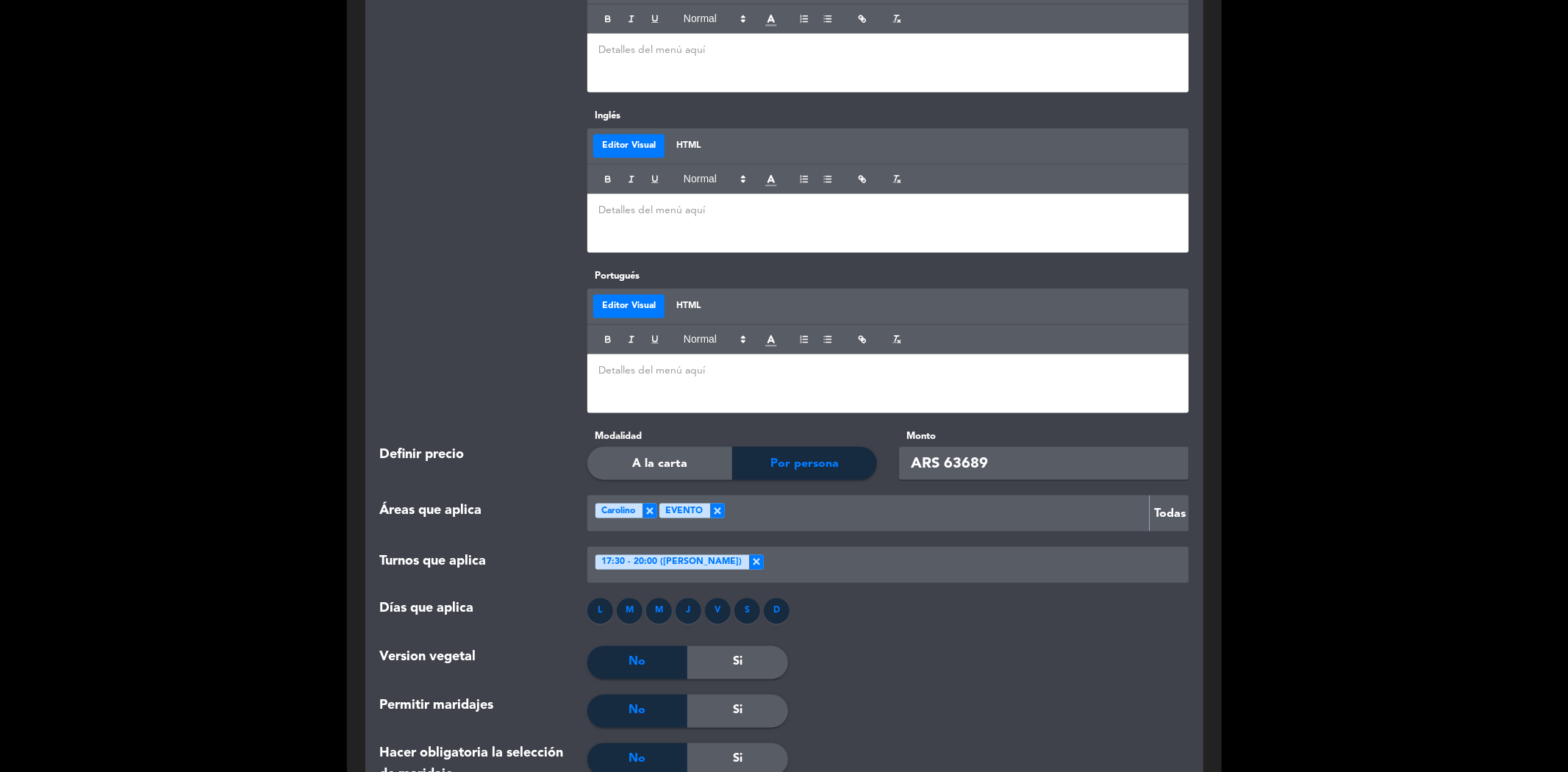
scroll to position [2078, 0]
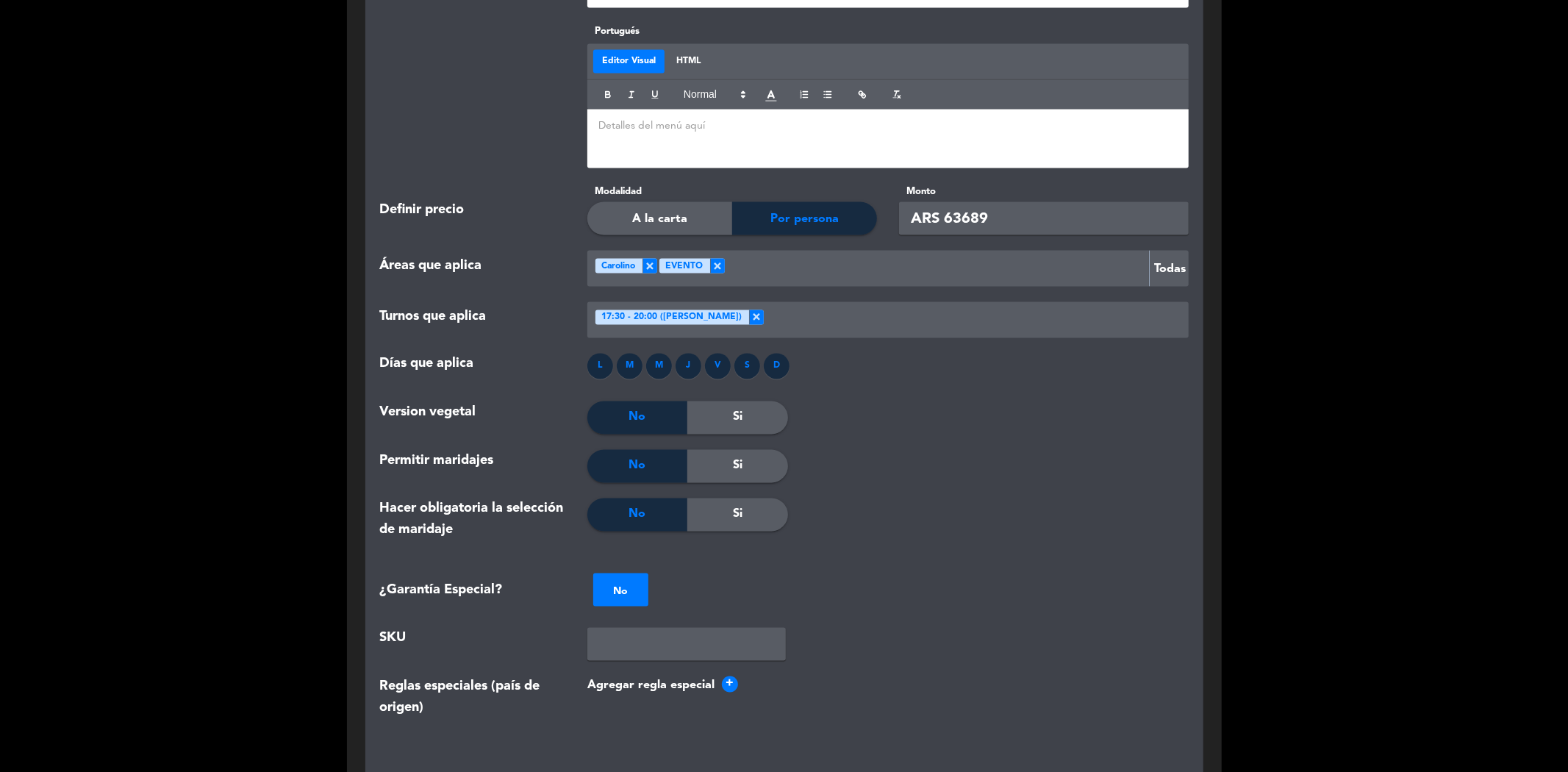
click at [718, 354] on div "V" at bounding box center [718, 366] width 26 height 26
click at [679, 354] on div "J" at bounding box center [688, 366] width 26 height 26
click at [658, 354] on div "M" at bounding box center [659, 366] width 26 height 26
click at [633, 354] on div "M" at bounding box center [629, 366] width 26 height 26
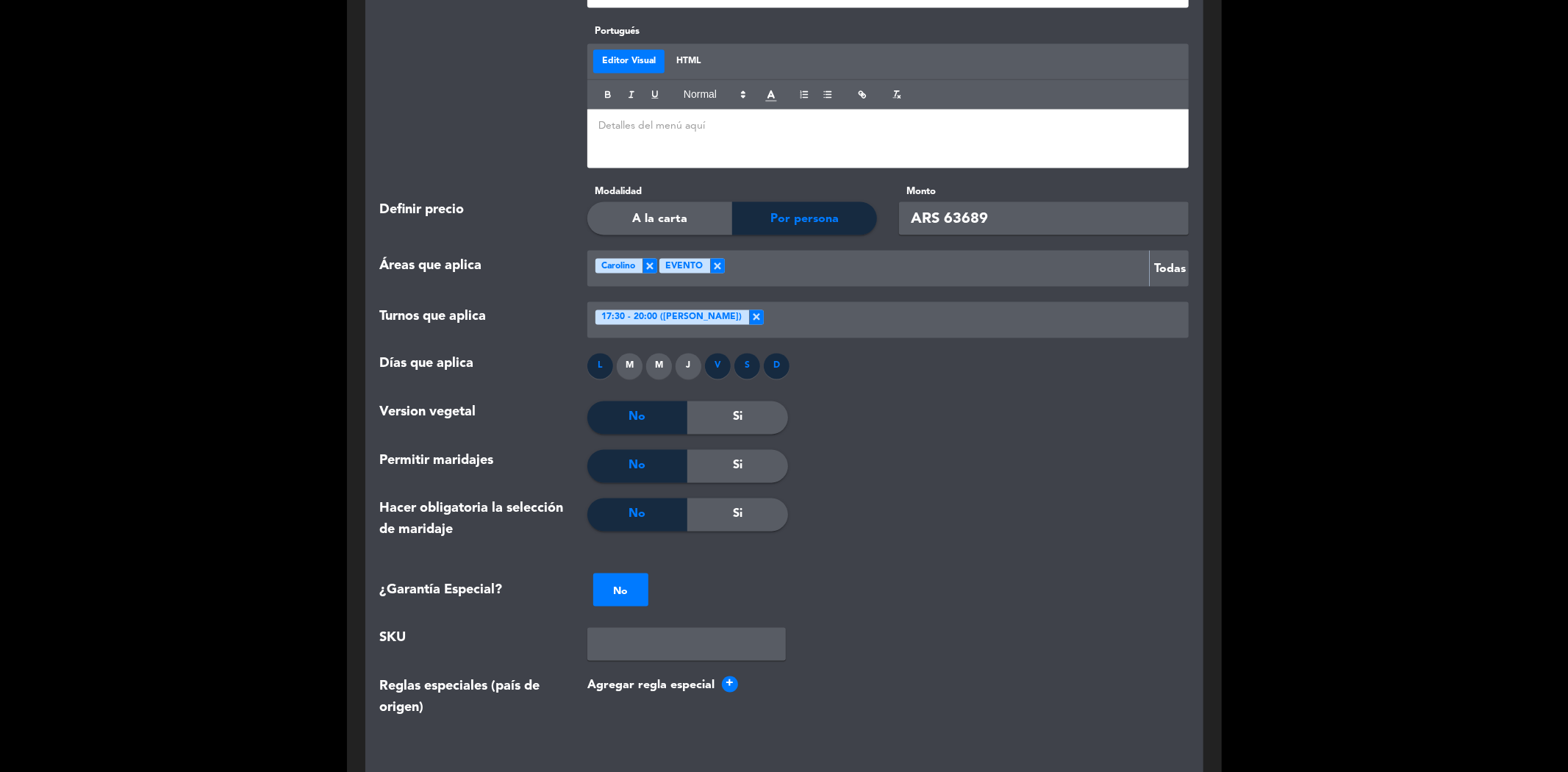
click at [606, 354] on div "L" at bounding box center [600, 366] width 26 height 26
click at [745, 354] on div "S" at bounding box center [747, 366] width 26 height 26
click at [775, 354] on div "D" at bounding box center [776, 366] width 26 height 26
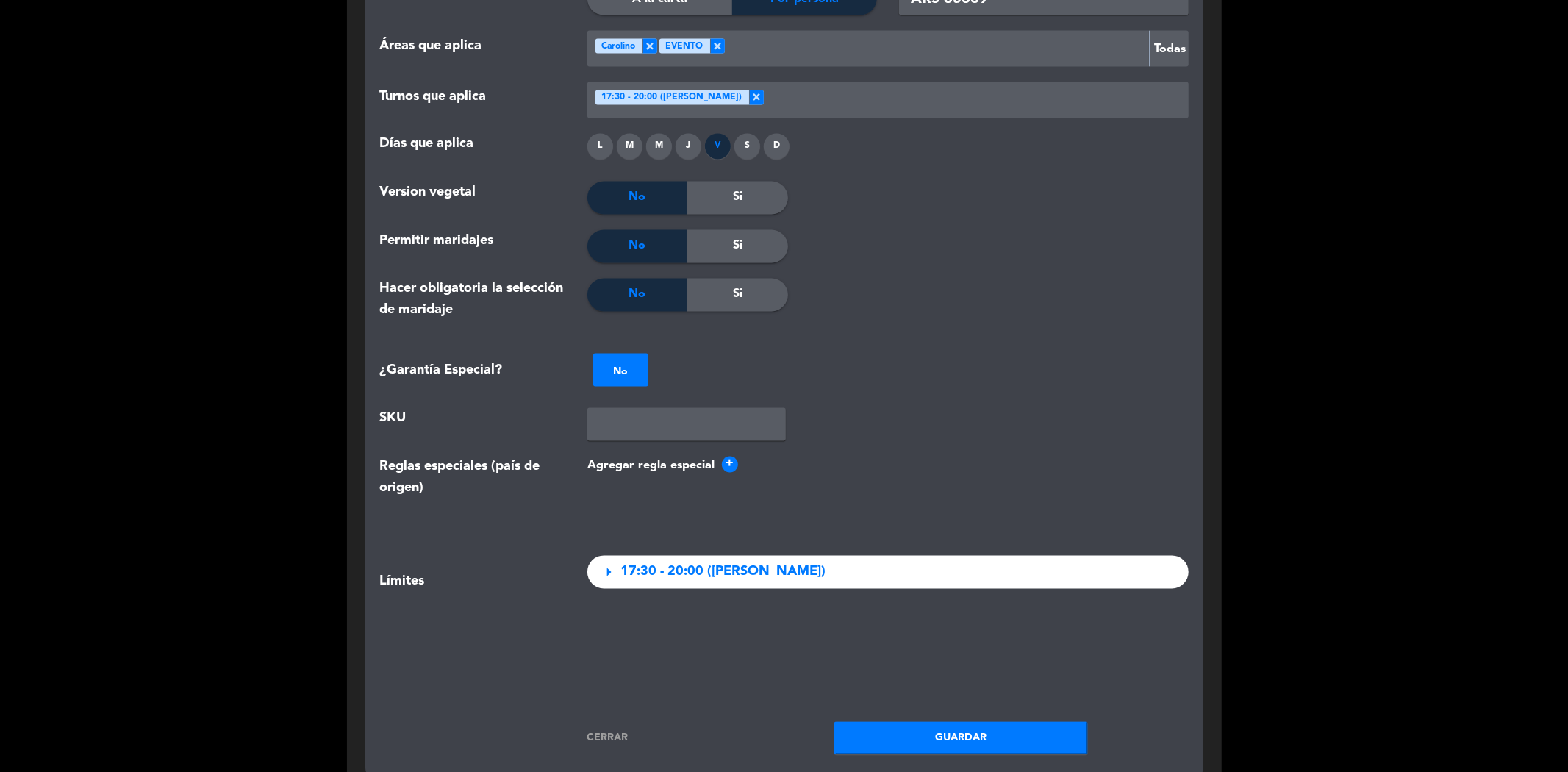
scroll to position [2323, 0]
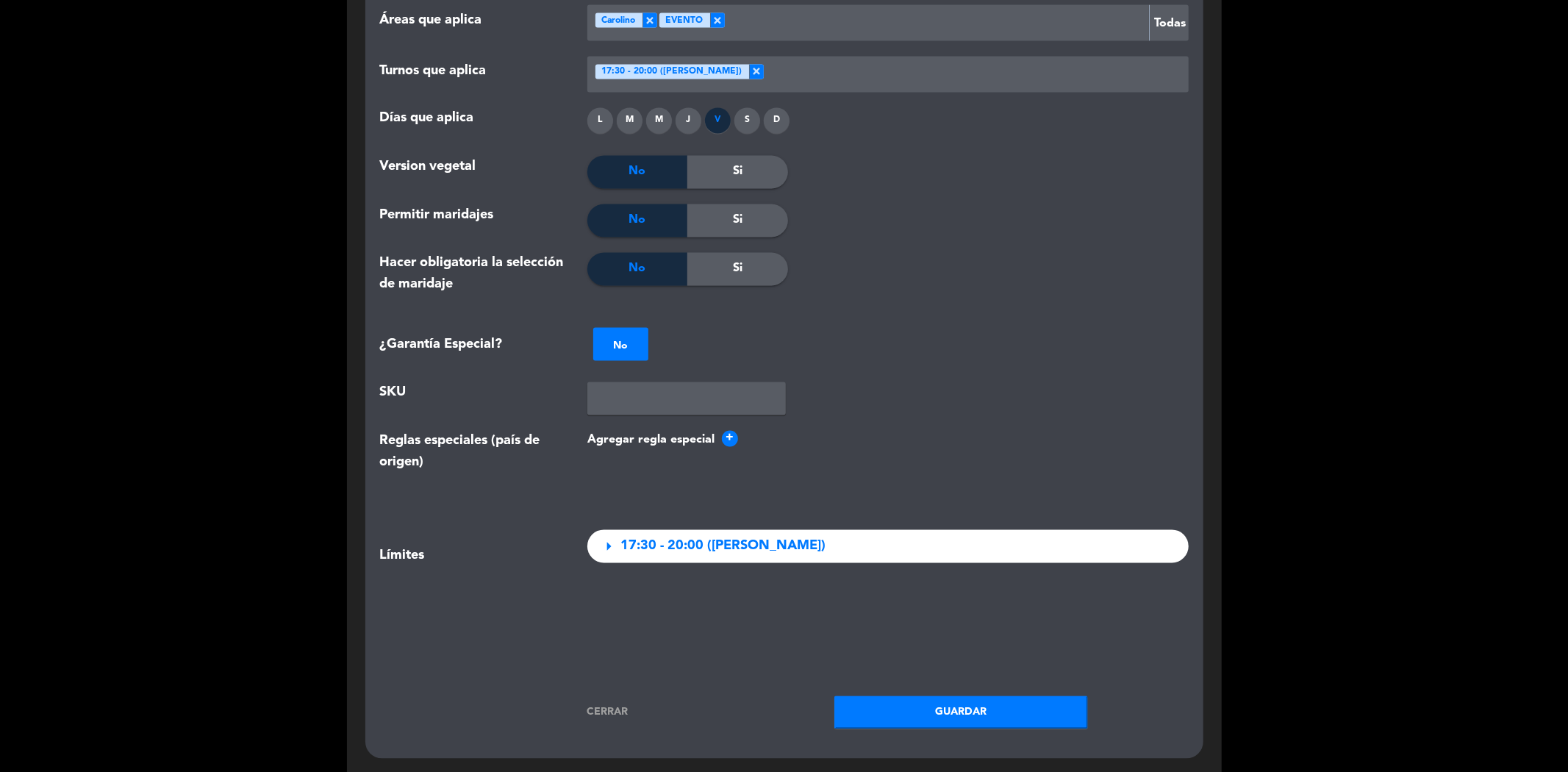
click at [718, 536] on span "17:30 - 20:00 ([PERSON_NAME])" at bounding box center [723, 547] width 205 height 22
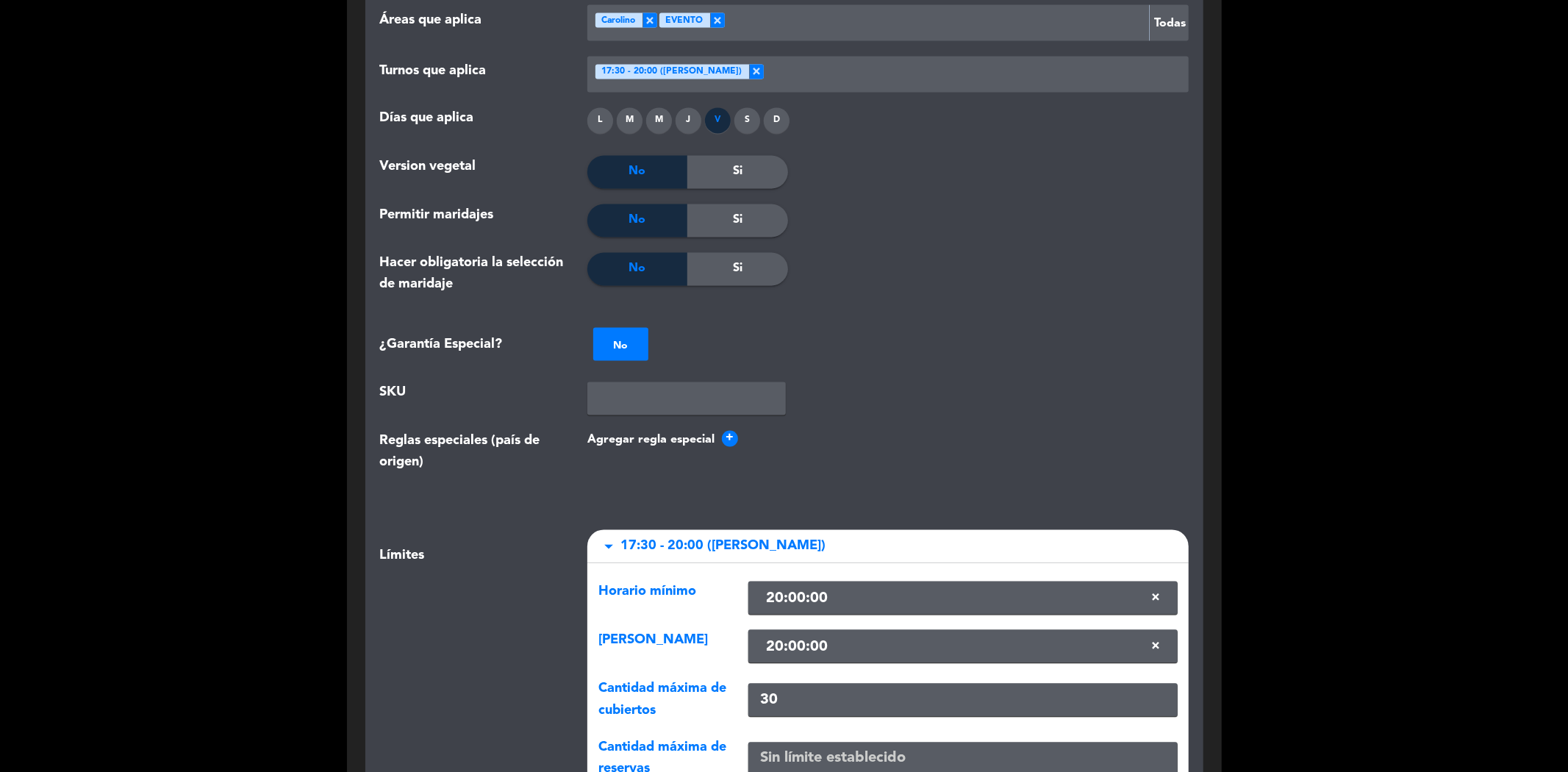
drag, startPoint x: 790, startPoint y: 640, endPoint x: 718, endPoint y: 659, distance: 74.5
click at [718, 679] on div "Cantidad máxima de cubiertos 30" at bounding box center [887, 700] width 601 height 43
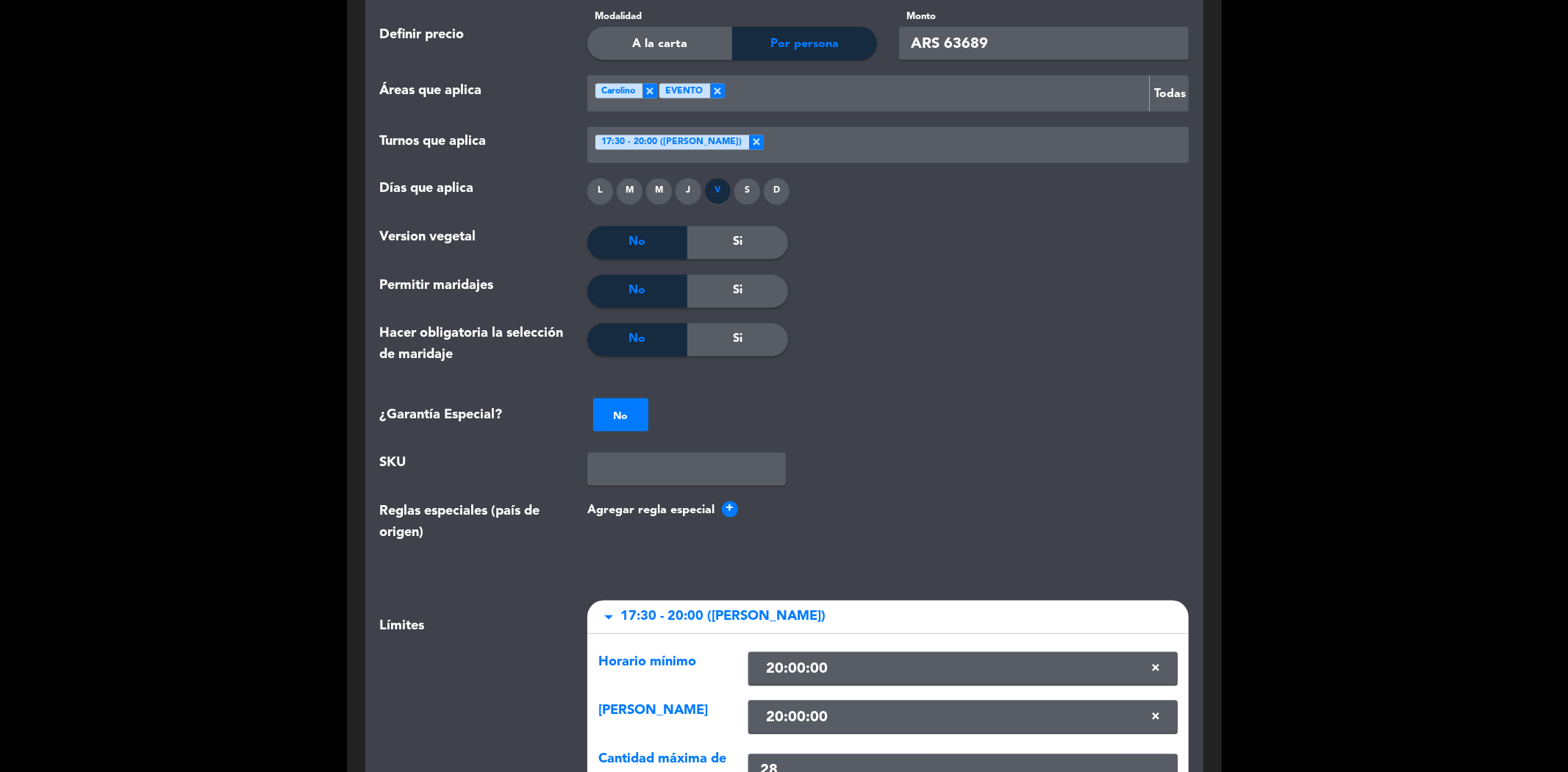
scroll to position [1996, 0]
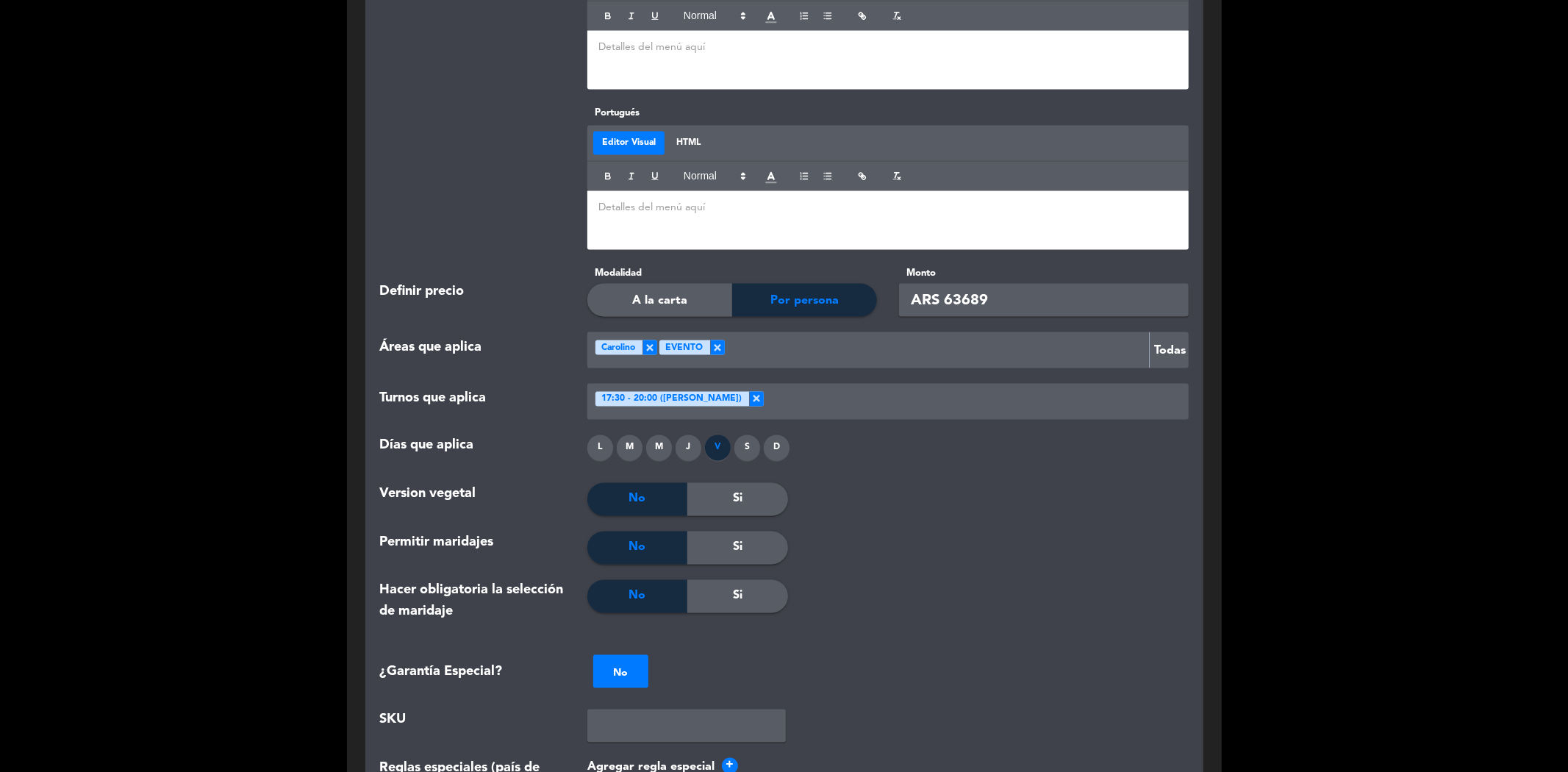
type input "28"
drag, startPoint x: 1059, startPoint y: 252, endPoint x: 943, endPoint y: 262, distance: 116.4
click at [943, 284] on input "ARS 63689" at bounding box center [1044, 300] width 290 height 33
paste input "49456"
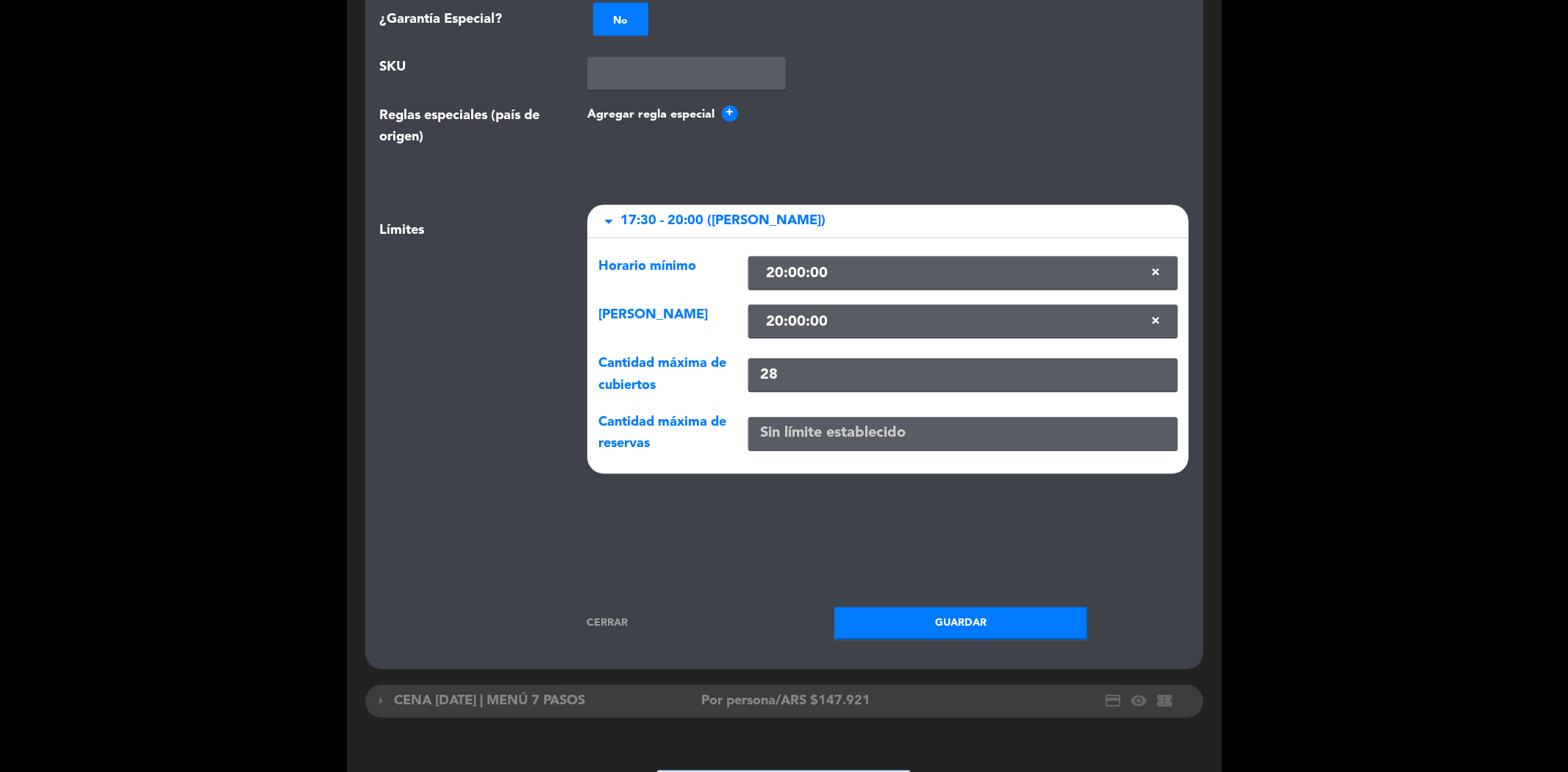
scroll to position [2650, 0]
type input "ARS 49456"
click at [971, 606] on button "Guardar" at bounding box center [961, 622] width 254 height 33
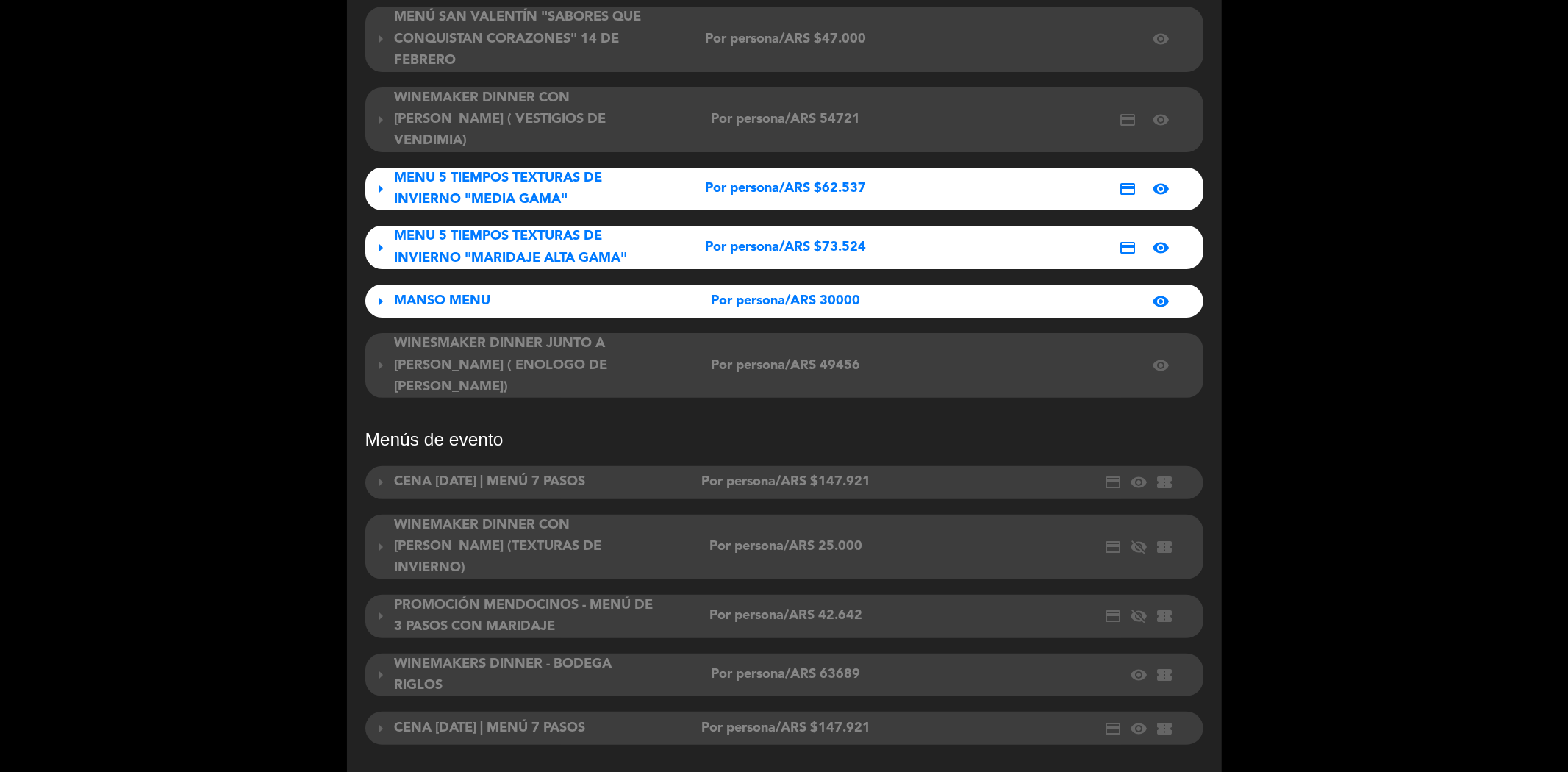
scroll to position [356, 0]
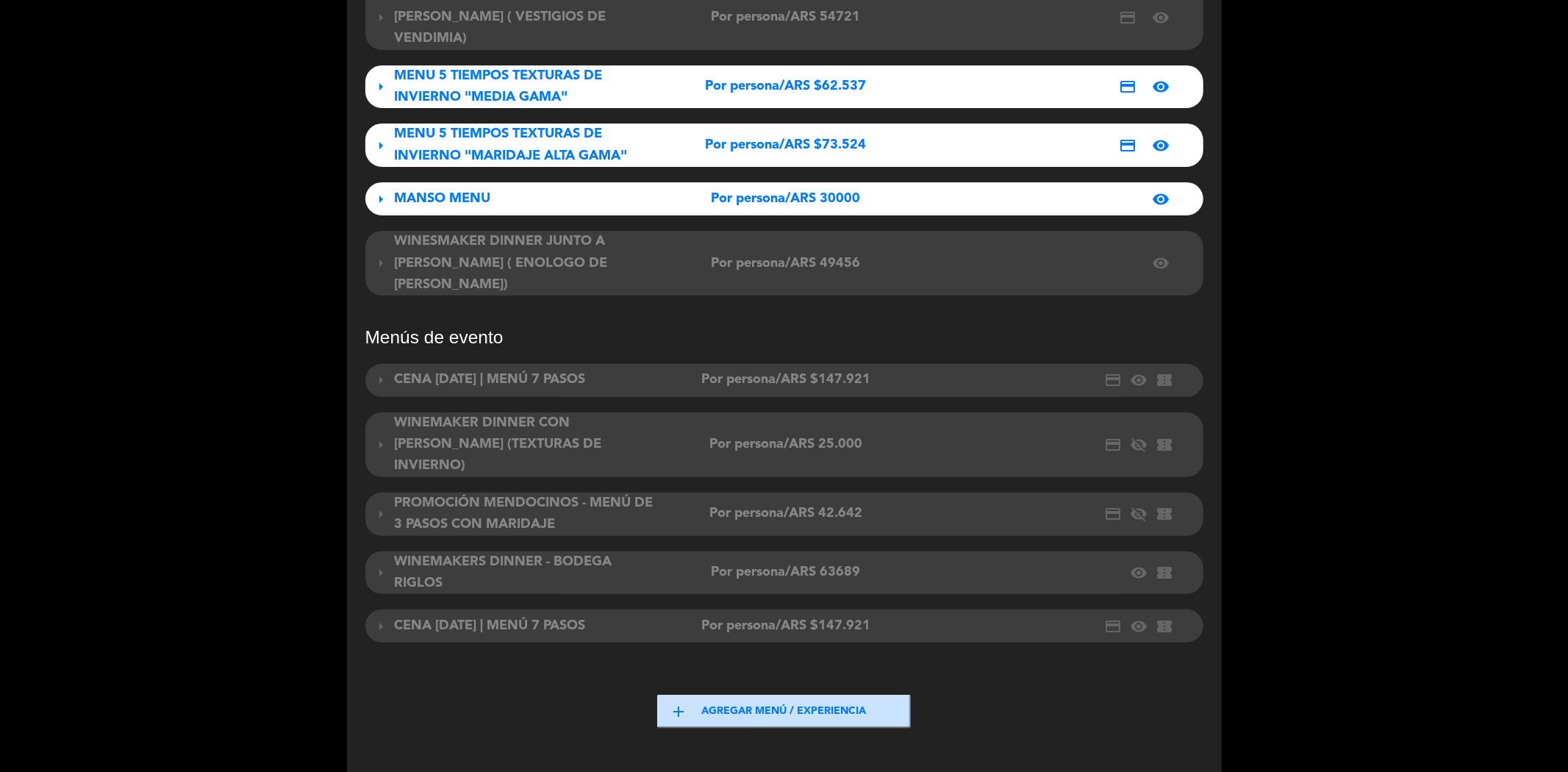
click at [569, 412] on div "WINEMAKER DINNER CON [PERSON_NAME] (TEXTURAS DE INVIERNO)" at bounding box center [525, 444] width 261 height 65
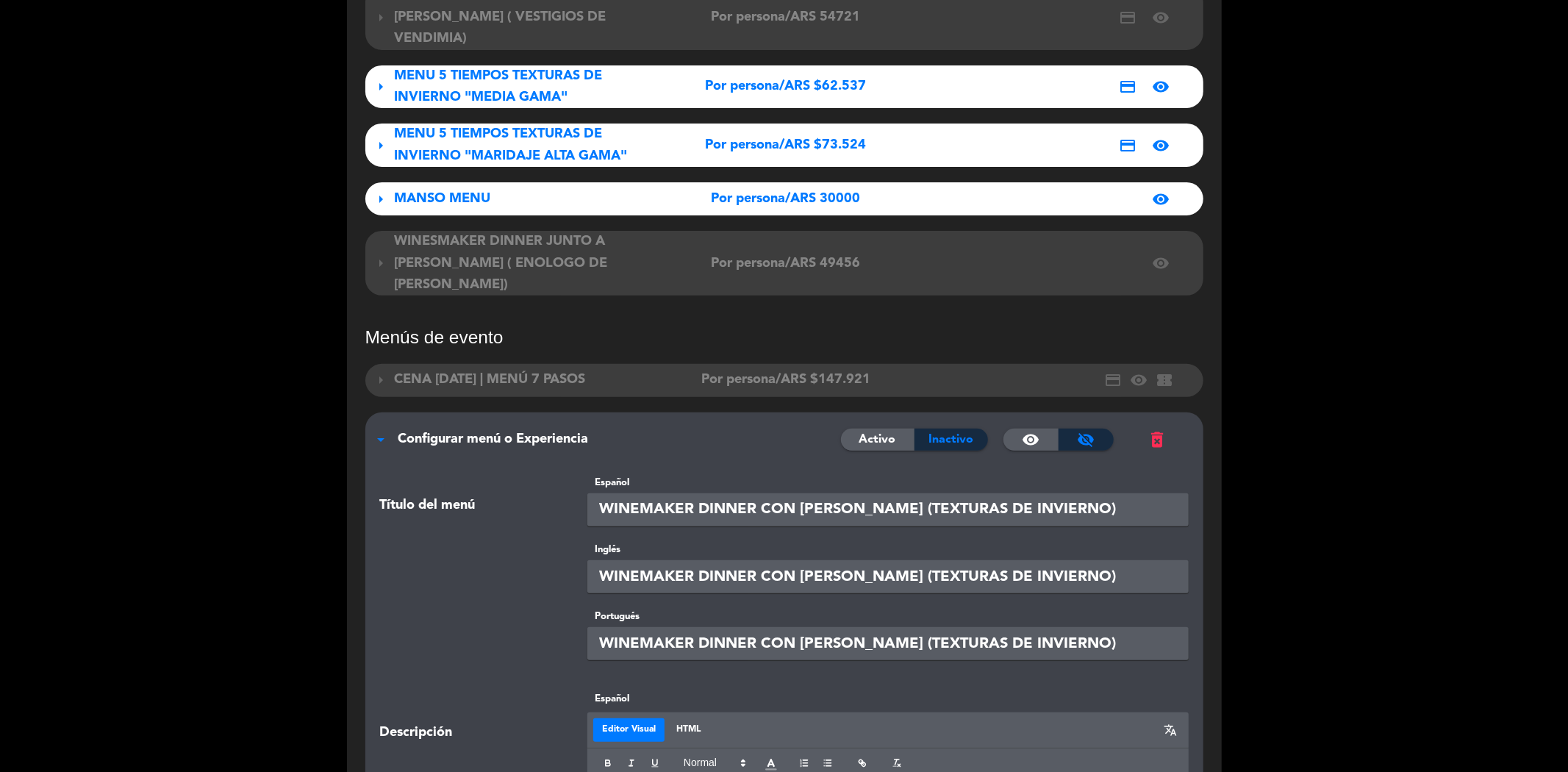
click at [387, 431] on span "arrow_drop_down" at bounding box center [382, 440] width 18 height 18
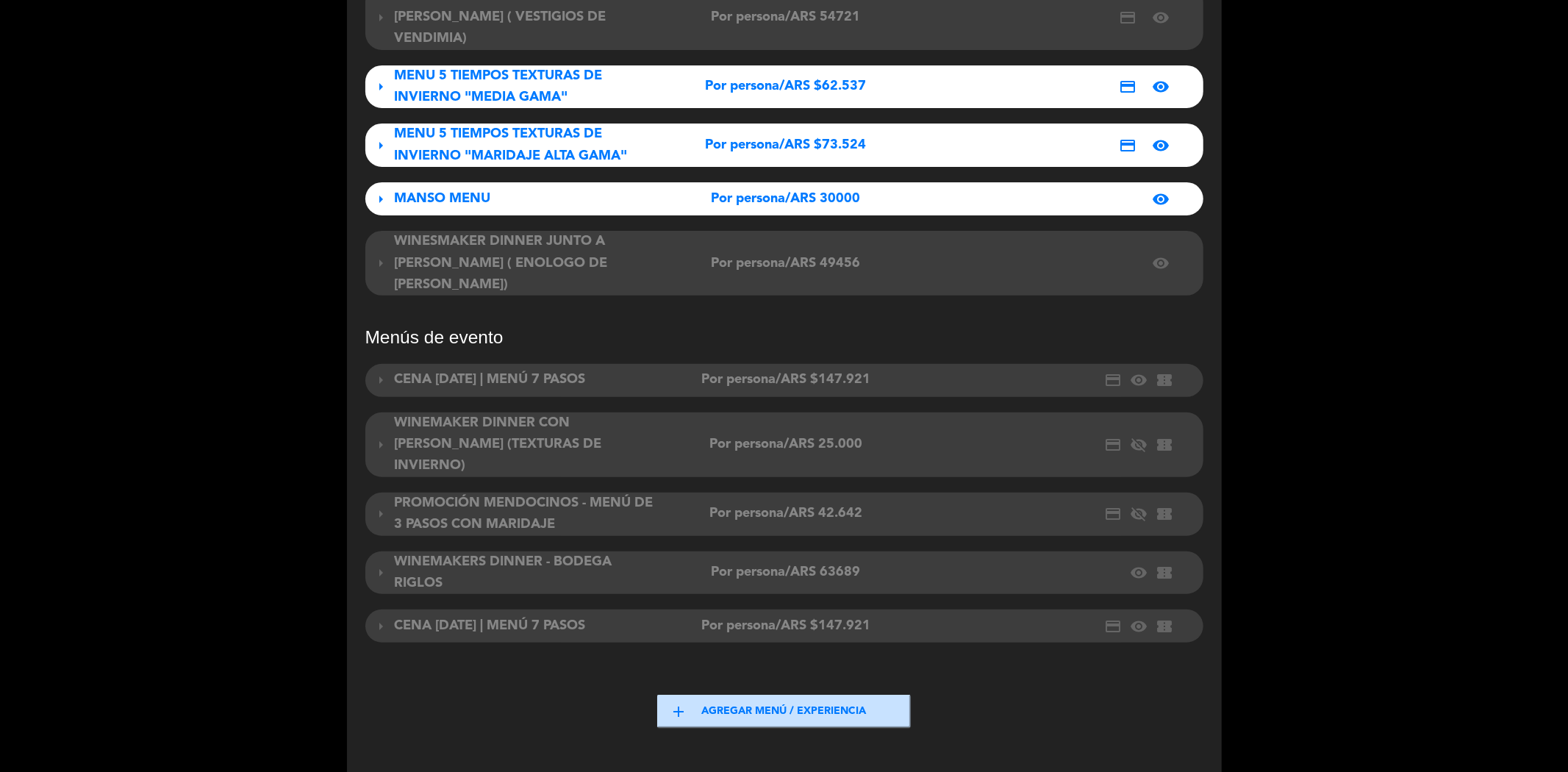
scroll to position [438, 0]
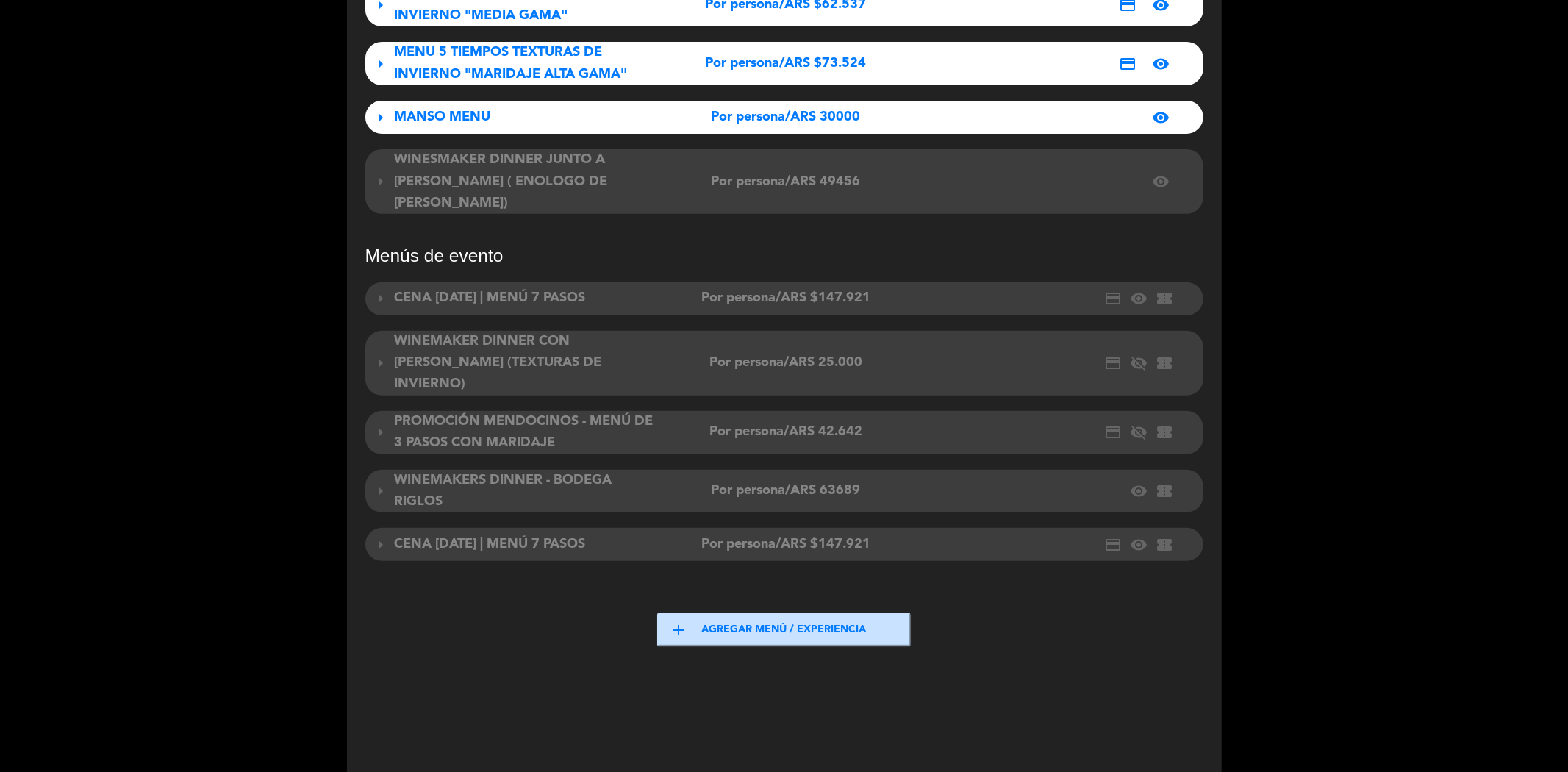
click at [487, 474] on span "WINEMAKERS DINNER - BODEGA RIGLOS" at bounding box center [503, 491] width 217 height 35
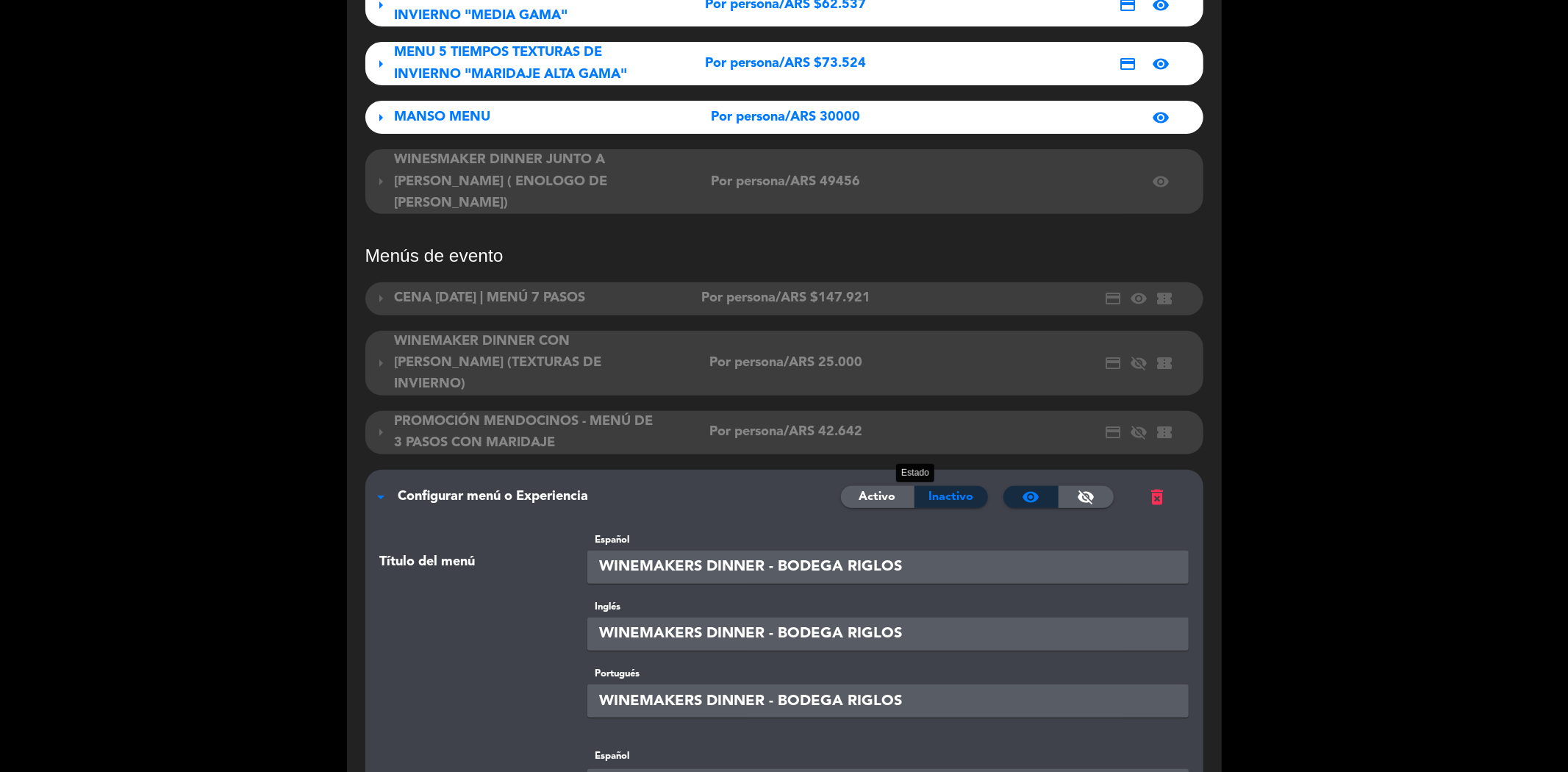
click at [880, 487] on span "Activo" at bounding box center [878, 497] width 37 height 19
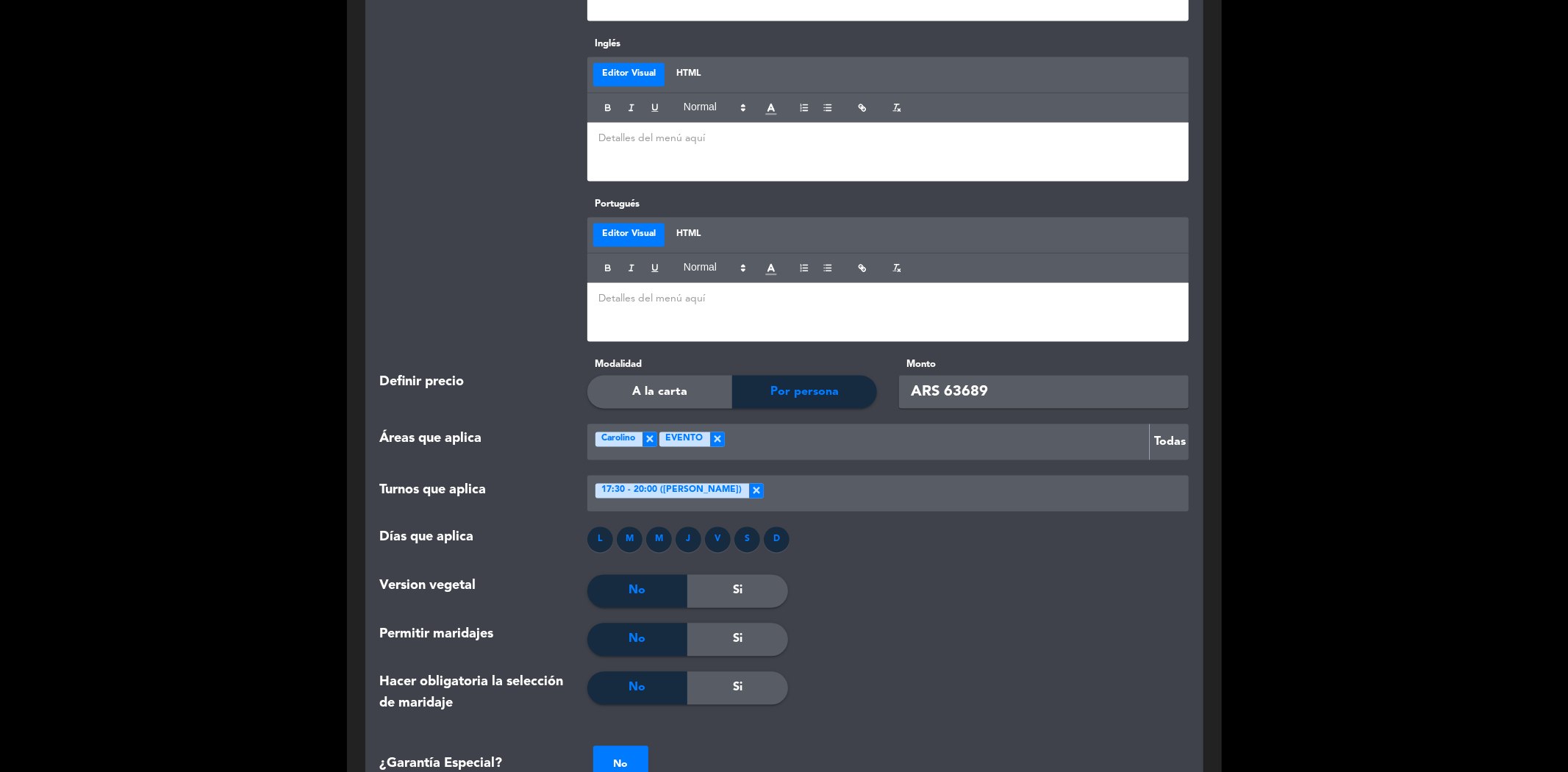
scroll to position [2398, 0]
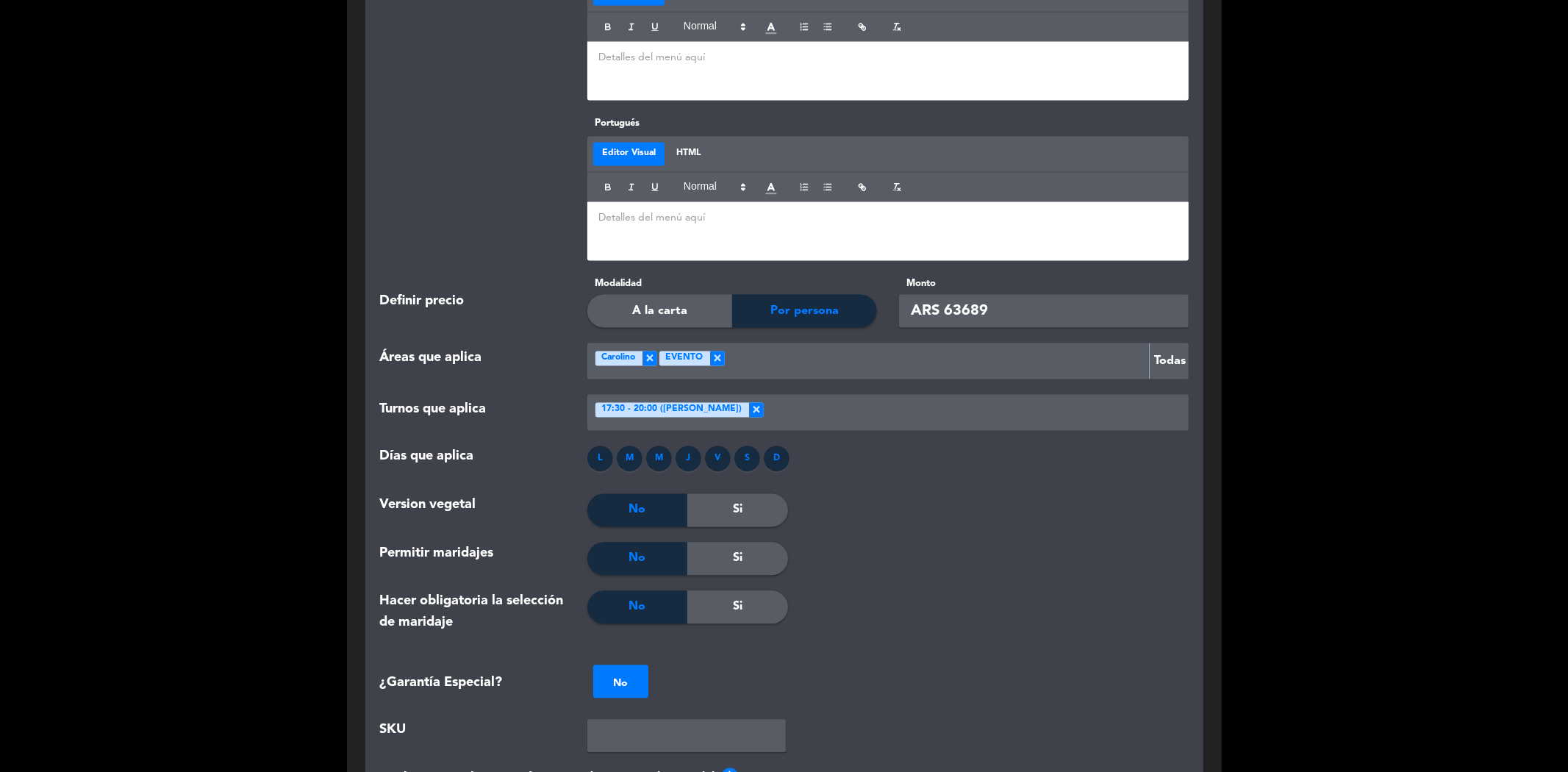
drag, startPoint x: 996, startPoint y: 263, endPoint x: 943, endPoint y: 270, distance: 53.5
click at [943, 294] on input "ARS 63689" at bounding box center [1044, 311] width 290 height 33
paste input "49456"
type input "ARS 49456"
click at [753, 446] on div "S" at bounding box center [747, 458] width 26 height 26
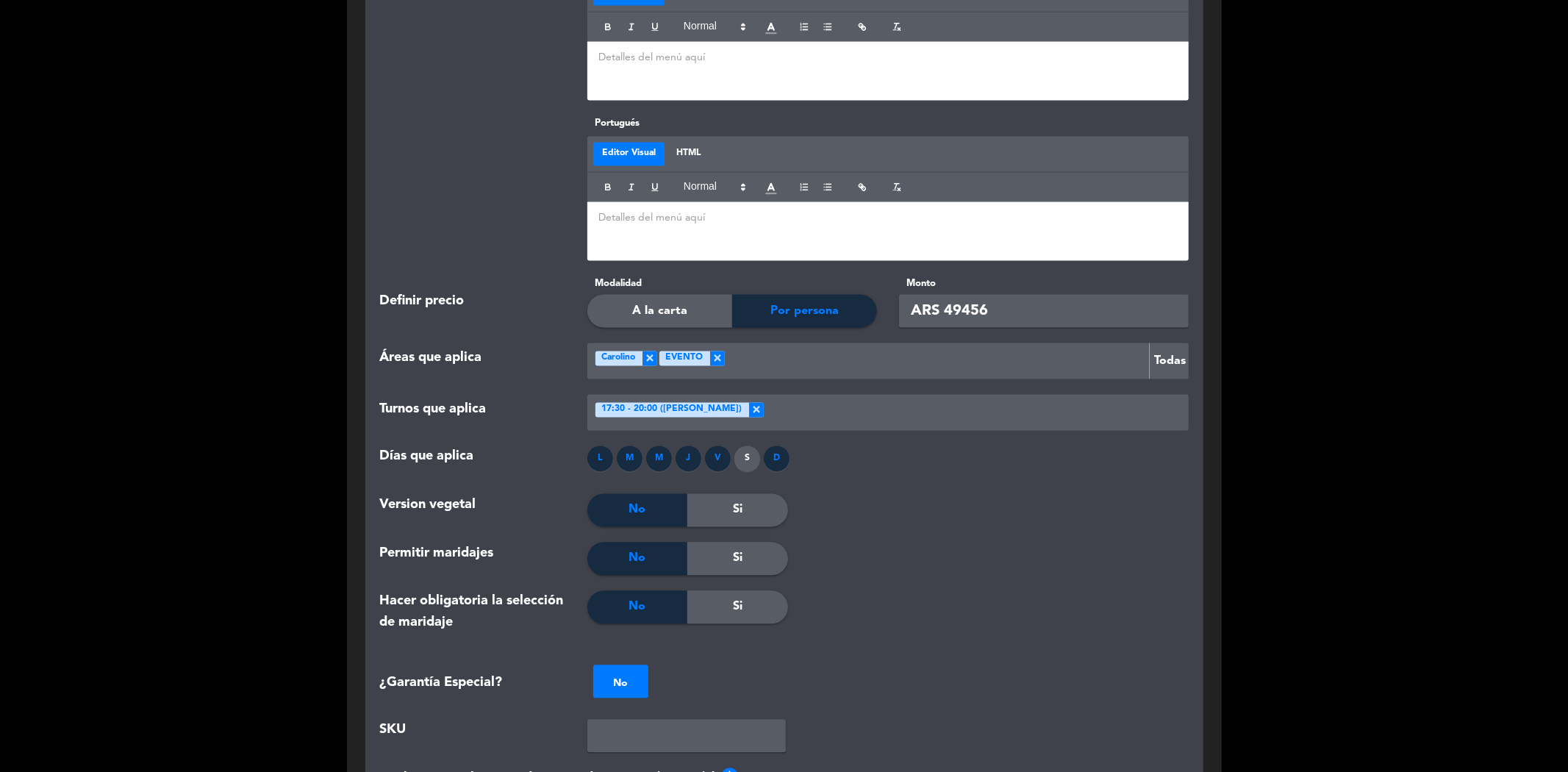
click at [775, 446] on div "D" at bounding box center [776, 458] width 26 height 26
click at [689, 446] on div "J" at bounding box center [688, 458] width 26 height 26
click at [655, 446] on div "M" at bounding box center [659, 458] width 26 height 26
click at [625, 446] on div "M" at bounding box center [629, 458] width 26 height 26
click at [597, 446] on div "L" at bounding box center [600, 458] width 26 height 26
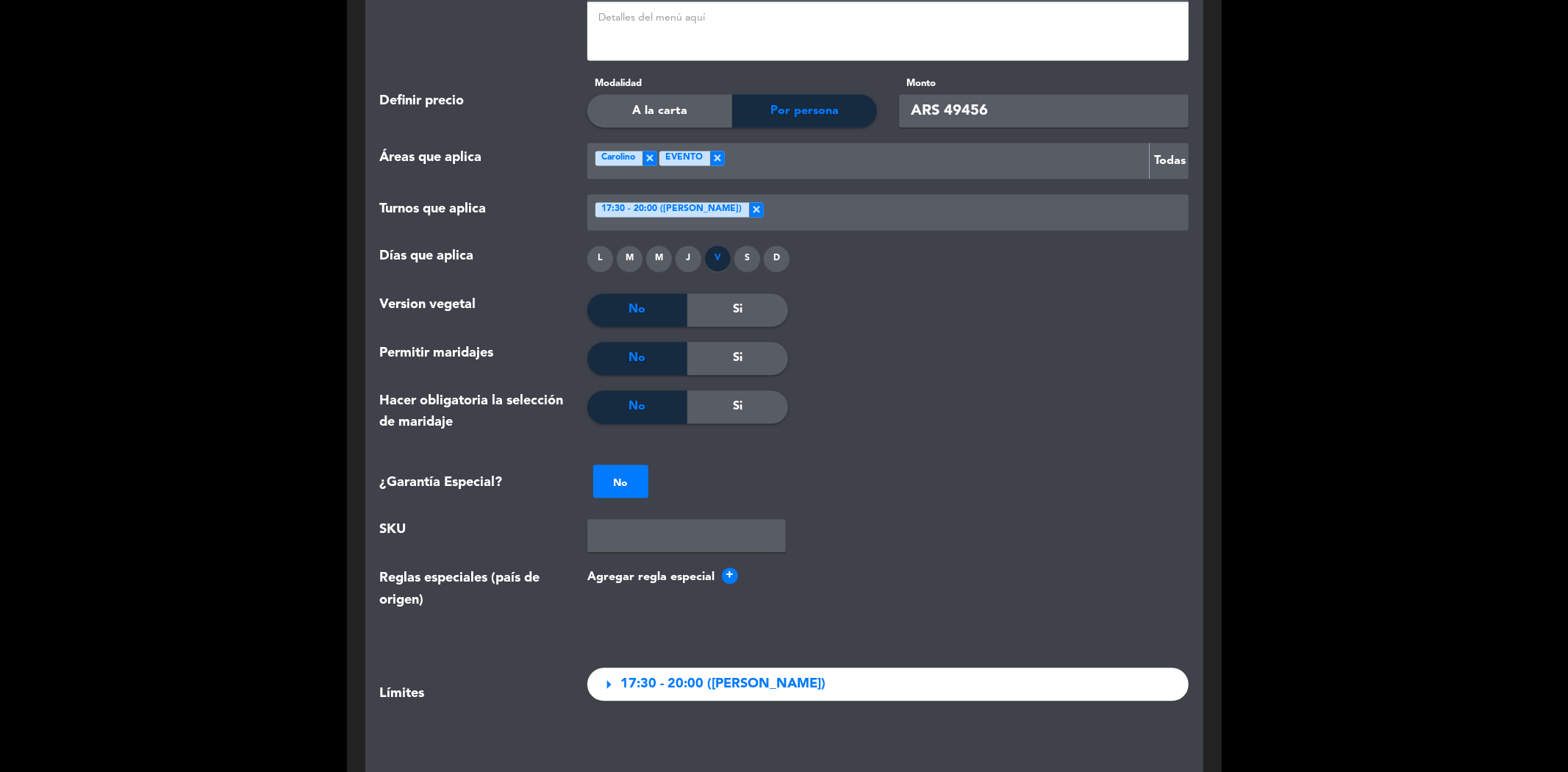
scroll to position [2643, 0]
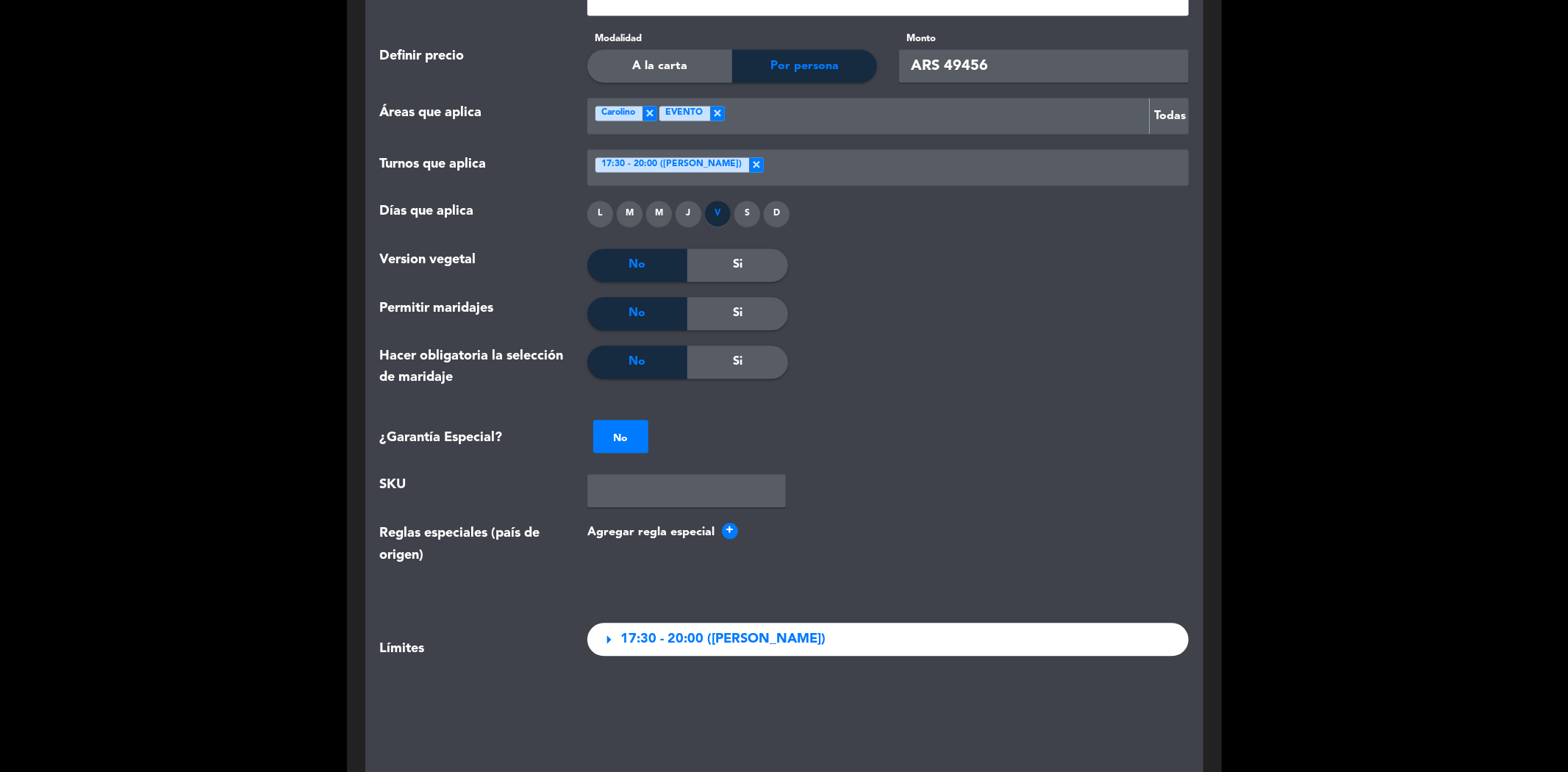
click at [758, 629] on span "17:30 - 20:00 ([PERSON_NAME])" at bounding box center [723, 639] width 205 height 22
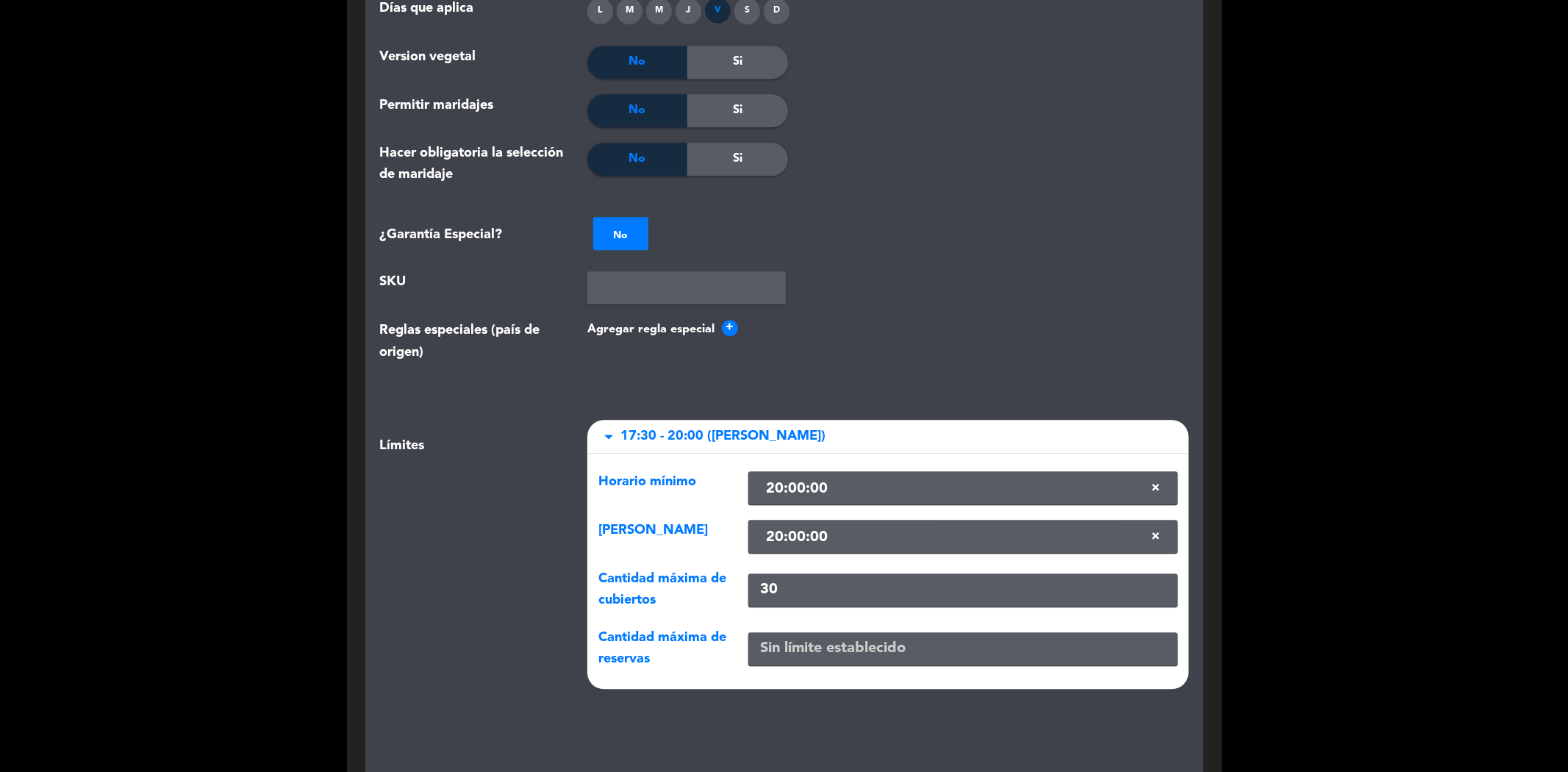
scroll to position [2889, 0]
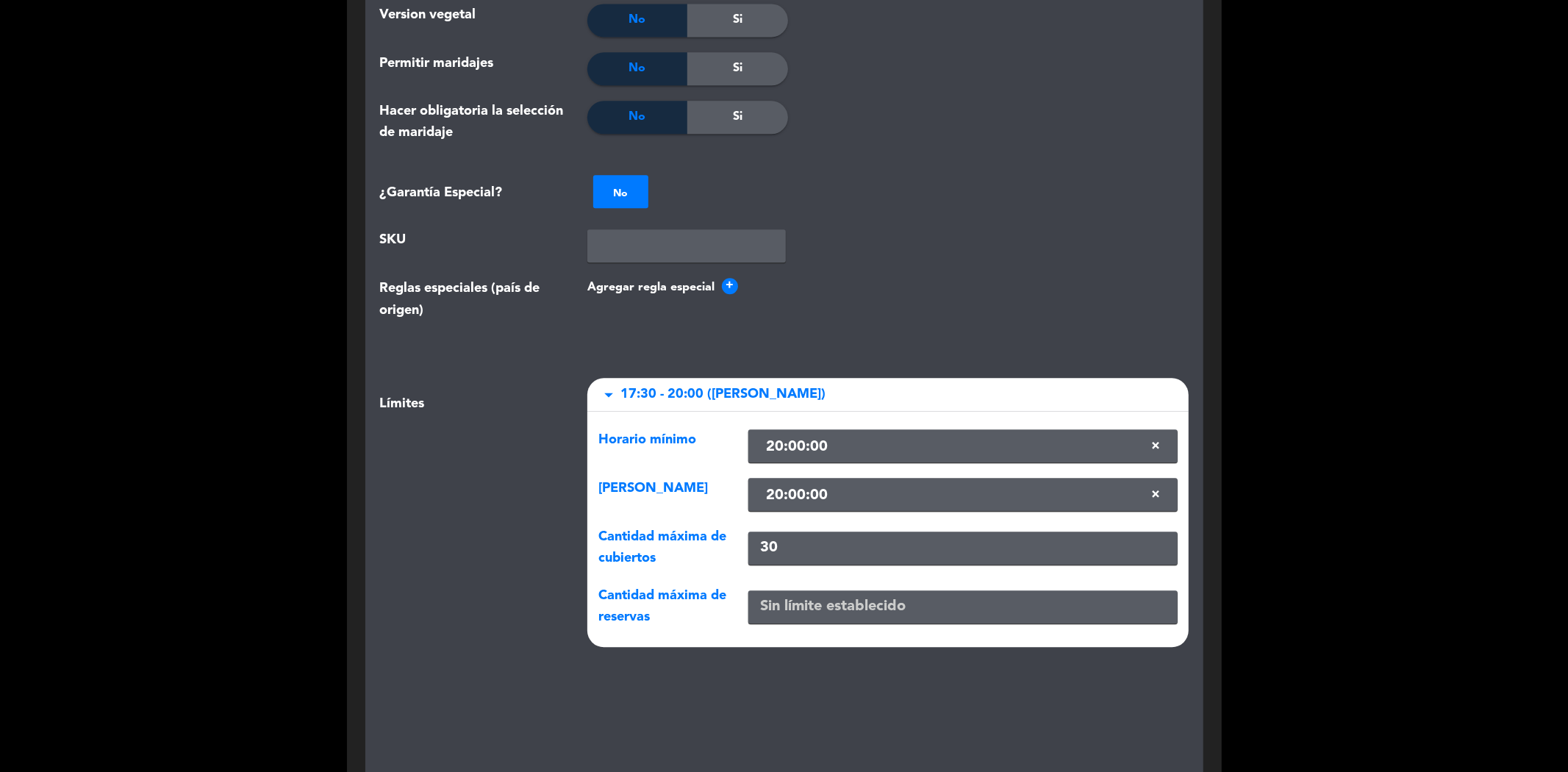
drag, startPoint x: 812, startPoint y: 498, endPoint x: 738, endPoint y: 511, distance: 75.1
click at [738, 527] on div "30" at bounding box center [962, 548] width 451 height 43
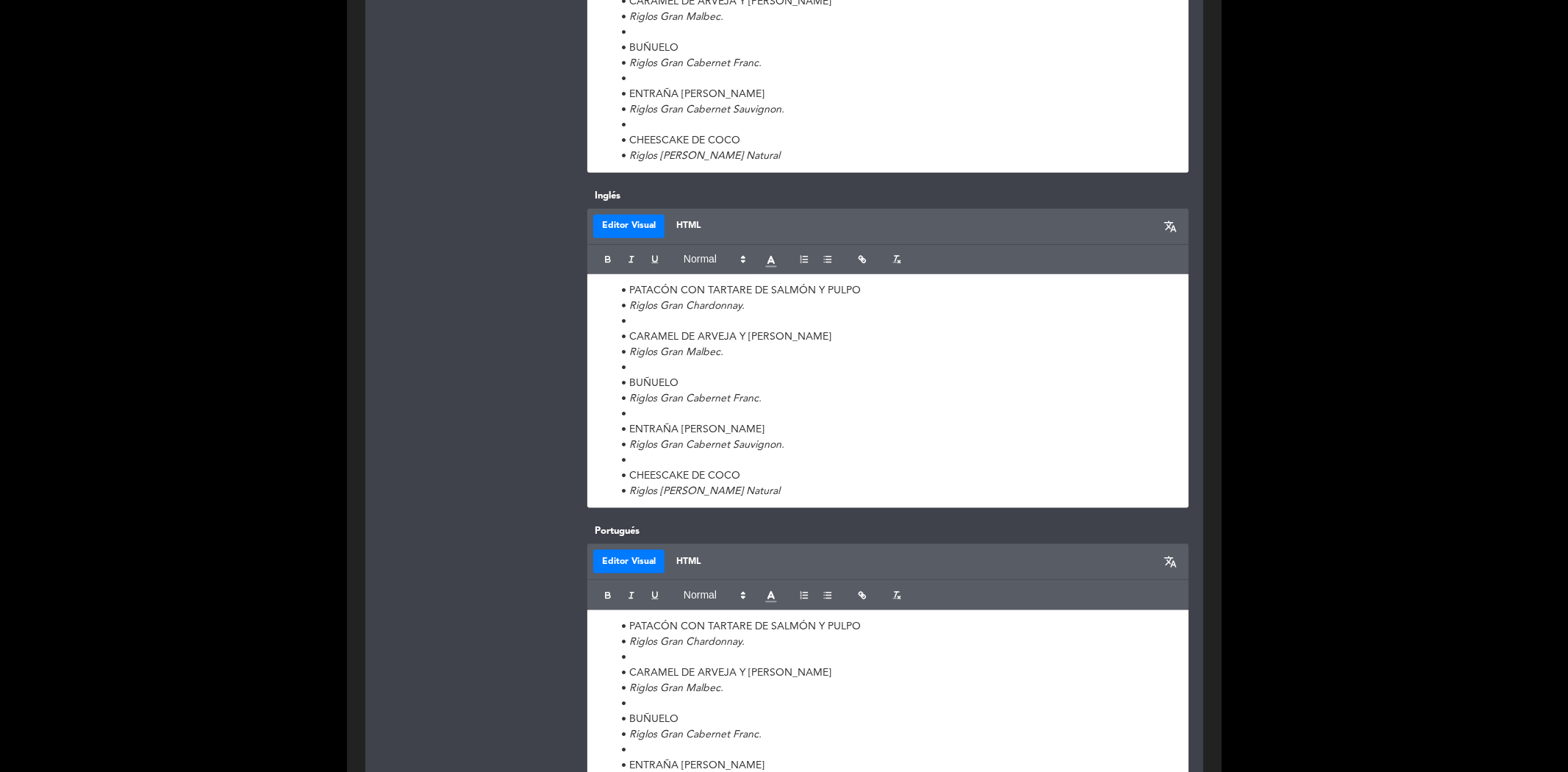
scroll to position [1500, 0]
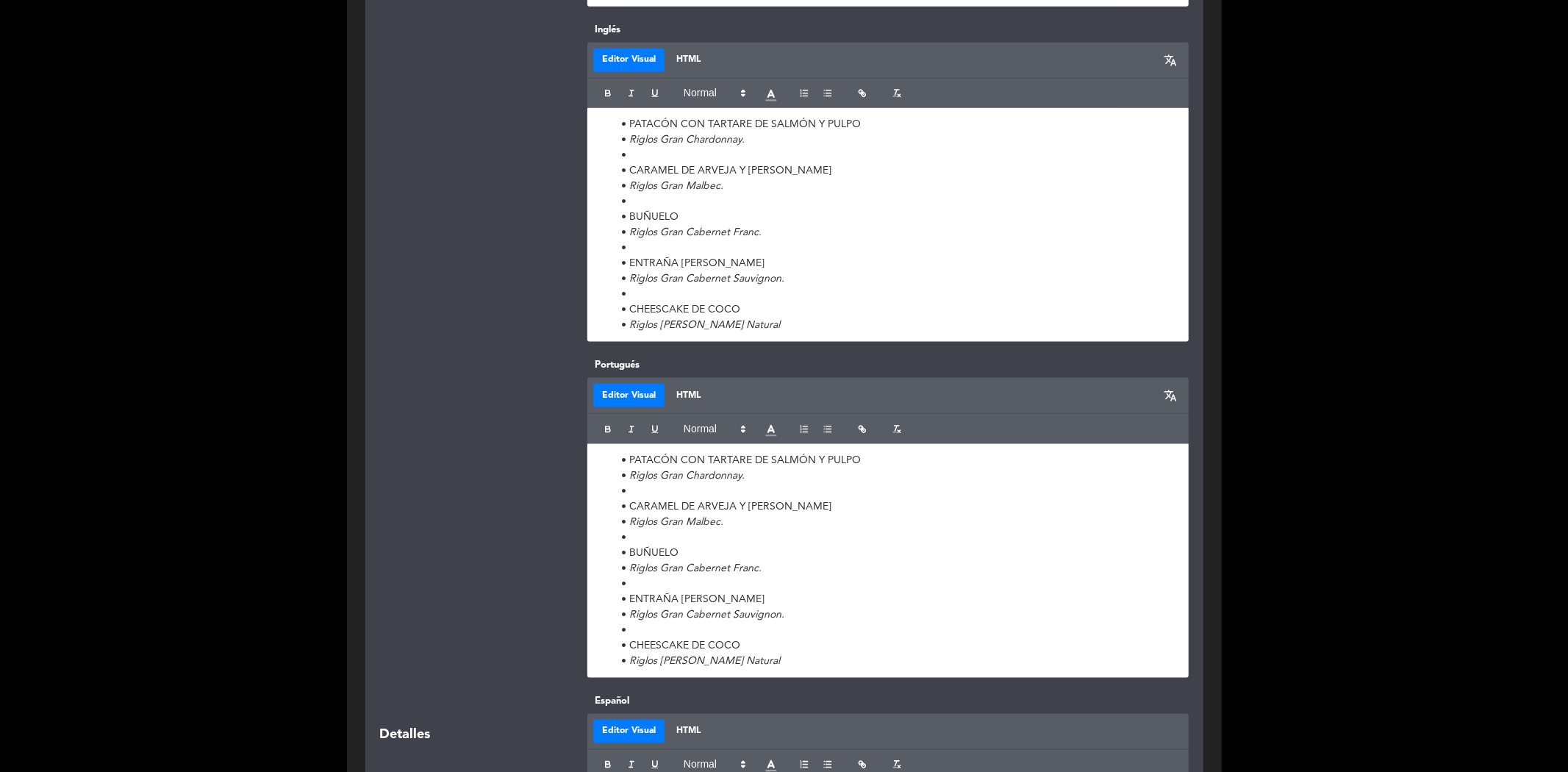
type input "28"
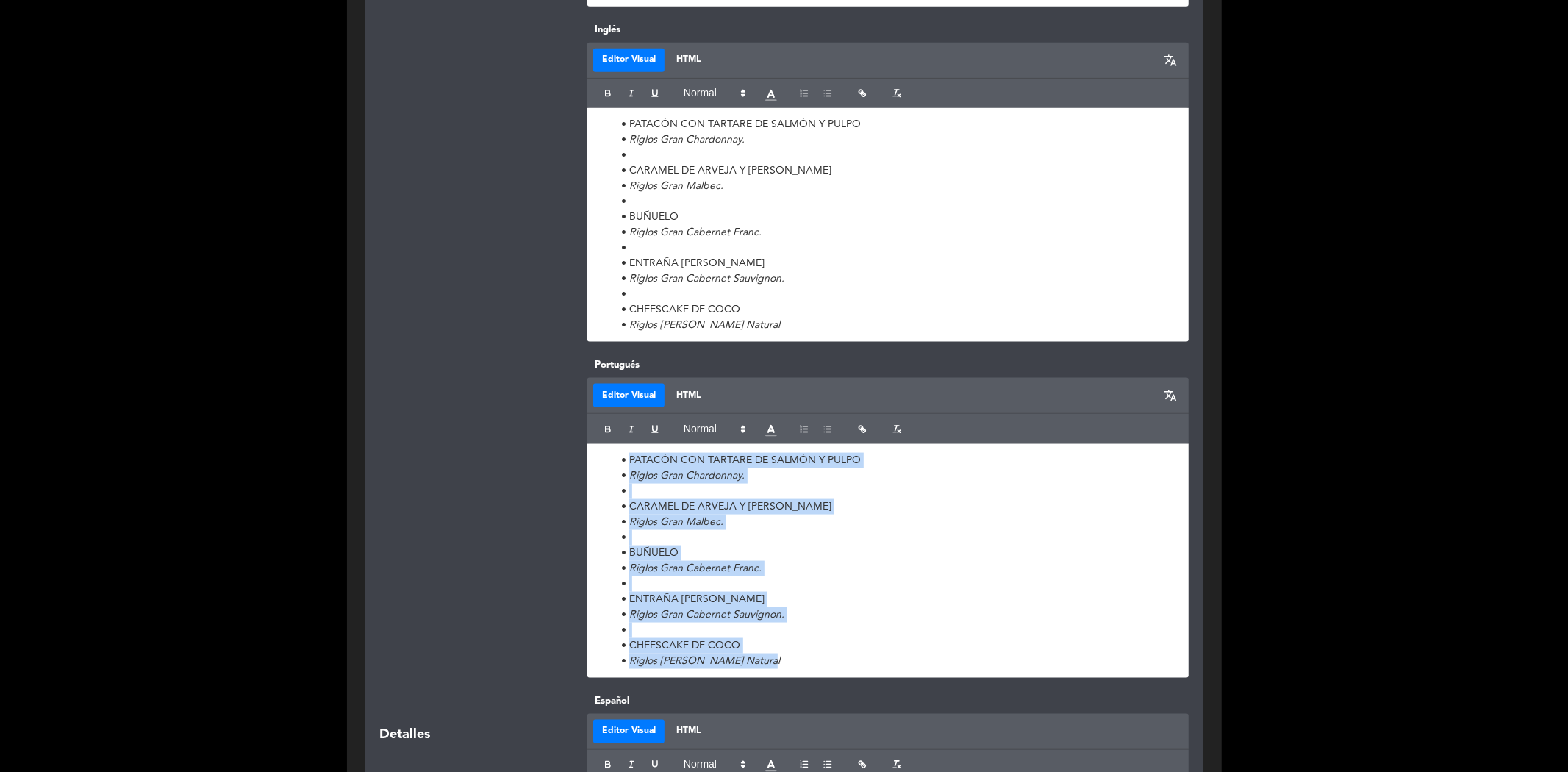
drag, startPoint x: 810, startPoint y: 624, endPoint x: 591, endPoint y: 413, distance: 304.1
click at [591, 444] on div "PATACÓN CON TARTARE DE SALMÓN Y PULPO Riglos Gran Chardonnay. CARAMEL DE ARVEJA…" at bounding box center [887, 561] width 601 height 234
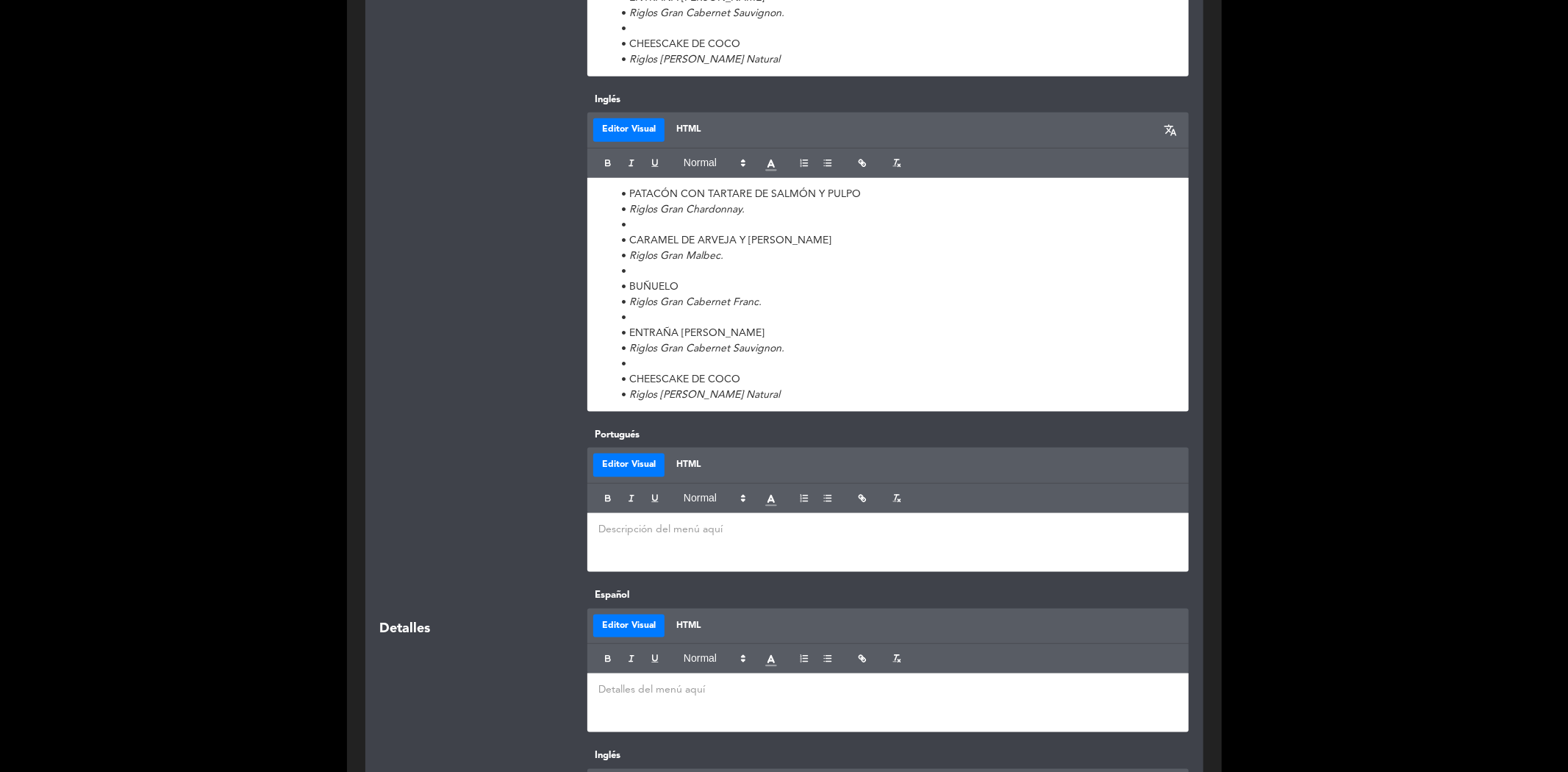
scroll to position [1336, 0]
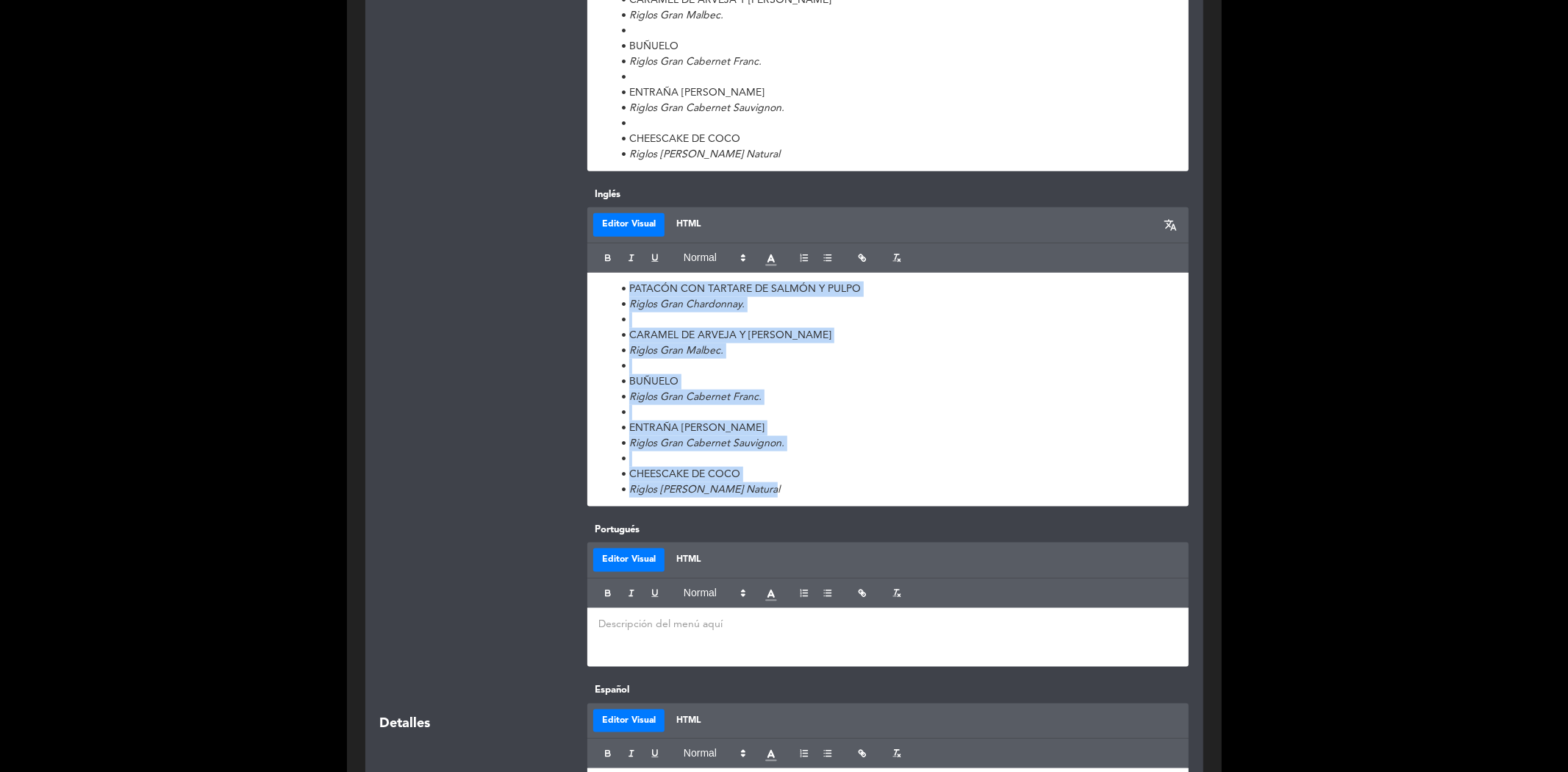
drag, startPoint x: 788, startPoint y: 440, endPoint x: 603, endPoint y: 233, distance: 277.6
click at [603, 273] on div "PATACÓN CON TARTARE DE SALMÓN Y PULPO Riglos Gran Chardonnay. CARAMEL DE ARVEJA…" at bounding box center [887, 389] width 601 height 234
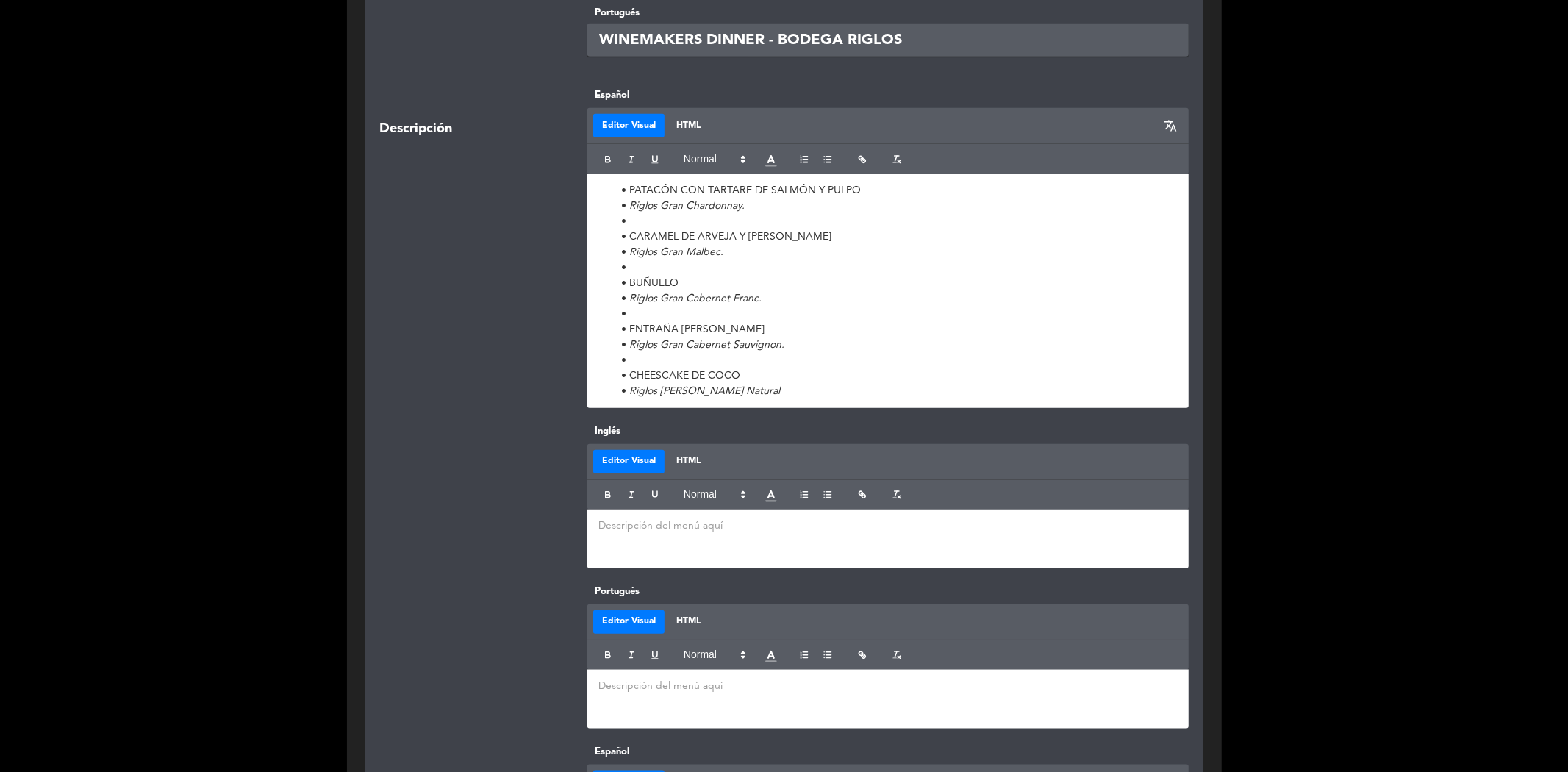
scroll to position [1090, 0]
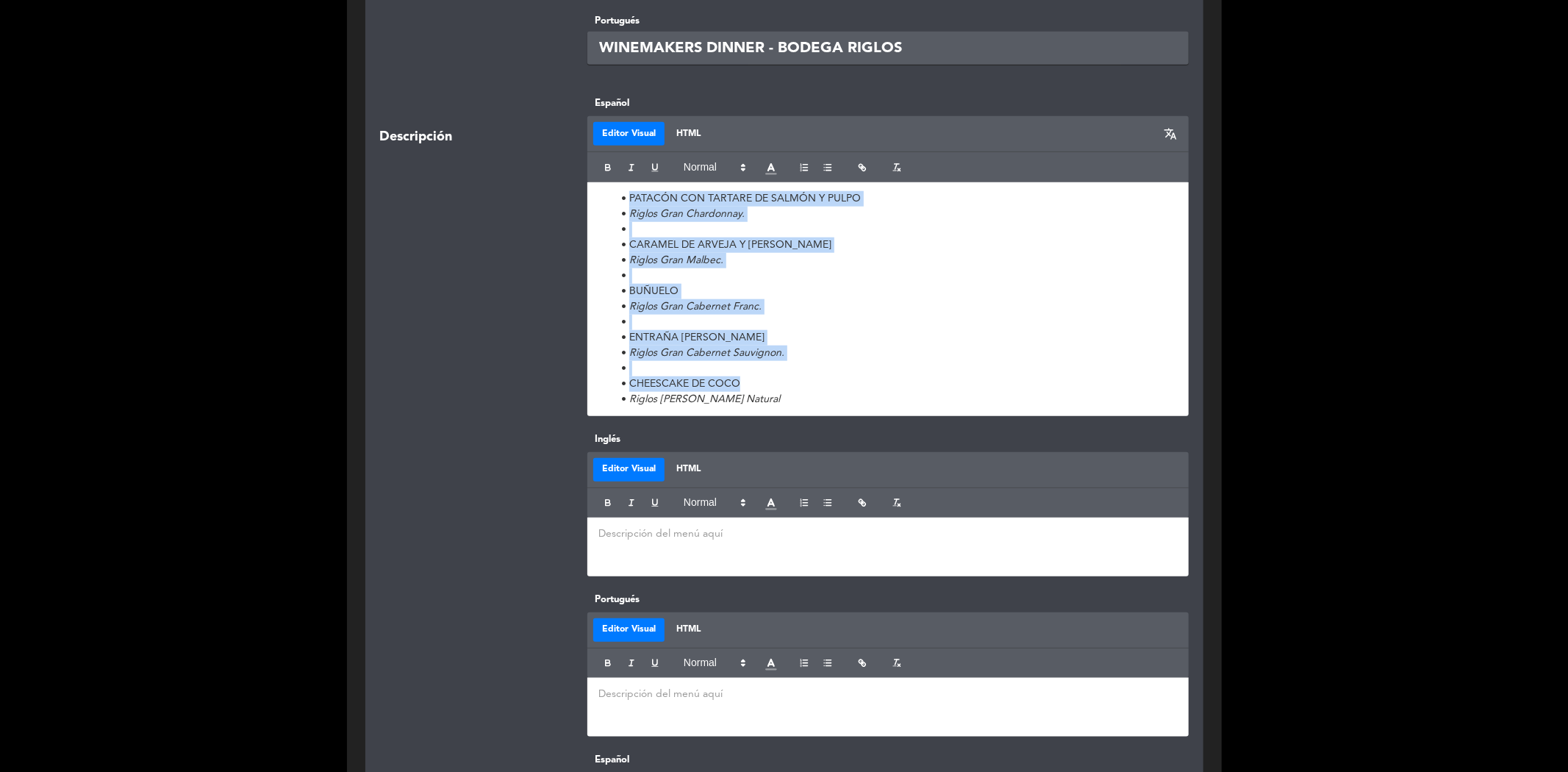
drag, startPoint x: 798, startPoint y: 346, endPoint x: 607, endPoint y: 145, distance: 277.3
click at [607, 182] on div "PATACÓN CON TARTARE DE SALMÓN Y PULPO Riglos Gran Chardonnay. CARAMEL DE ARVEJA…" at bounding box center [887, 299] width 601 height 234
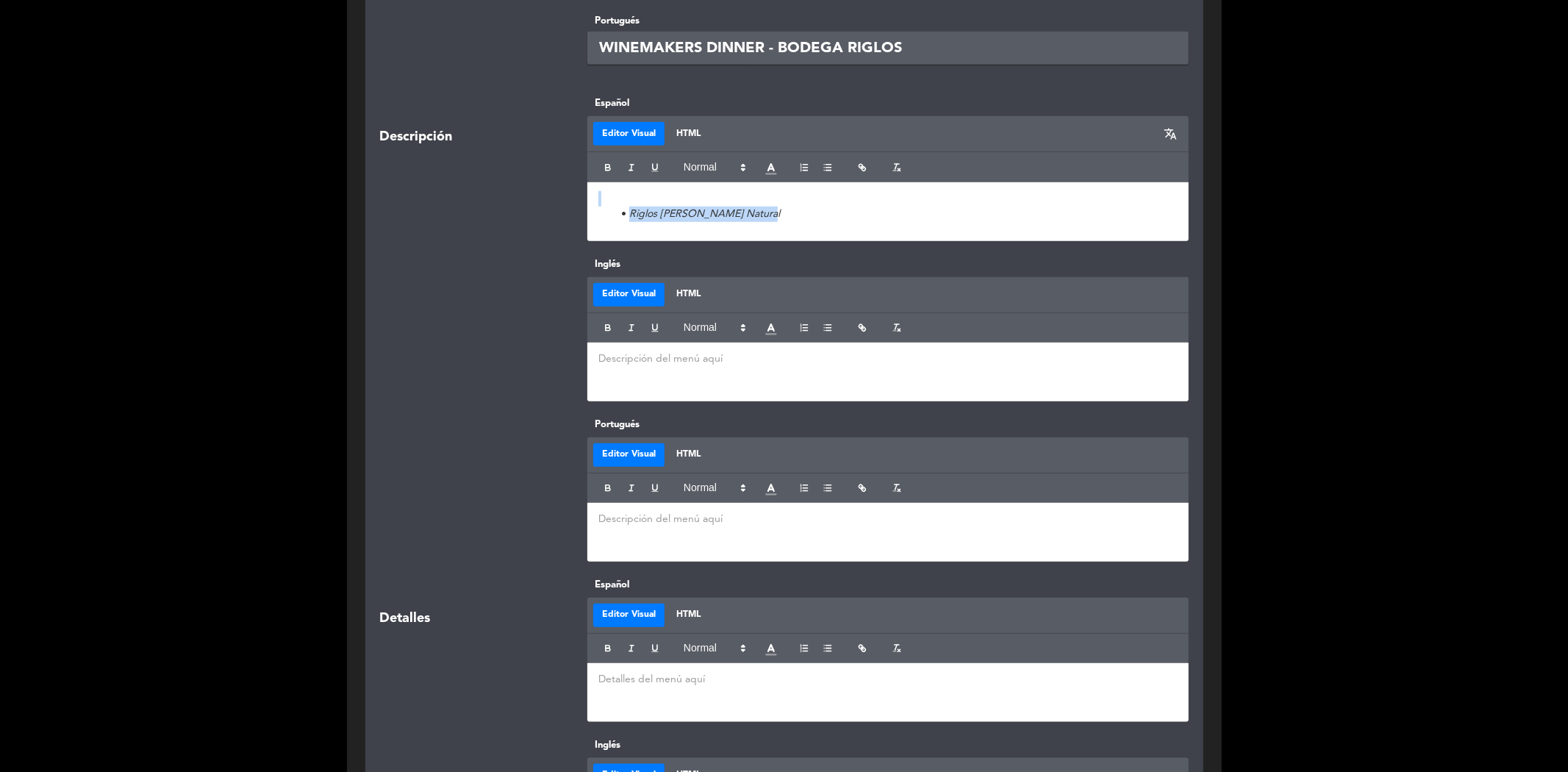
drag, startPoint x: 762, startPoint y: 173, endPoint x: 591, endPoint y: 160, distance: 171.5
click at [591, 182] on div "Riglos [PERSON_NAME] Natural" at bounding box center [887, 211] width 601 height 59
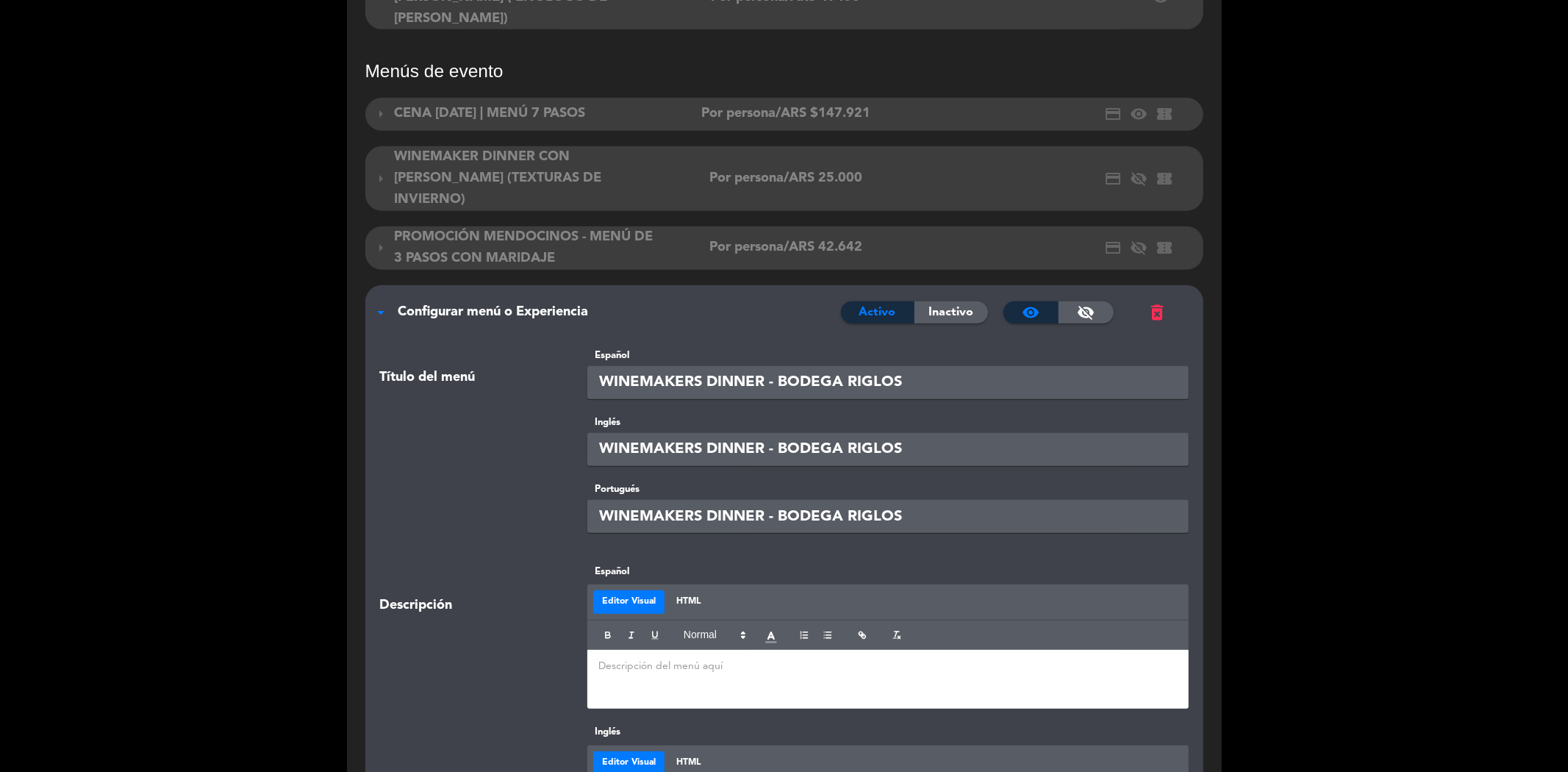
scroll to position [599, 0]
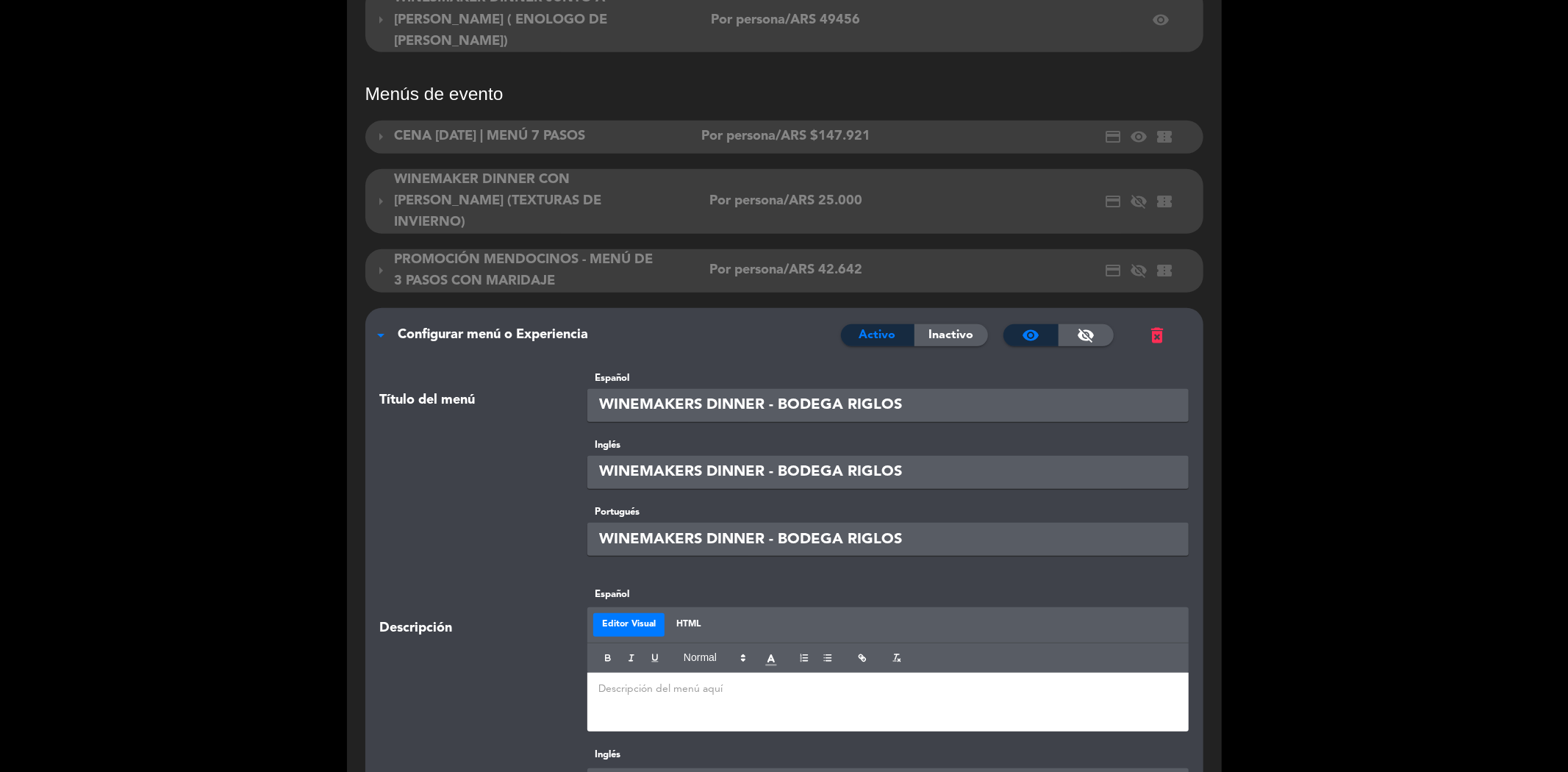
drag, startPoint x: 919, startPoint y: 362, endPoint x: 846, endPoint y: 363, distance: 73.0
click at [846, 389] on input "WINEMAKERS DINNER - BODEGA RIGLOS" at bounding box center [887, 405] width 601 height 33
type input "WINEMAKERS DINNER - BODEGA ZORZAL"
drag, startPoint x: 916, startPoint y: 431, endPoint x: 845, endPoint y: 436, distance: 71.2
click at [845, 456] on input "WINEMAKERS DINNER - BODEGA RIGLOS" at bounding box center [887, 472] width 601 height 33
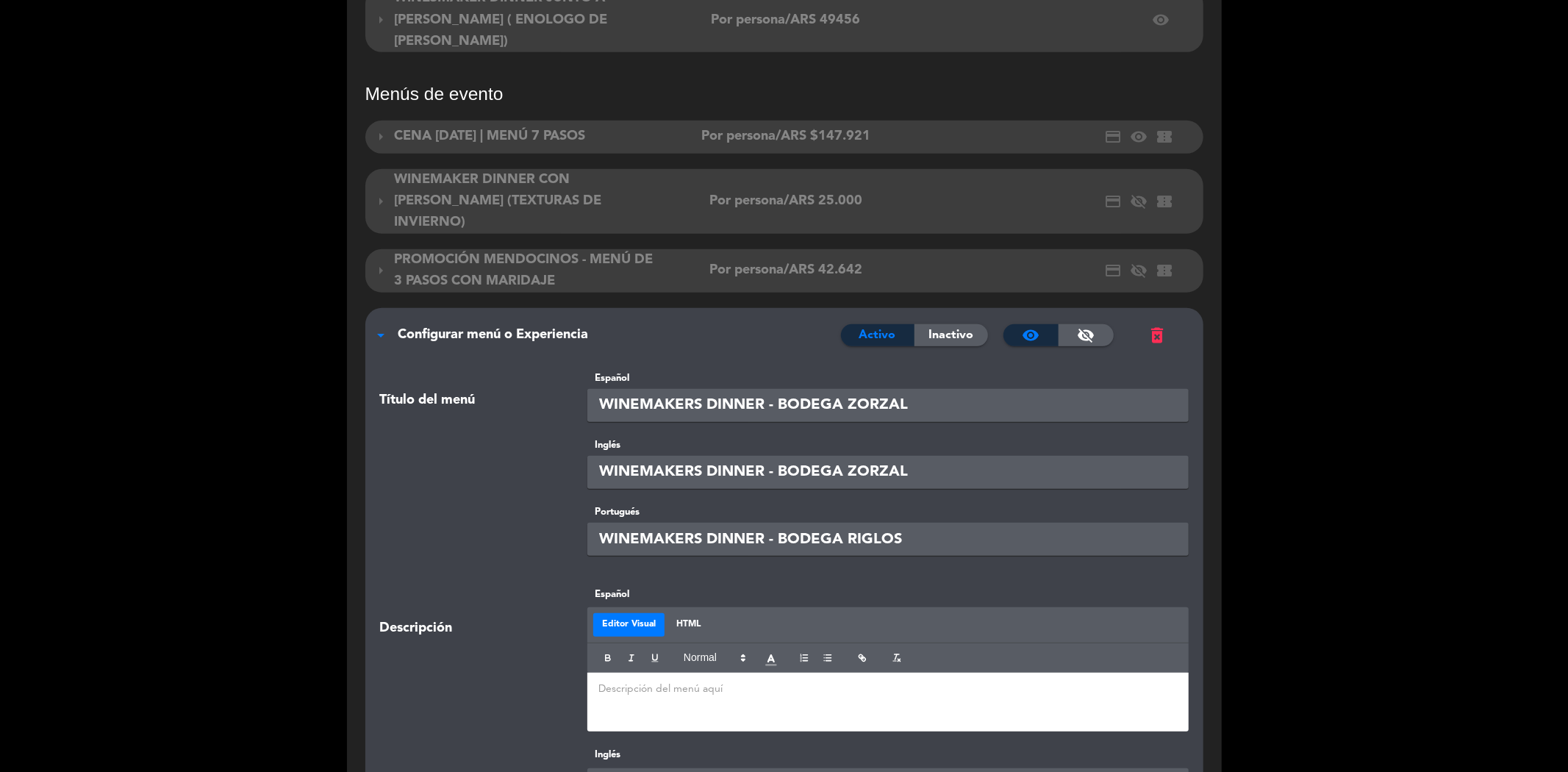
type input "WINEMAKERS DINNER - BODEGA ZORZAL"
drag, startPoint x: 901, startPoint y: 494, endPoint x: 845, endPoint y: 488, distance: 56.3
click at [845, 523] on input "WINEMAKERS DINNER - BODEGA RIGLOS" at bounding box center [887, 539] width 601 height 33
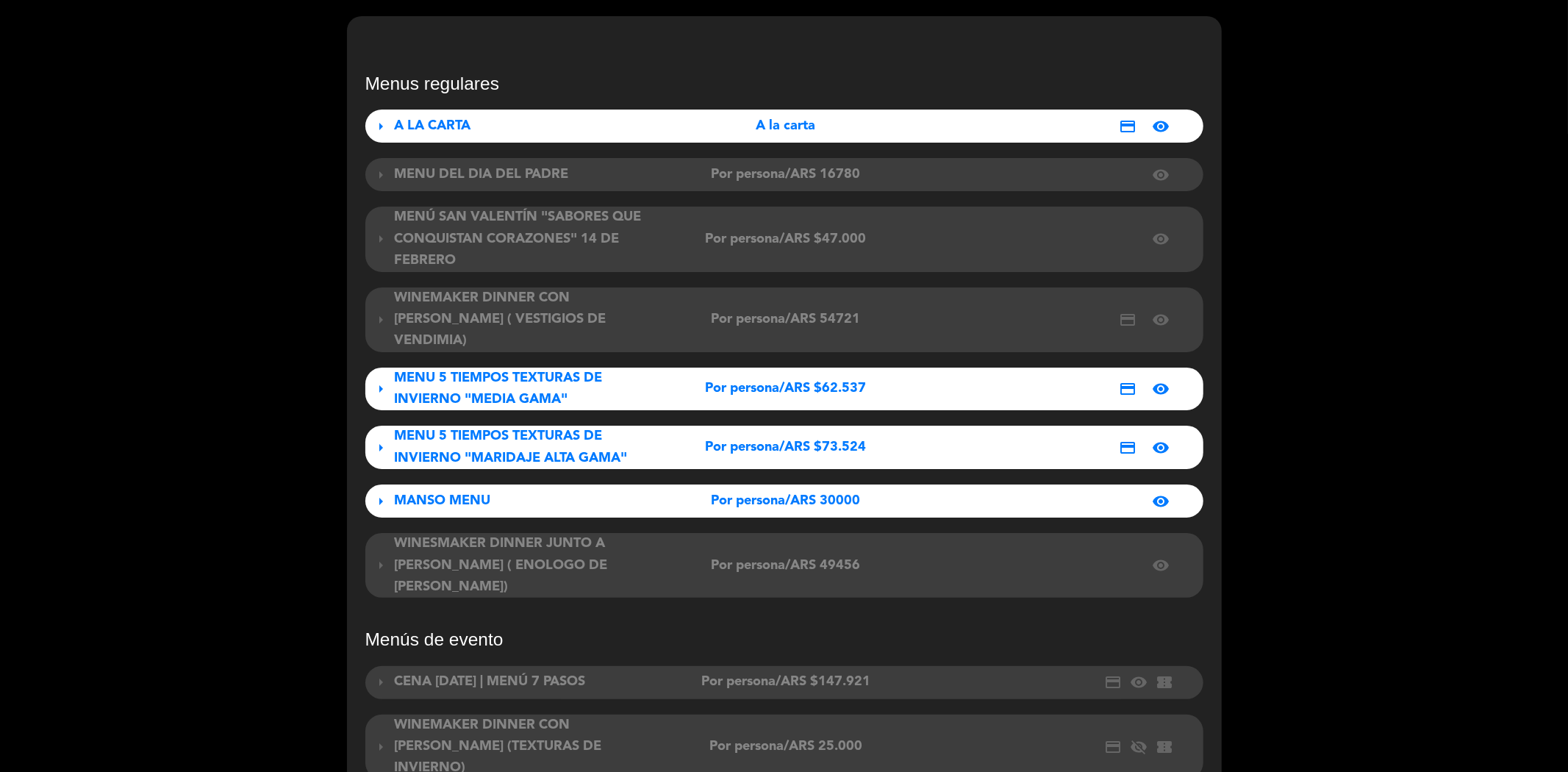
scroll to position [27, 0]
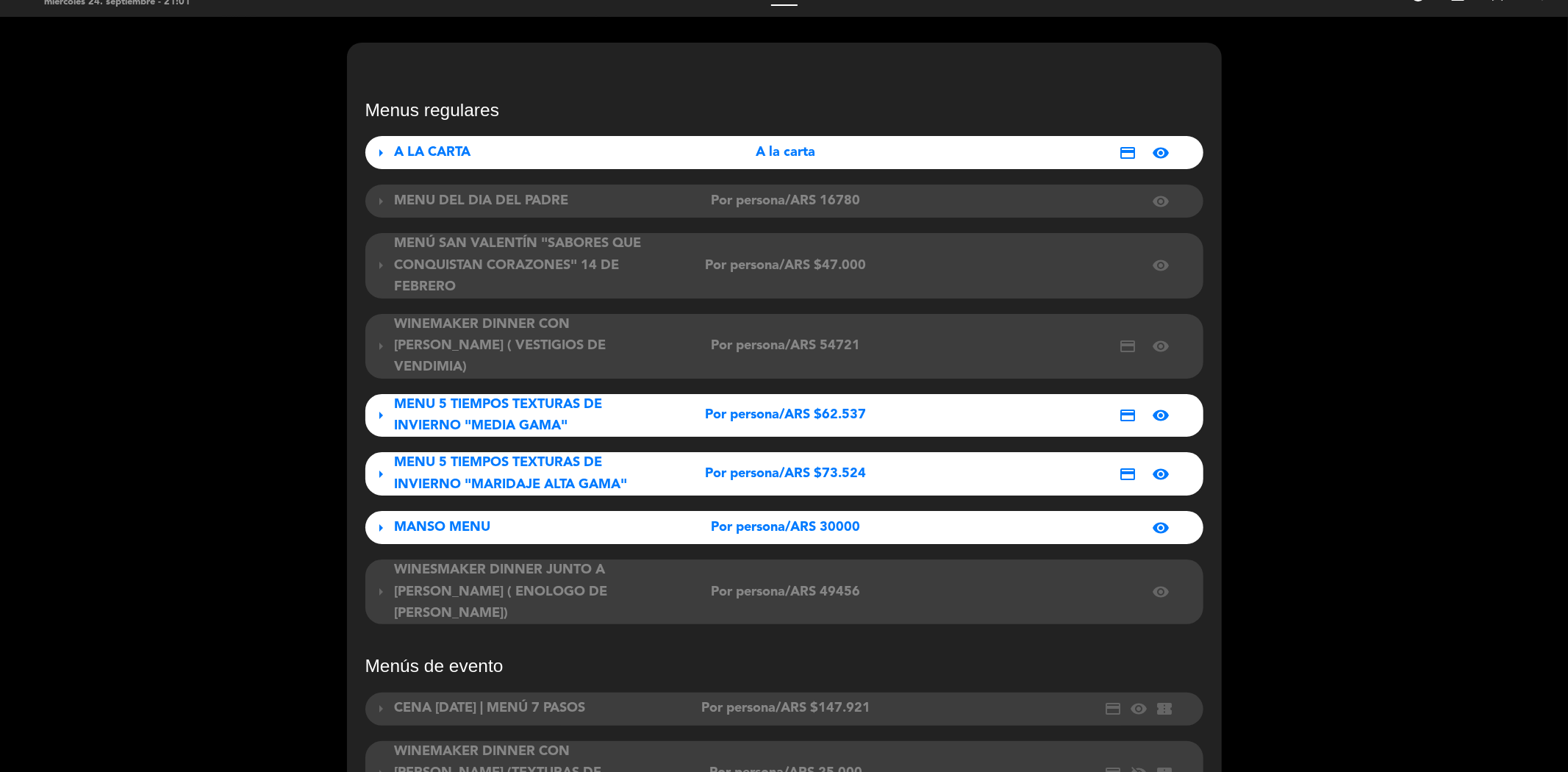
type input "WINEMAKERS DINNER - BODEGA ZORZAL"
click at [384, 583] on span "arrow_right" at bounding box center [382, 592] width 18 height 18
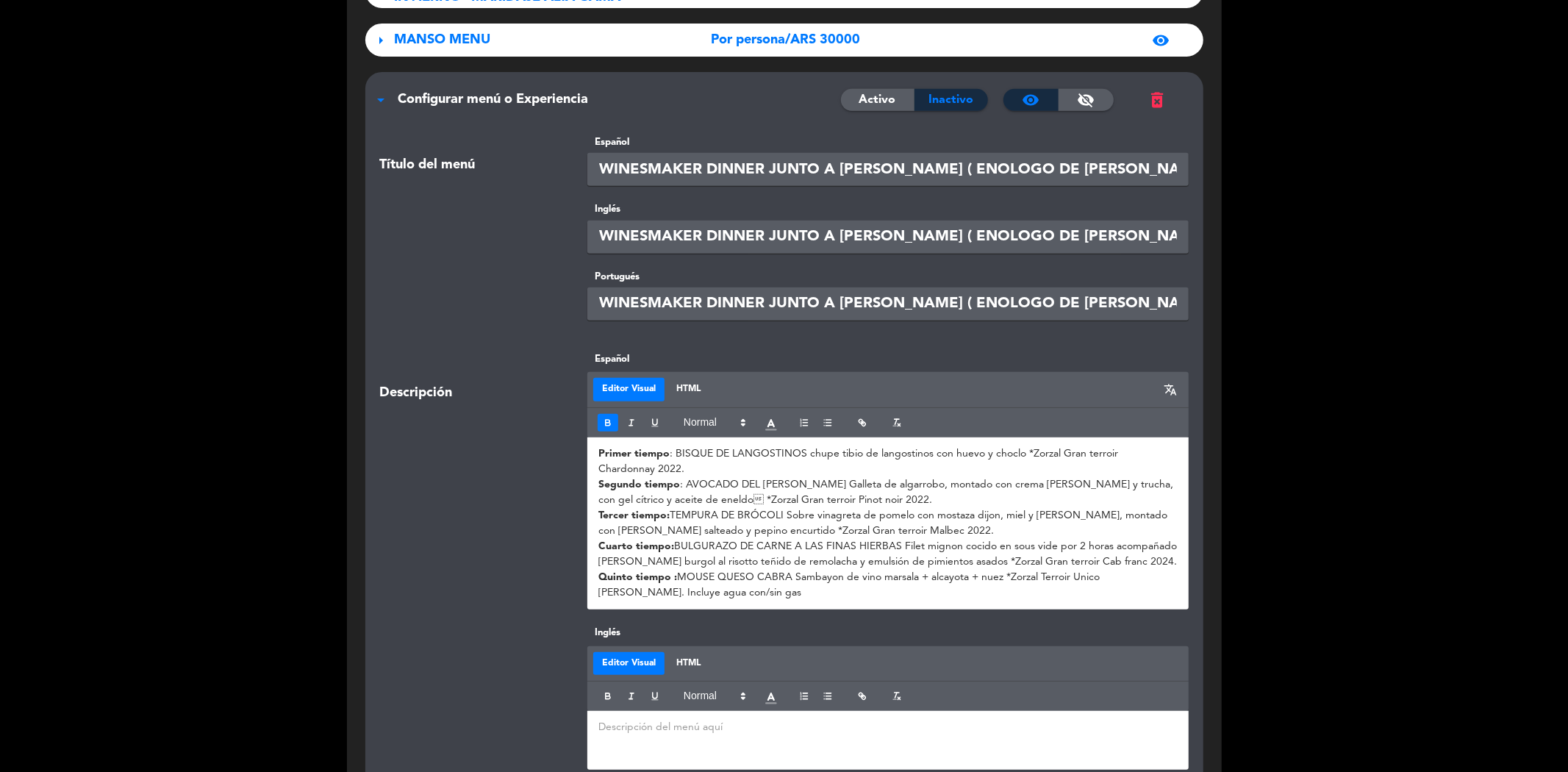
scroll to position [518, 0]
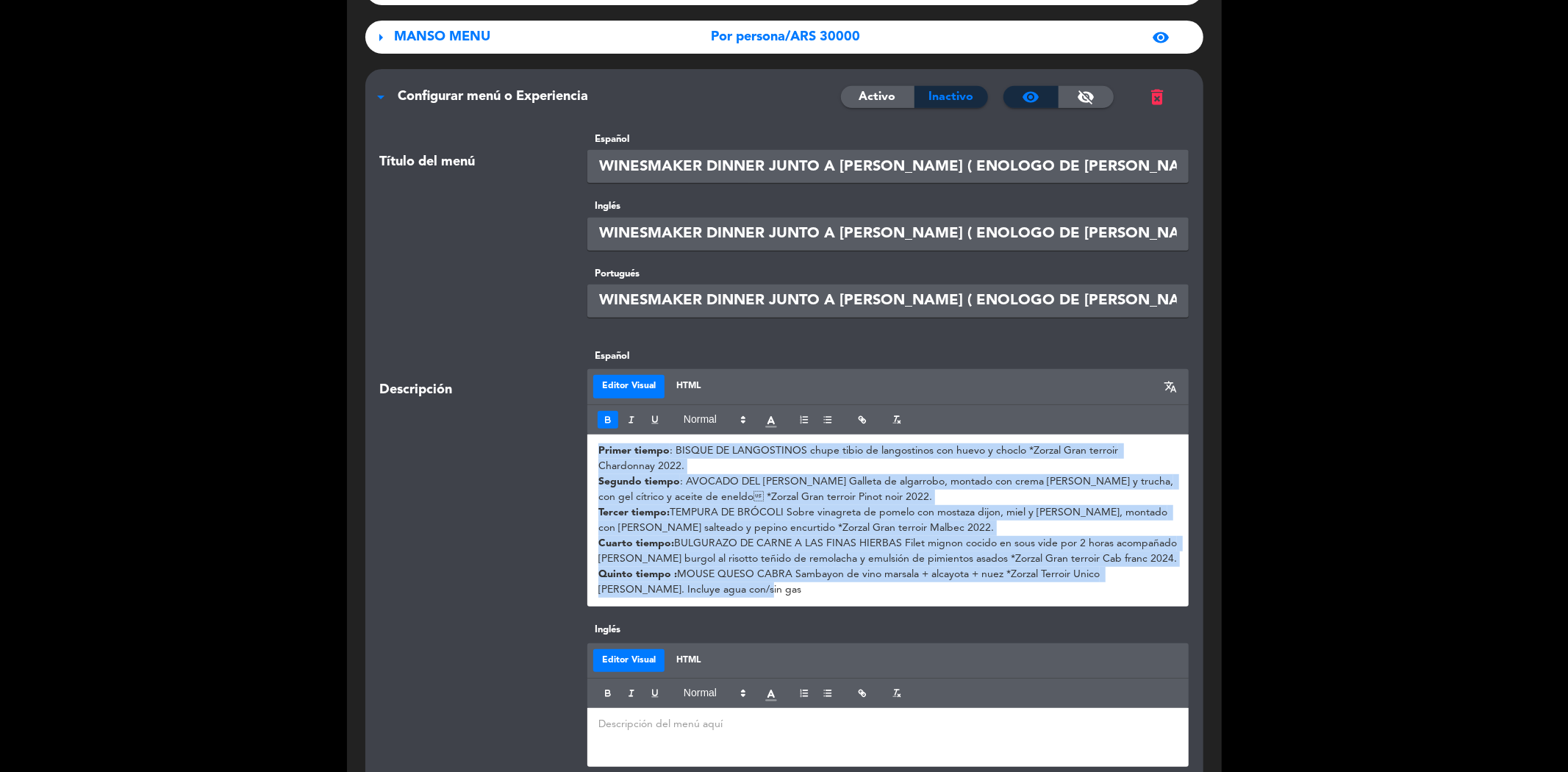
drag, startPoint x: 596, startPoint y: 428, endPoint x: 965, endPoint y: 568, distance: 394.7
click at [965, 568] on div "Primer tiempo : BISQUE DE LANGOSTINOS chupe tibio de langostinos con huevo y ch…" at bounding box center [887, 521] width 601 height 172
copy div "Primer tiempo : BISQUE DE LANGOSTINOS chupe tibio de langostinos con huevo y ch…"
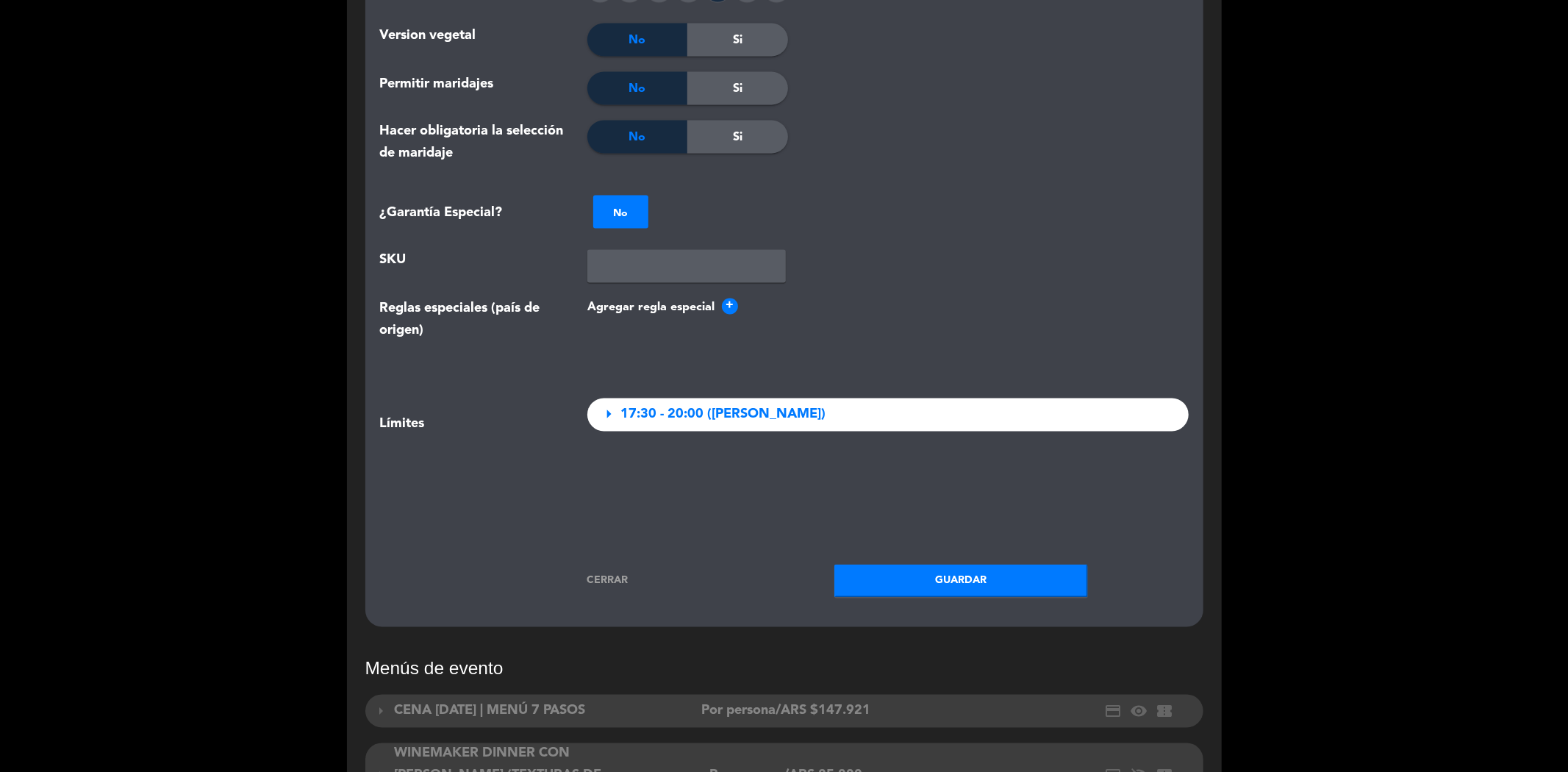
scroll to position [2151, 0]
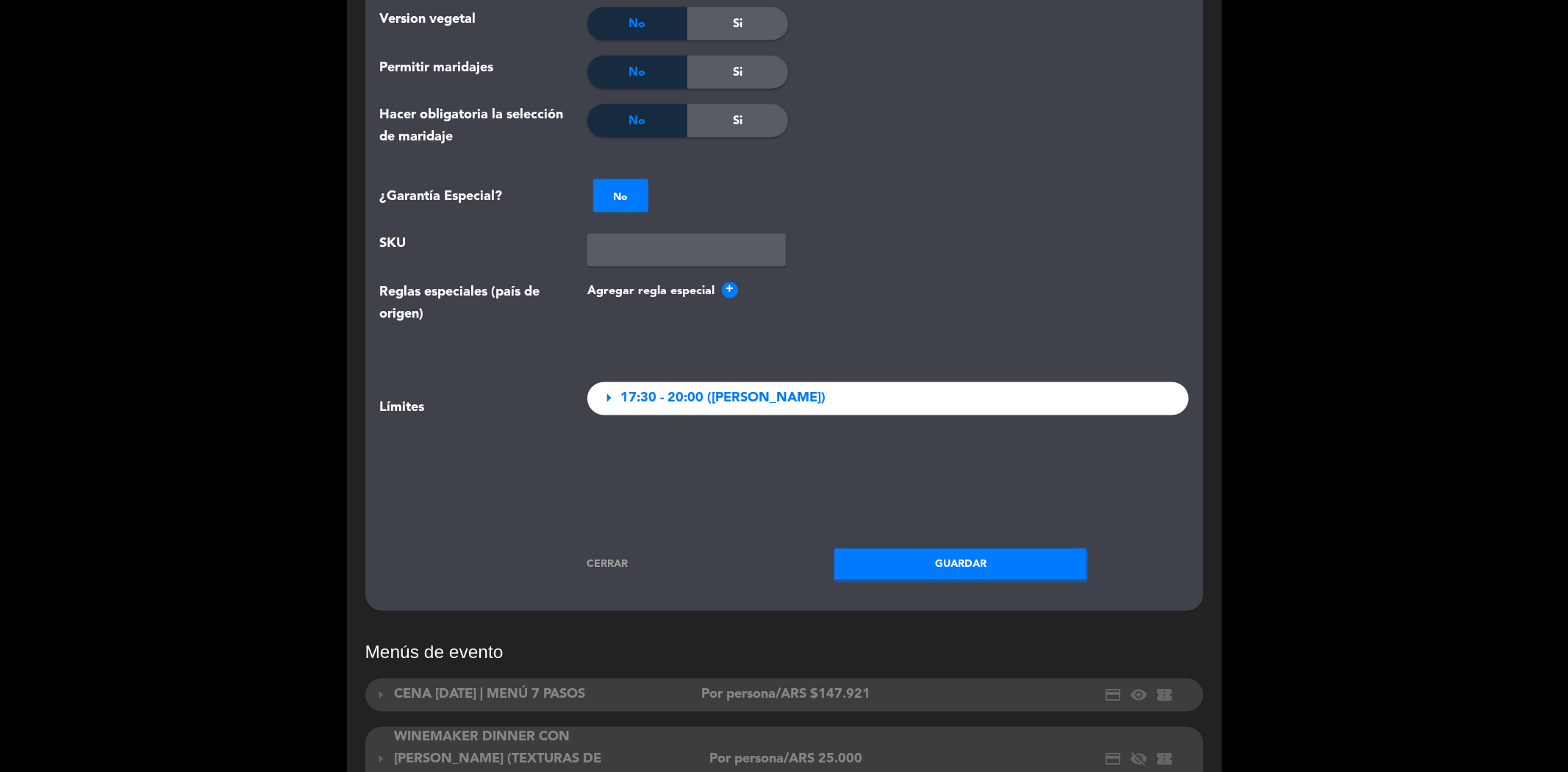
click at [607, 557] on link "Cerrar" at bounding box center [606, 565] width 254 height 17
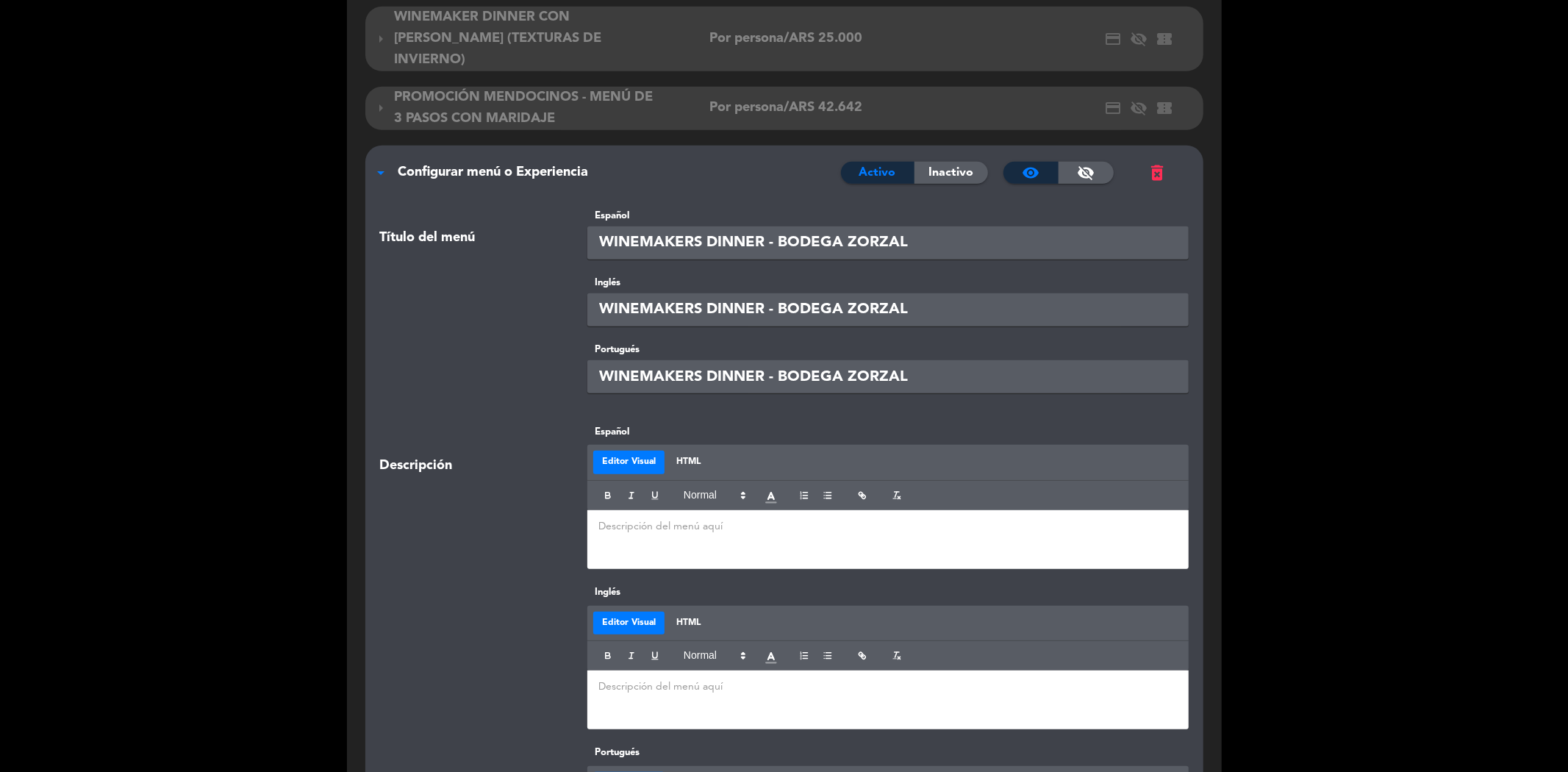
scroll to position [894, 0]
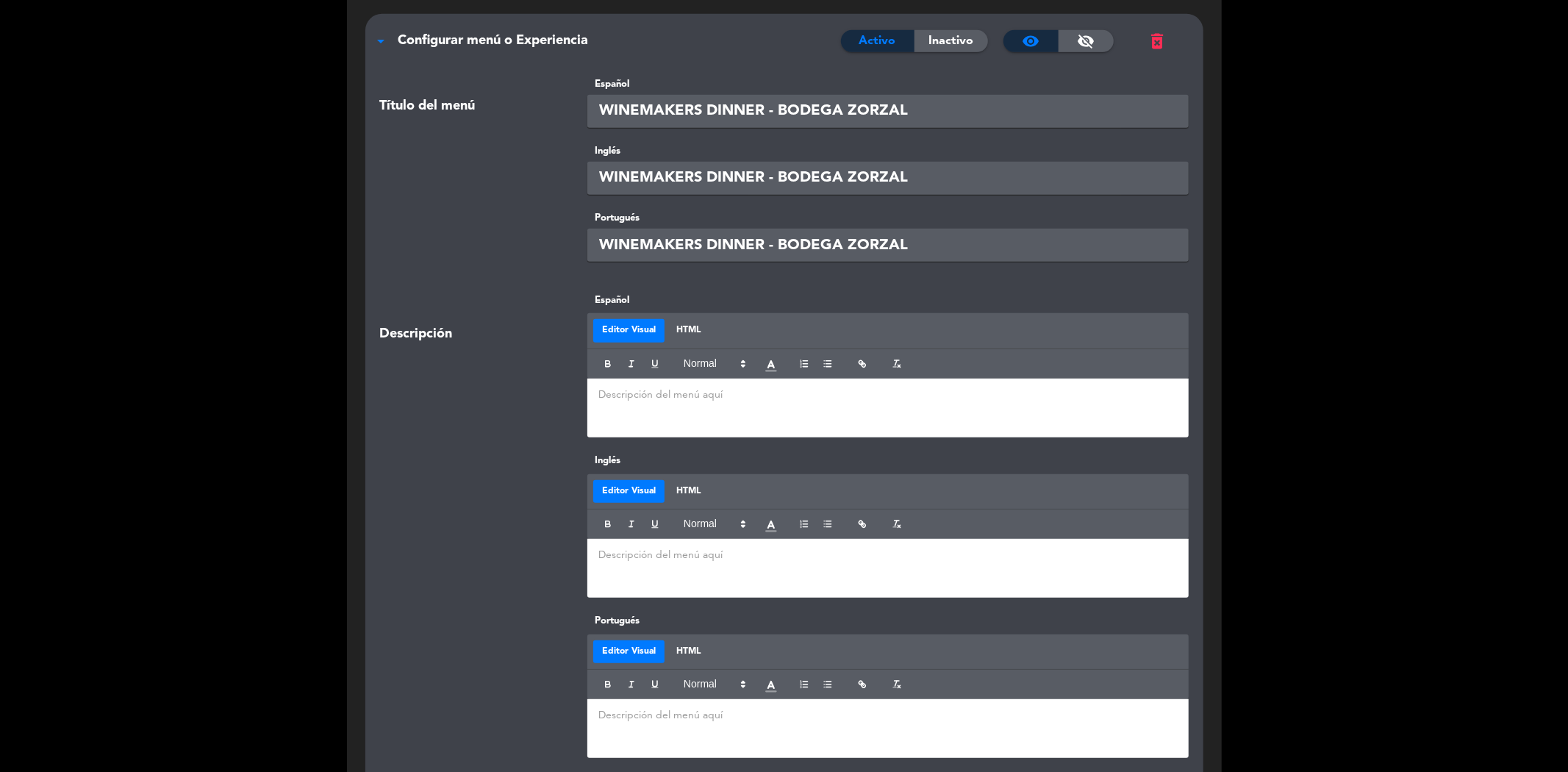
click at [649, 379] on div at bounding box center [887, 408] width 601 height 59
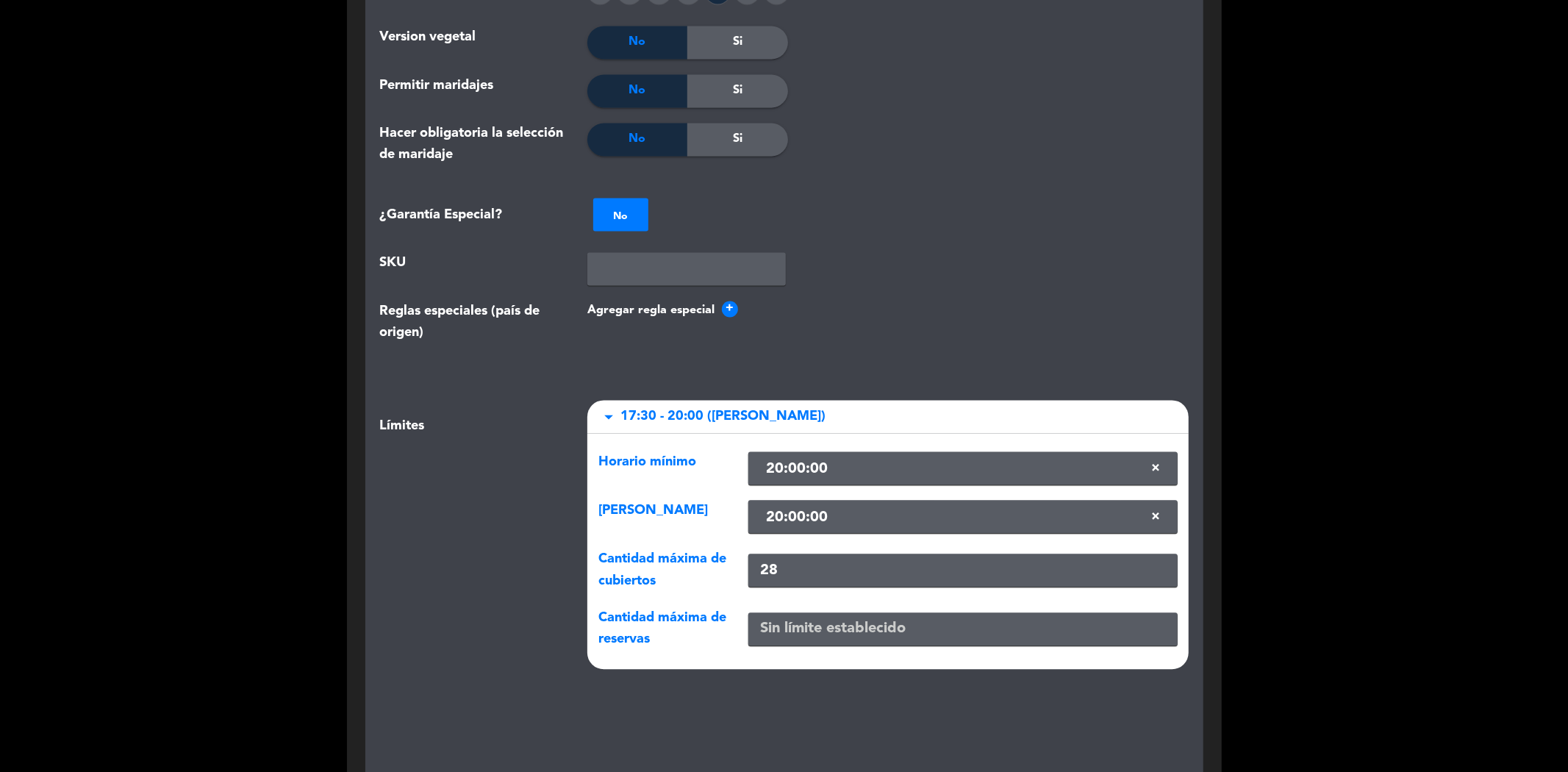
scroll to position [2528, 0]
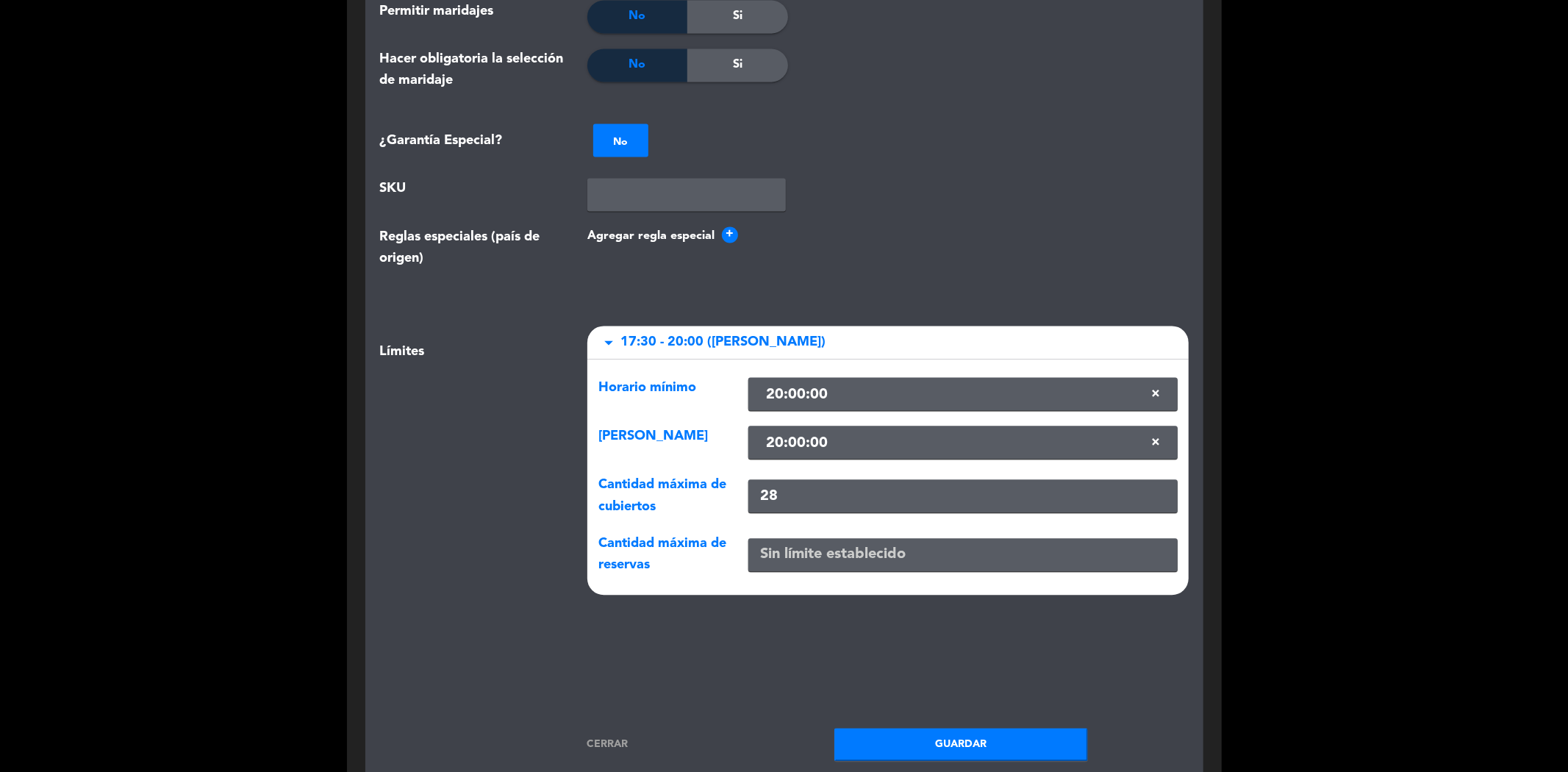
click at [947, 728] on button "Guardar" at bounding box center [961, 745] width 254 height 33
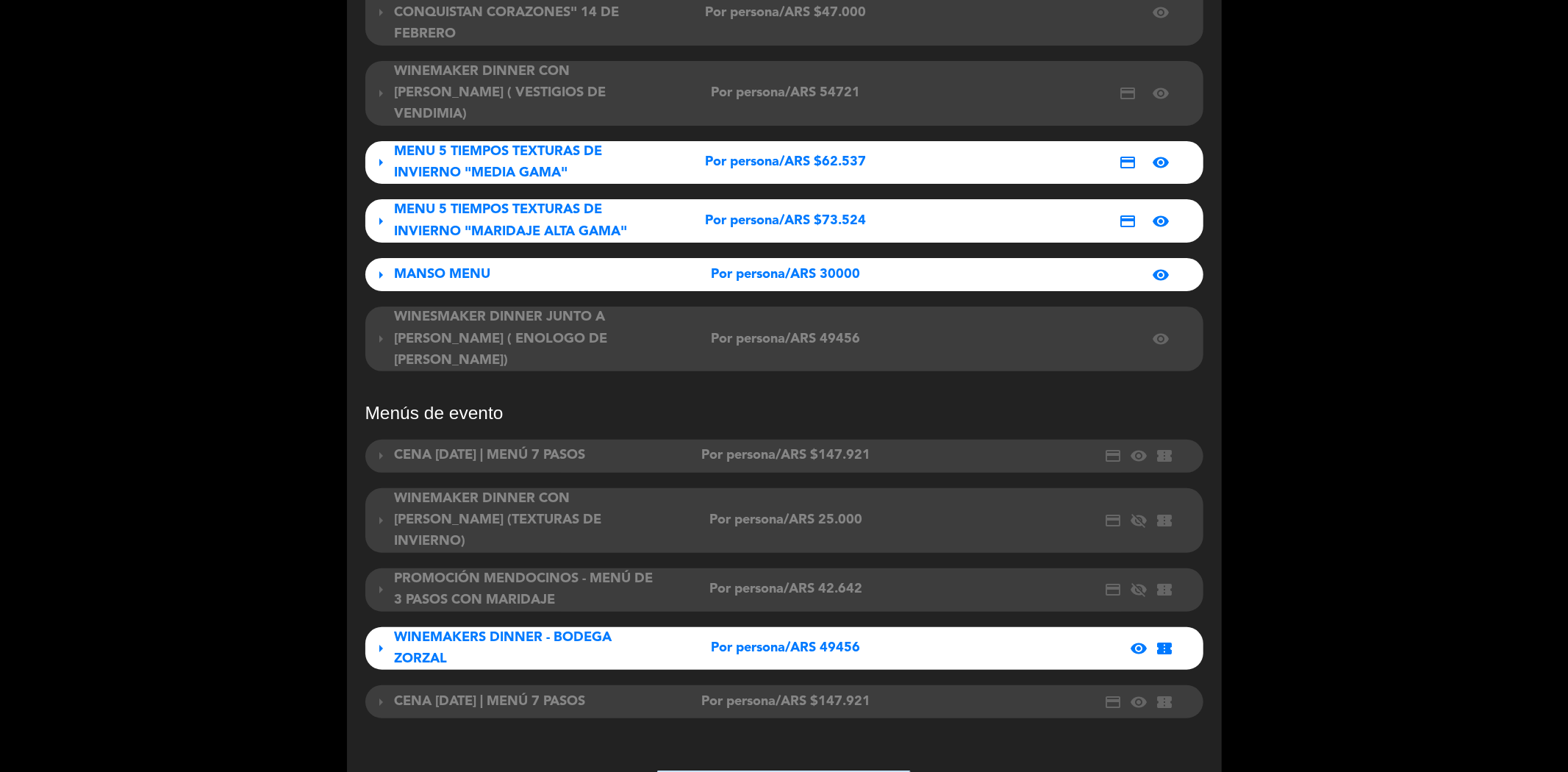
scroll to position [0, 0]
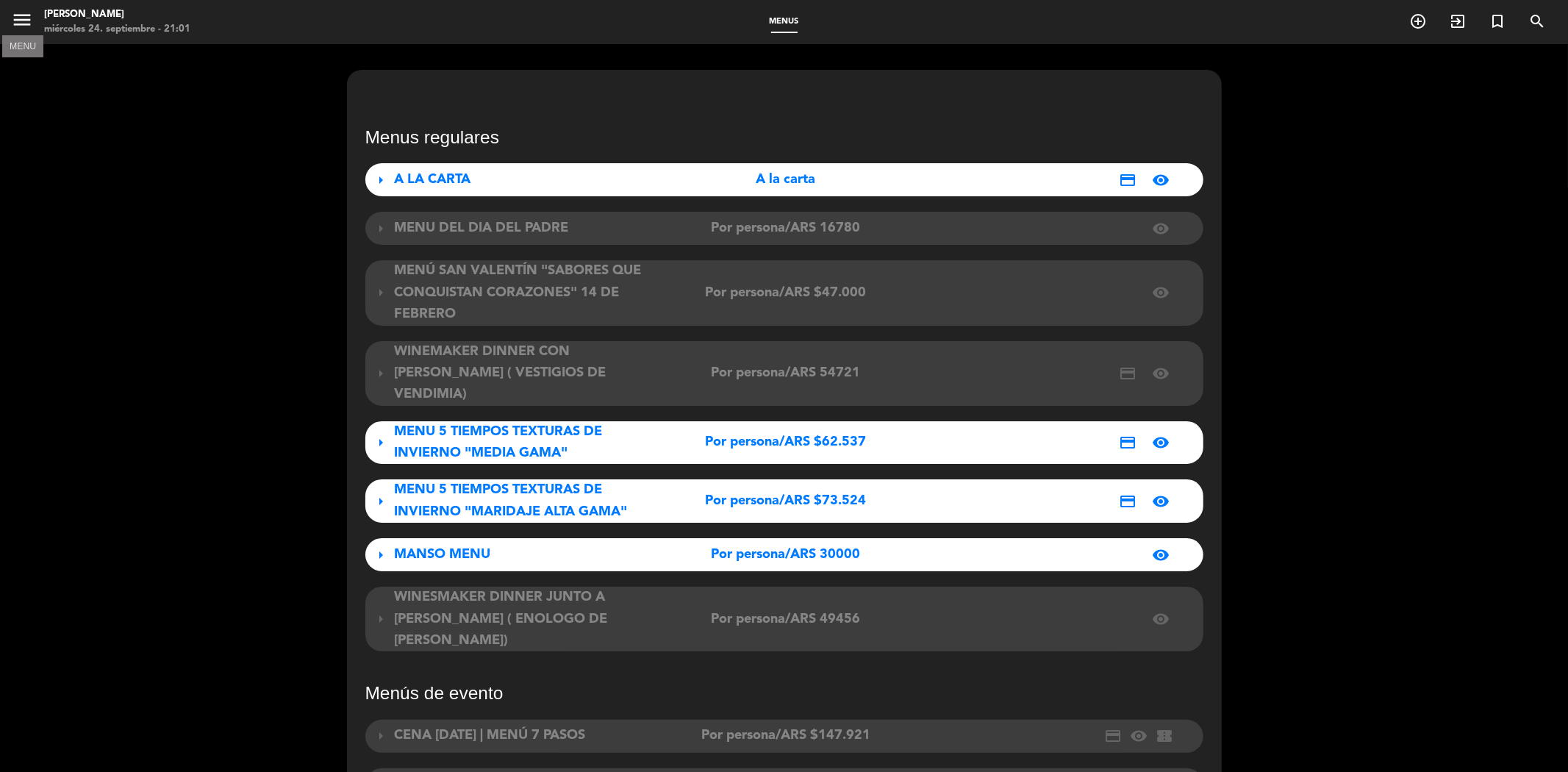
click at [21, 17] on icon "menu" at bounding box center [22, 20] width 22 height 22
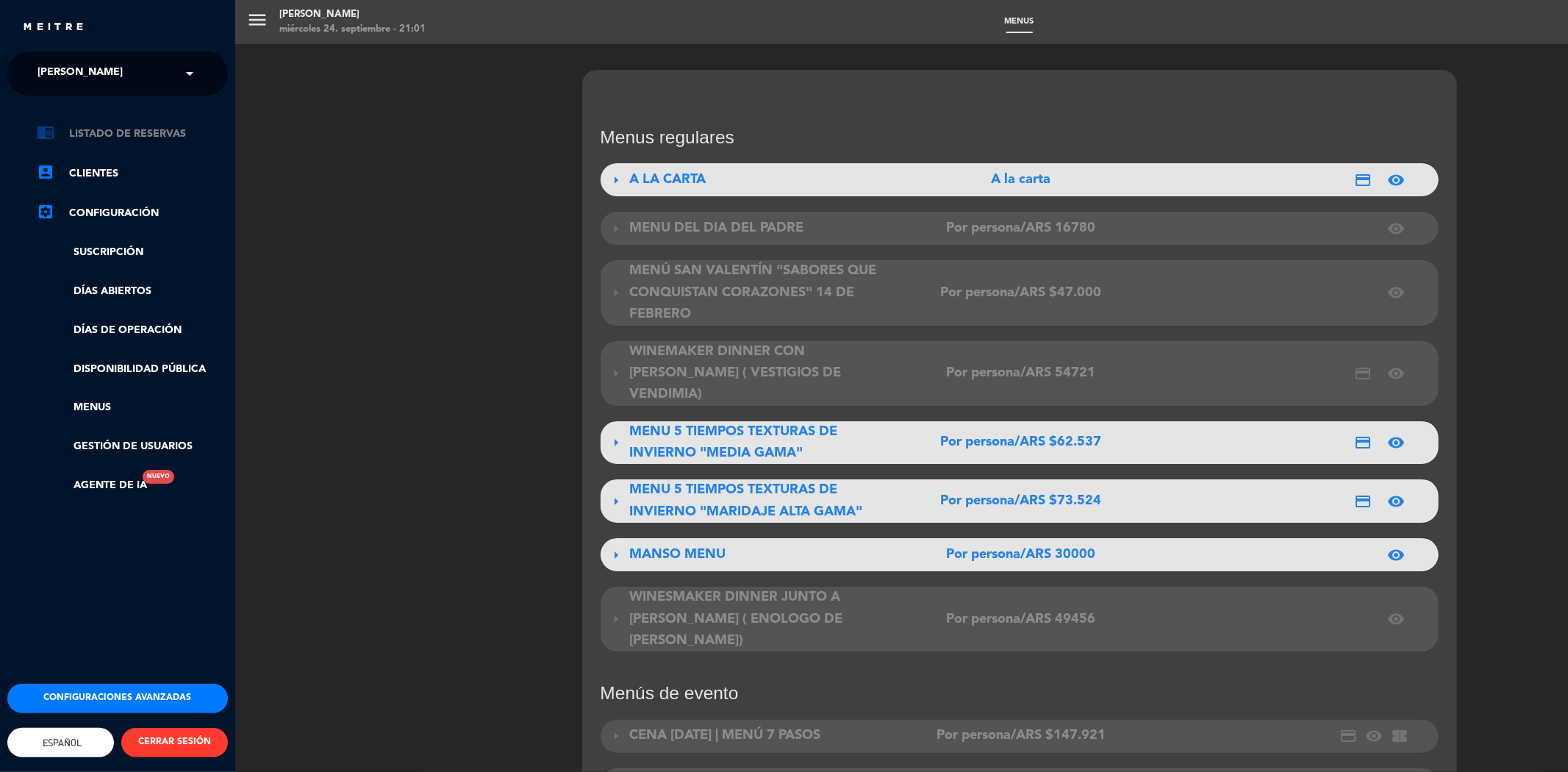
click at [93, 133] on link "chrome_reader_mode Listado de Reservas" at bounding box center [133, 134] width 191 height 18
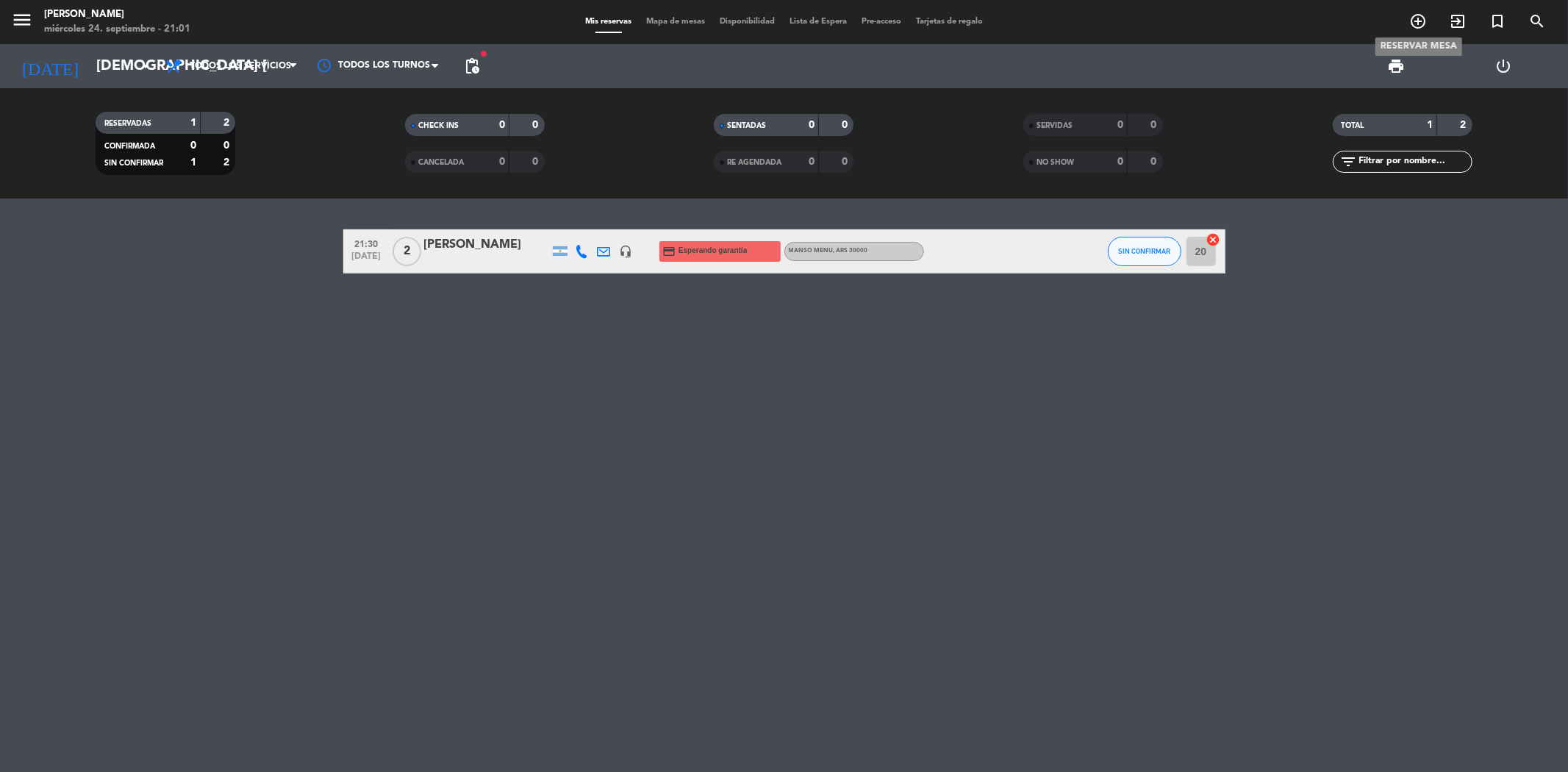
click at [1420, 23] on icon "add_circle_outline" at bounding box center [1418, 22] width 18 height 18
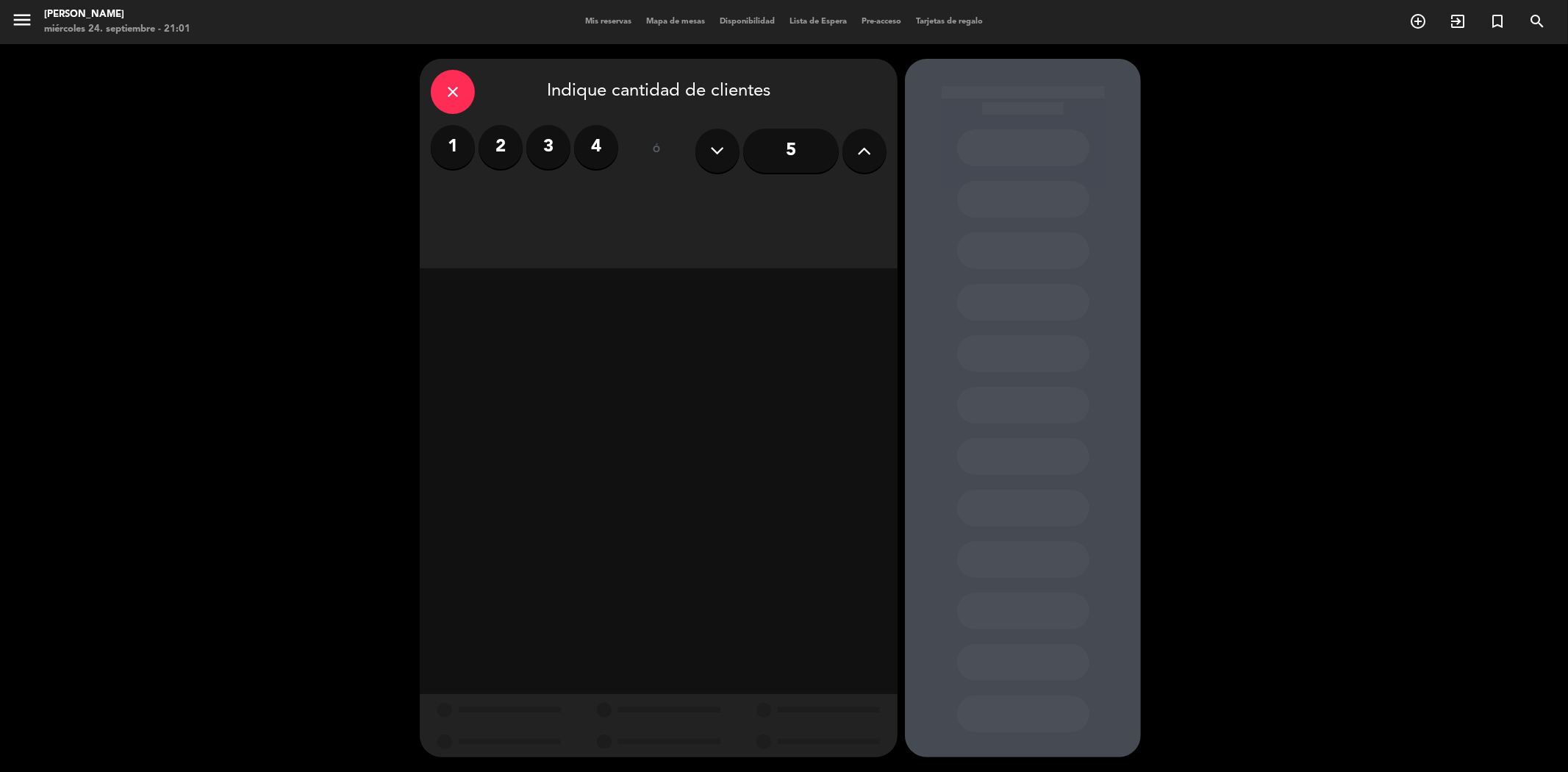
click at [546, 156] on label "3" at bounding box center [548, 147] width 44 height 44
click at [779, 207] on div "Cena" at bounding box center [773, 202] width 226 height 30
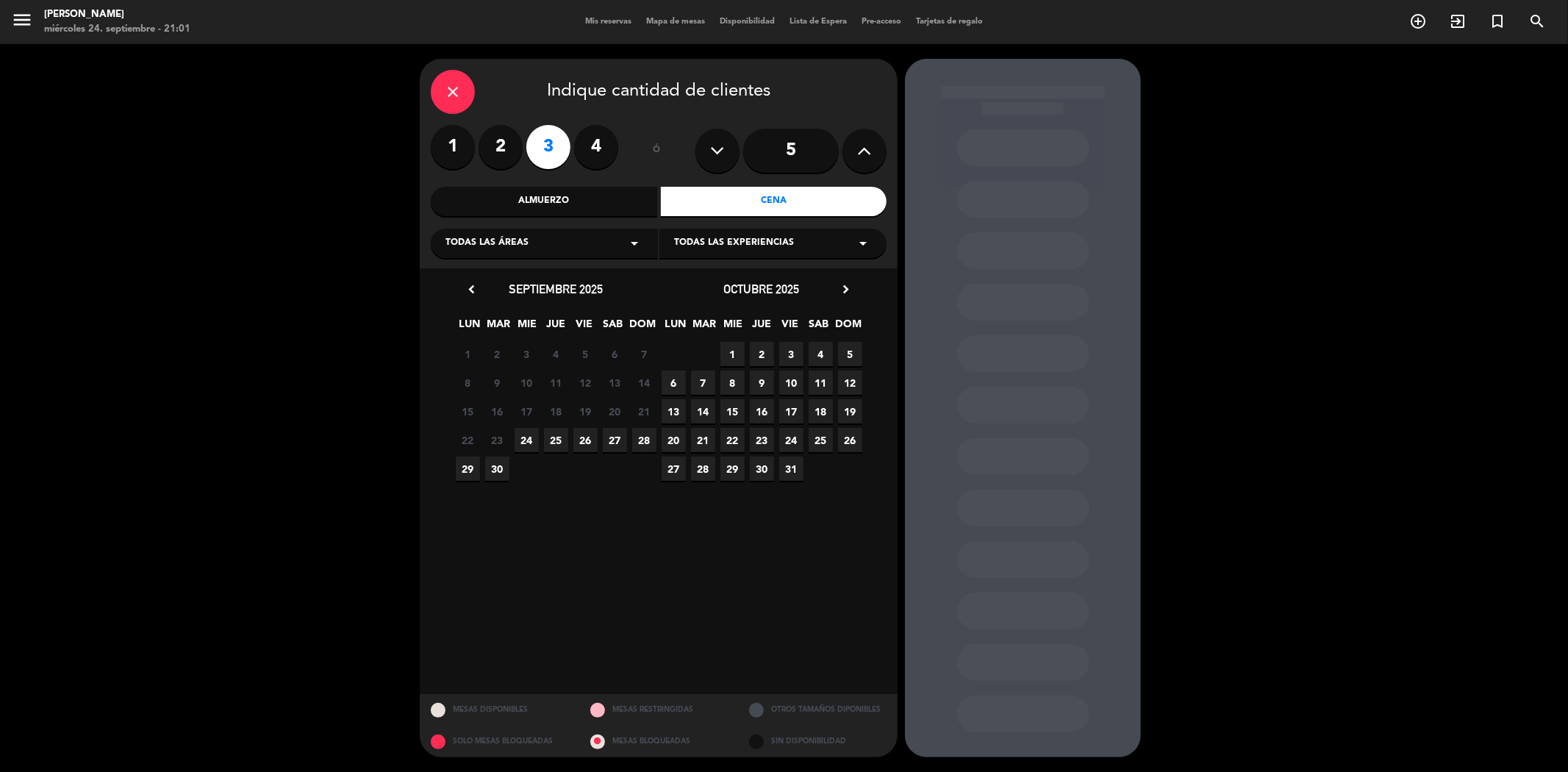
click at [767, 247] on span "Todas las experiencias" at bounding box center [734, 243] width 120 height 15
click at [735, 238] on span "Todas las experiencias" at bounding box center [734, 243] width 120 height 15
click at [610, 233] on div "Todas las áreas arrow_drop_down" at bounding box center [544, 243] width 227 height 30
click at [610, 240] on div "Todas las áreas arrow_drop_down" at bounding box center [544, 243] width 227 height 30
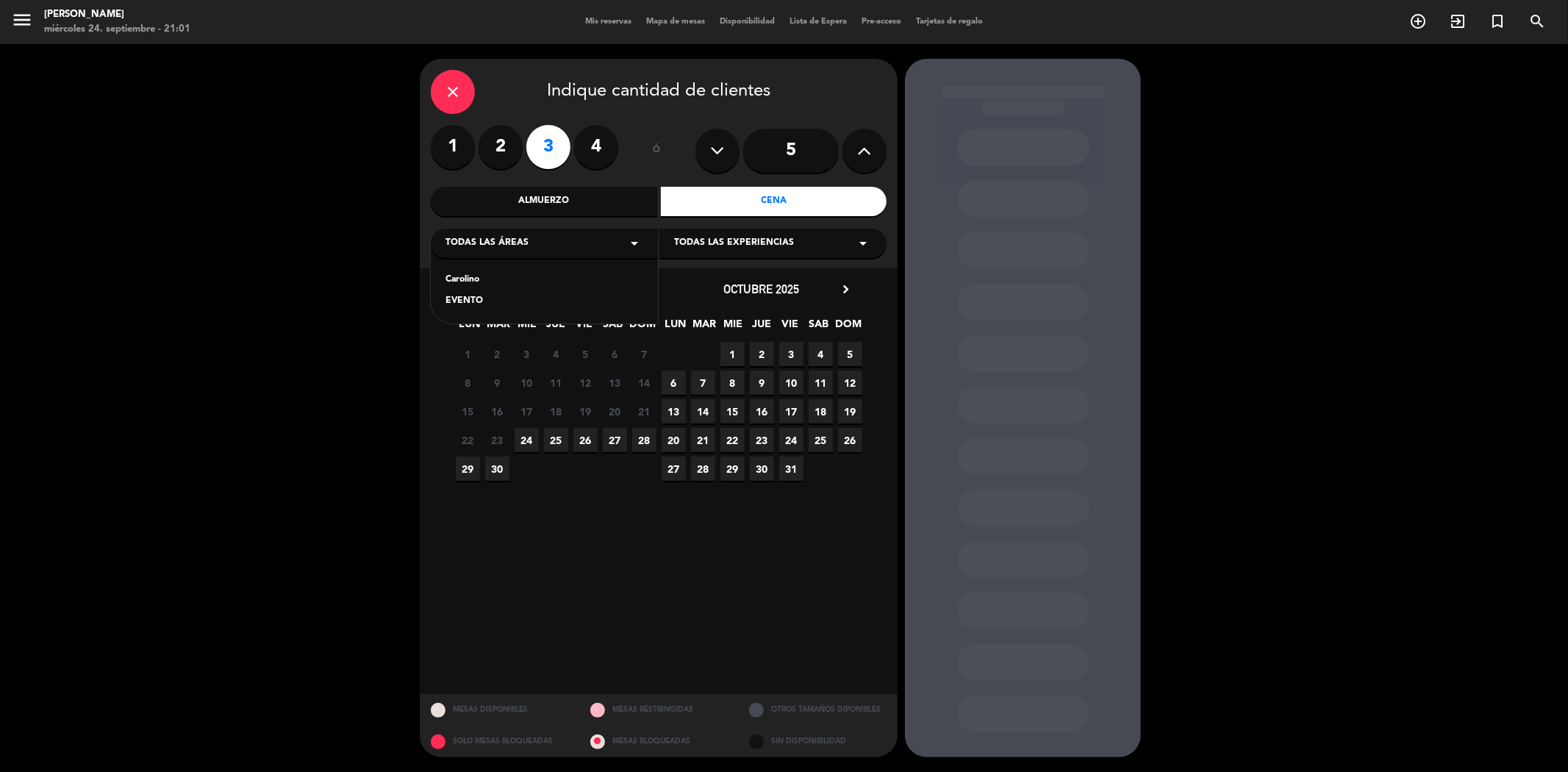
click at [466, 303] on div "EVENTO" at bounding box center [544, 302] width 198 height 15
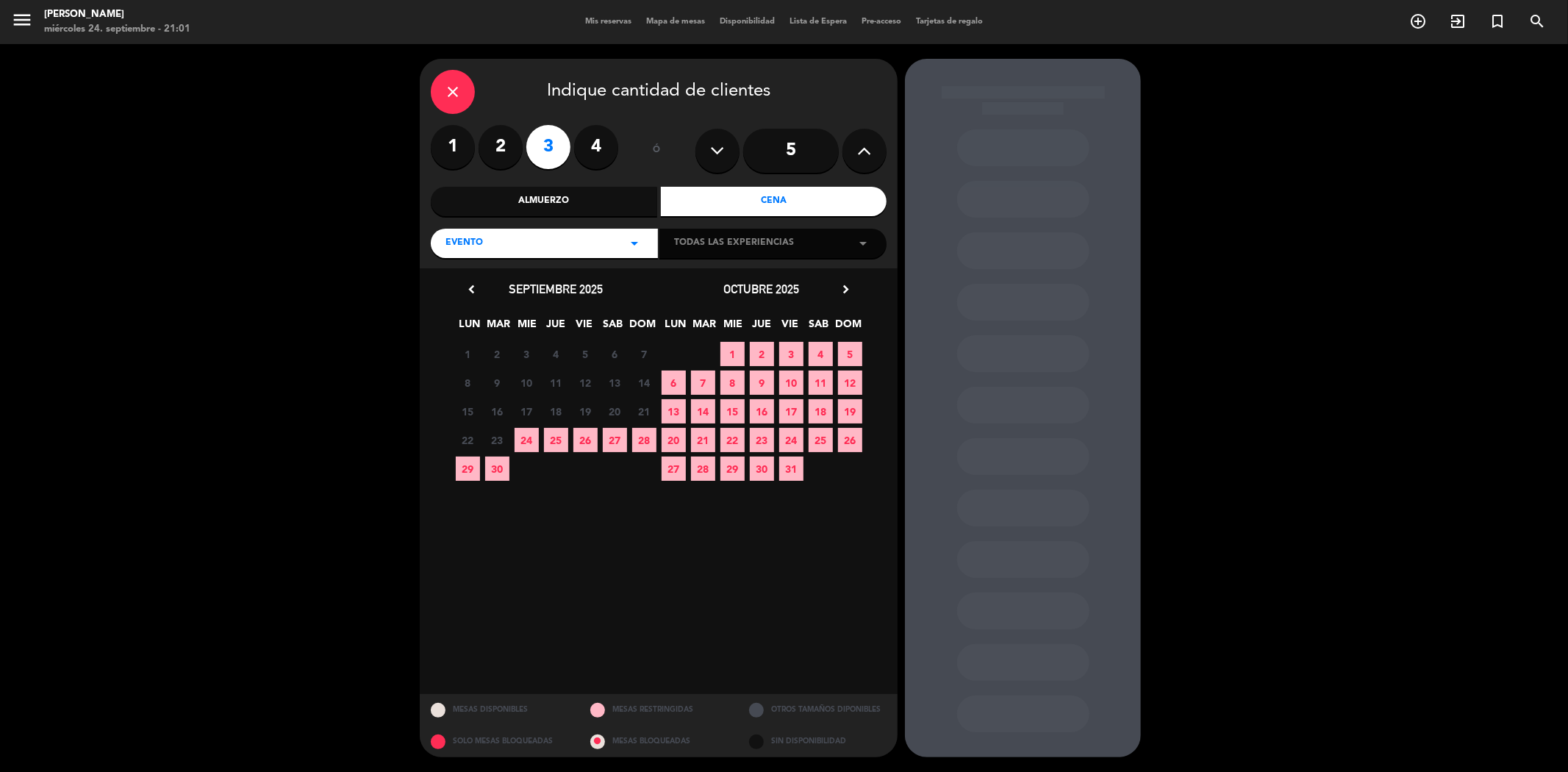
click at [755, 244] on span "Todas las experiencias" at bounding box center [734, 243] width 120 height 15
click at [24, 19] on icon "menu" at bounding box center [22, 20] width 22 height 22
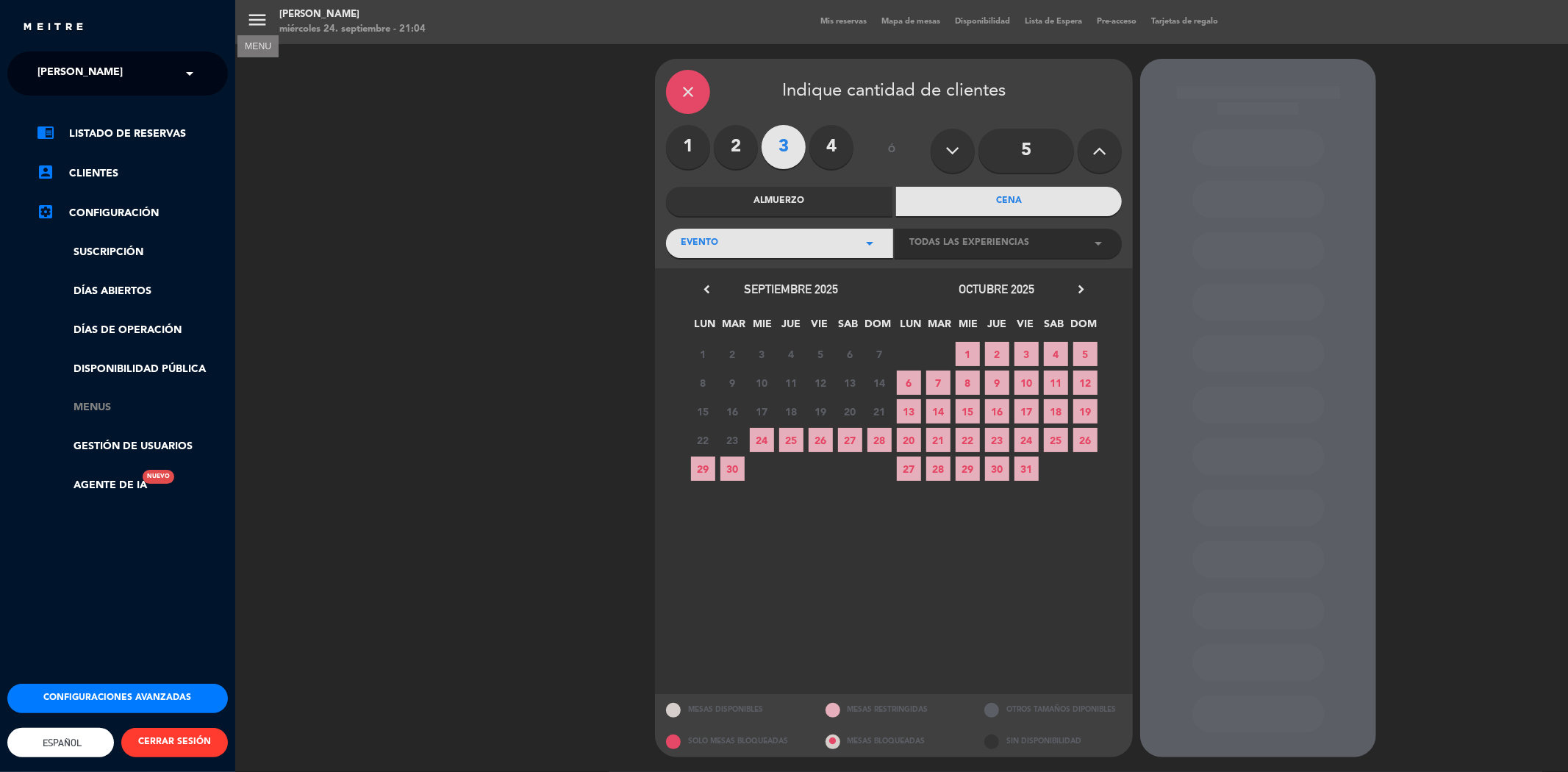
click at [96, 406] on link "Menus" at bounding box center [133, 407] width 191 height 17
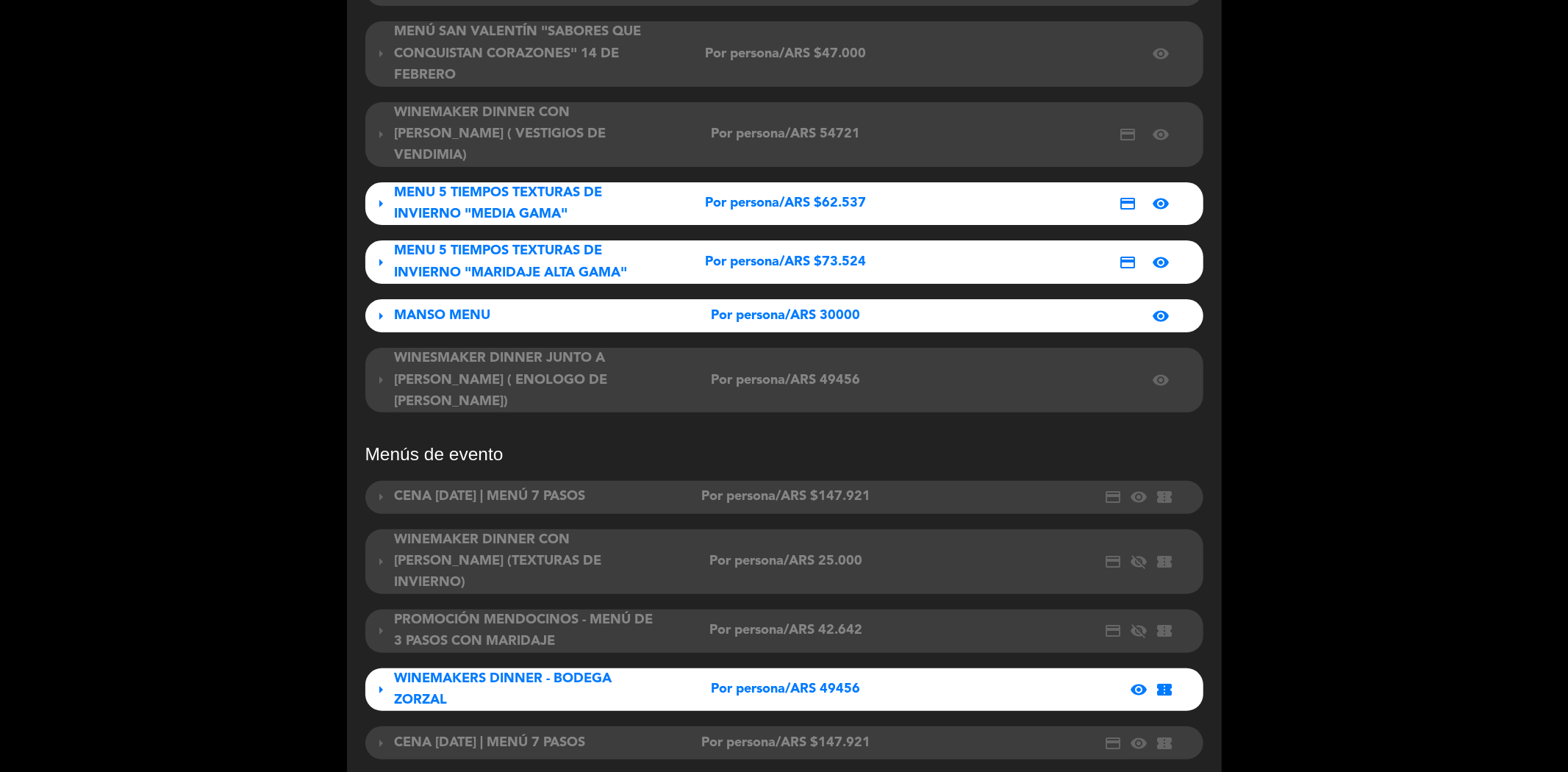
scroll to position [438, 0]
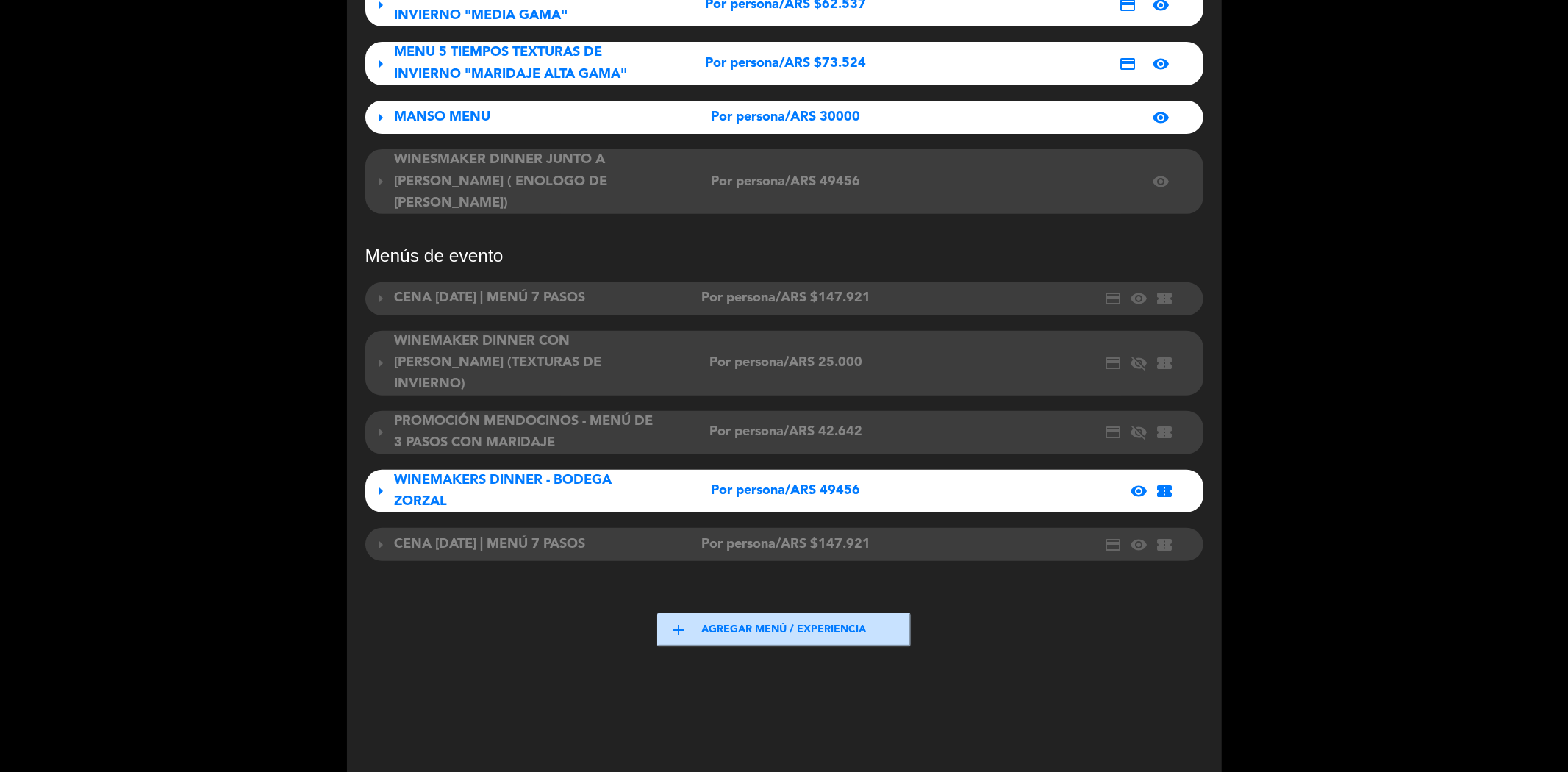
click at [1009, 482] on div "visibility confirmation_number" at bounding box center [1047, 491] width 261 height 18
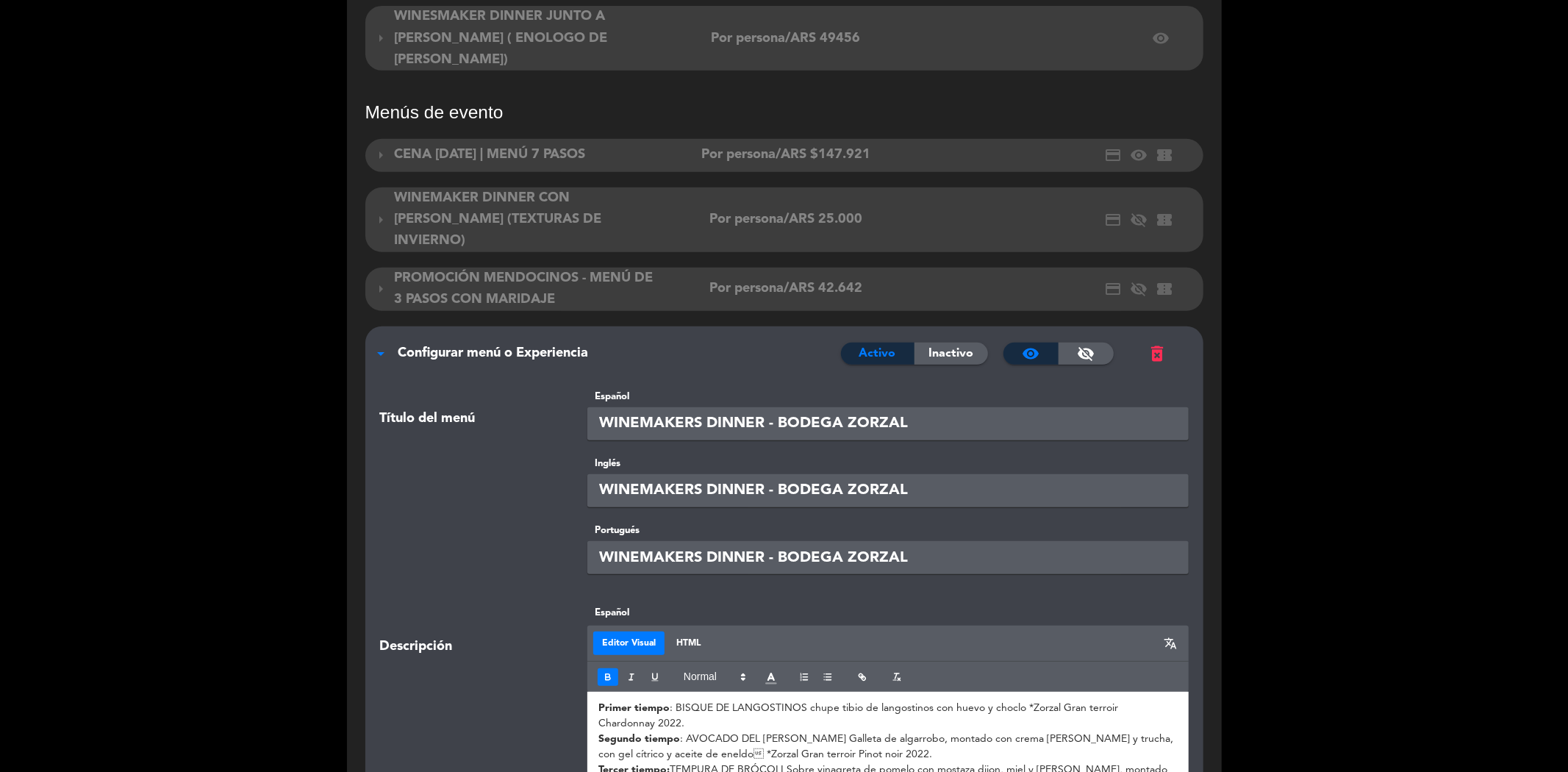
scroll to position [601, 0]
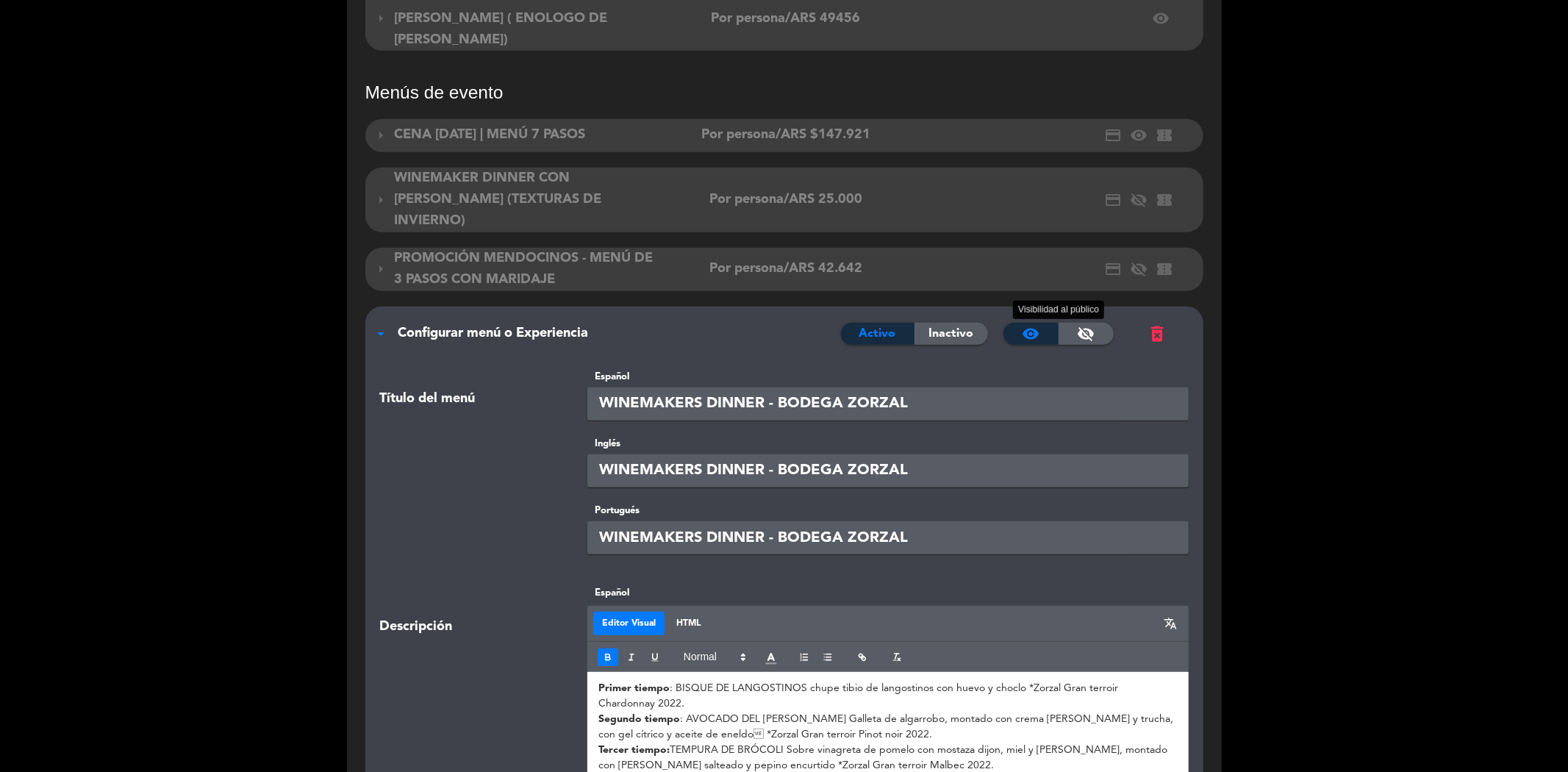
click at [1026, 325] on span "visibility" at bounding box center [1031, 334] width 18 height 18
click at [860, 324] on span "Activo" at bounding box center [878, 334] width 37 height 19
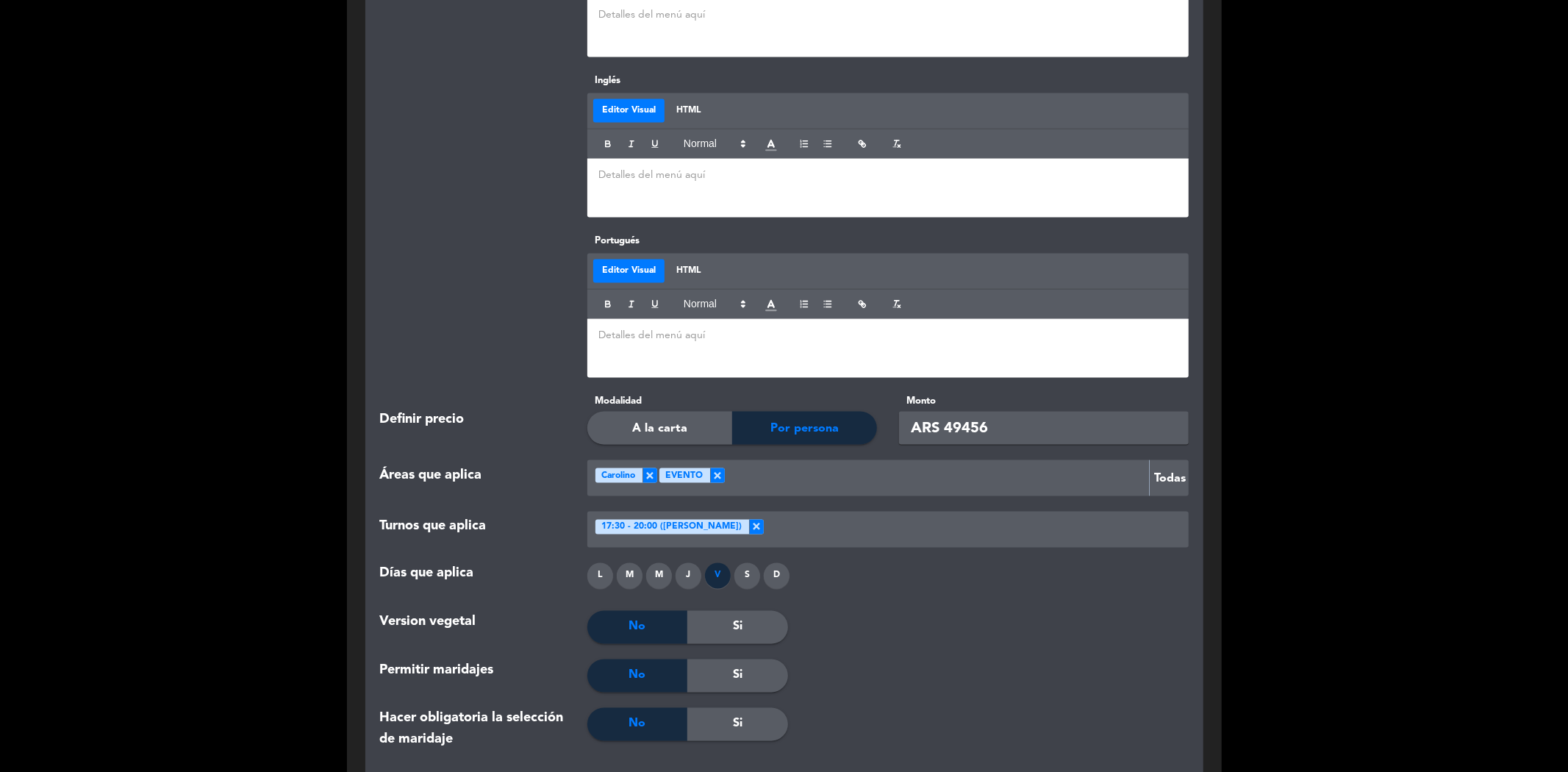
scroll to position [1908, 0]
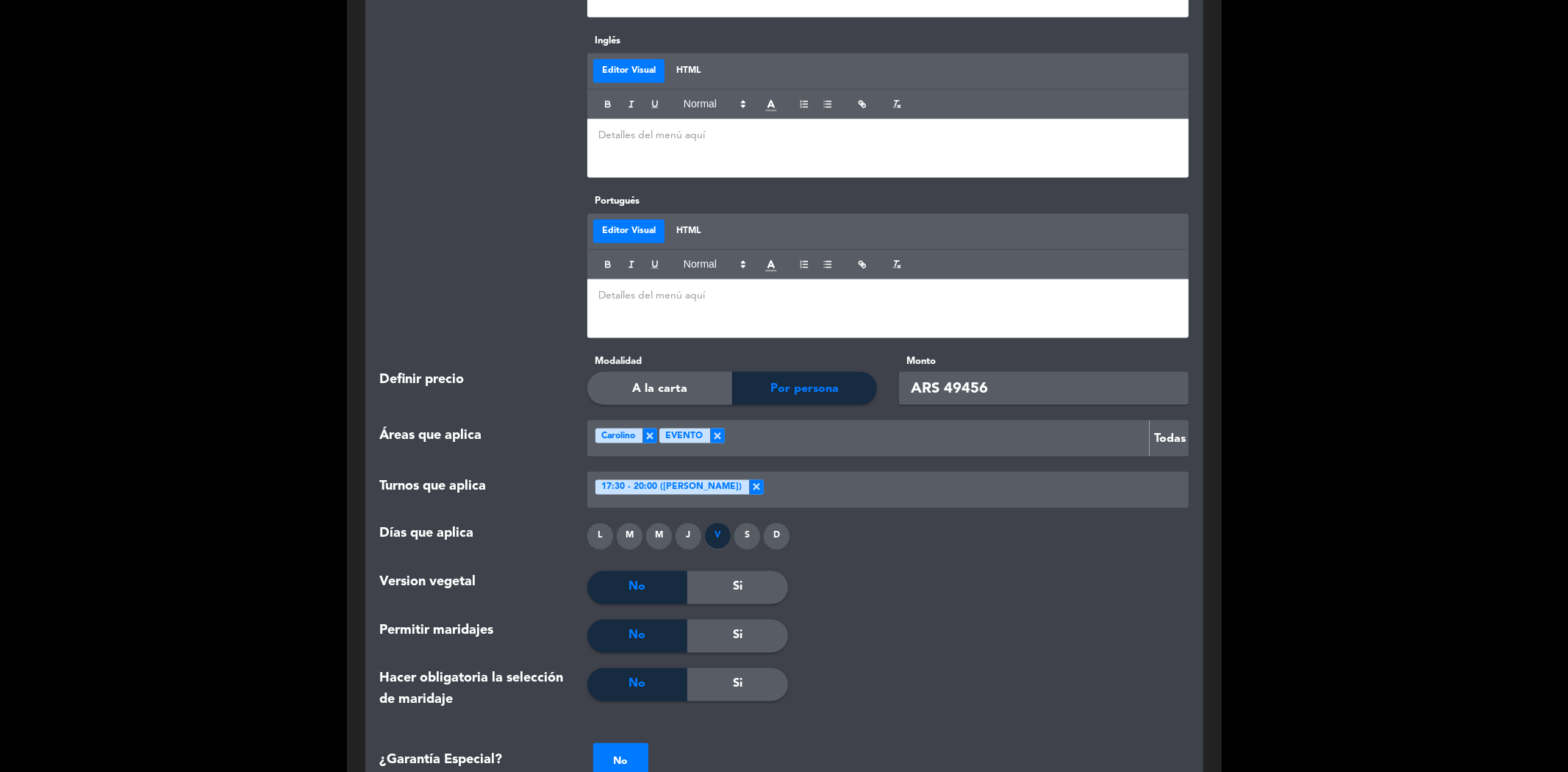
click at [797, 380] on span "Por persona" at bounding box center [804, 389] width 68 height 19
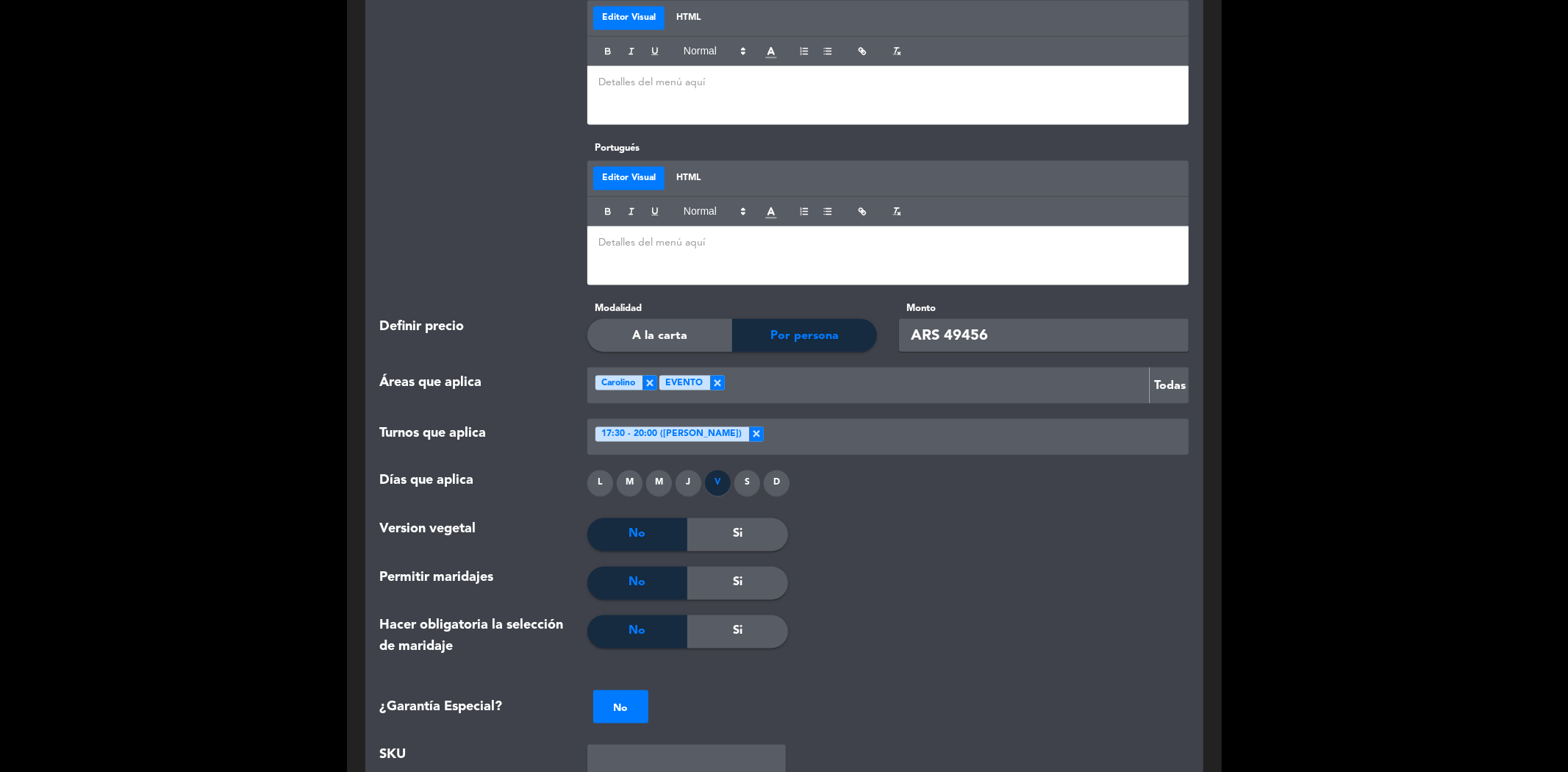
scroll to position [1990, 0]
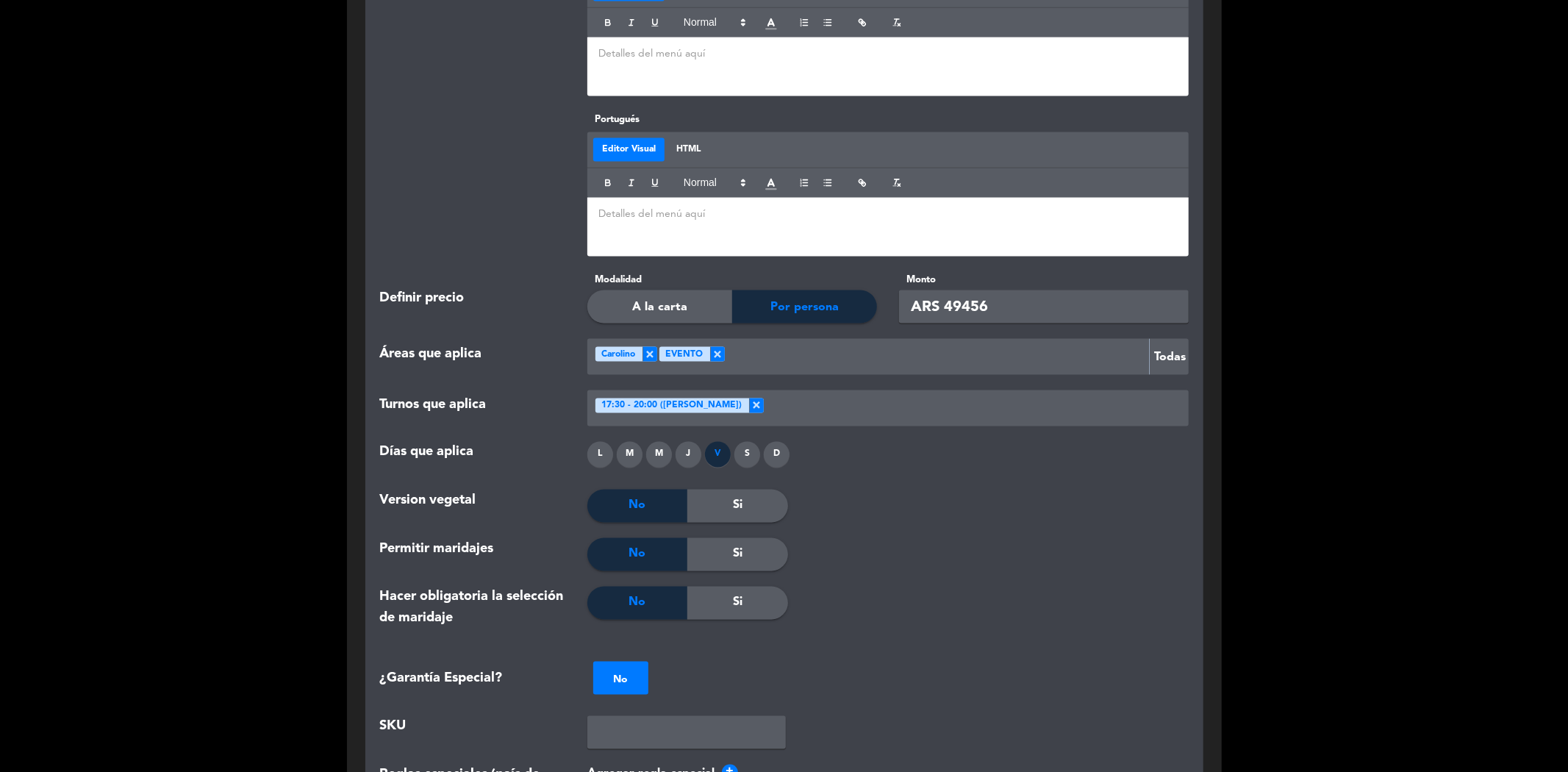
click at [717, 347] on span "×" at bounding box center [718, 354] width 15 height 15
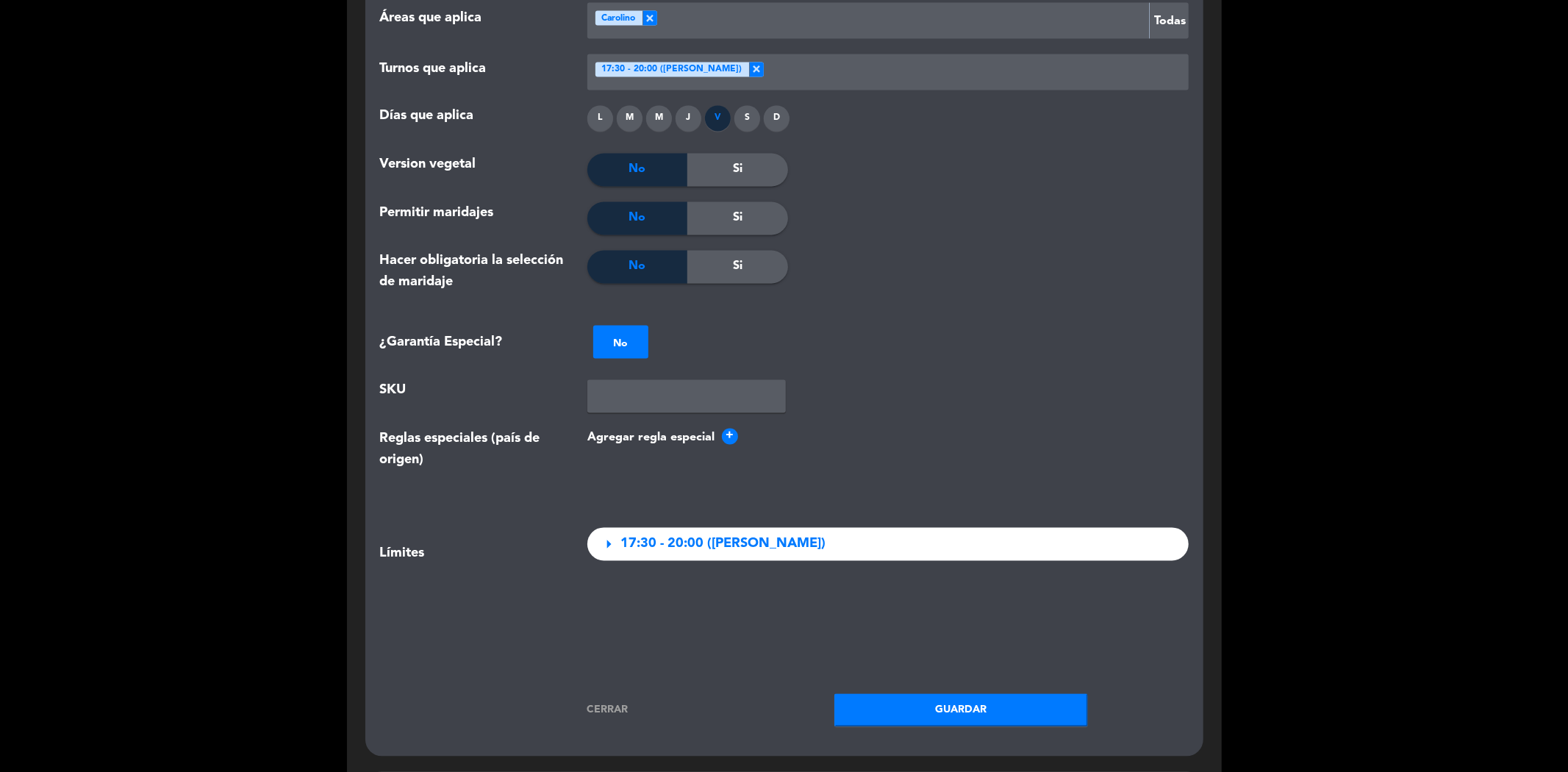
scroll to position [2398, 0]
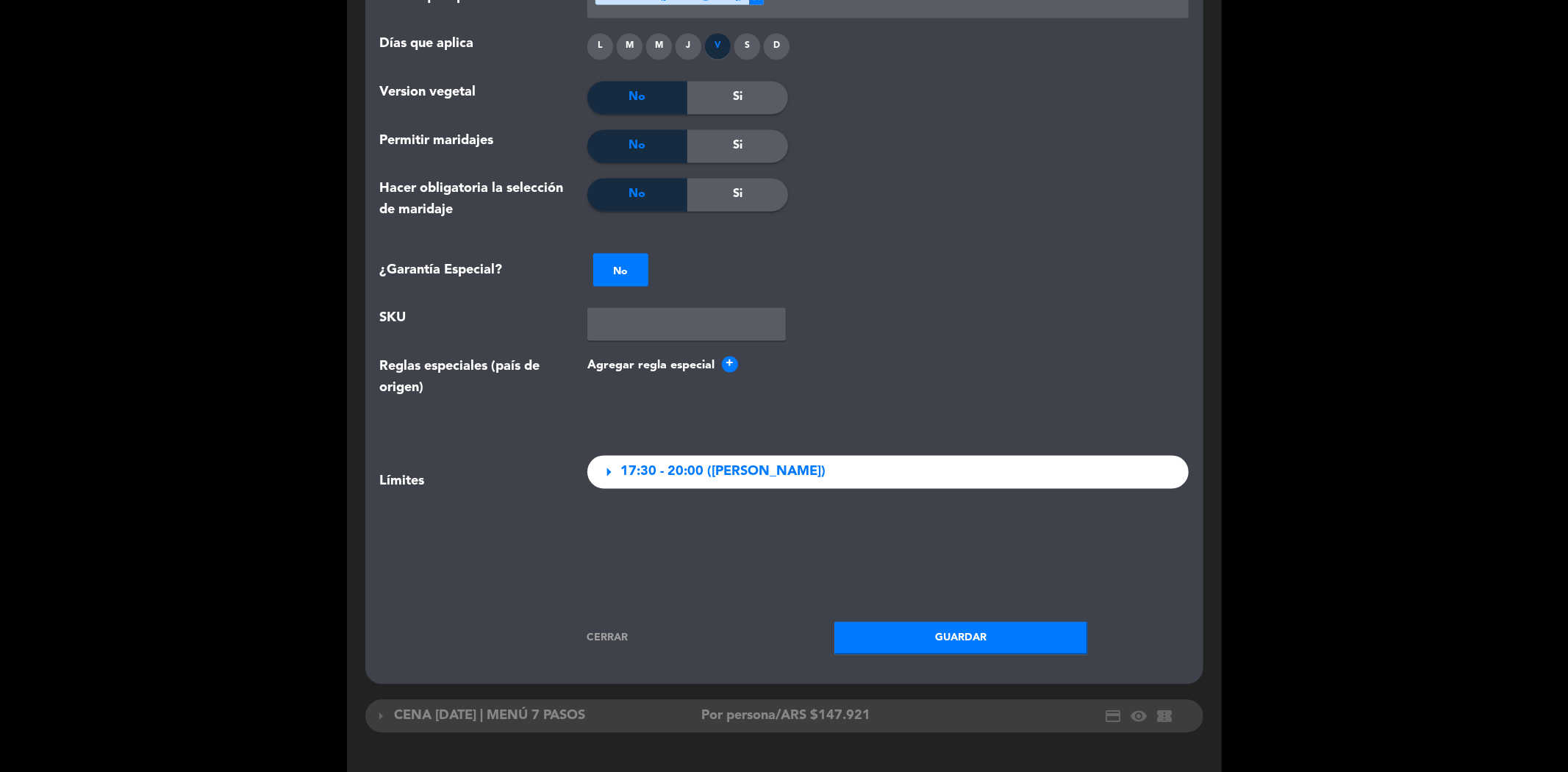
click at [603, 462] on span "arrow_right" at bounding box center [609, 472] width 21 height 21
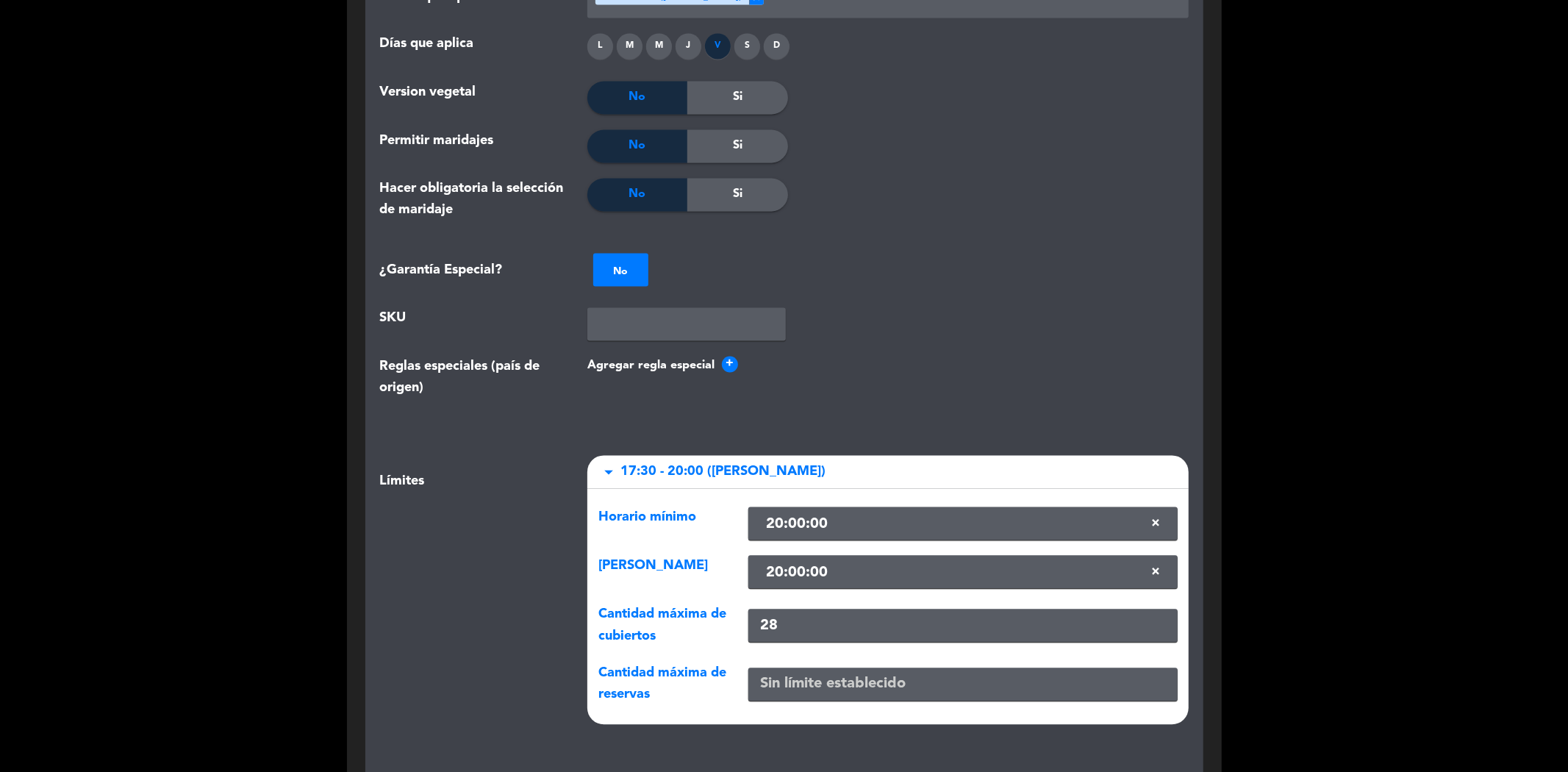
click at [614, 462] on span "arrow_drop_down" at bounding box center [609, 472] width 21 height 21
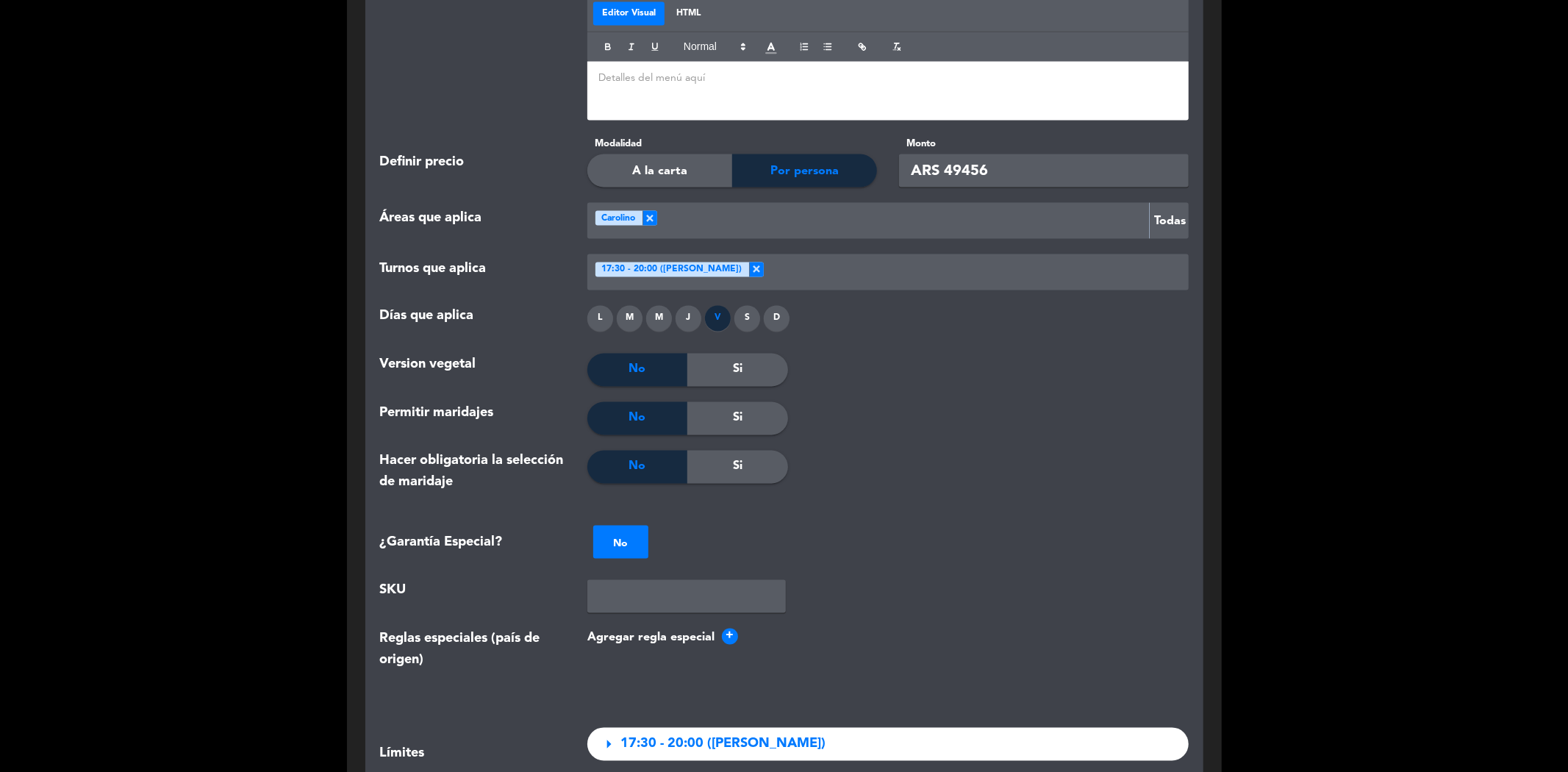
scroll to position [2071, 0]
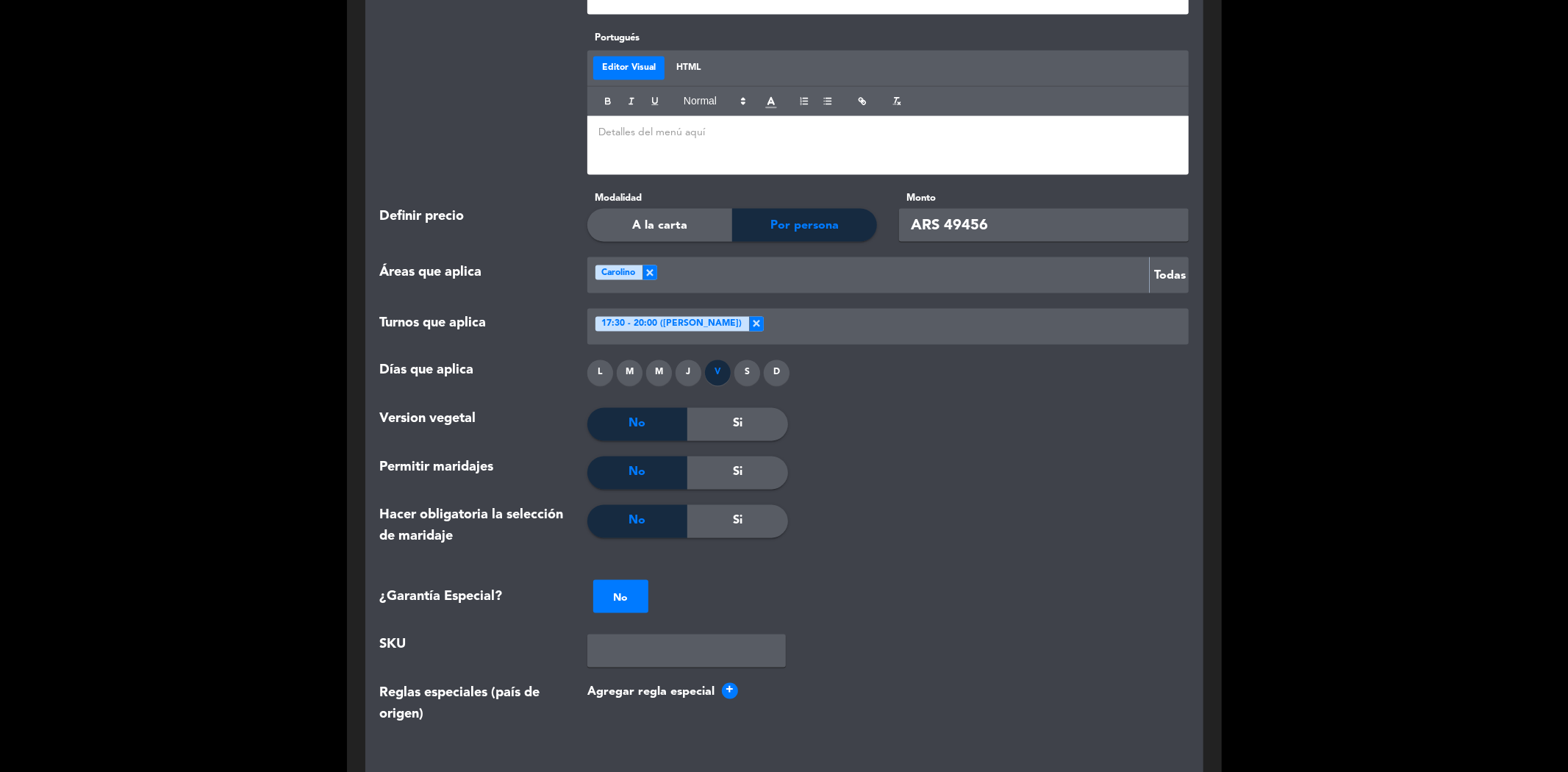
click at [603, 317] on span "17:30 - 20:00 ([PERSON_NAME])" at bounding box center [671, 325] width 140 height 15
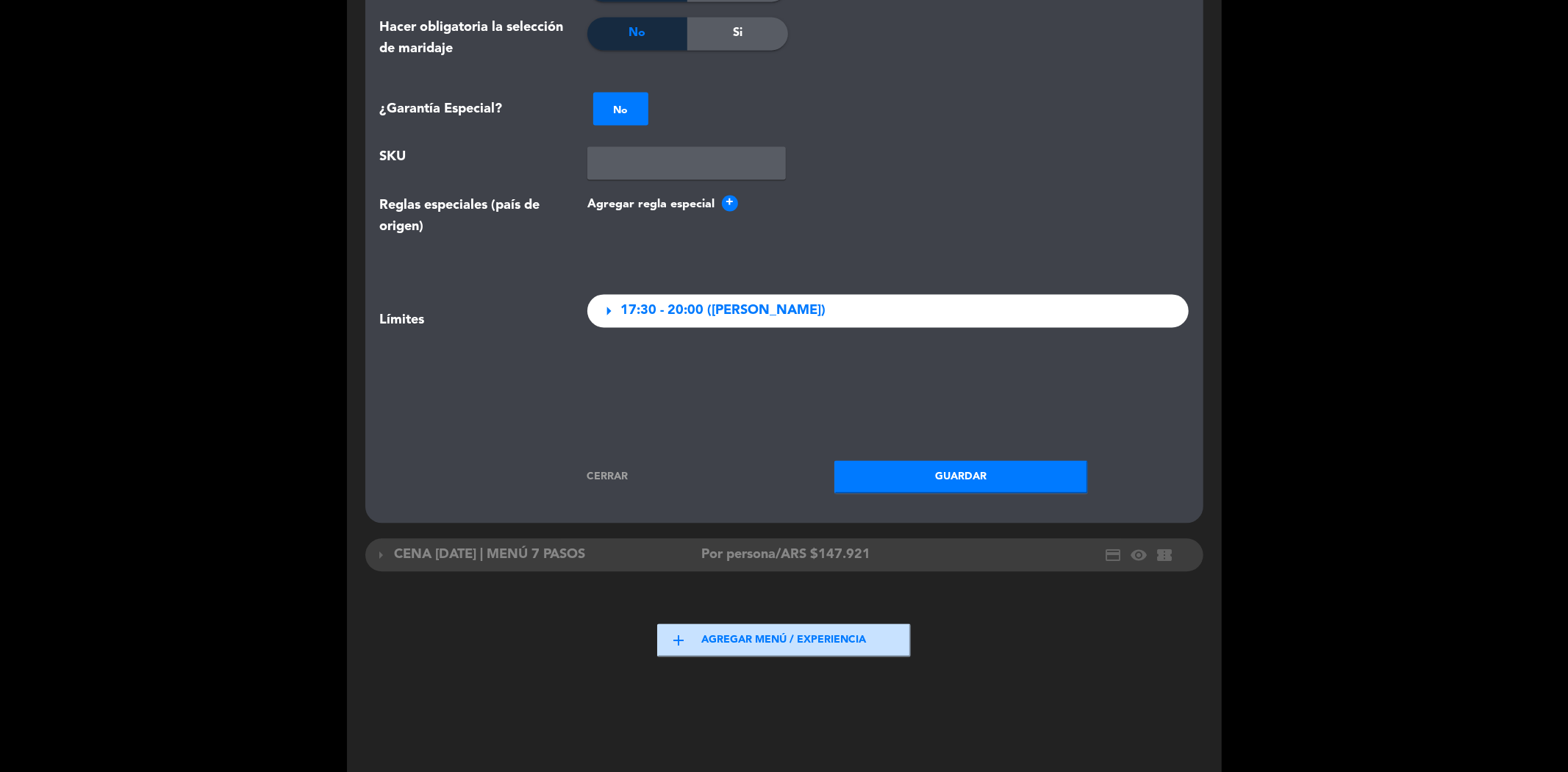
scroll to position [2568, 0]
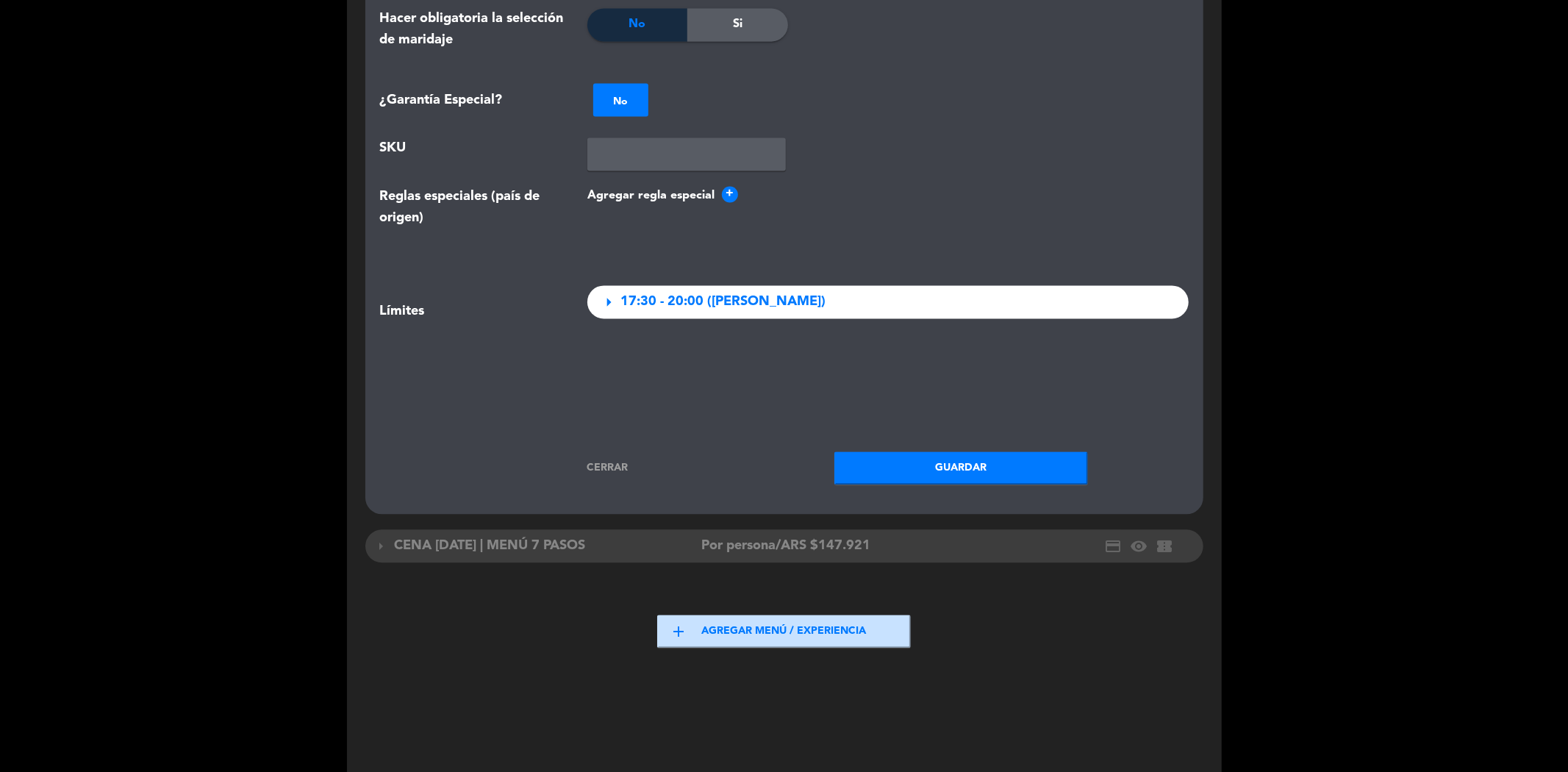
click at [871, 452] on button "Guardar" at bounding box center [961, 468] width 254 height 33
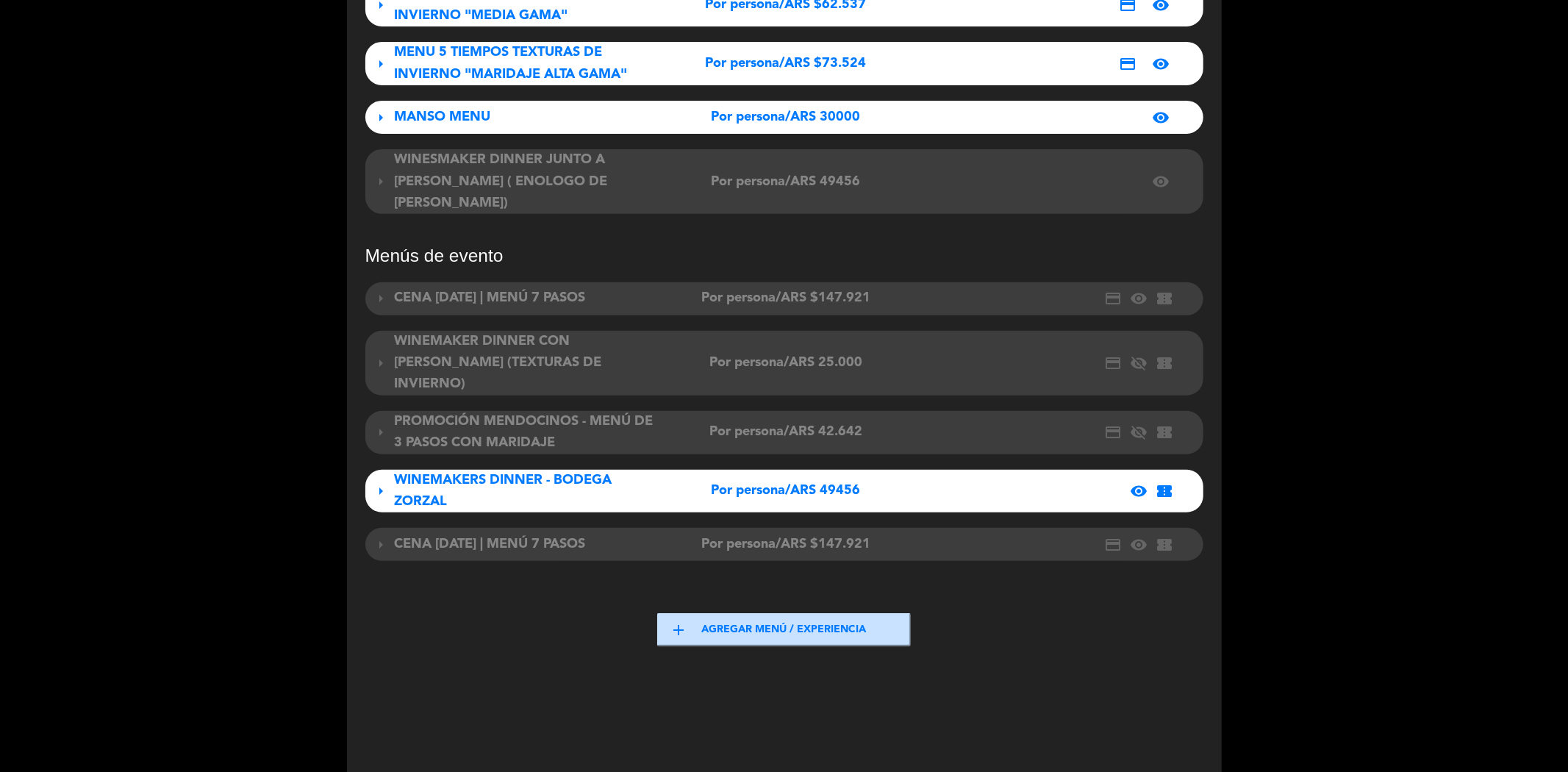
scroll to position [0, 0]
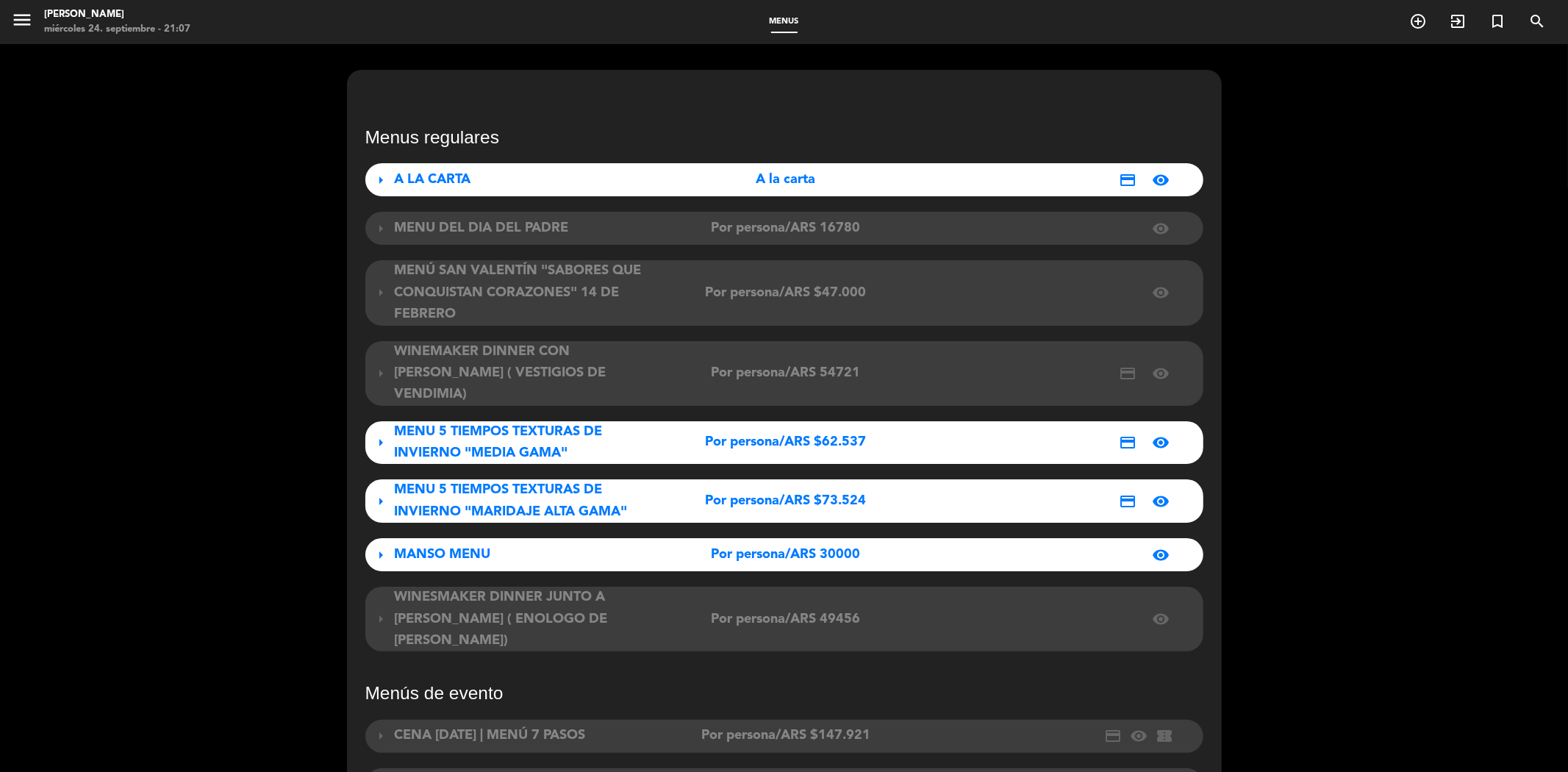
click at [10, 27] on div "menu [PERSON_NAME] miércoles 24. septiembre - 21:07" at bounding box center [196, 22] width 391 height 35
click at [23, 19] on icon "menu" at bounding box center [22, 20] width 22 height 22
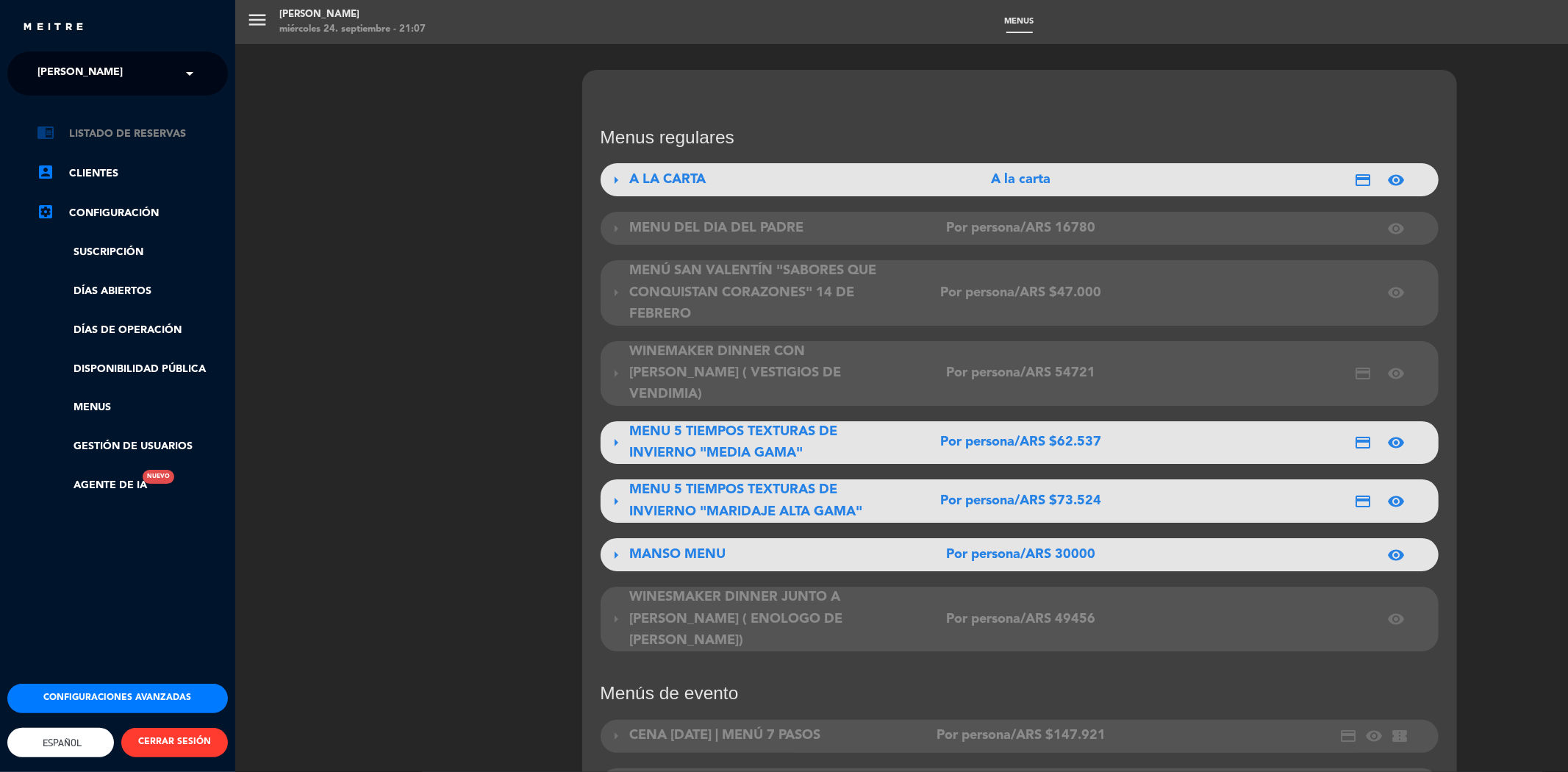
click at [97, 136] on link "chrome_reader_mode Listado de Reservas" at bounding box center [133, 134] width 191 height 18
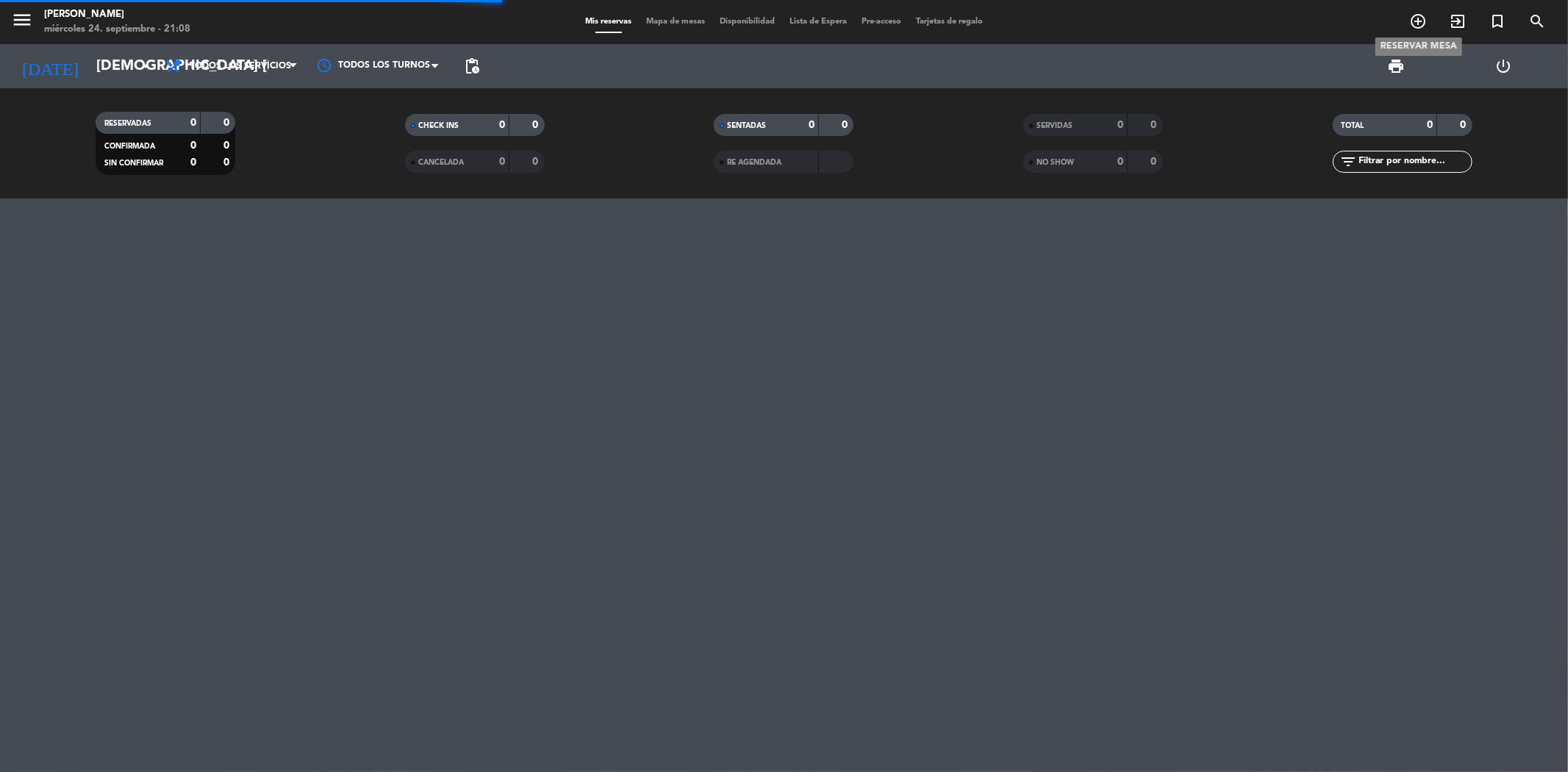
click at [1415, 22] on icon "add_circle_outline" at bounding box center [1418, 22] width 18 height 18
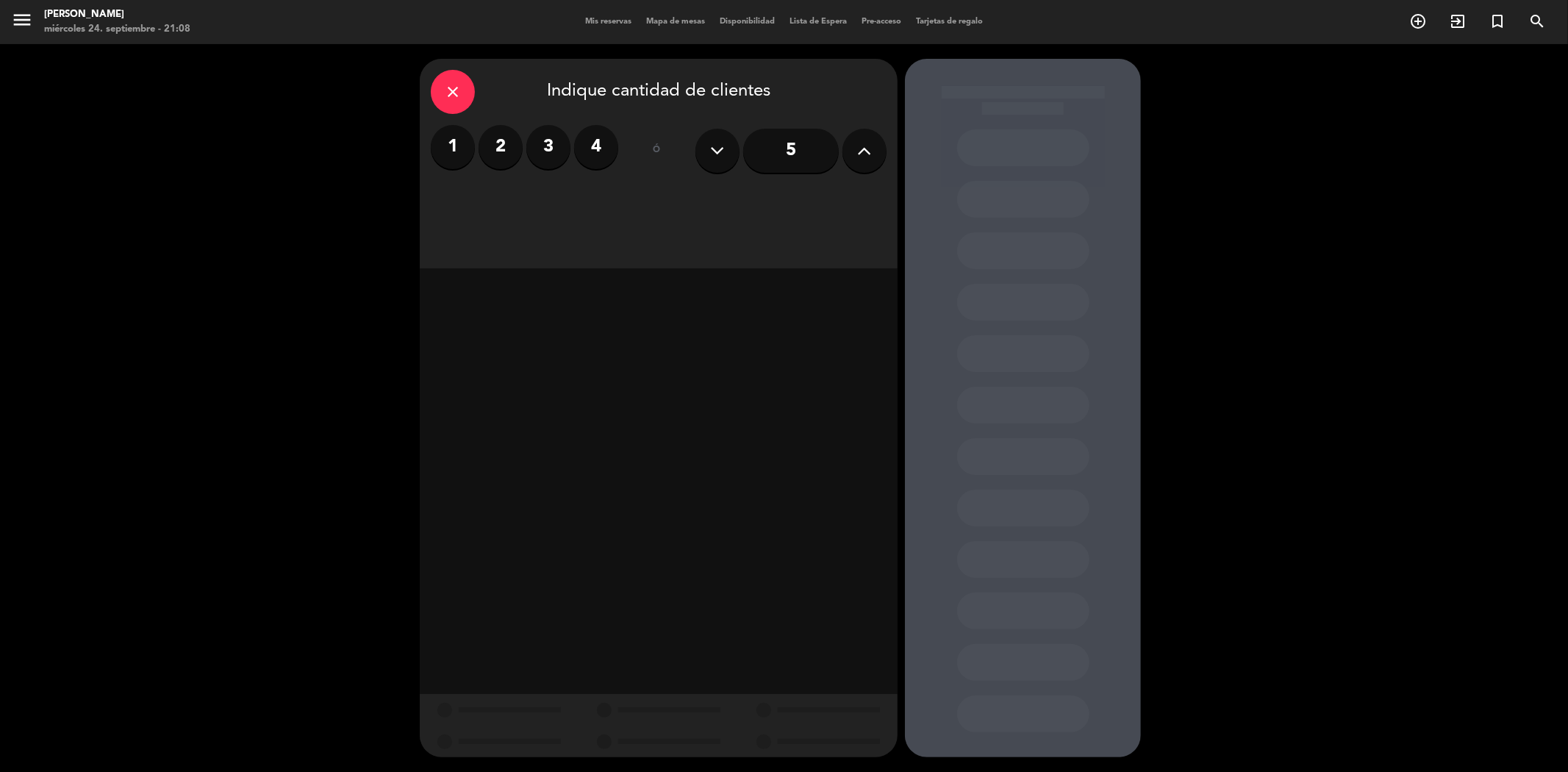
click at [561, 148] on label "3" at bounding box center [548, 147] width 44 height 44
click at [759, 205] on div "Cena" at bounding box center [773, 202] width 226 height 30
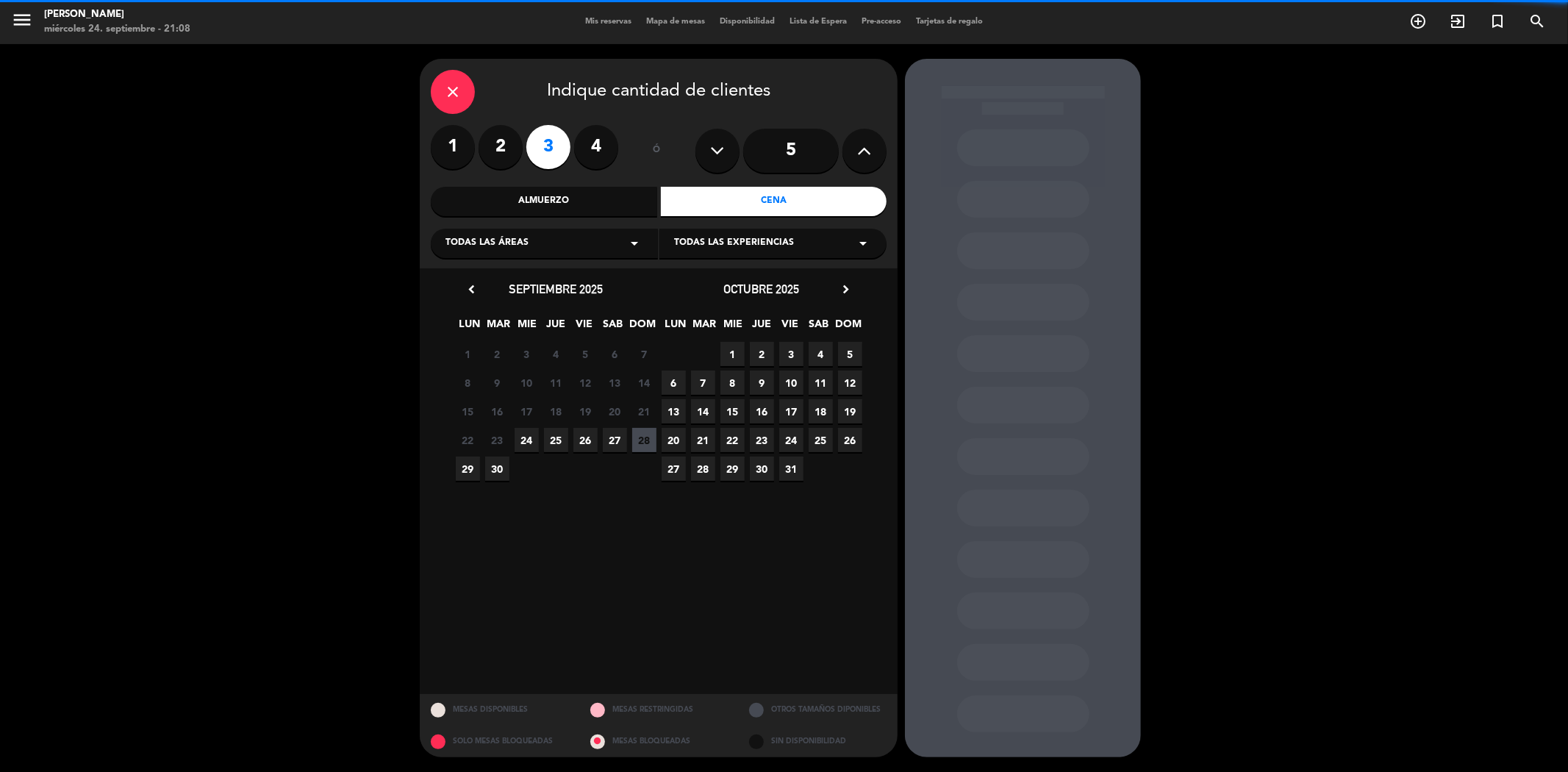
click at [752, 240] on span "Todas las experiencias" at bounding box center [734, 243] width 120 height 15
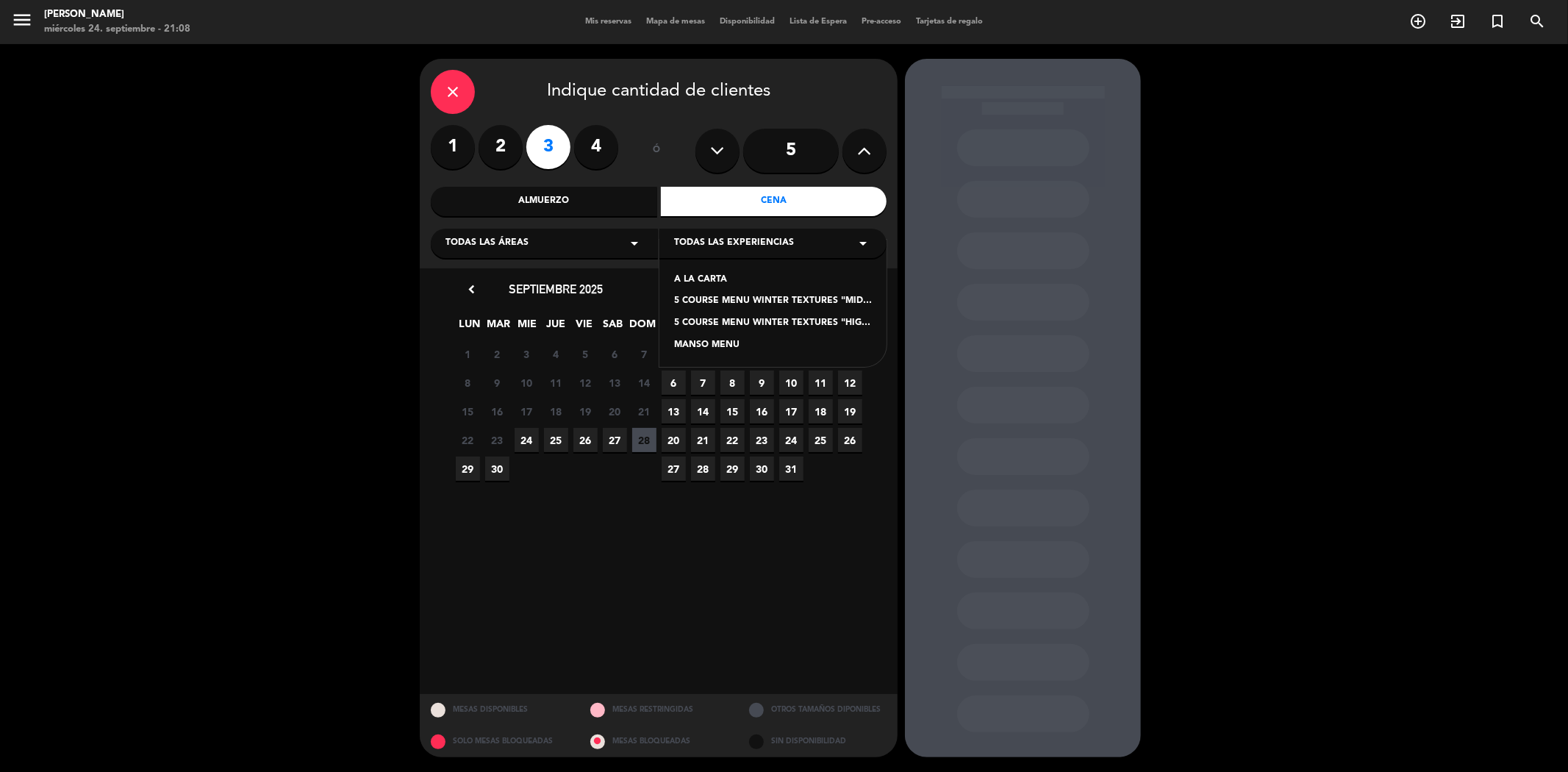
click at [609, 240] on div "Todas las áreas arrow_drop_down" at bounding box center [544, 243] width 227 height 30
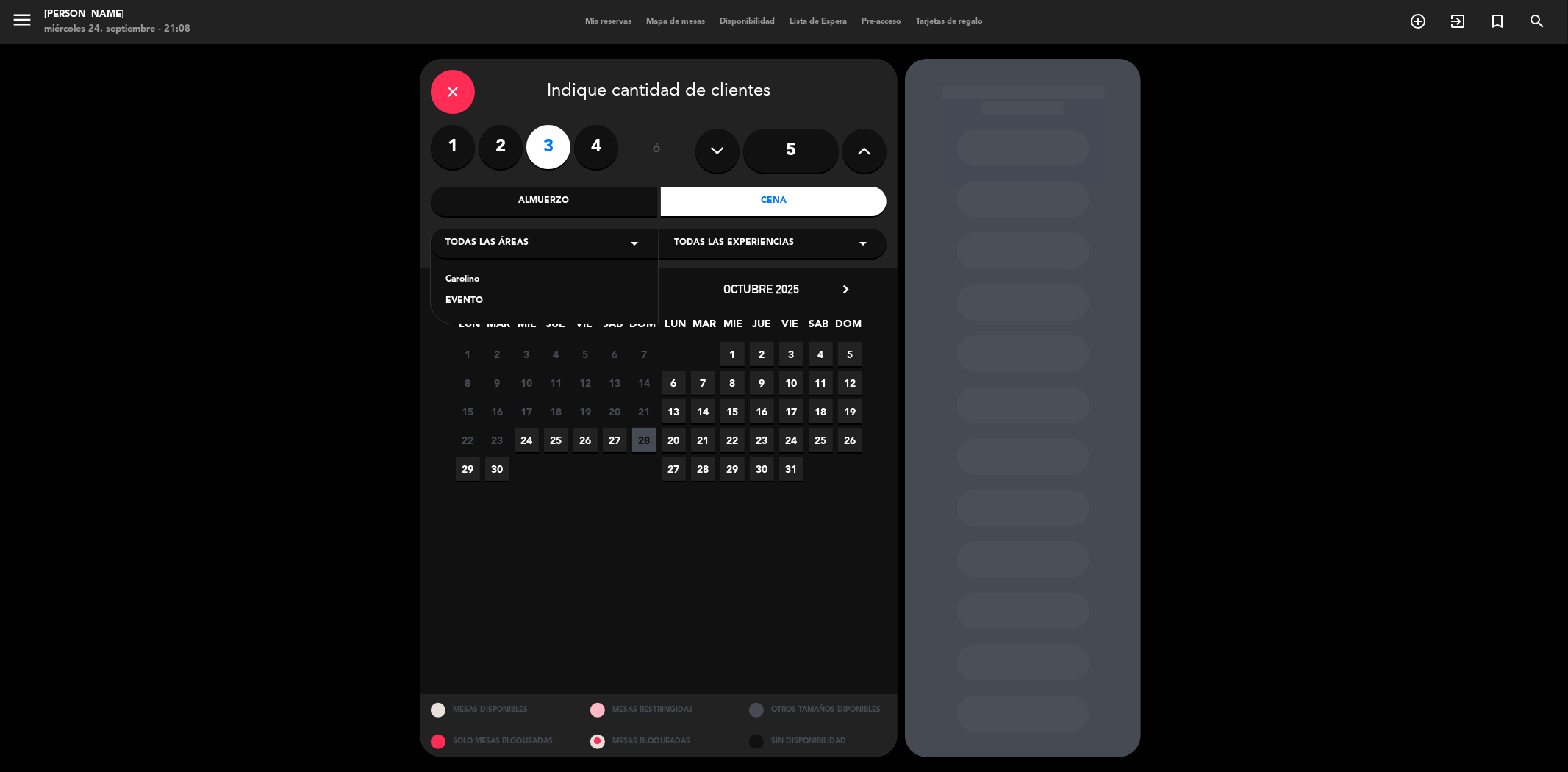
click at [459, 283] on div "Carolino" at bounding box center [544, 280] width 198 height 15
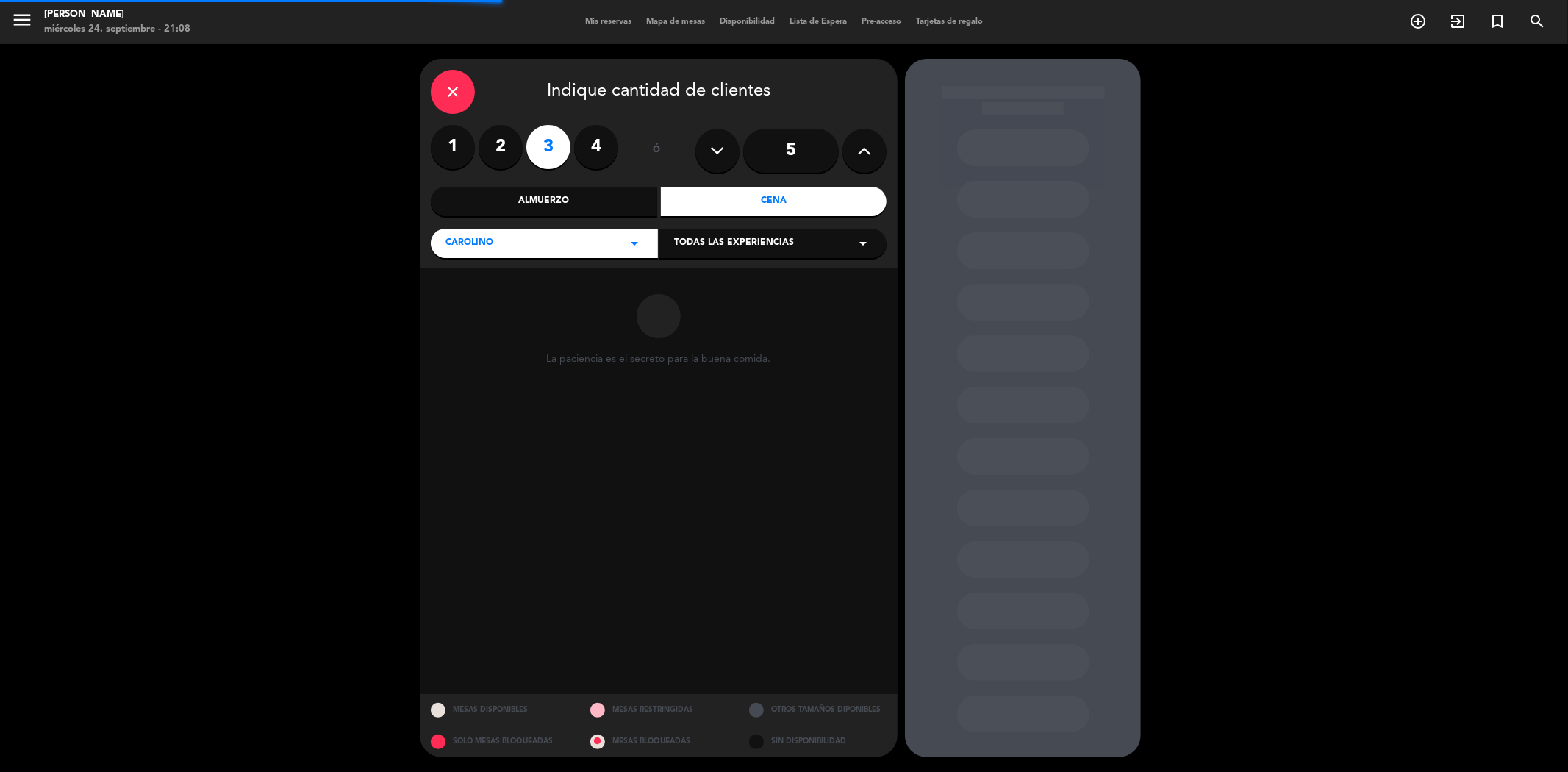
click at [716, 244] on span "Todas las experiencias" at bounding box center [734, 243] width 120 height 15
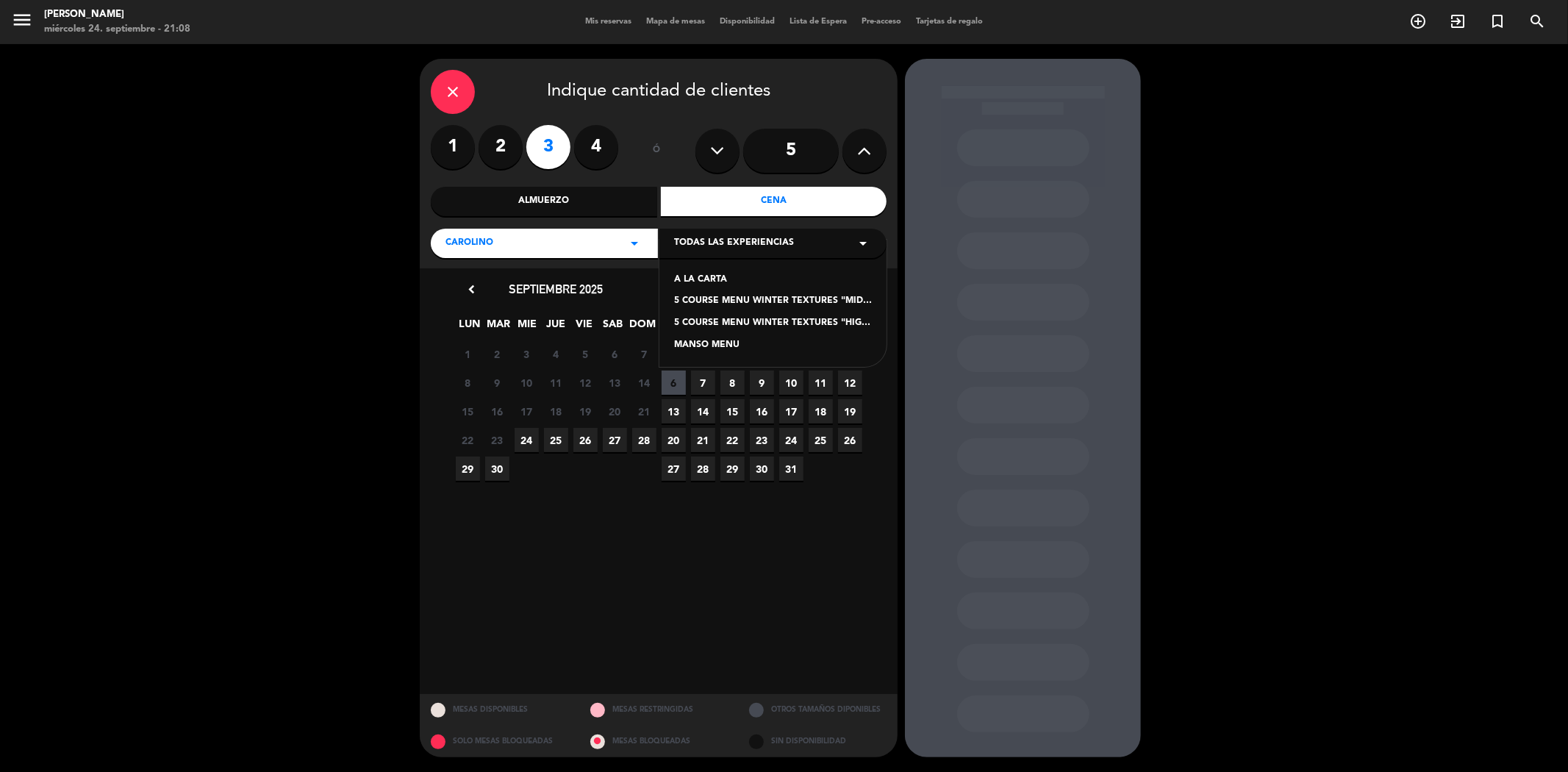
click at [716, 244] on span "Todas las experiencias" at bounding box center [734, 243] width 120 height 15
click at [603, 247] on div "Carolino arrow_drop_down" at bounding box center [544, 243] width 227 height 30
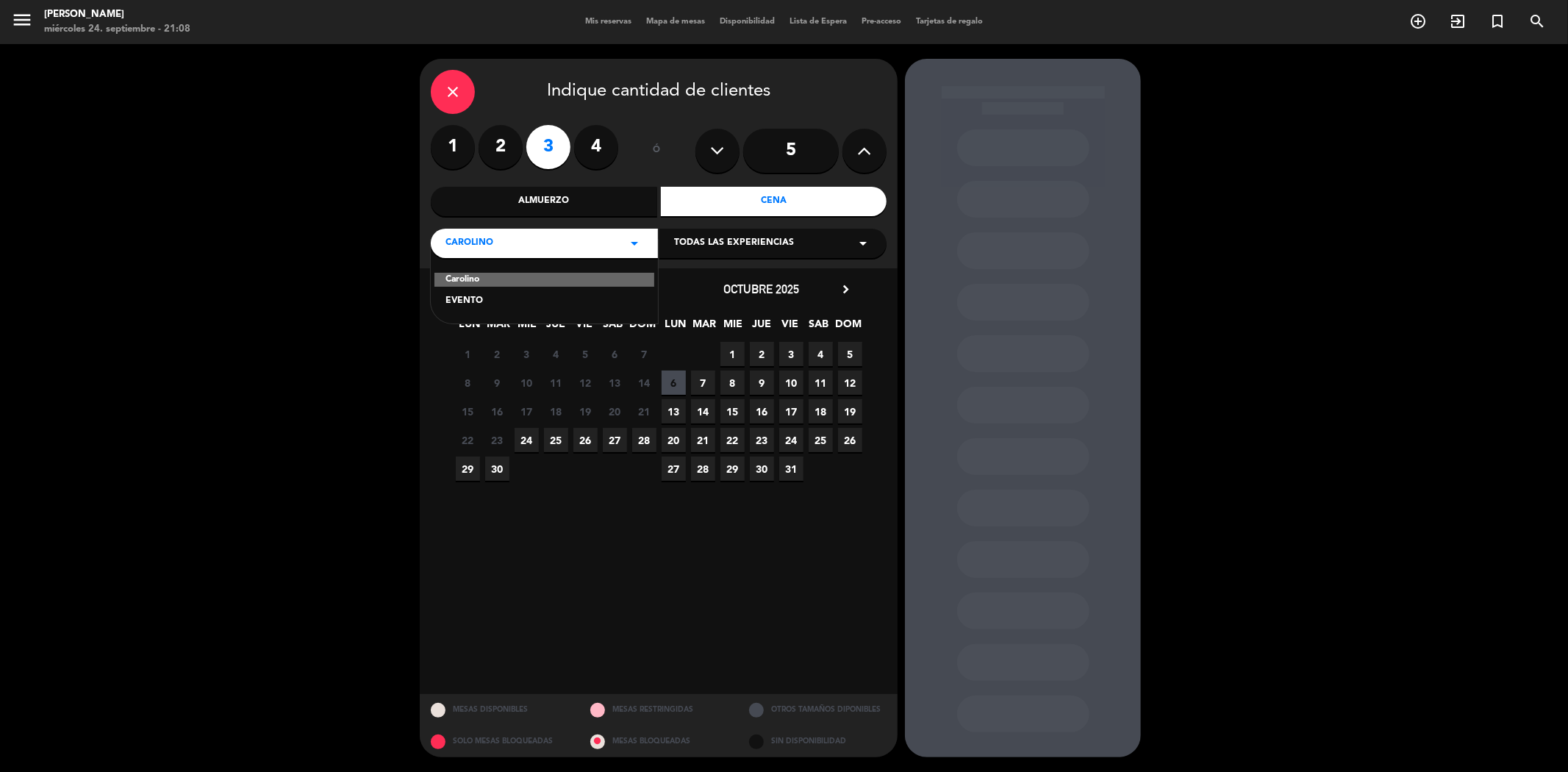
click at [528, 303] on div "EVENTO" at bounding box center [544, 302] width 198 height 15
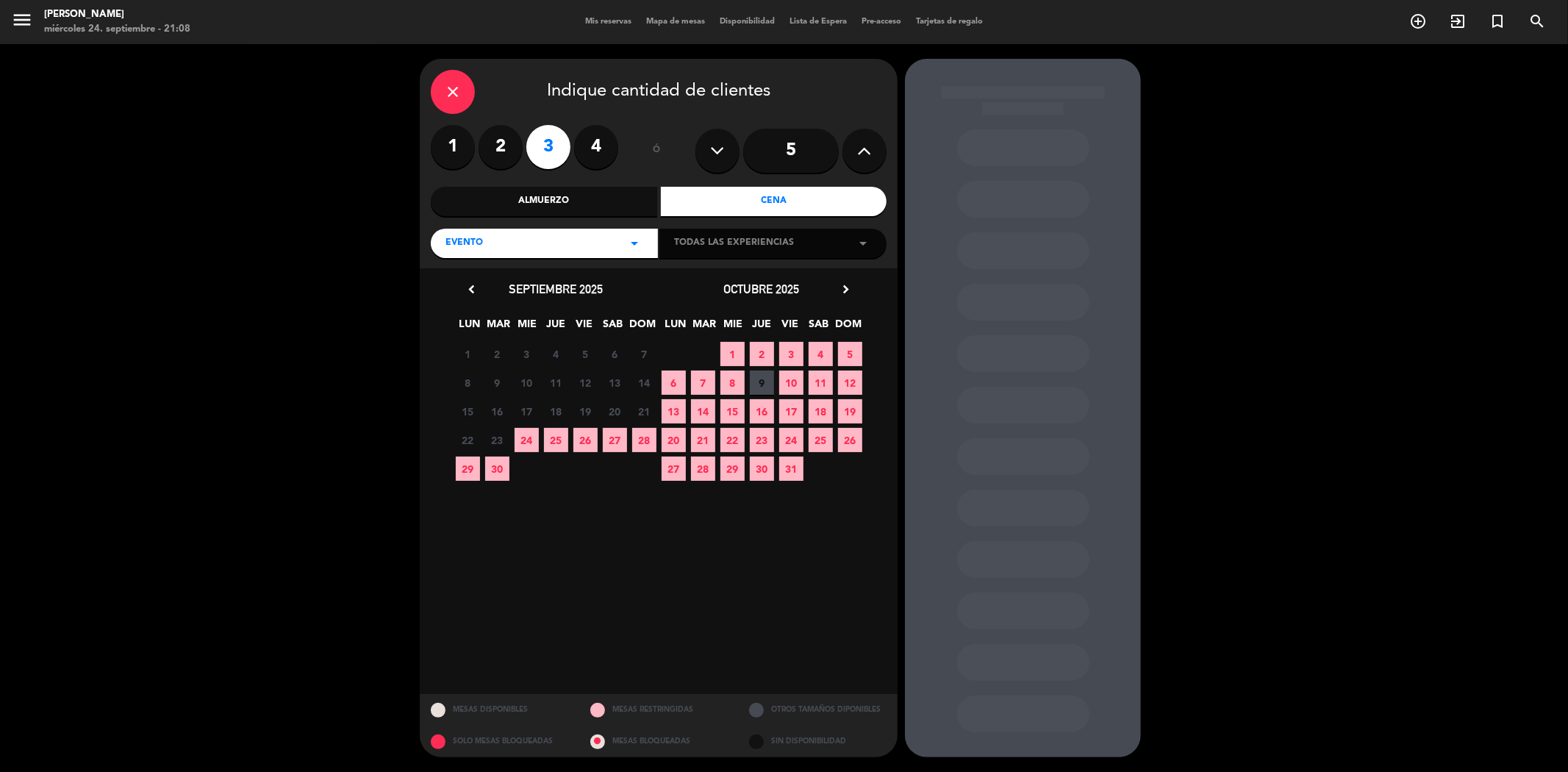
click at [738, 244] on span "Todas las experiencias" at bounding box center [734, 243] width 120 height 15
click at [618, 246] on div "EVENTO arrow_drop_down" at bounding box center [544, 243] width 227 height 30
click at [609, 243] on div "EVENTO arrow_drop_down" at bounding box center [544, 243] width 227 height 30
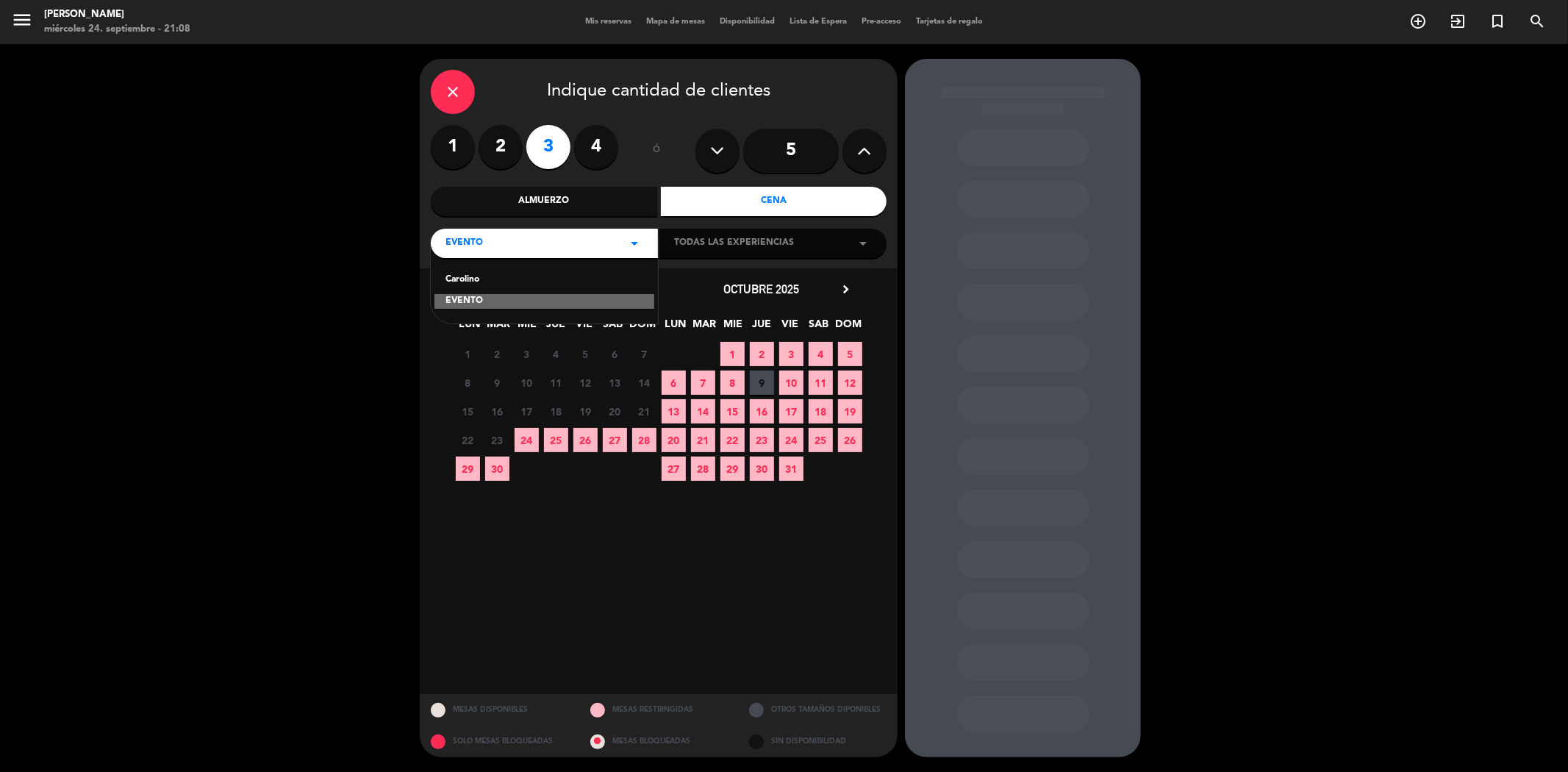
click at [609, 243] on div "EVENTO arrow_drop_down" at bounding box center [544, 243] width 227 height 30
click at [517, 248] on div "EVENTO arrow_drop_down" at bounding box center [544, 243] width 227 height 30
click at [462, 98] on div "close" at bounding box center [452, 91] width 44 height 44
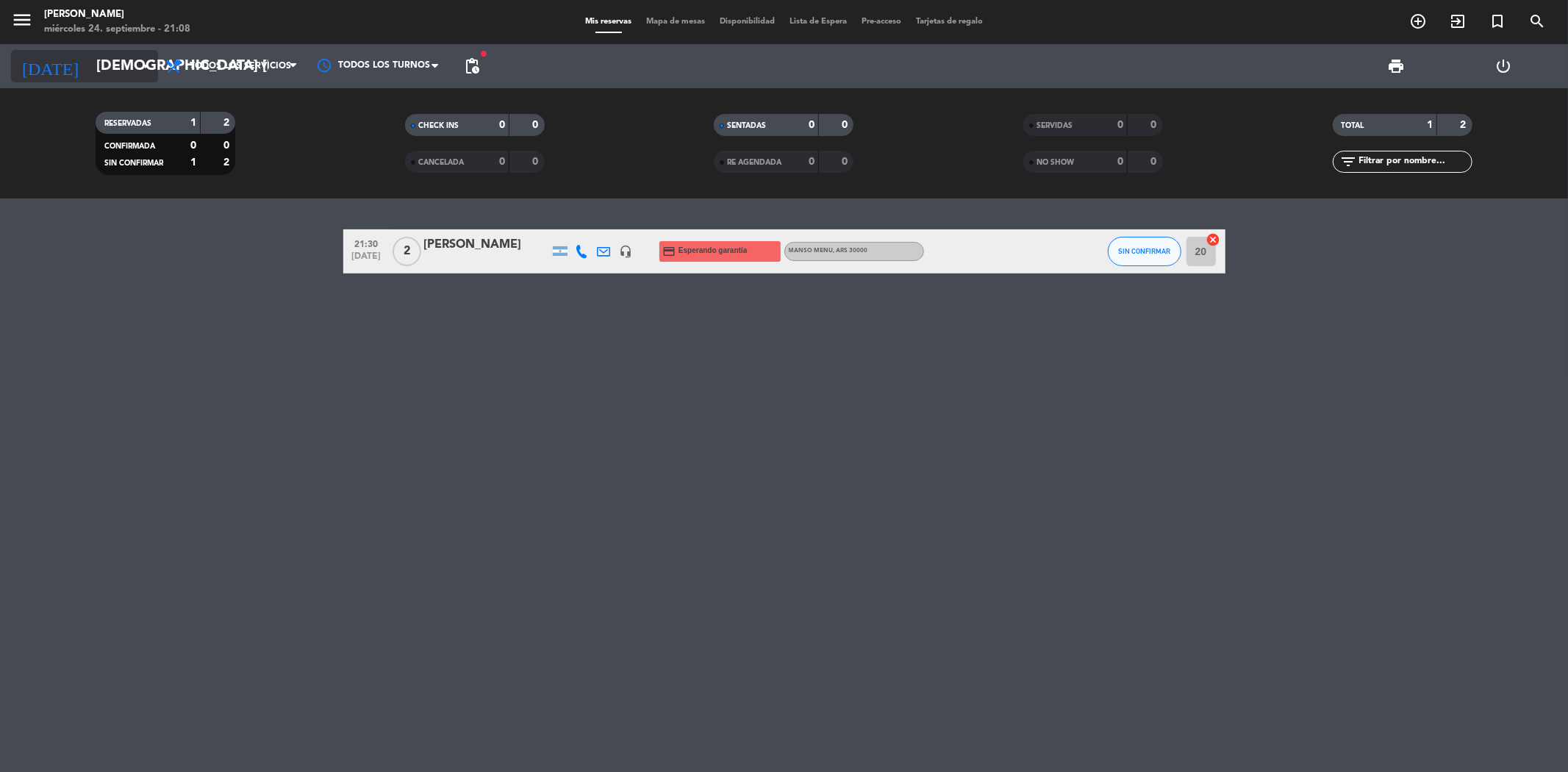
click at [107, 65] on input "[DEMOGRAPHIC_DATA] [DATE]" at bounding box center [182, 66] width 187 height 33
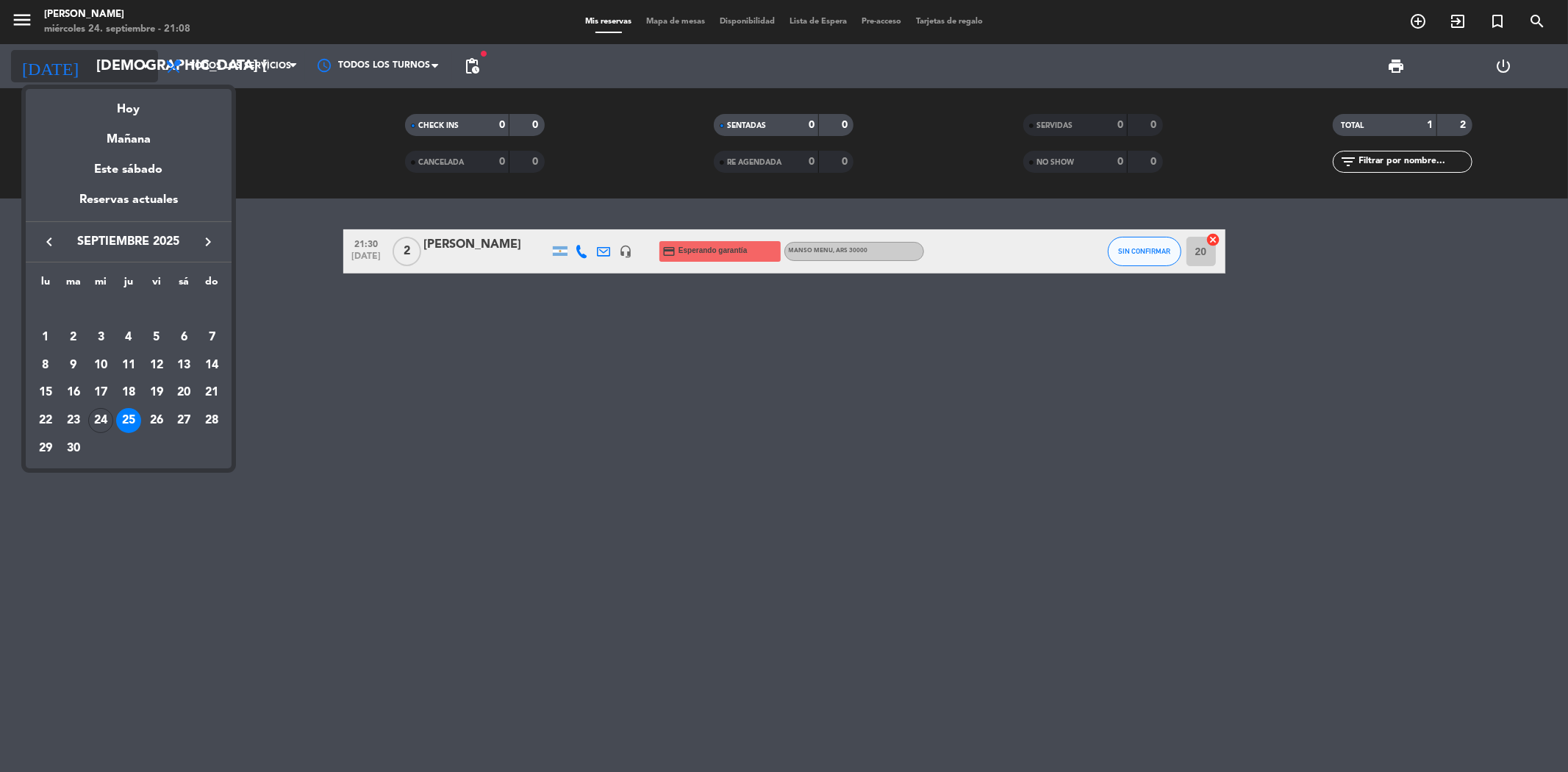
click at [107, 65] on div at bounding box center [784, 386] width 1568 height 772
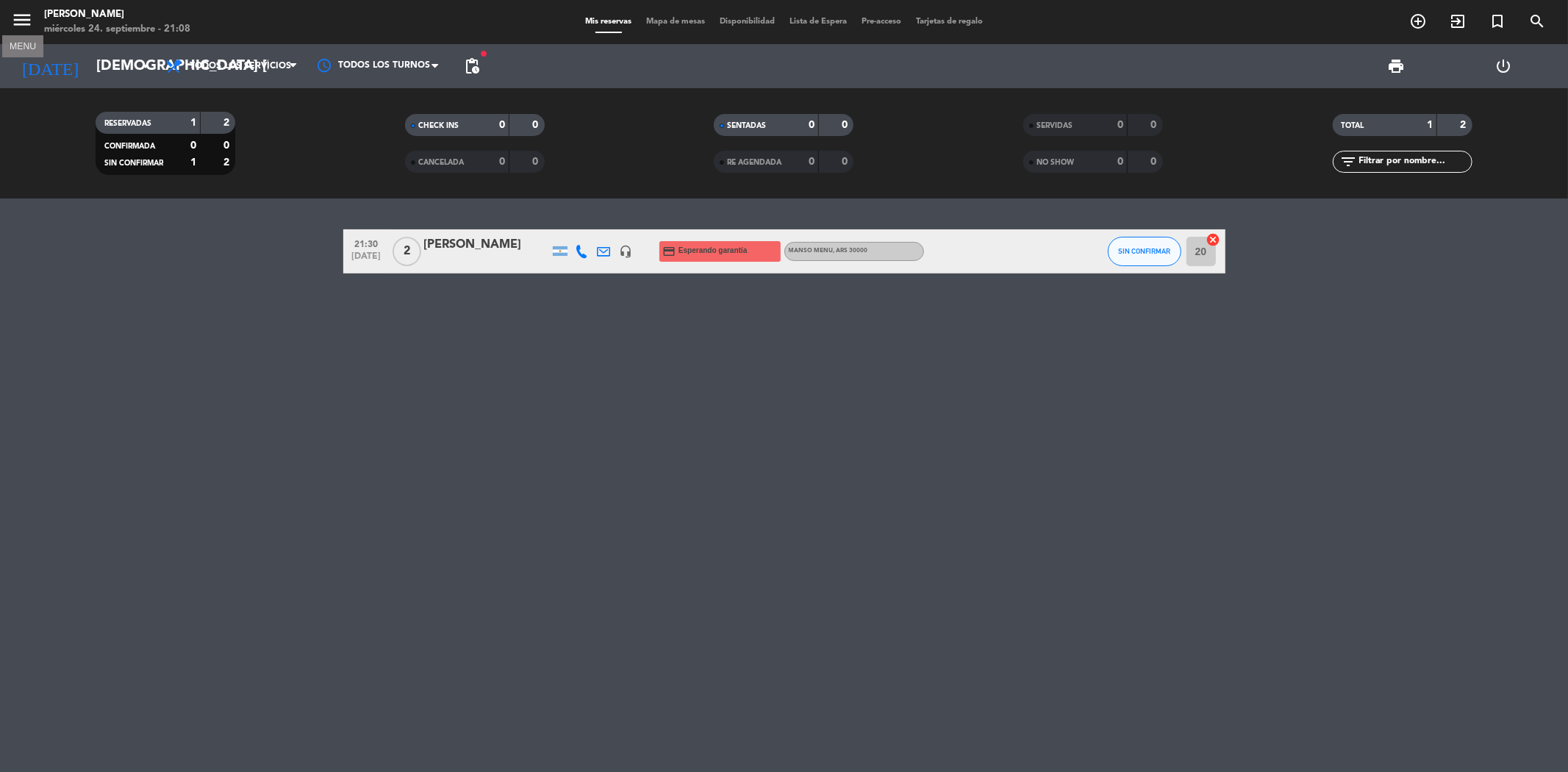
click at [20, 20] on icon "menu" at bounding box center [22, 20] width 22 height 22
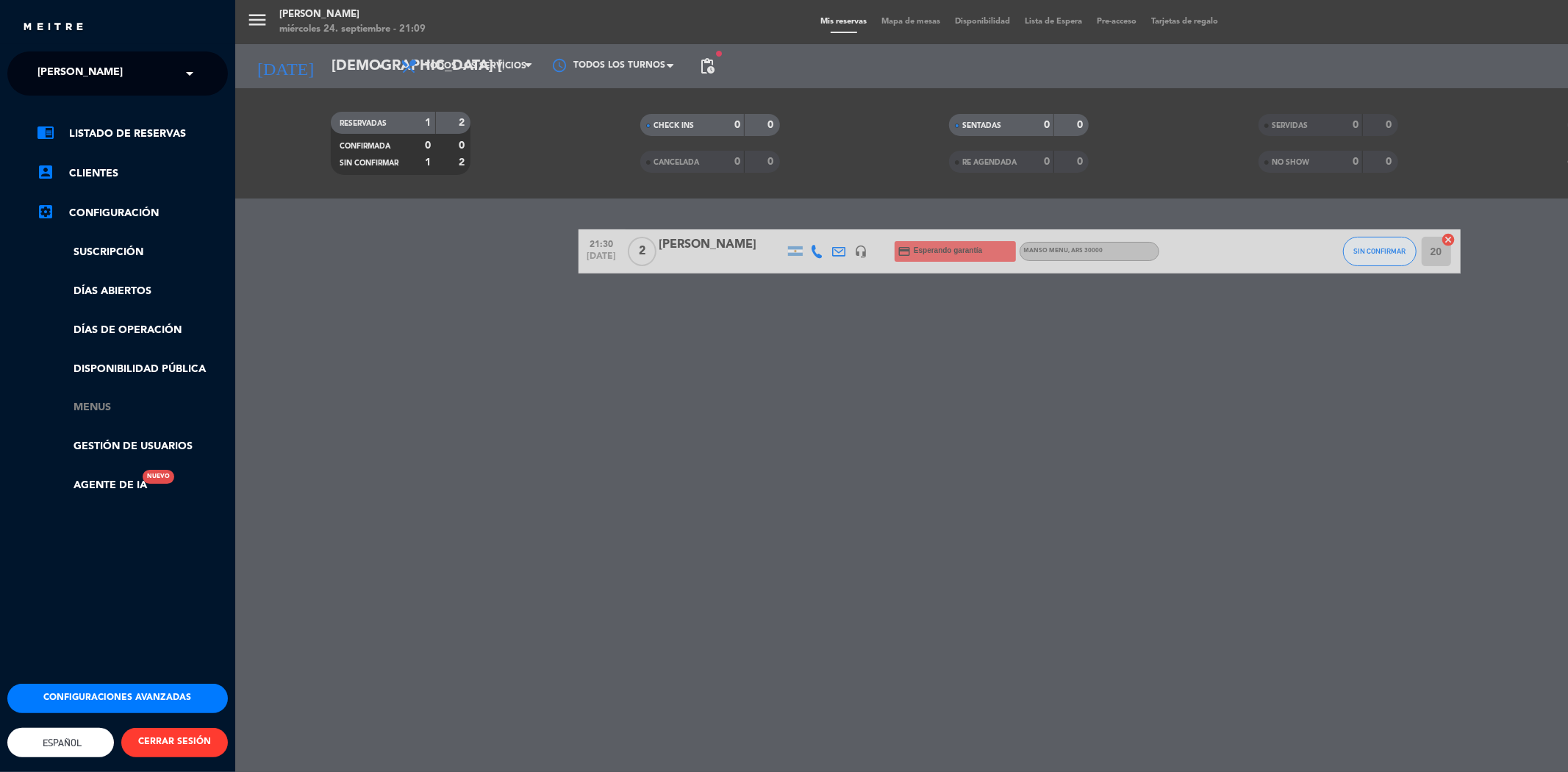
click at [104, 409] on link "Menus" at bounding box center [133, 407] width 191 height 17
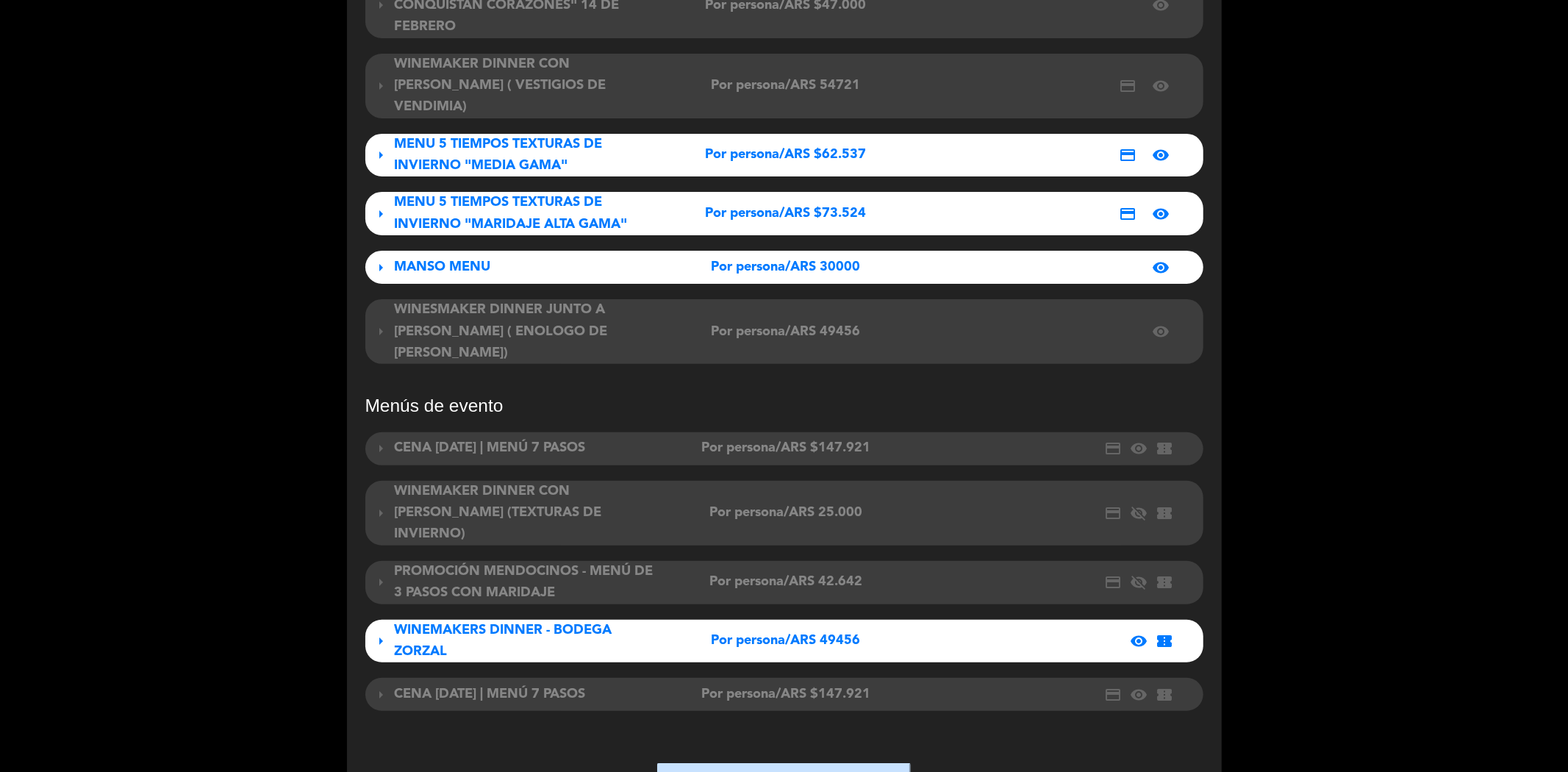
scroll to position [408, 0]
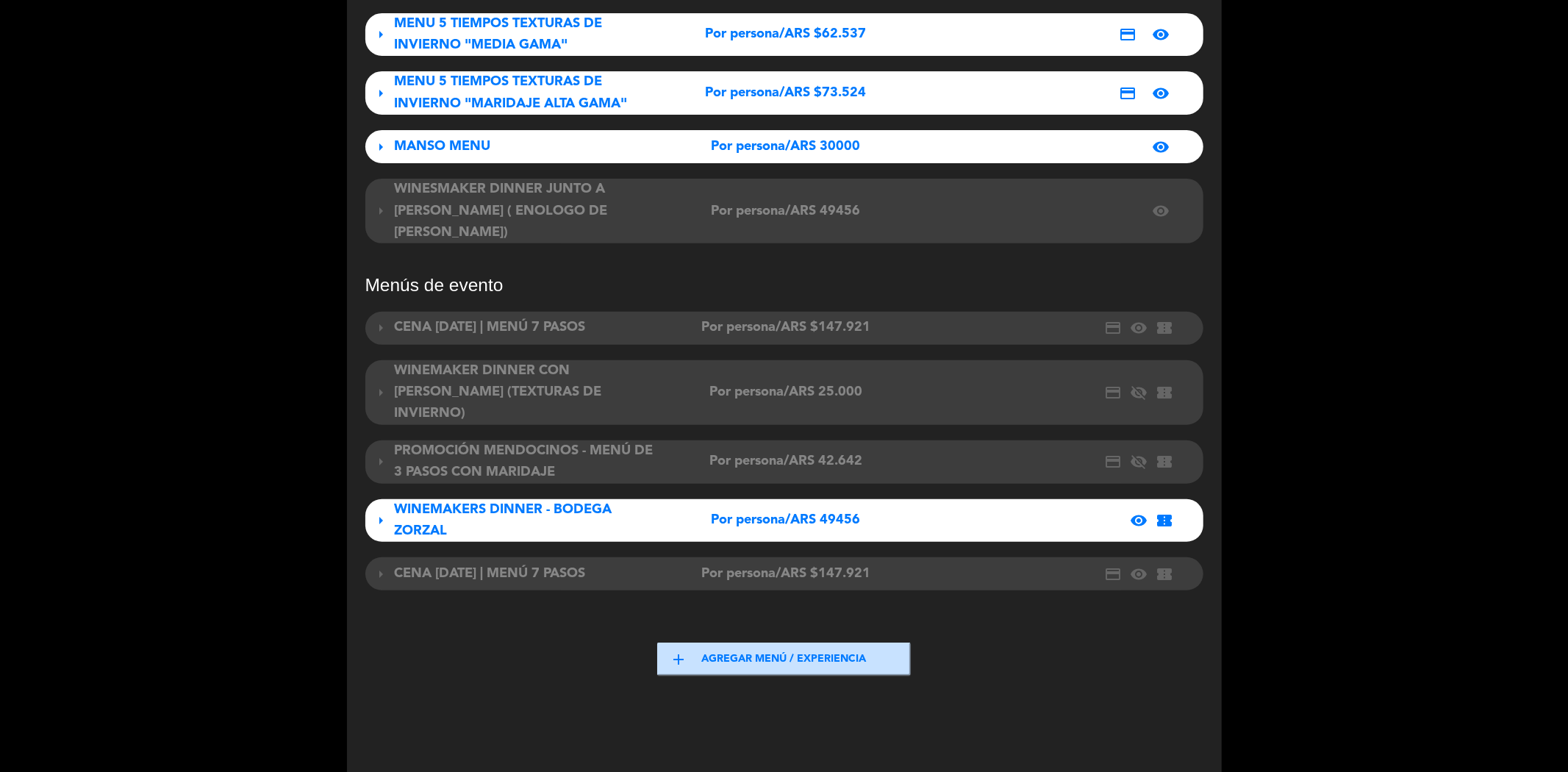
click at [380, 512] on span "arrow_right" at bounding box center [382, 521] width 18 height 18
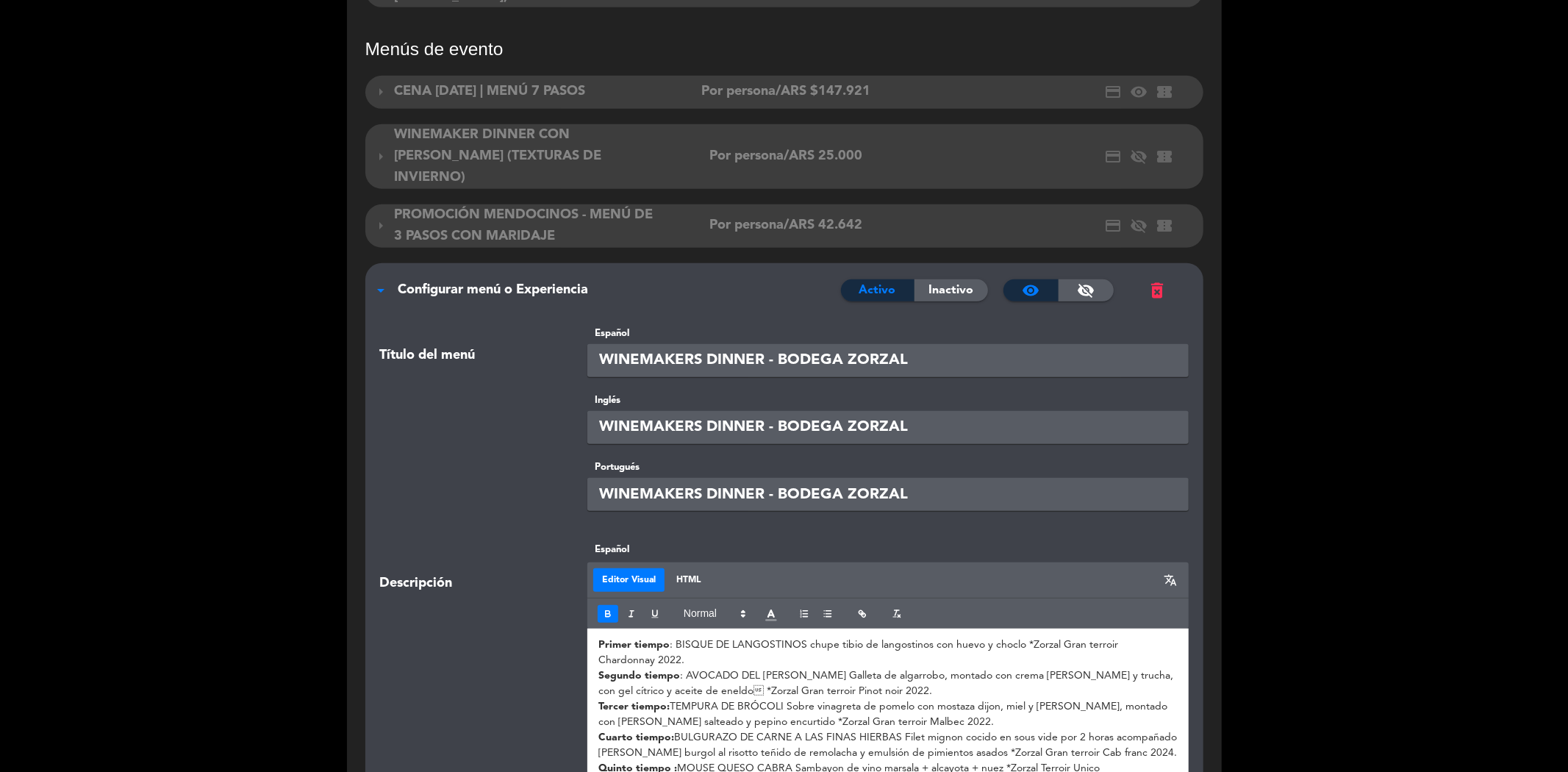
scroll to position [653, 0]
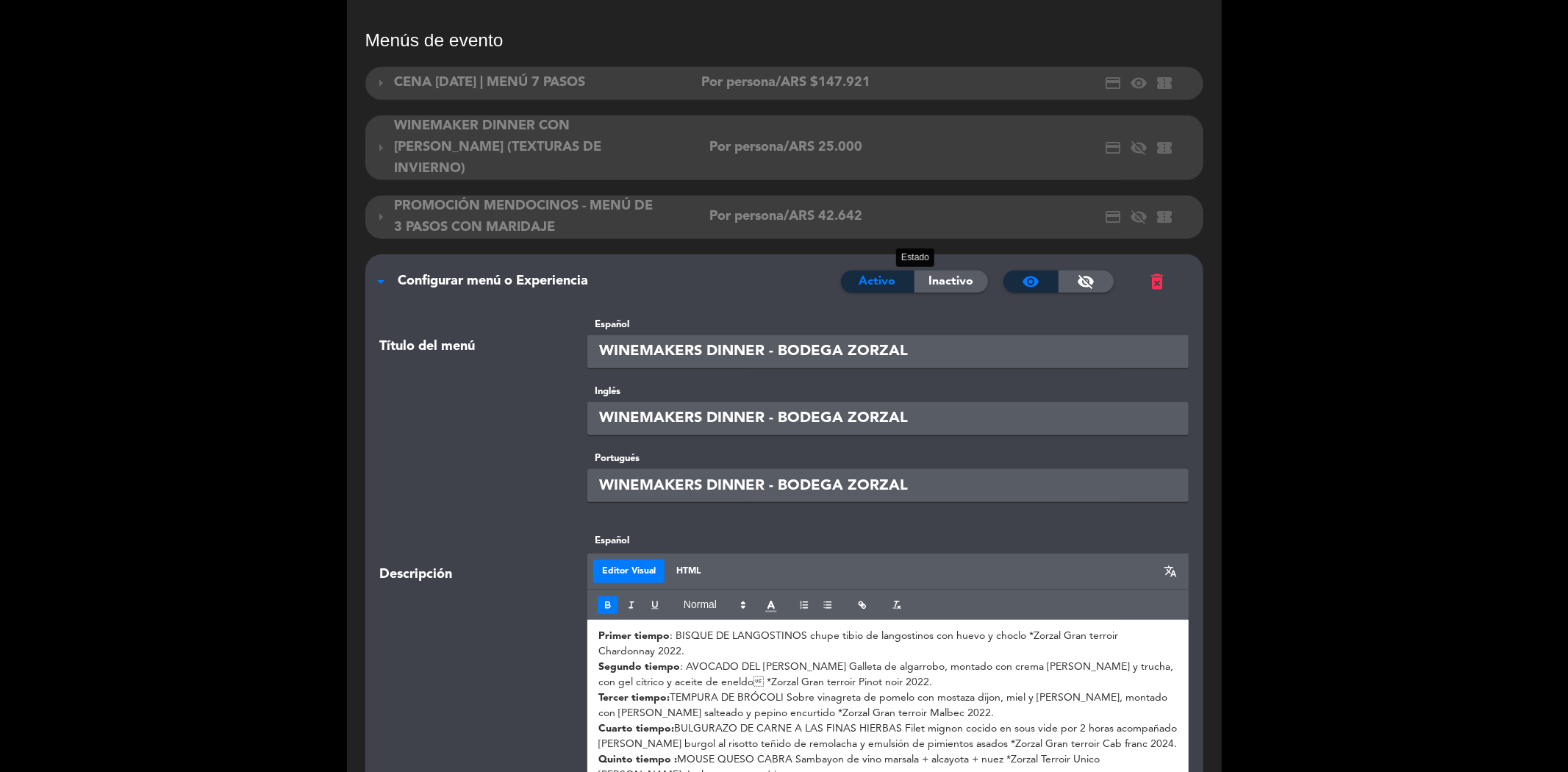
click at [890, 272] on span "Activo" at bounding box center [878, 282] width 37 height 19
click at [1029, 273] on span "visibility" at bounding box center [1031, 282] width 18 height 18
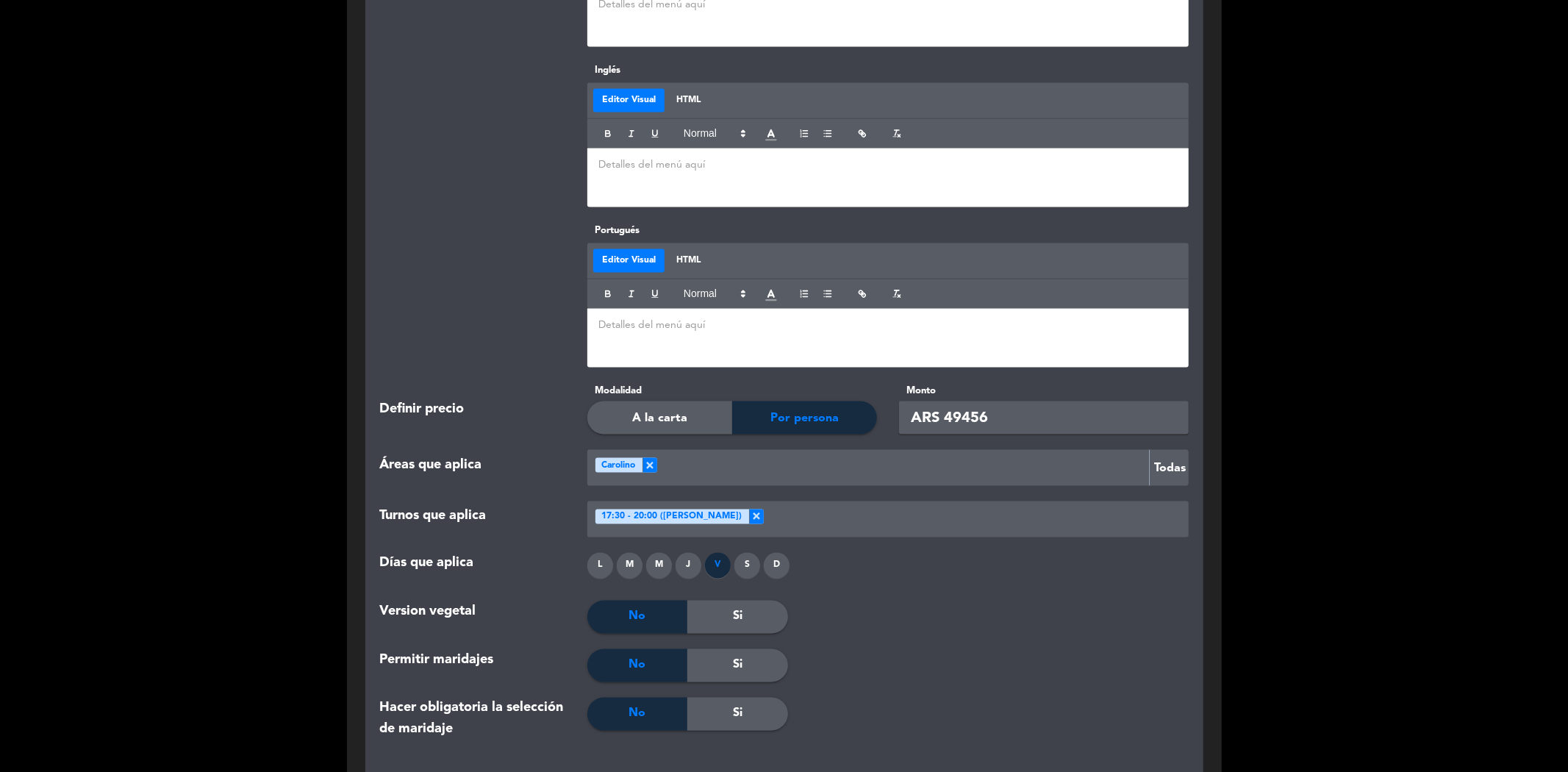
scroll to position [1960, 0]
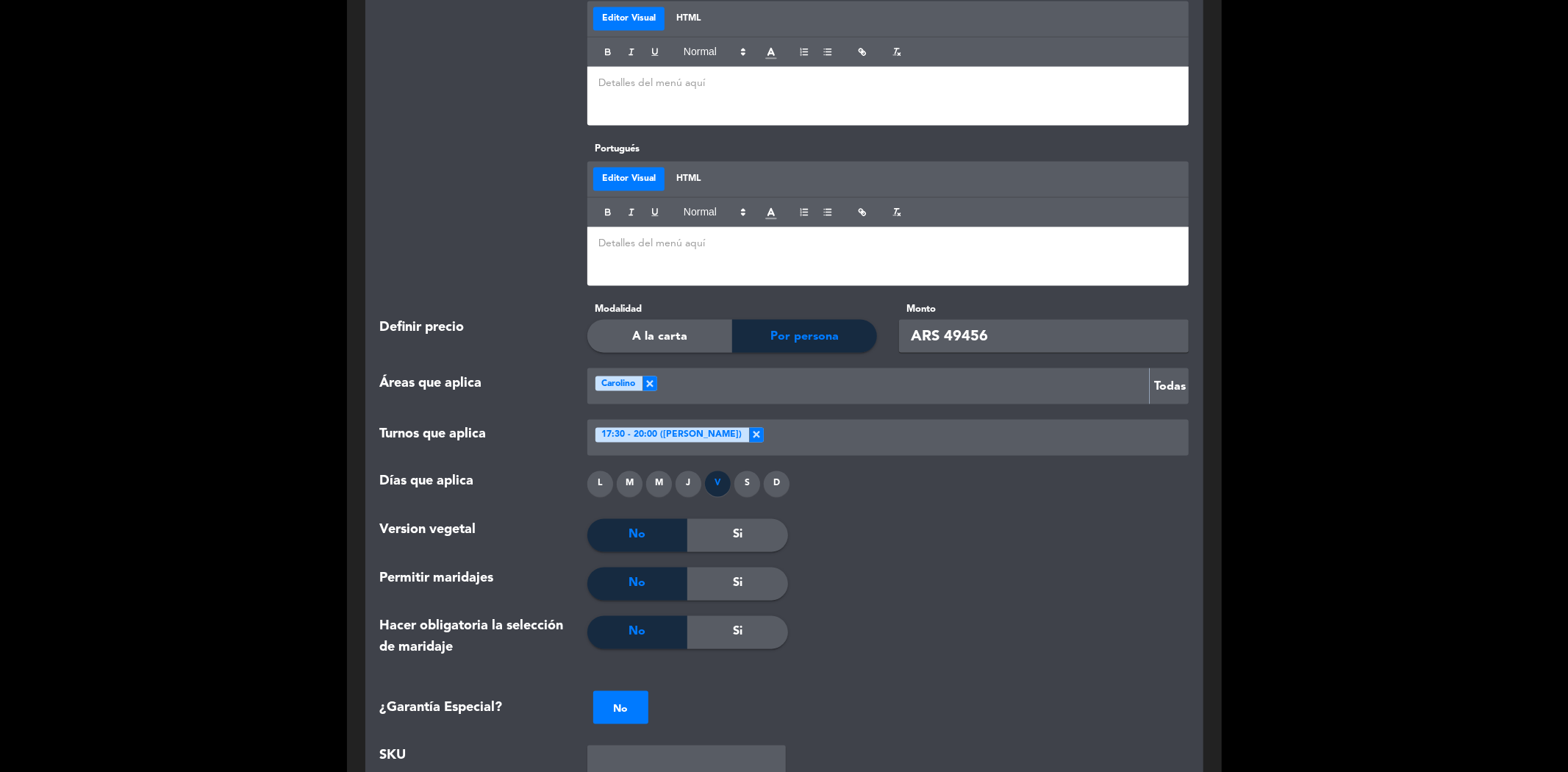
click at [778, 327] on span "Por persona" at bounding box center [804, 337] width 68 height 19
click at [1173, 369] on button "Todas" at bounding box center [1168, 386] width 39 height 36
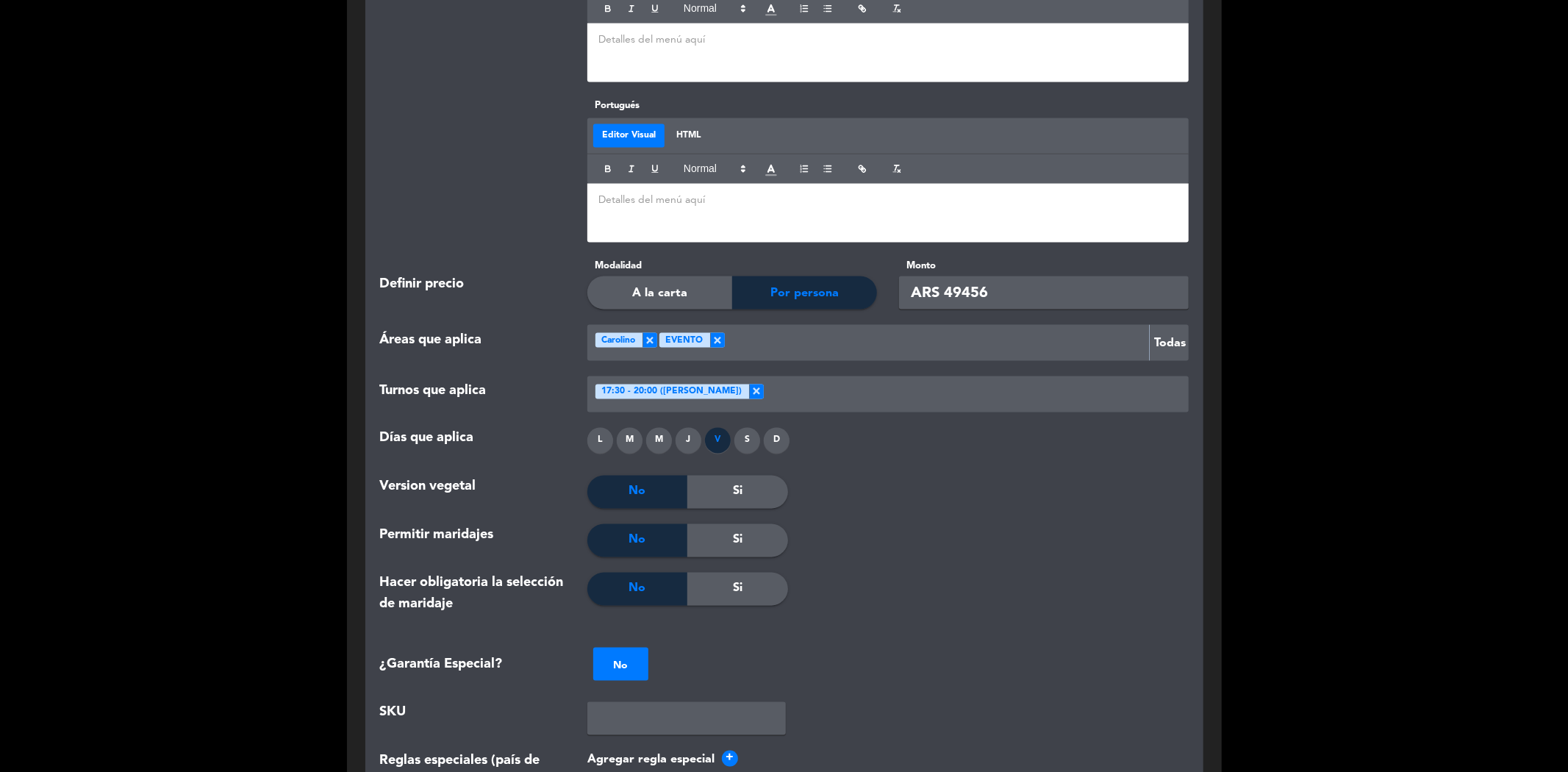
scroll to position [2042, 0]
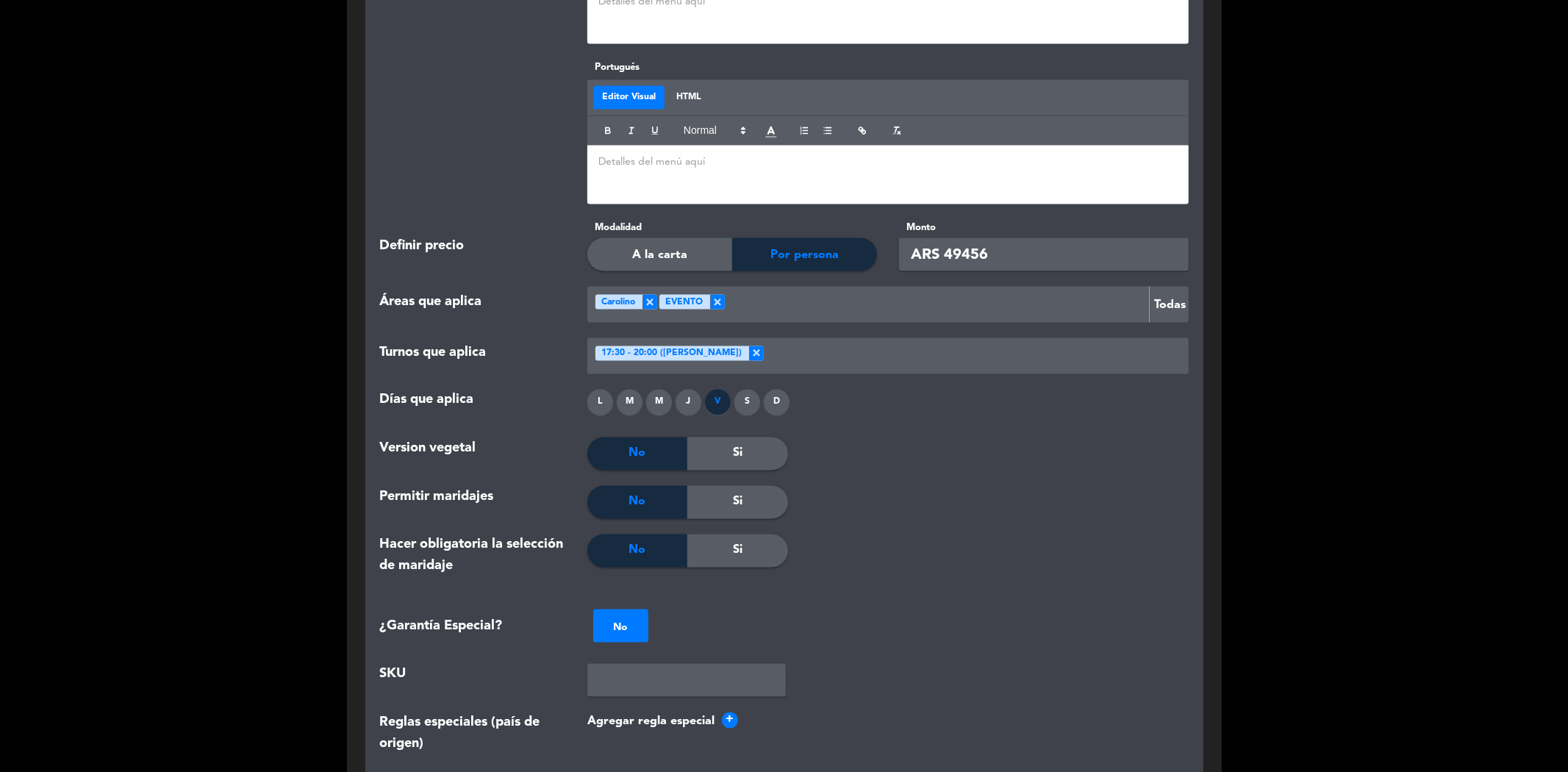
click at [723, 389] on div "V" at bounding box center [718, 402] width 26 height 26
click at [716, 389] on div "V" at bounding box center [718, 402] width 26 height 26
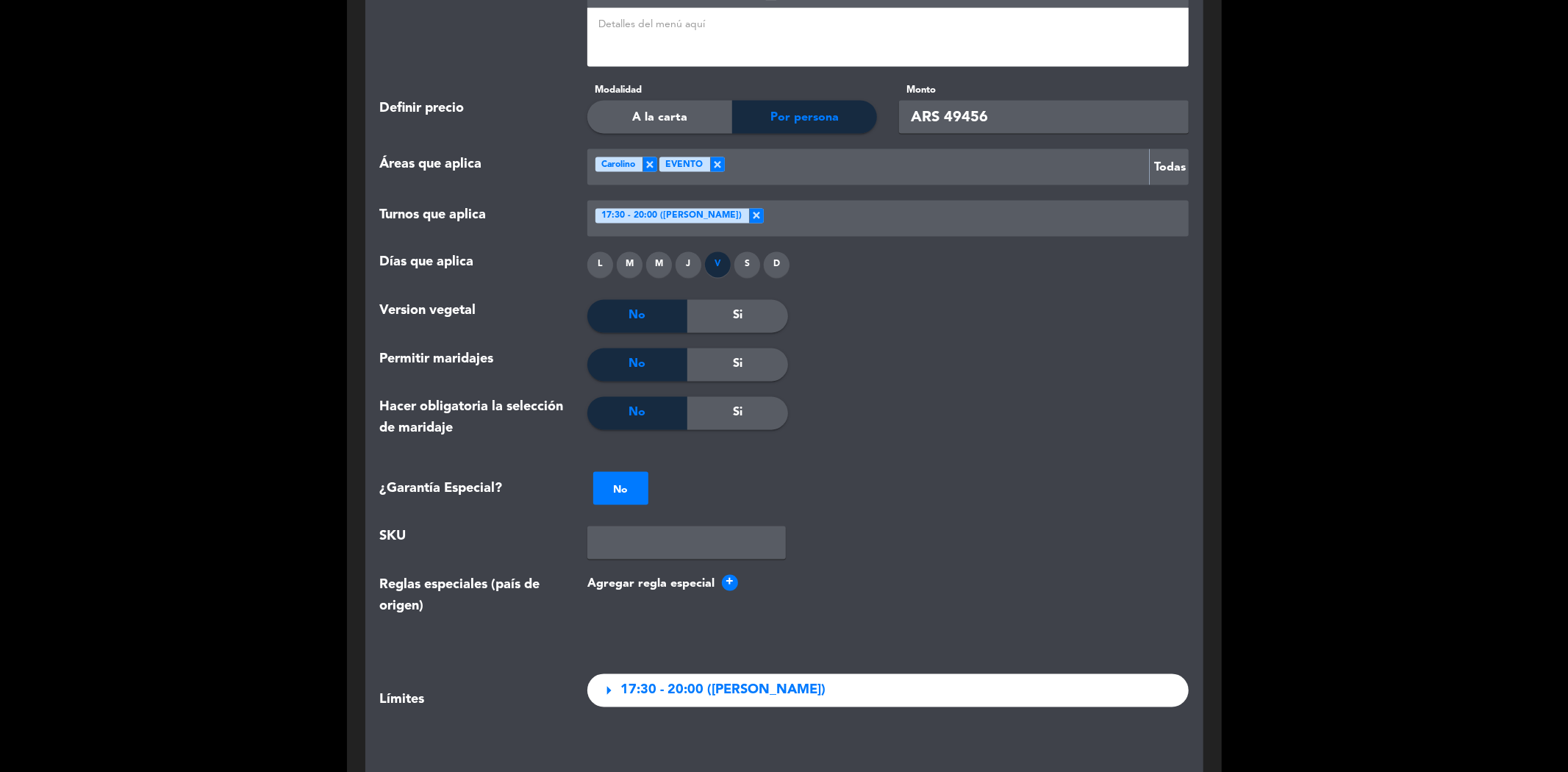
scroll to position [2206, 0]
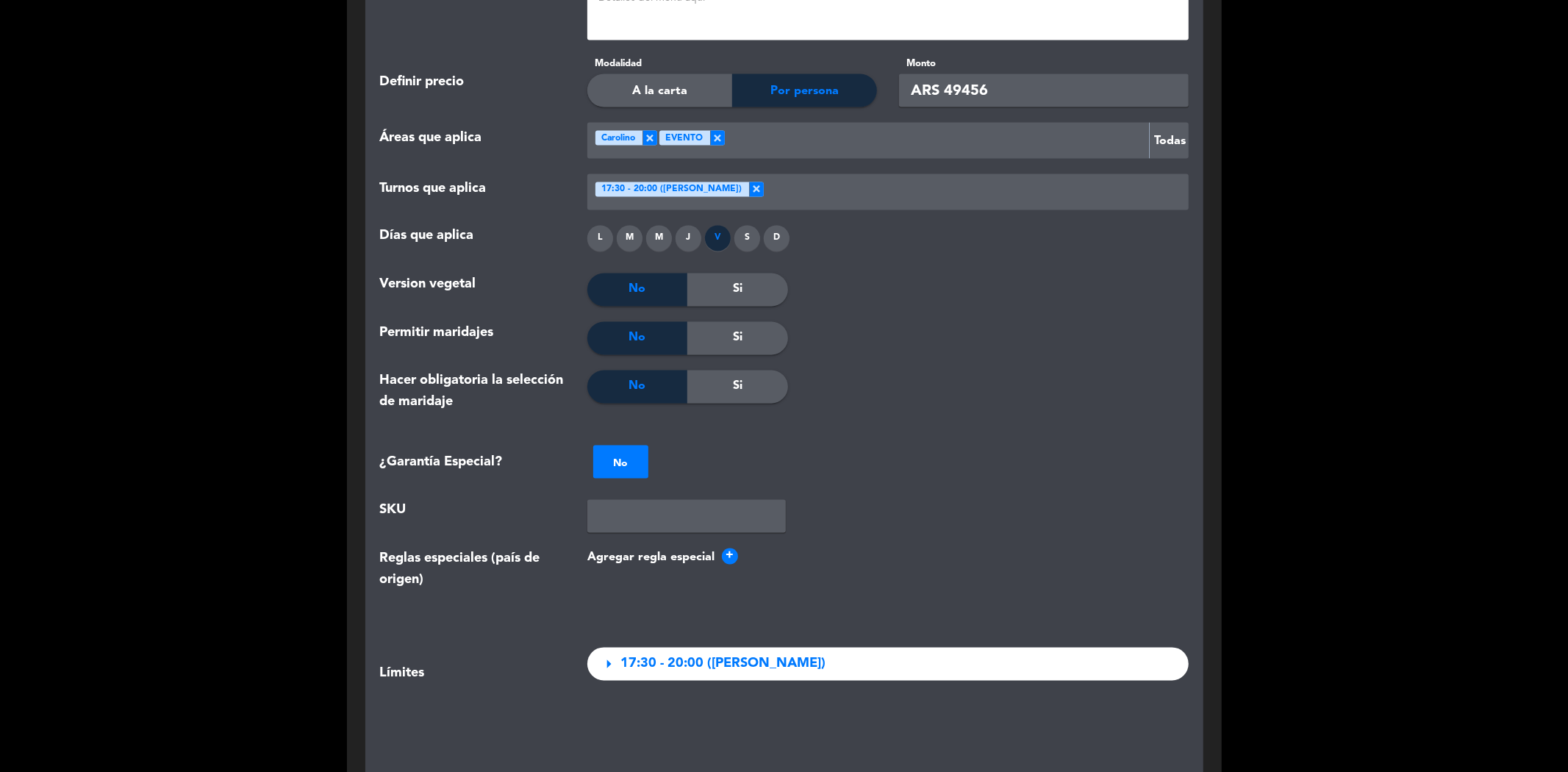
click at [728, 549] on span "+" at bounding box center [730, 557] width 16 height 16
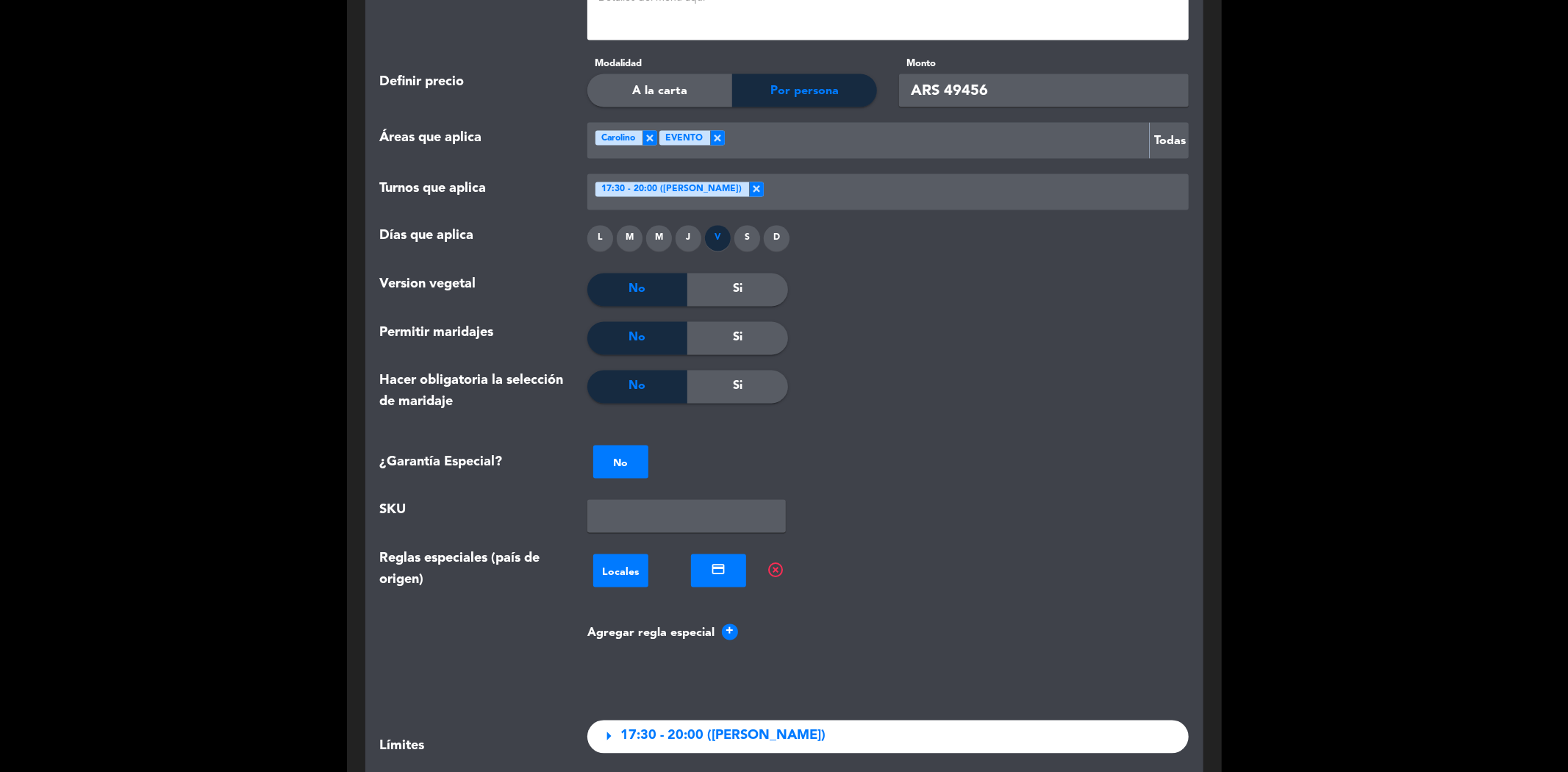
click at [732, 561] on div at bounding box center [718, 569] width 55 height 17
click at [726, 561] on div at bounding box center [718, 569] width 55 height 17
click at [596, 562] on div at bounding box center [621, 570] width 55 height 17
click at [618, 562] on div at bounding box center [621, 570] width 55 height 17
click at [777, 561] on span "highlight_off" at bounding box center [775, 570] width 18 height 18
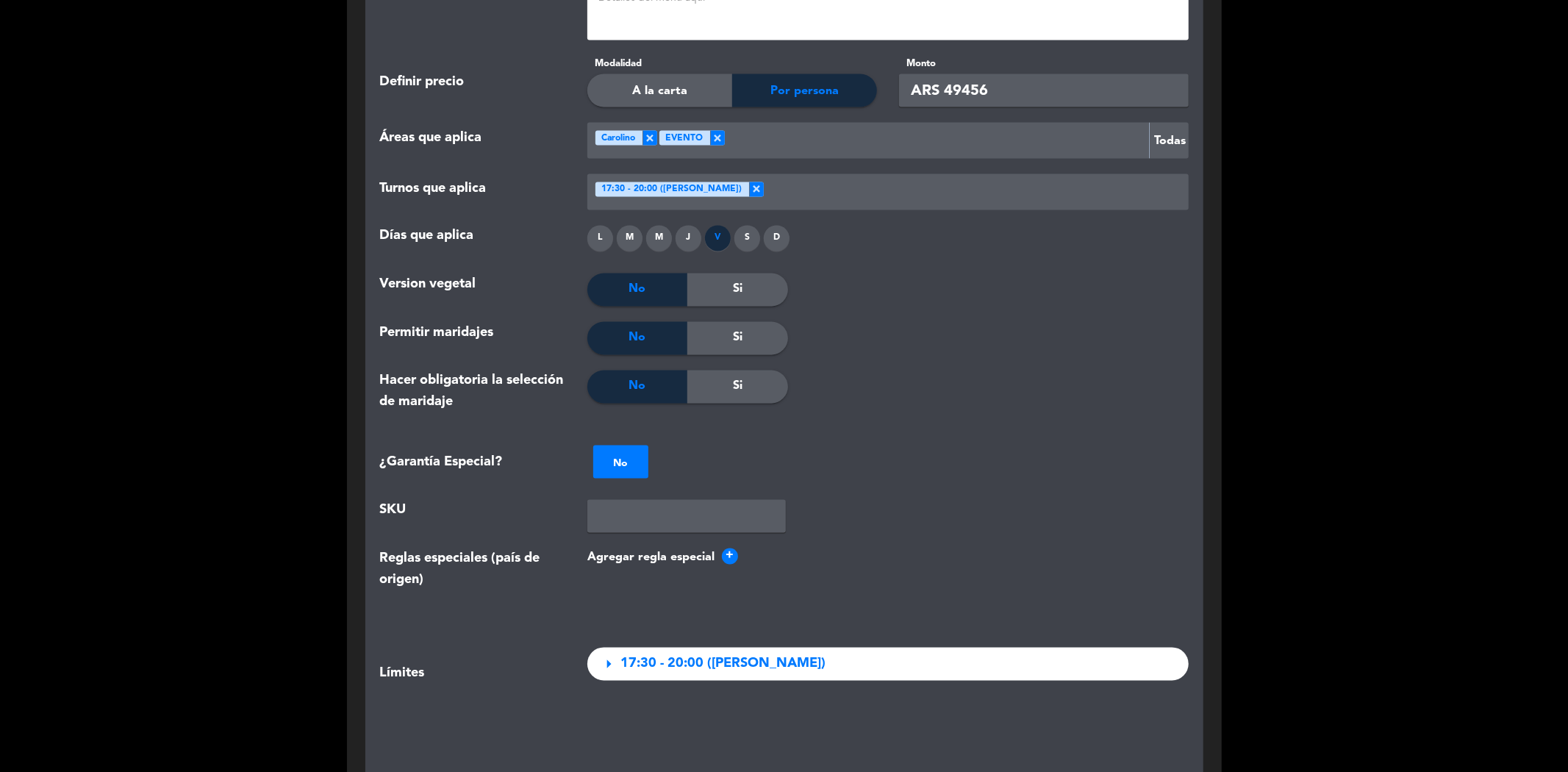
scroll to position [2123, 0]
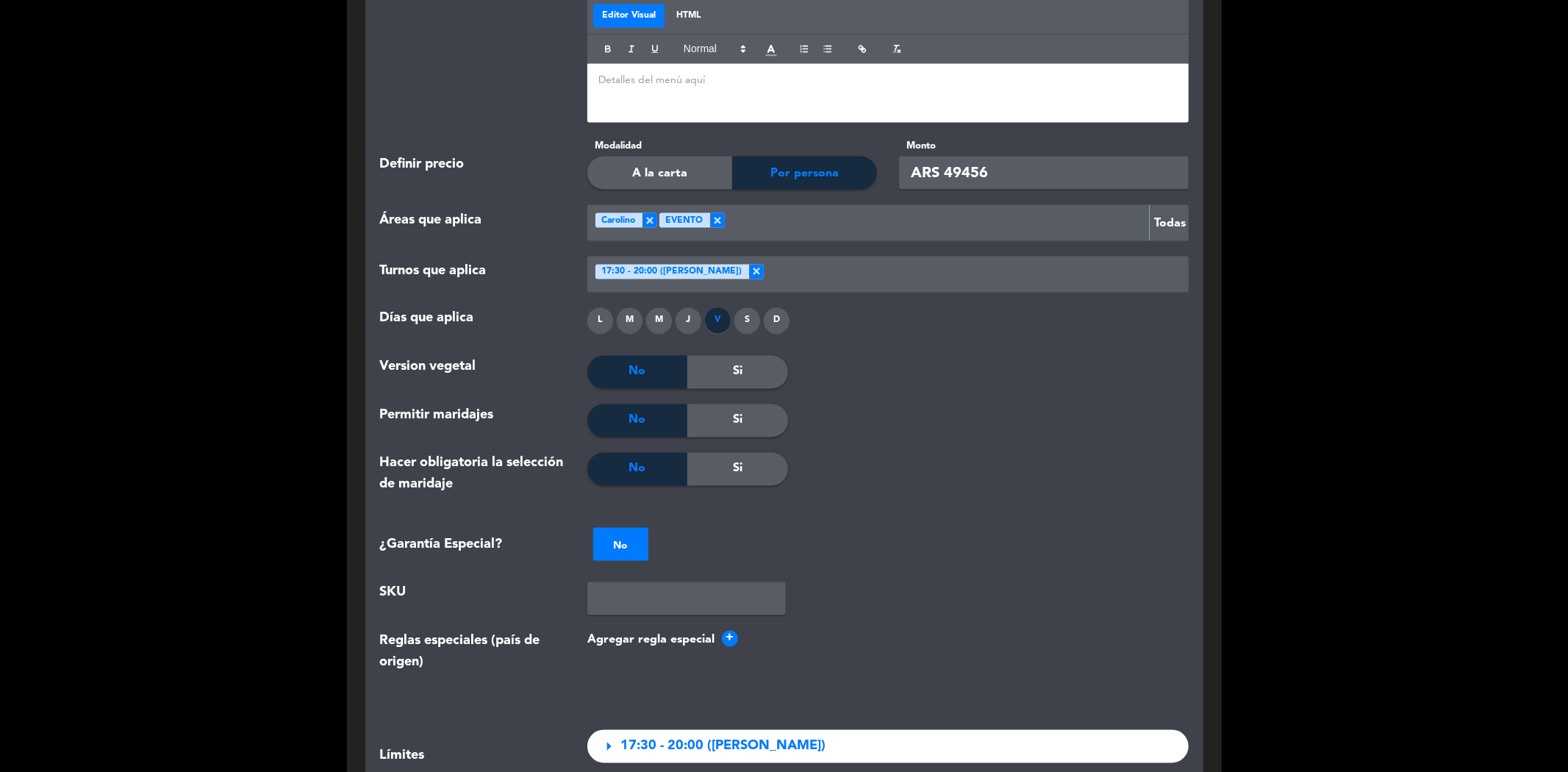
click at [649, 582] on input "text" at bounding box center [687, 598] width 199 height 33
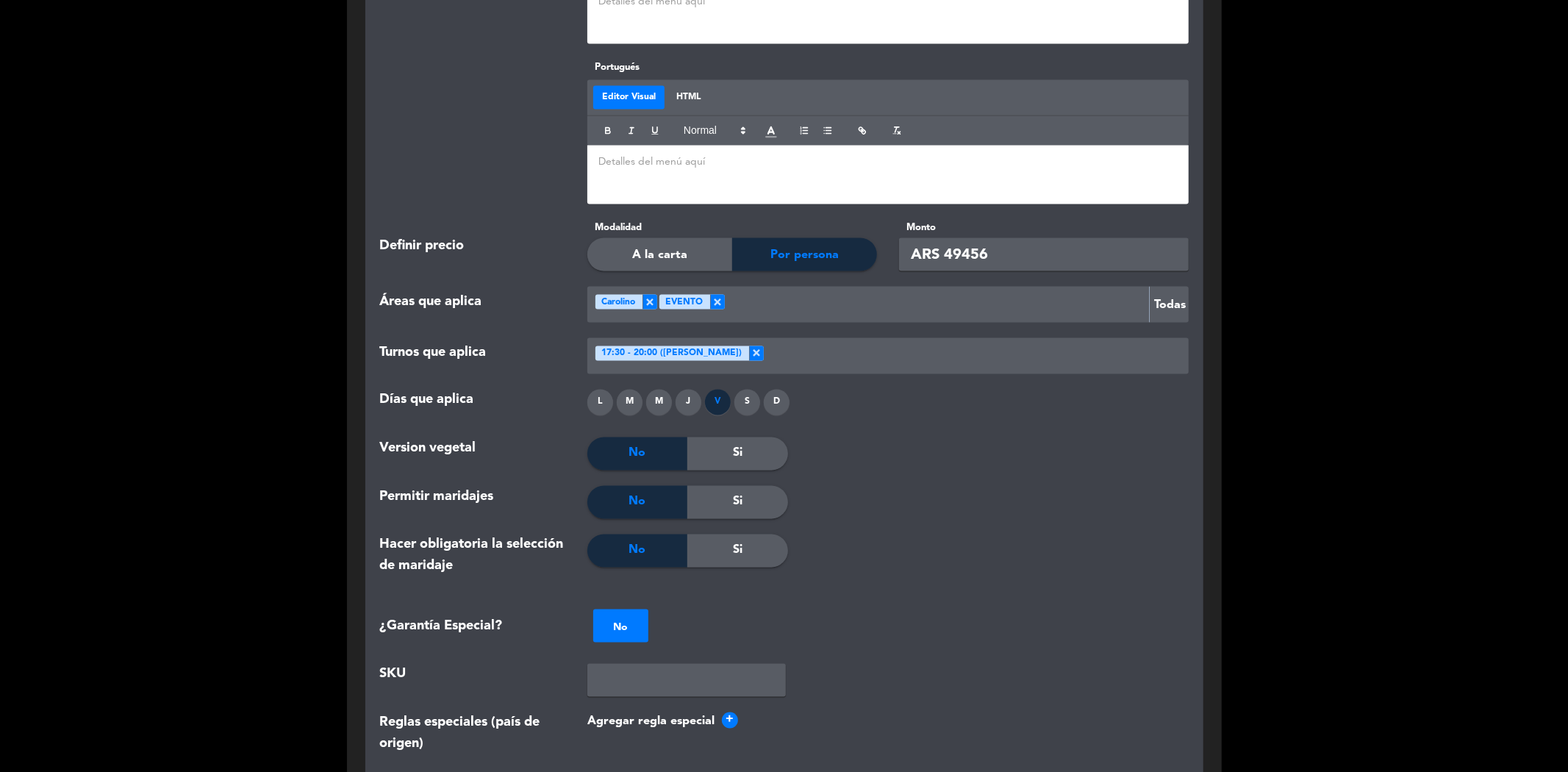
click at [633, 541] on span "No" at bounding box center [638, 551] width 17 height 19
click at [719, 389] on div "V" at bounding box center [718, 402] width 26 height 26
click at [746, 389] on div "S" at bounding box center [747, 402] width 26 height 26
click at [776, 389] on div "D" at bounding box center [776, 402] width 26 height 26
click at [682, 389] on div "J" at bounding box center [688, 402] width 26 height 26
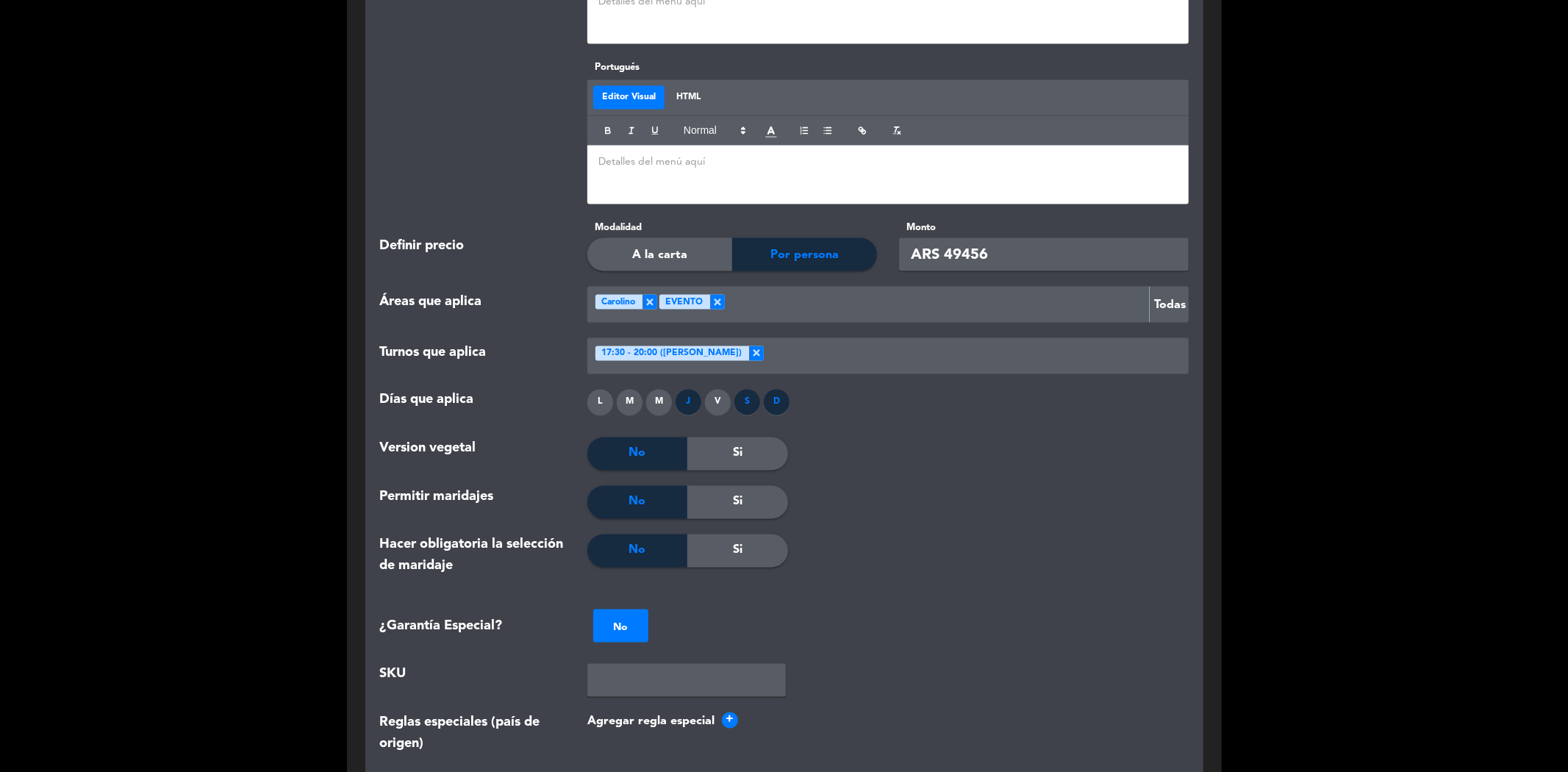
click at [654, 389] on div "M" at bounding box center [659, 402] width 26 height 26
click at [628, 389] on div "M" at bounding box center [629, 402] width 26 height 26
click at [598, 389] on div "L" at bounding box center [600, 402] width 26 height 26
click at [727, 438] on div "Si" at bounding box center [737, 454] width 100 height 33
click at [661, 438] on div "No" at bounding box center [637, 454] width 100 height 33
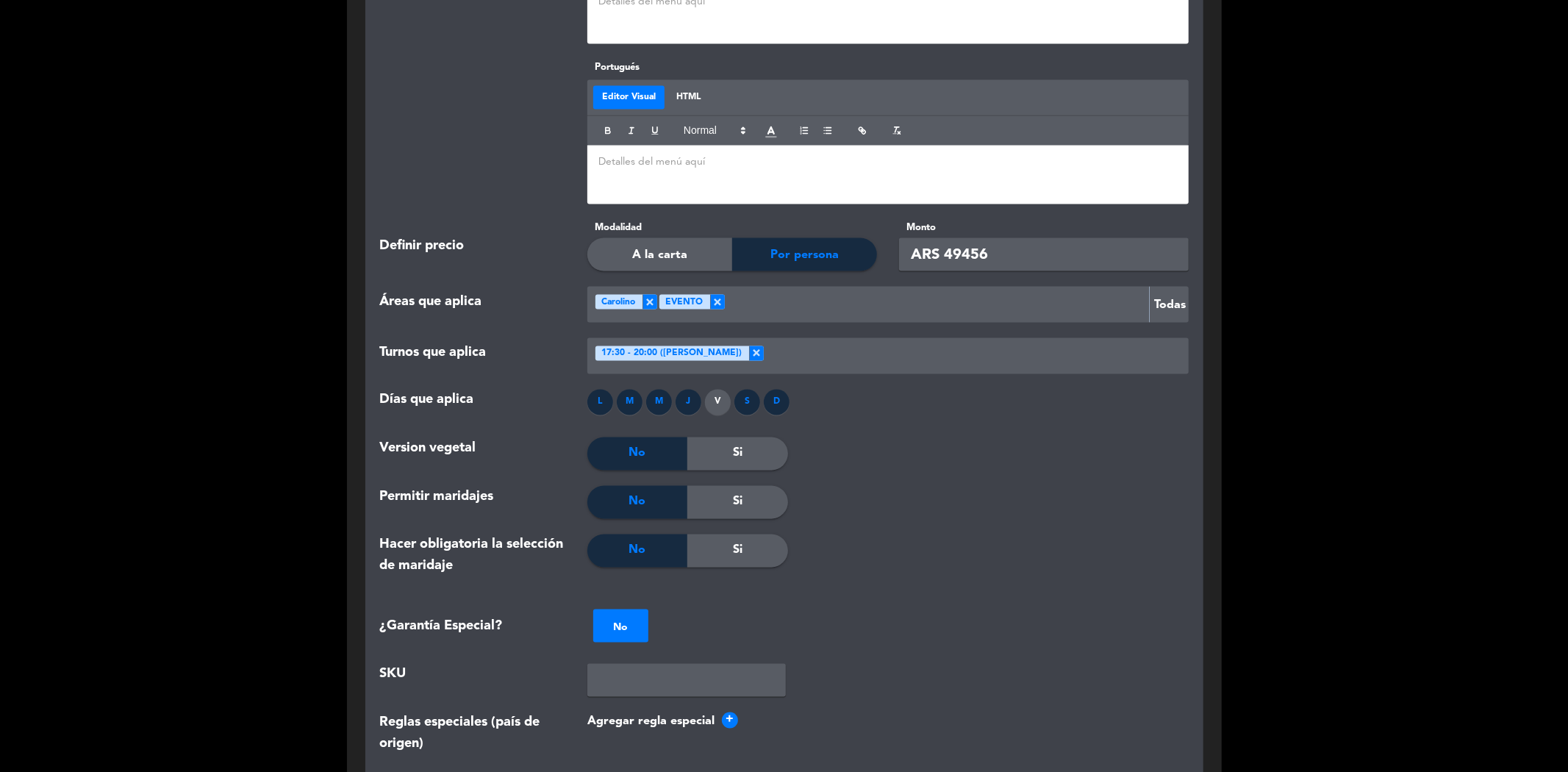
click at [652, 486] on div "No" at bounding box center [637, 502] width 100 height 33
click at [632, 541] on span "No" at bounding box center [638, 551] width 17 height 19
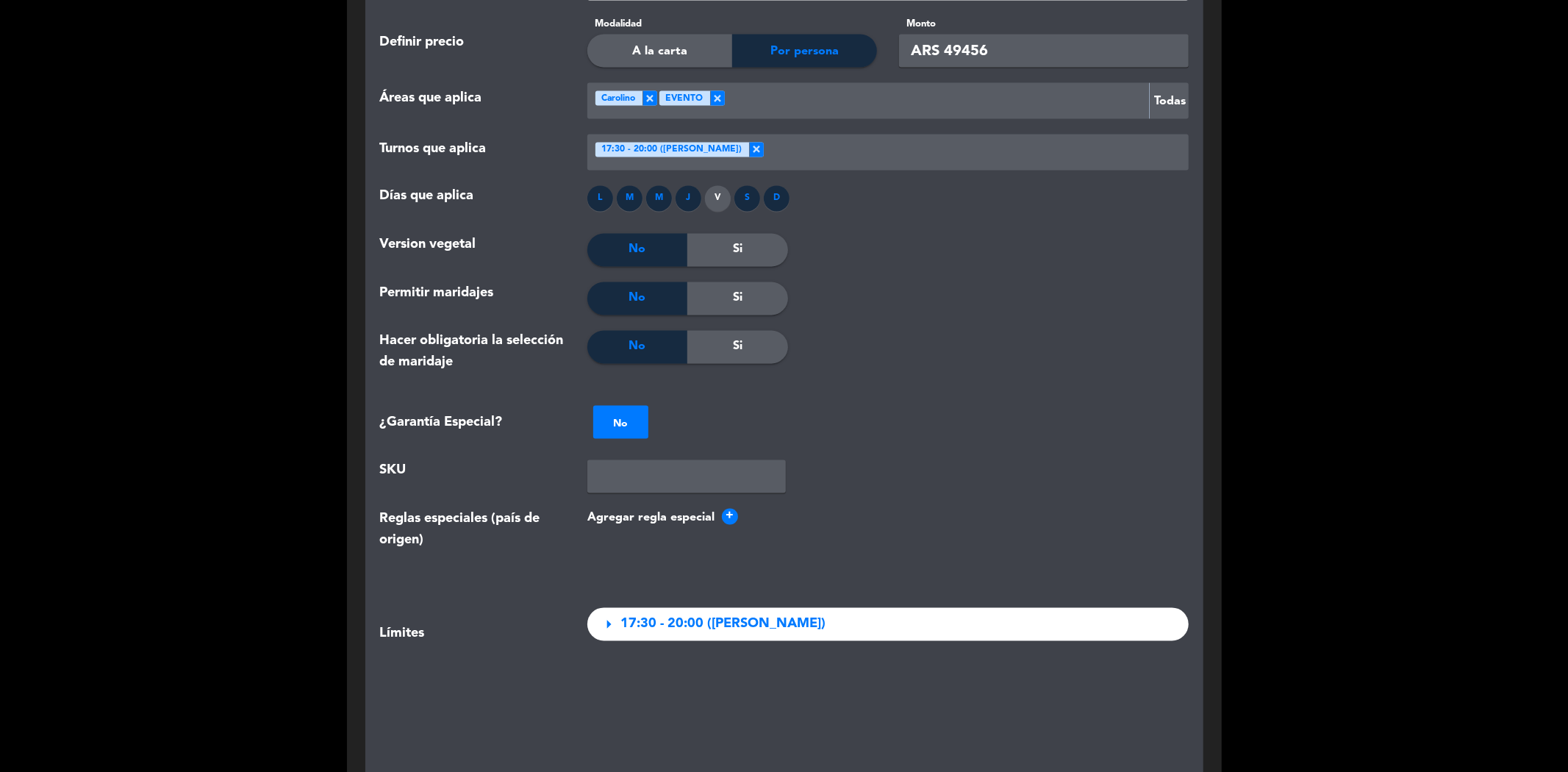
scroll to position [2369, 0]
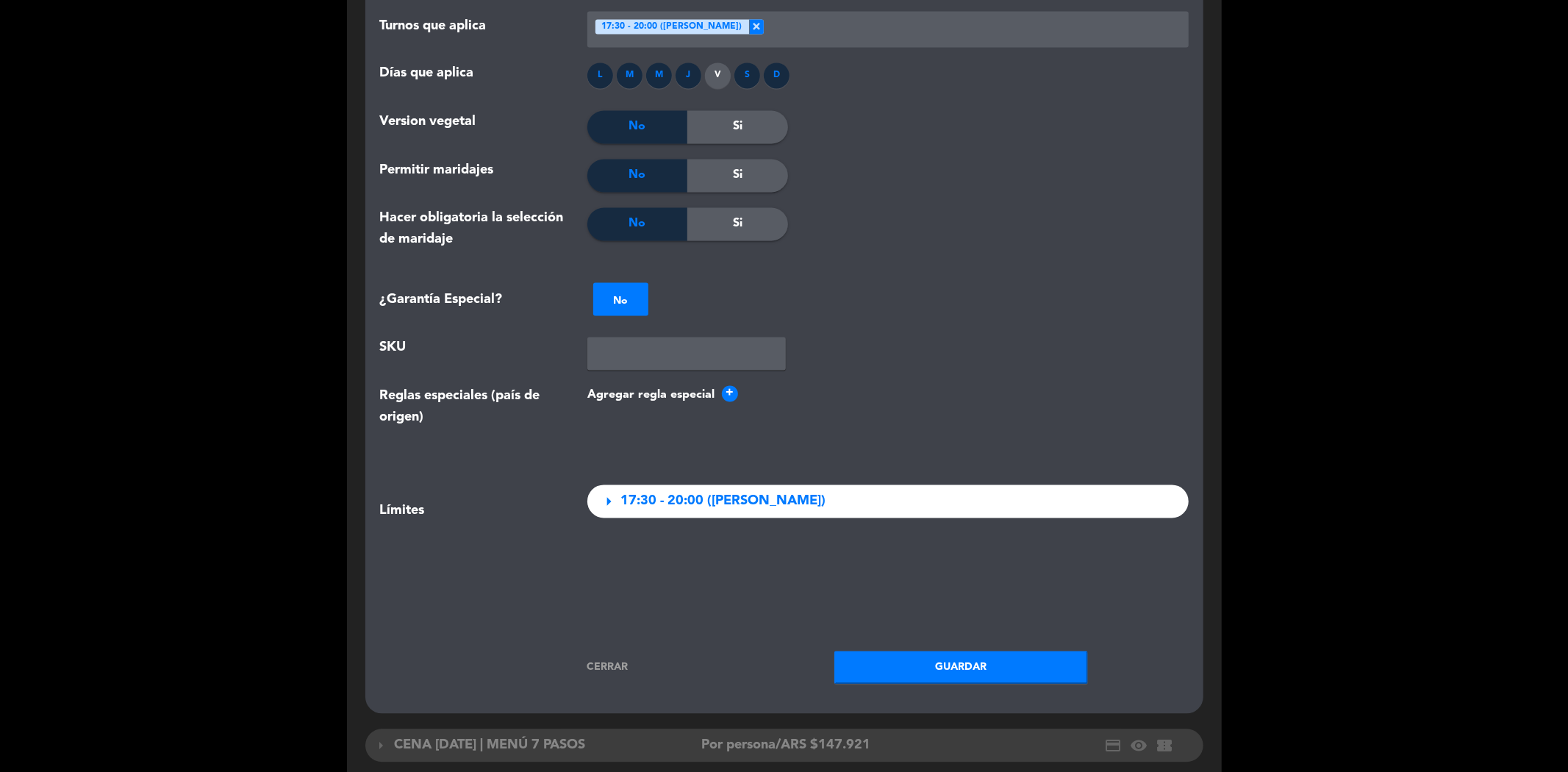
click at [895, 650] on button "Guardar" at bounding box center [961, 667] width 254 height 33
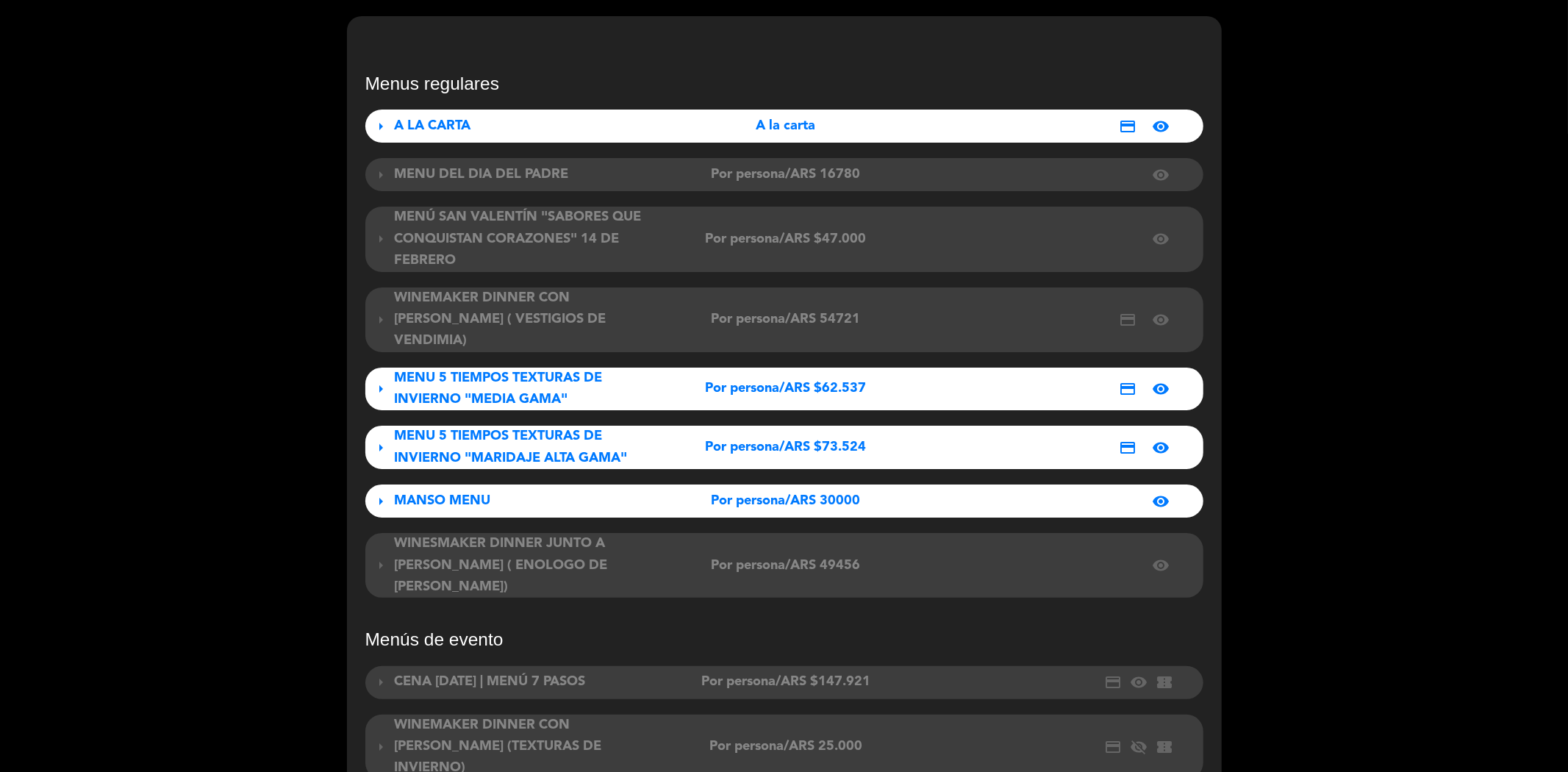
scroll to position [0, 0]
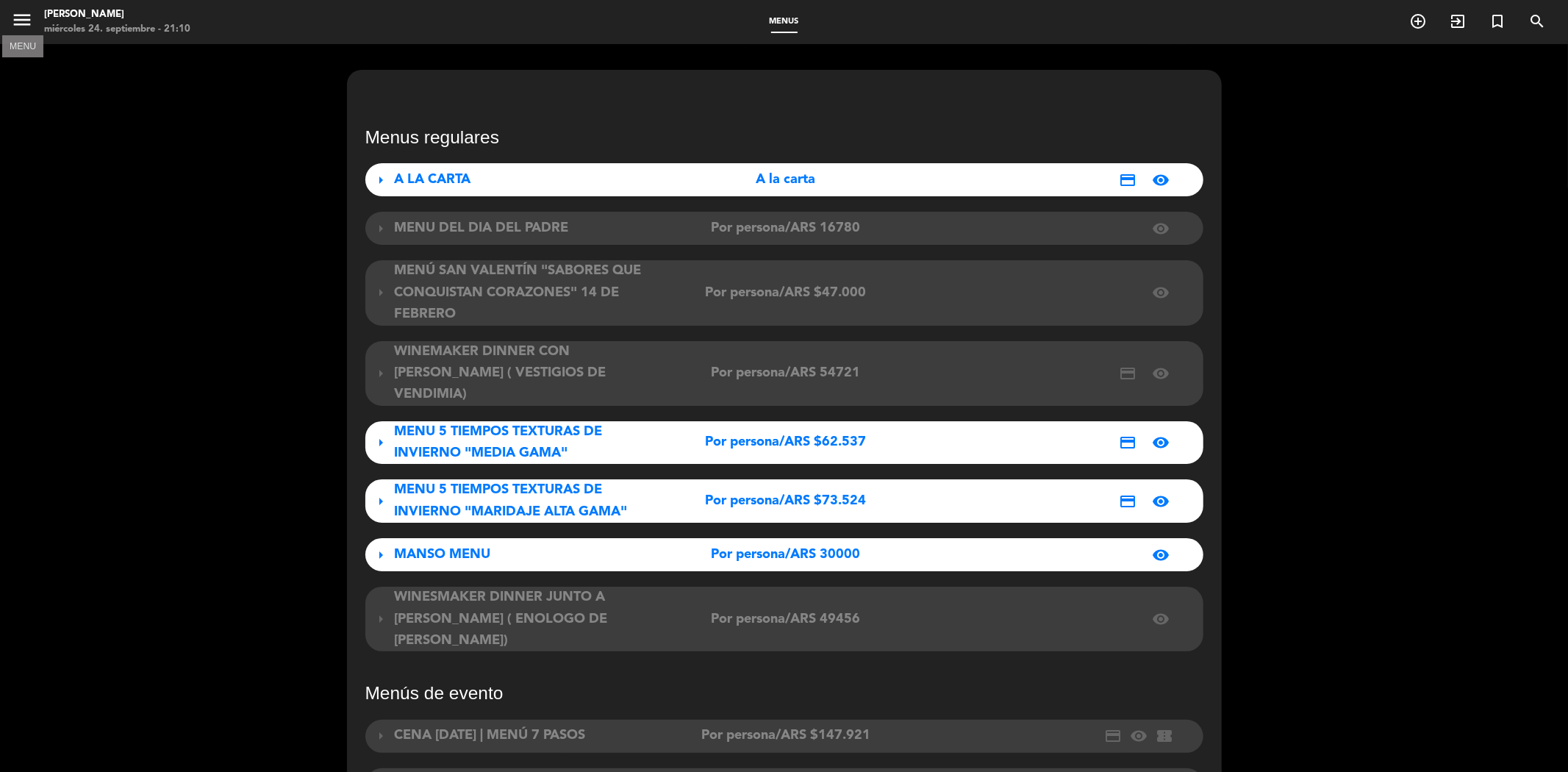
click at [16, 24] on icon "menu" at bounding box center [22, 20] width 22 height 22
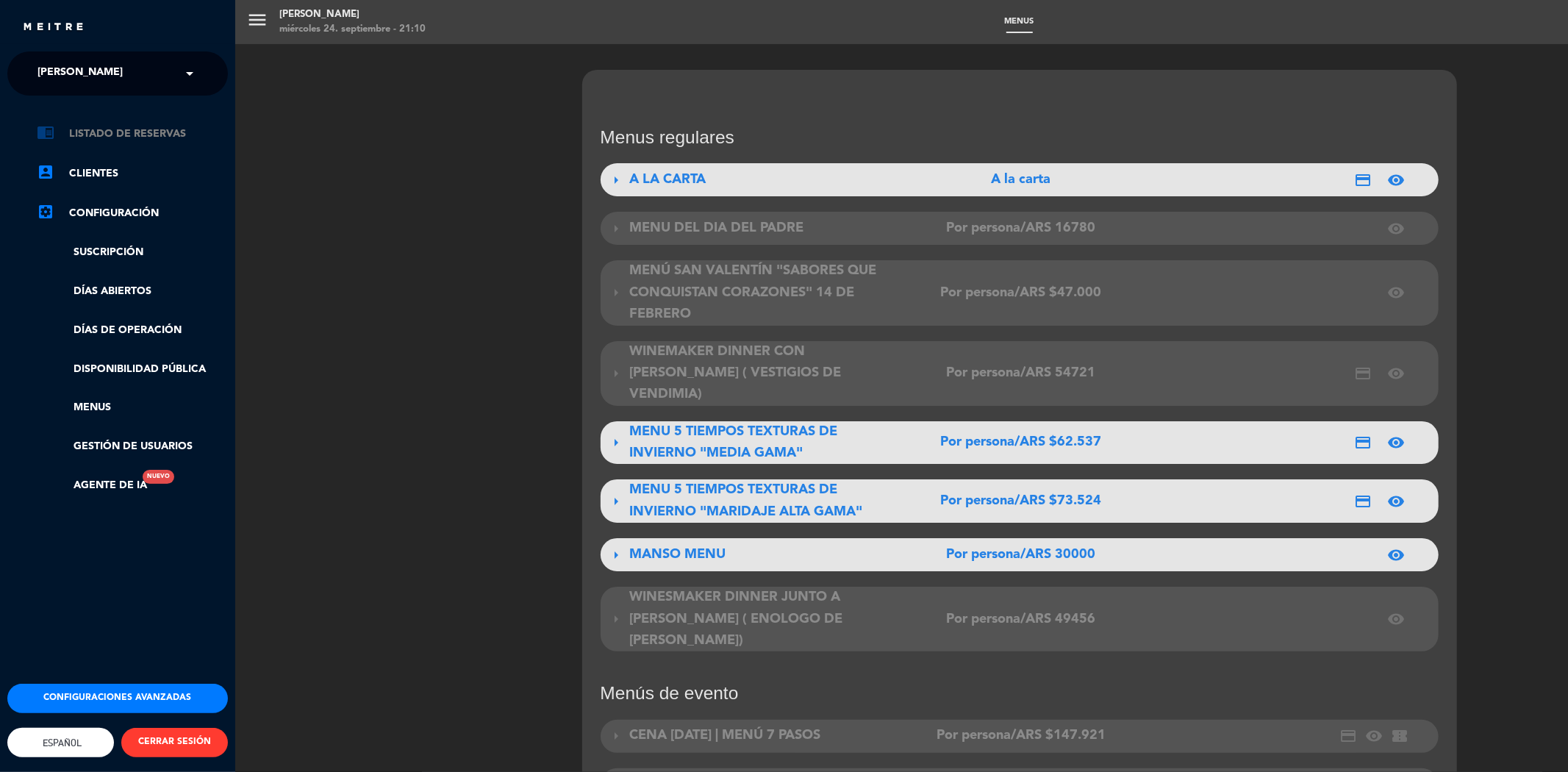
click at [97, 133] on link "chrome_reader_mode Listado de Reservas" at bounding box center [133, 134] width 191 height 18
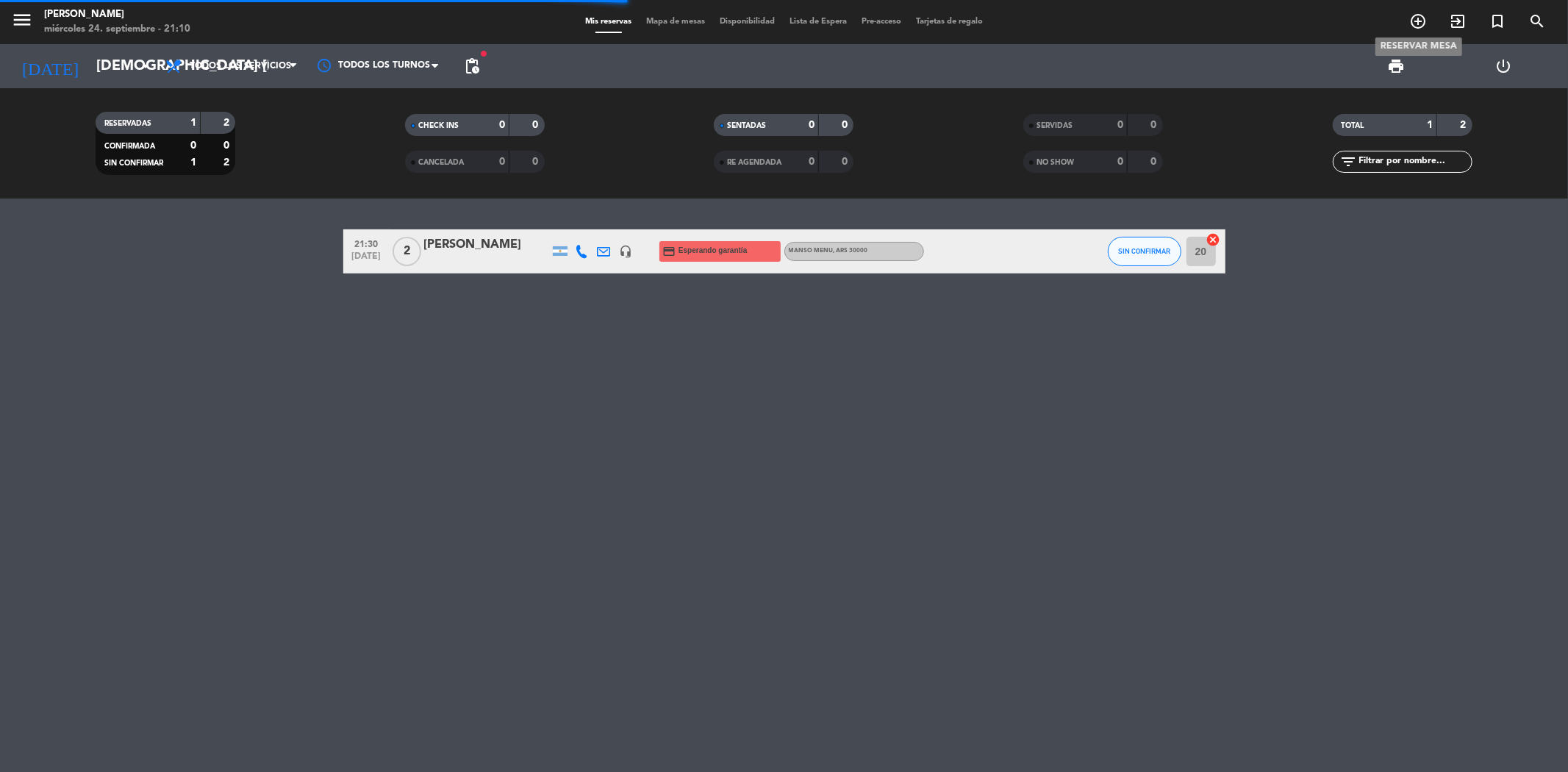
click at [1418, 19] on icon "add_circle_outline" at bounding box center [1418, 22] width 18 height 18
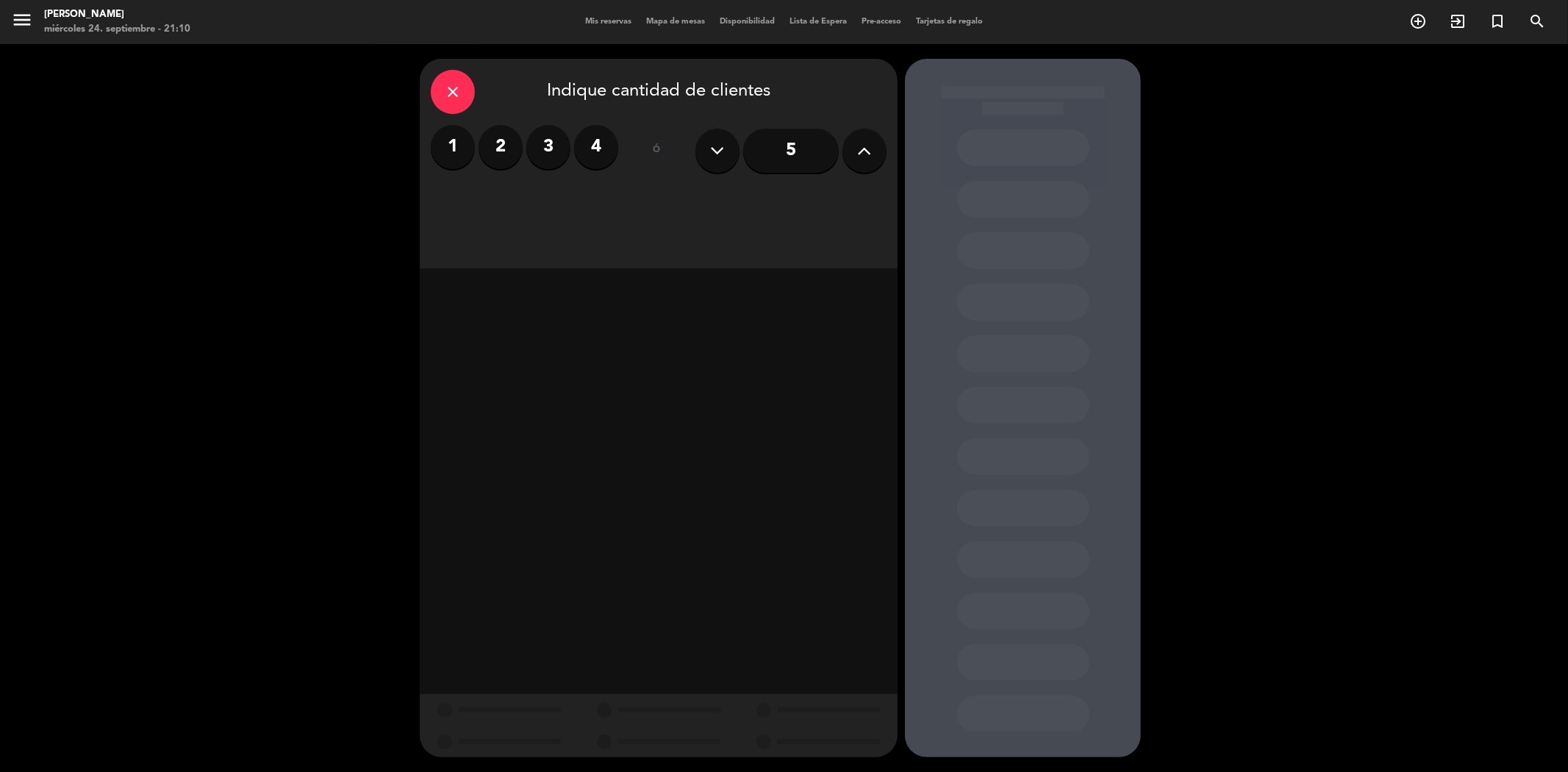
click at [583, 148] on label "4" at bounding box center [595, 147] width 44 height 44
click at [772, 201] on div "Cena" at bounding box center [773, 202] width 226 height 30
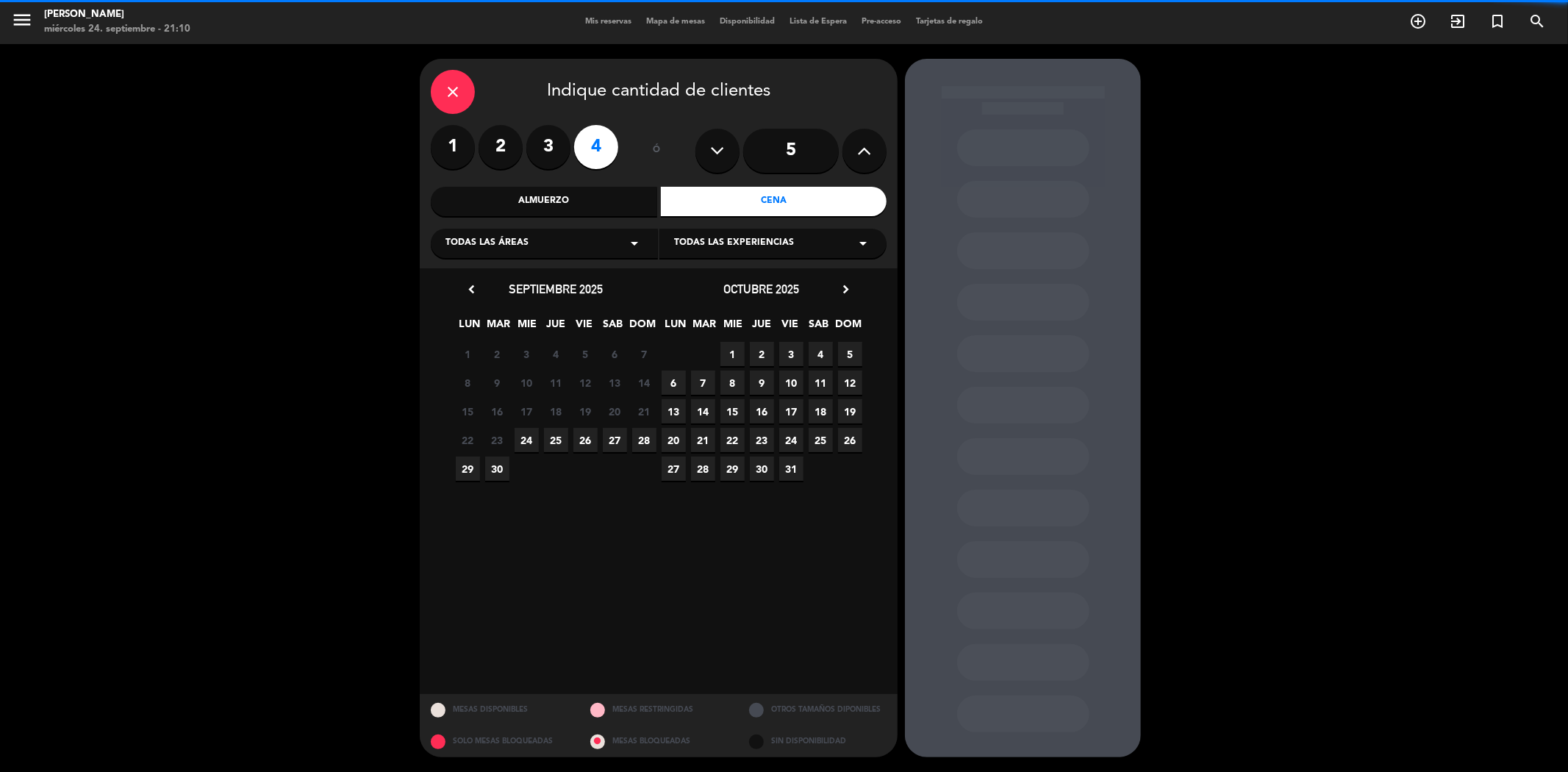
click at [721, 254] on div "Todas las experiencias arrow_drop_down" at bounding box center [773, 243] width 227 height 30
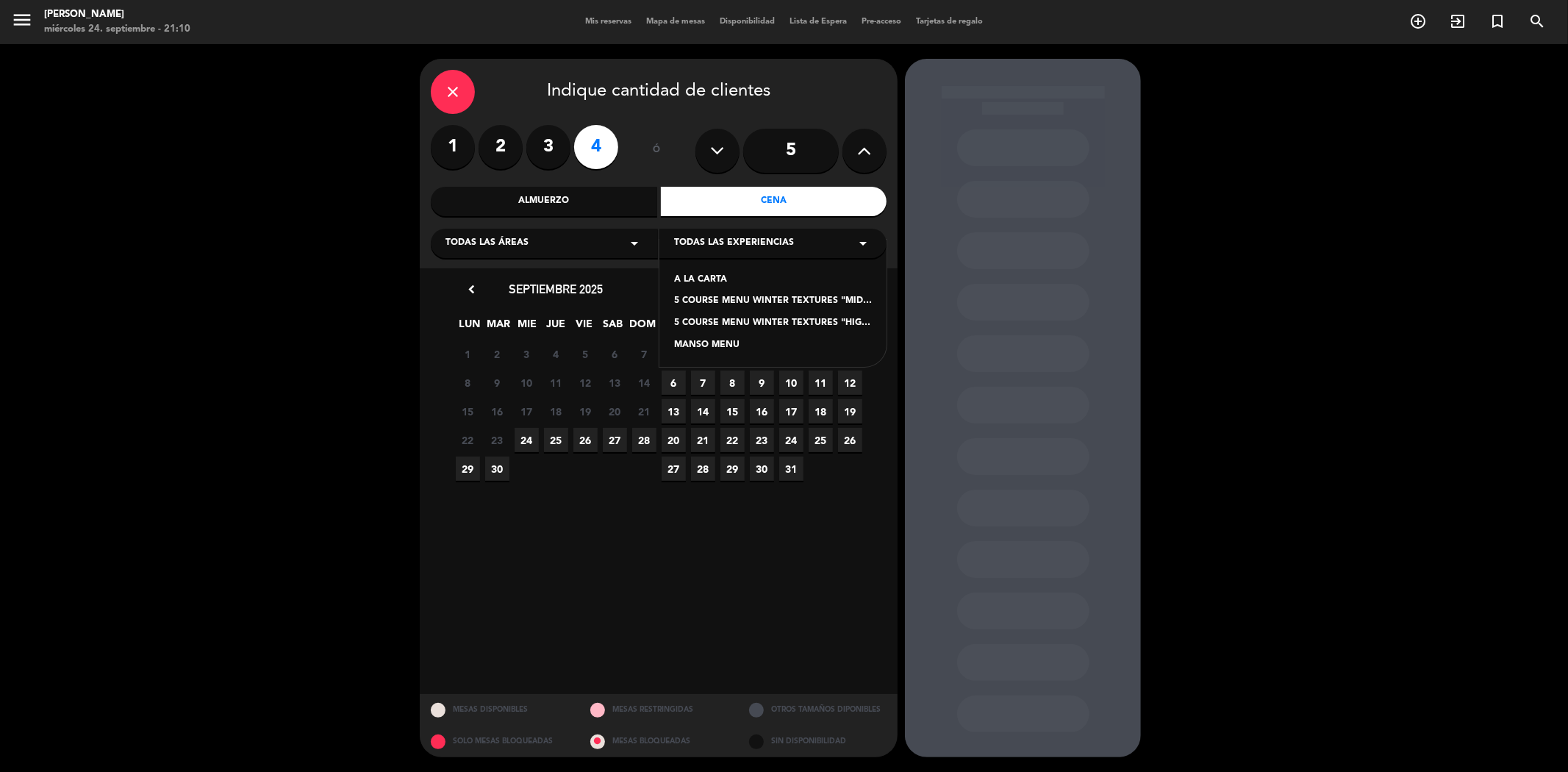
click at [598, 245] on div "Todas las áreas arrow_drop_down" at bounding box center [544, 243] width 227 height 30
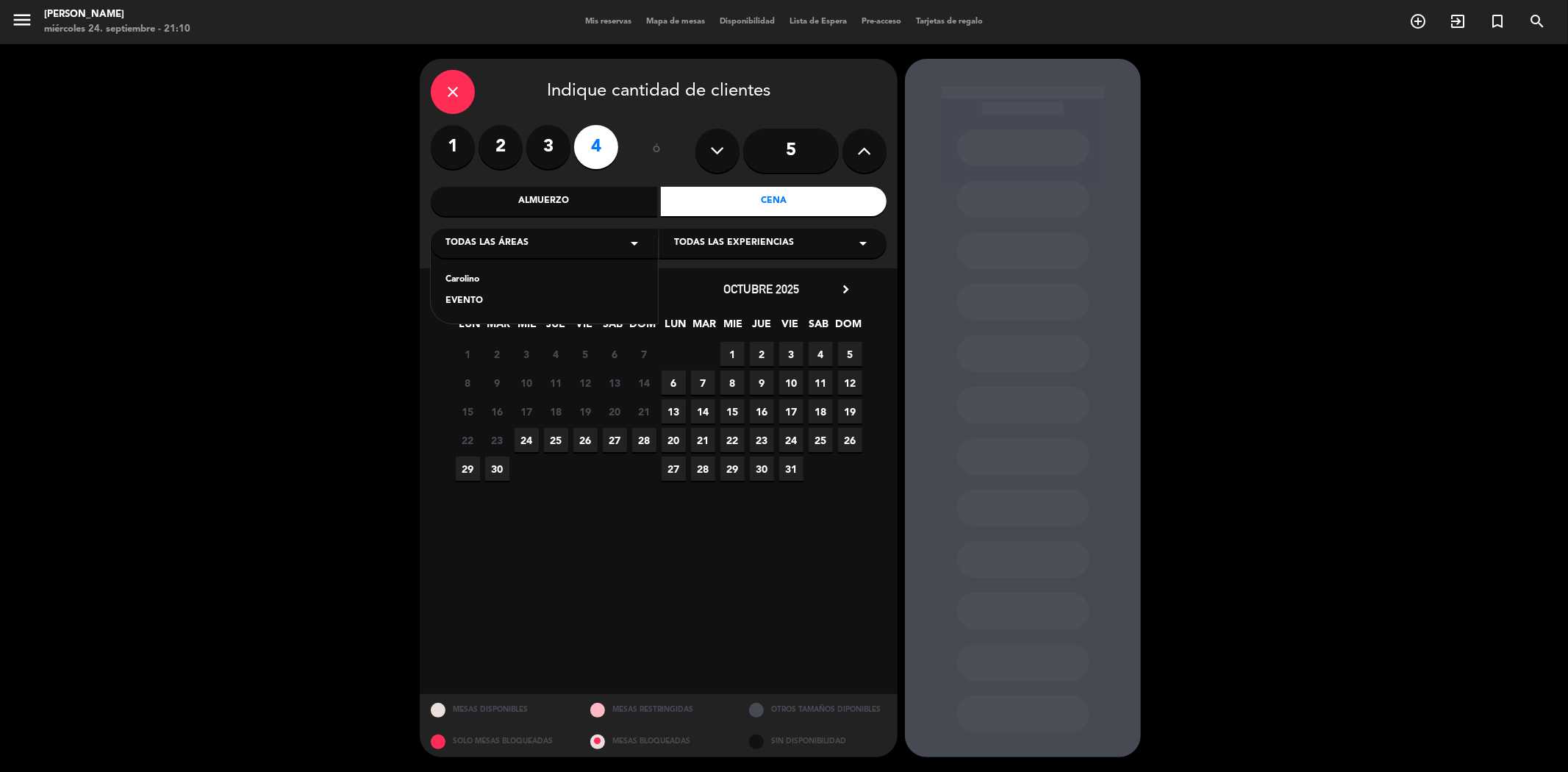
click at [467, 277] on div "Carolino" at bounding box center [544, 280] width 198 height 15
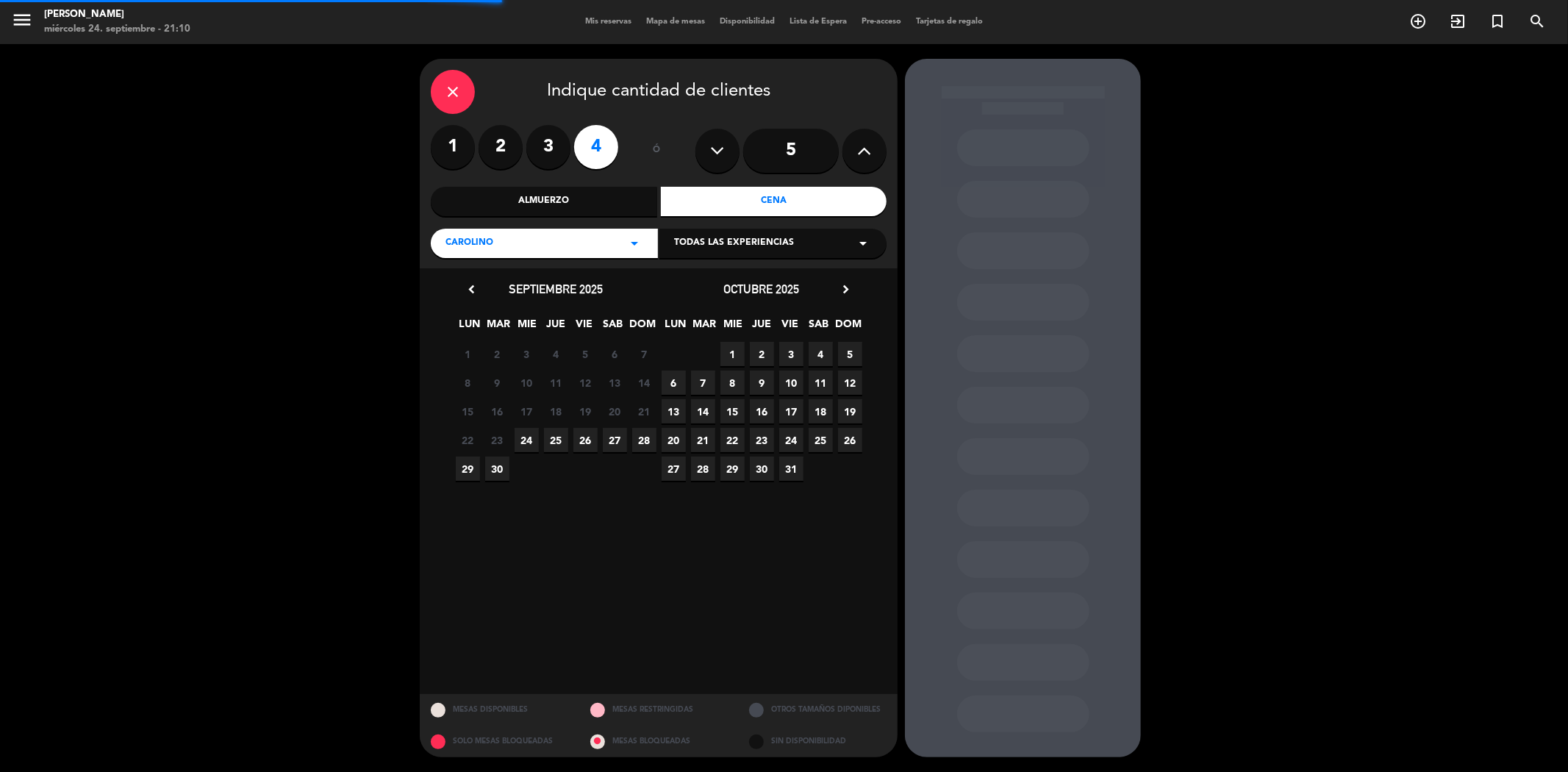
click at [740, 251] on span "Todas las experiencias" at bounding box center [734, 243] width 120 height 15
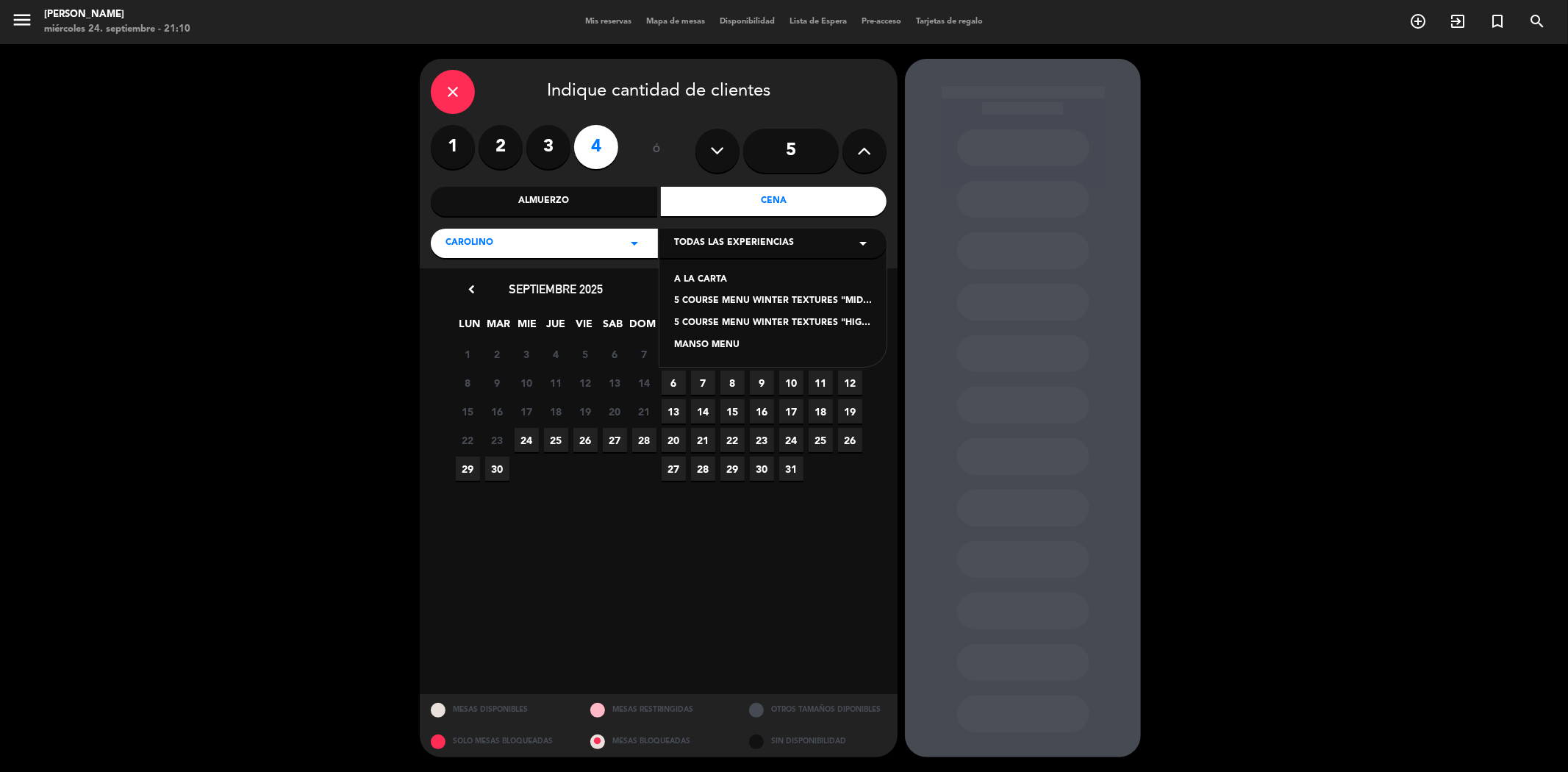
click at [738, 247] on span "Todas las experiencias" at bounding box center [734, 243] width 120 height 15
click at [604, 245] on div "Carolino arrow_drop_down" at bounding box center [544, 243] width 227 height 30
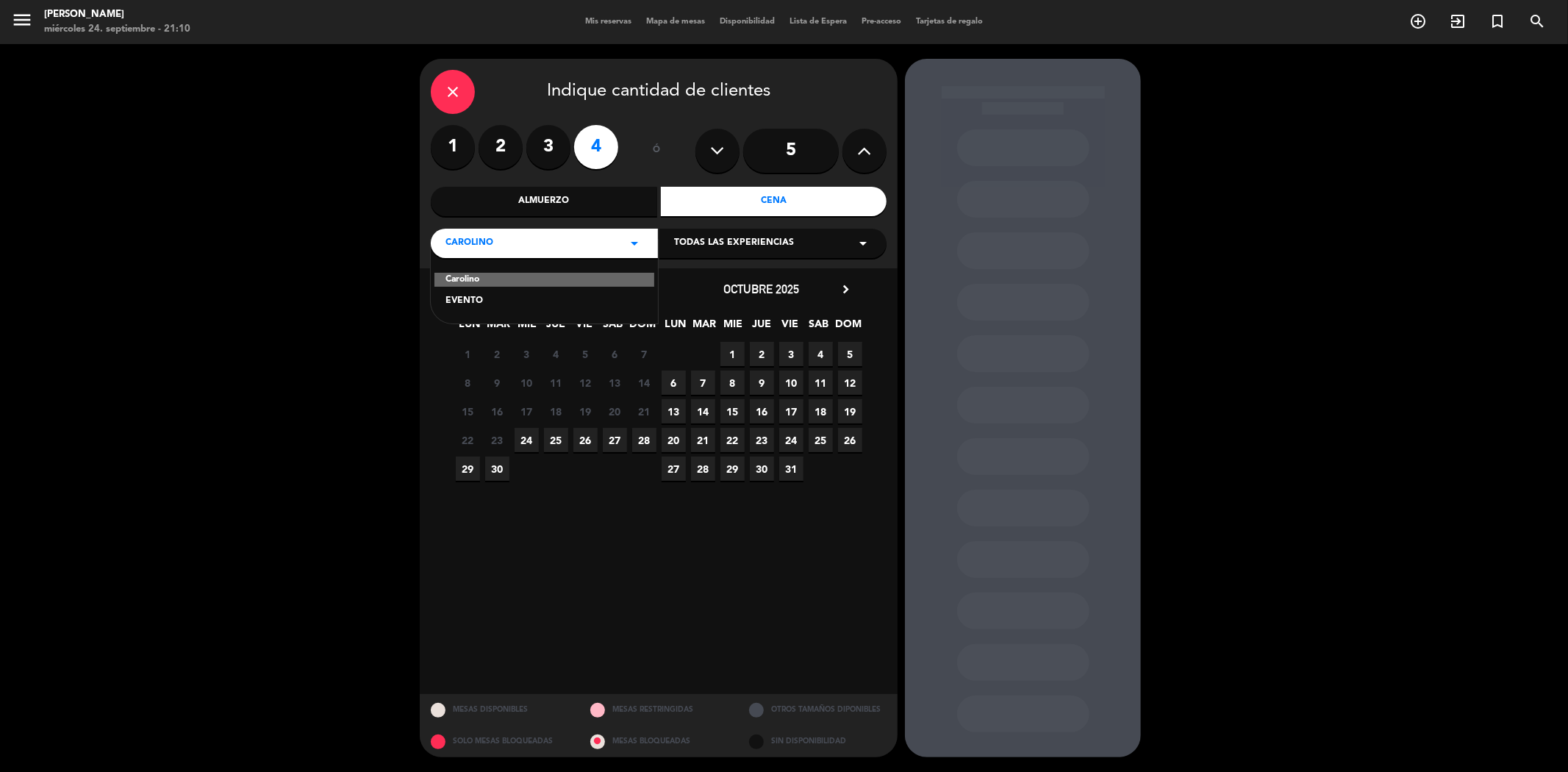
click at [480, 304] on div "EVENTO" at bounding box center [544, 302] width 198 height 15
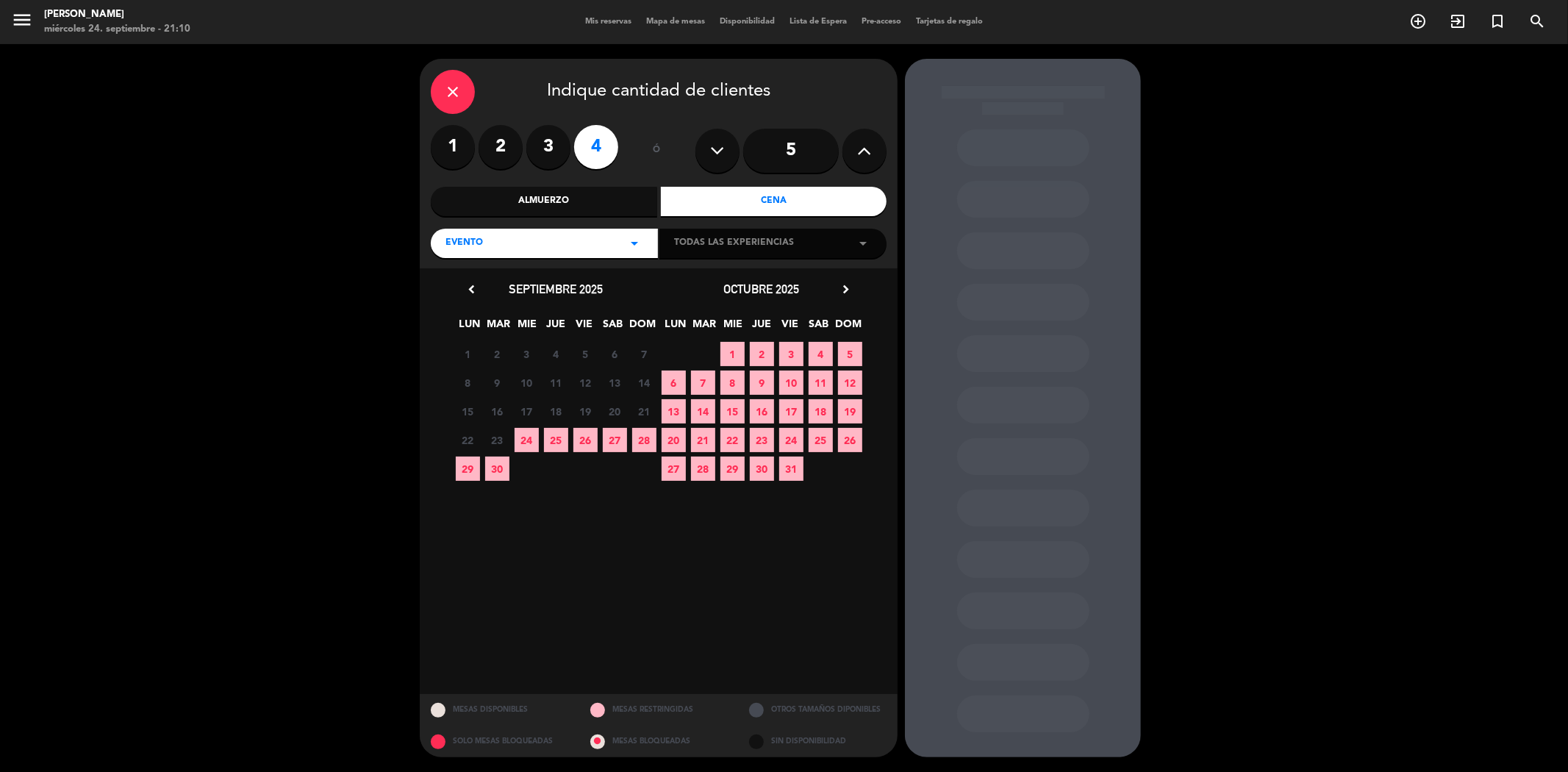
click at [606, 438] on span "27" at bounding box center [615, 440] width 24 height 24
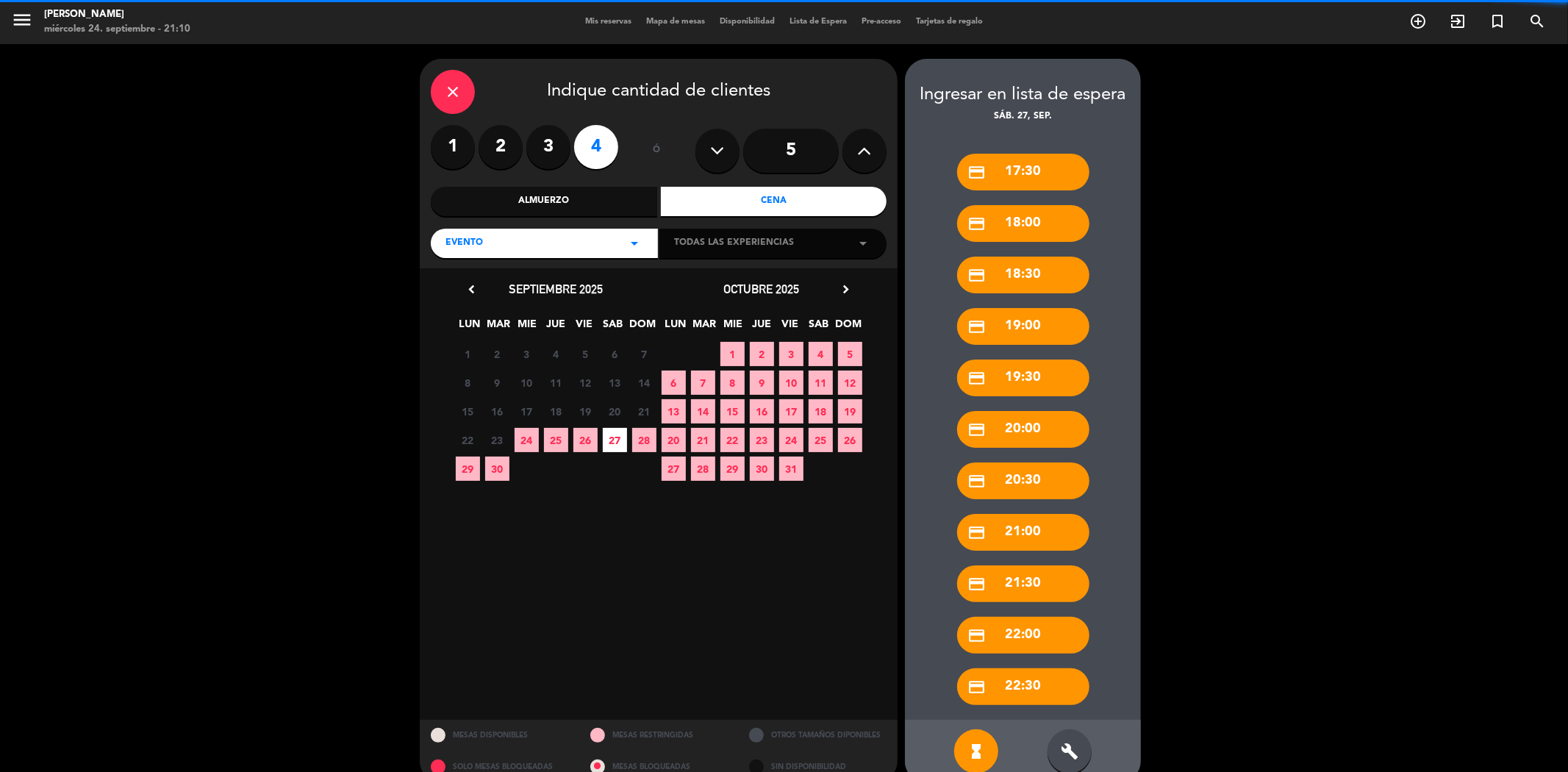
click at [583, 435] on span "26" at bounding box center [585, 440] width 24 height 24
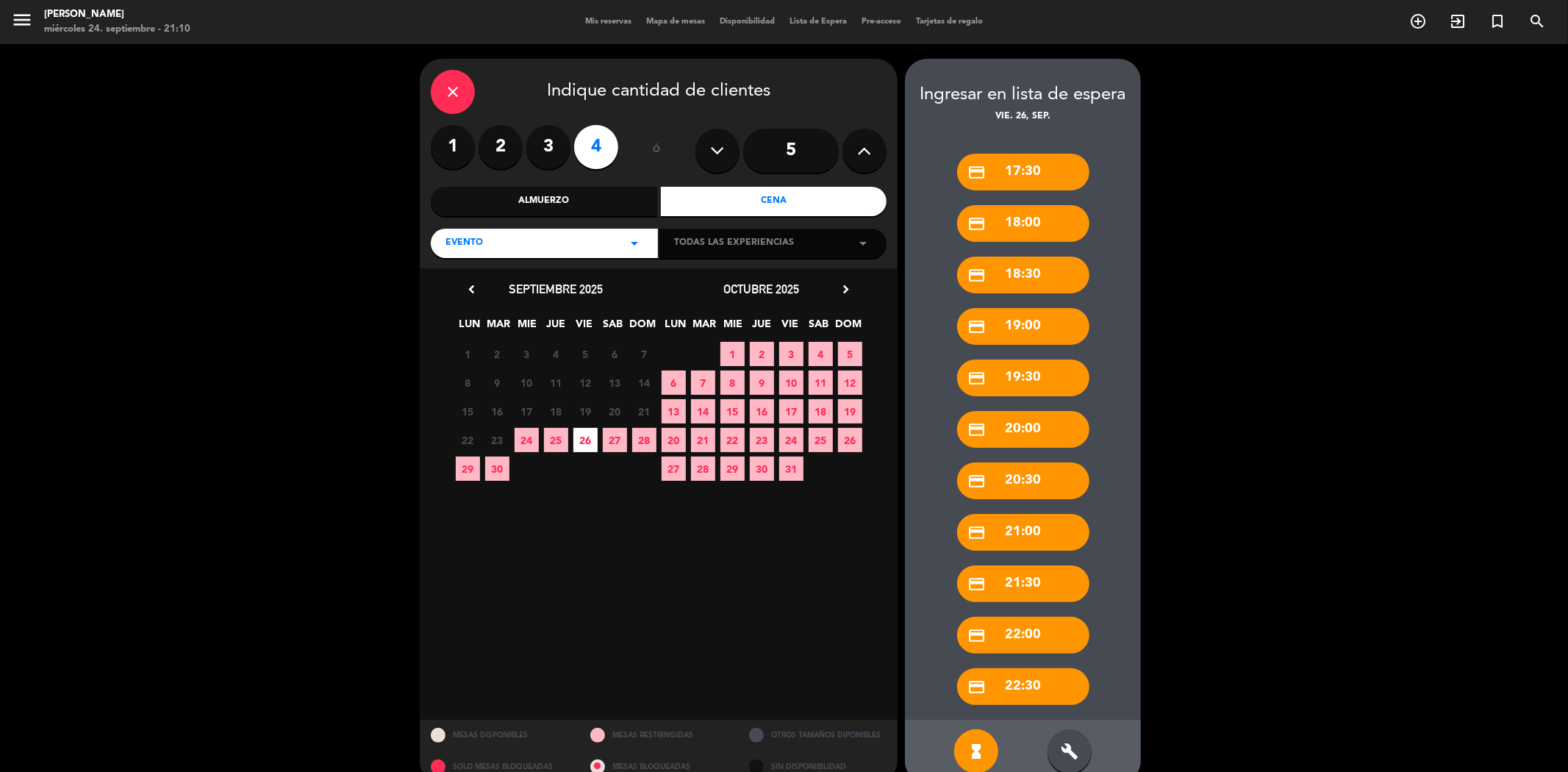
click at [708, 251] on span "Todas las experiencias" at bounding box center [734, 243] width 120 height 15
click at [721, 240] on span "Todas las experiencias" at bounding box center [734, 243] width 120 height 15
click at [633, 248] on icon "arrow_drop_down" at bounding box center [635, 243] width 18 height 18
click at [645, 236] on div "EVENTO arrow_drop_down" at bounding box center [544, 243] width 227 height 30
click at [626, 245] on icon "arrow_drop_down" at bounding box center [635, 243] width 18 height 18
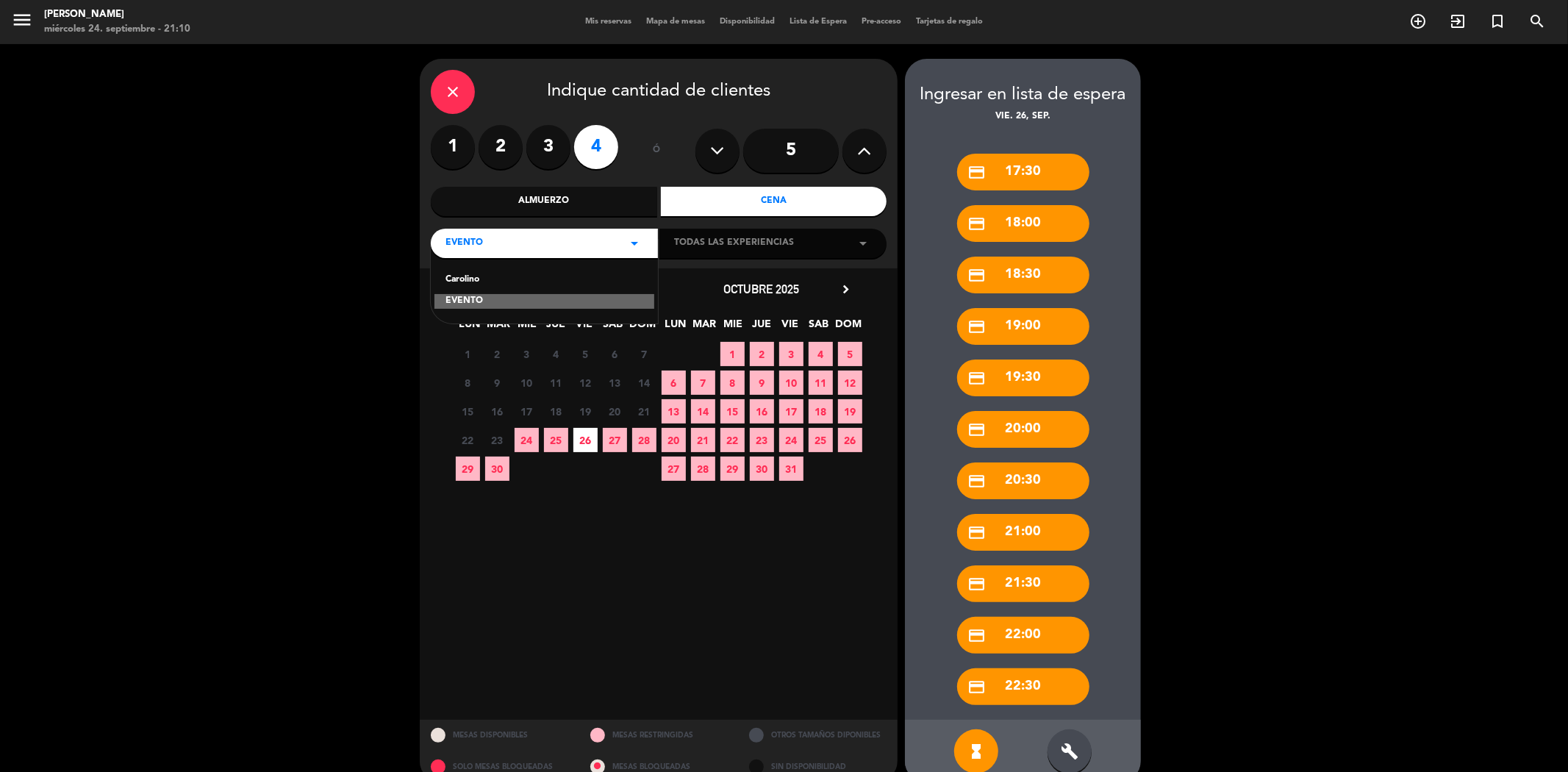
click at [629, 254] on div "EVENTO arrow_drop_down" at bounding box center [544, 243] width 227 height 30
click at [723, 243] on span "Todas las experiencias" at bounding box center [734, 243] width 120 height 15
click at [607, 206] on div "Almuerzo" at bounding box center [543, 202] width 226 height 30
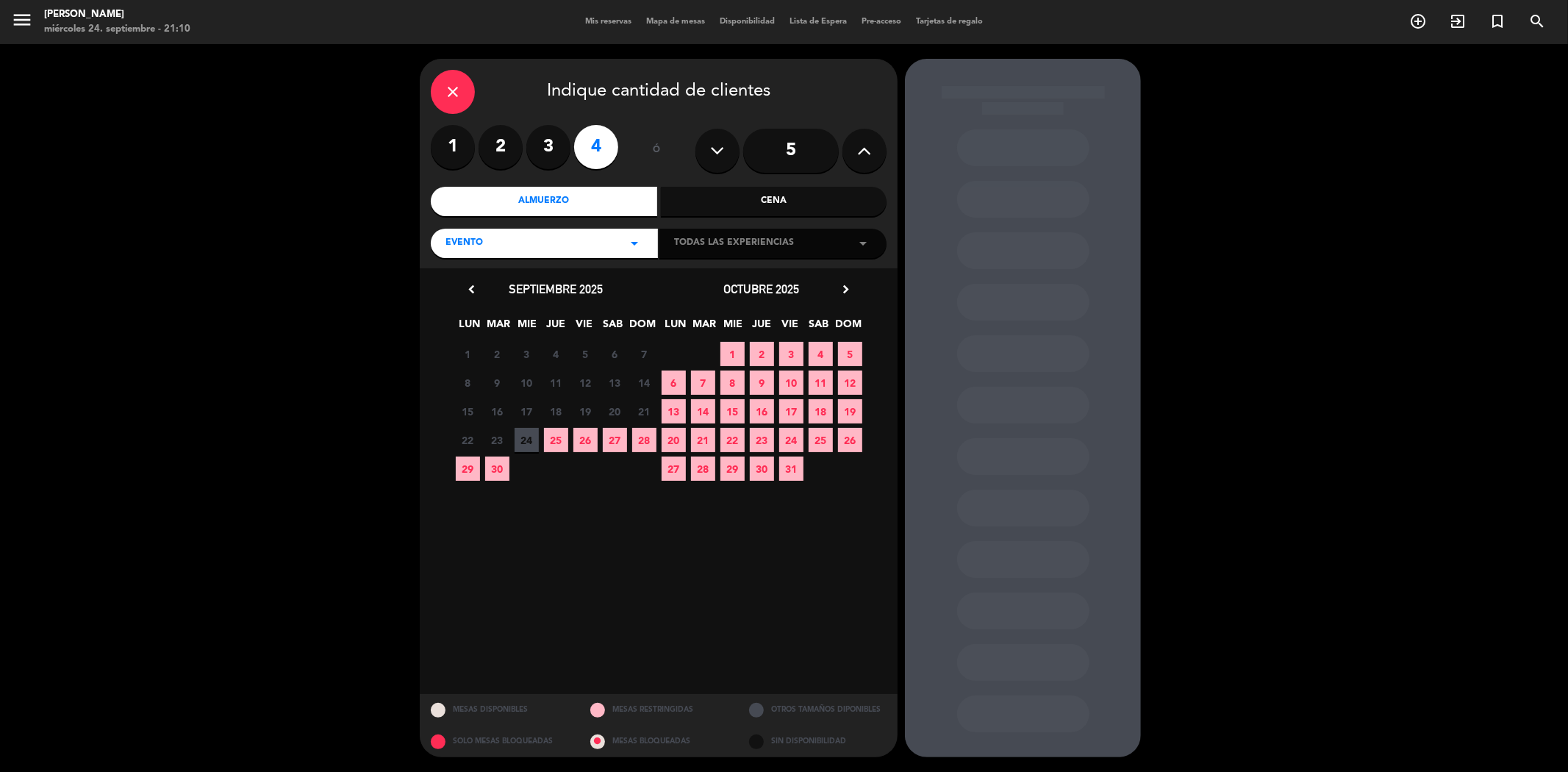
click at [706, 247] on span "Todas las experiencias" at bounding box center [734, 243] width 120 height 15
click at [635, 243] on icon "arrow_drop_down" at bounding box center [635, 243] width 18 height 18
click at [507, 280] on div "Carolino" at bounding box center [544, 280] width 198 height 15
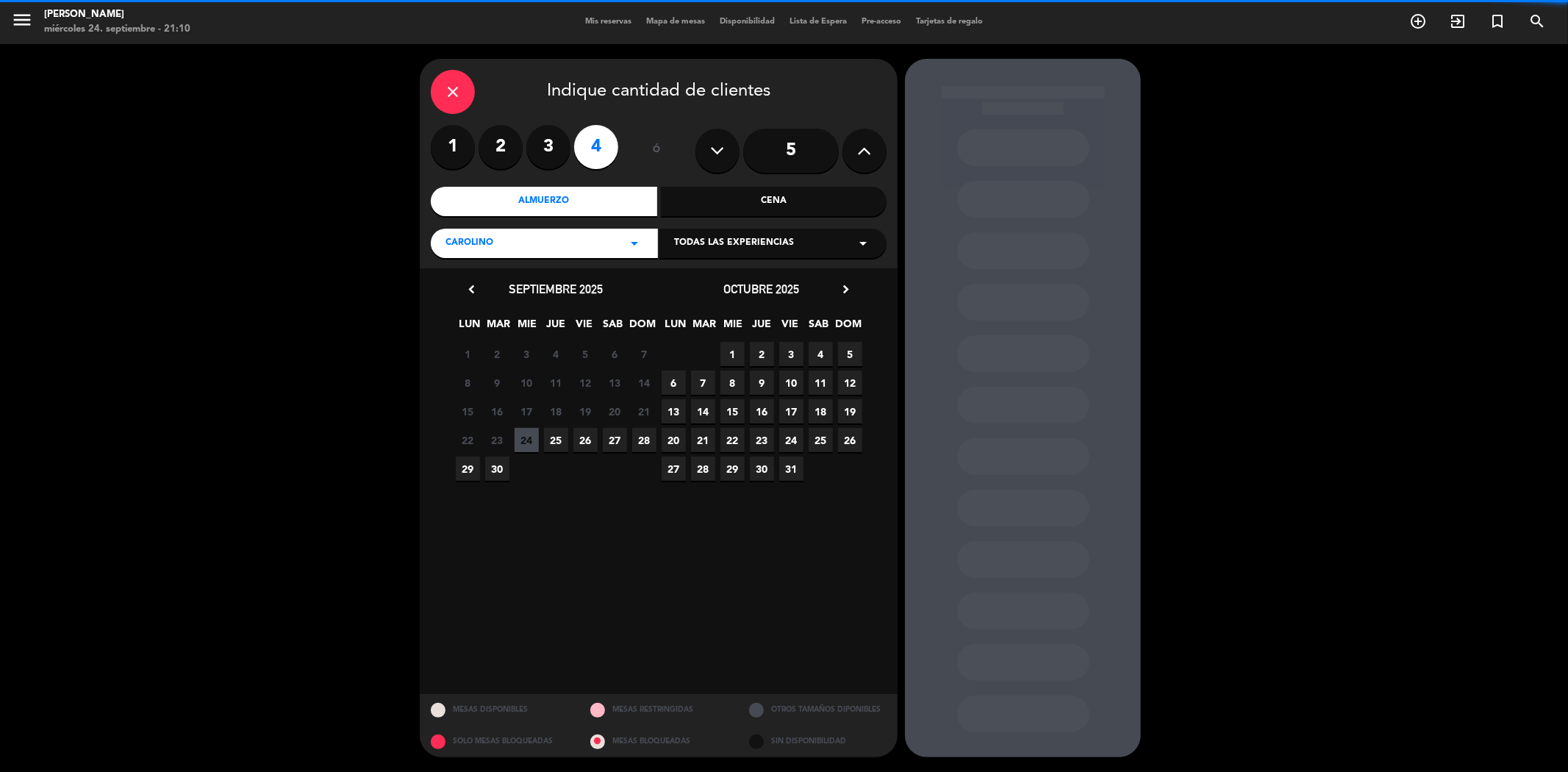
click at [728, 237] on span "Todas las experiencias" at bounding box center [734, 243] width 120 height 15
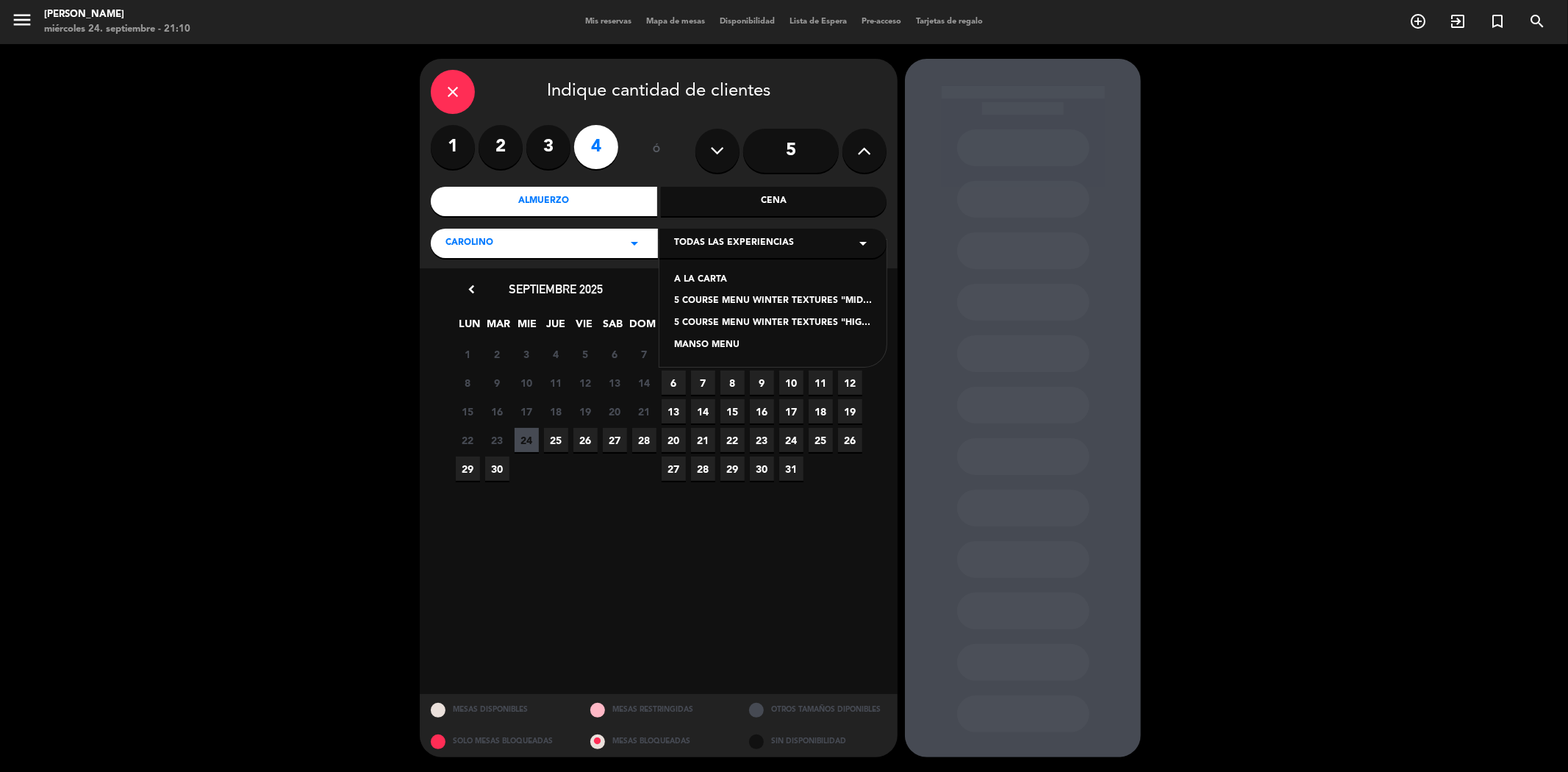
click at [737, 216] on div "Cena" at bounding box center [773, 202] width 226 height 30
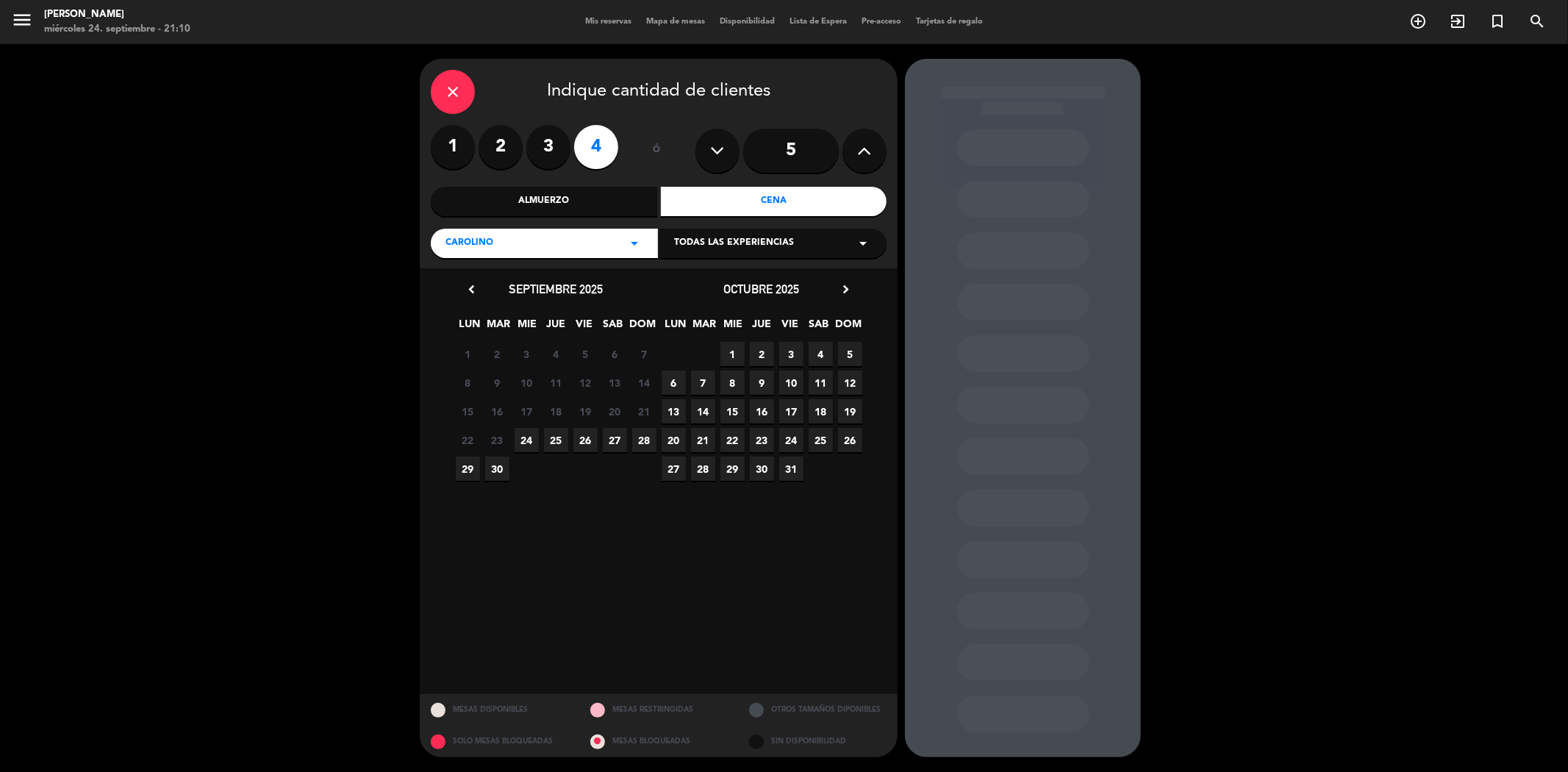
click at [718, 248] on span "Todas las experiencias" at bounding box center [734, 243] width 120 height 15
click at [586, 437] on span "26" at bounding box center [585, 440] width 24 height 24
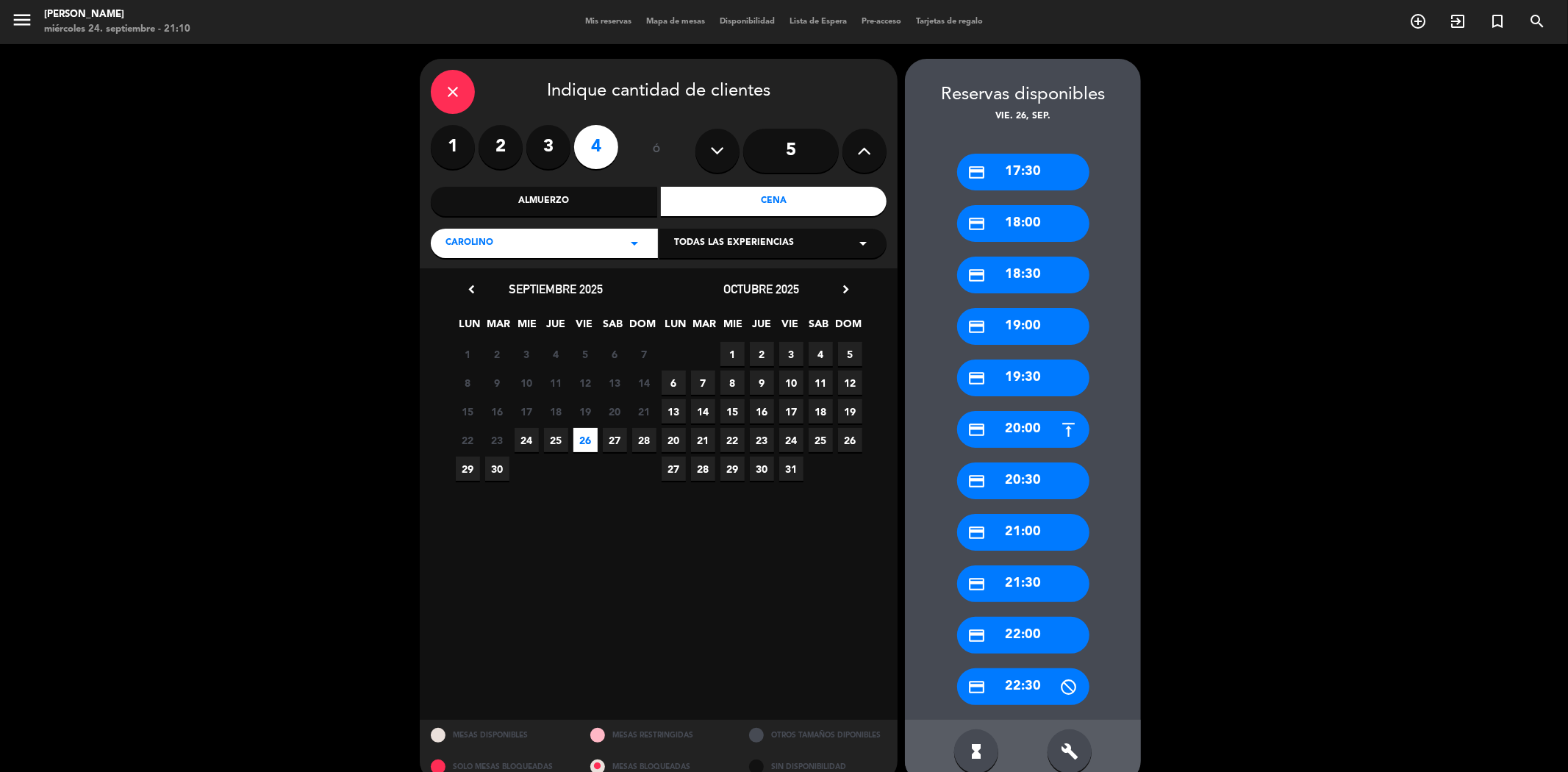
scroll to position [25, 0]
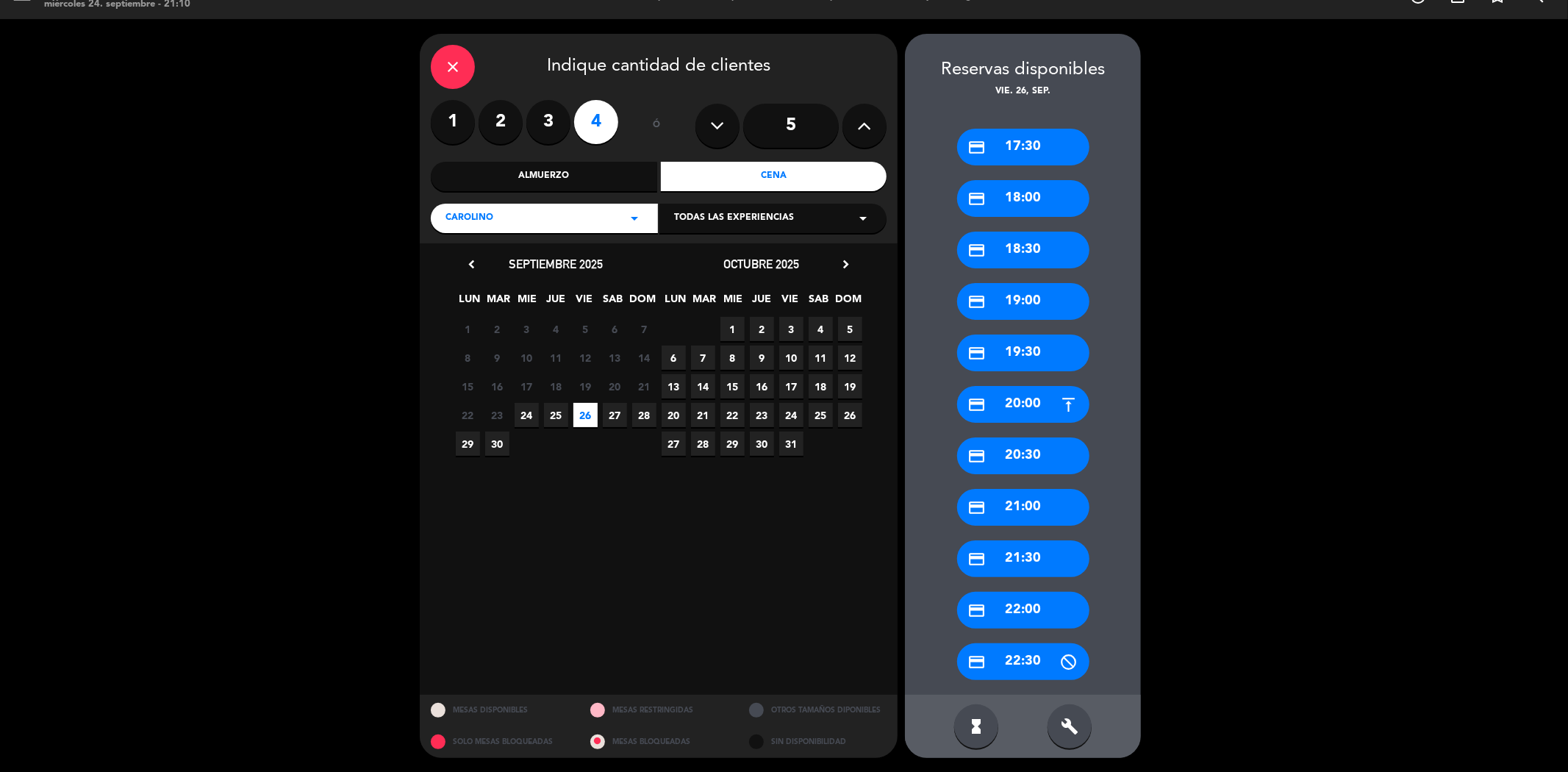
click at [1020, 404] on div "credit_card 20:00" at bounding box center [1023, 405] width 132 height 37
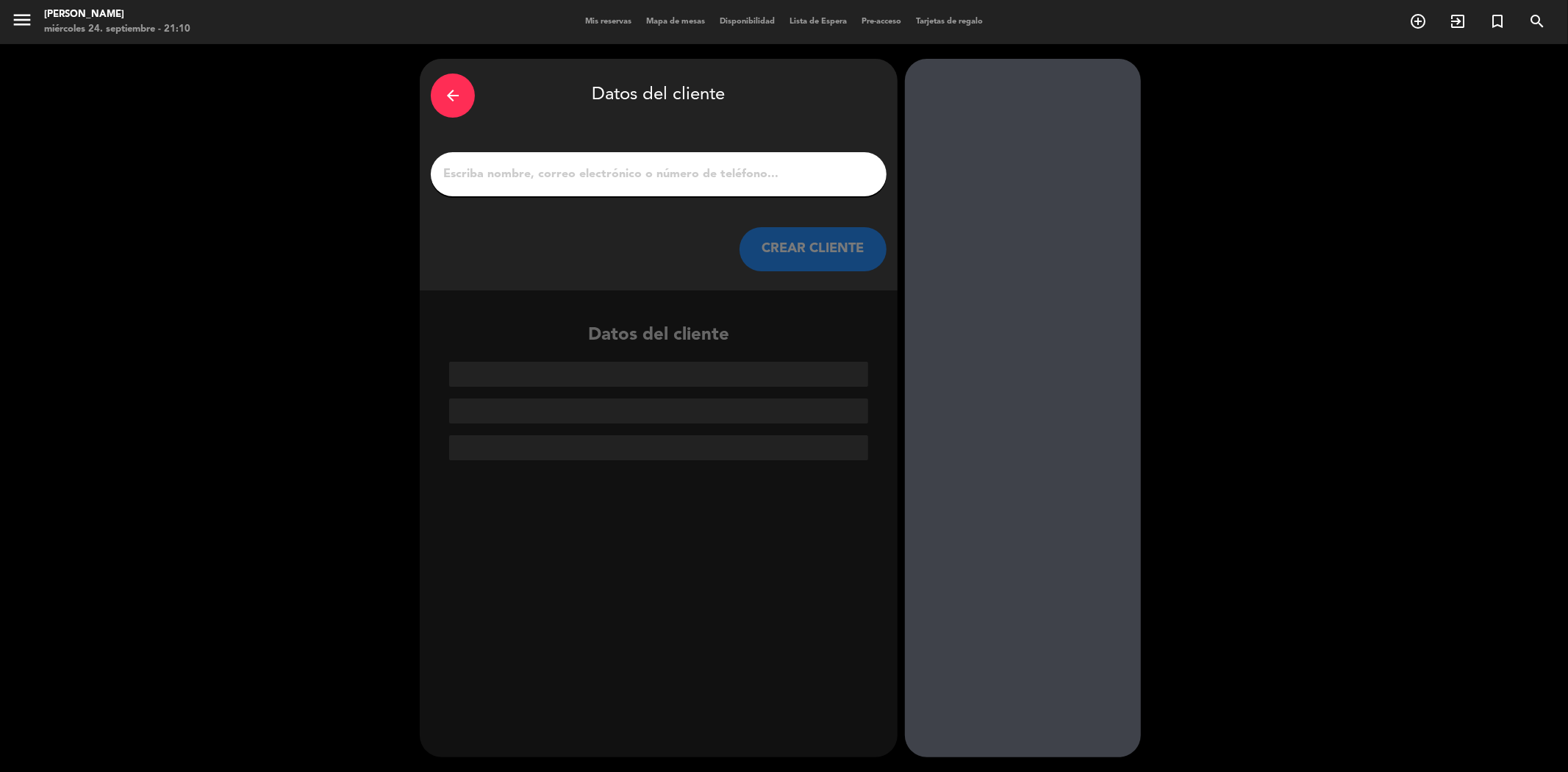
click at [442, 93] on div "arrow_back" at bounding box center [452, 95] width 44 height 44
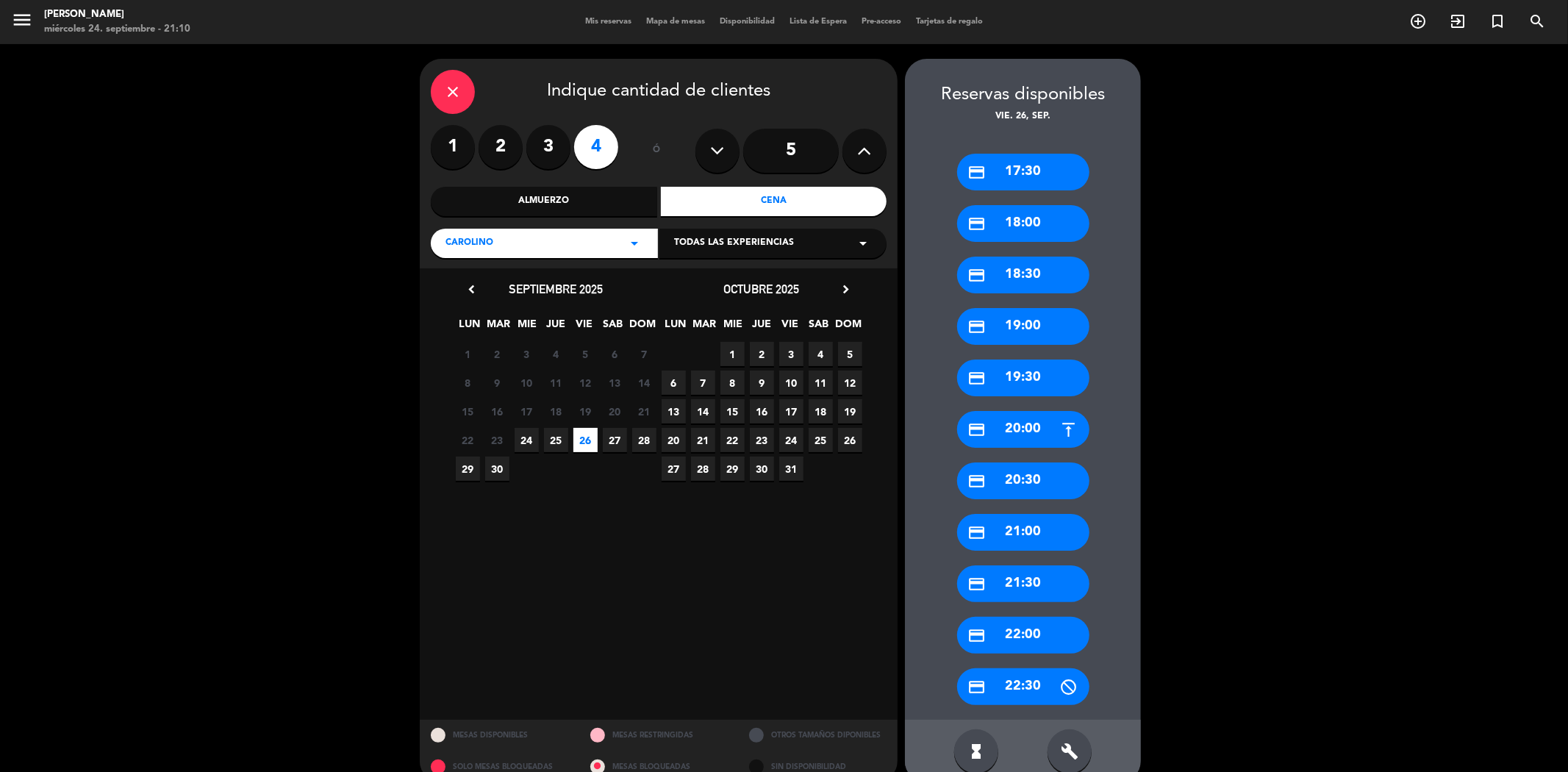
click at [445, 90] on icon "close" at bounding box center [453, 92] width 18 height 18
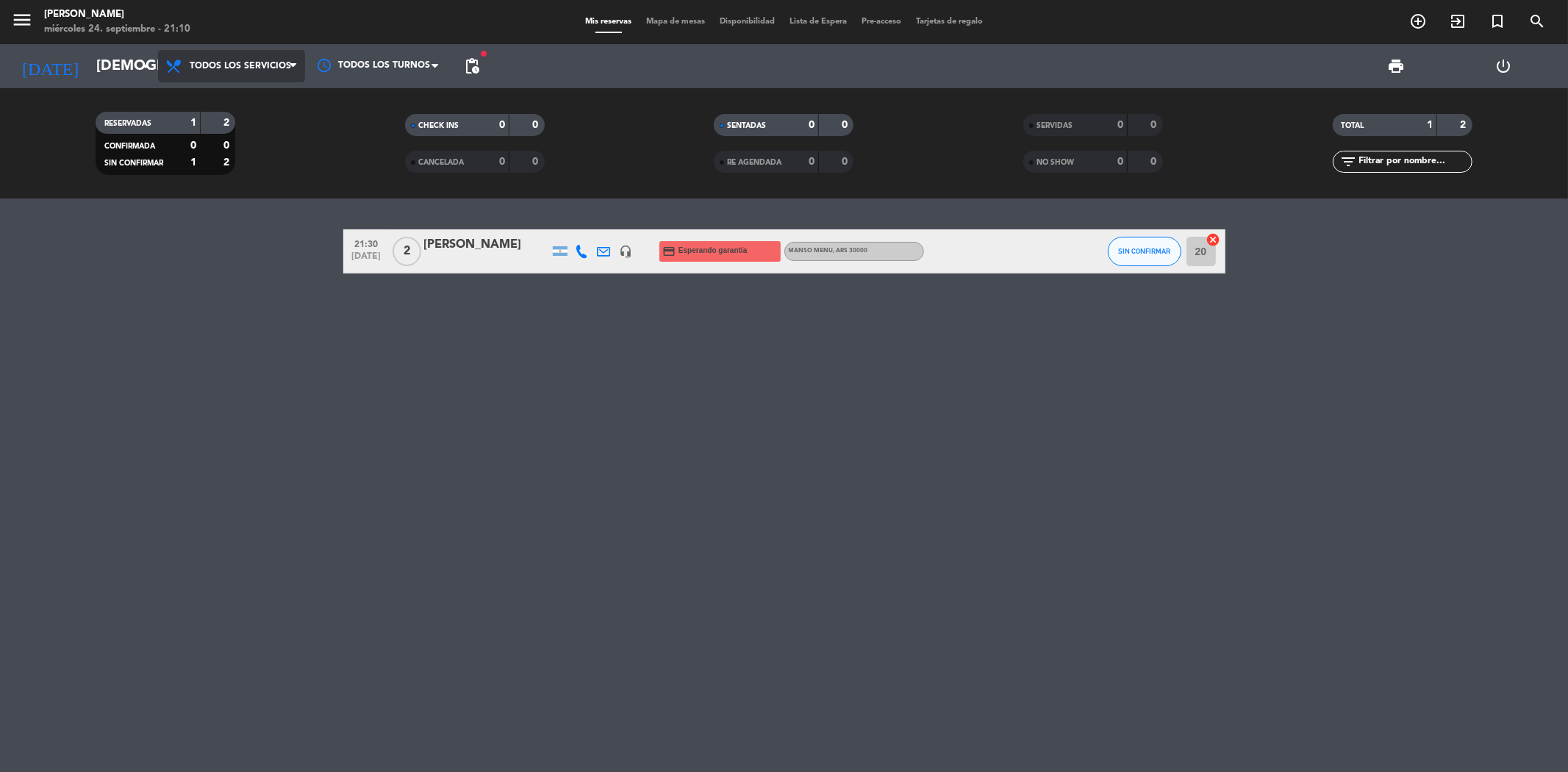
click at [257, 62] on span "Todos los servicios" at bounding box center [240, 66] width 102 height 10
click at [247, 104] on div "menu [PERSON_NAME] miércoles 24. septiembre - 21:10 Mis reservas Mapa de mesas …" at bounding box center [784, 99] width 1568 height 199
click at [21, 24] on icon "menu" at bounding box center [22, 20] width 22 height 22
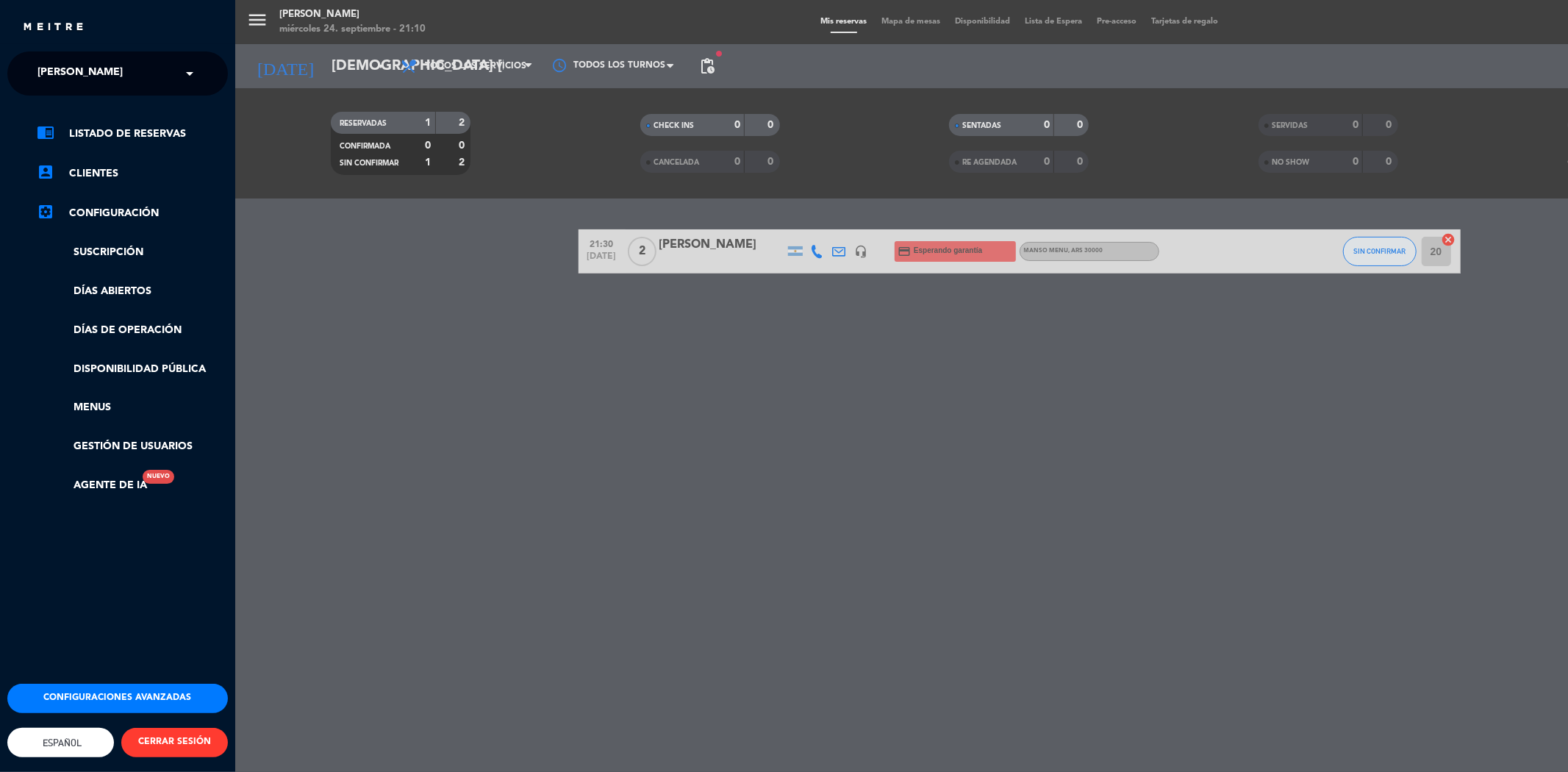
click at [109, 691] on button "Configuraciones avanzadas" at bounding box center [117, 699] width 220 height 30
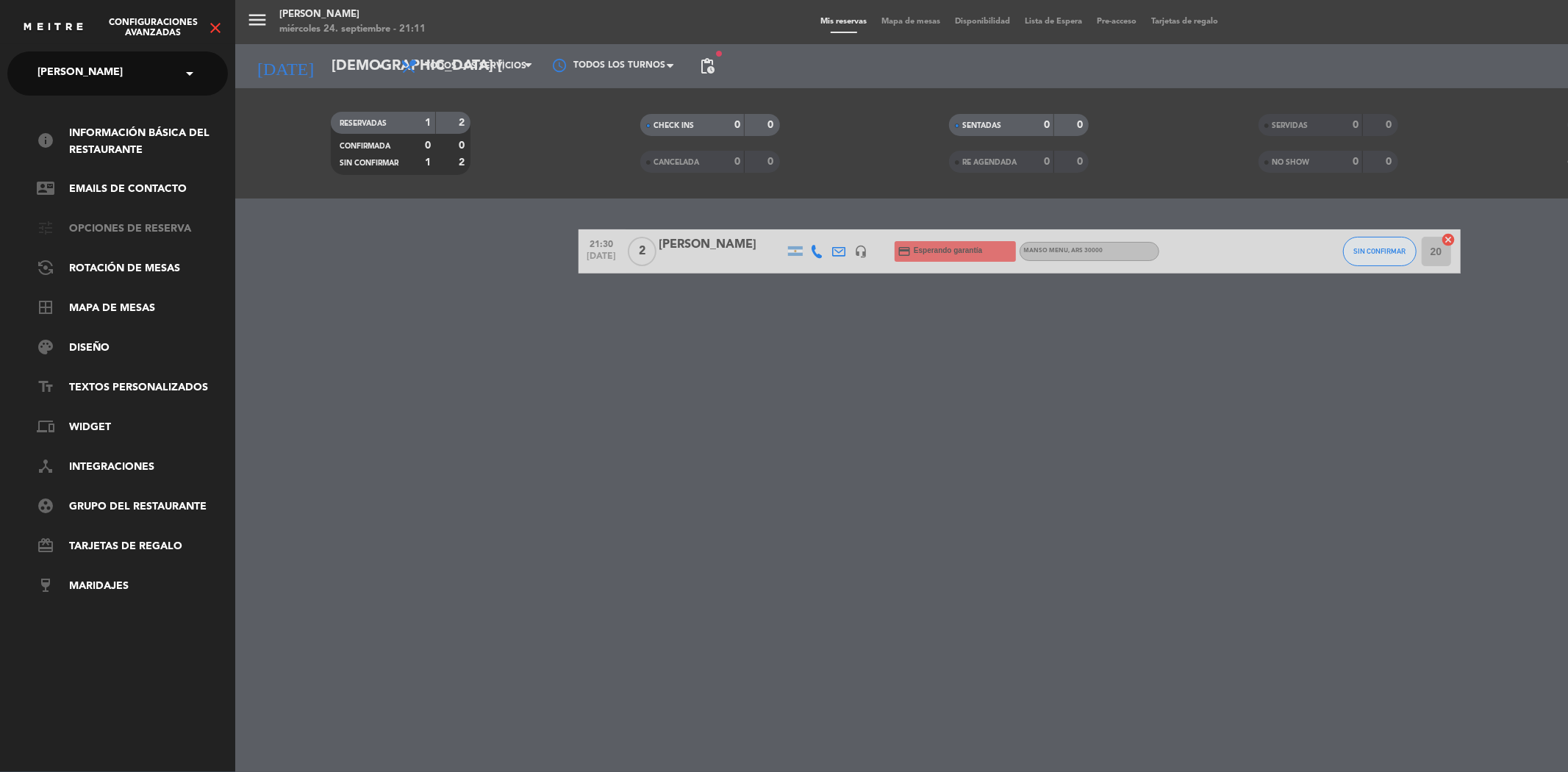
click at [127, 225] on link "tune Opciones de reserva" at bounding box center [133, 229] width 191 height 18
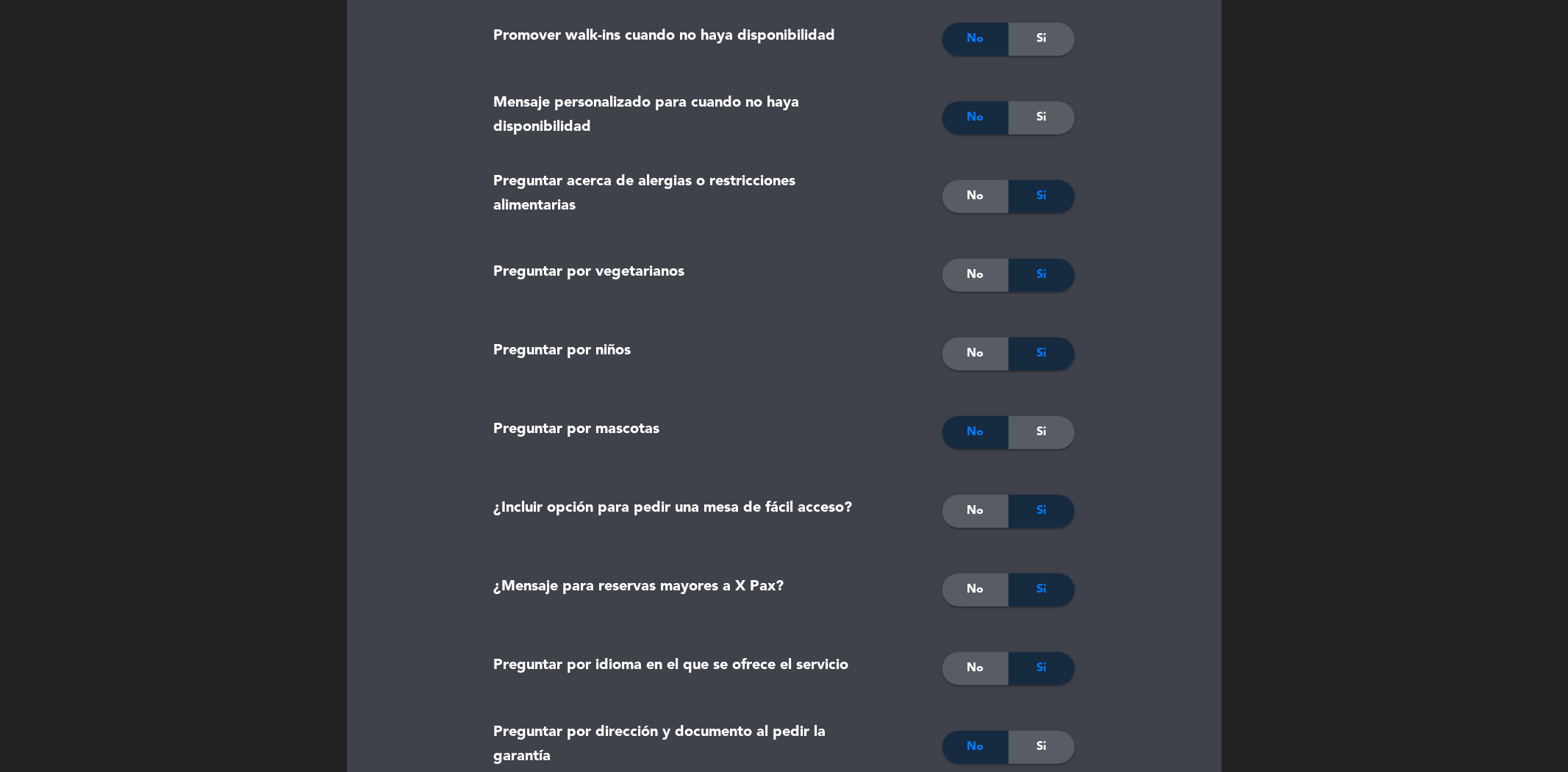
scroll to position [735, 0]
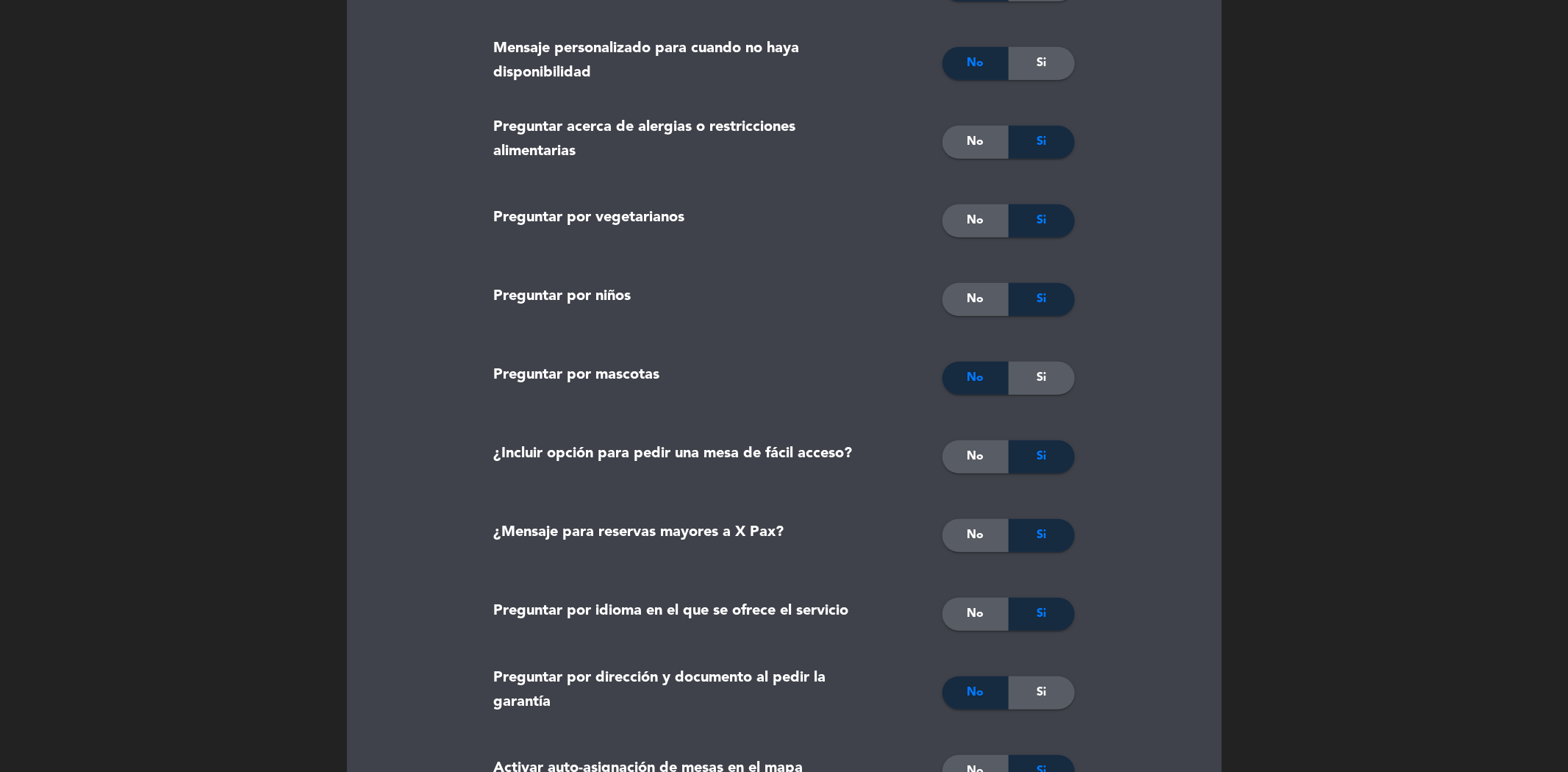
click at [993, 379] on div "No" at bounding box center [975, 378] width 66 height 33
click at [1030, 381] on div "Si" at bounding box center [1041, 378] width 66 height 33
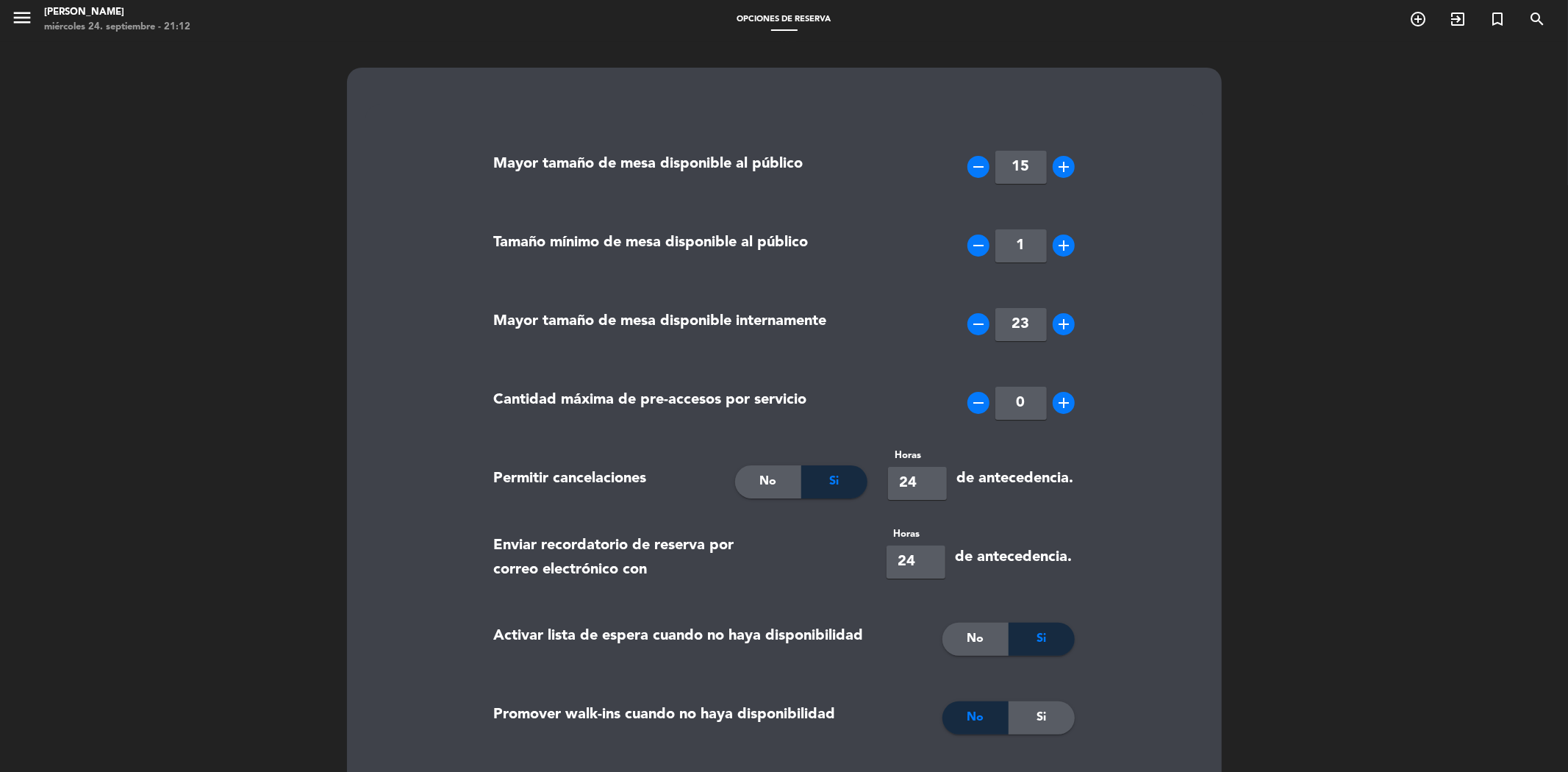
scroll to position [0, 0]
click at [35, 25] on span "menu" at bounding box center [27, 22] width 33 height 35
click at [23, 17] on icon "menu" at bounding box center [22, 20] width 22 height 22
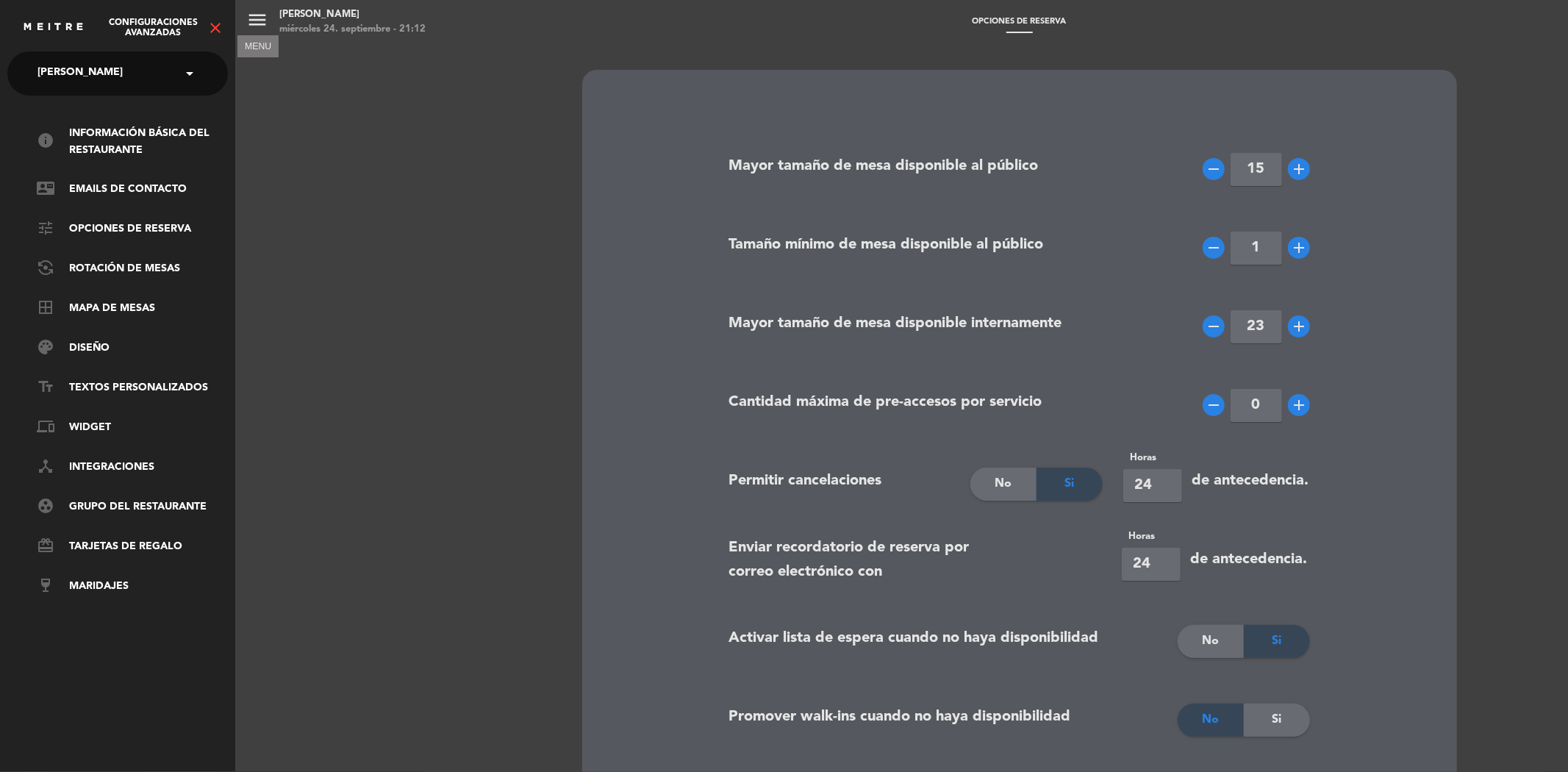
click at [121, 78] on span "[PERSON_NAME]" at bounding box center [80, 73] width 85 height 31
click at [123, 70] on span "[PERSON_NAME]" at bounding box center [80, 73] width 85 height 31
click at [106, 420] on link "phonelink Widget" at bounding box center [133, 428] width 191 height 18
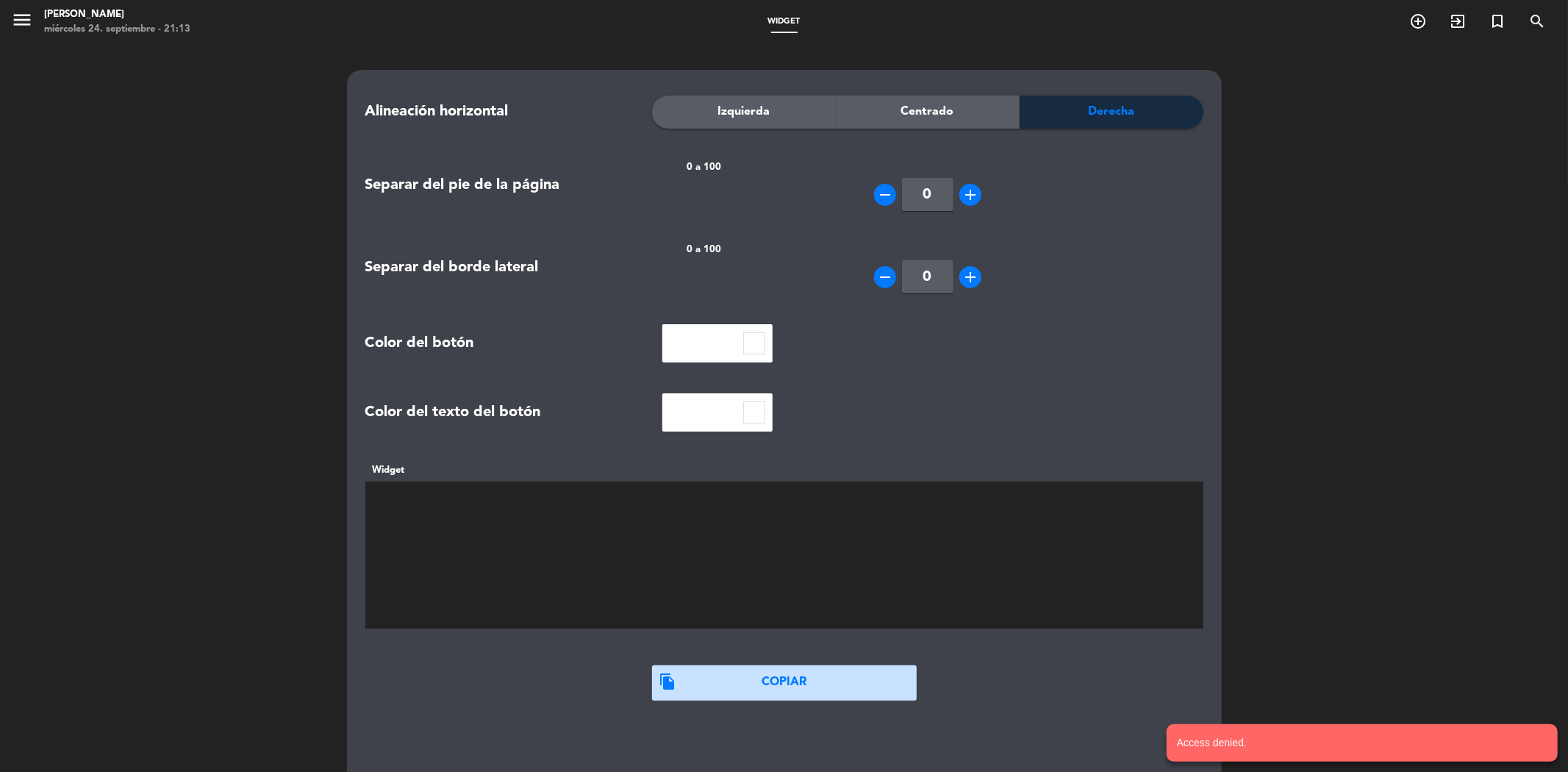
click at [16, 7] on span "menu" at bounding box center [27, 22] width 33 height 35
click at [19, 24] on icon "menu" at bounding box center [22, 20] width 22 height 22
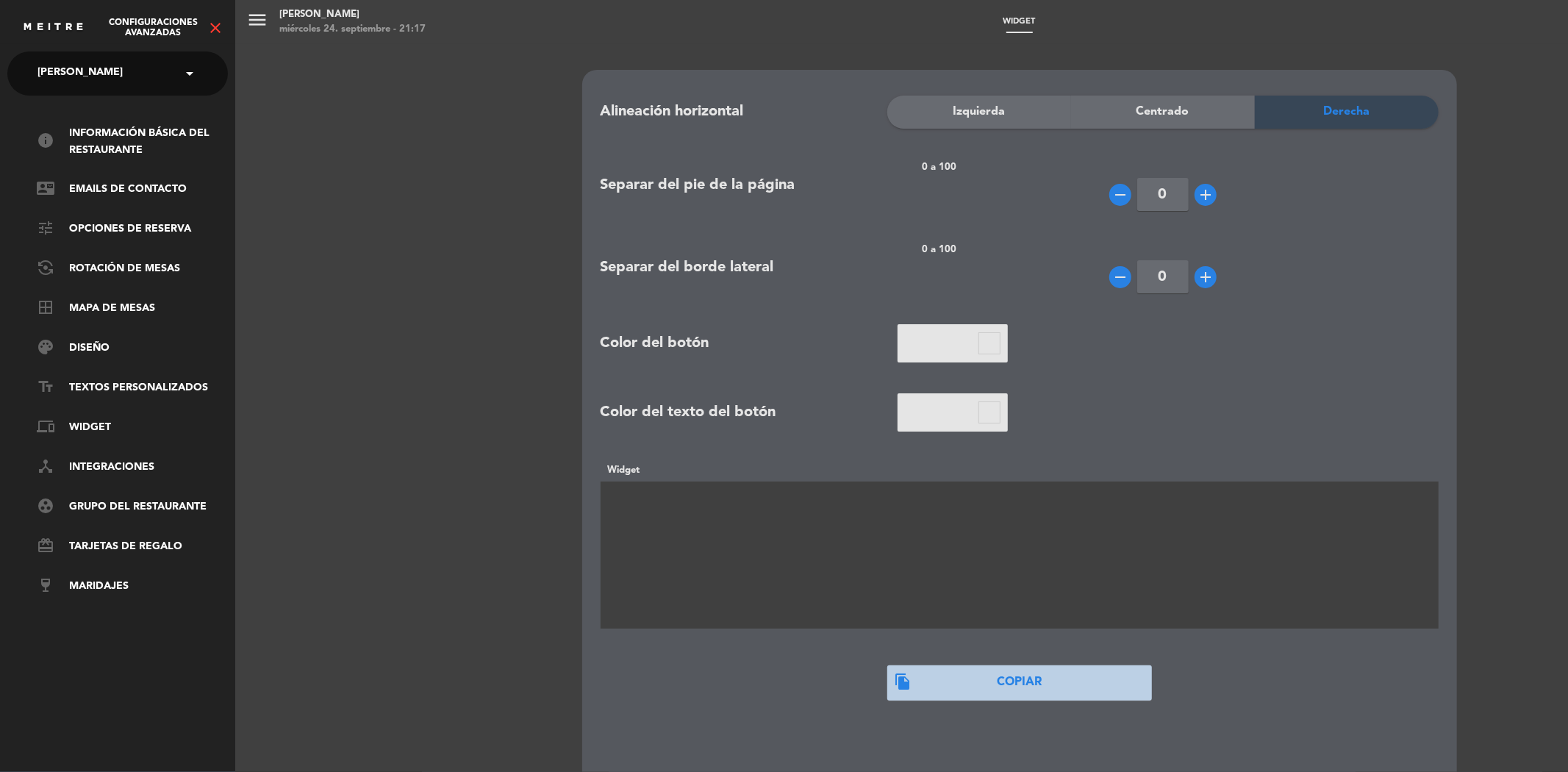
click at [260, 24] on div "menu [PERSON_NAME] miércoles 24. septiembre - 21:17 Widget add_circle_outline e…" at bounding box center [1019, 386] width 1568 height 772
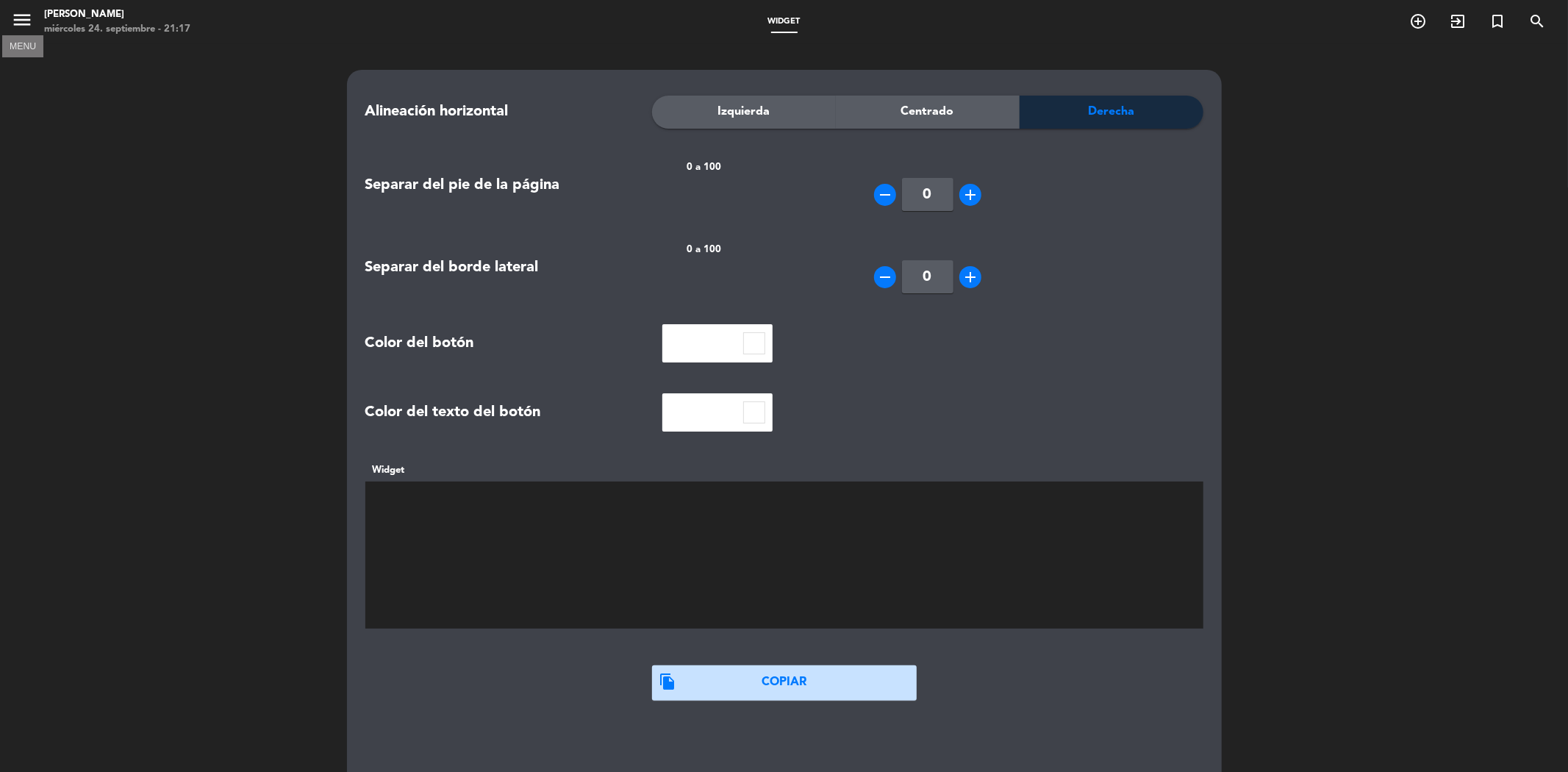
click at [27, 13] on icon "menu" at bounding box center [22, 20] width 22 height 22
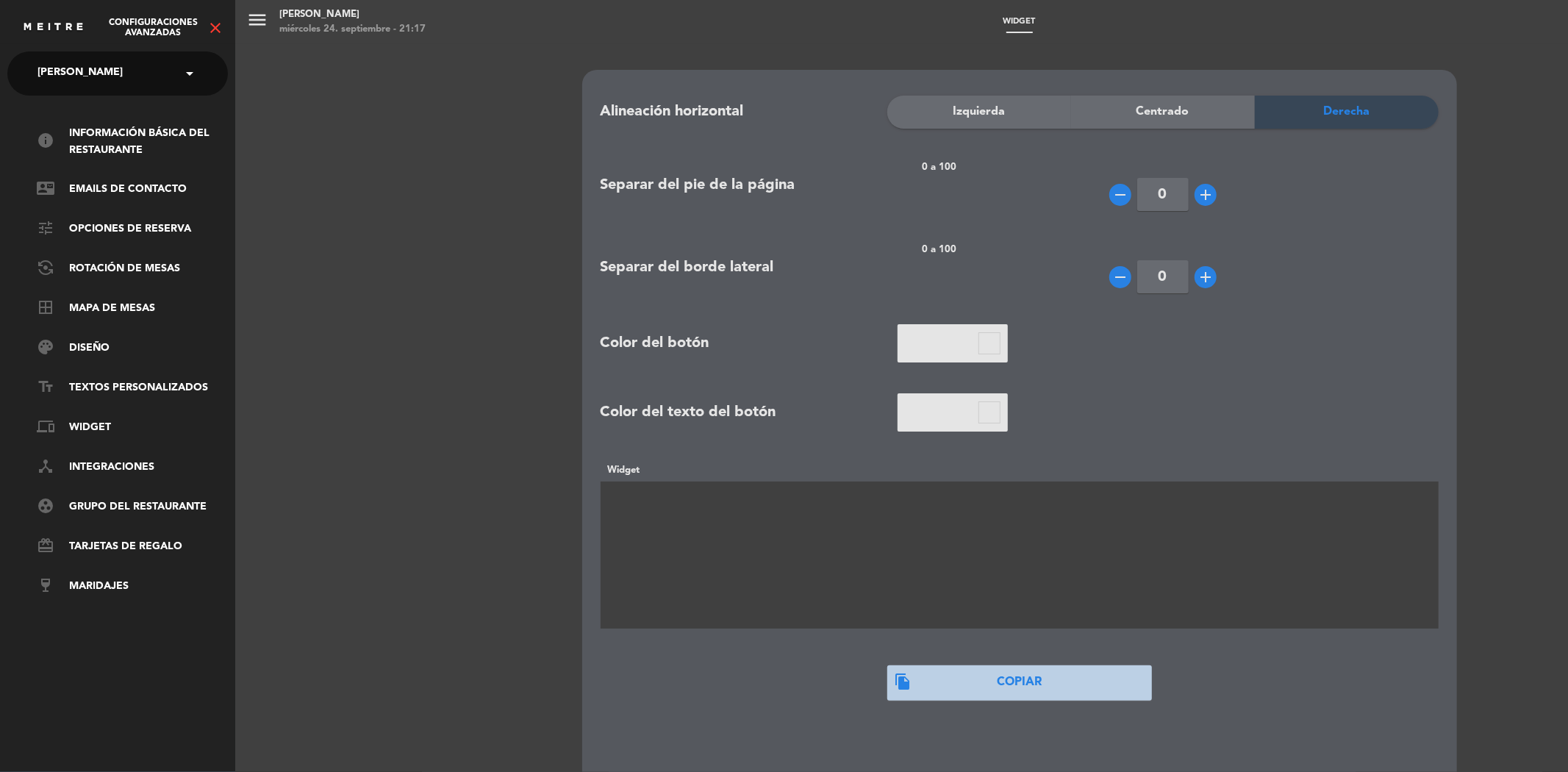
click at [145, 74] on div "× [PERSON_NAME]" at bounding box center [88, 73] width 113 height 31
click at [211, 30] on icon "close" at bounding box center [216, 28] width 18 height 18
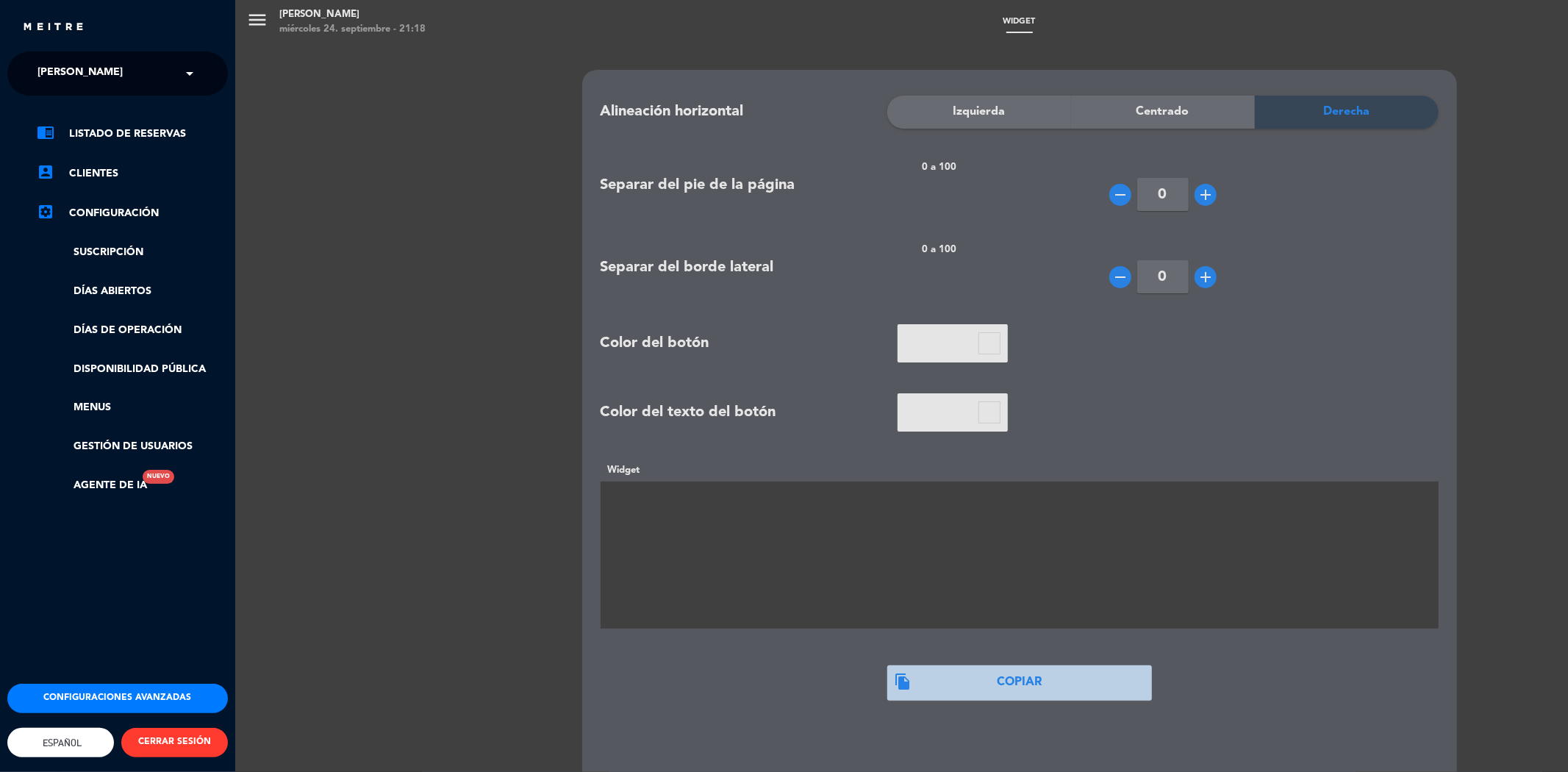
click at [265, 16] on div "menu [PERSON_NAME] miércoles 24. septiembre - 21:18 Widget add_circle_outline e…" at bounding box center [1019, 386] width 1568 height 772
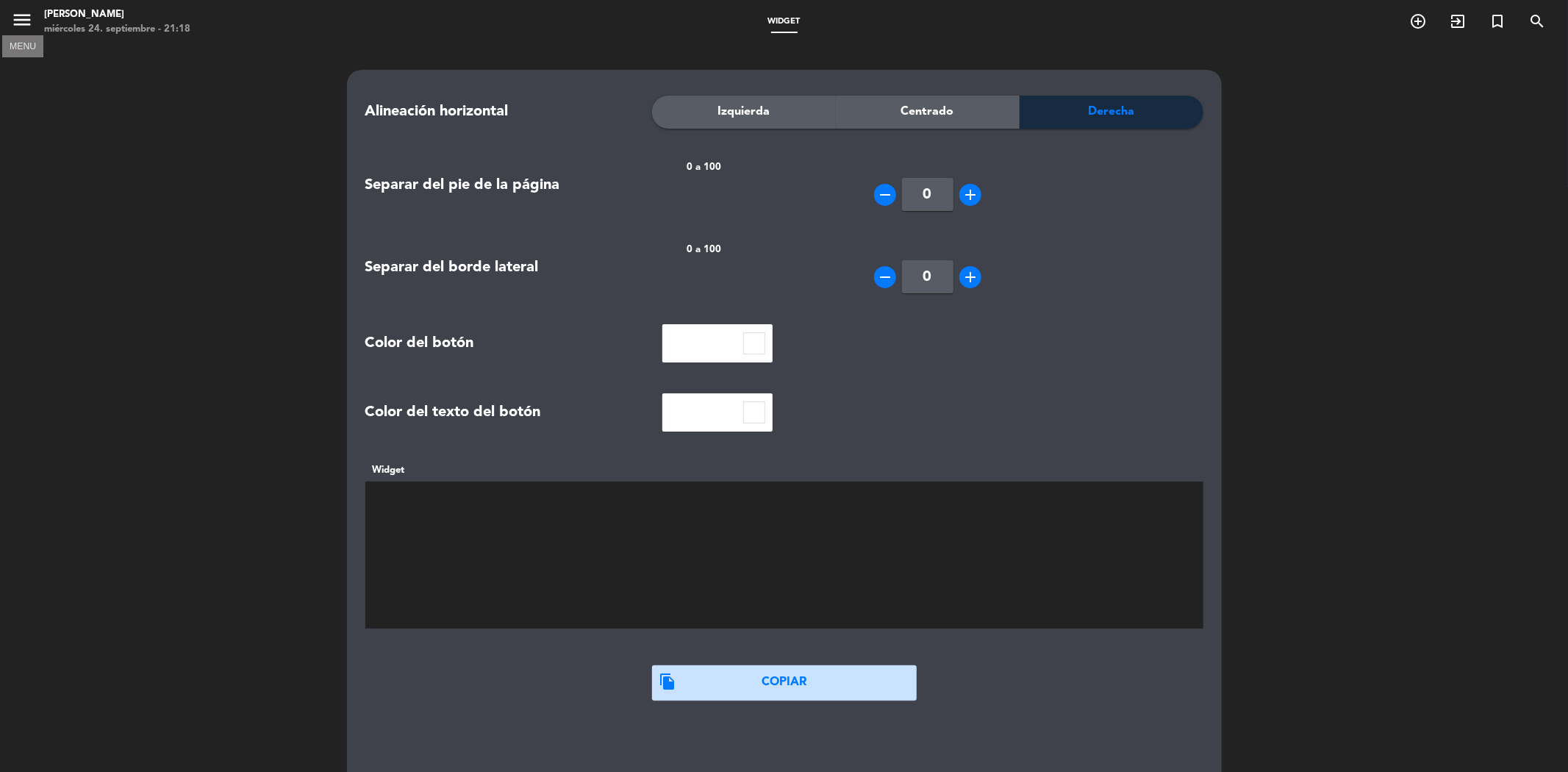
click at [12, 27] on icon "menu" at bounding box center [22, 20] width 22 height 22
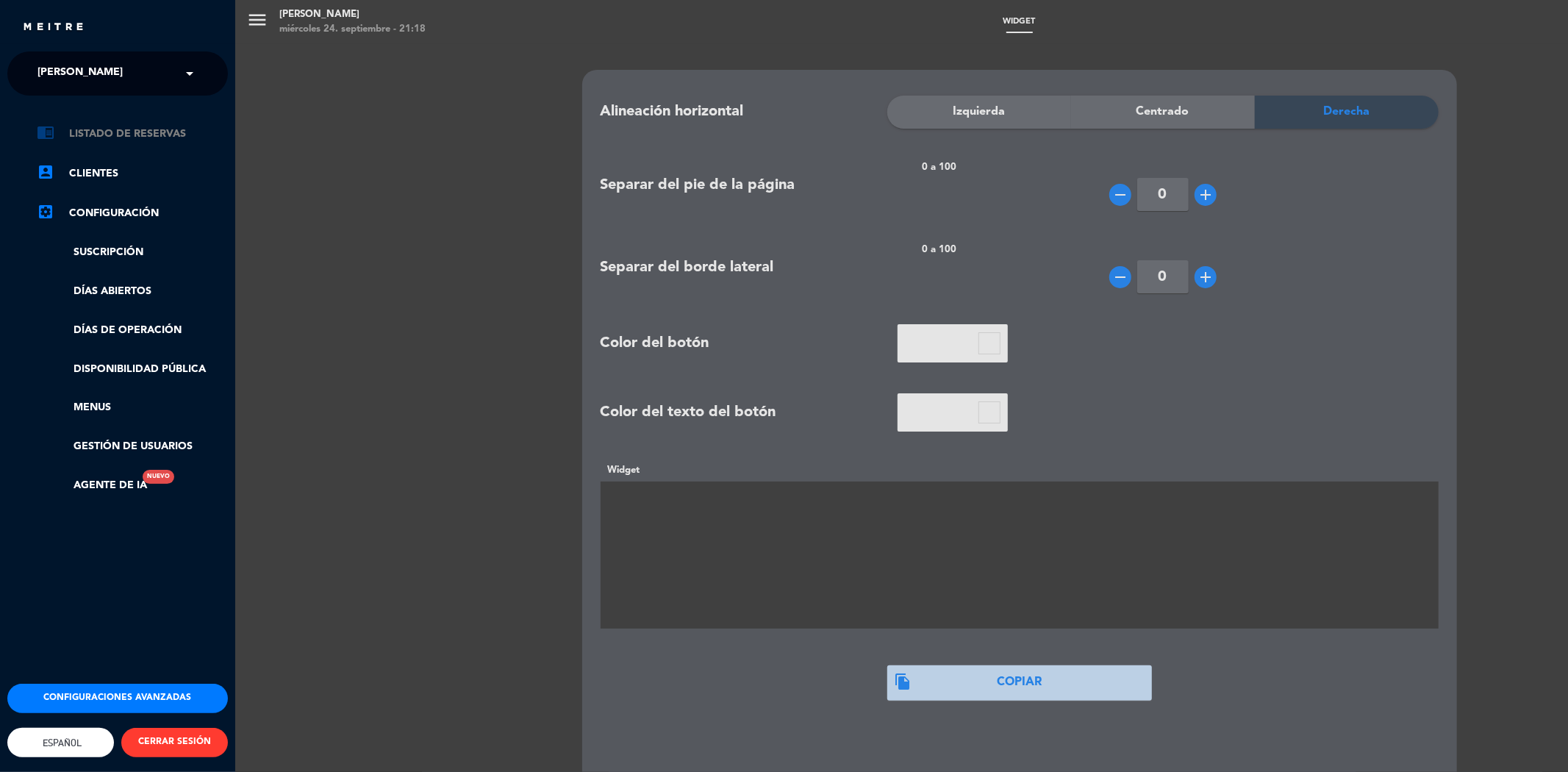
click at [102, 132] on link "chrome_reader_mode Listado de Reservas" at bounding box center [133, 134] width 191 height 18
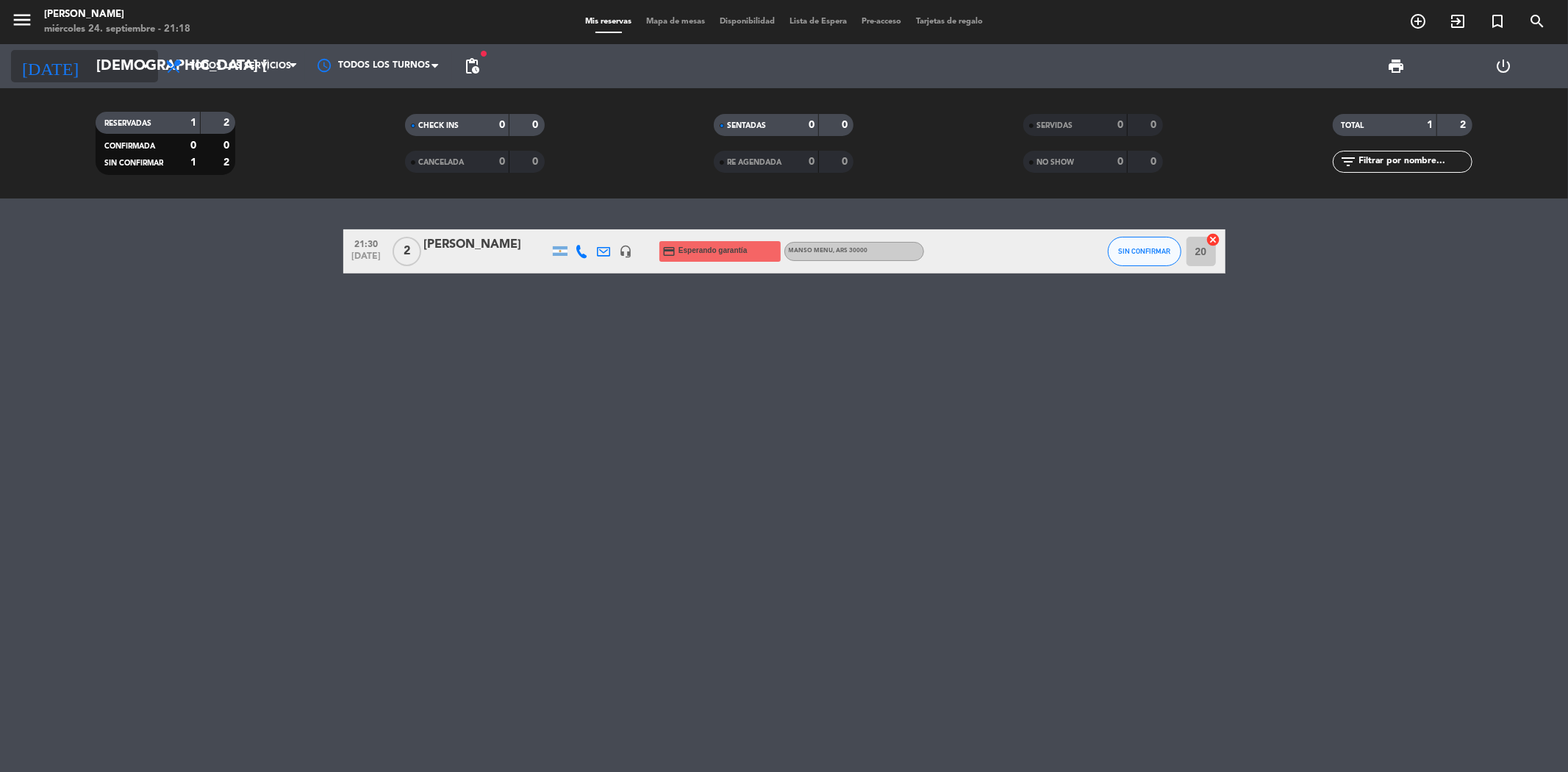
click at [107, 64] on input "[DEMOGRAPHIC_DATA] [DATE]" at bounding box center [182, 66] width 187 height 33
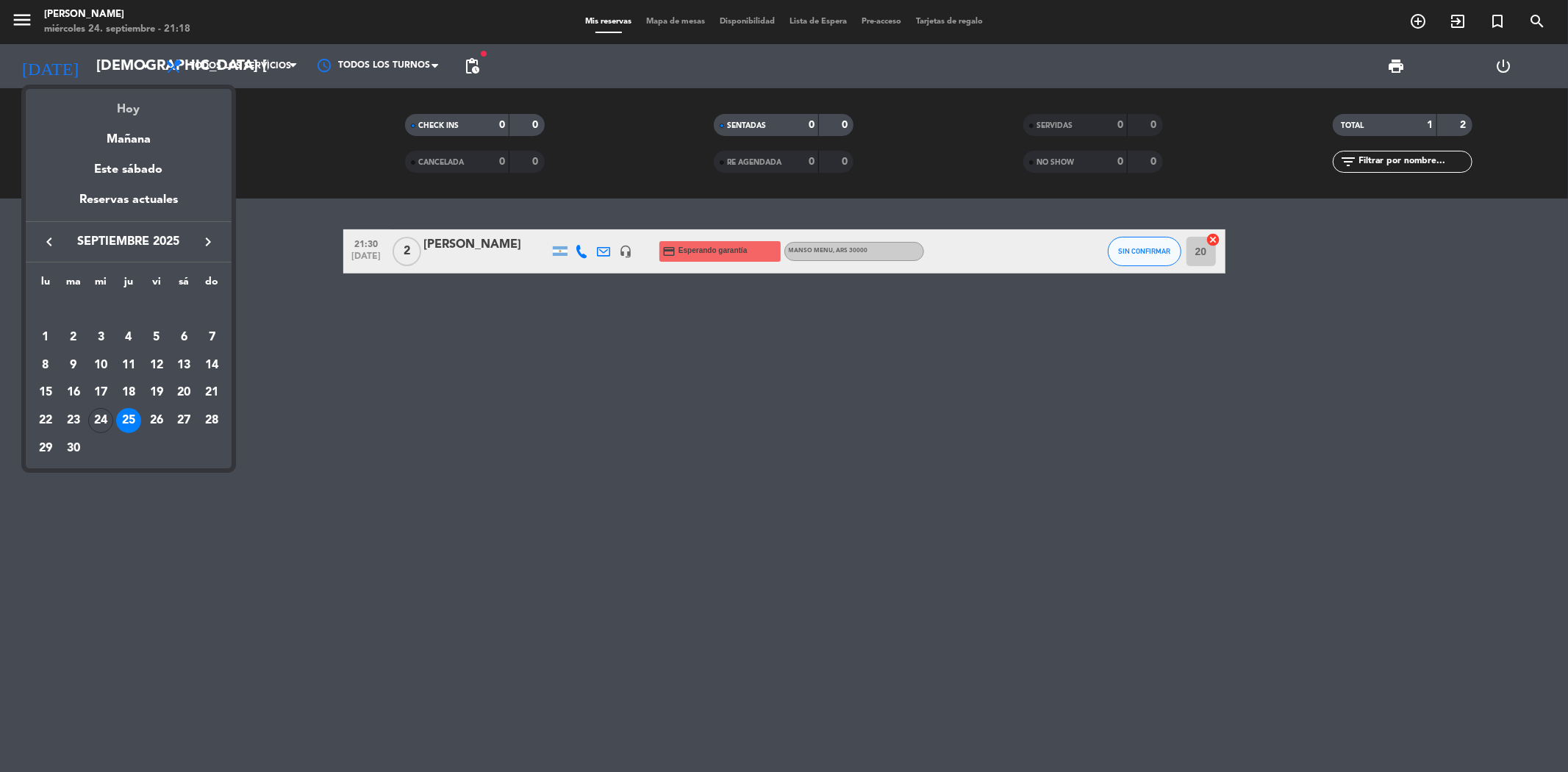
click at [114, 113] on div "Hoy" at bounding box center [129, 104] width 206 height 30
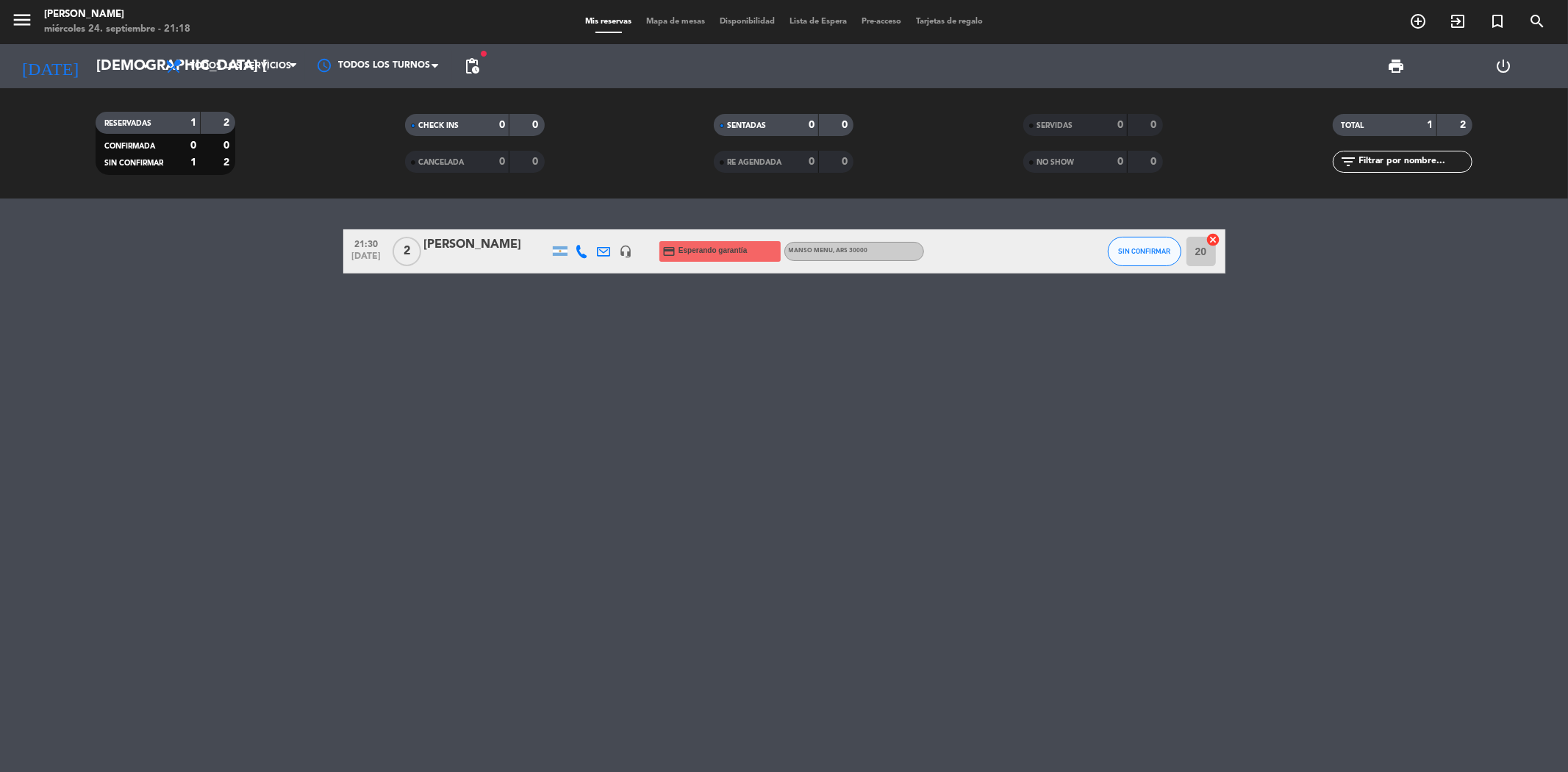
type input "mié. [DATE]"
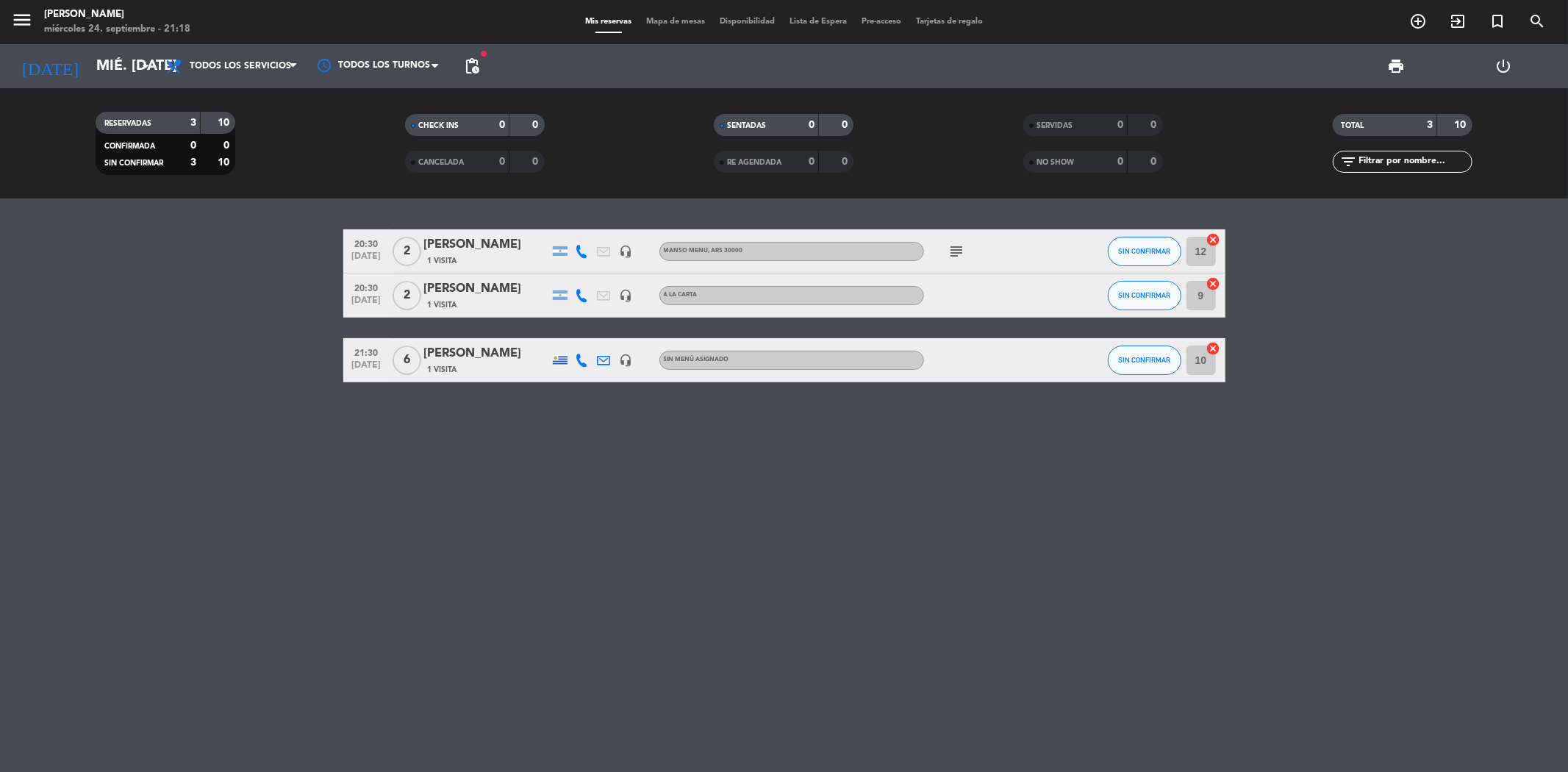
click at [575, 251] on icon at bounding box center [582, 251] width 13 height 13
click at [569, 226] on span "Copiar" at bounding box center [572, 225] width 31 height 16
click at [519, 334] on div "20:30 [DATE] 2 [PERSON_NAME] 1 Visita [PHONE_NUMBER] Copiar content_paste | hea…" at bounding box center [784, 306] width 882 height 153
click at [522, 333] on div "20:30 [DATE] 2 [PERSON_NAME] 1 Visita headset_mic [PERSON_NAME] MENU , ARS 3000…" at bounding box center [784, 306] width 882 height 153
click at [523, 334] on div "20:30 [DATE] 2 [PERSON_NAME] 1 Visita headset_mic [PERSON_NAME] MENU , ARS 3000…" at bounding box center [784, 306] width 882 height 153
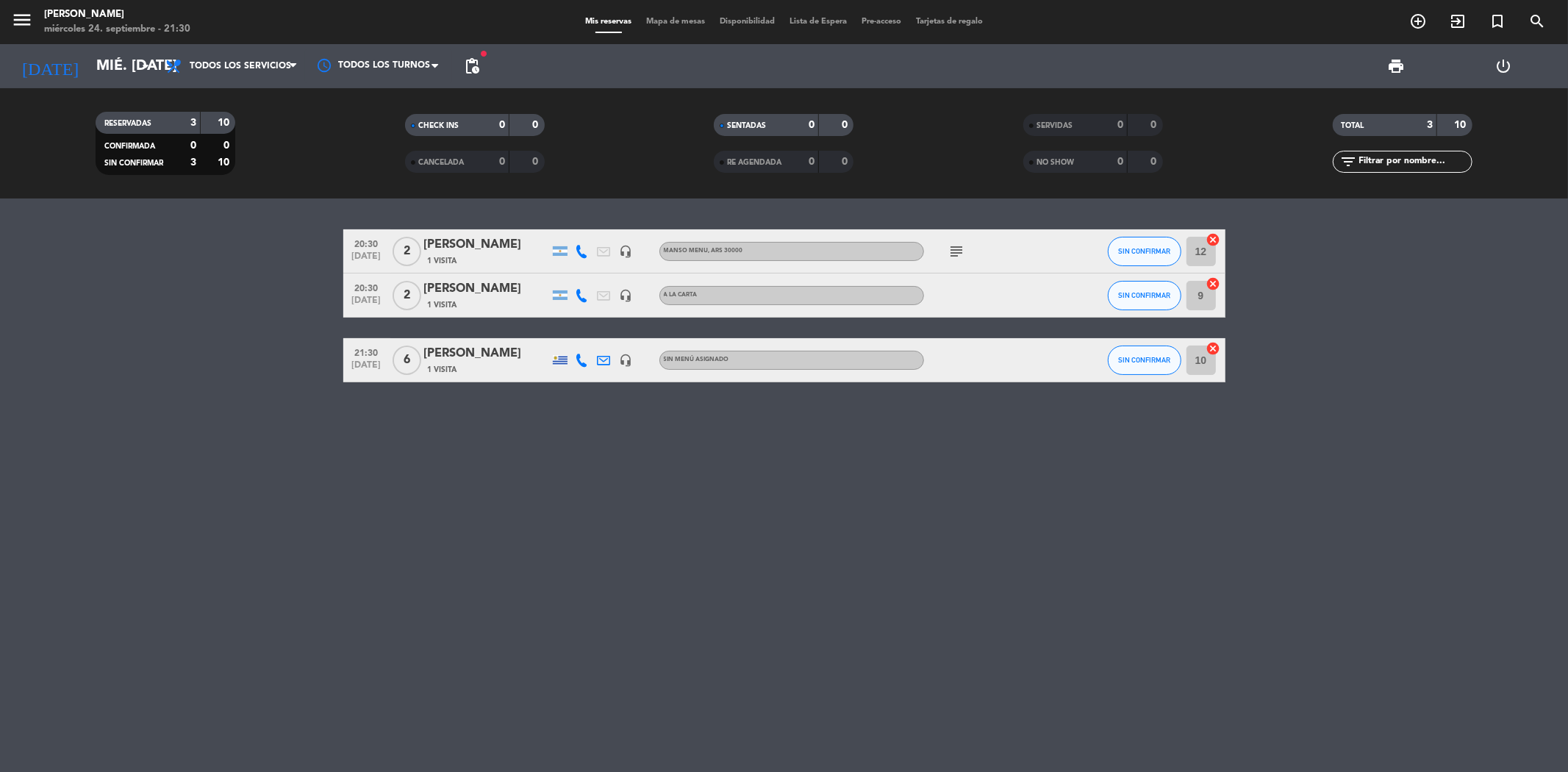
click at [821, 18] on span "Lista de Espera" at bounding box center [818, 22] width 72 height 8
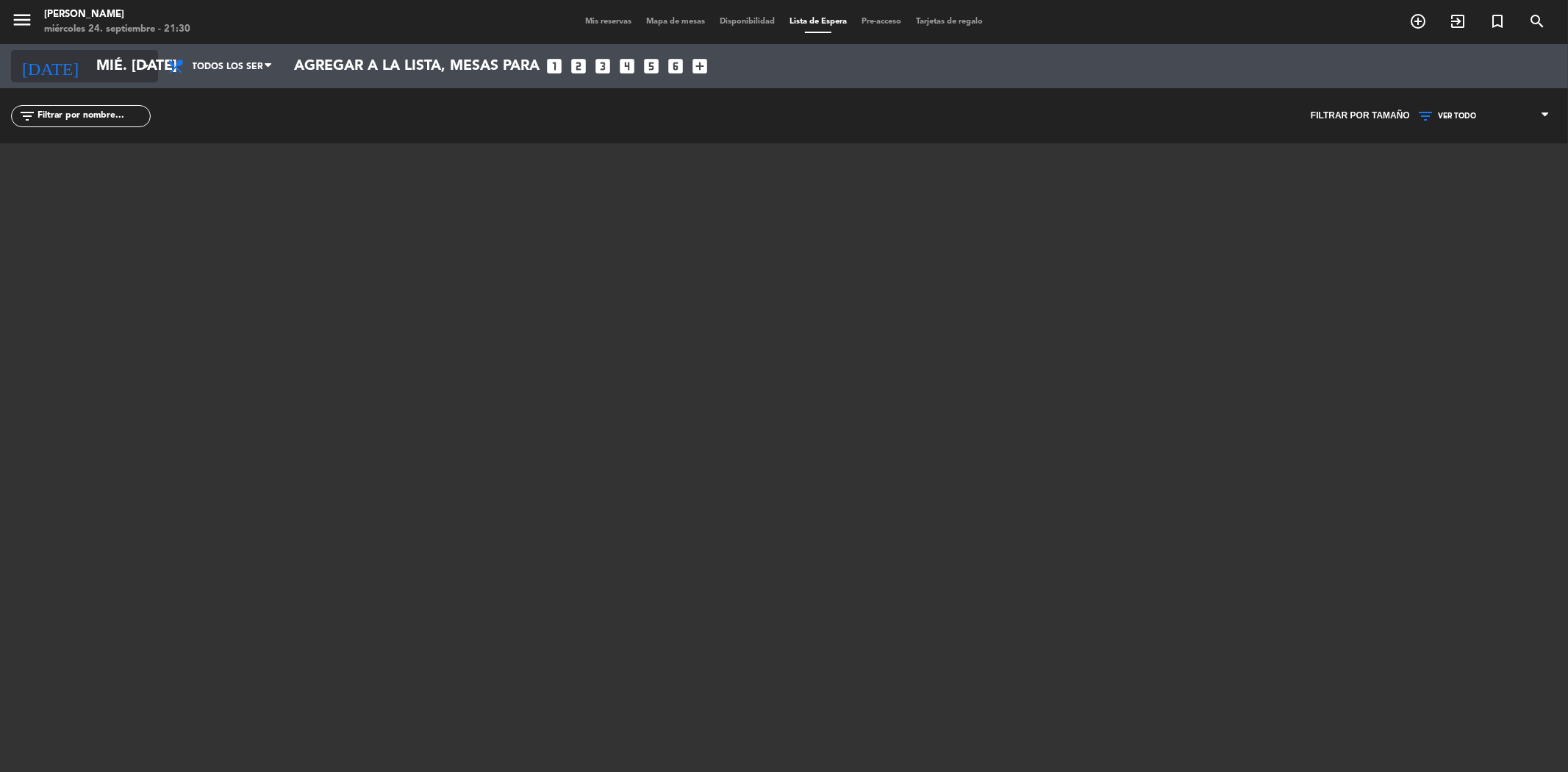
click at [90, 59] on input "mié. [DATE]" at bounding box center [182, 66] width 187 height 33
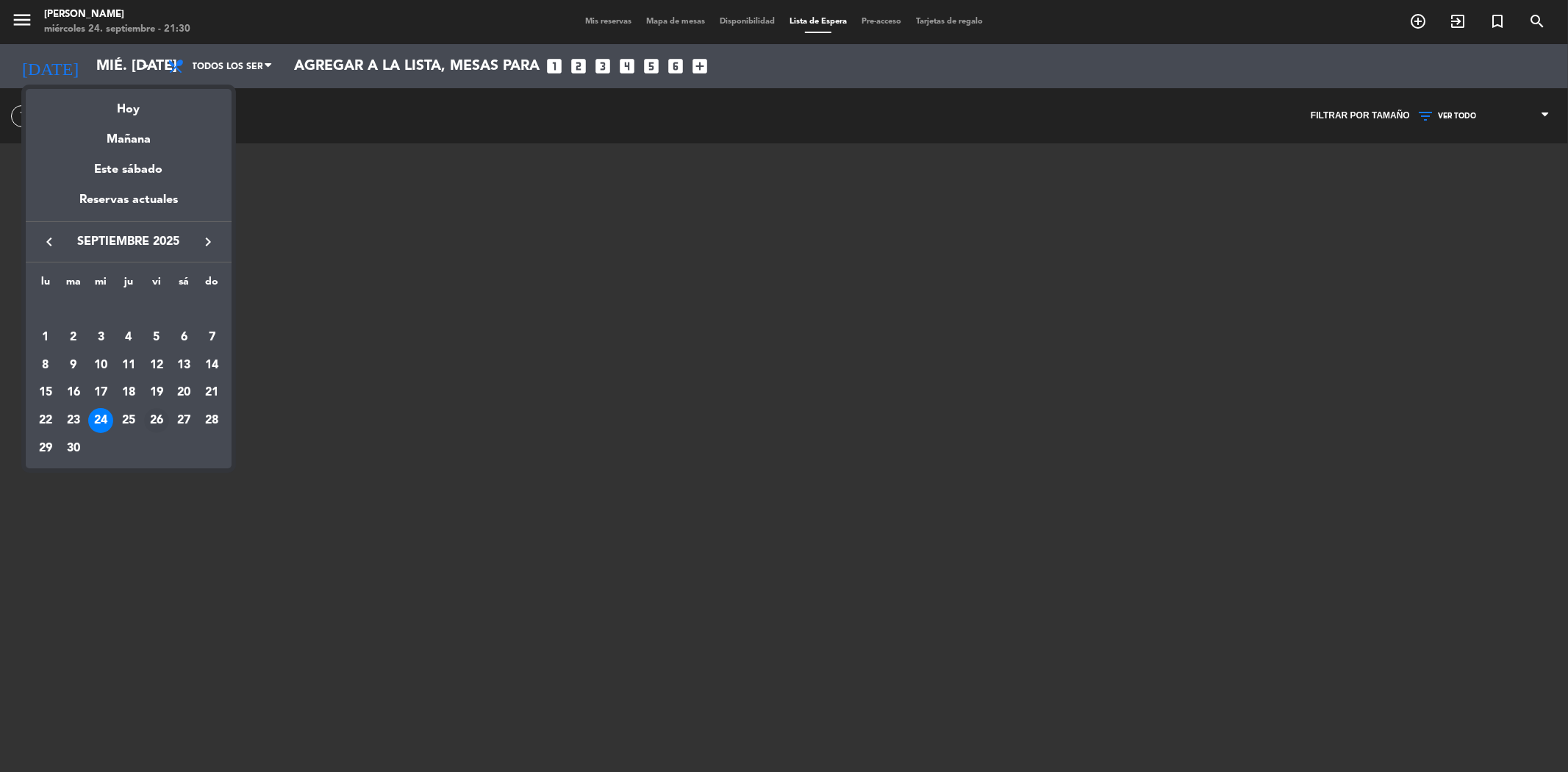
click at [155, 422] on div "26" at bounding box center [156, 420] width 25 height 25
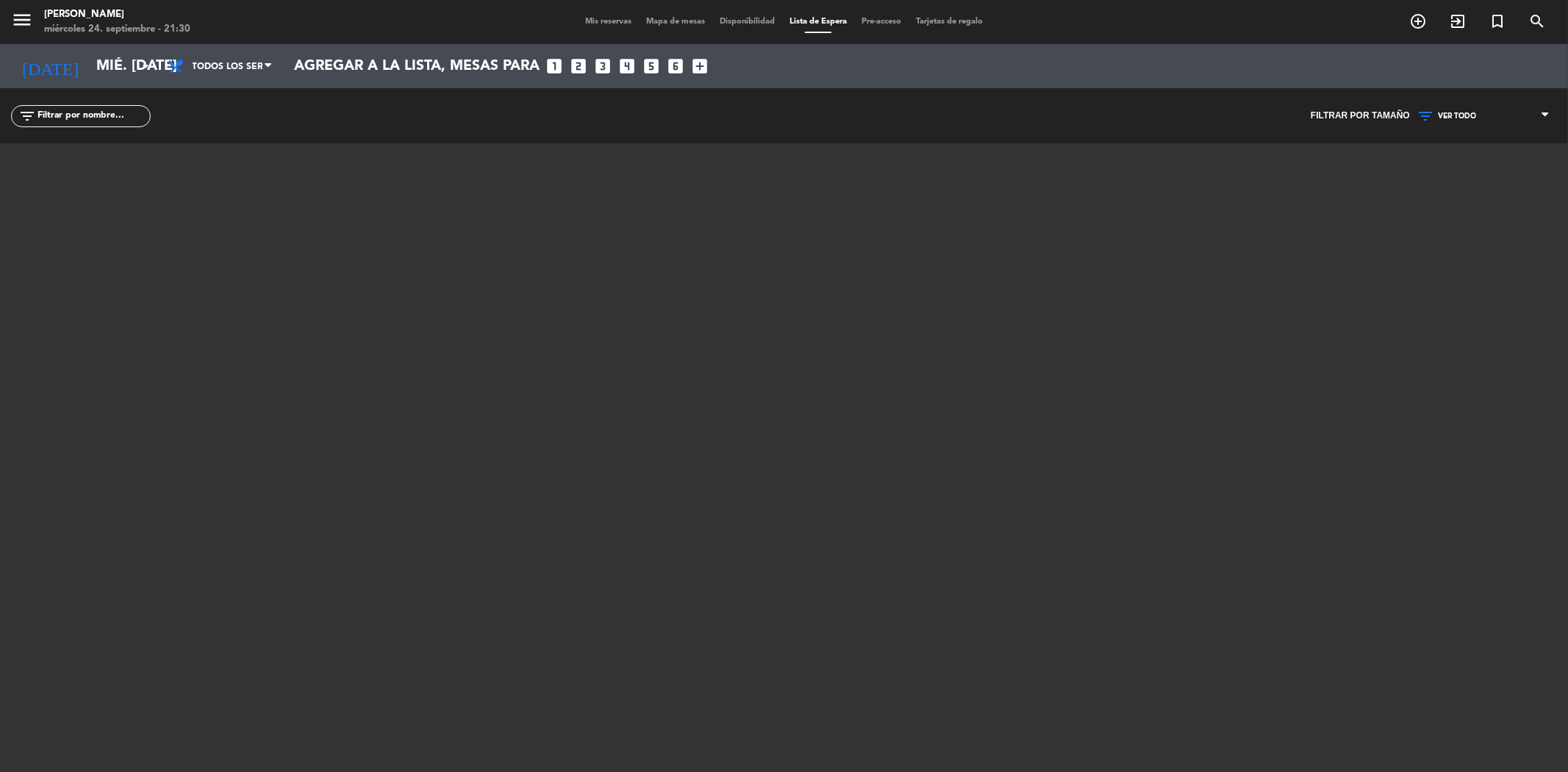
type input "vie. [DATE]"
click at [592, 24] on span "Mis reservas" at bounding box center [608, 22] width 61 height 8
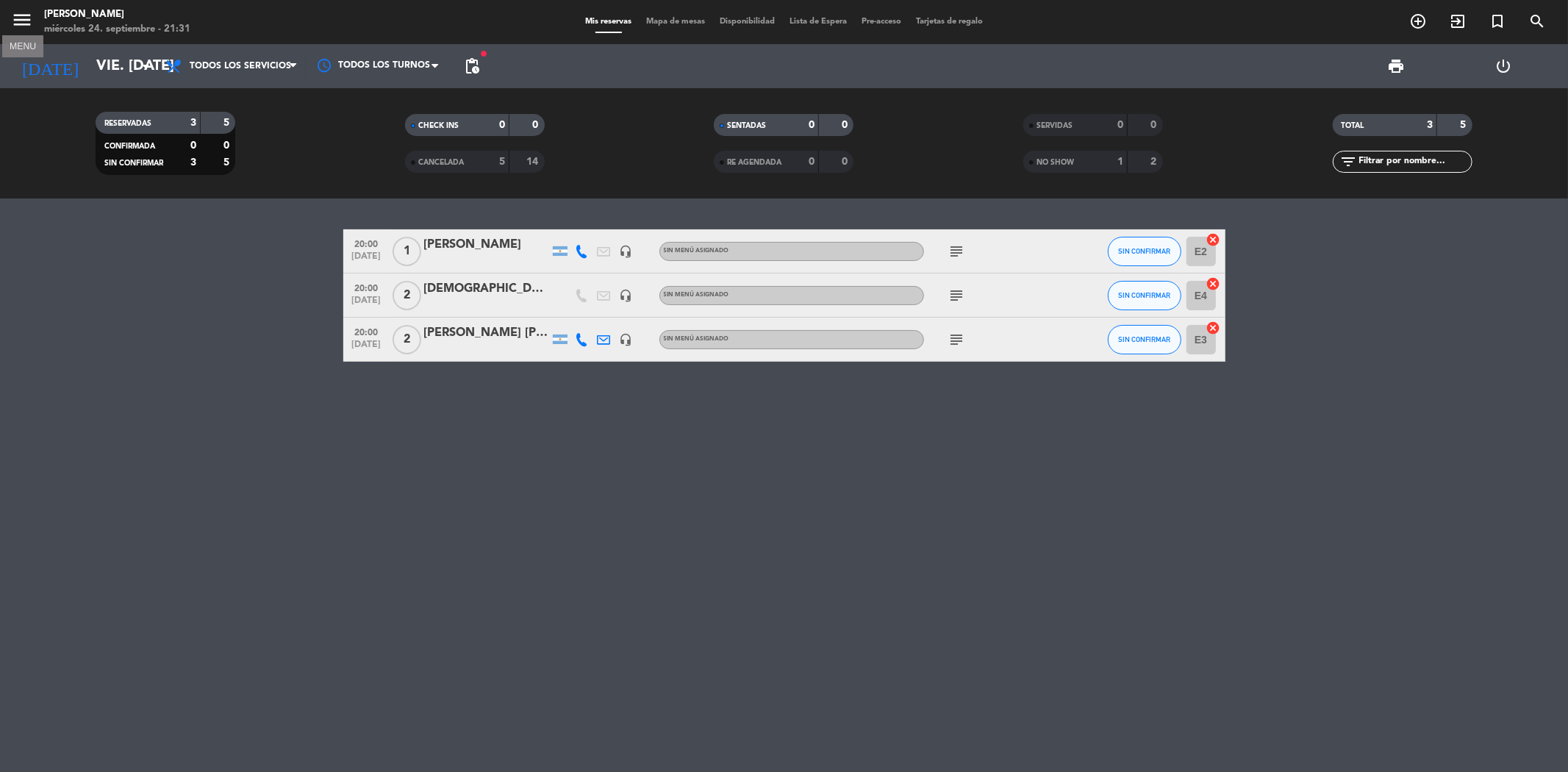
click at [26, 25] on icon "menu" at bounding box center [22, 20] width 22 height 22
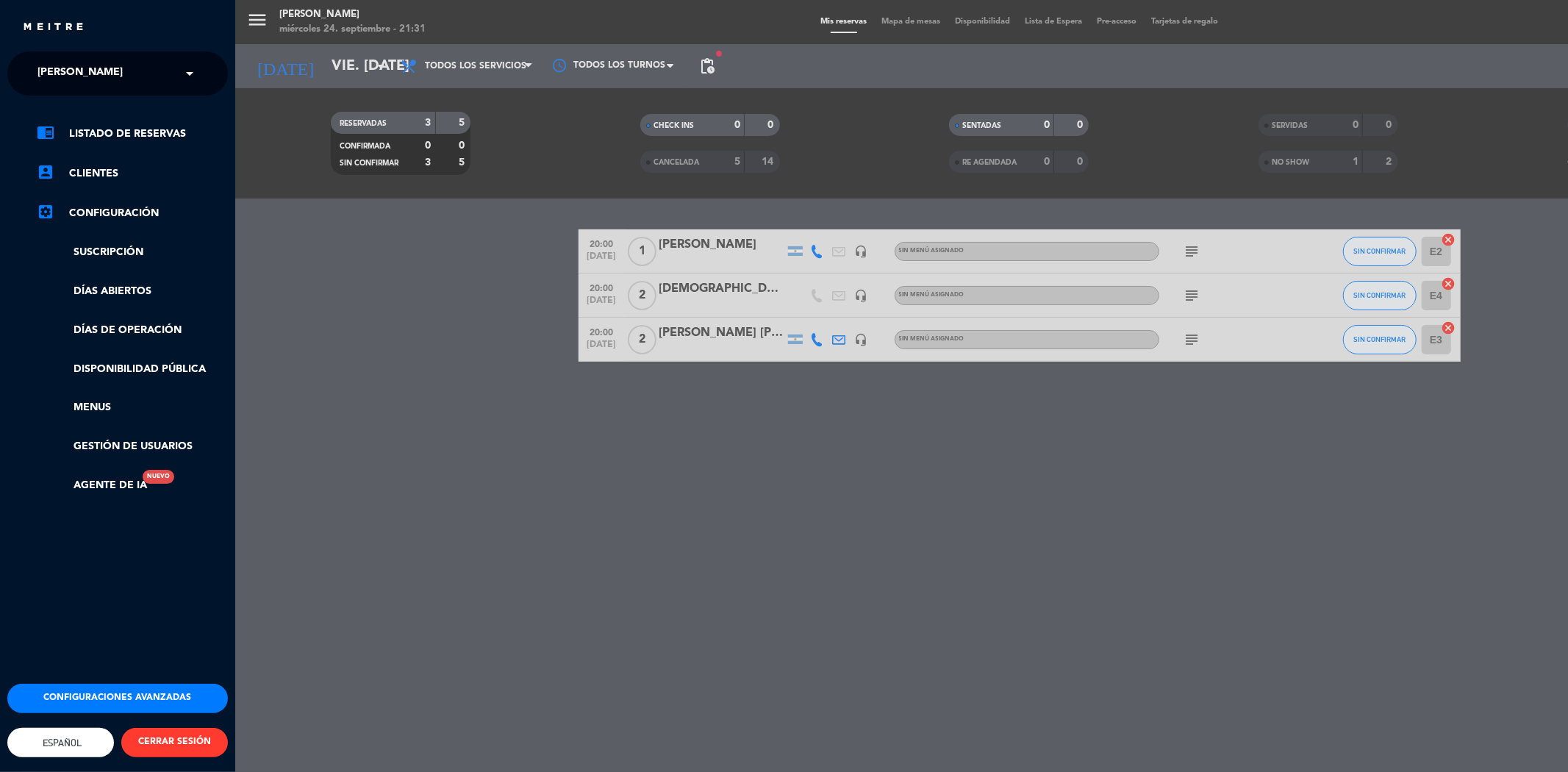
click at [349, 56] on div "menu [PERSON_NAME] miércoles 24. septiembre - 21:31 Mis reservas Mapa de mesas …" at bounding box center [1019, 386] width 1568 height 772
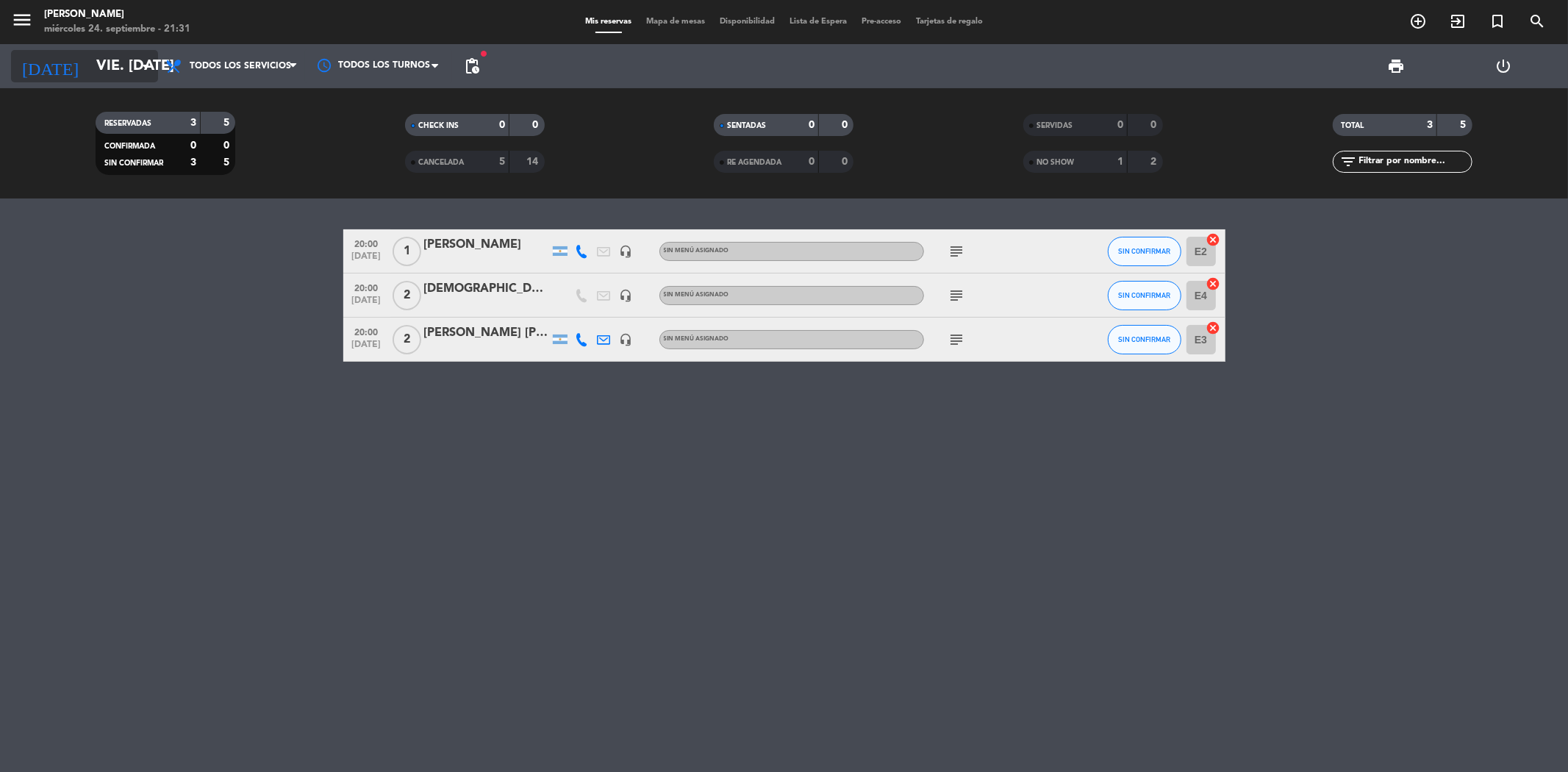
click at [143, 66] on icon "arrow_drop_down" at bounding box center [145, 66] width 18 height 18
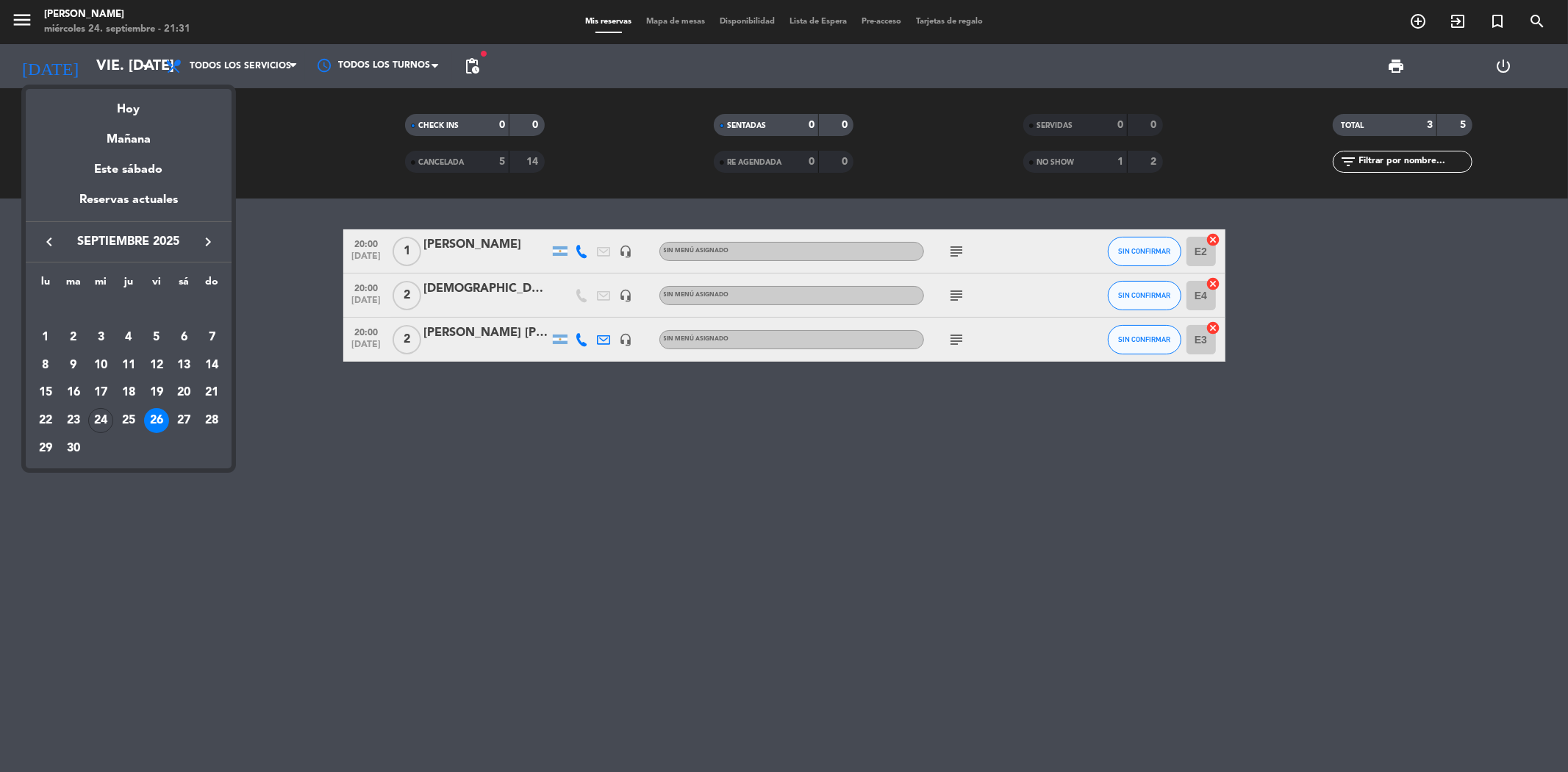
click at [156, 420] on div "26" at bounding box center [156, 420] width 25 height 25
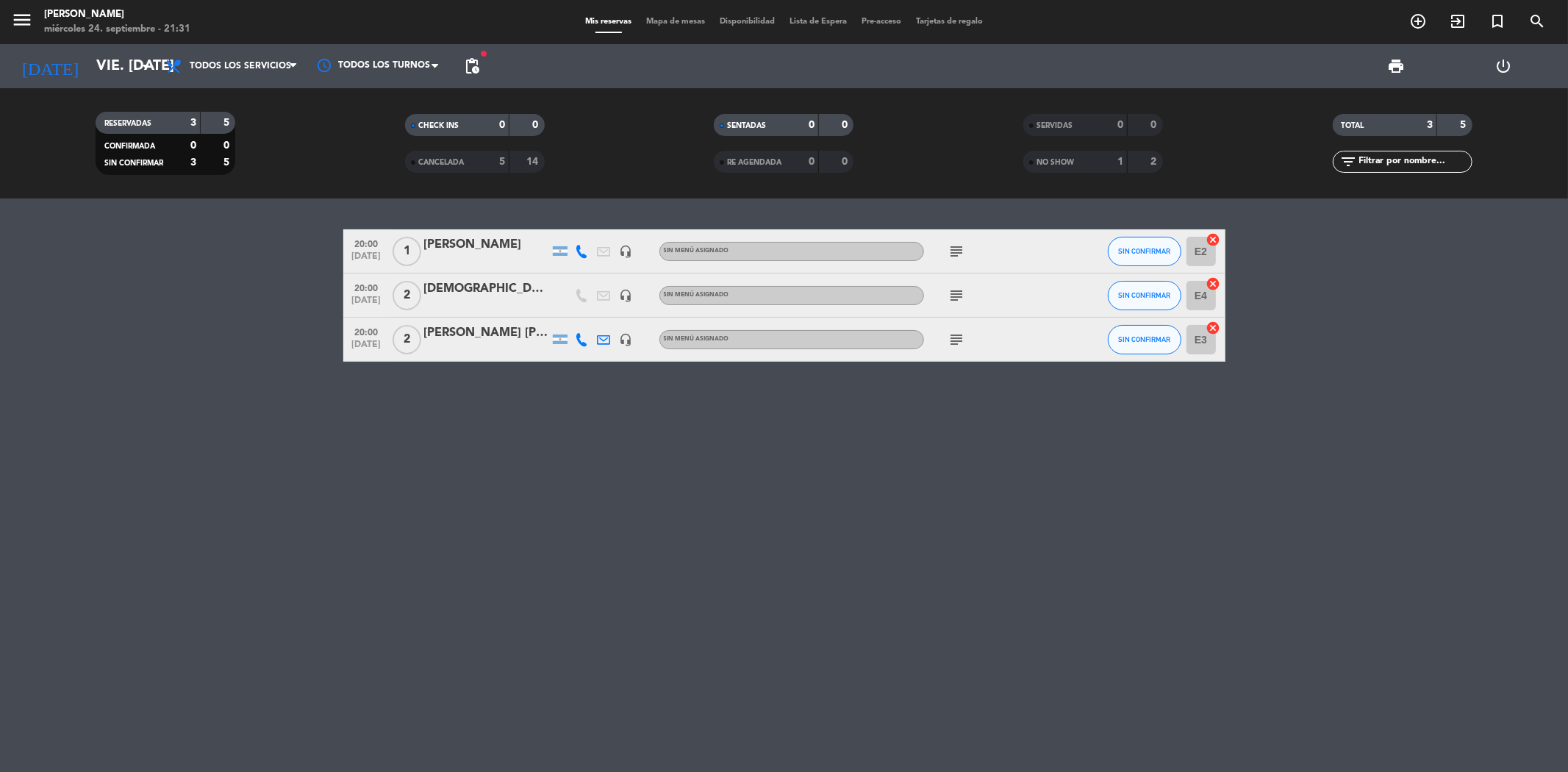
click at [482, 154] on div "5" at bounding box center [491, 162] width 30 height 17
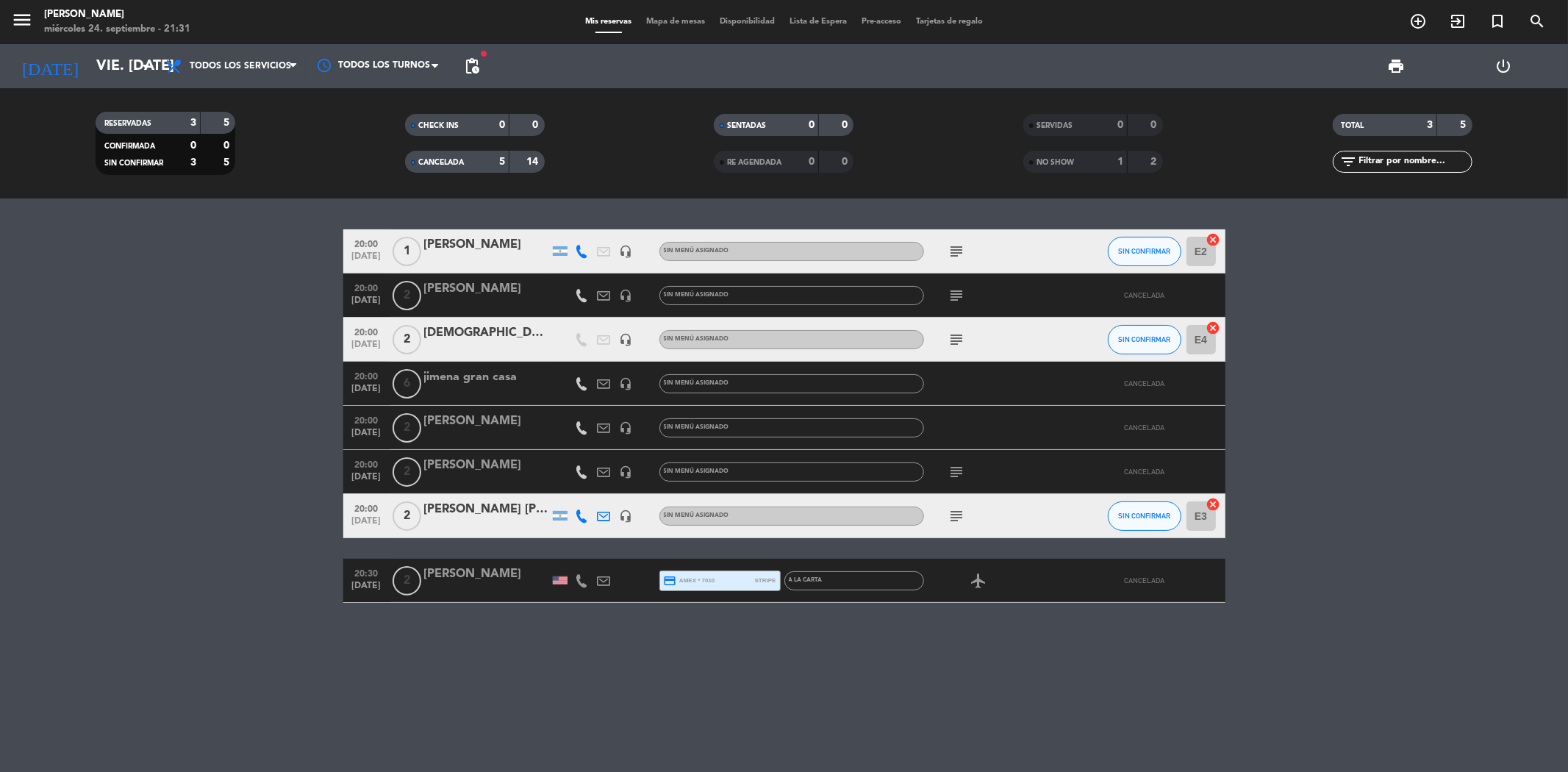
click at [478, 165] on div "5" at bounding box center [491, 162] width 30 height 17
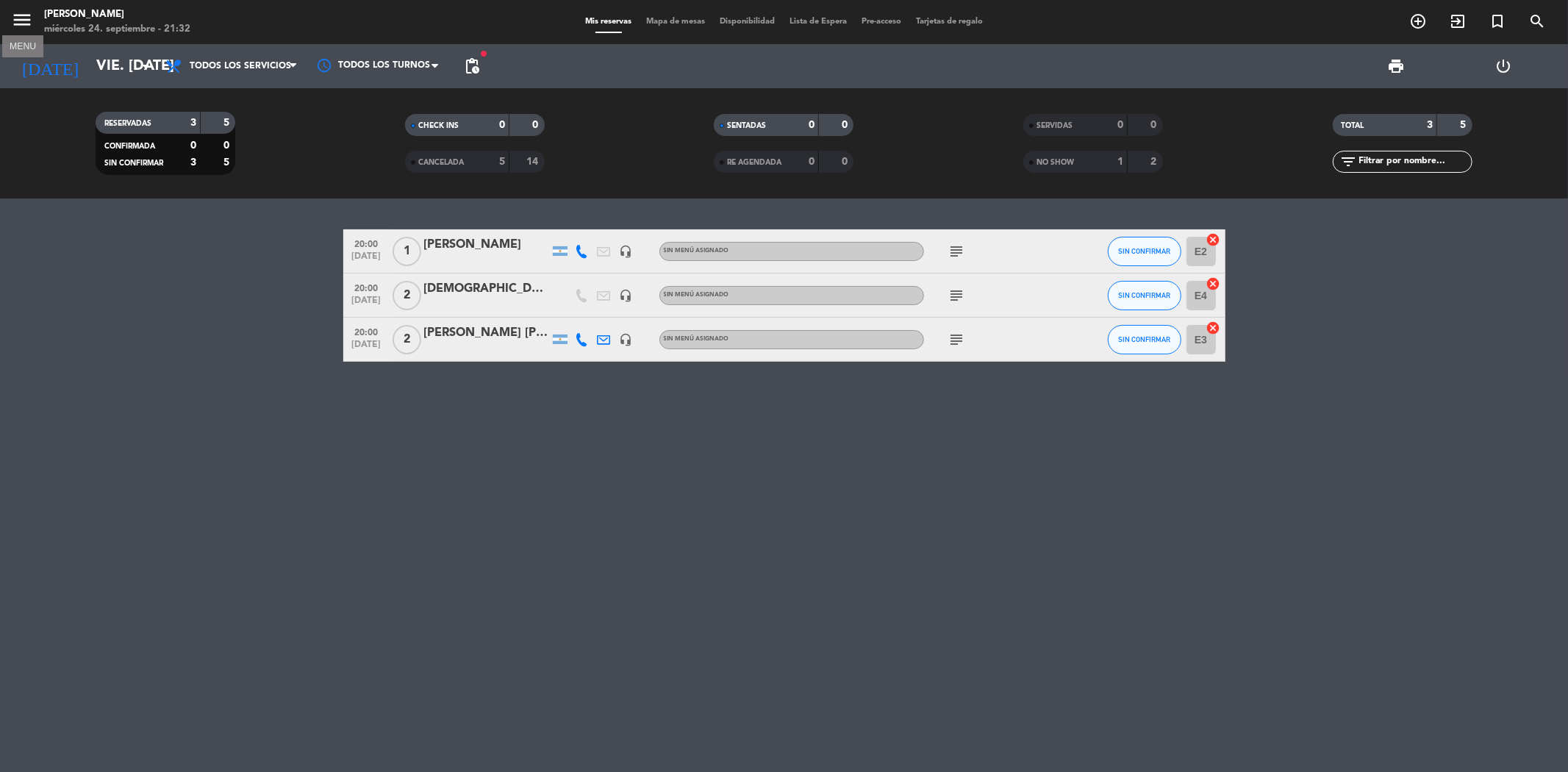
click at [24, 17] on icon "menu" at bounding box center [22, 20] width 22 height 22
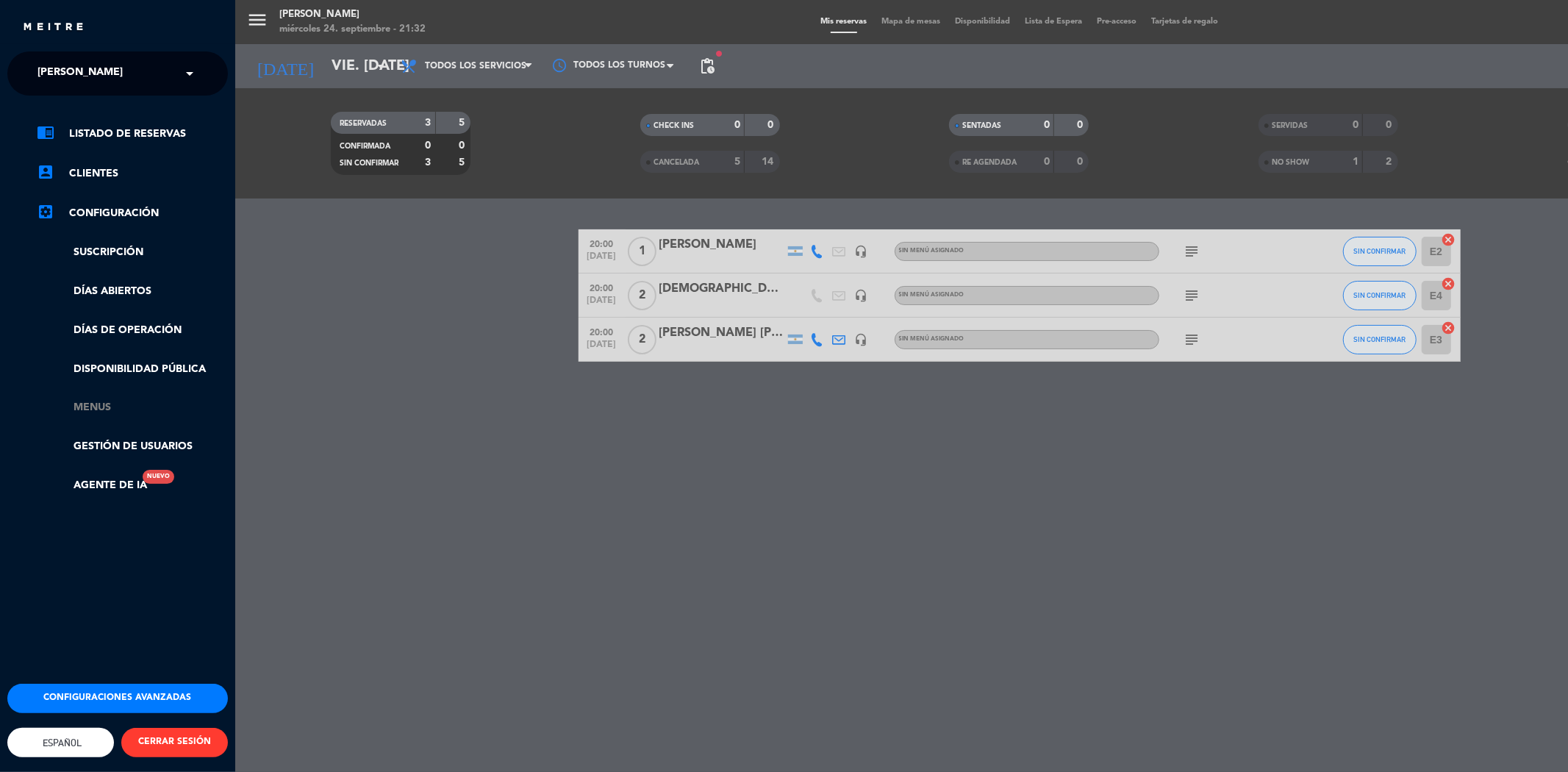
click at [100, 409] on link "Menus" at bounding box center [133, 407] width 191 height 17
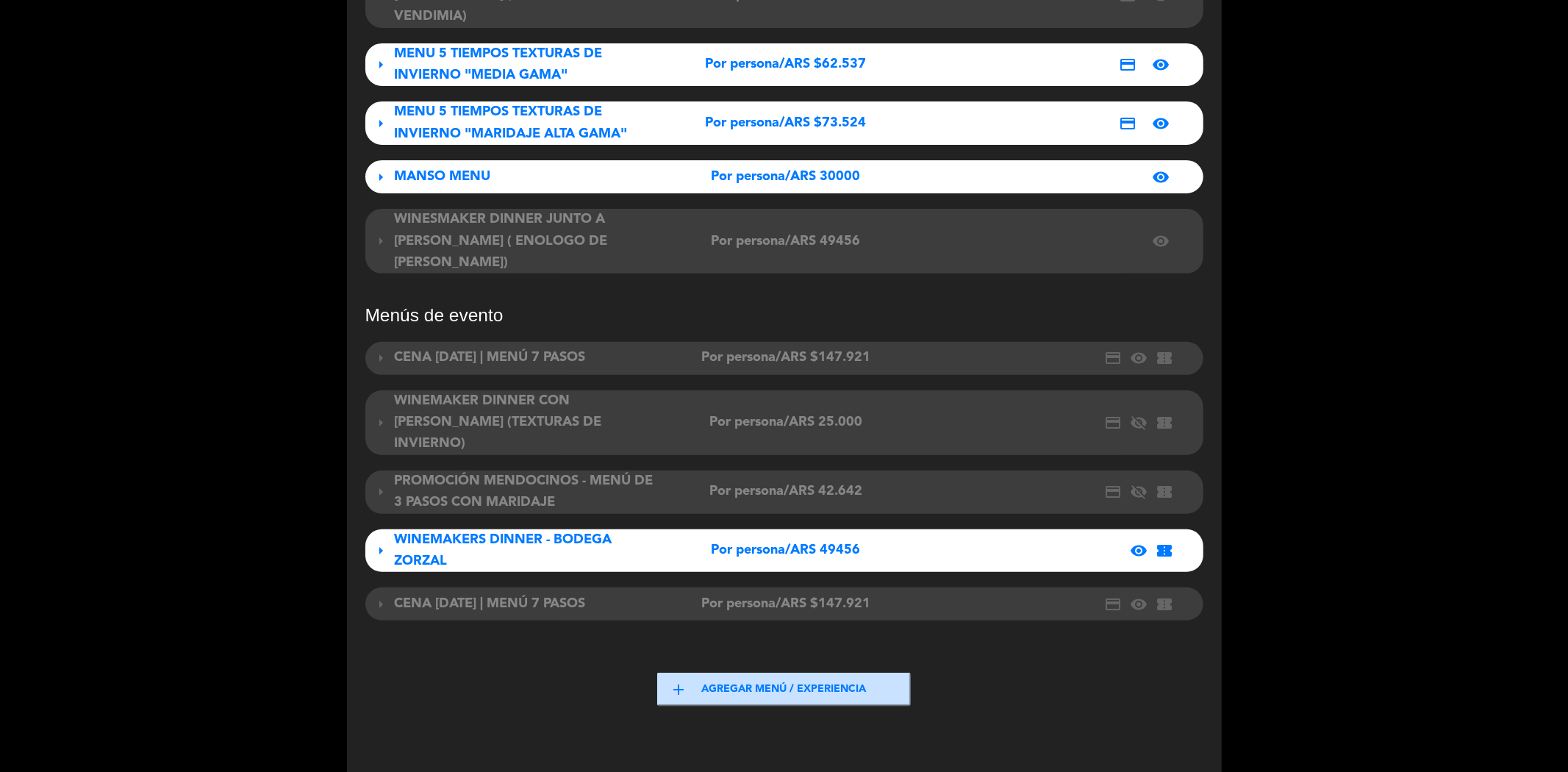
scroll to position [438, 0]
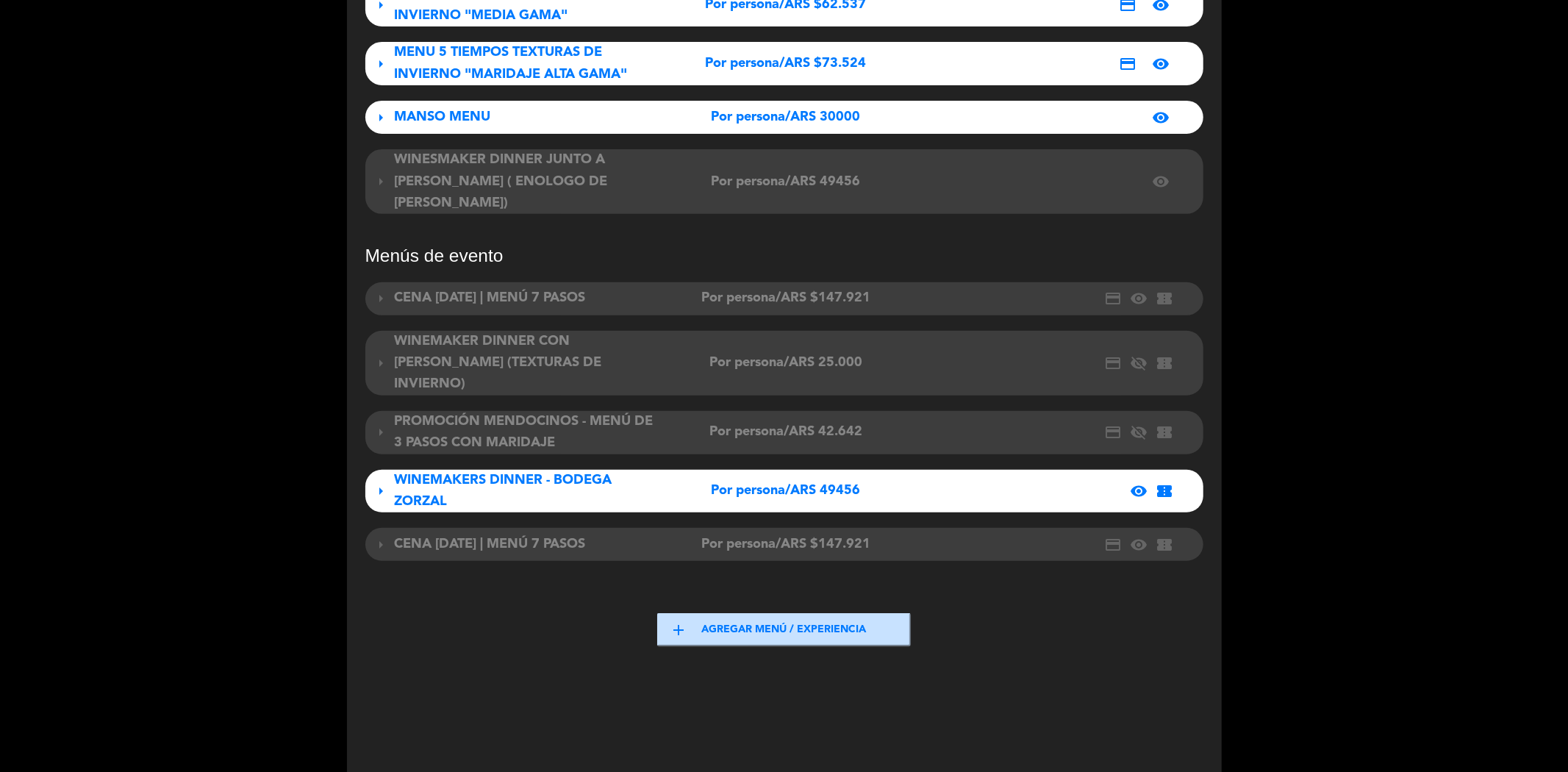
click at [434, 474] on span "WINEMAKERS DINNER - BODEGA ZORZAL" at bounding box center [503, 491] width 217 height 35
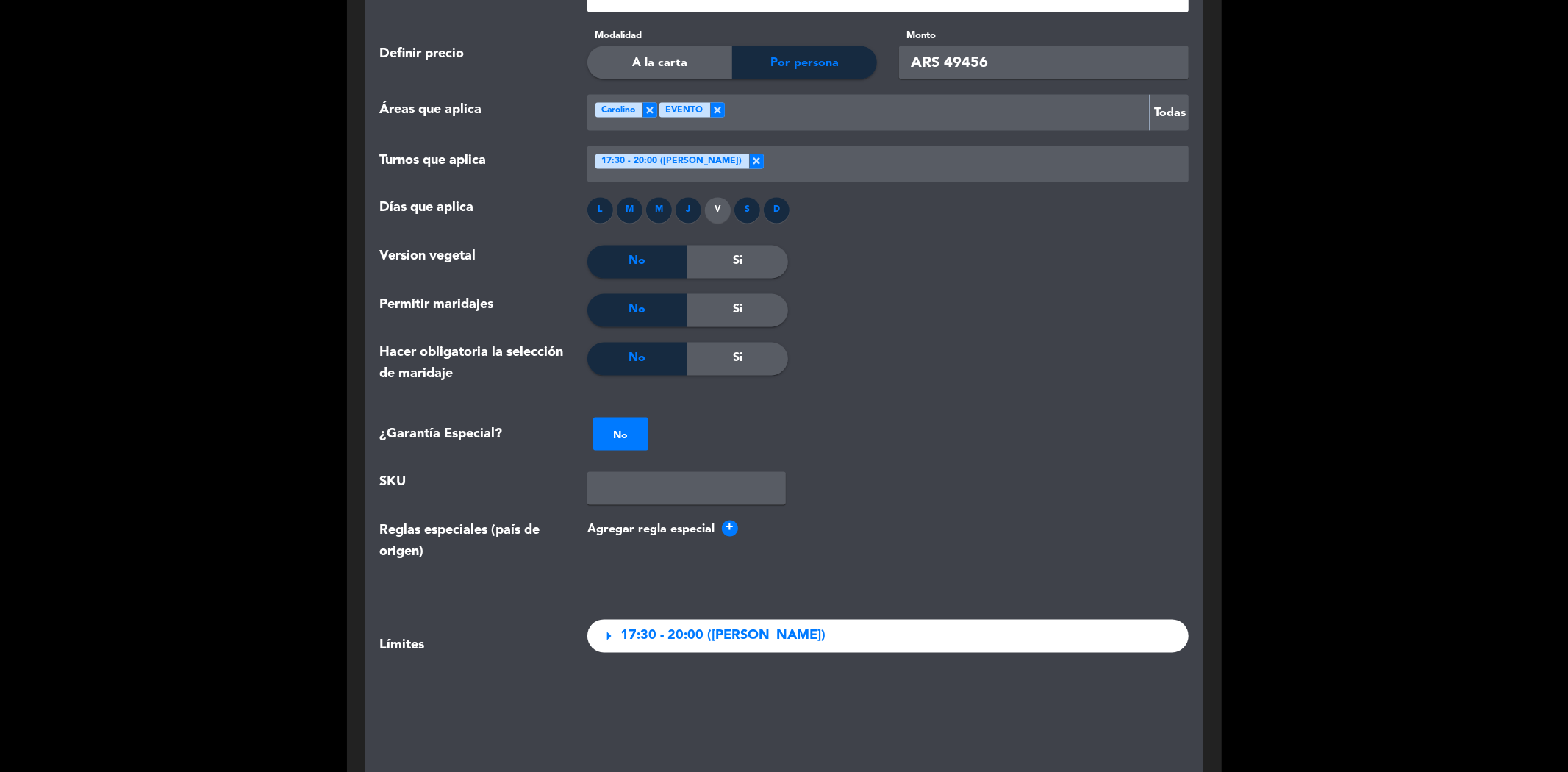
scroll to position [2235, 0]
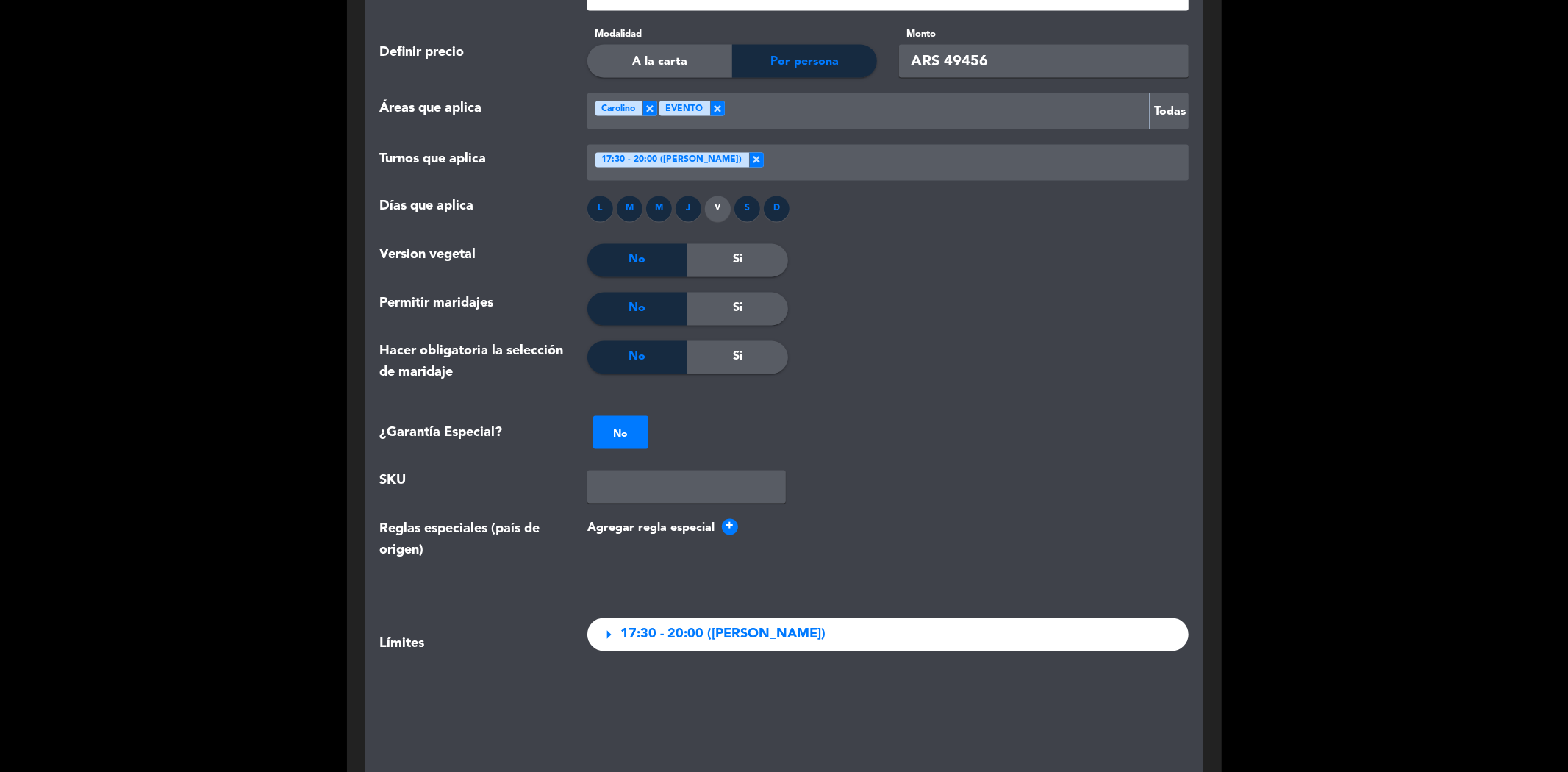
click at [721, 244] on div "Si" at bounding box center [737, 260] width 100 height 33
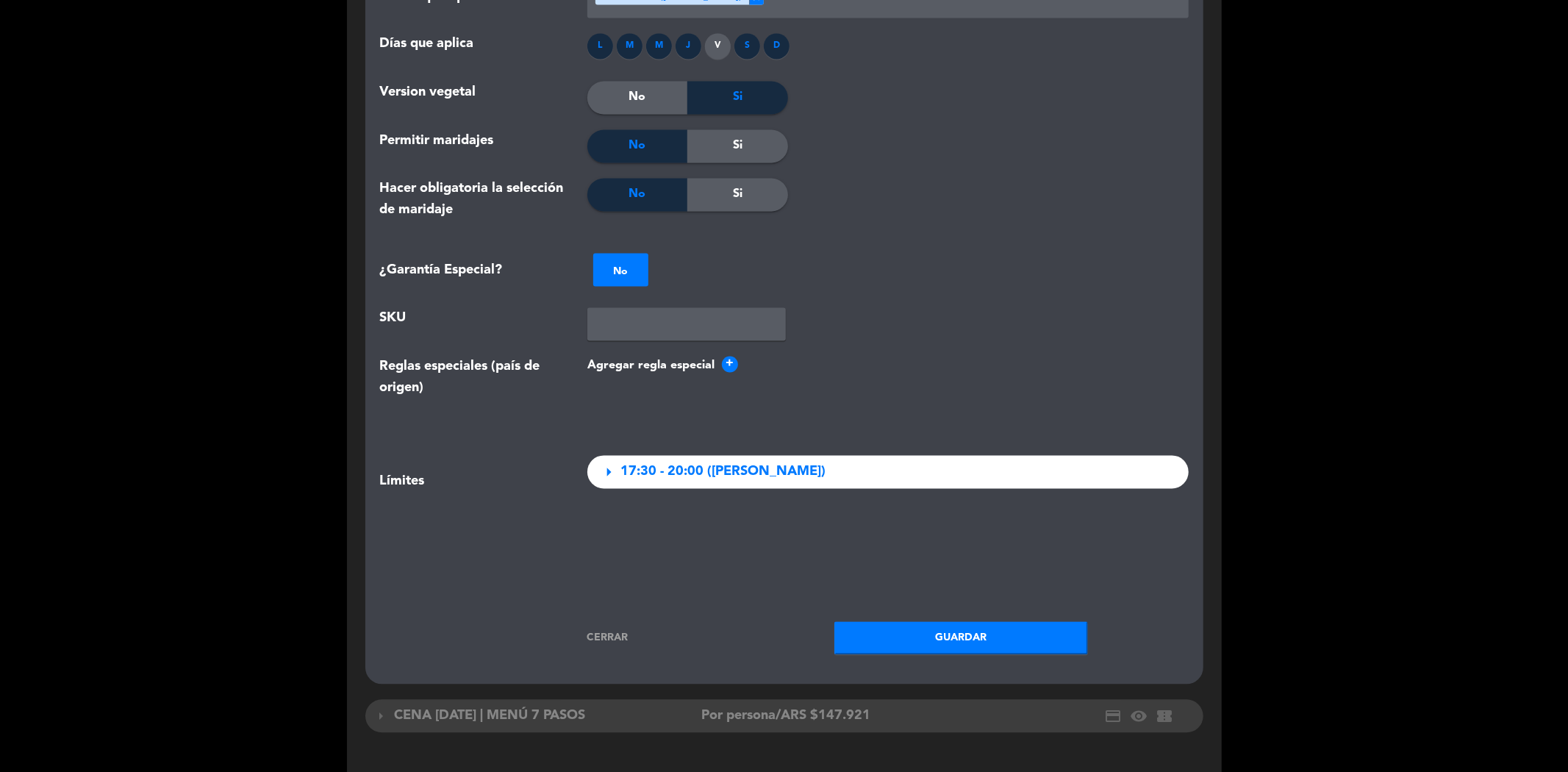
scroll to position [2561, 0]
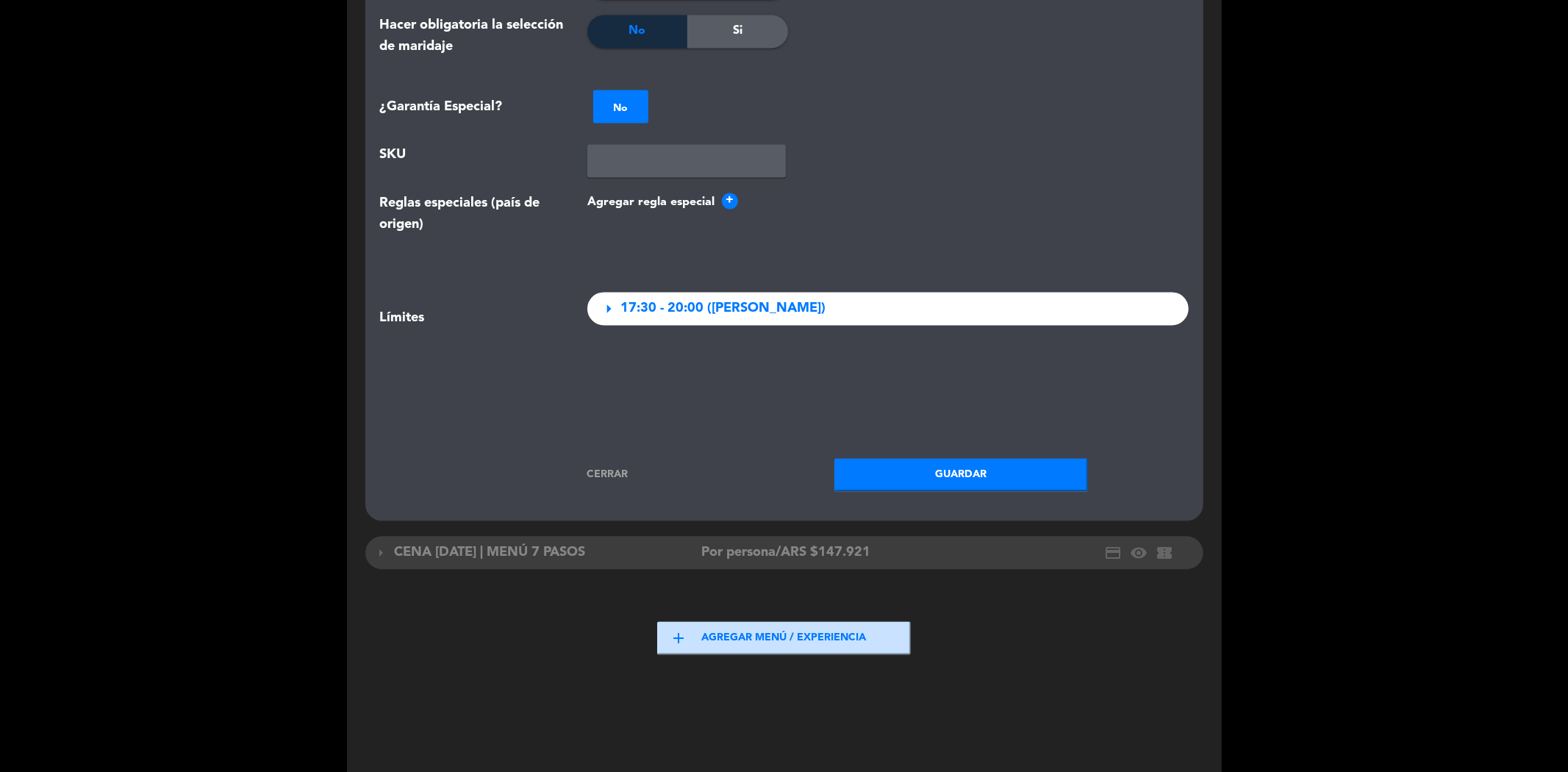
click at [606, 299] on span "arrow_right" at bounding box center [609, 309] width 21 height 21
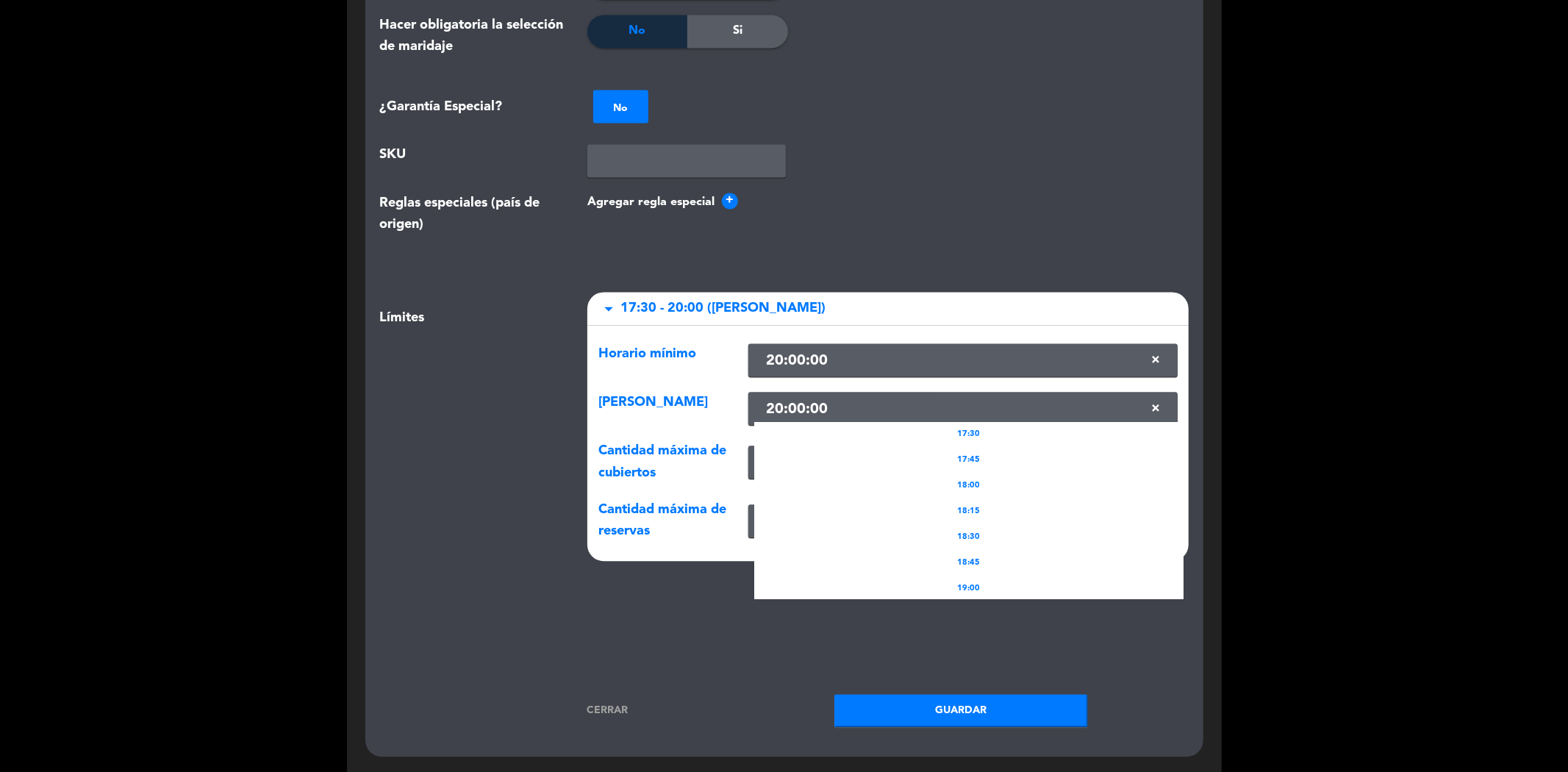
click at [810, 397] on input "text" at bounding box center [962, 409] width 417 height 24
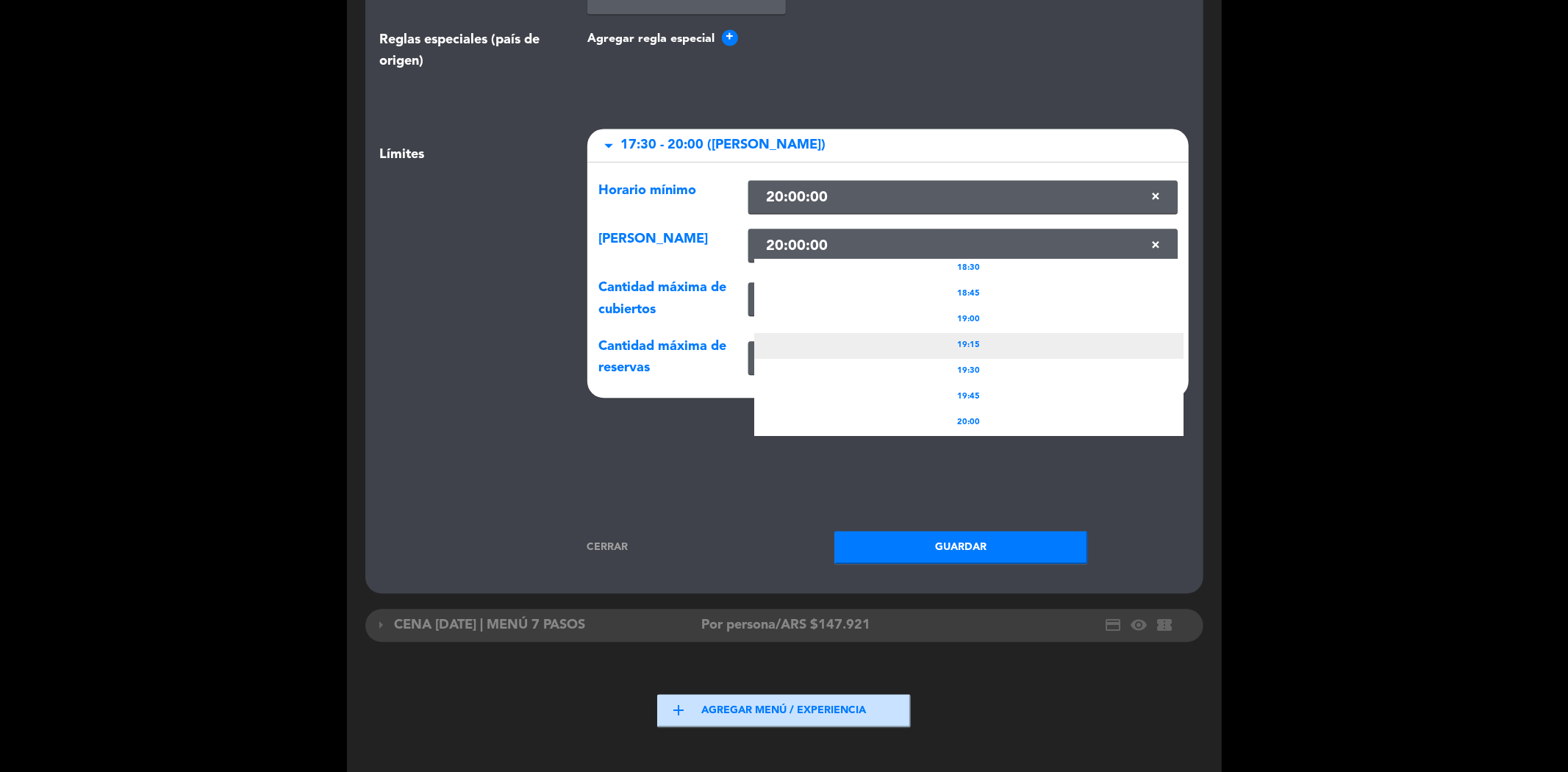
scroll to position [2805, 0]
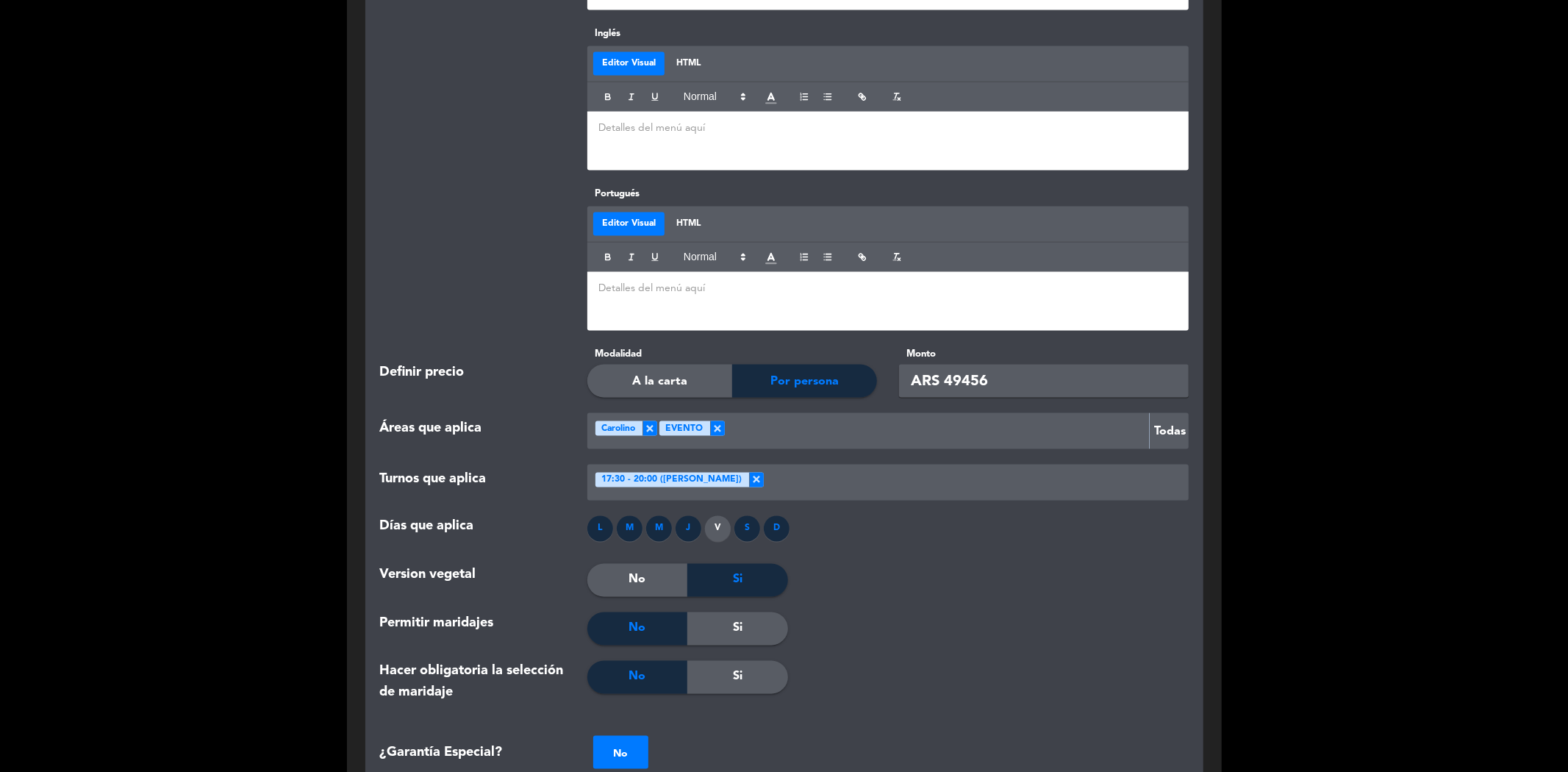
scroll to position [1906, 0]
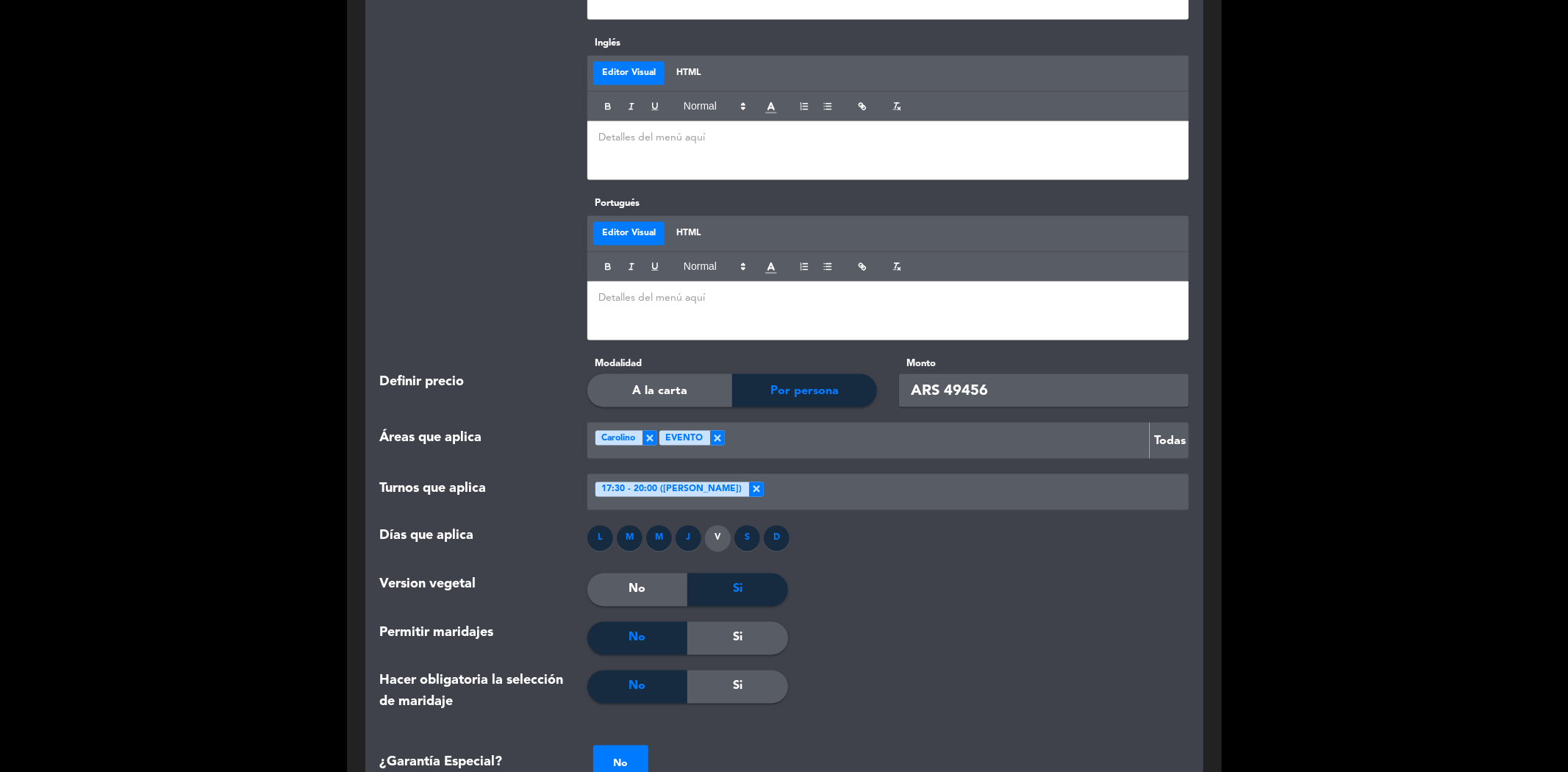
click at [741, 526] on div "S" at bounding box center [747, 538] width 26 height 26
click at [747, 526] on div "S" at bounding box center [747, 538] width 26 height 26
click at [737, 580] on span "Si" at bounding box center [738, 590] width 10 height 19
click at [718, 526] on div "V" at bounding box center [718, 538] width 26 height 26
click at [746, 526] on div "S" at bounding box center [747, 538] width 26 height 26
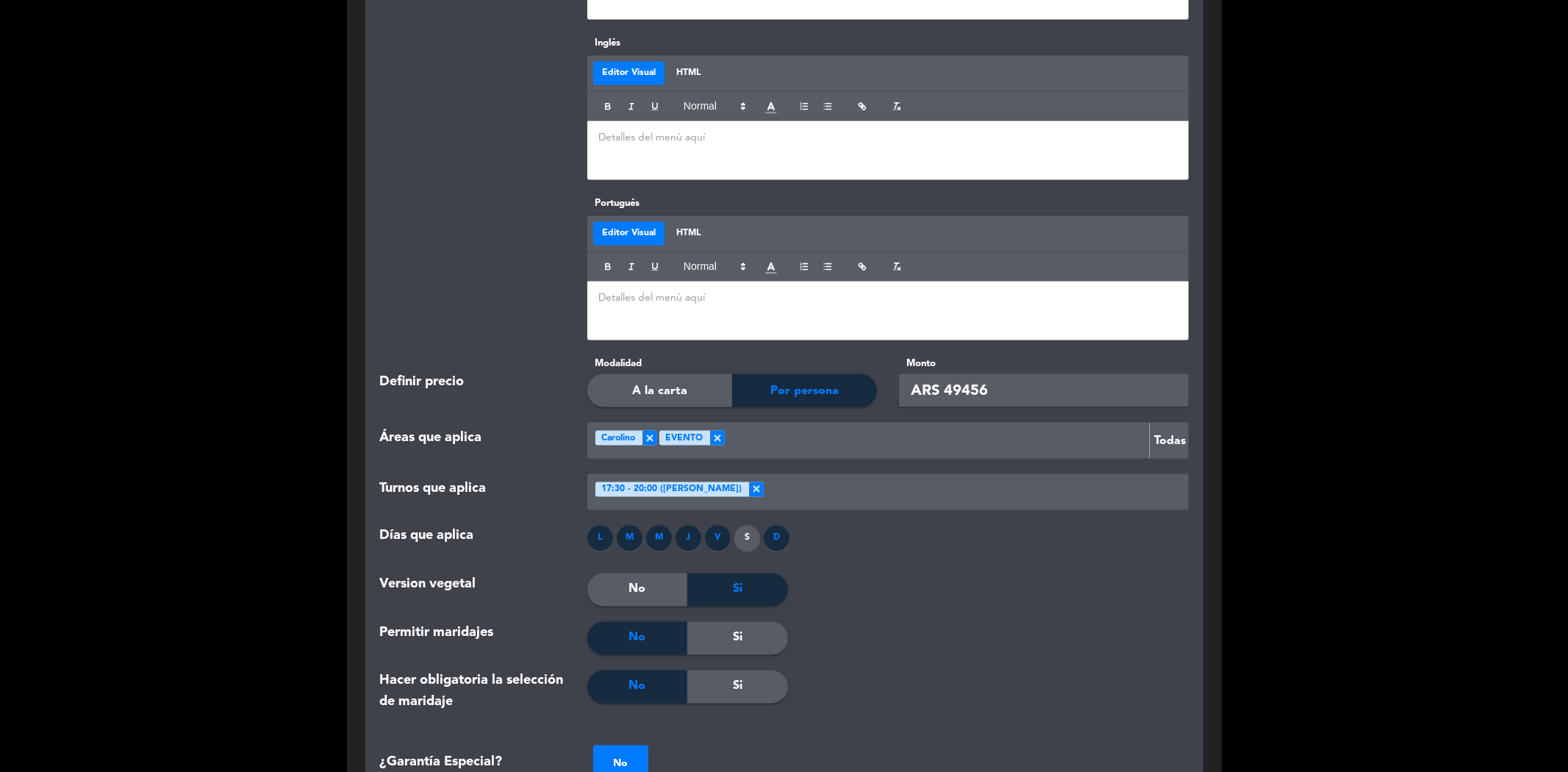
click at [770, 526] on div "D" at bounding box center [776, 538] width 26 height 26
click at [688, 526] on div "J" at bounding box center [688, 538] width 26 height 26
click at [652, 526] on div "M" at bounding box center [659, 538] width 26 height 26
click at [627, 526] on div "M" at bounding box center [629, 538] width 26 height 26
click at [593, 526] on div "L" at bounding box center [600, 538] width 26 height 26
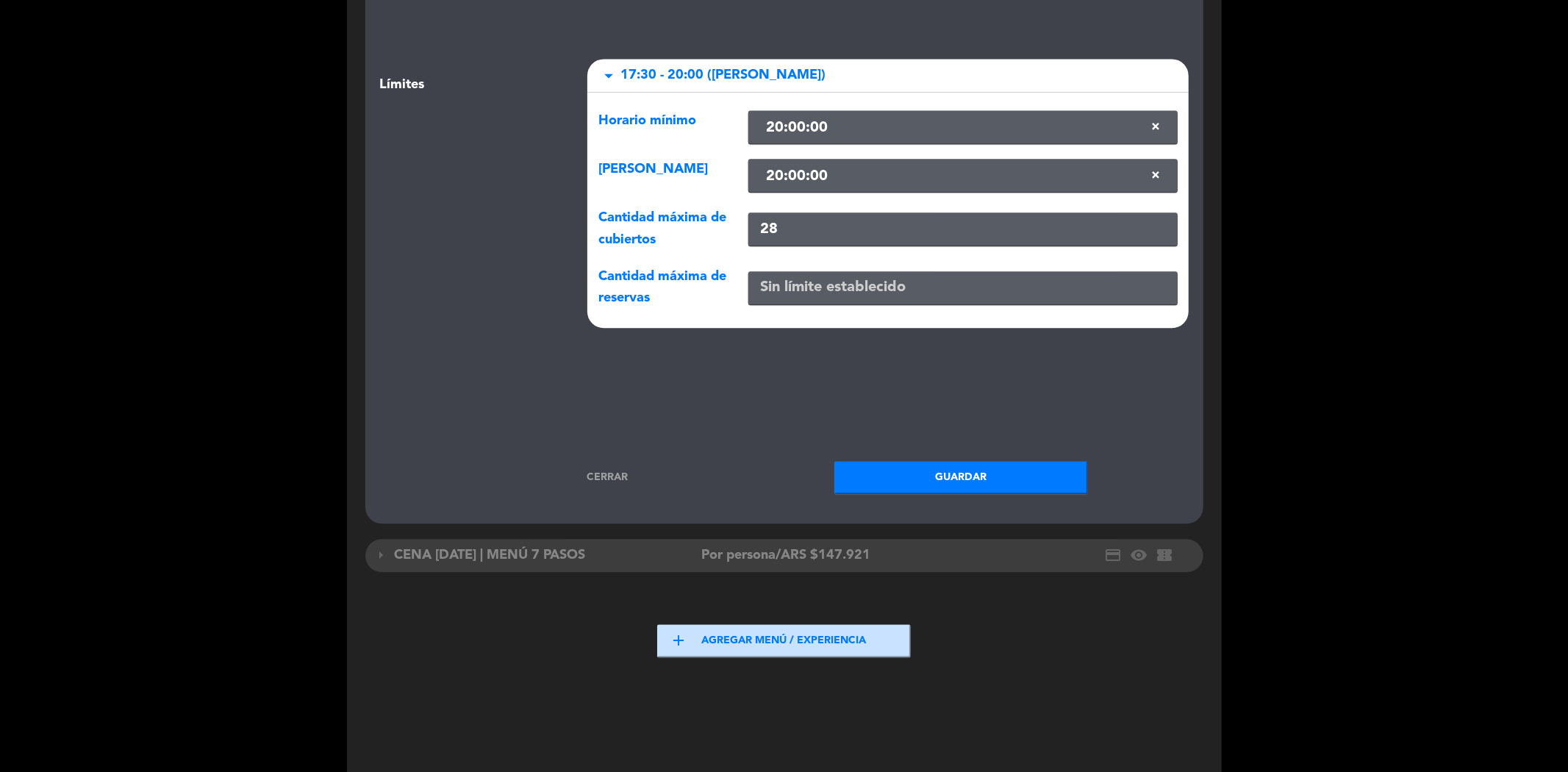
scroll to position [2805, 0]
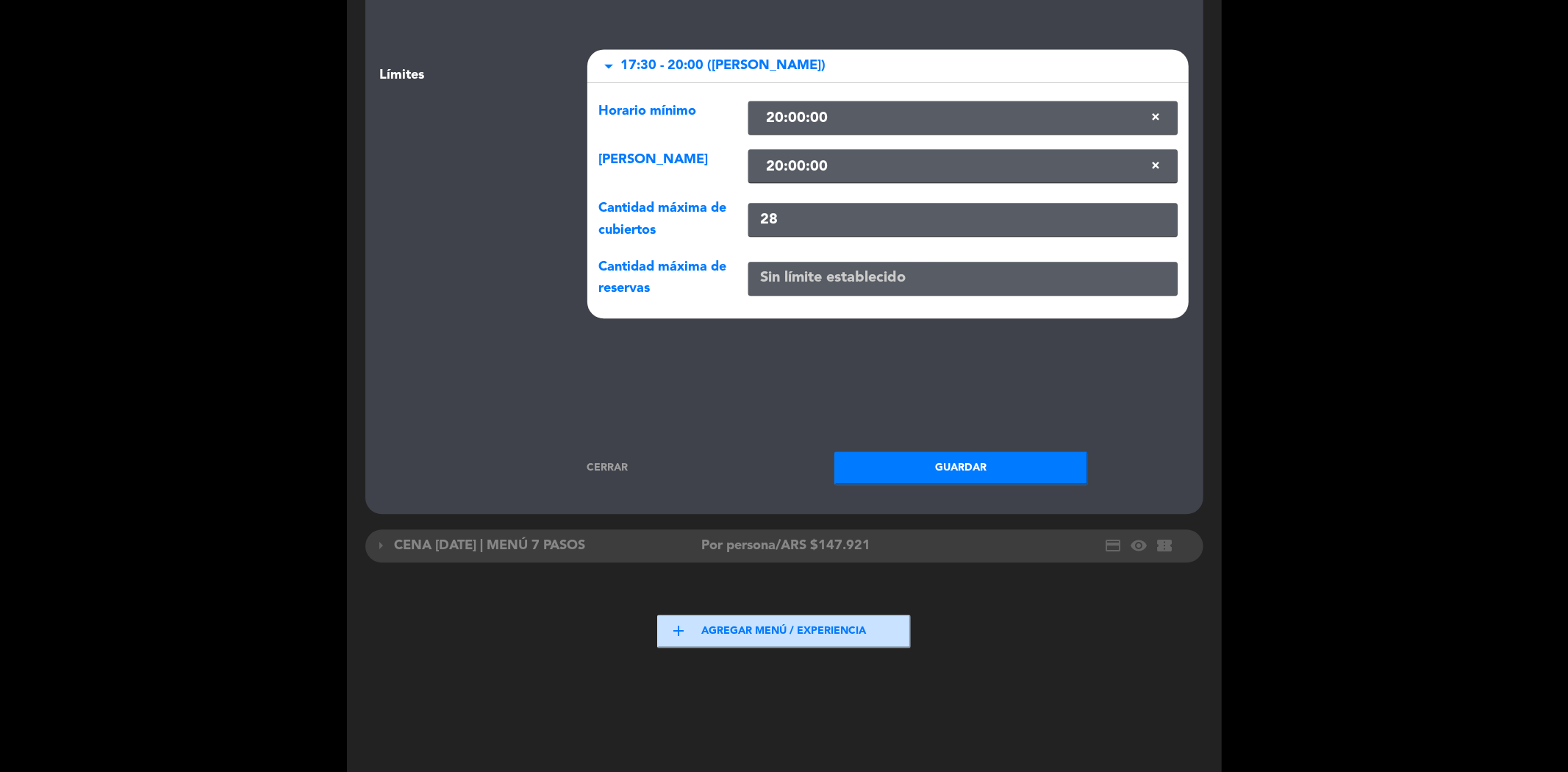
click at [920, 452] on button "Guardar" at bounding box center [961, 468] width 254 height 33
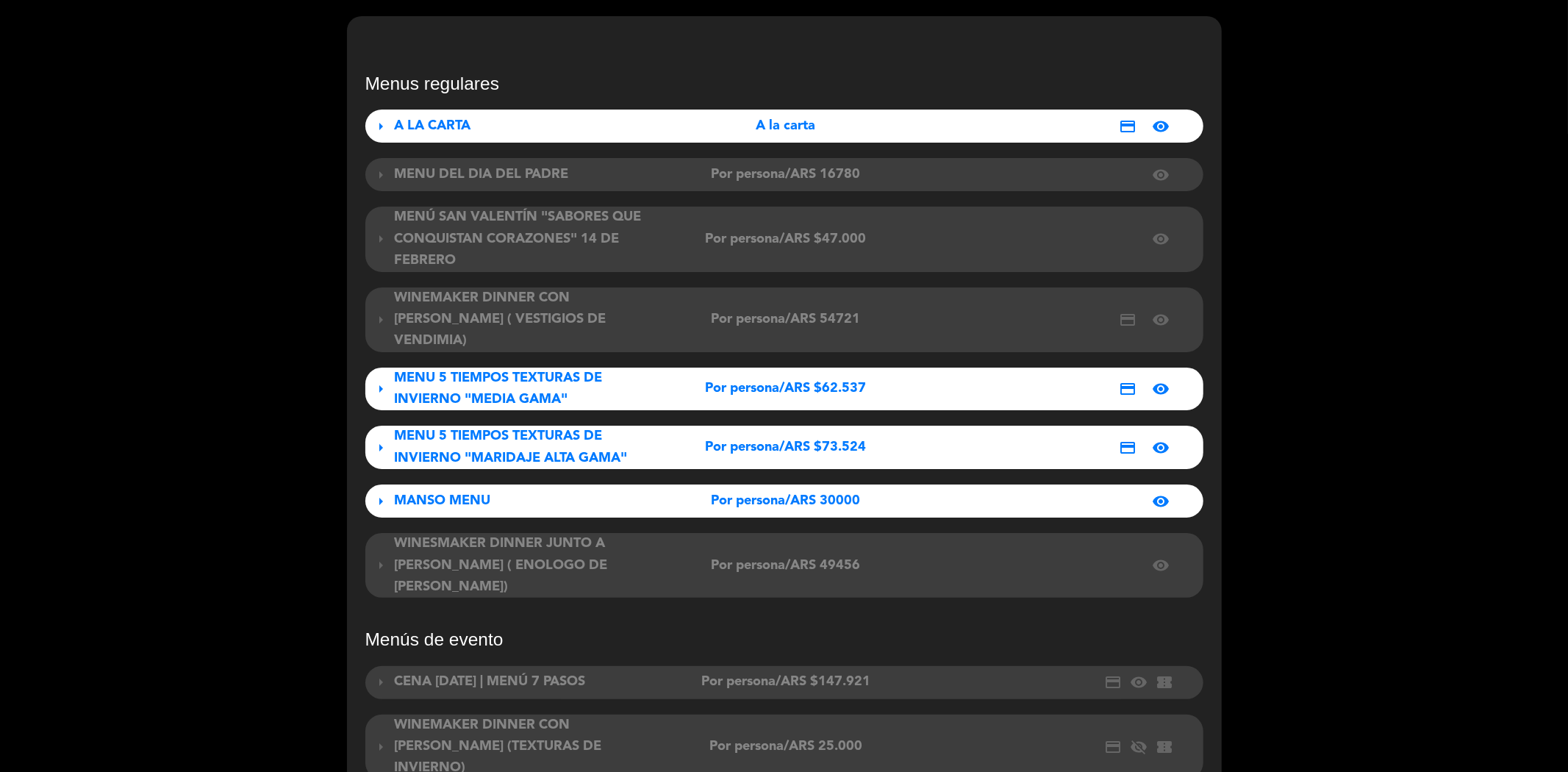
scroll to position [0, 0]
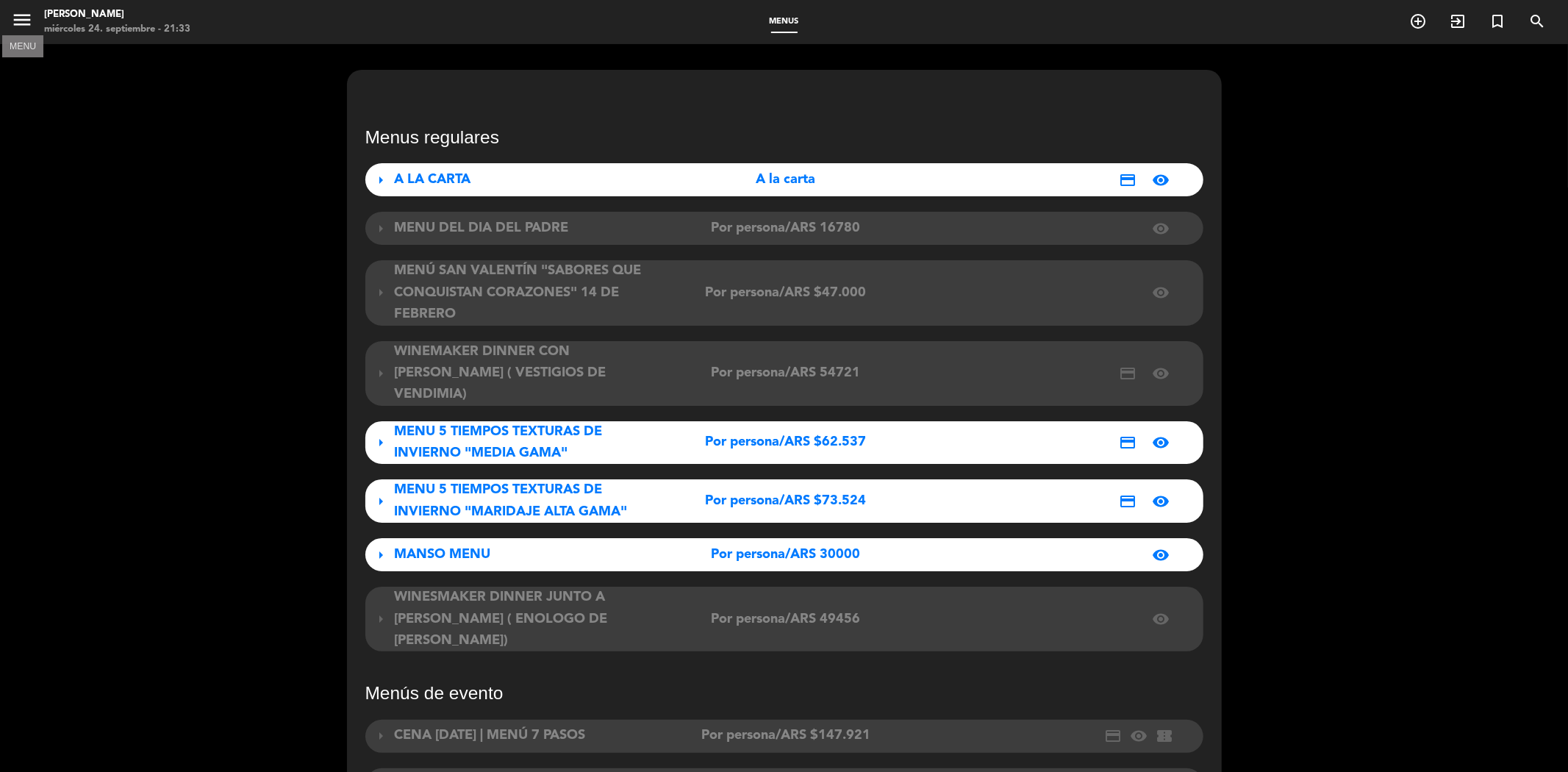
click at [26, 23] on icon "menu" at bounding box center [22, 20] width 22 height 22
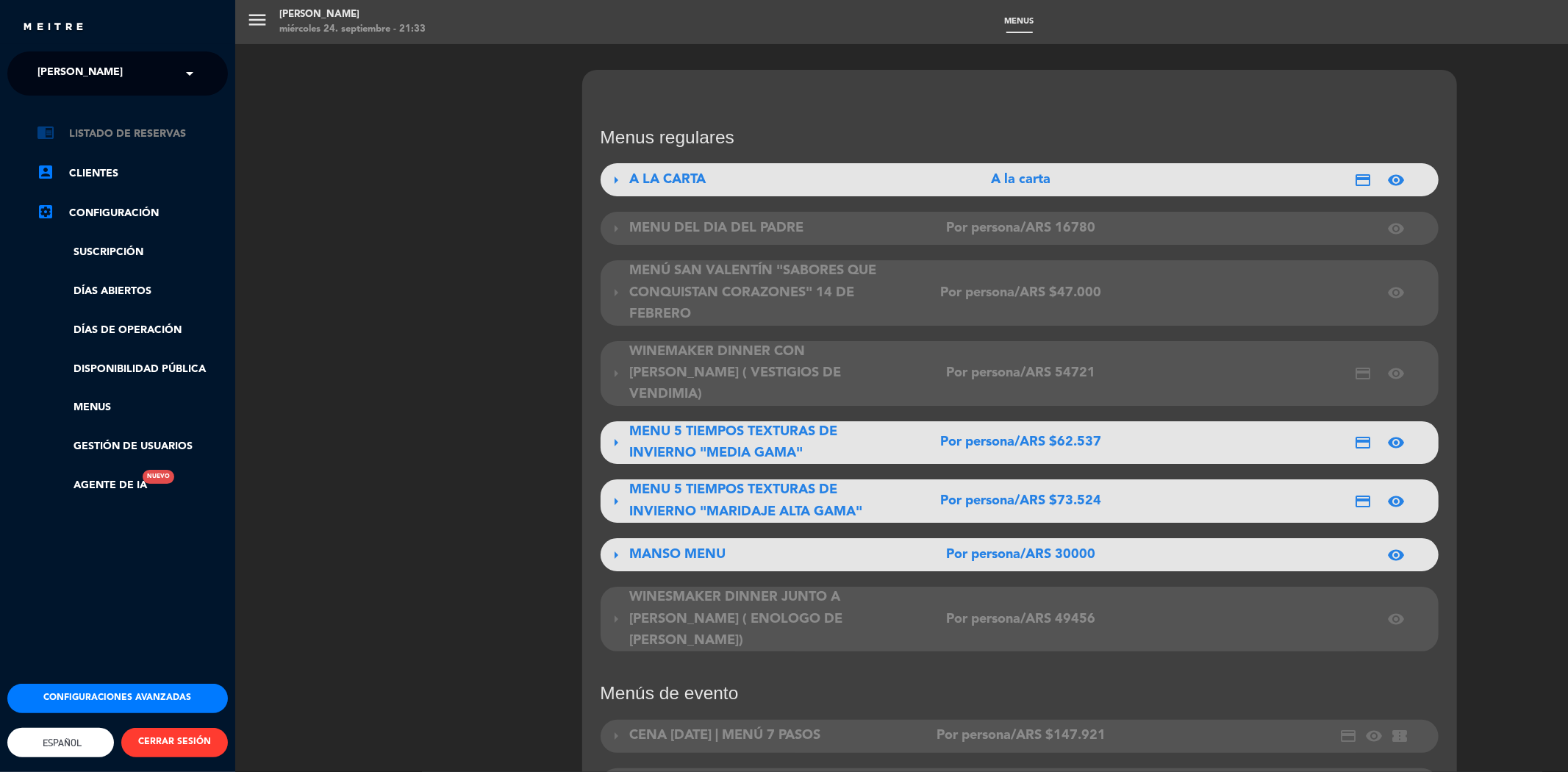
click at [99, 139] on link "chrome_reader_mode Listado de Reservas" at bounding box center [133, 134] width 191 height 18
